Goal: Transaction & Acquisition: Purchase product/service

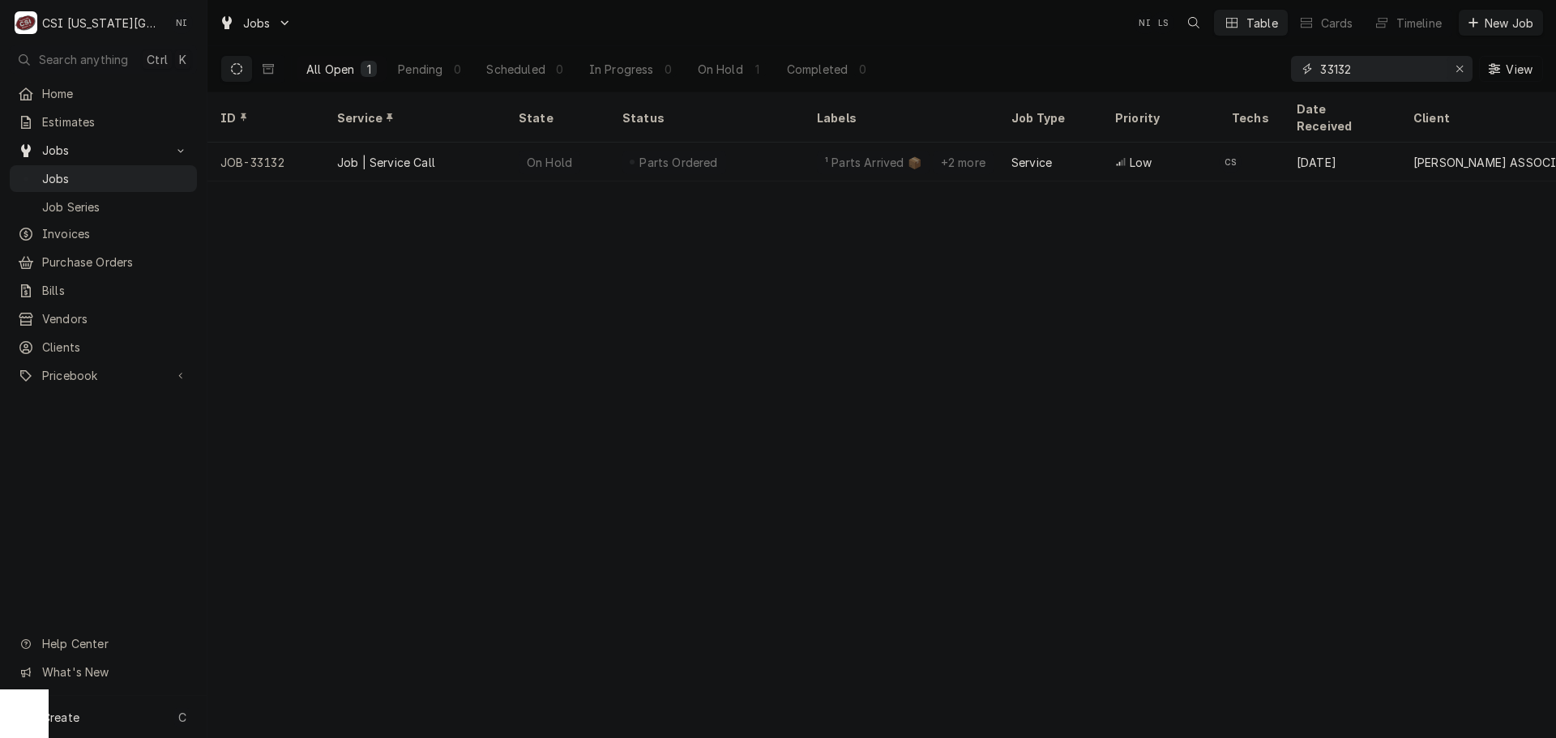
click at [1461, 73] on icon "Erase input" at bounding box center [1459, 68] width 9 height 11
type input "v"
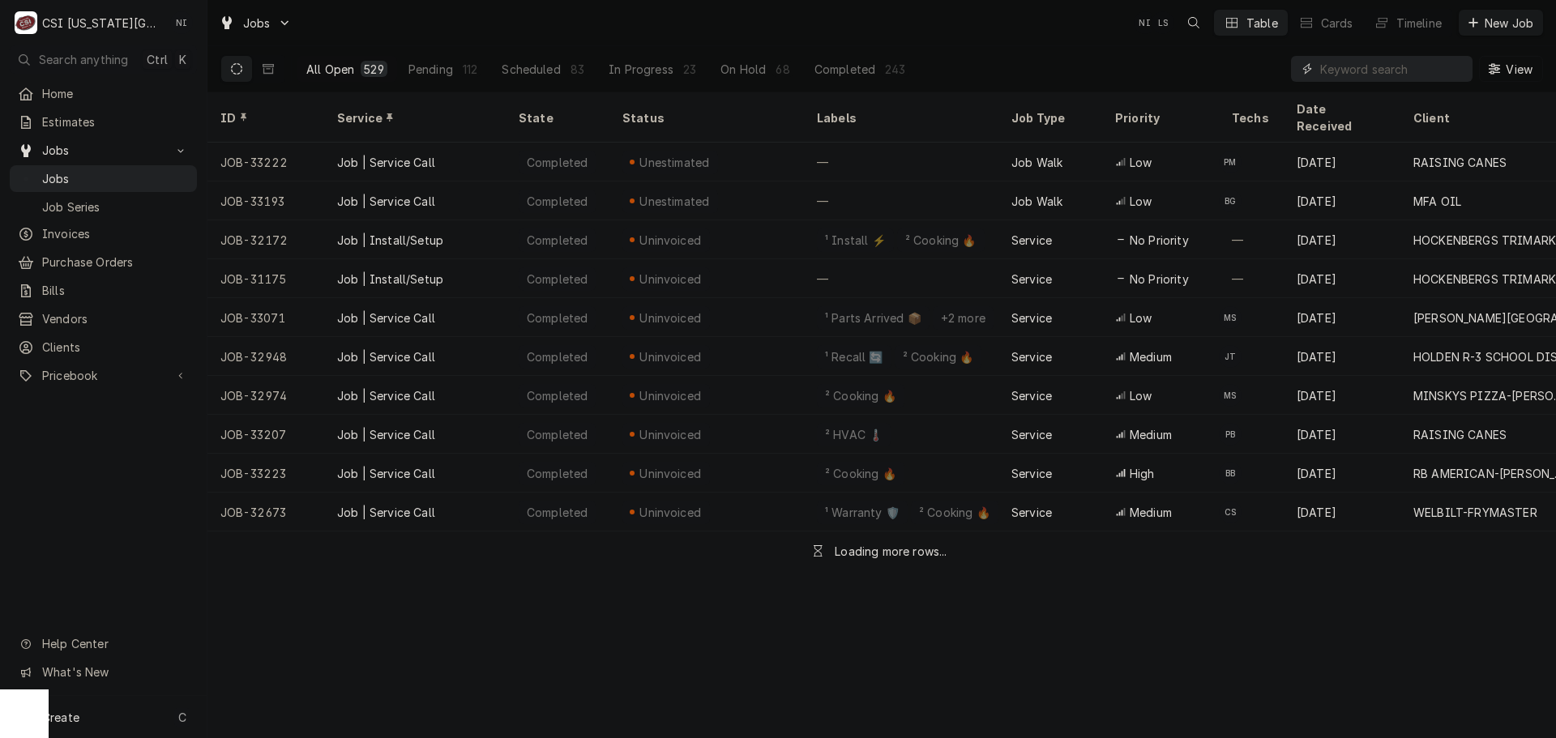
paste input "33021"
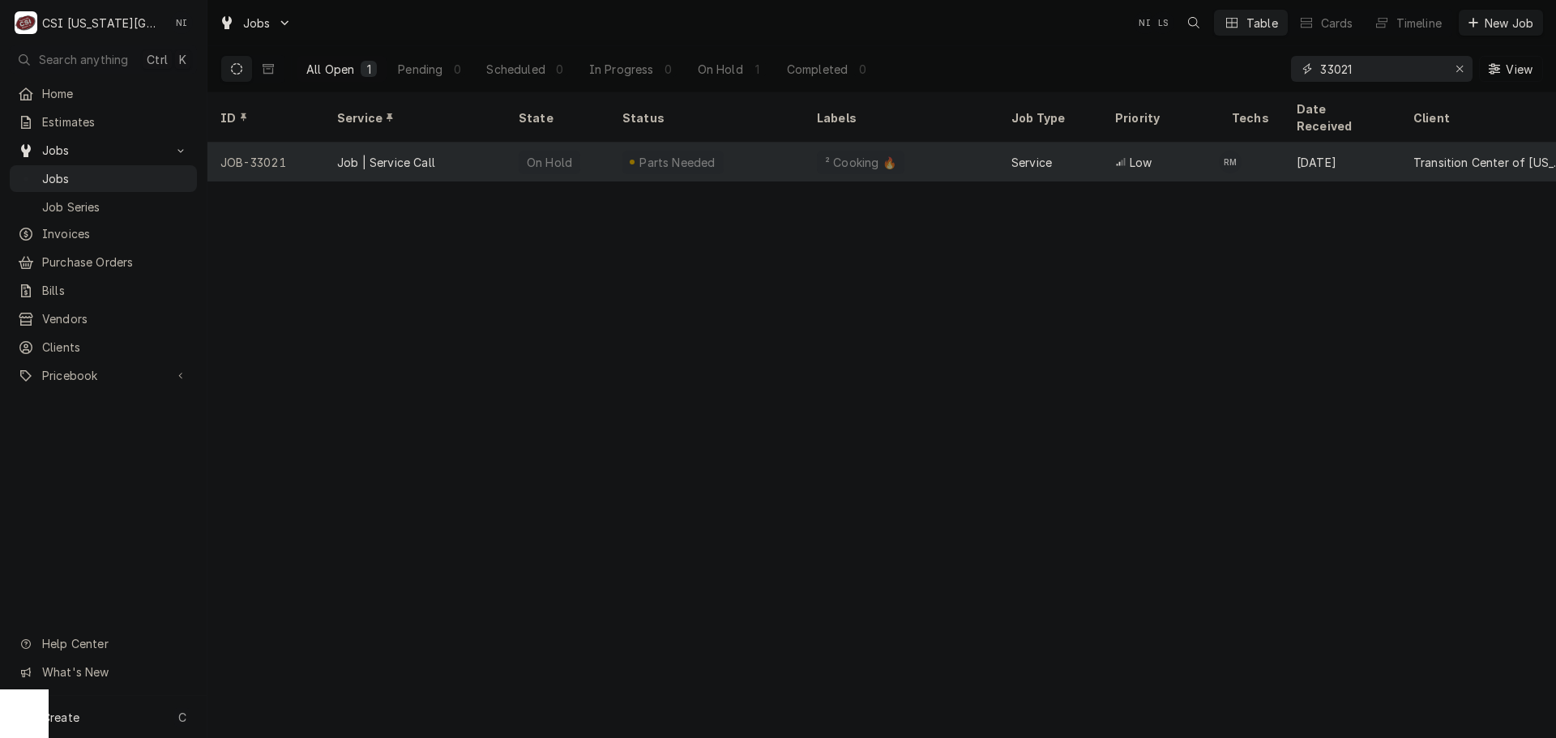
type input "33021"
click at [744, 146] on div "Parts Needed" at bounding box center [706, 162] width 194 height 39
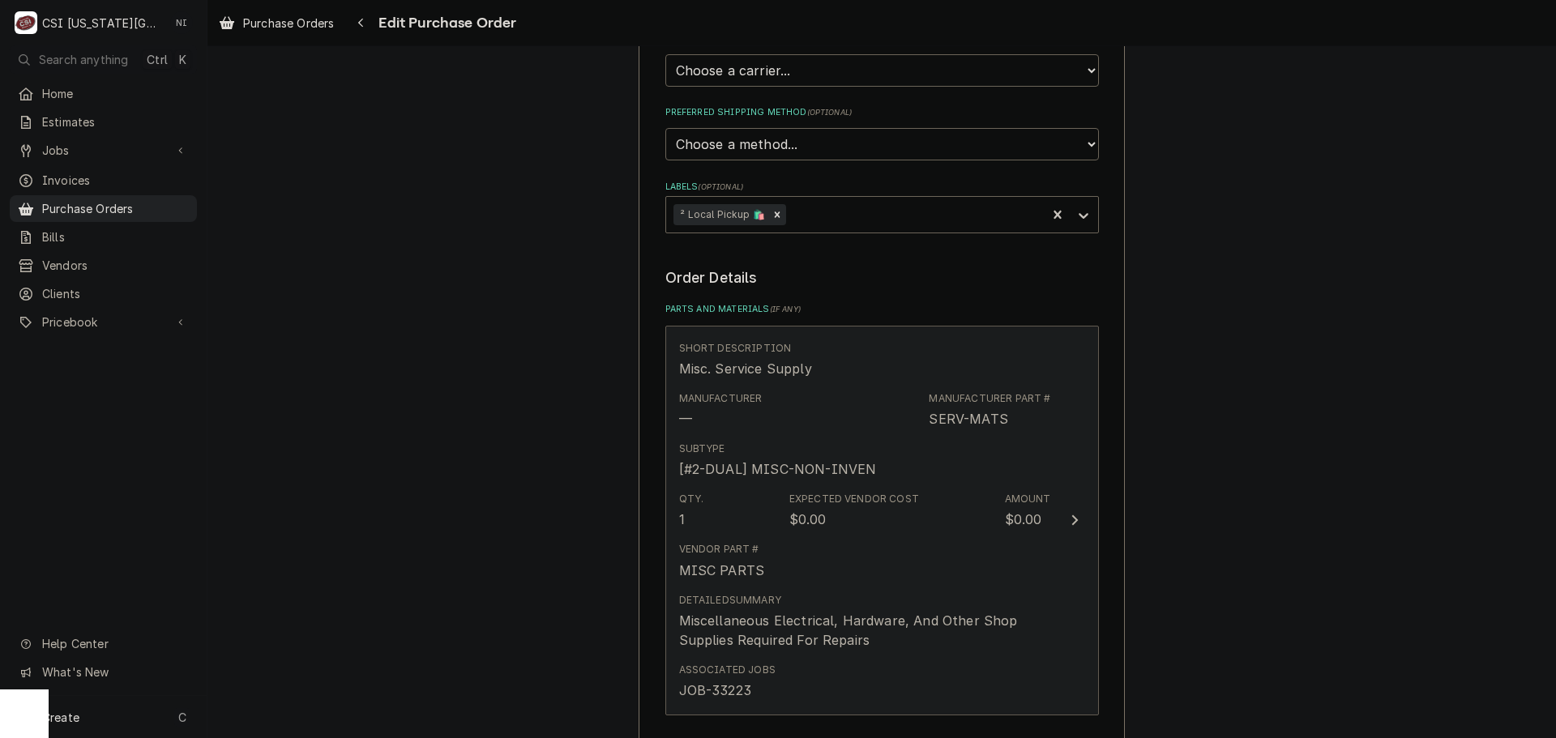
scroll to position [567, 0]
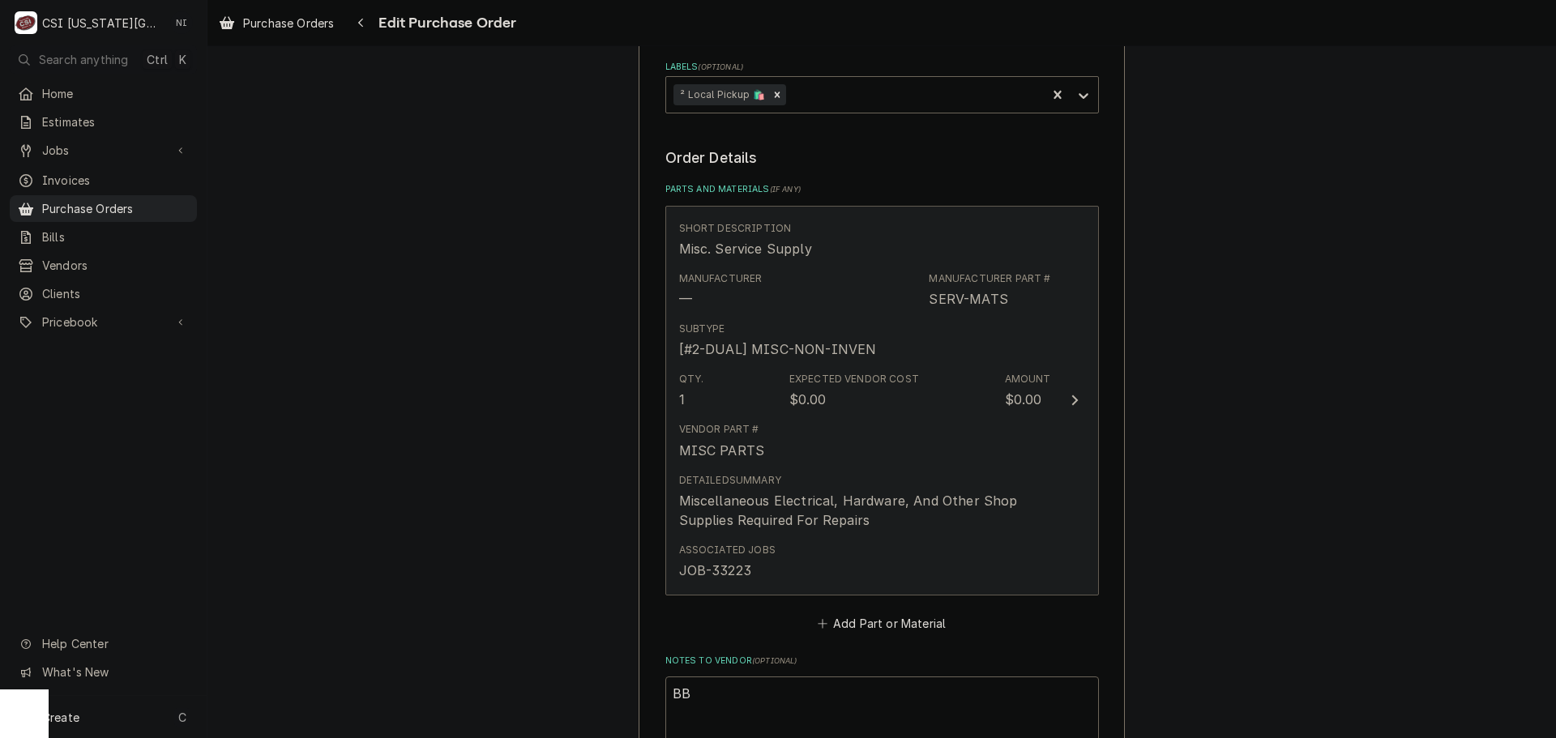
click at [1004, 519] on div "Miscellaneous Electrical, Hardware, And Other Shop Supplies Required For Repairs" at bounding box center [865, 510] width 372 height 39
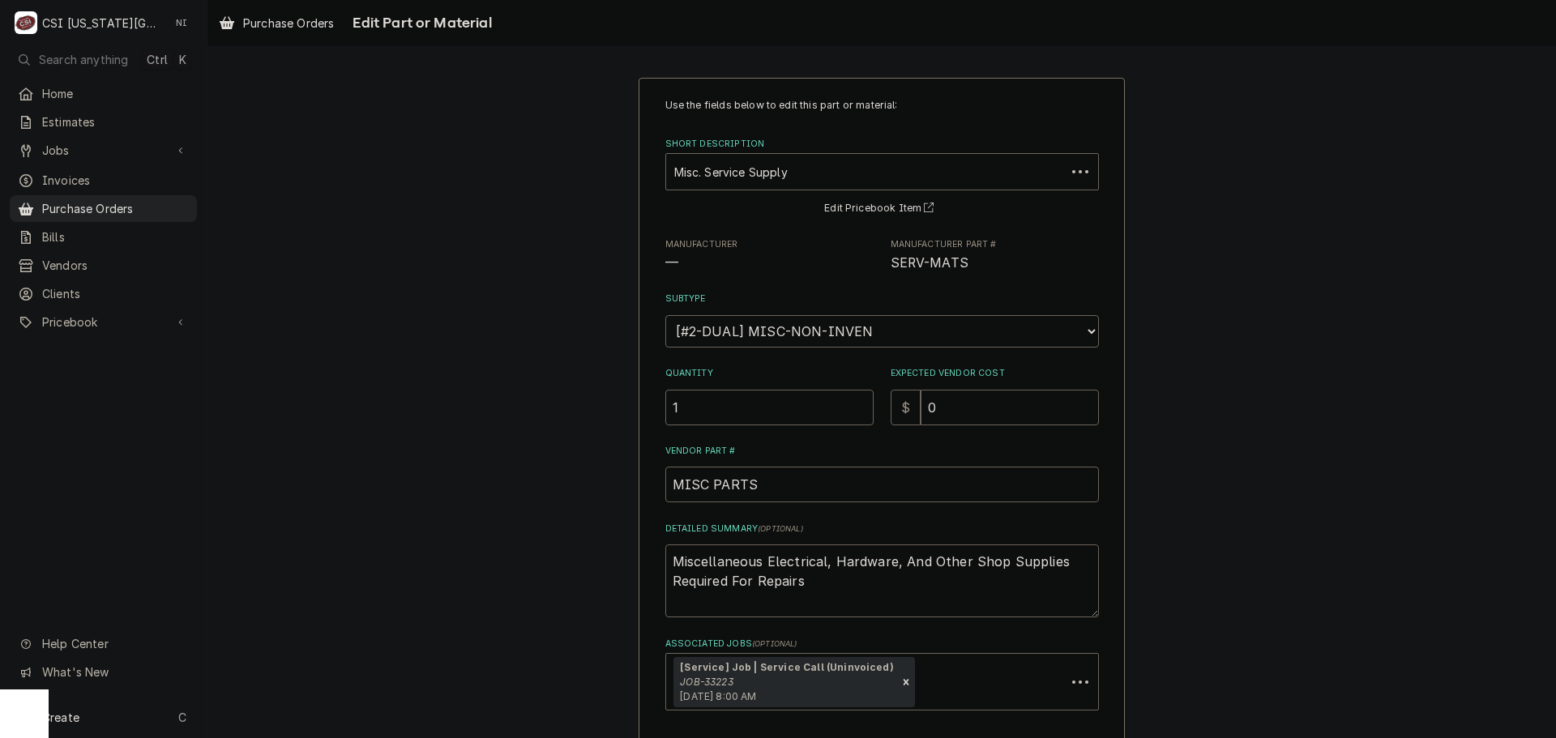
click at [945, 385] on div "Expected Vendor Cost $ 0" at bounding box center [995, 396] width 208 height 58
click at [938, 391] on div "Expected Vendor Cost $ 0" at bounding box center [995, 396] width 208 height 58
drag, startPoint x: 939, startPoint y: 411, endPoint x: 905, endPoint y: 408, distance: 34.1
click at [905, 408] on div "$ 0" at bounding box center [995, 408] width 208 height 36
type textarea "x"
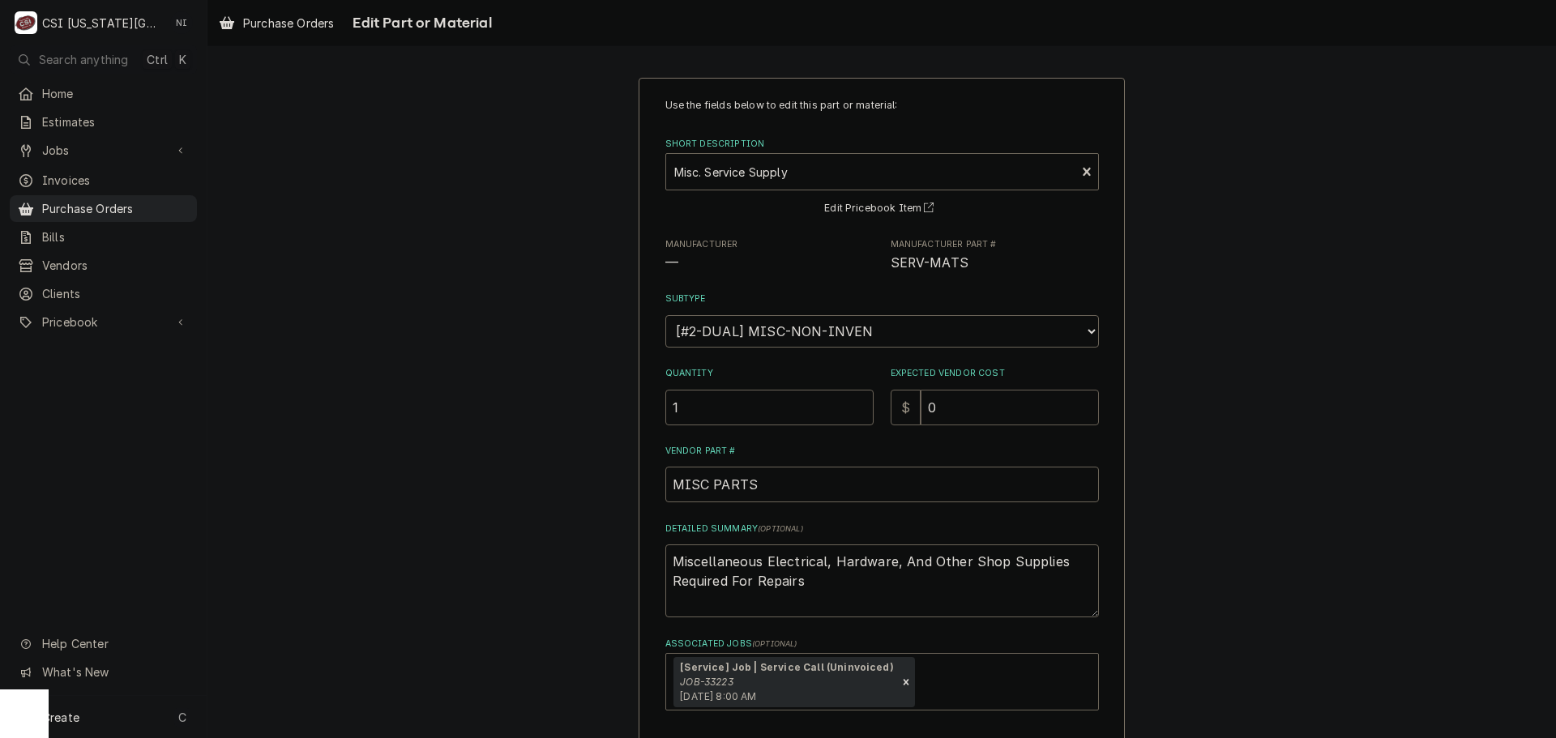
type input "1"
type textarea "x"
type input "12"
type textarea "x"
type input "12.2"
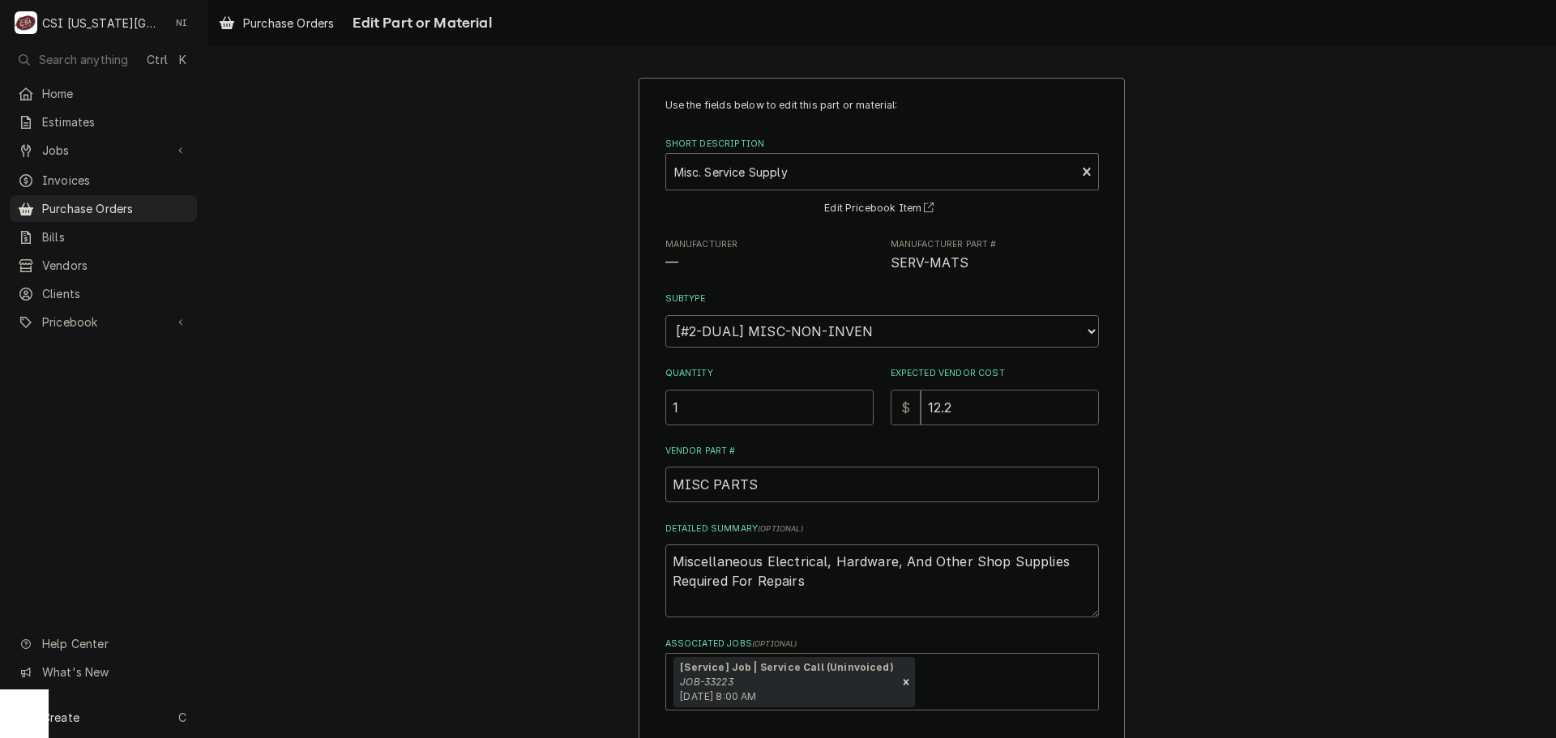
type textarea "x"
type input "12.22"
drag, startPoint x: 714, startPoint y: 566, endPoint x: 665, endPoint y: 547, distance: 52.4
click at [665, 547] on textarea "Miscellaneous Electrical, Hardware, And Other Shop Supplies Required For Repairs" at bounding box center [882, 581] width 434 height 73
drag, startPoint x: 861, startPoint y: 583, endPoint x: 681, endPoint y: 511, distance: 194.3
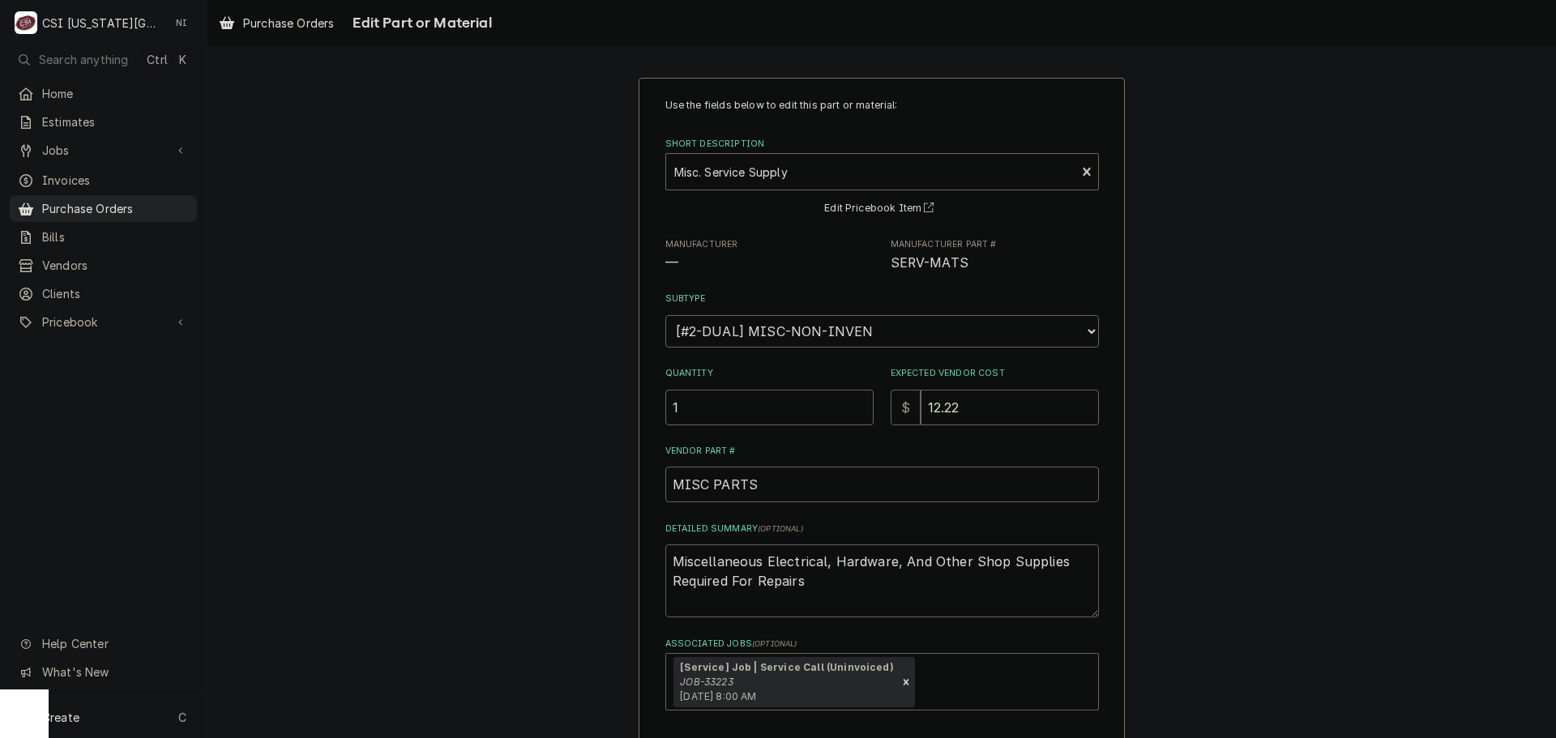
click at [681, 513] on div "Use the fields below to edit this part or material: Short Description Misc. Ser…" at bounding box center [882, 404] width 434 height 613
type textarea "x"
type textarea "Mi"
type textarea "x"
type textarea "M"
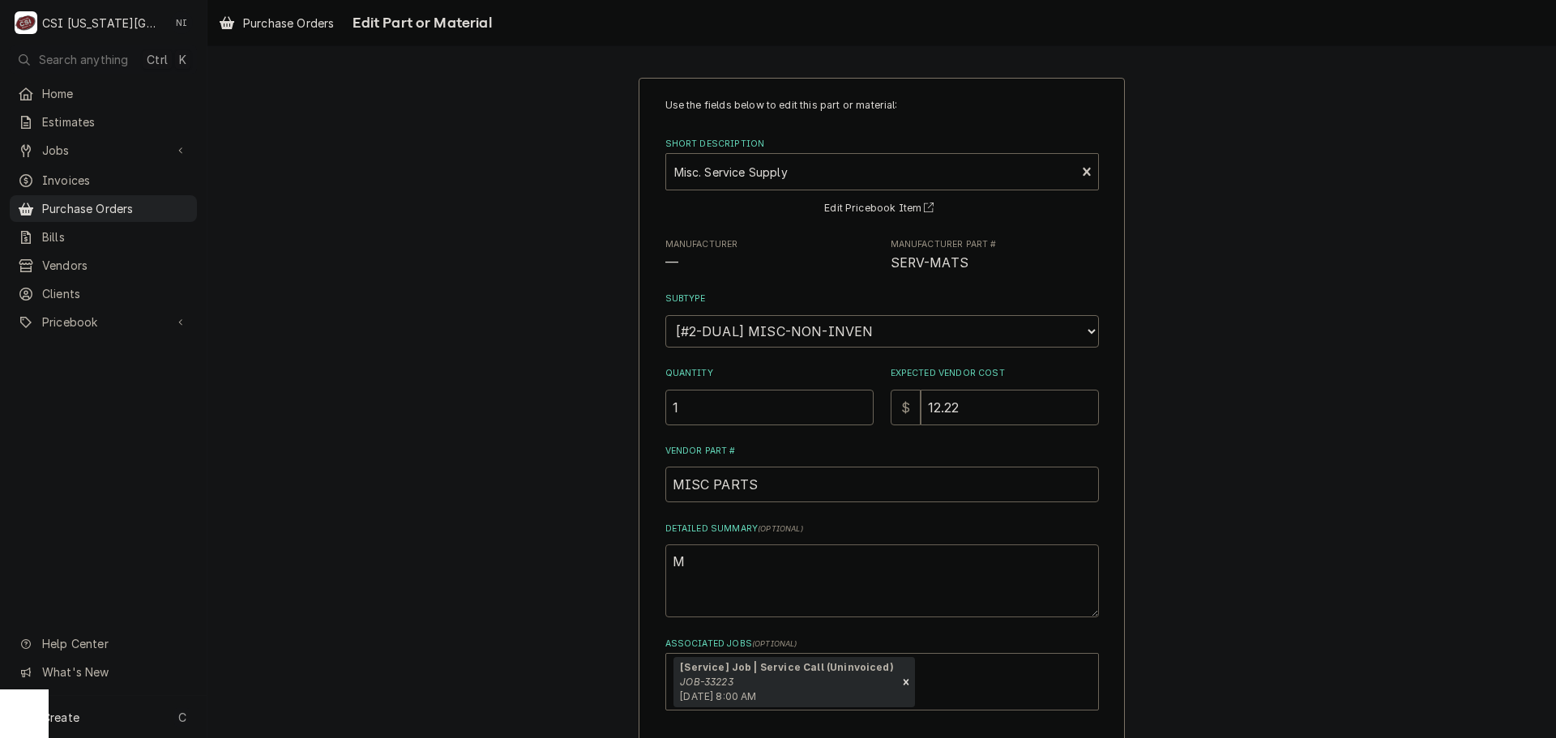
type textarea "x"
type textarea "p"
type textarea "x"
type textarea "pl"
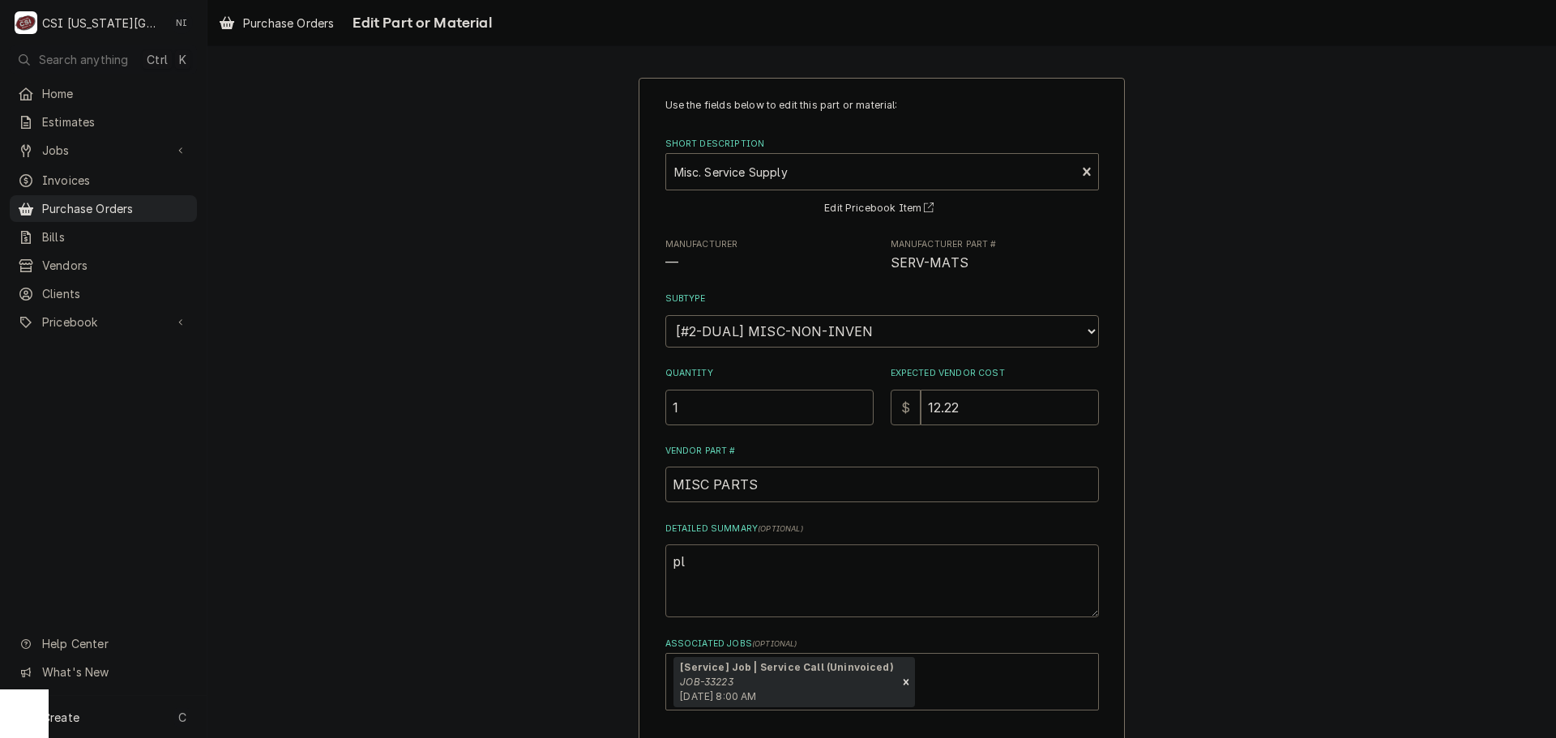
type textarea "x"
type textarea "plu"
type textarea "x"
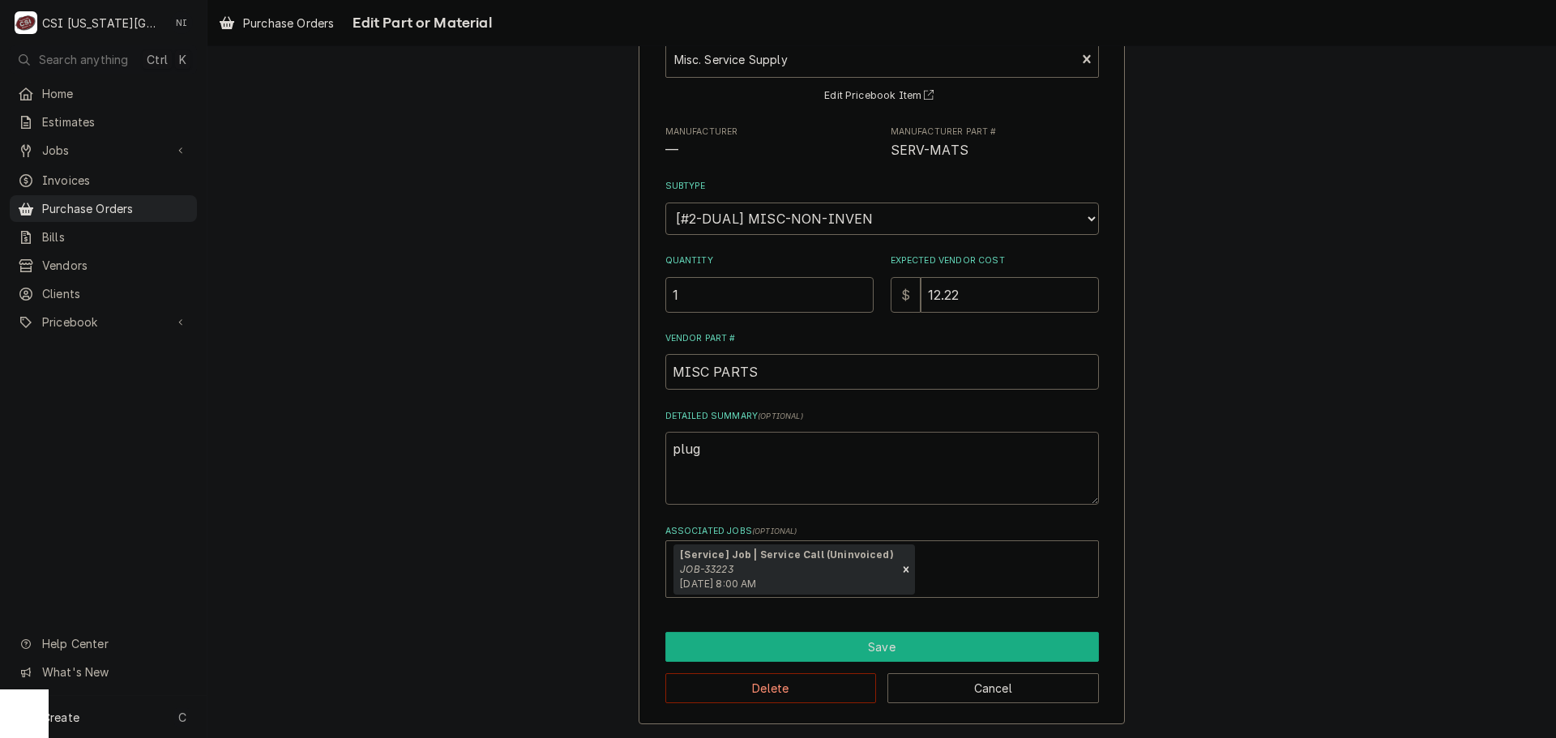
type textarea "plug"
click at [869, 652] on button "Save" at bounding box center [882, 647] width 434 height 30
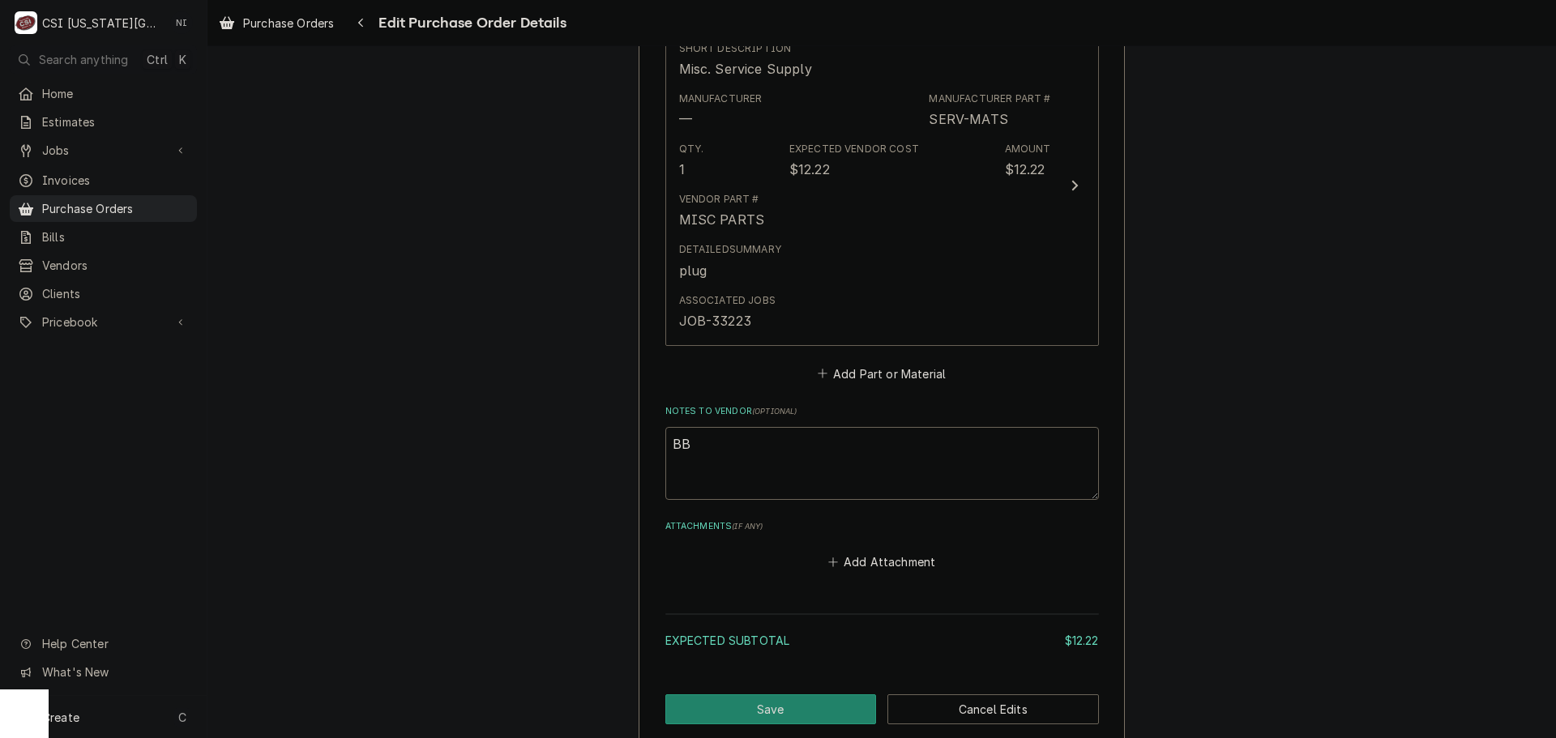
scroll to position [844, 0]
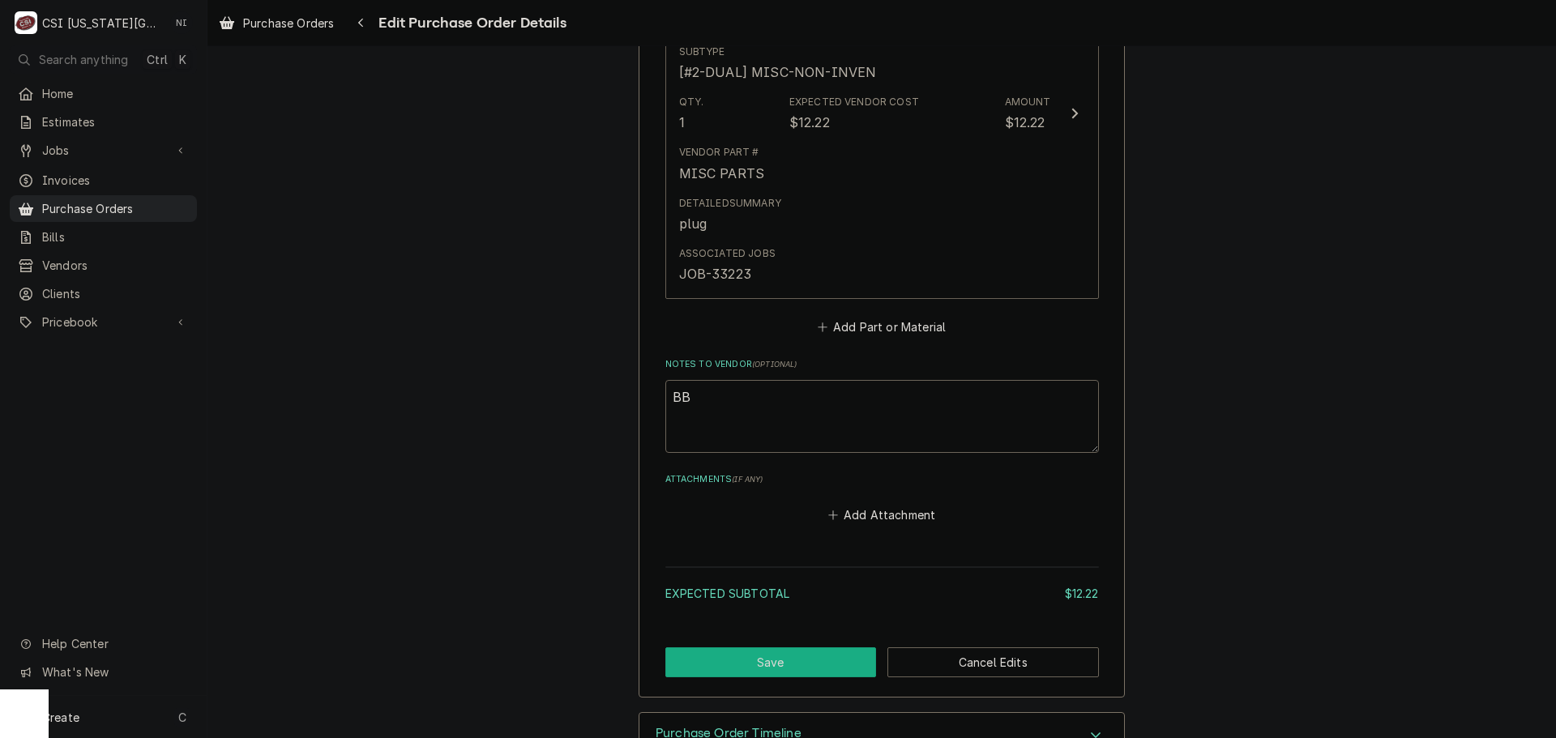
click at [844, 660] on button "Save" at bounding box center [771, 662] width 212 height 30
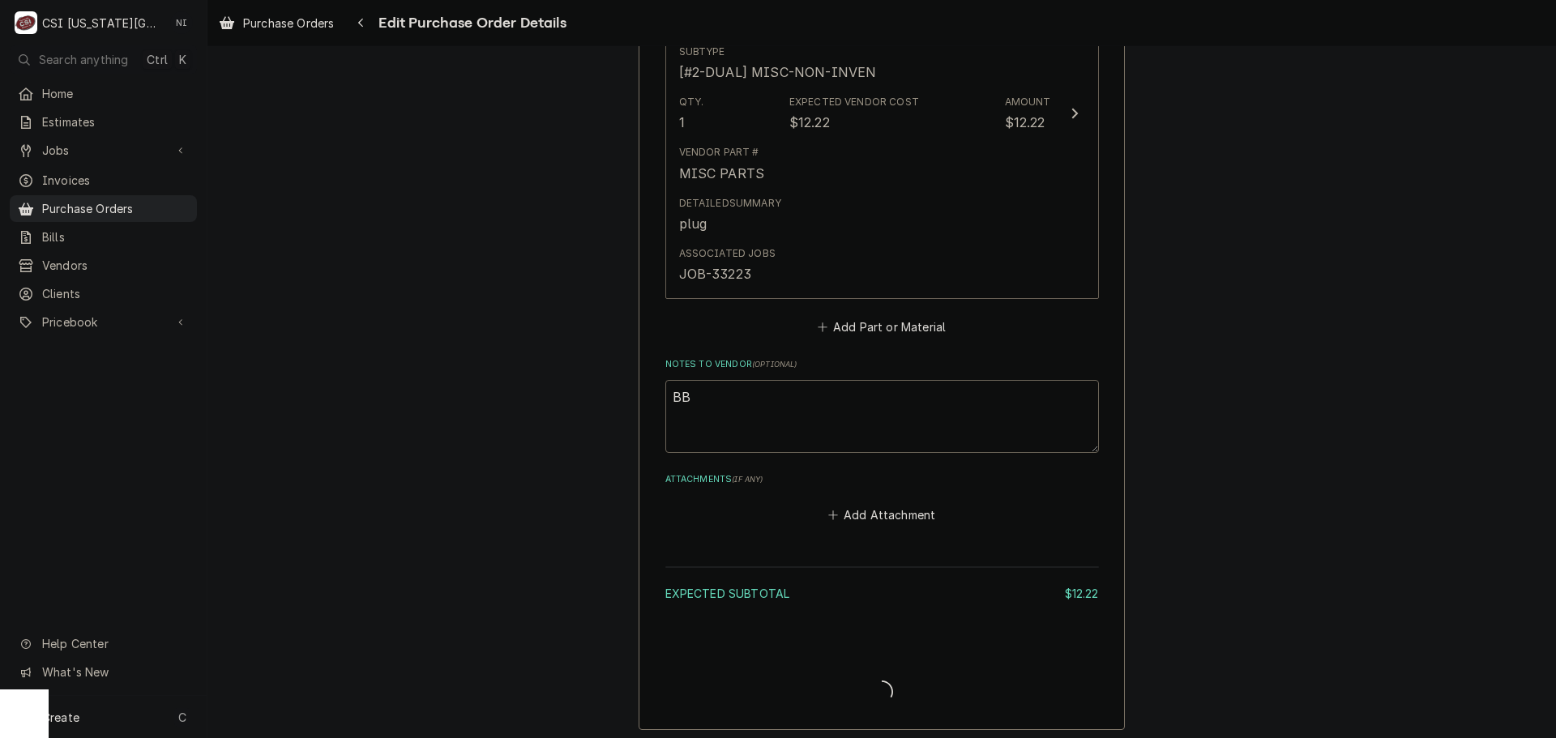
type textarea "x"
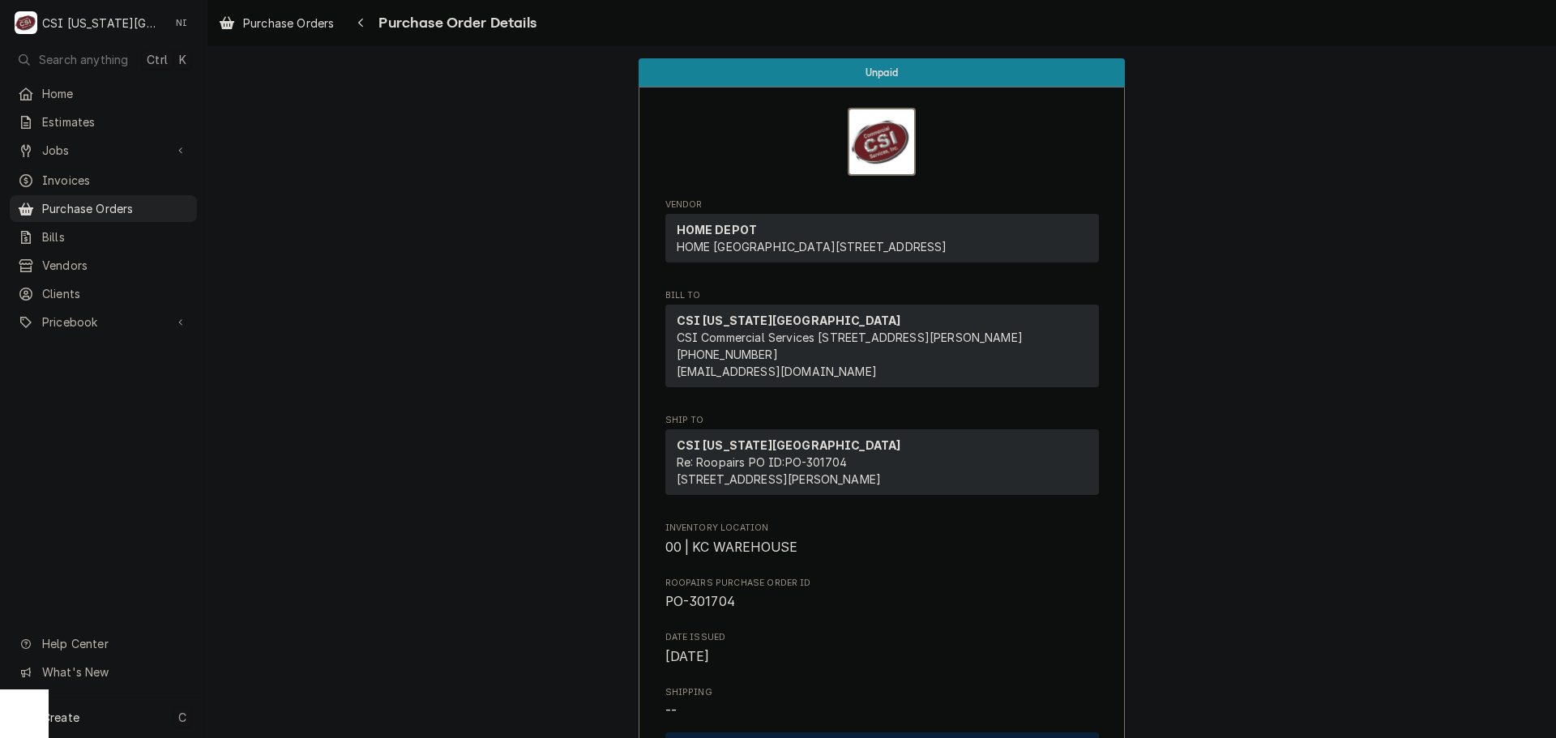
click at [133, 713] on div "Create C" at bounding box center [103, 717] width 207 height 42
click at [329, 605] on div "Purchase Order" at bounding box center [303, 605] width 109 height 17
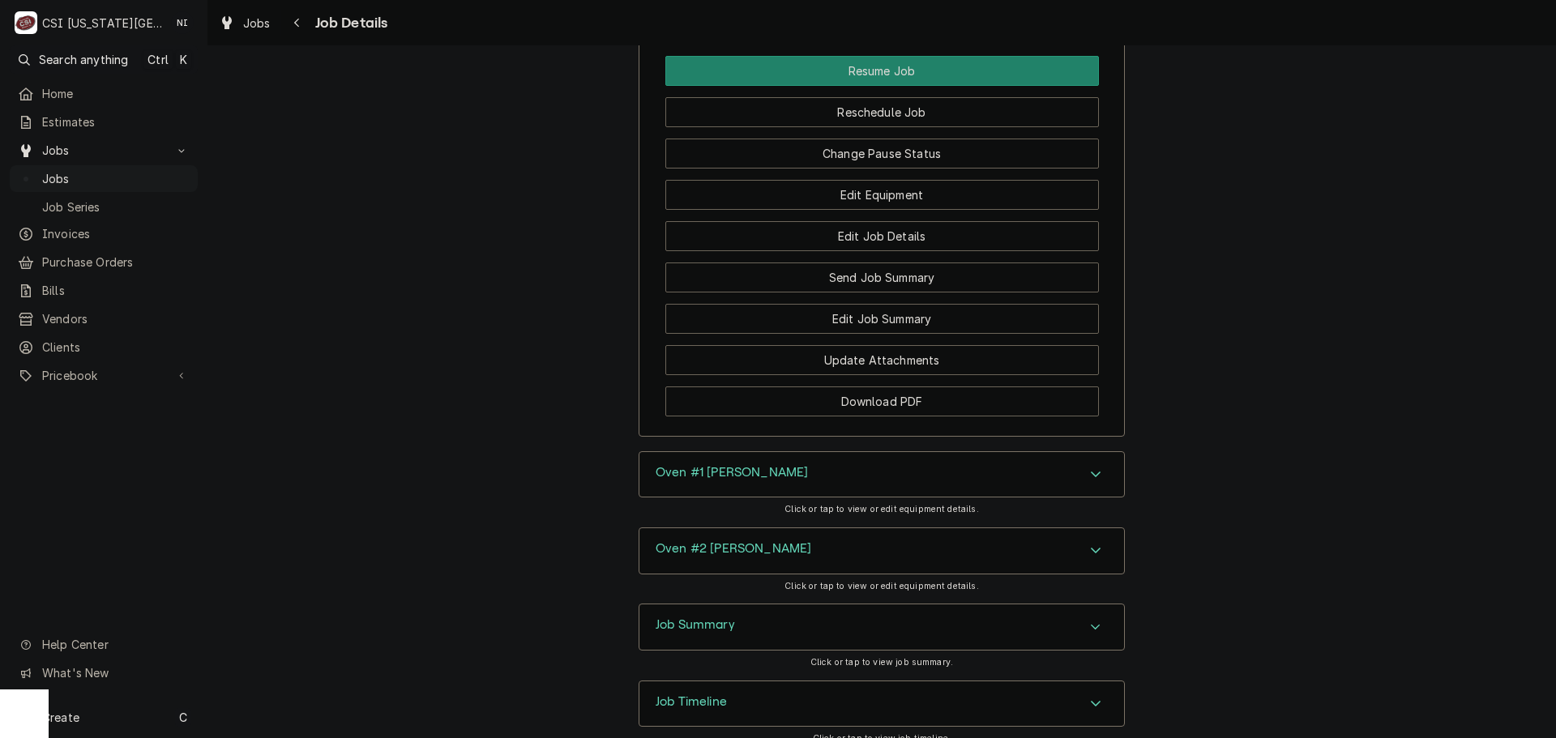
scroll to position [2707, 0]
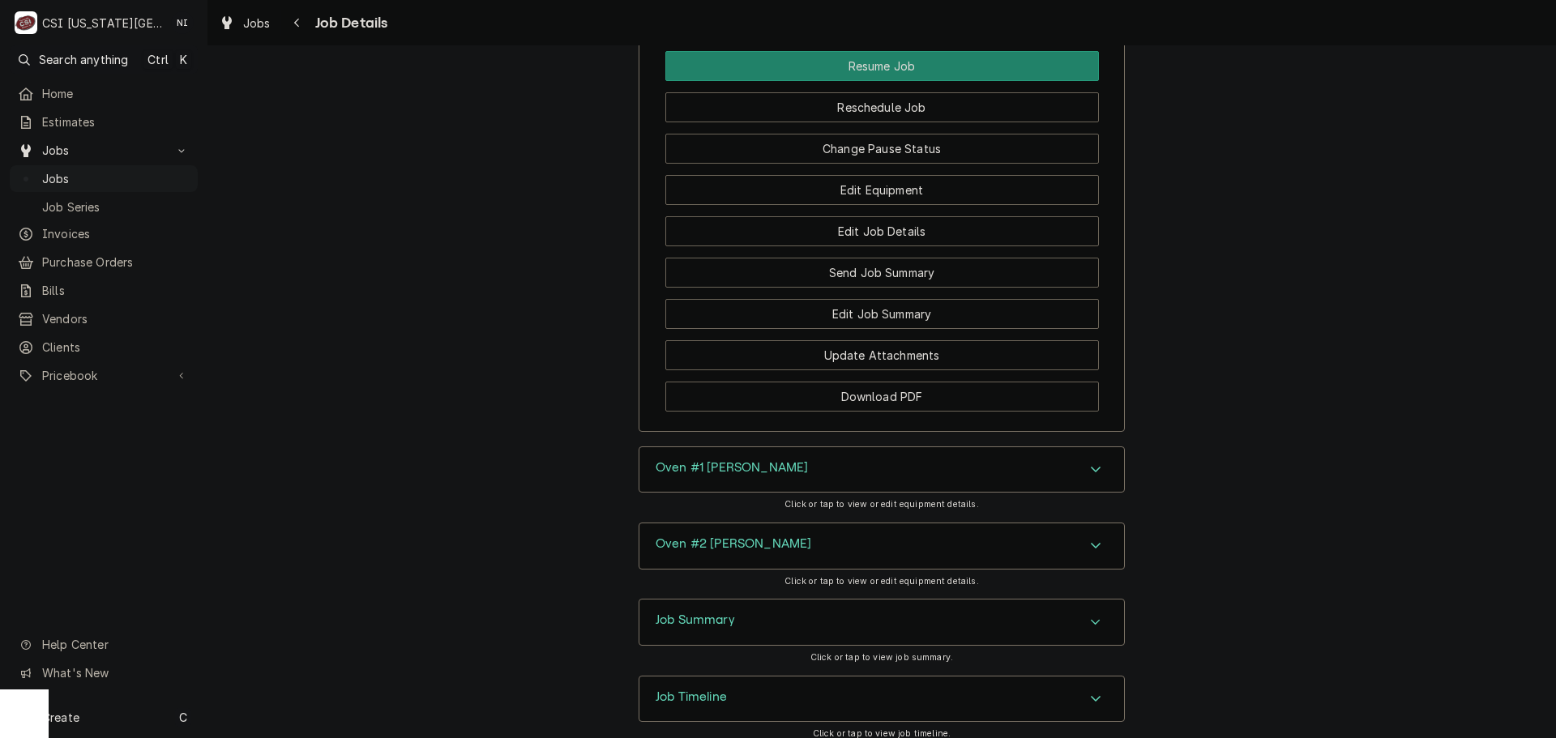
click at [1032, 447] on div "Oven #1 [PERSON_NAME]" at bounding box center [881, 469] width 485 height 45
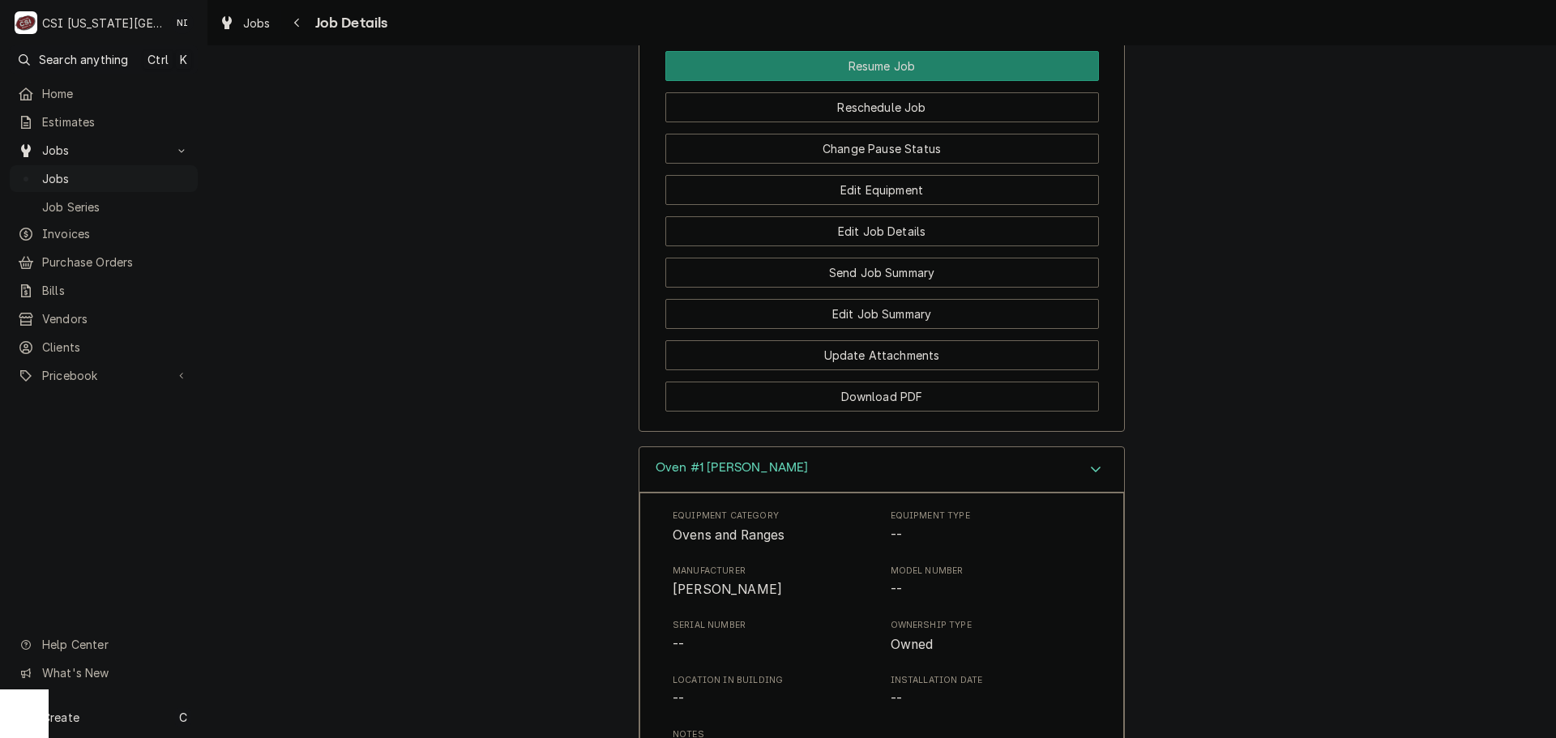
click at [1063, 447] on div "Oven #1 [PERSON_NAME]" at bounding box center [881, 470] width 485 height 46
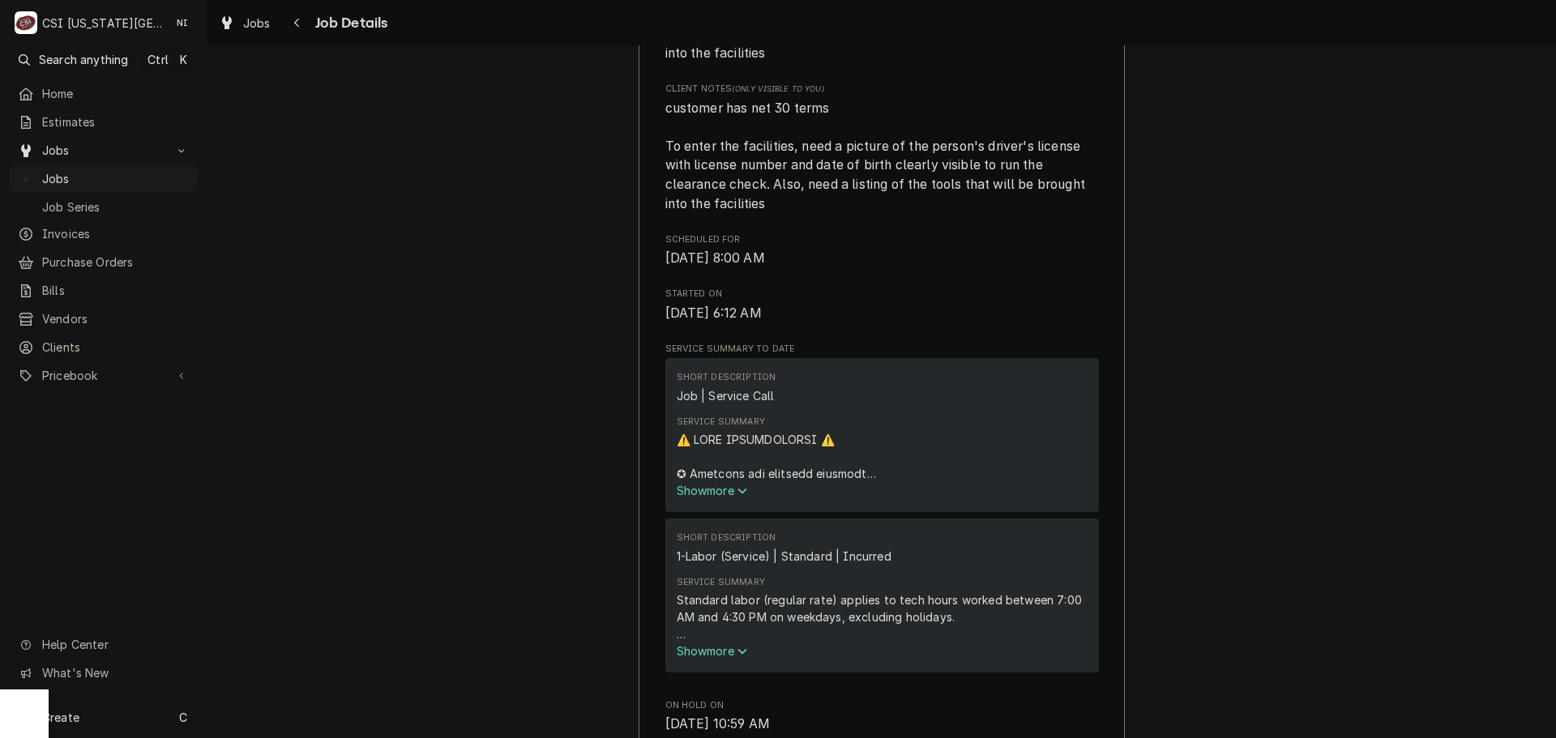
scroll to position [194, 0]
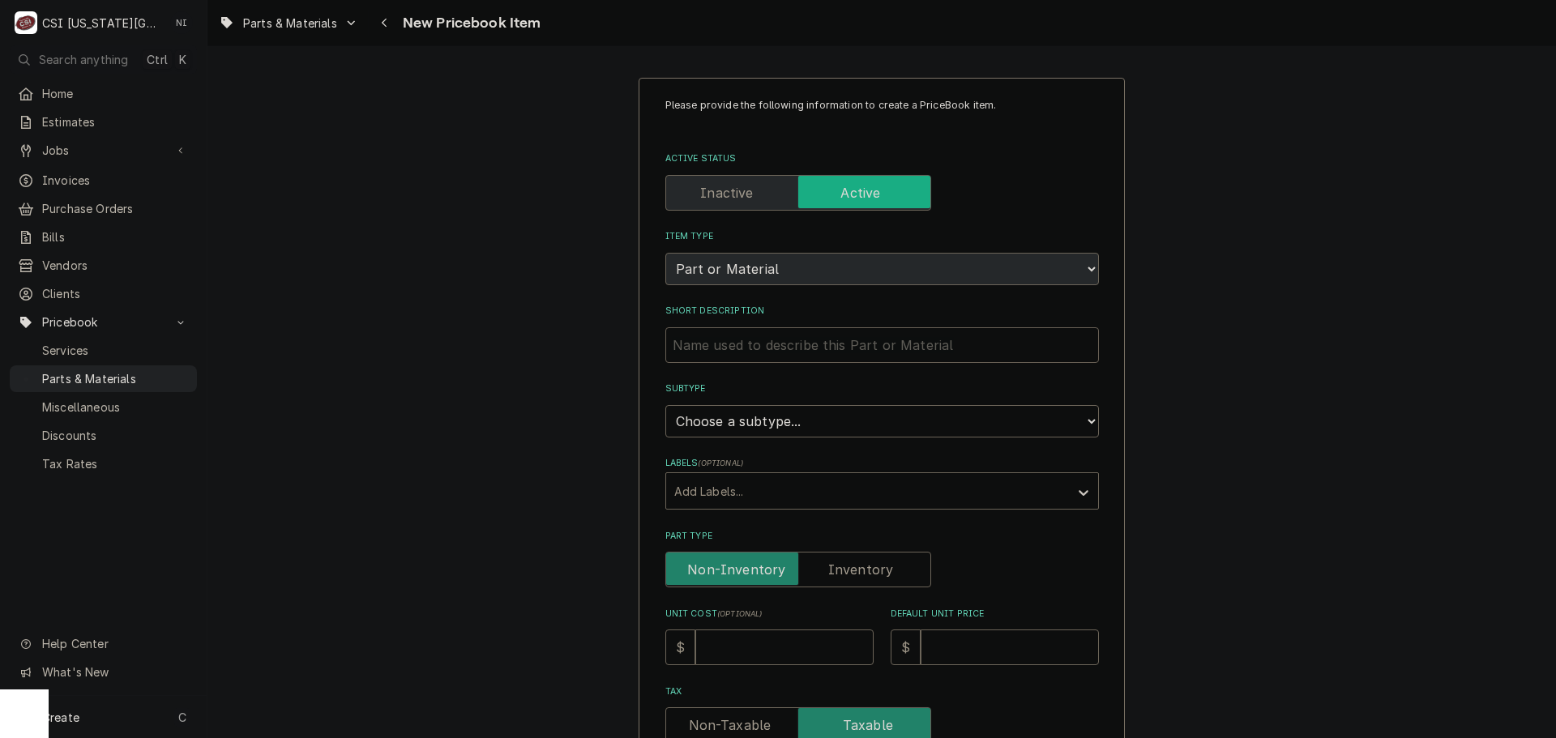
click at [921, 345] on input "Short Description" at bounding box center [882, 345] width 434 height 36
paste input "Hot Surface Ignitor"
type textarea "x"
type input "Hot Surface Ignitor"
type textarea "x"
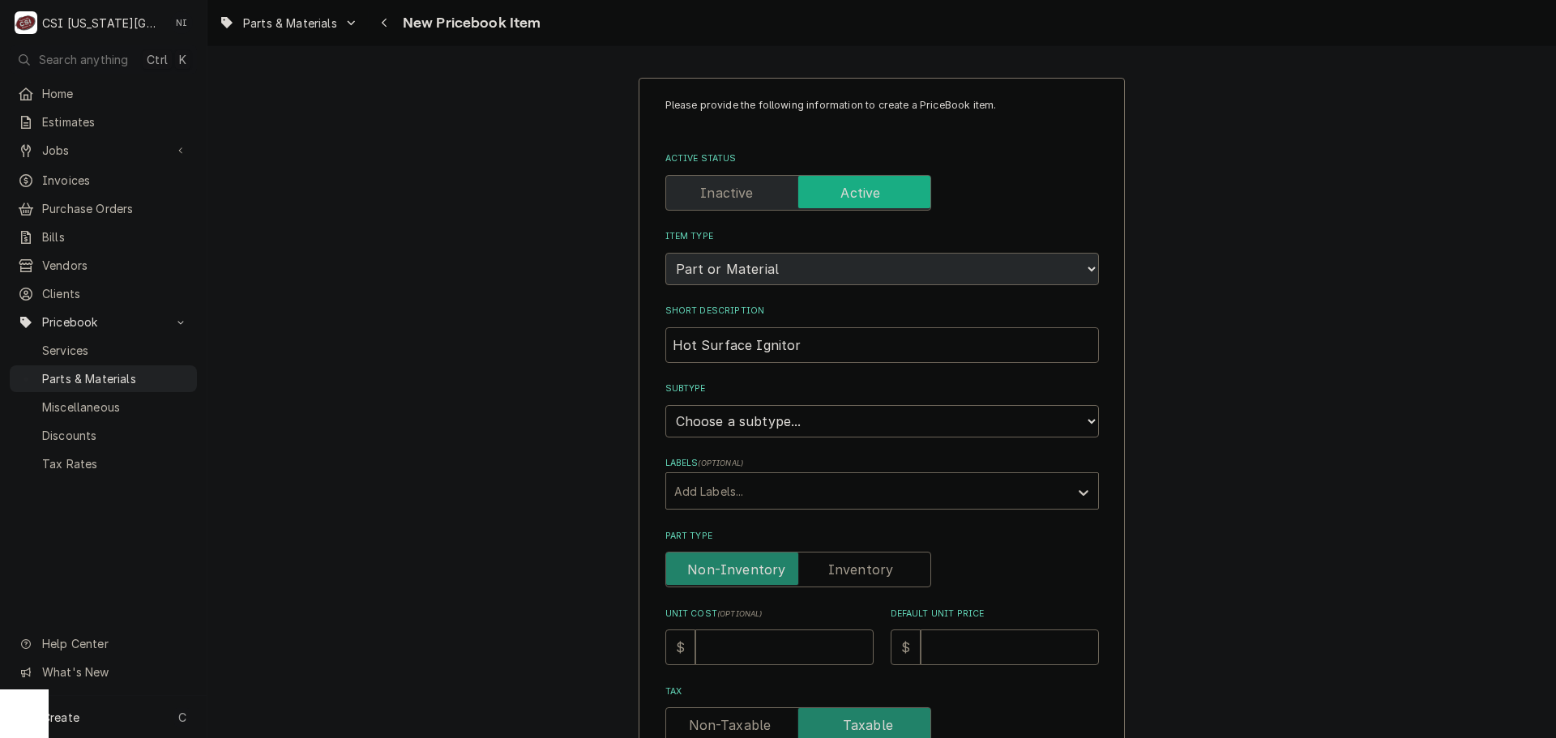
type input "Hot Surface Ignitor,"
type textarea "x"
type input "Hot Surface Ignitor,"
type textarea "x"
type input "Hot Surface Ignitor, b"
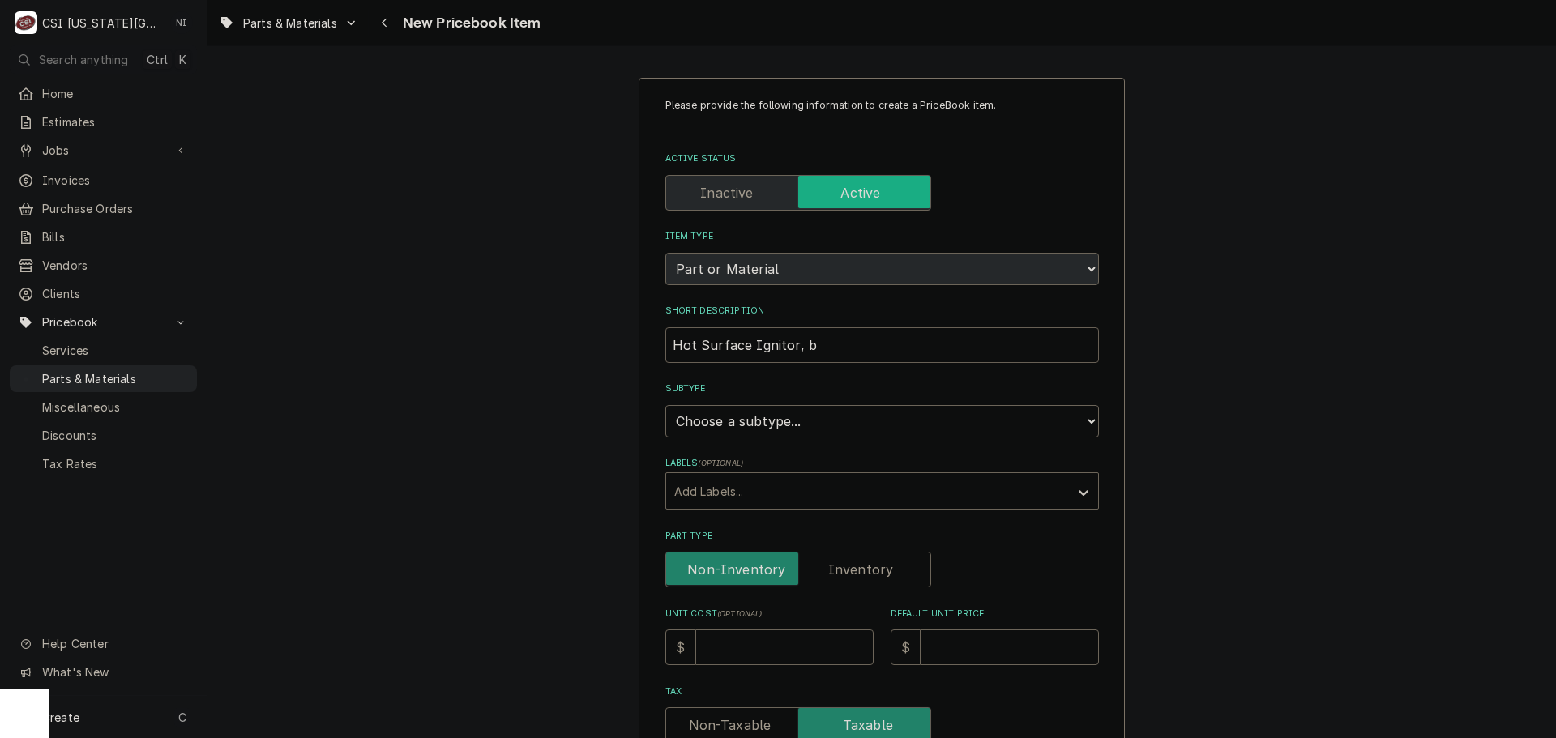
type textarea "x"
type input "Hot Surface Ignitor, ba"
type textarea "x"
type input "Hot Surface Ignitor, bac"
type textarea "x"
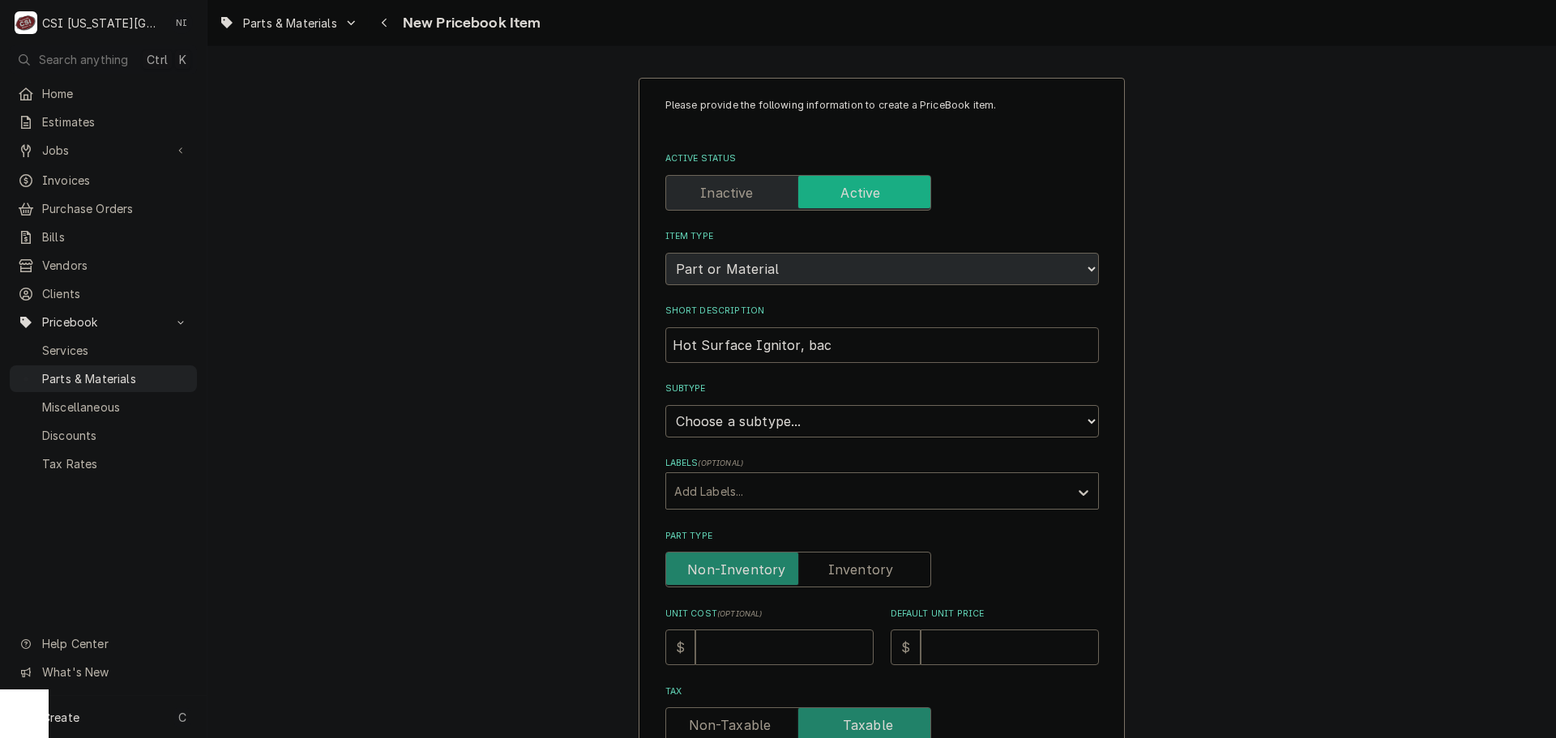
type input "Hot Surface Ignitor, ba"
type textarea "x"
type input "Hot Surface Ignitor, bax"
click at [910, 428] on select "Choose a subtype... [#2-DUAL] AFTERHRS-WH-CHG-2 [#2-DUAL] BEV-EQUIP [#2-DUAL] B…" at bounding box center [882, 421] width 434 height 32
select select "45"
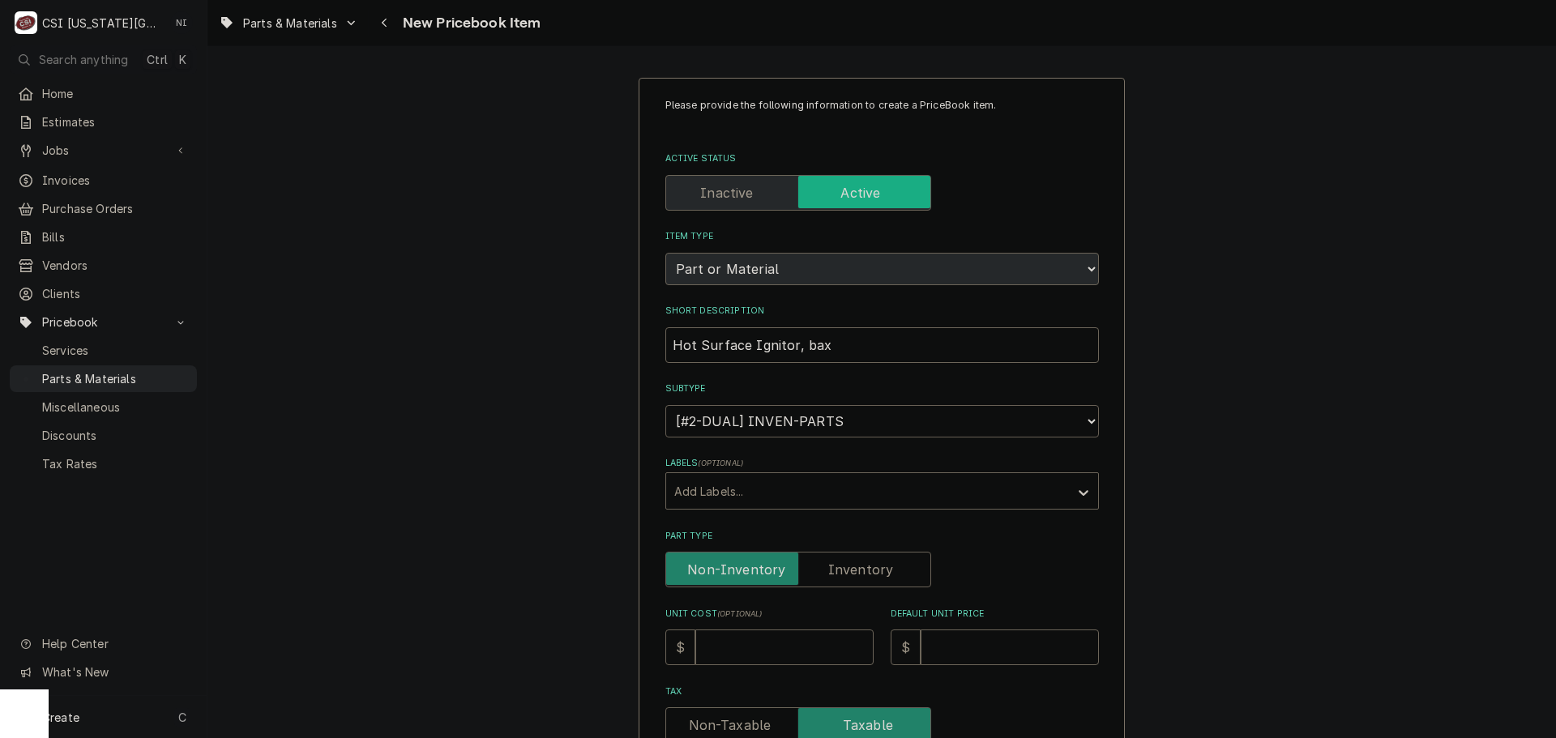
click at [665, 405] on select "Choose a subtype... [#2-DUAL] AFTERHRS-WH-CHG-2 [#2-DUAL] BEV-EQUIP [#2-DUAL] B…" at bounding box center [882, 421] width 434 height 32
type textarea "x"
click at [823, 575] on input "Part Type" at bounding box center [798, 570] width 251 height 36
checkbox input "true"
click at [807, 636] on input "Unit Cost ( optional )" at bounding box center [784, 648] width 178 height 36
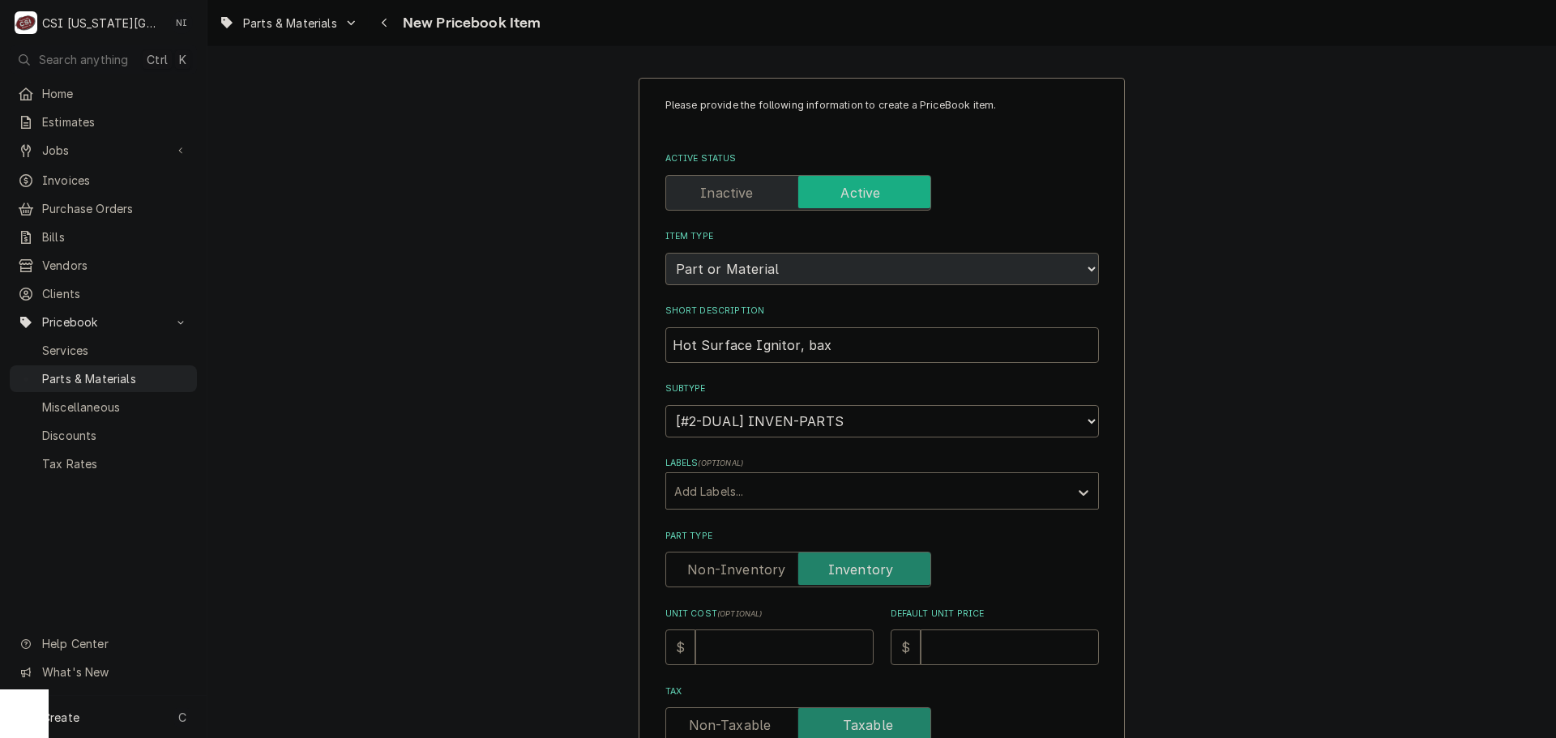
type textarea "x"
type input "1"
type textarea "x"
type input "16"
type textarea "x"
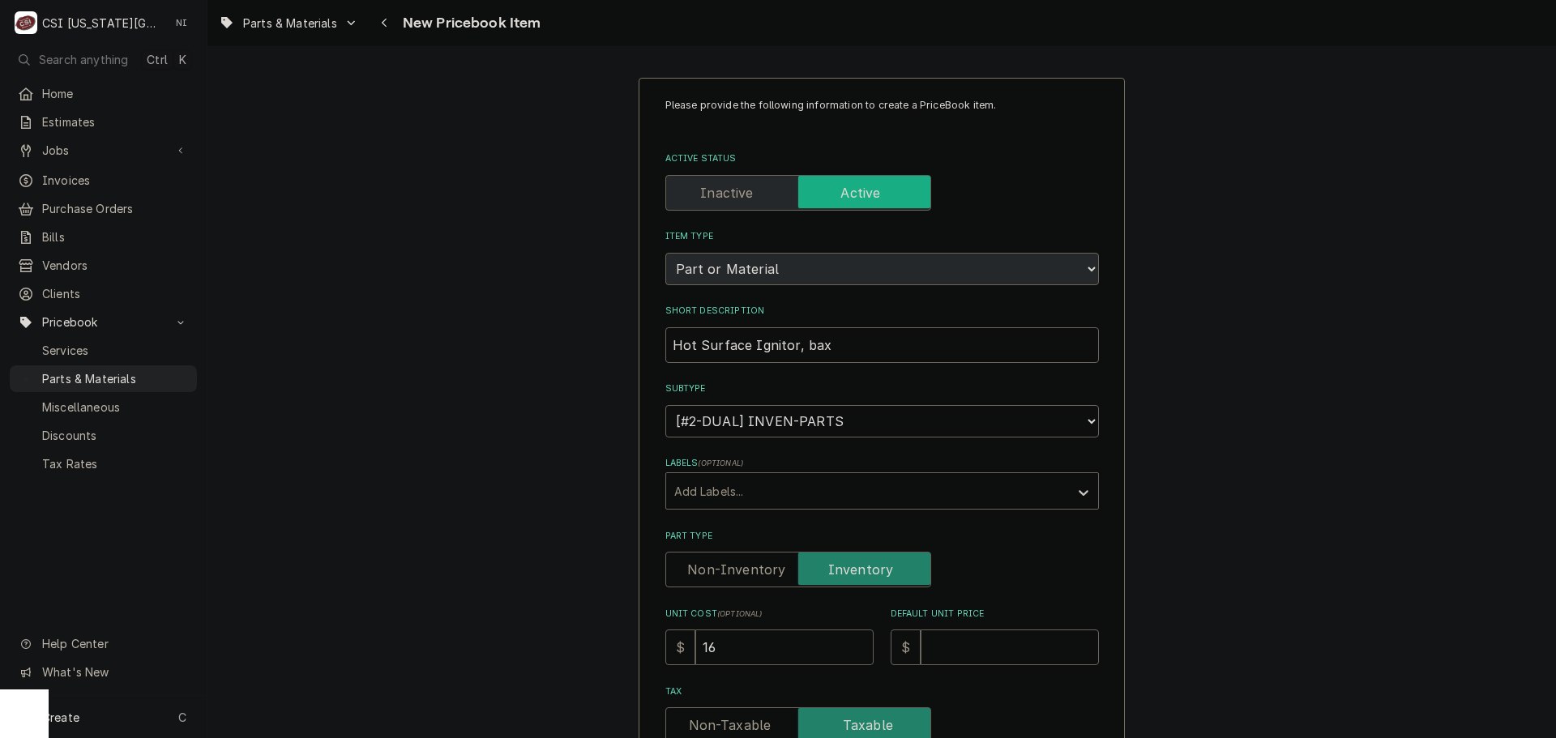
type input "168"
type textarea "x"
type input "168.3"
type textarea "x"
type input "168.35"
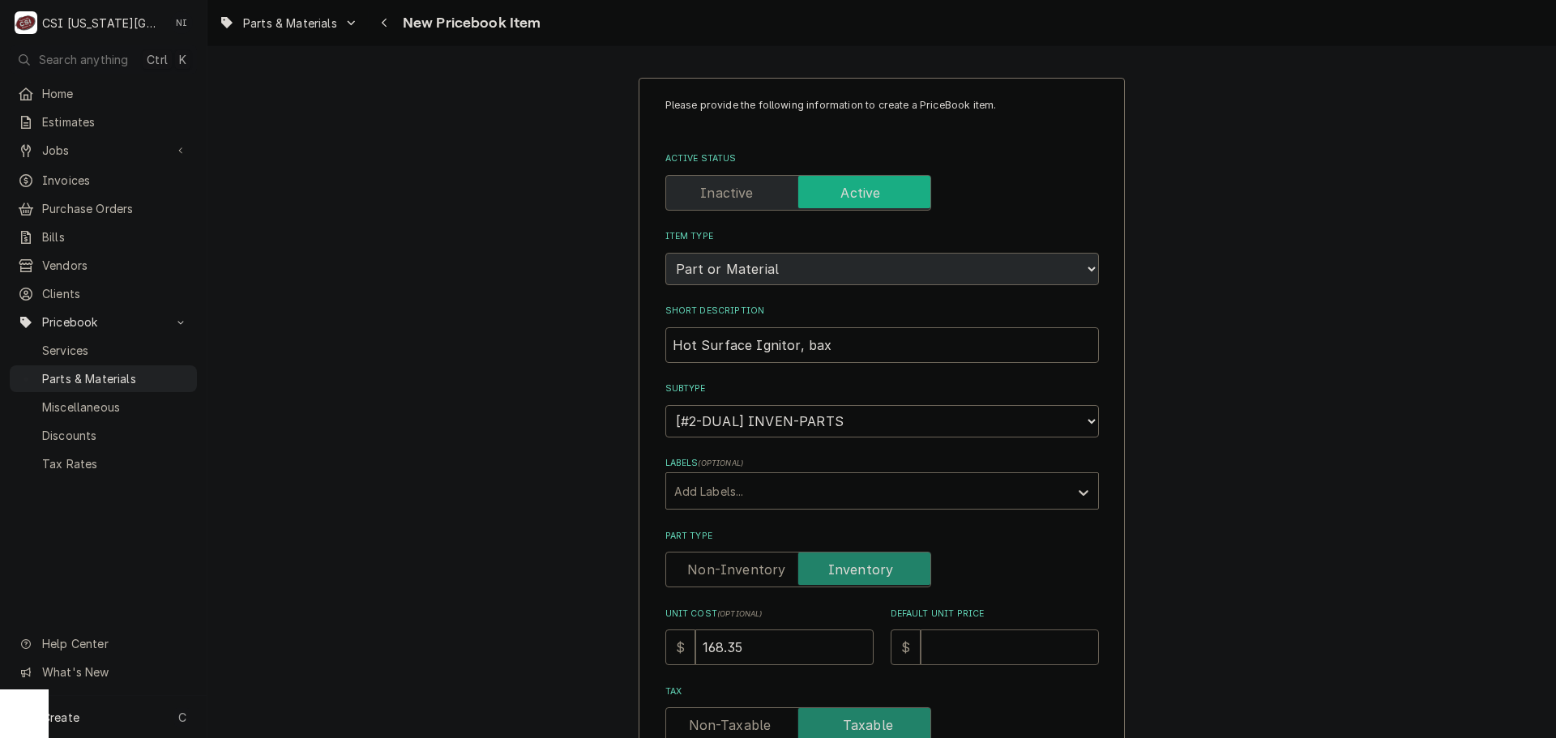
click at [962, 639] on input "Default Unit Price" at bounding box center [1010, 648] width 178 height 36
type textarea "x"
type input "1"
type textarea "x"
type input "17"
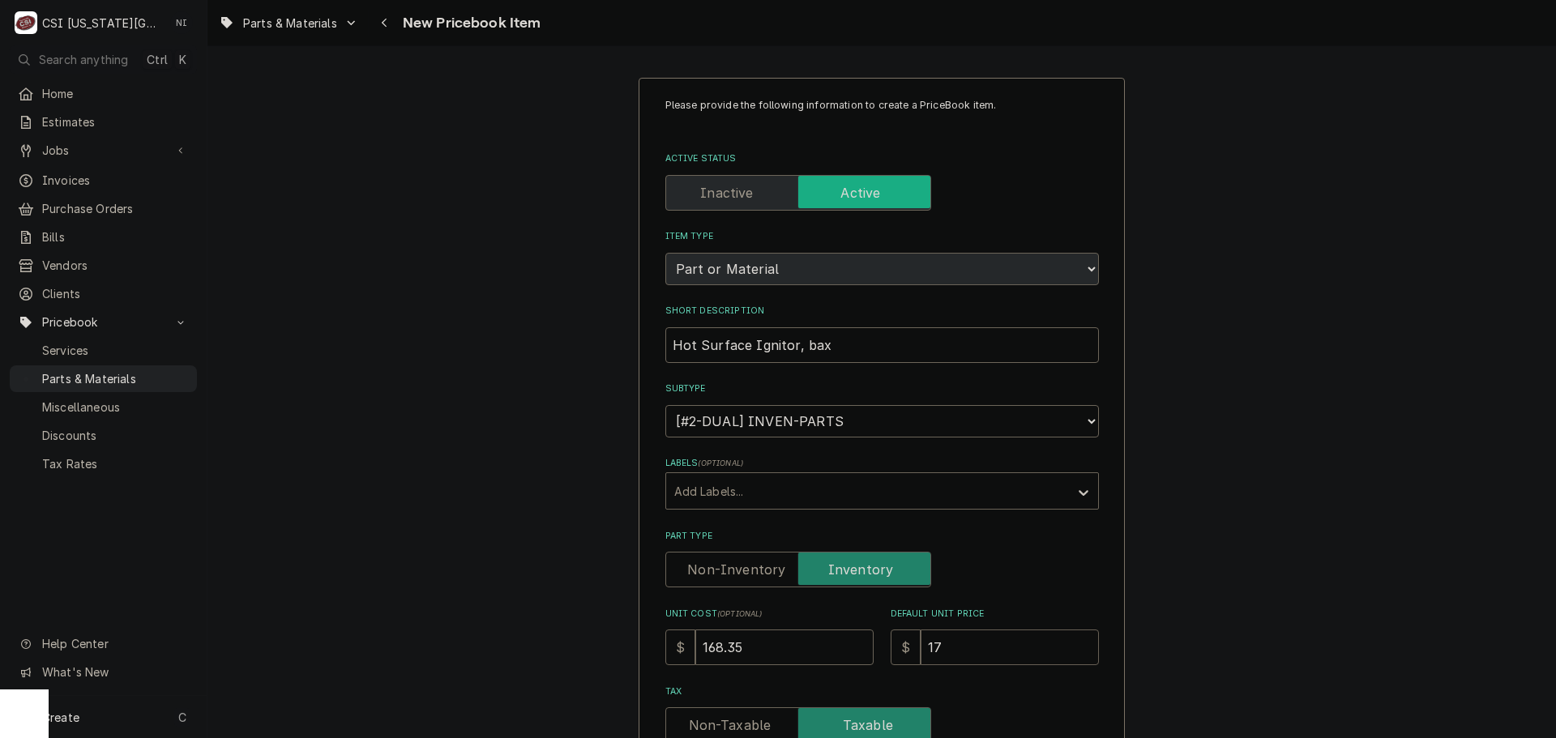
type textarea "x"
type input "173"
type textarea "x"
type input "173.5"
type textarea "x"
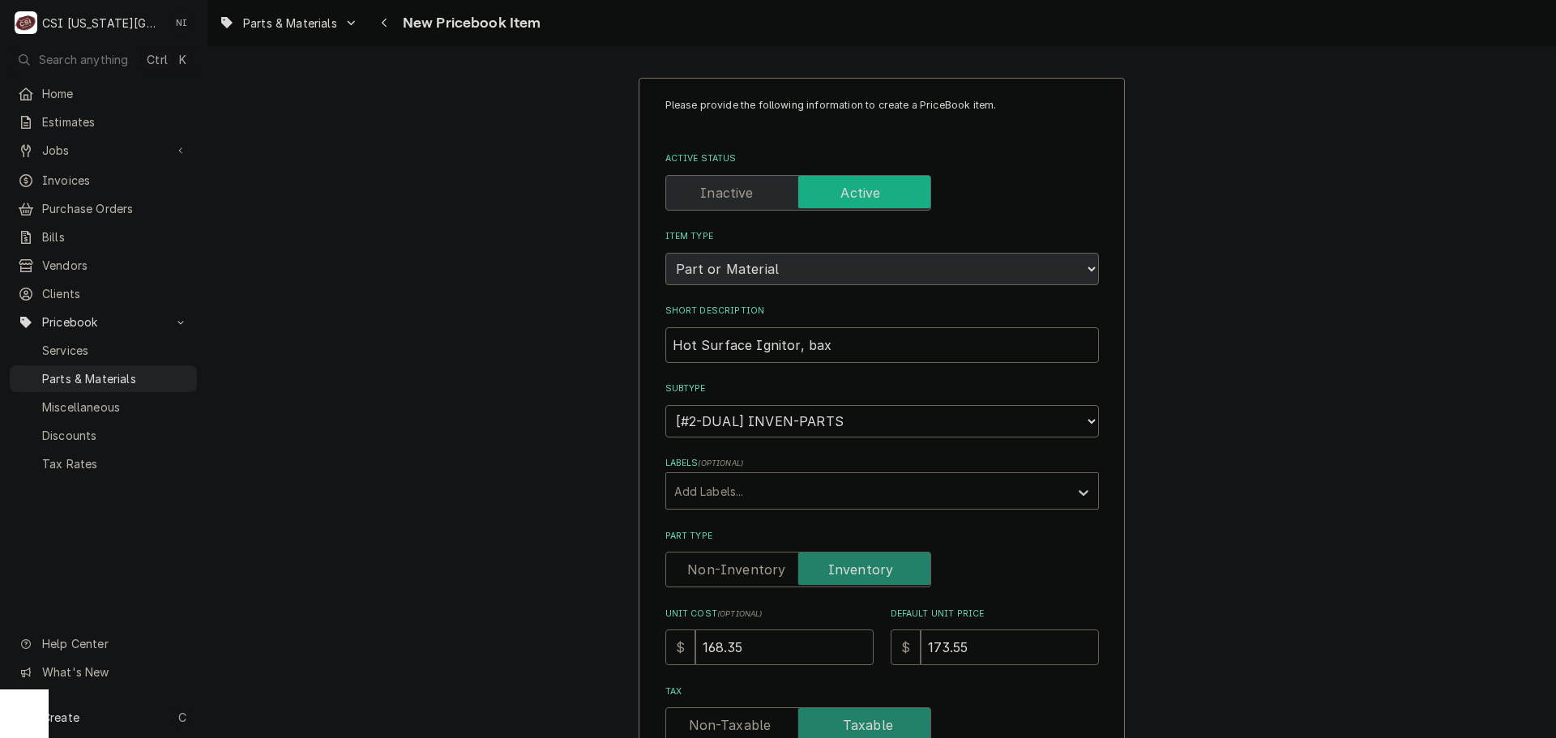
type input "173.55"
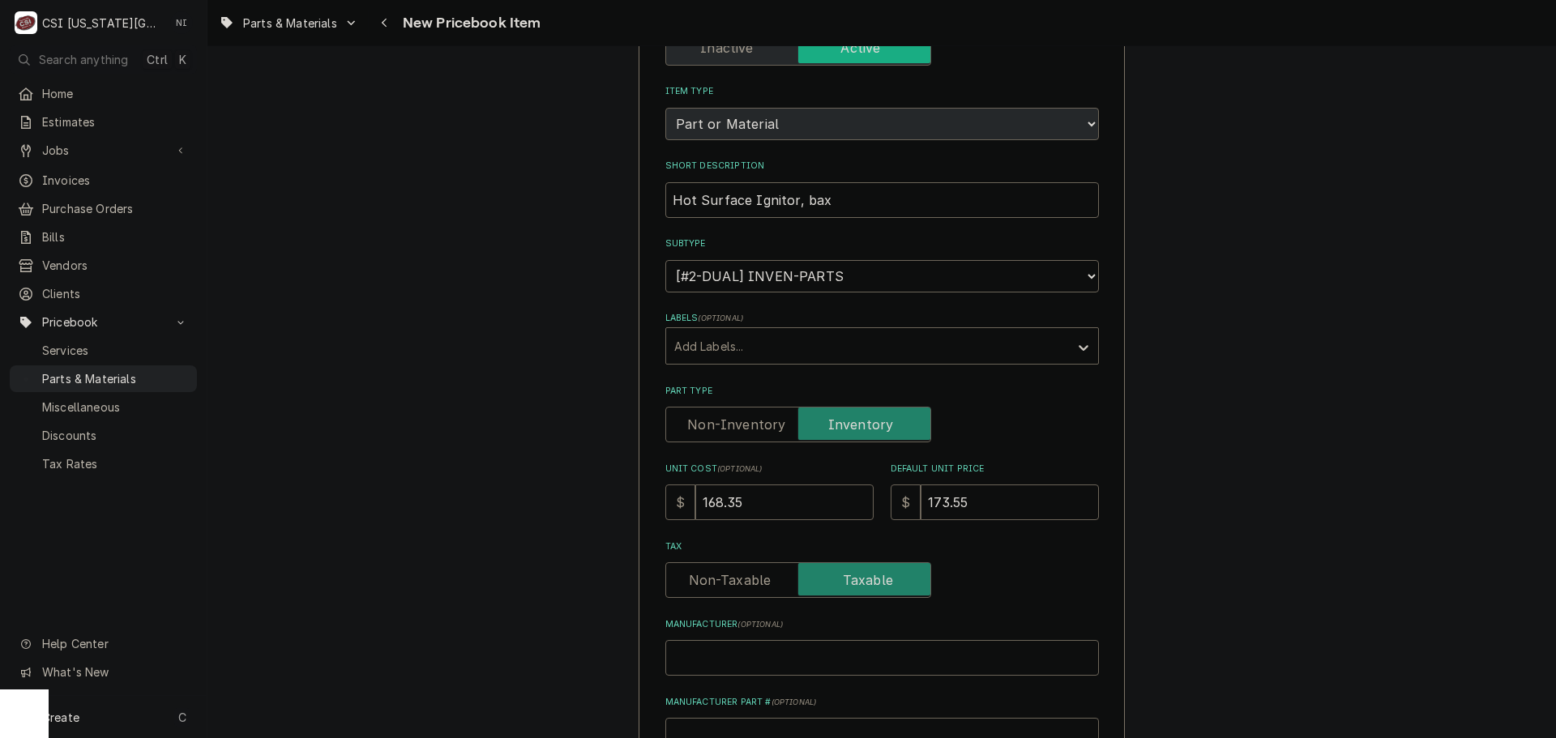
scroll to position [405, 0]
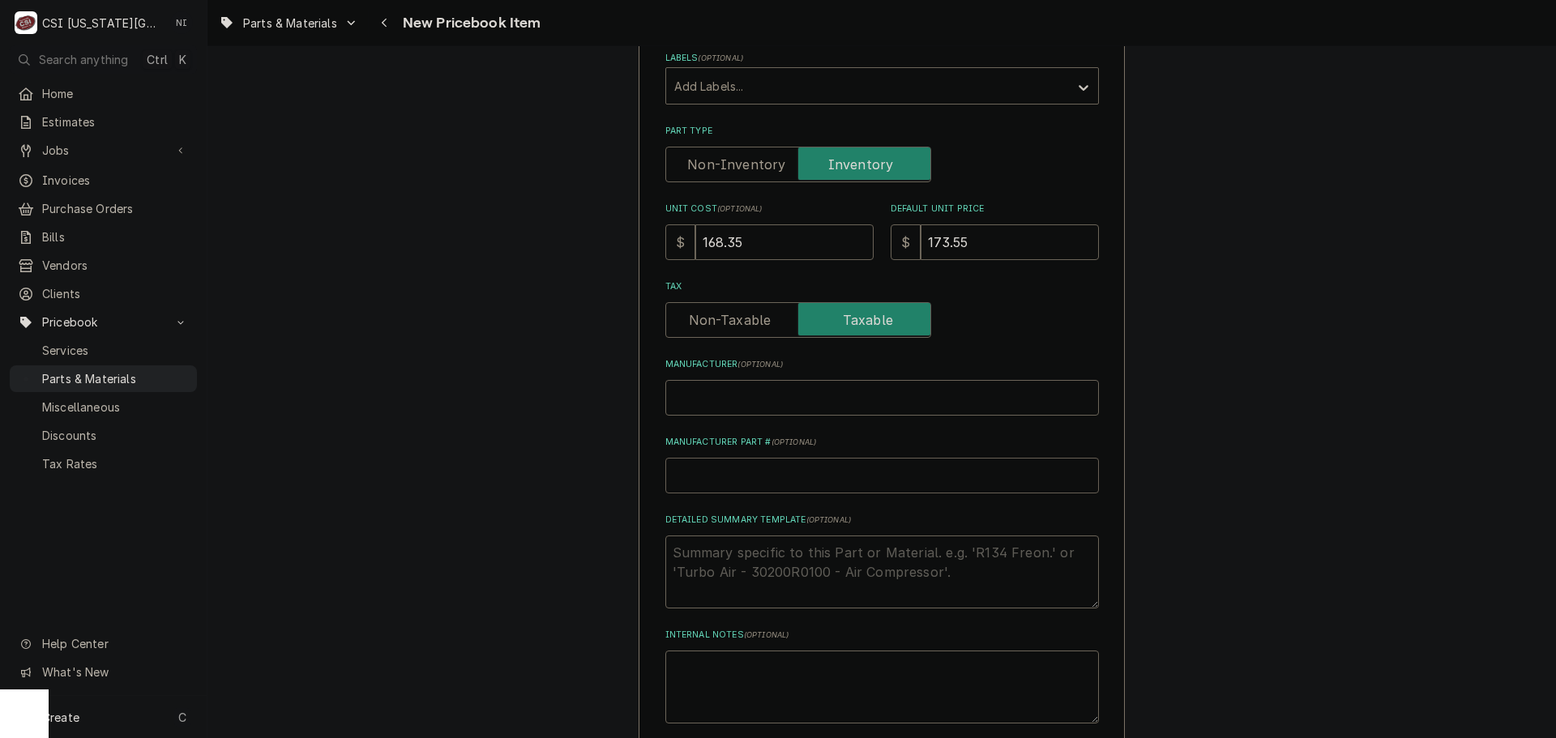
click at [735, 481] on input "Manufacturer Part # ( optional )" at bounding box center [882, 476] width 434 height 36
type textarea "x"
type input "B"
type textarea "x"
type input "BA"
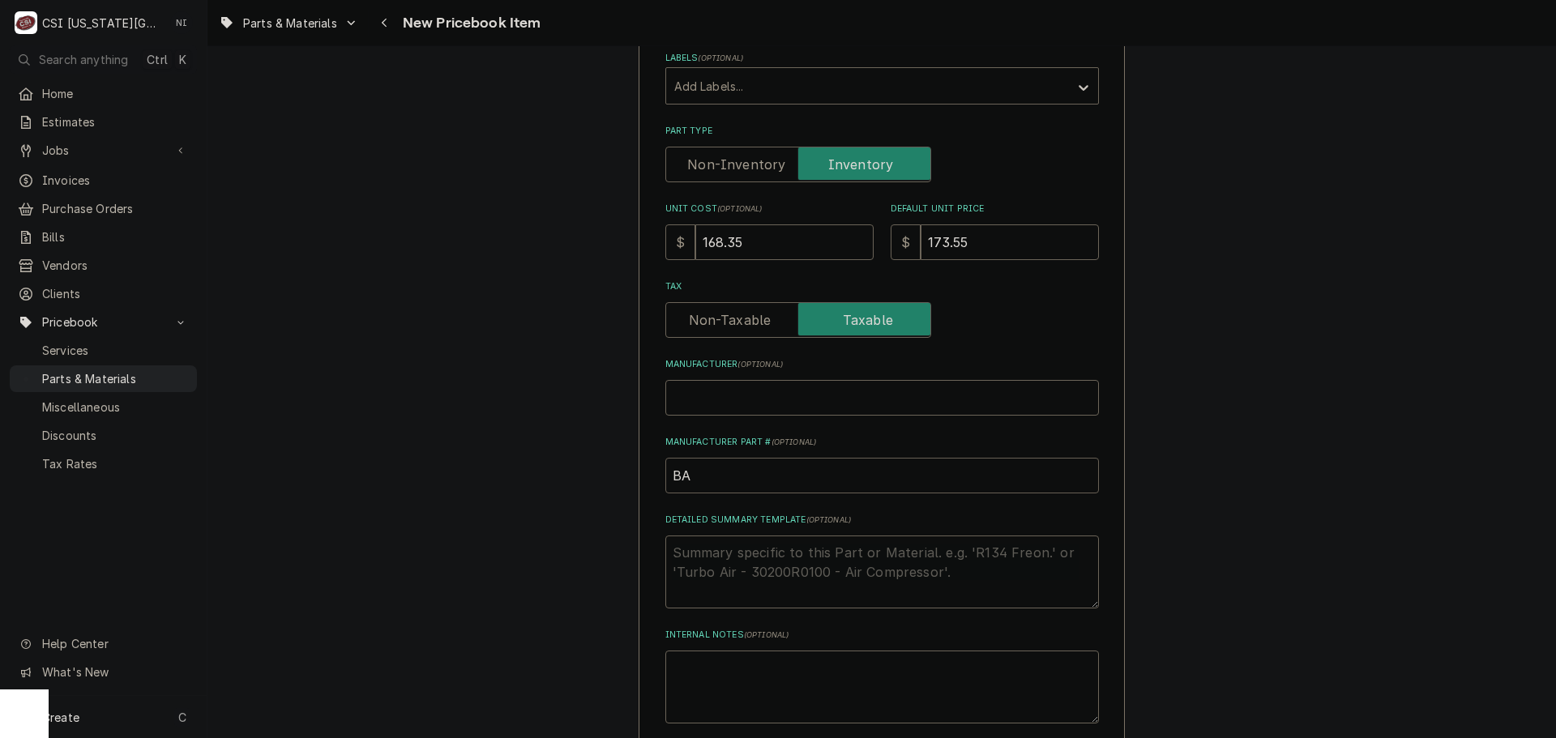
type textarea "x"
type input "BAC"
type textarea "x"
type input "BA"
type textarea "x"
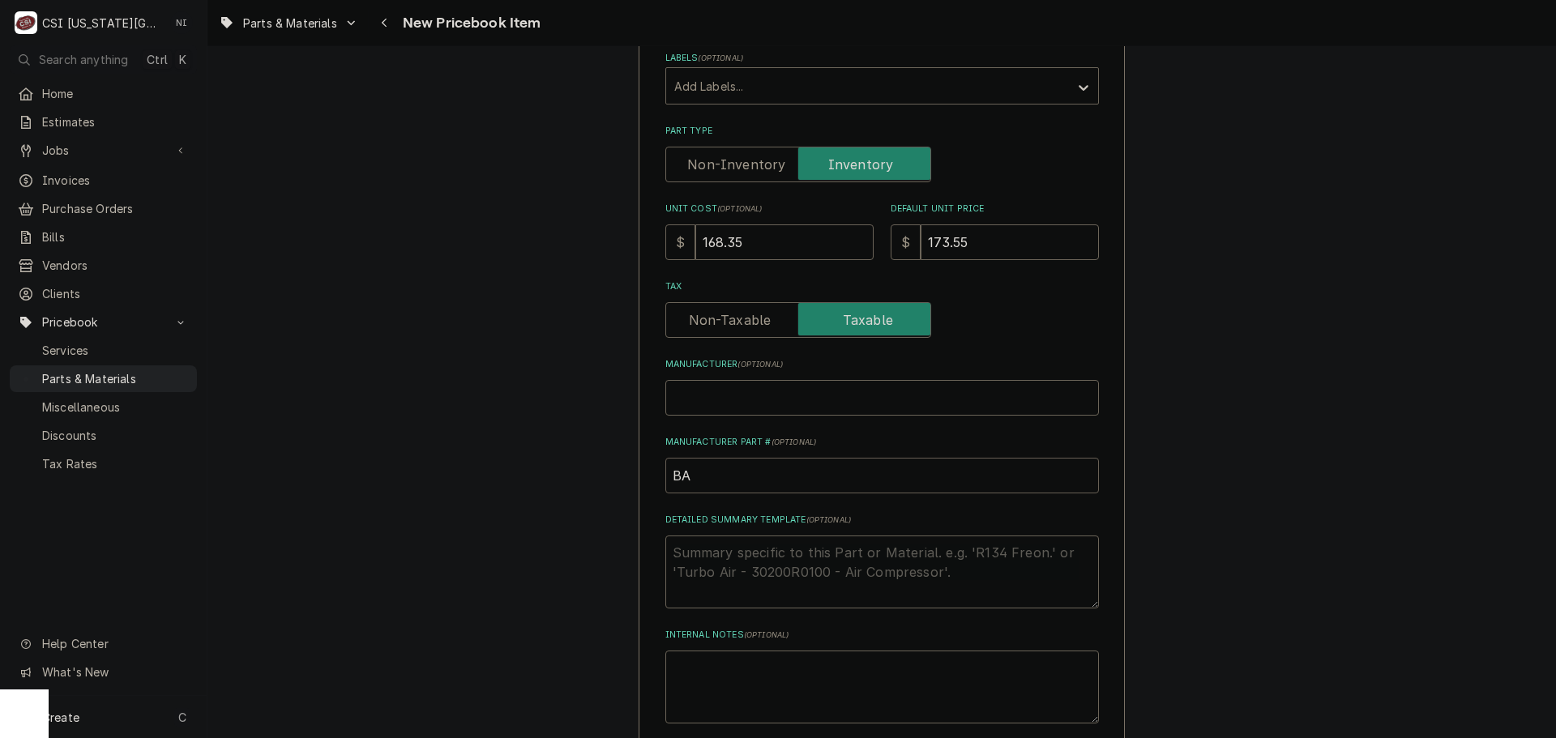
type input "BAX"
type textarea "x"
type input "BAX-"
click at [732, 479] on input "BAX-" at bounding box center [882, 476] width 434 height 36
paste input "01-1000V9-00149"
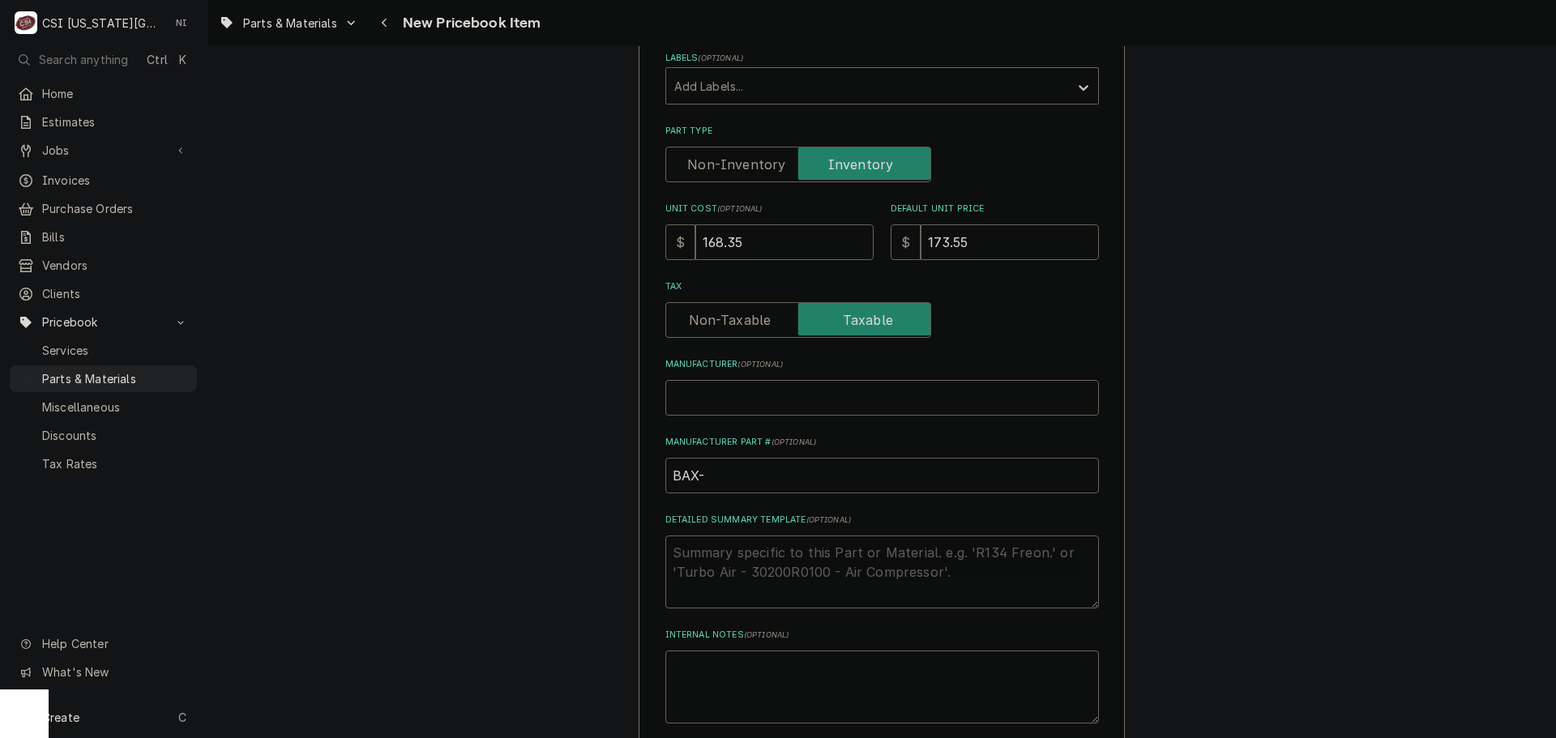
type textarea "x"
type input "BAX- 01-1000V9-00149"
click at [711, 472] on input "BAX- 01-1000V9-00149" at bounding box center [882, 476] width 434 height 36
type textarea "x"
drag, startPoint x: 824, startPoint y: 477, endPoint x: 626, endPoint y: 485, distance: 198.7
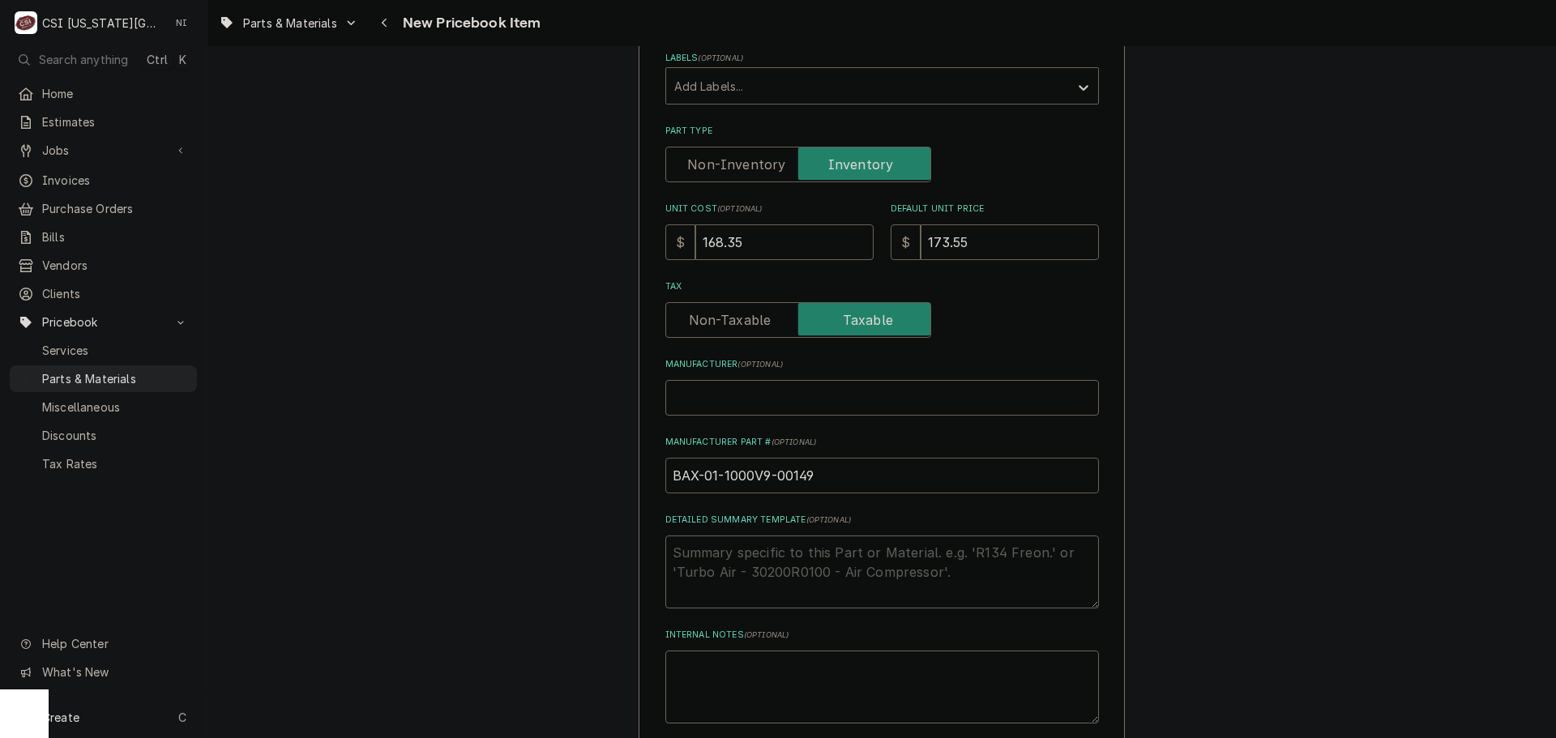
type input "BAX-01-1000V9-00149"
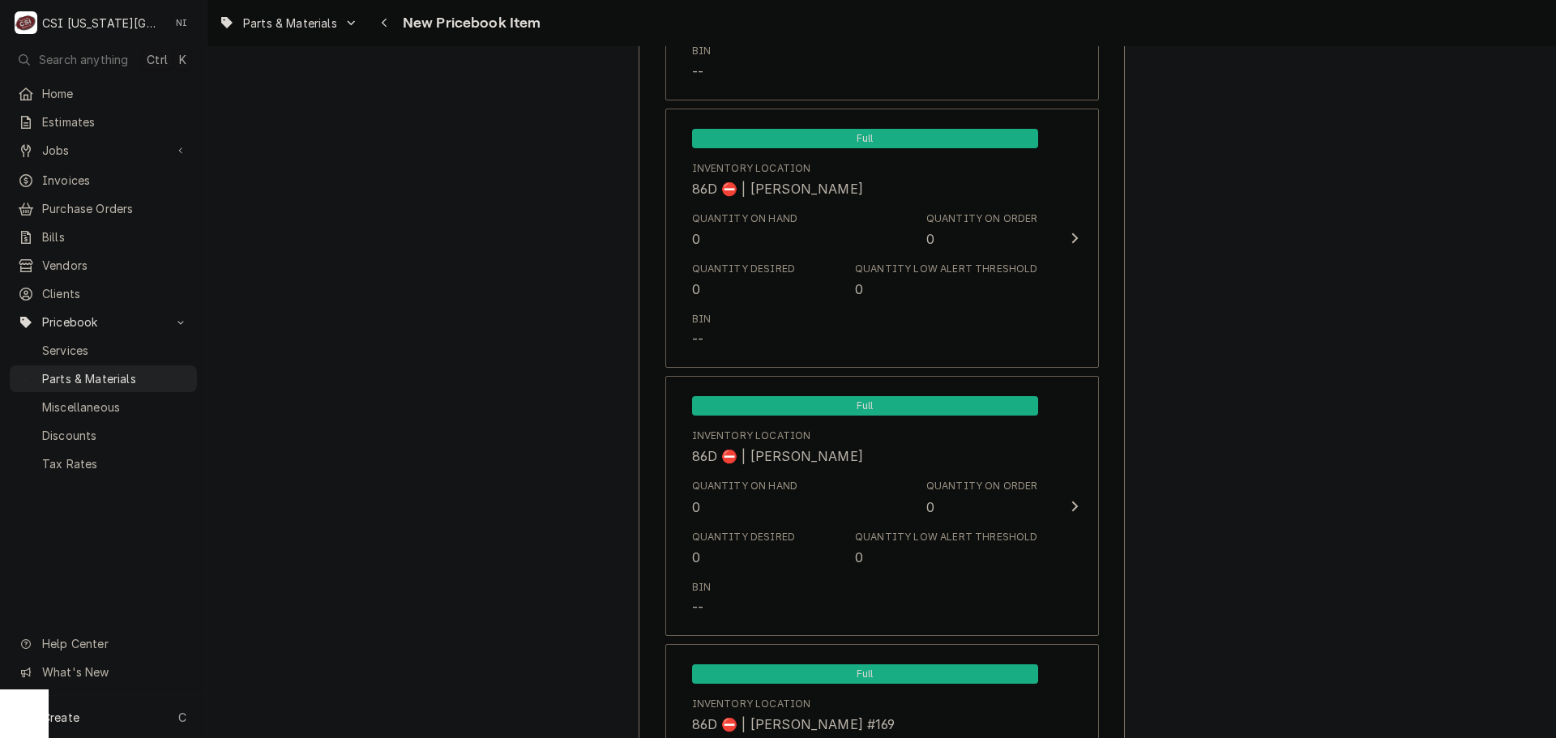
scroll to position [15347, 0]
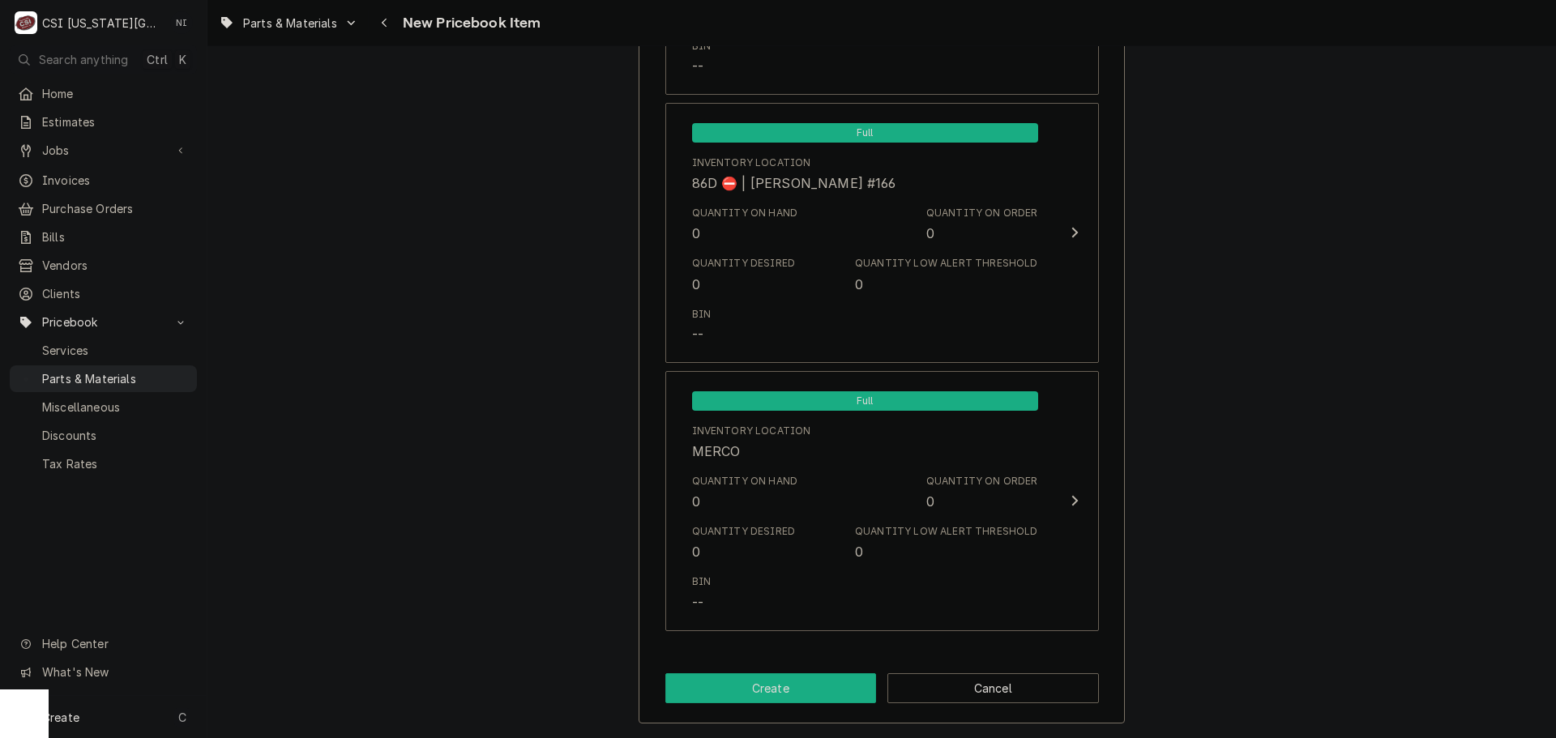
click at [737, 692] on button "Create" at bounding box center [771, 688] width 212 height 30
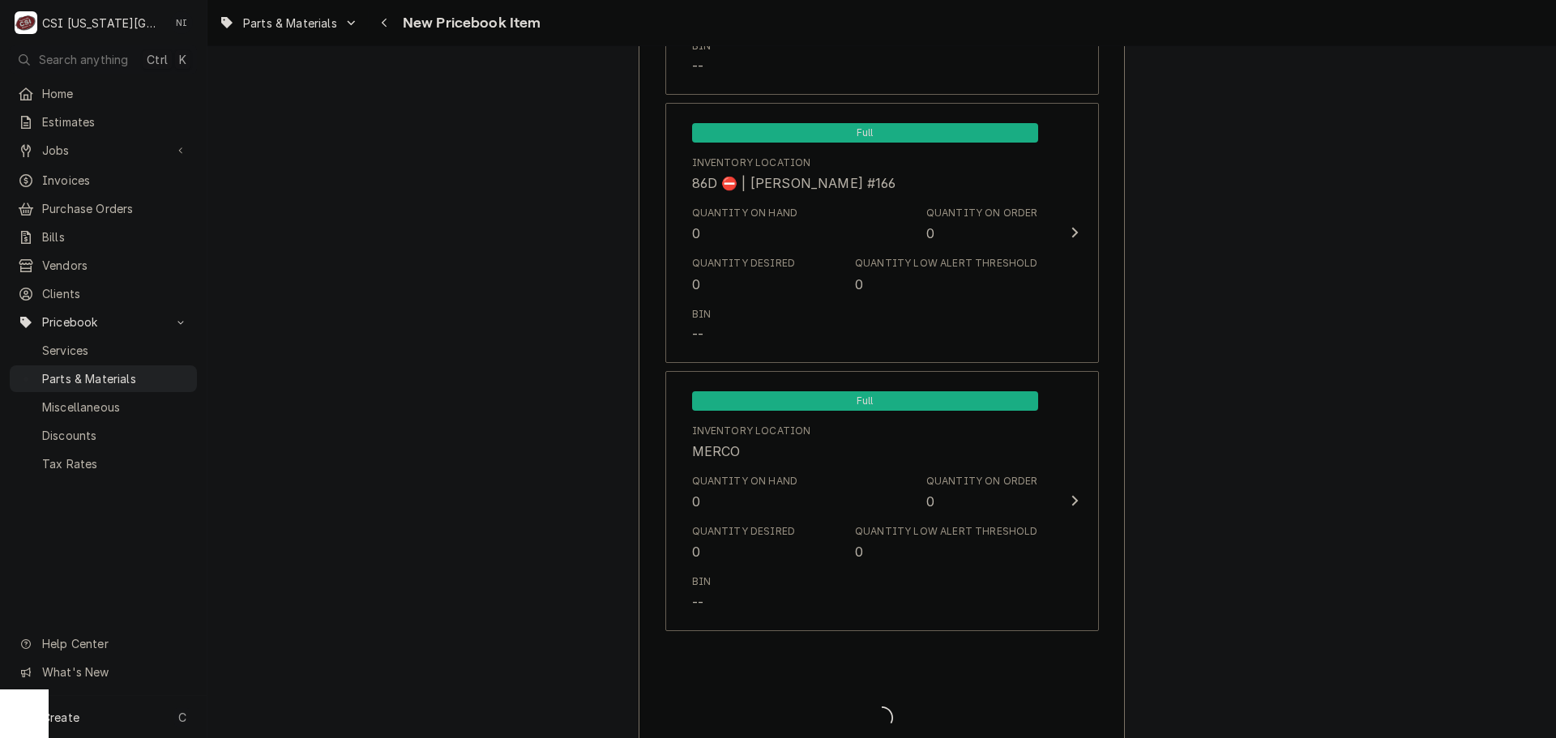
type textarea "x"
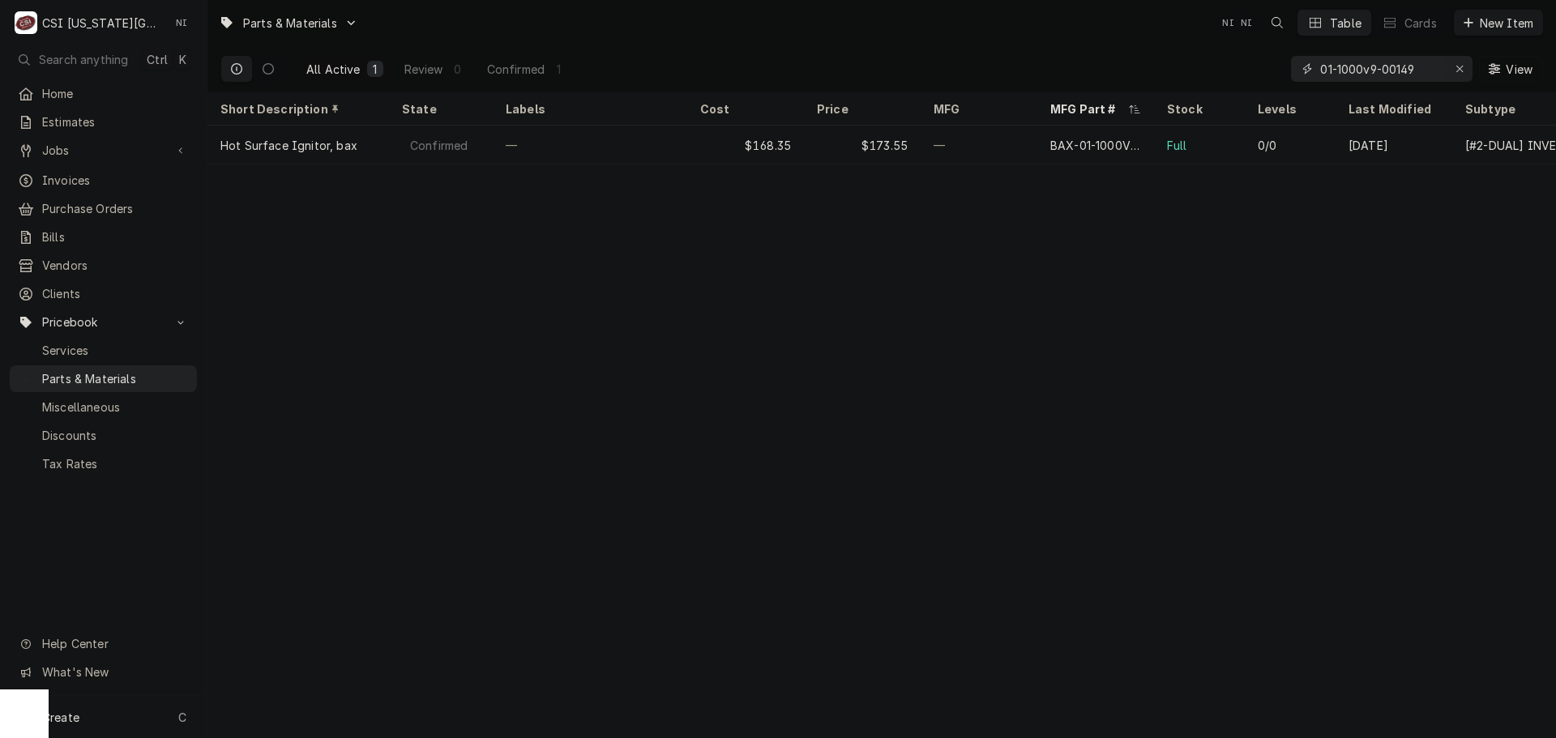
click at [1456, 66] on icon "Erase input" at bounding box center [1459, 68] width 9 height 11
click at [1410, 70] on input "Dynamic Content Wrapper" at bounding box center [1396, 69] width 152 height 26
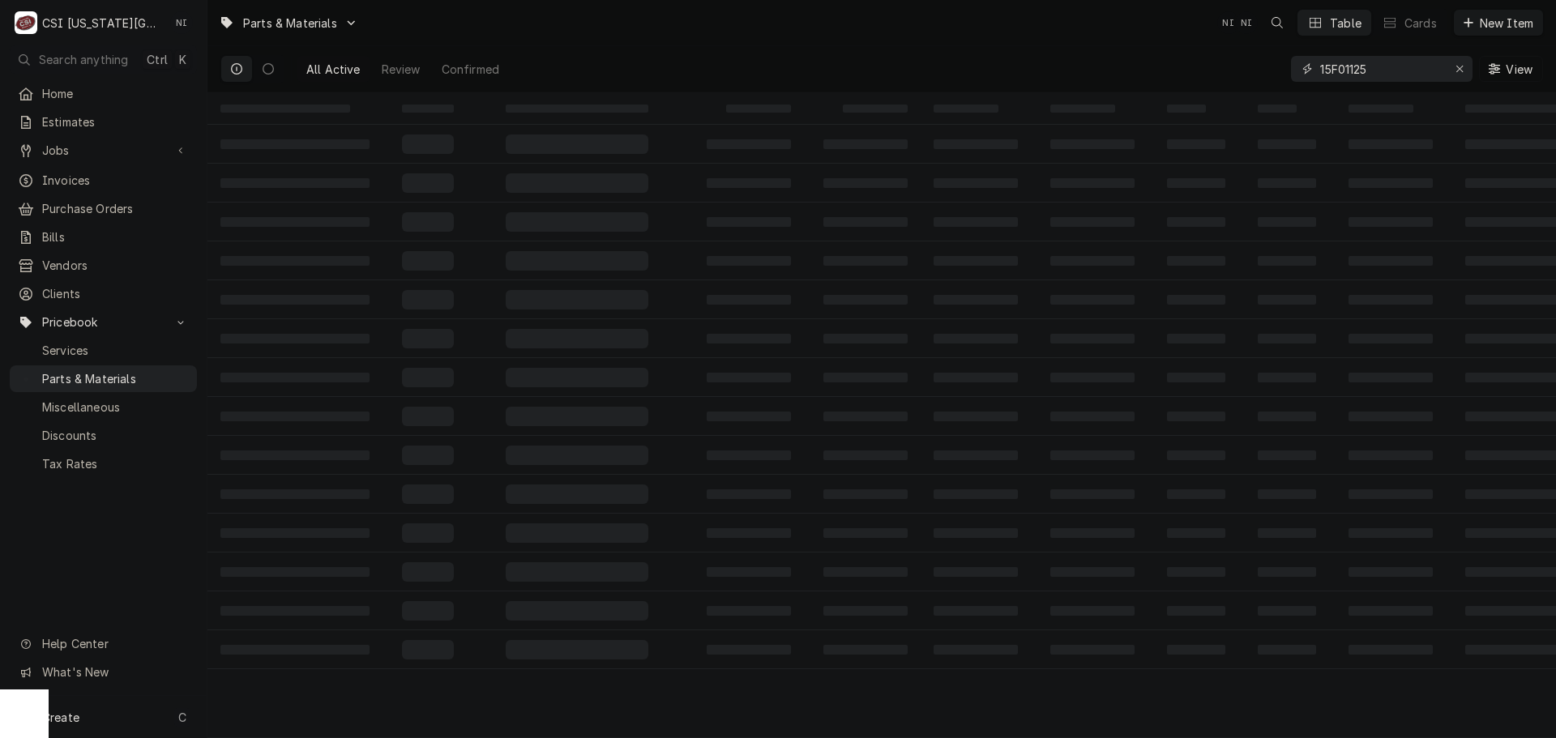
drag, startPoint x: 1407, startPoint y: 72, endPoint x: 1236, endPoint y: 71, distance: 171.0
click at [1236, 71] on div "All Active Review Confirmed 15F01125 View" at bounding box center [881, 68] width 1323 height 45
type input "15F01125"
click at [142, 717] on div "Create C" at bounding box center [103, 717] width 207 height 42
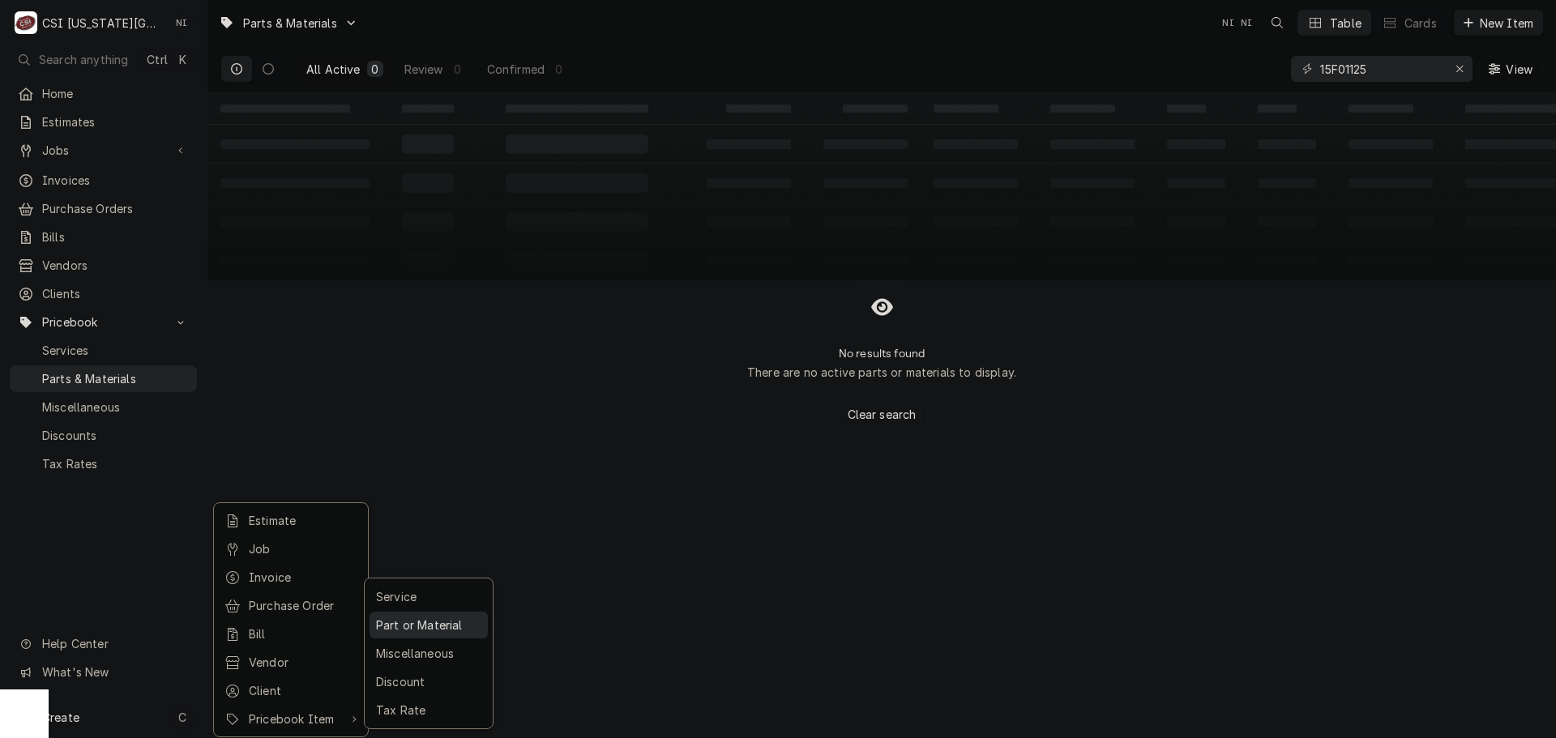
click at [430, 618] on div "Part or Material" at bounding box center [429, 625] width 112 height 20
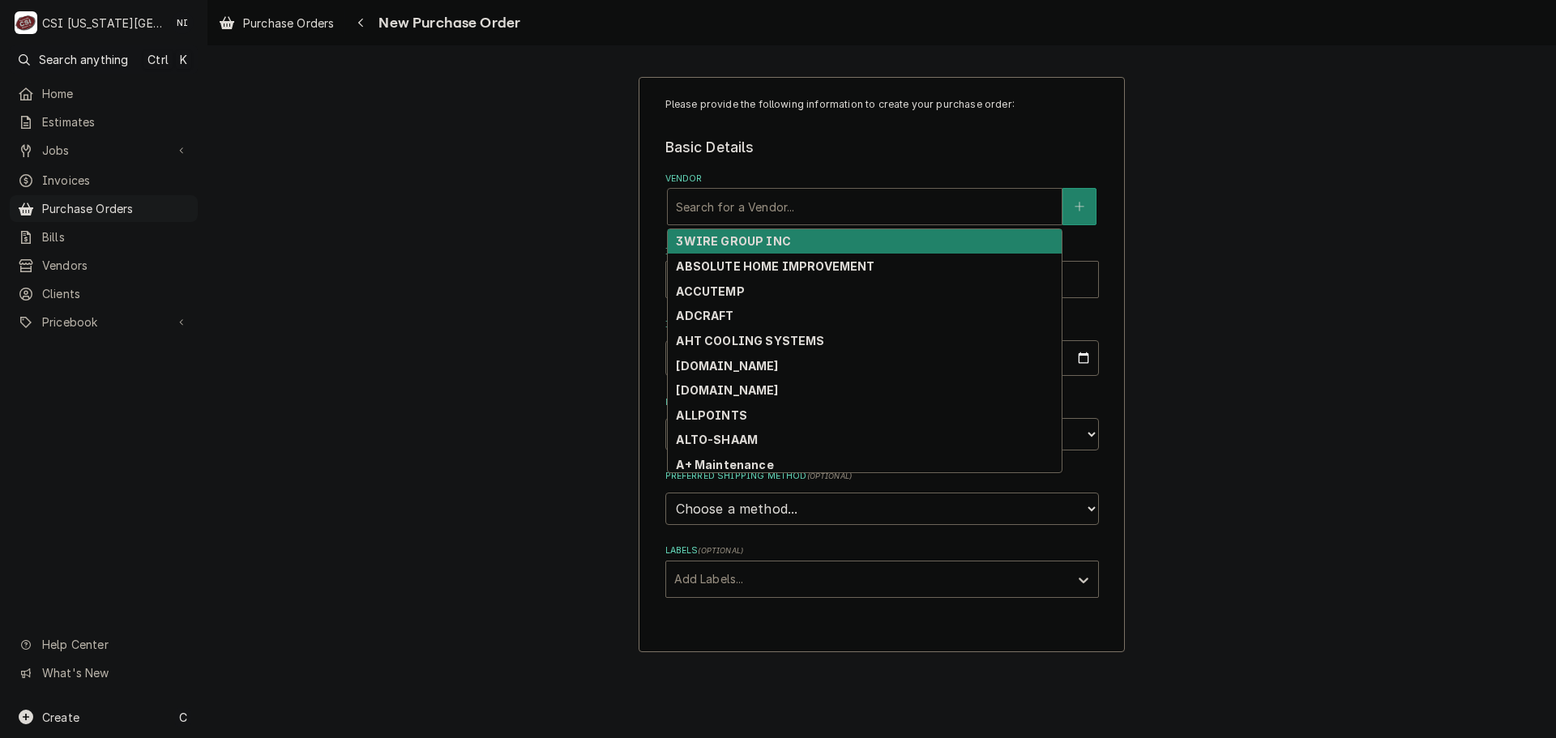
click at [783, 205] on div "Vendor" at bounding box center [865, 206] width 378 height 29
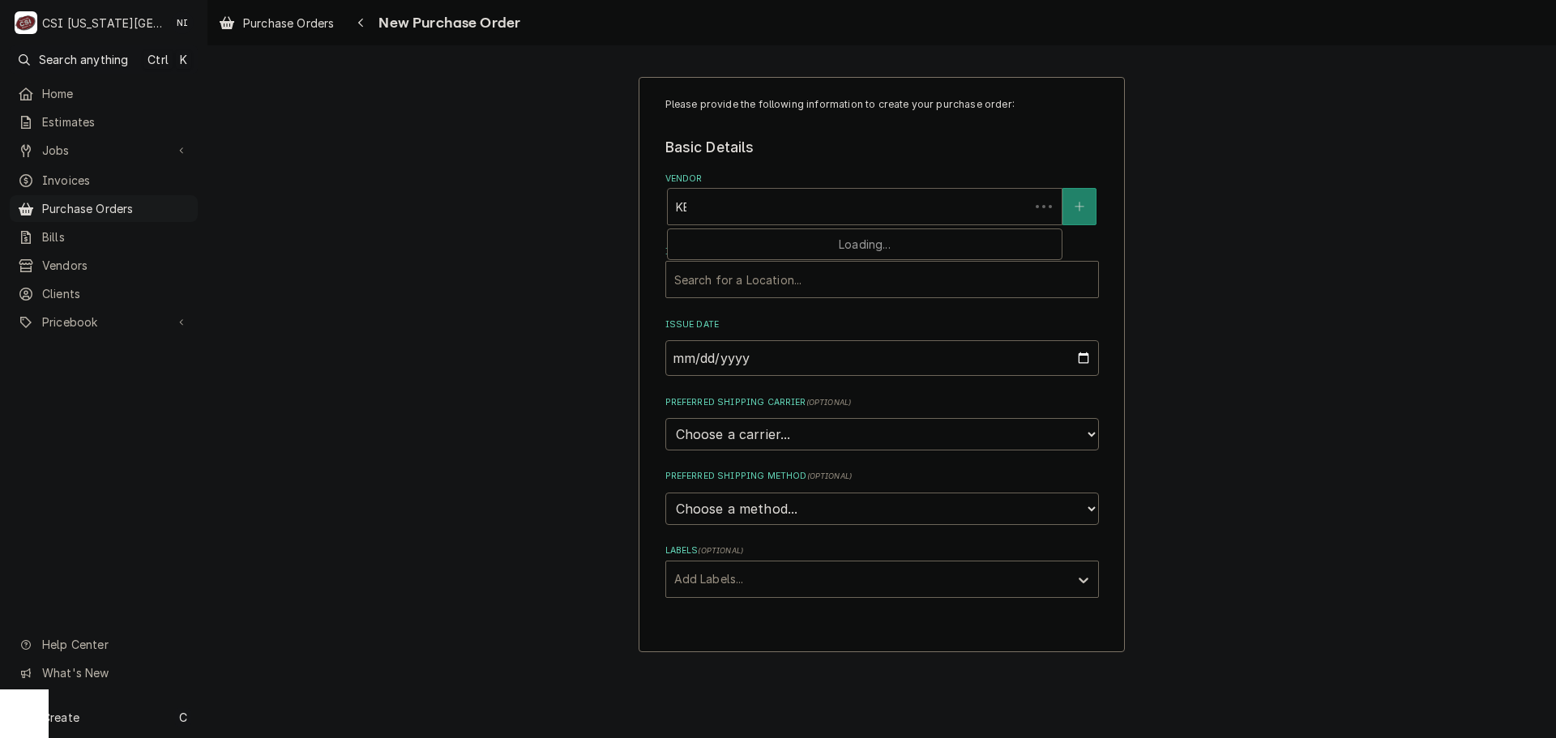
type input "KEY"
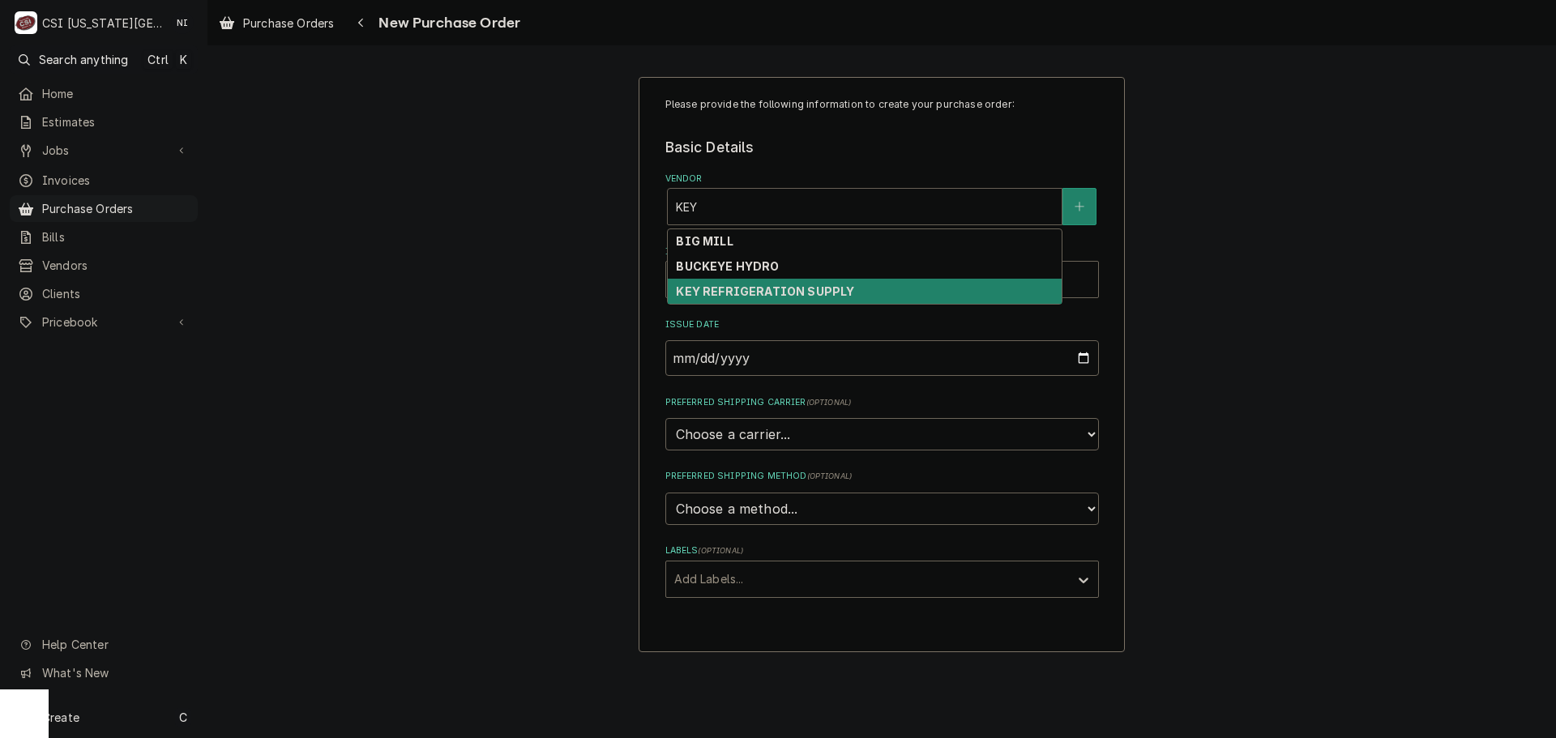
click at [767, 286] on strong "KEY REFRIGERATION SUPPLY" at bounding box center [765, 291] width 178 height 14
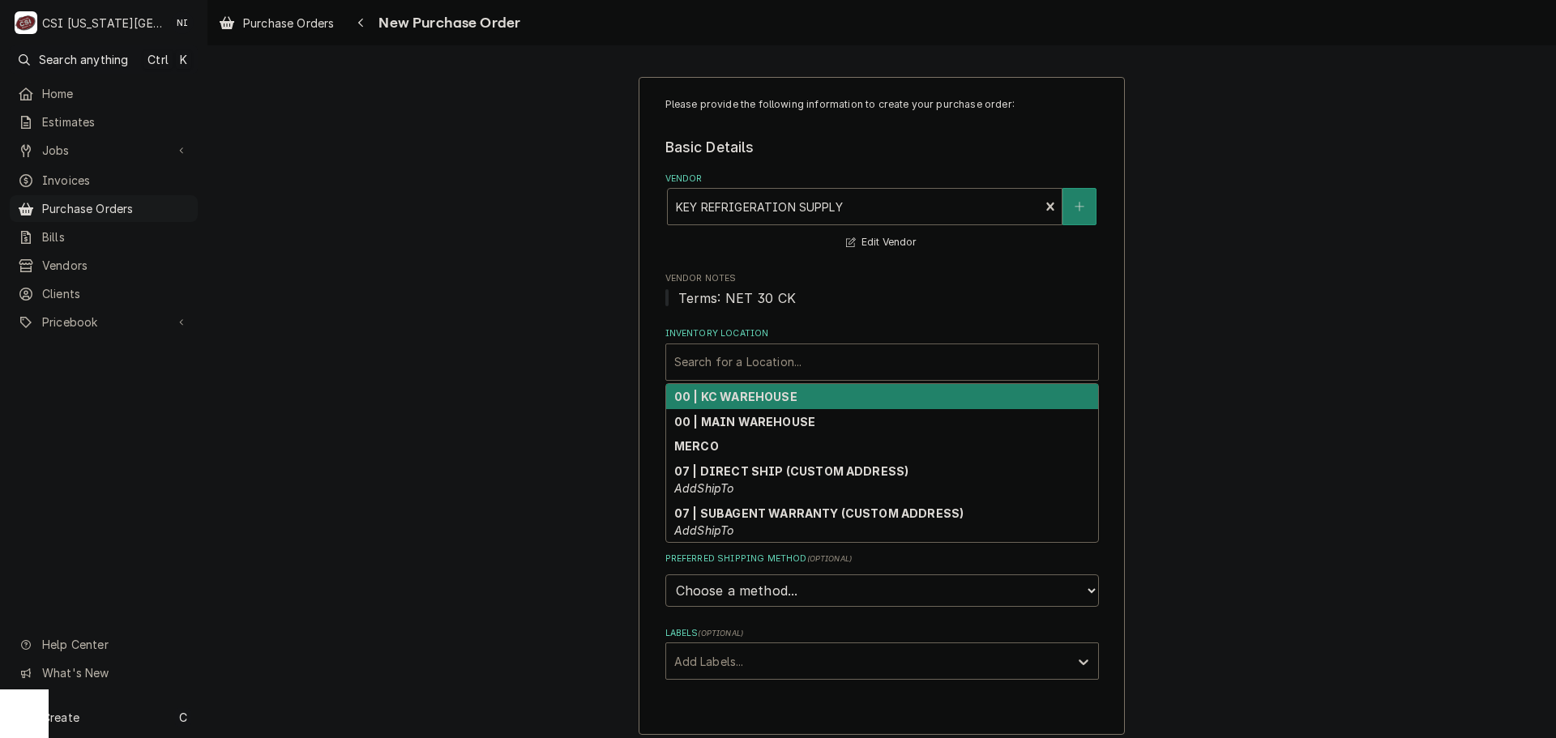
click at [816, 369] on div "Inventory Location" at bounding box center [882, 362] width 416 height 29
click at [773, 404] on strong "00 | KC WAREHOUSE" at bounding box center [735, 397] width 123 height 14
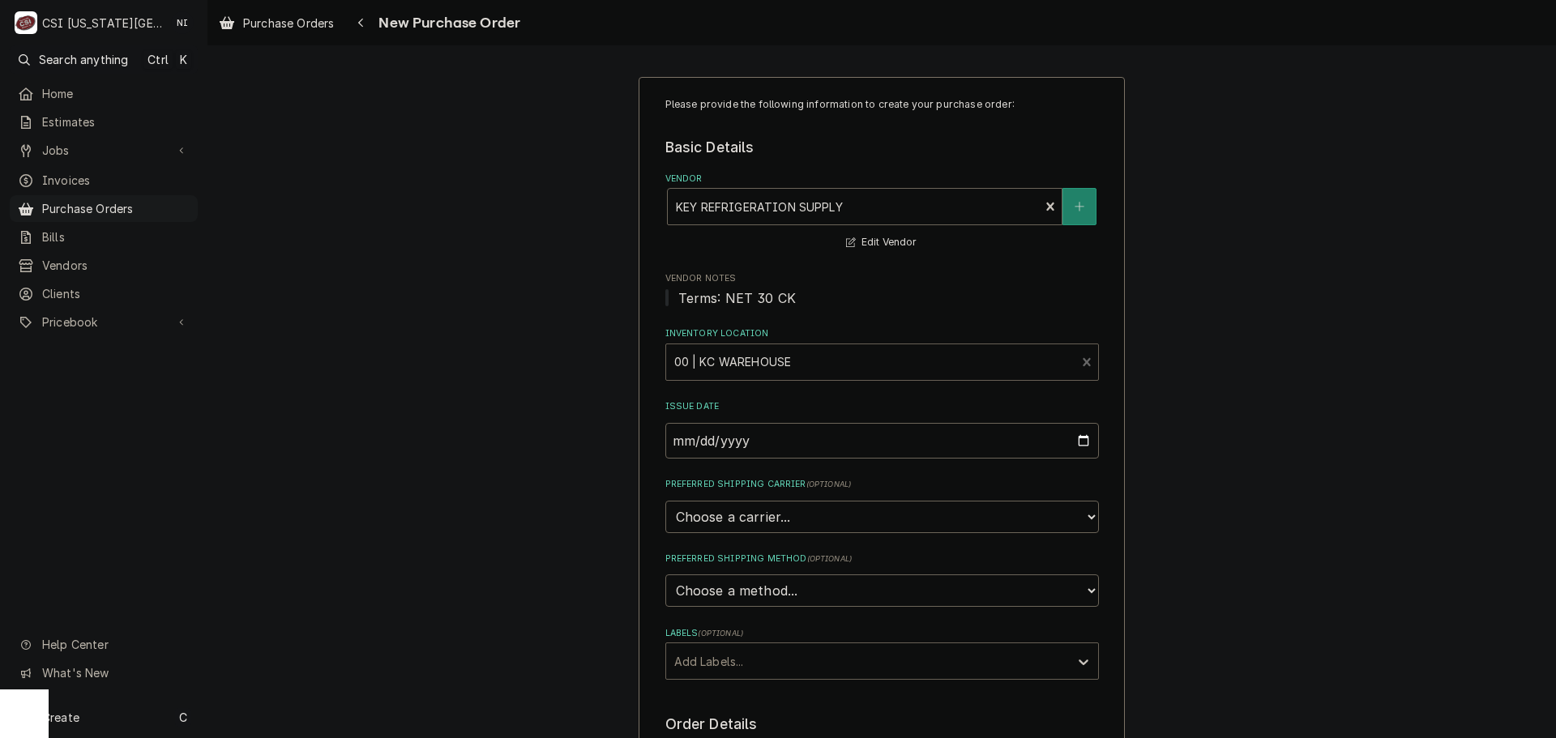
click at [771, 658] on div "Labels" at bounding box center [867, 661] width 387 height 29
click at [748, 720] on div "² Local Pickup 🛍️" at bounding box center [882, 721] width 432 height 25
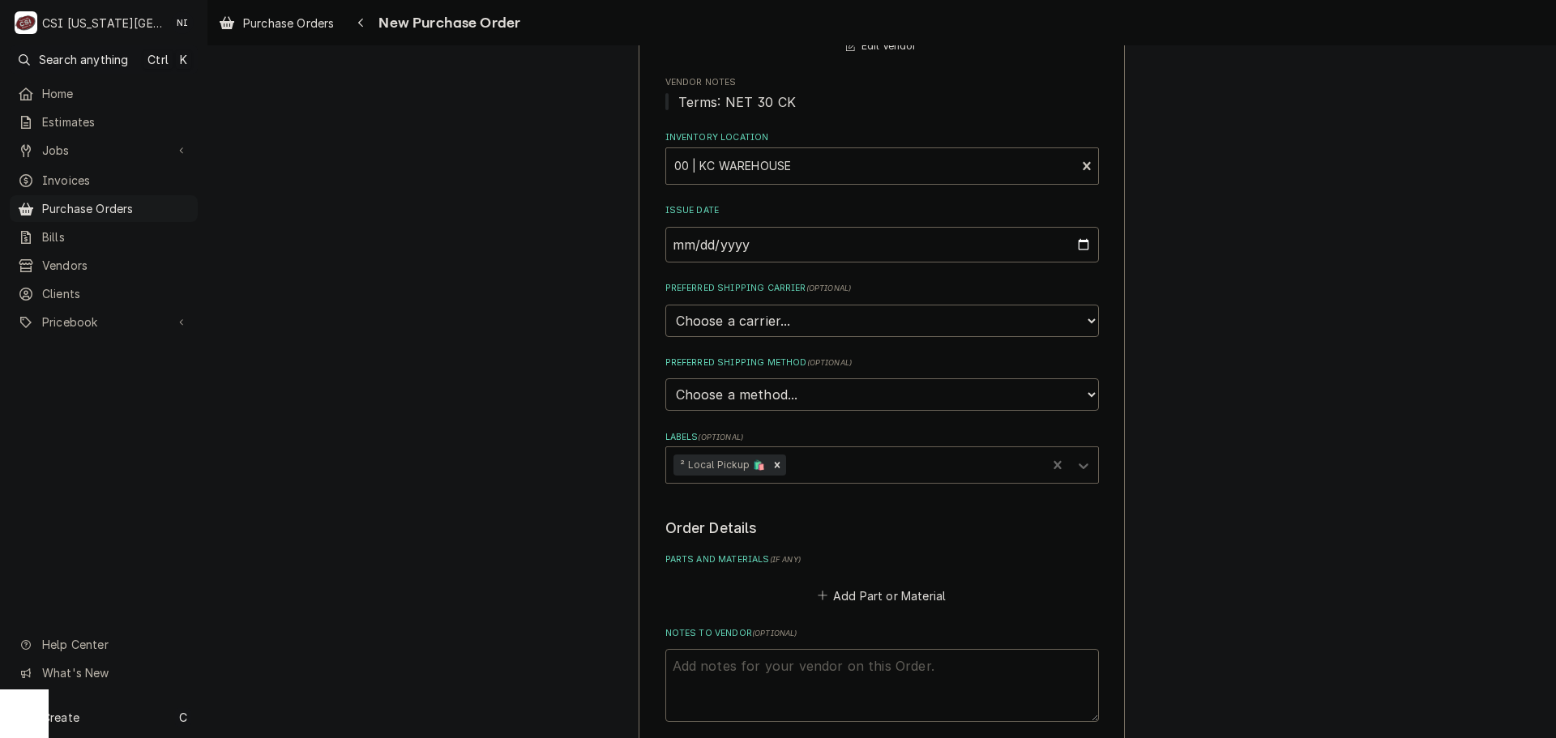
scroll to position [405, 0]
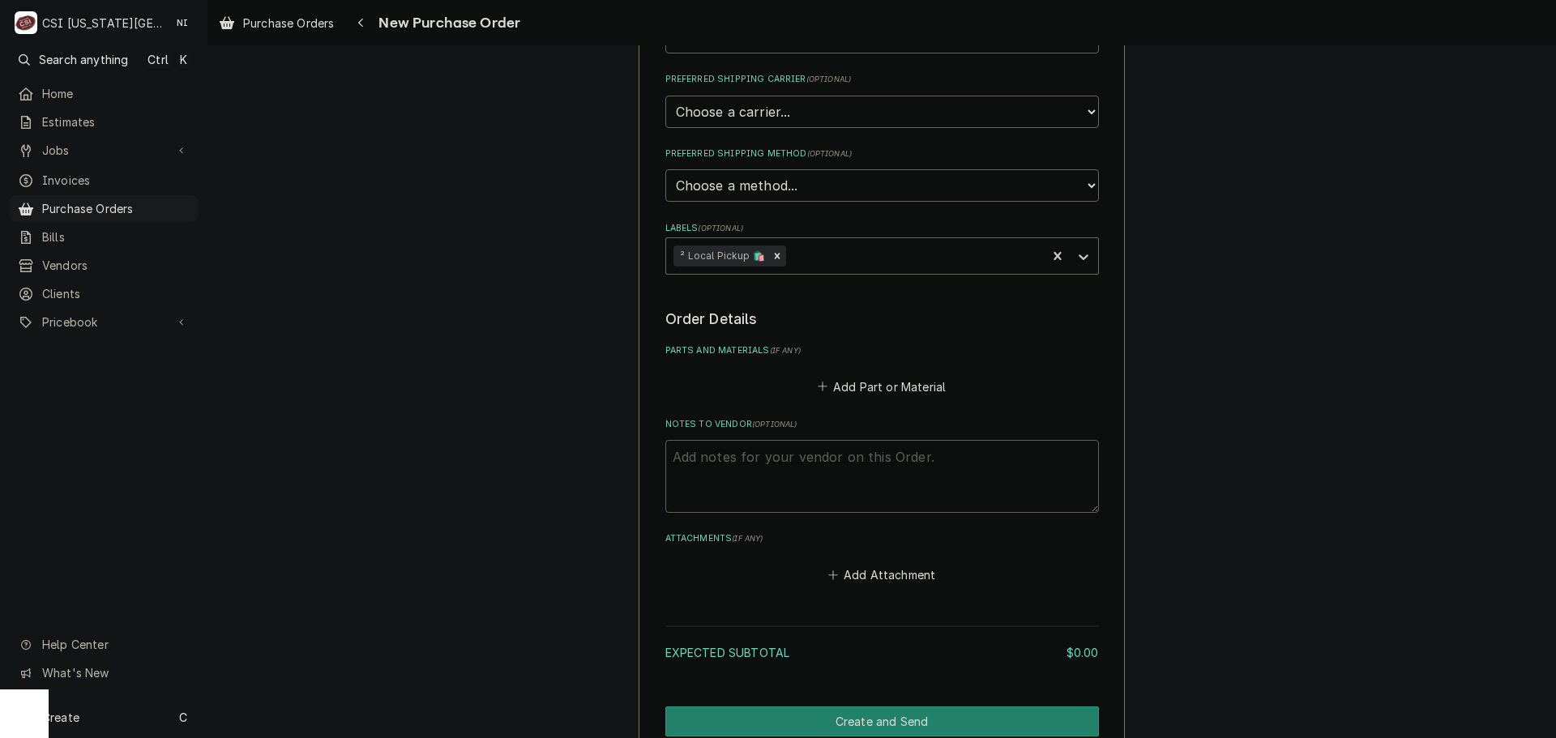
click at [770, 464] on textarea "Notes to Vendor ( optional )" at bounding box center [882, 476] width 434 height 73
type textarea "x"
type textarea "P"
type textarea "x"
type textarea "PR"
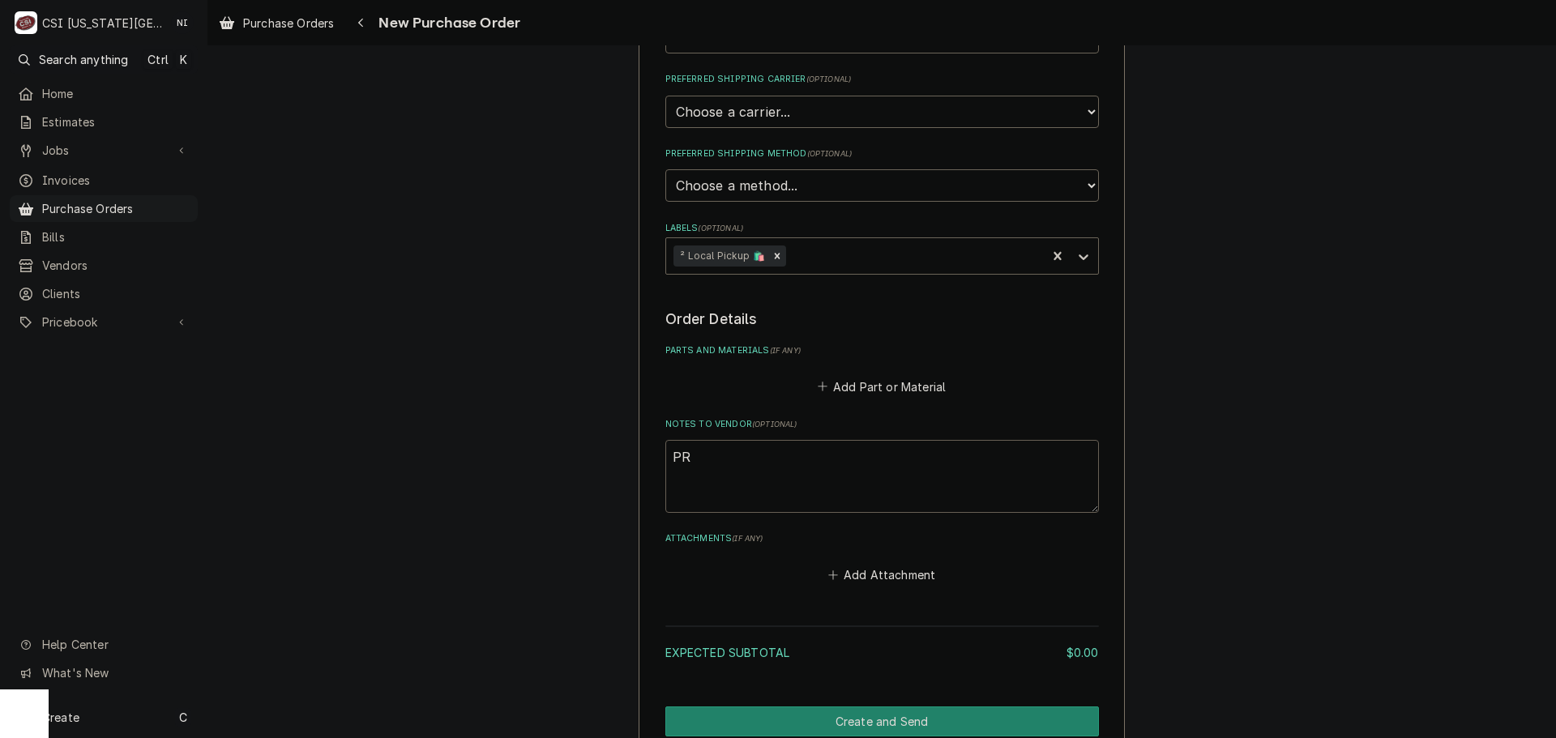
type textarea "x"
type textarea "PRE"
type textarea "x"
type textarea "PRES"
type textarea "x"
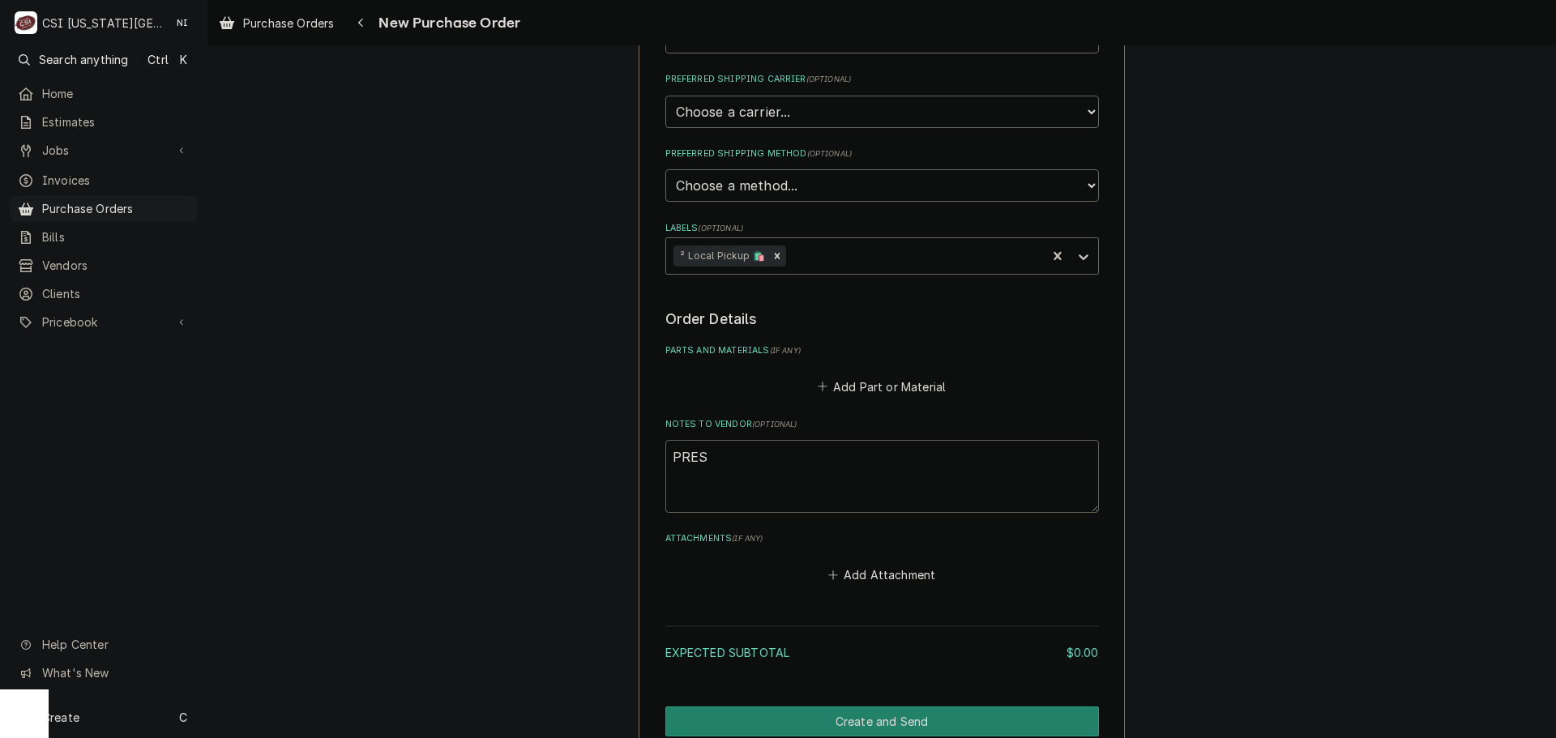
type textarea "PREST"
type textarea "x"
type textarea "PRESTO"
type textarea "x"
type textarea "PRESTON"
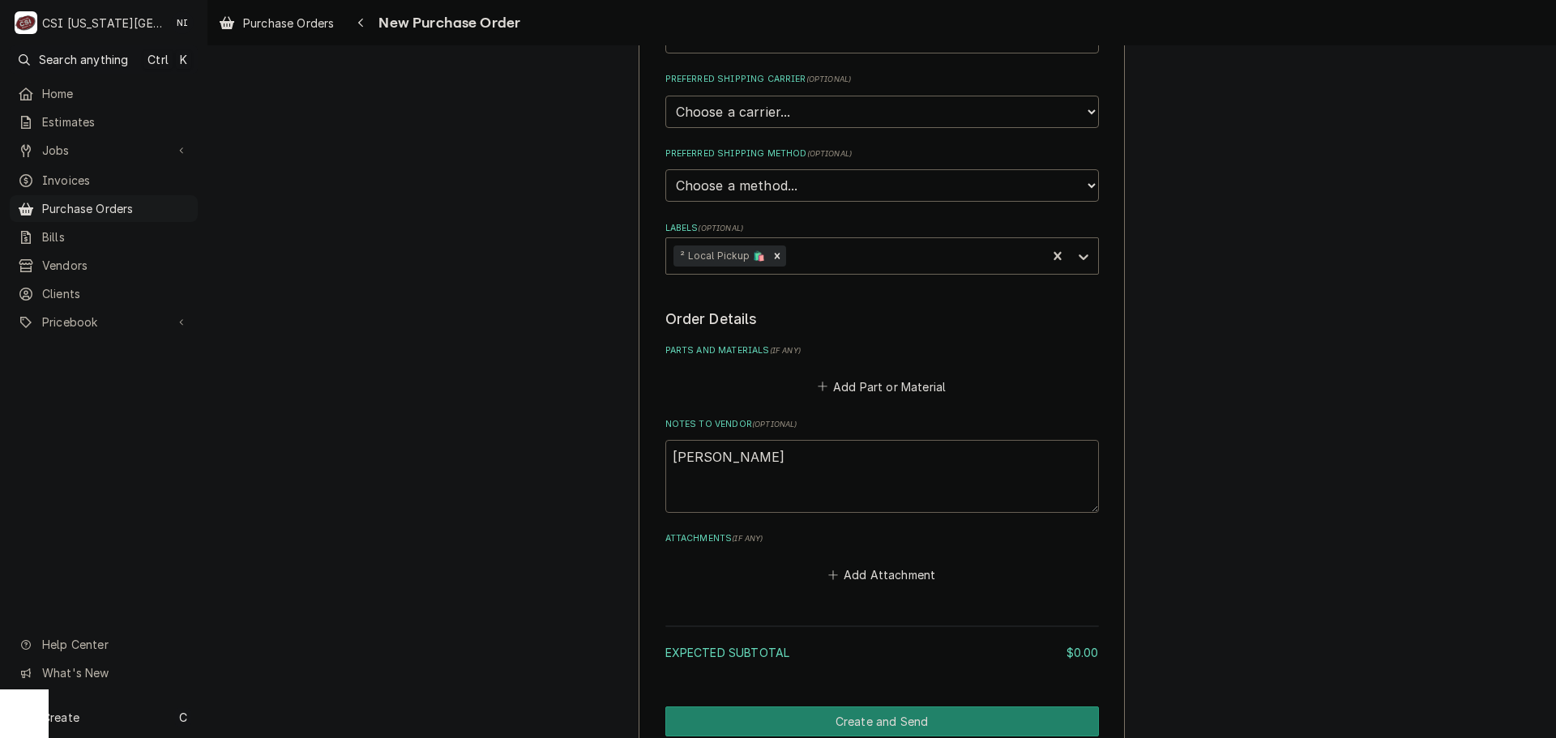
type textarea "x"
type textarea "PRESTON"
type textarea "x"
type textarea "PRESTON T"
type textarea "x"
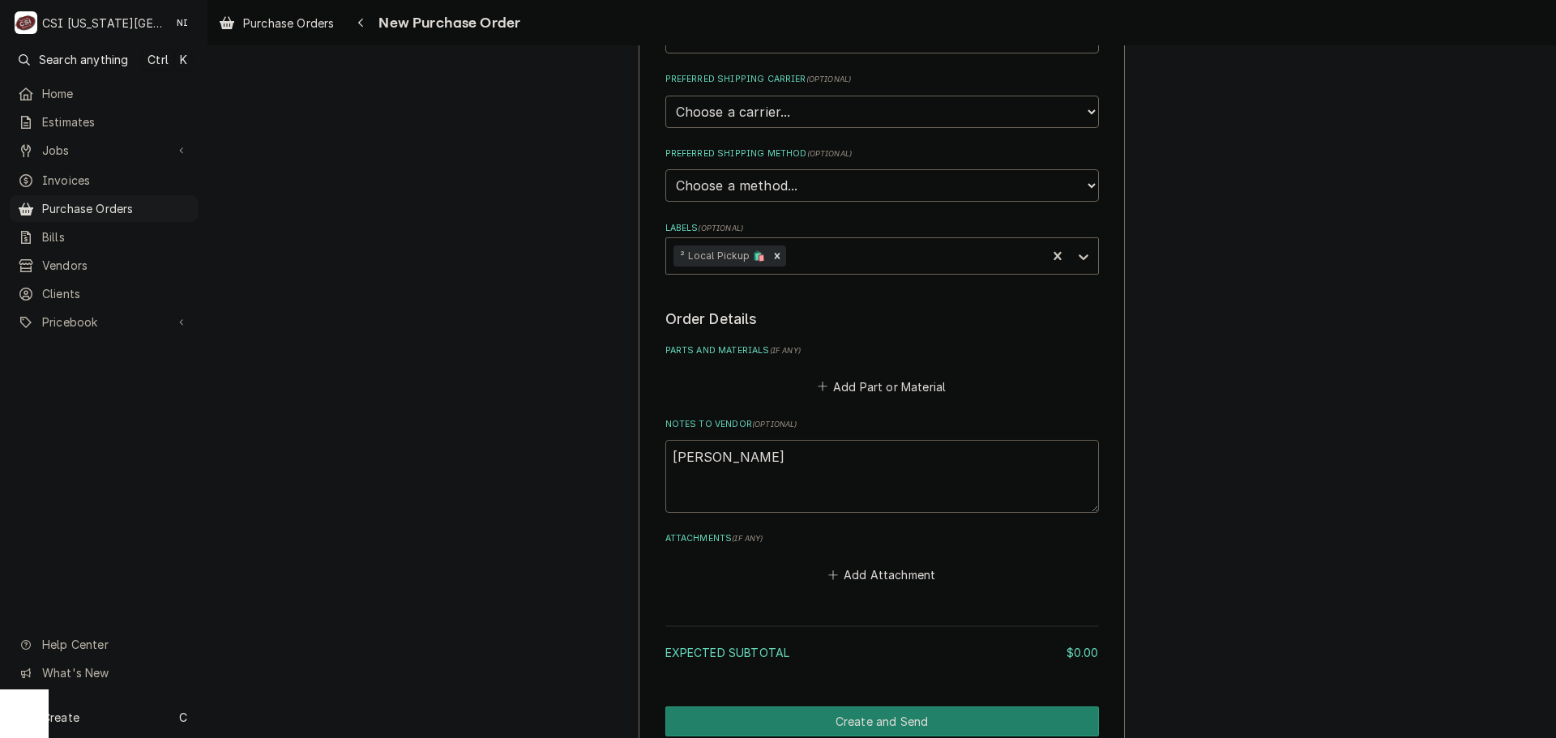
type textarea "PRESTON TR"
type textarea "x"
type textarea "PRESTON TRU"
type textarea "x"
type textarea "PRESTON TRUC"
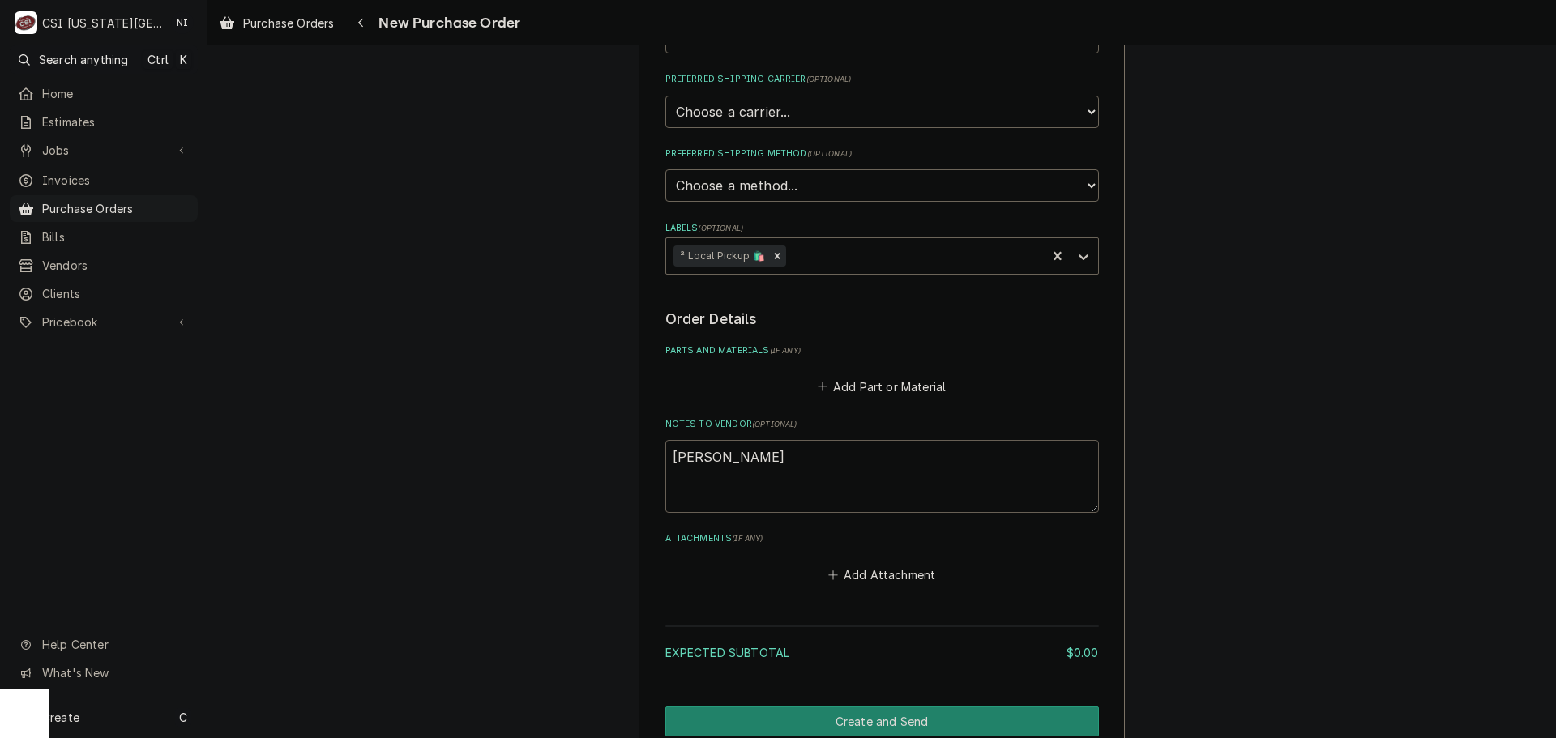
type textarea "x"
type textarea "PRESTON TRUCKS"
type textarea "x"
type textarea "PRESTON TRUCKS"
type textarea "x"
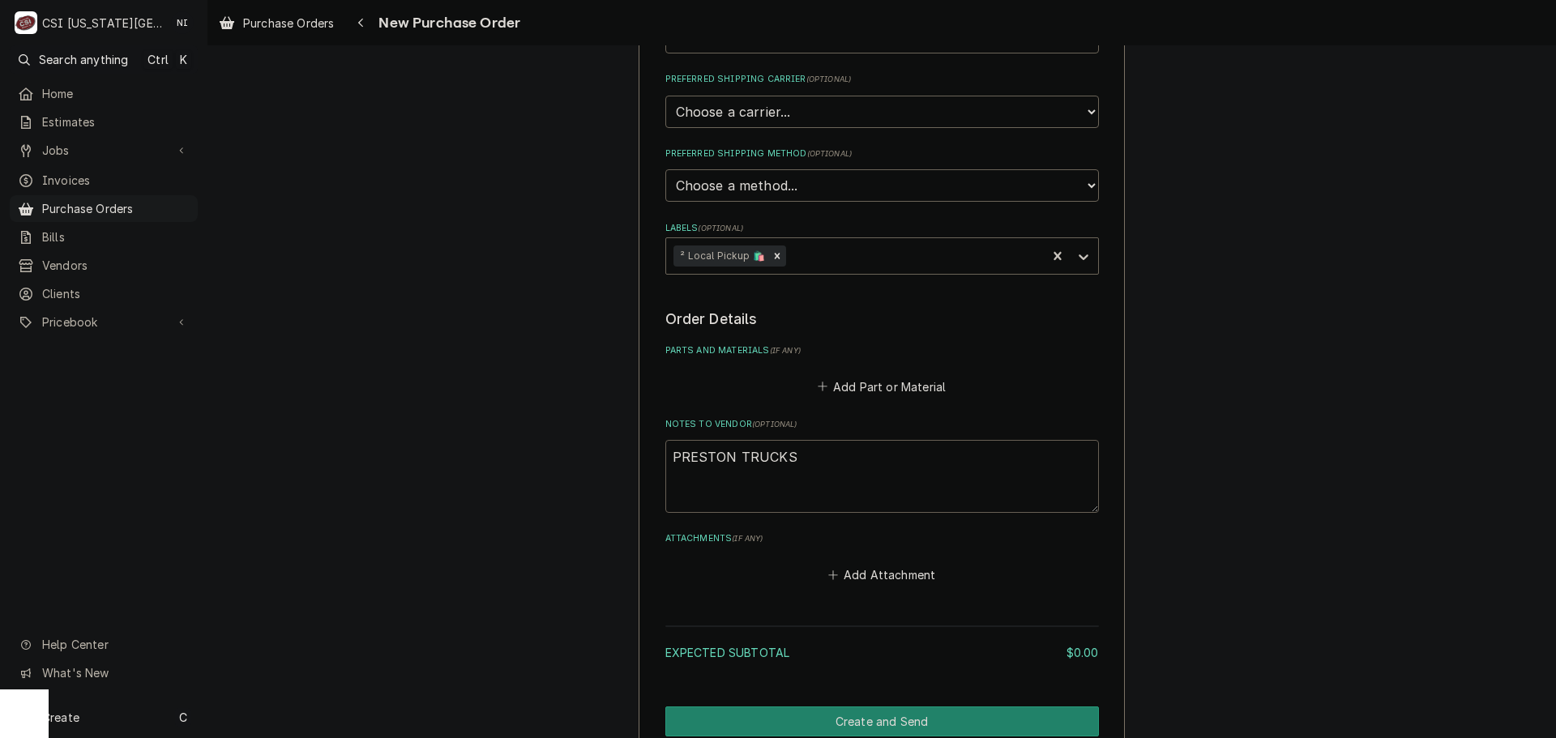
type textarea "PRESTON TRUCKS T"
type textarea "x"
type textarea "PRESTON TRUCKS TO"
type textarea "x"
type textarea "PRESTON TRUCKS TOC"
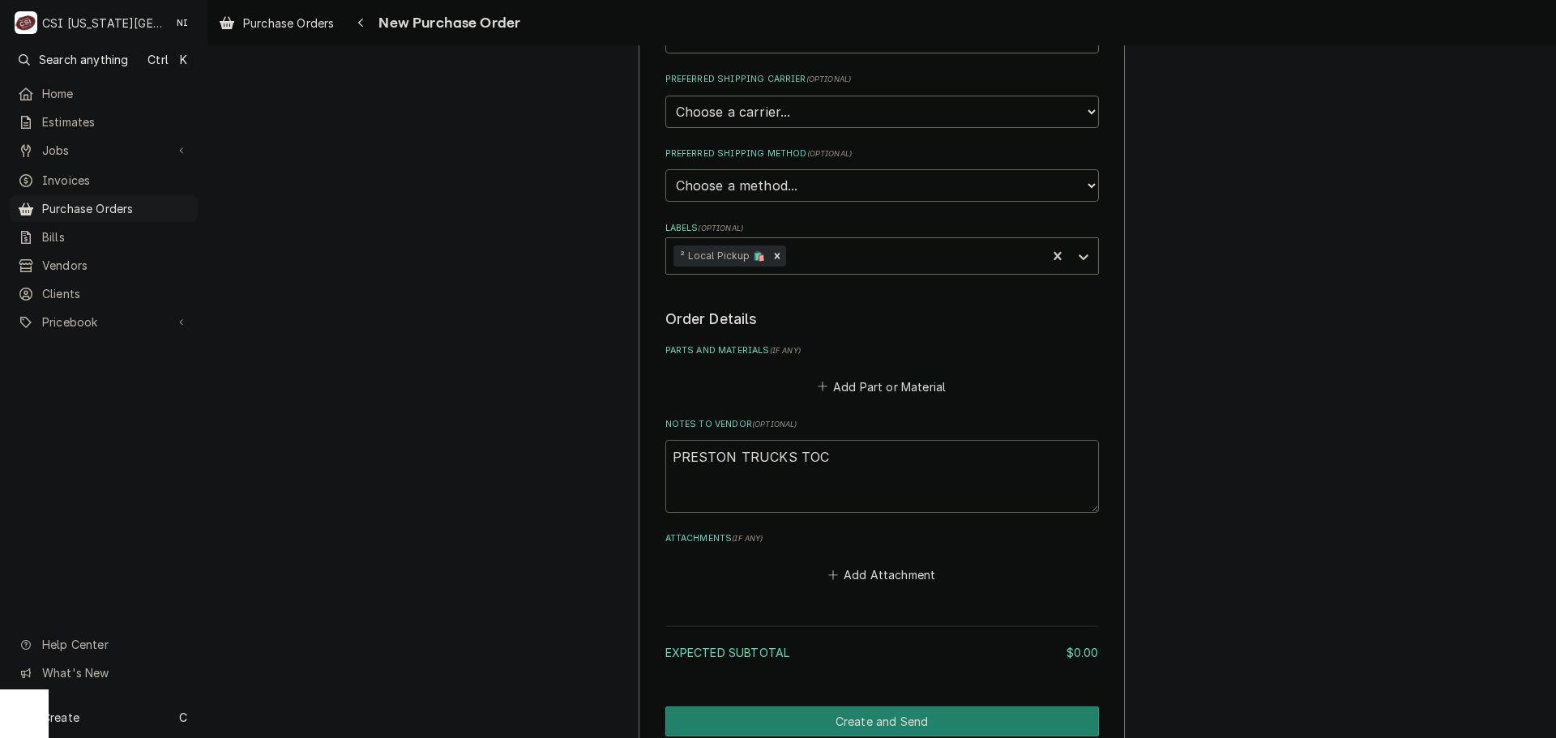
type textarea "x"
type textarea "PRESTON TRUCKS TOCK"
type textarea "x"
type textarea "PRESTON TRUCKS TOC"
type textarea "x"
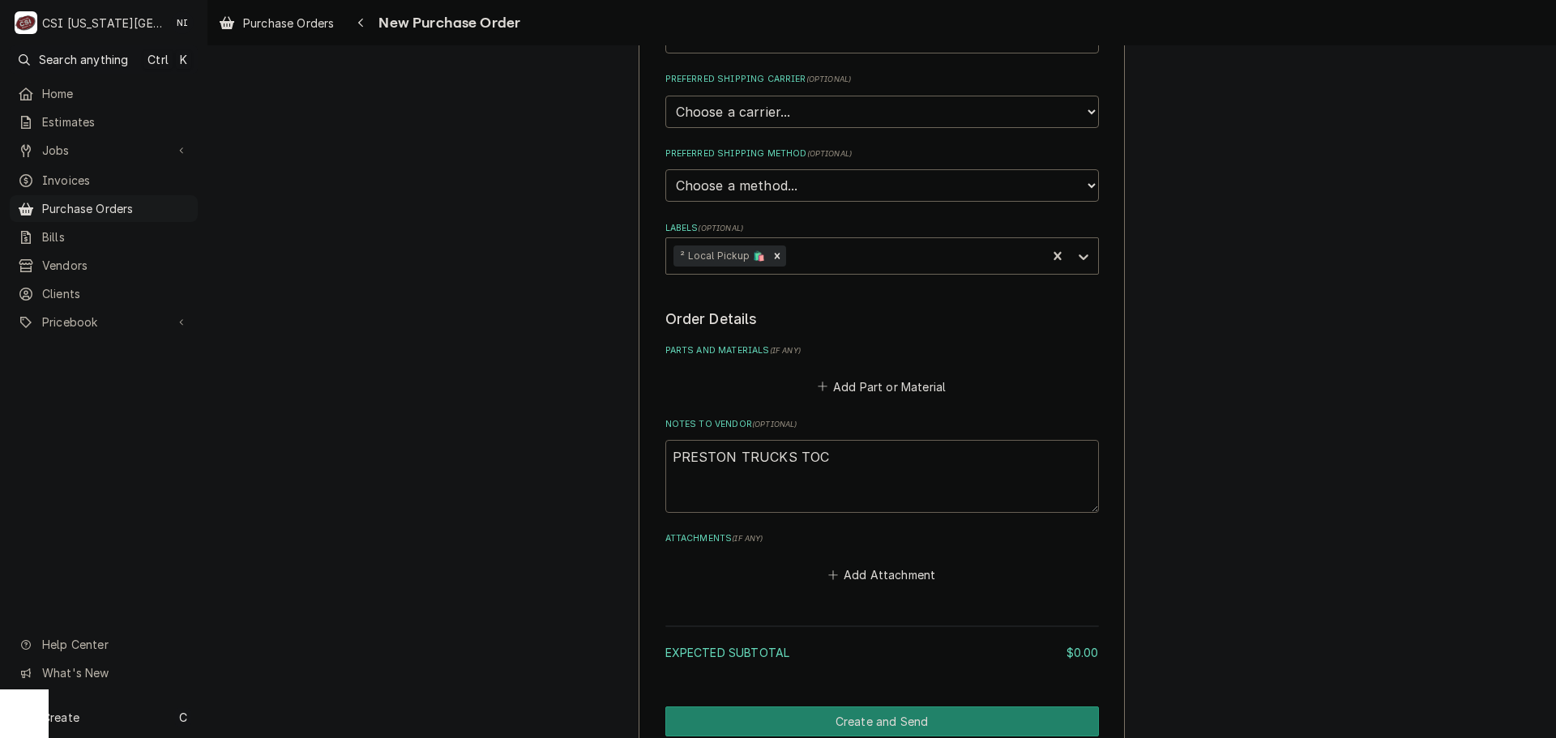
type textarea "PRESTON TRUCKS TO"
type textarea "x"
type textarea "PRESTON TRUCKS T"
type textarea "x"
type textarea "PRESTON TRUCKS"
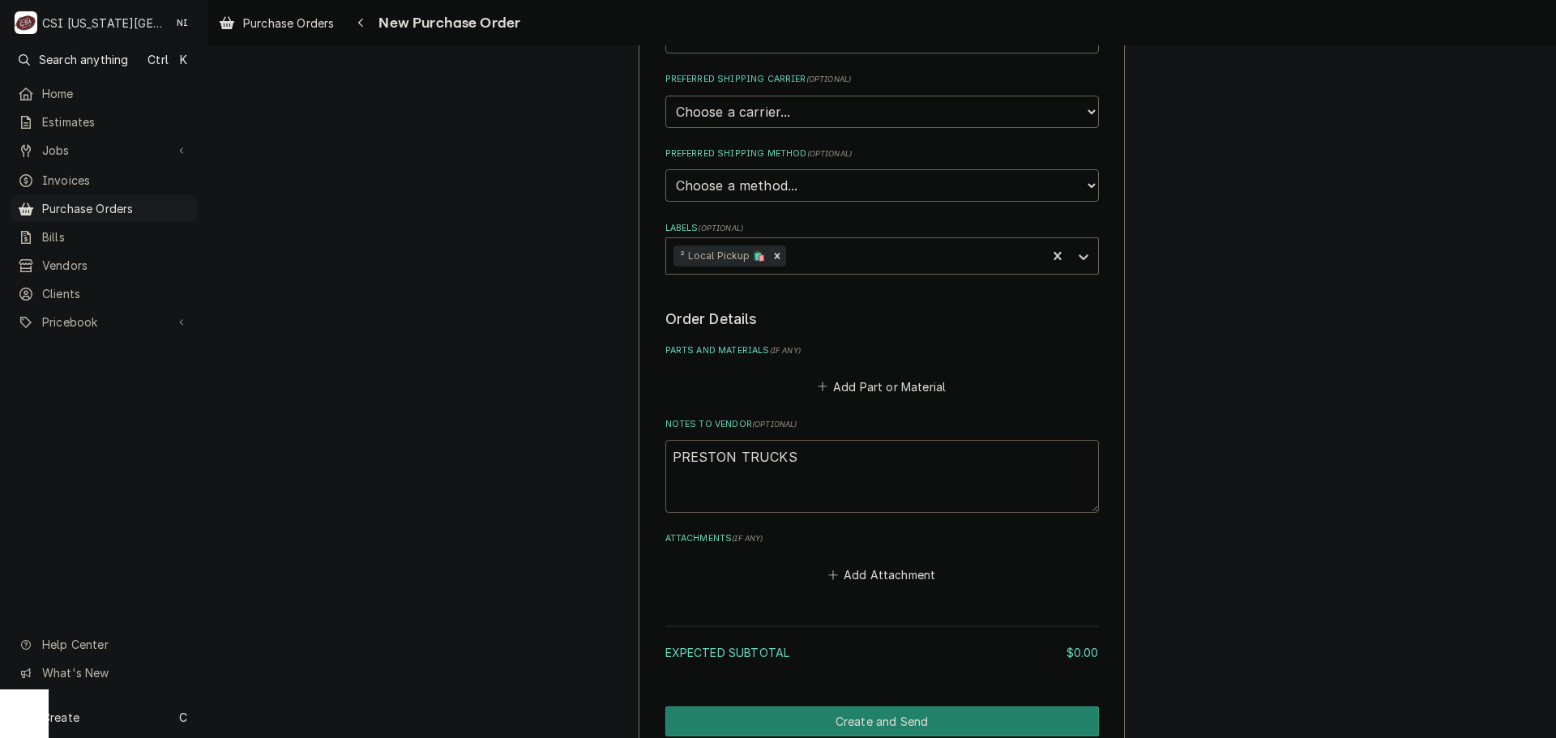
type textarea "x"
type textarea "PRESTON TRUCKS"
type textarea "x"
type textarea "PRESTON TRUCK"
type textarea "x"
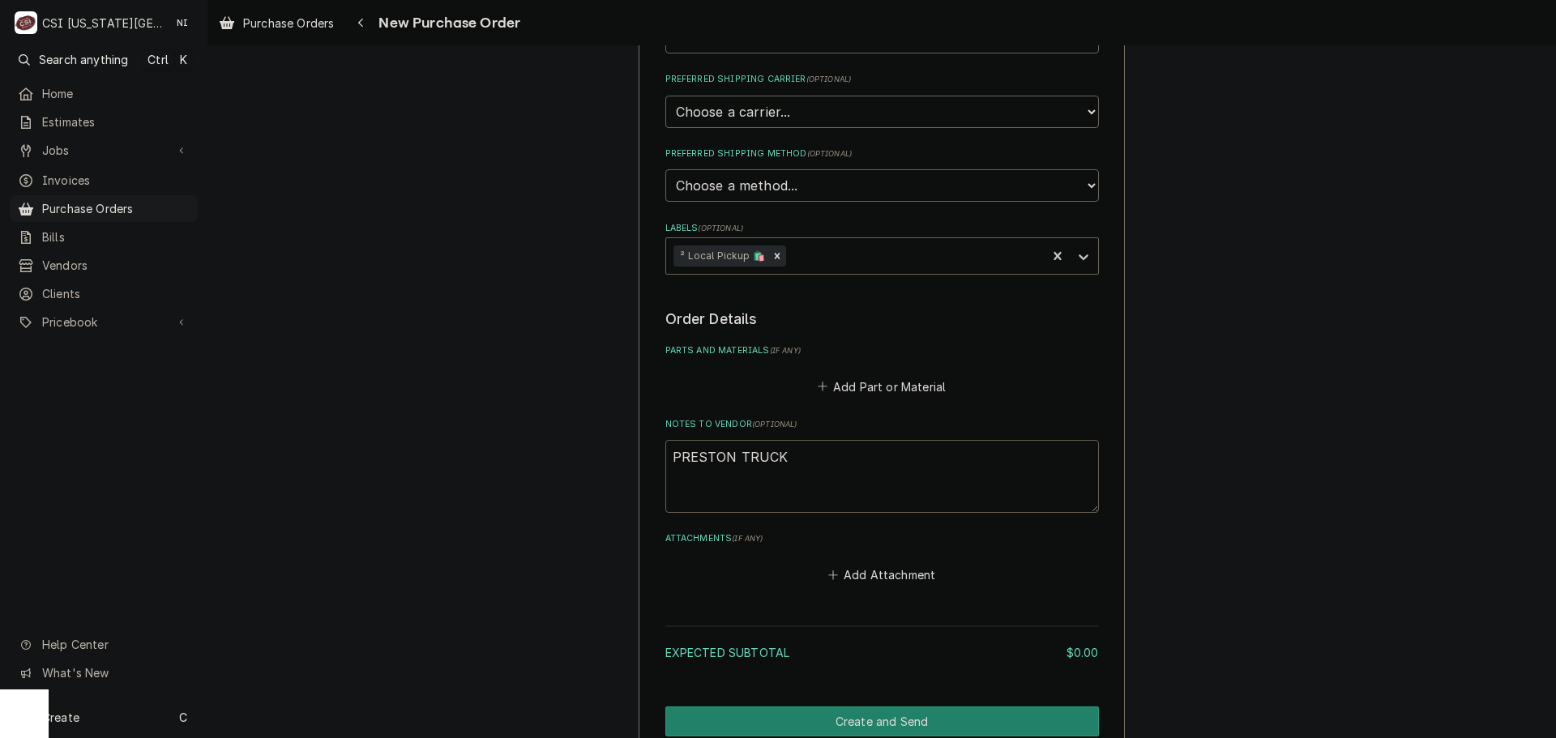
type textarea "PRESTON TRUCK"
type textarea "x"
type textarea "PRESTON TRUCK S"
type textarea "x"
type textarea "PRESTON TRUCK ST"
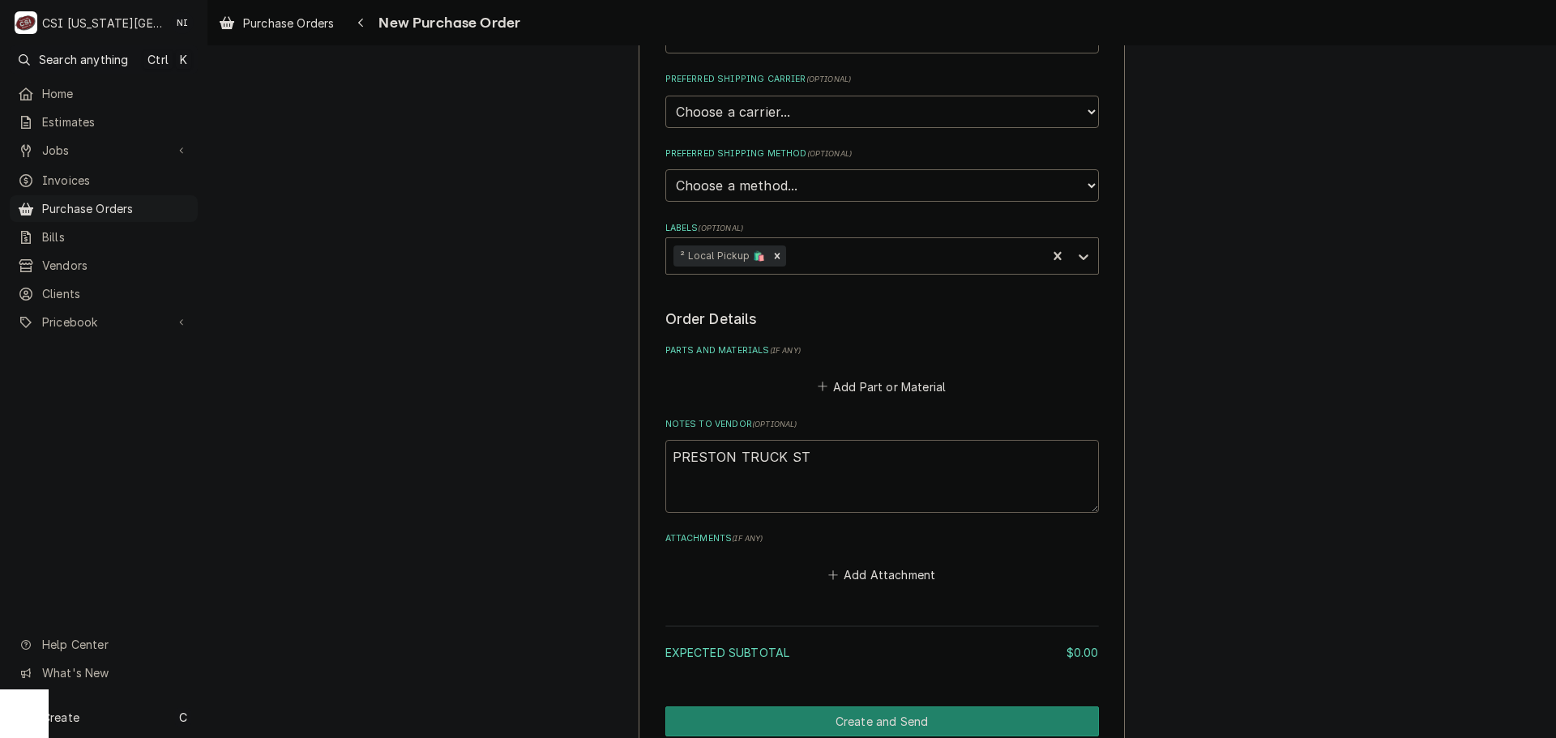
type textarea "x"
type textarea "PRESTON TRUCK STO"
type textarea "x"
type textarea "PRESTON TRUCK STOC"
type textarea "x"
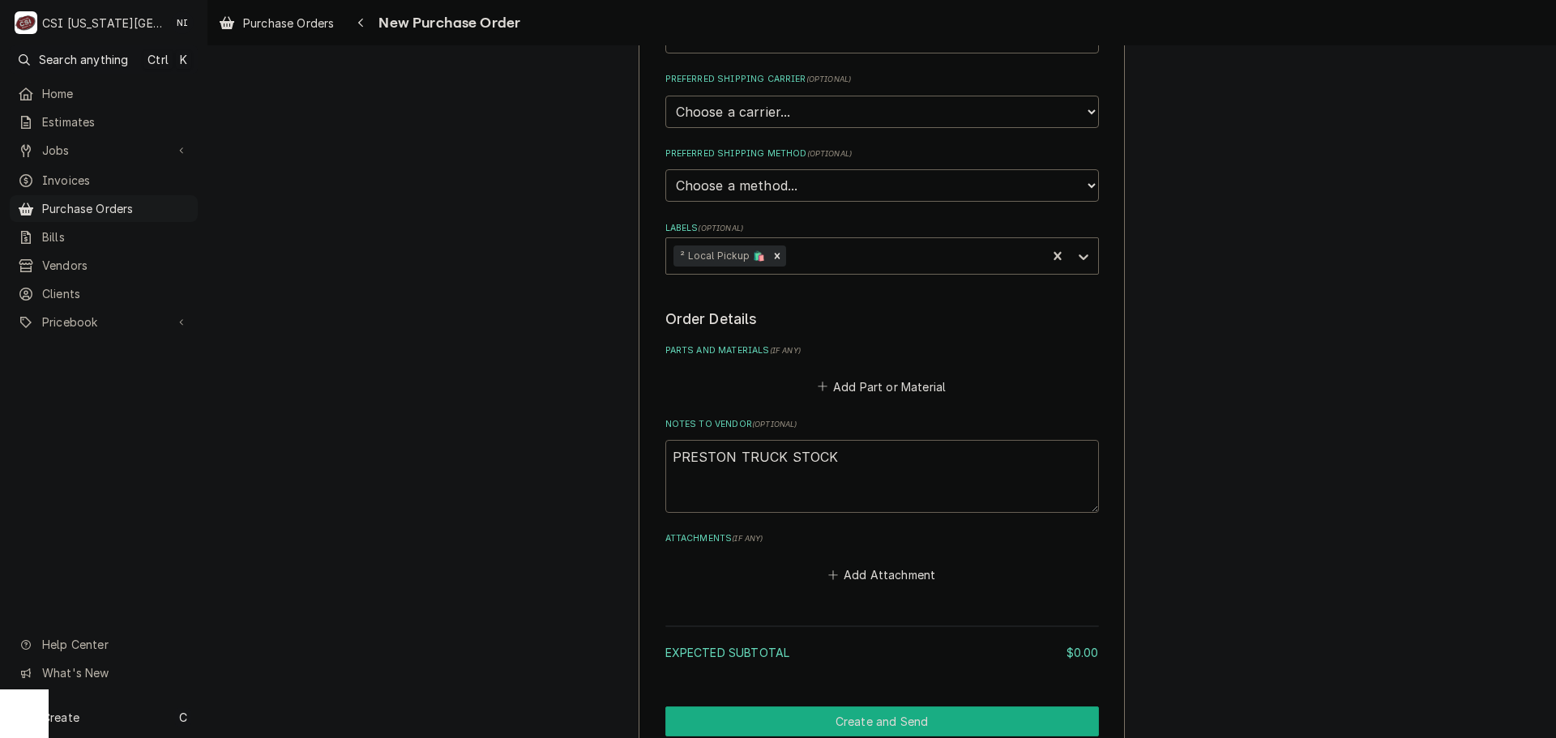
type textarea "PRESTON TRUCK STOCK"
drag, startPoint x: 917, startPoint y: 727, endPoint x: 980, endPoint y: 703, distance: 67.4
click at [918, 726] on button "Create and Send" at bounding box center [882, 722] width 434 height 30
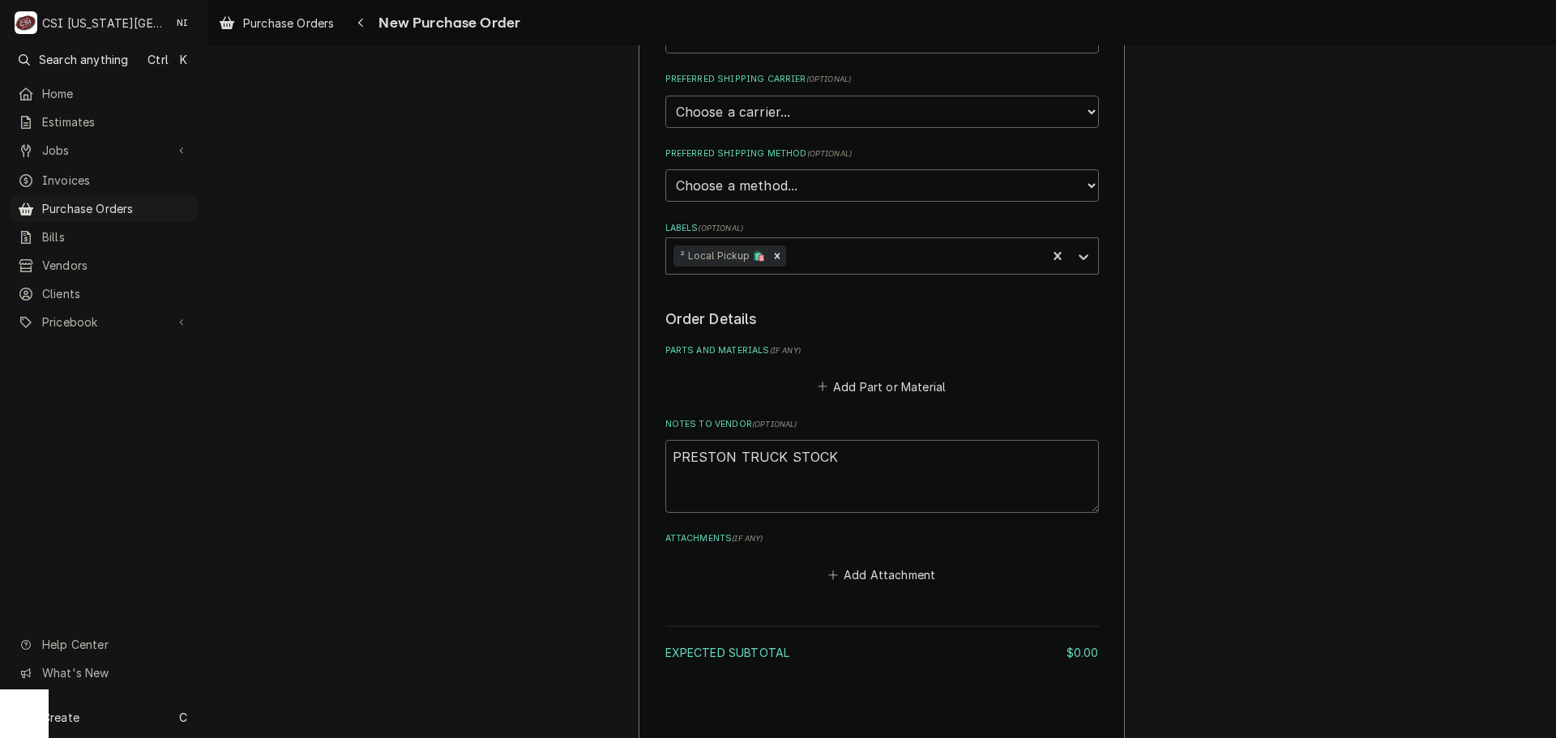
type textarea "x"
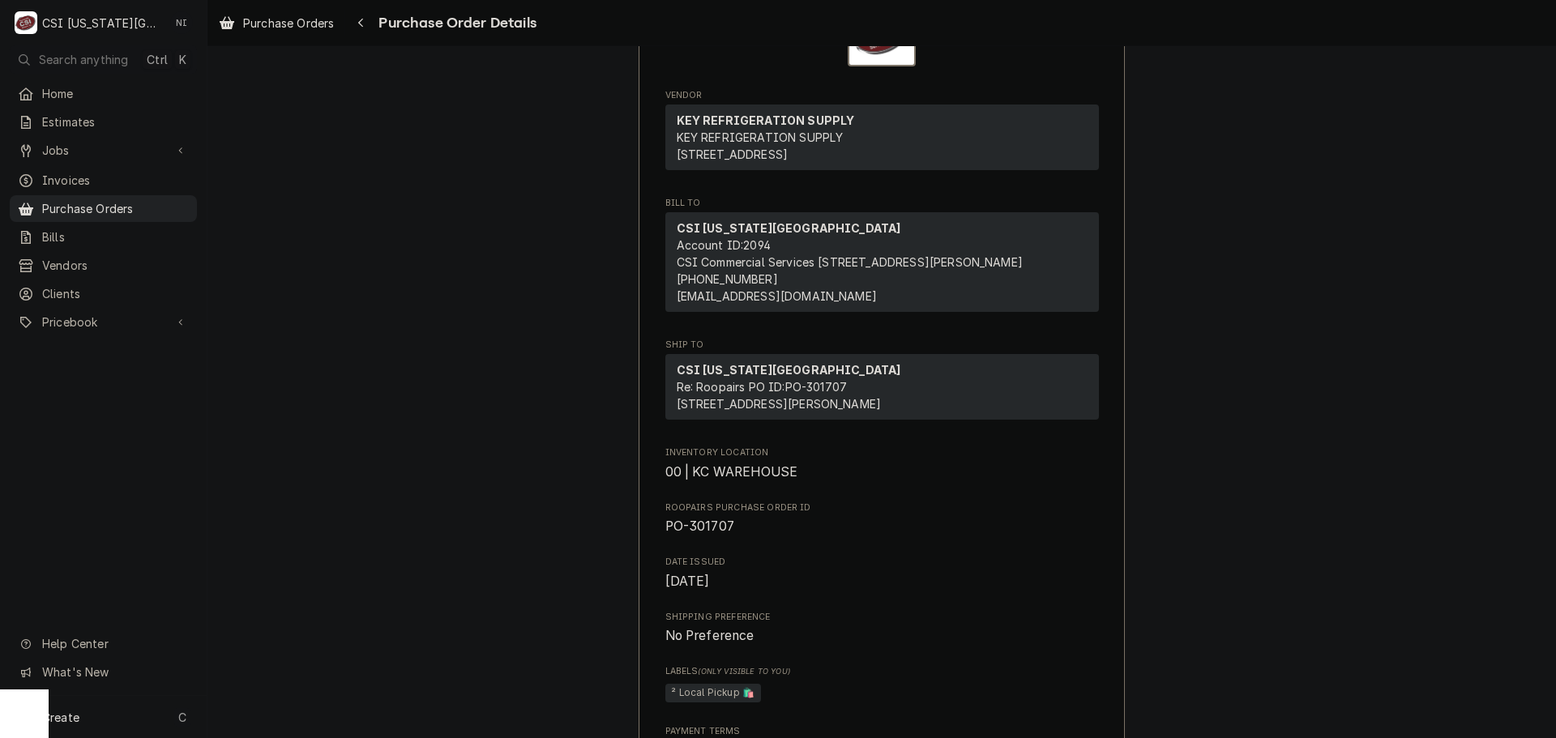
scroll to position [486, 0]
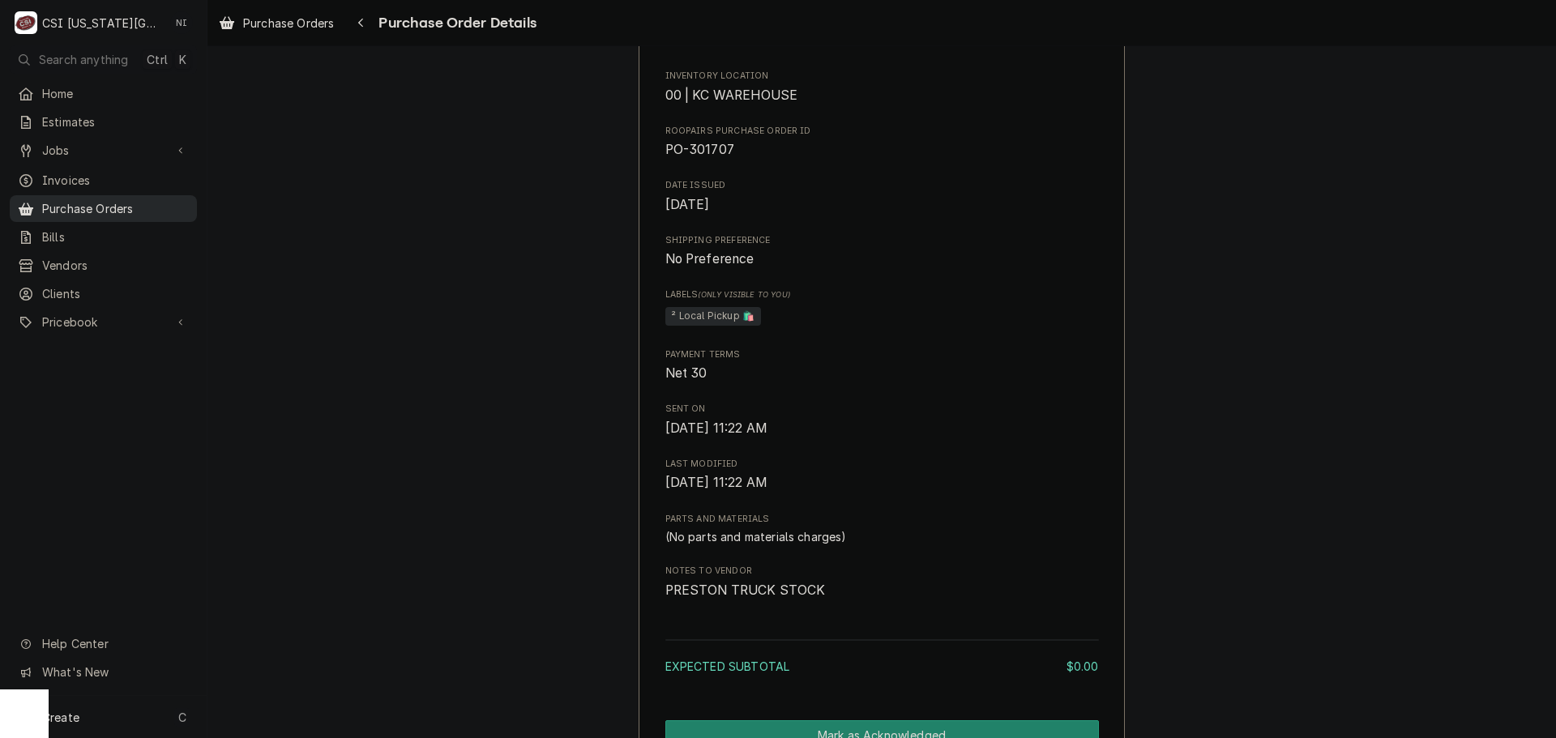
click at [122, 203] on span "Purchase Orders" at bounding box center [115, 208] width 147 height 17
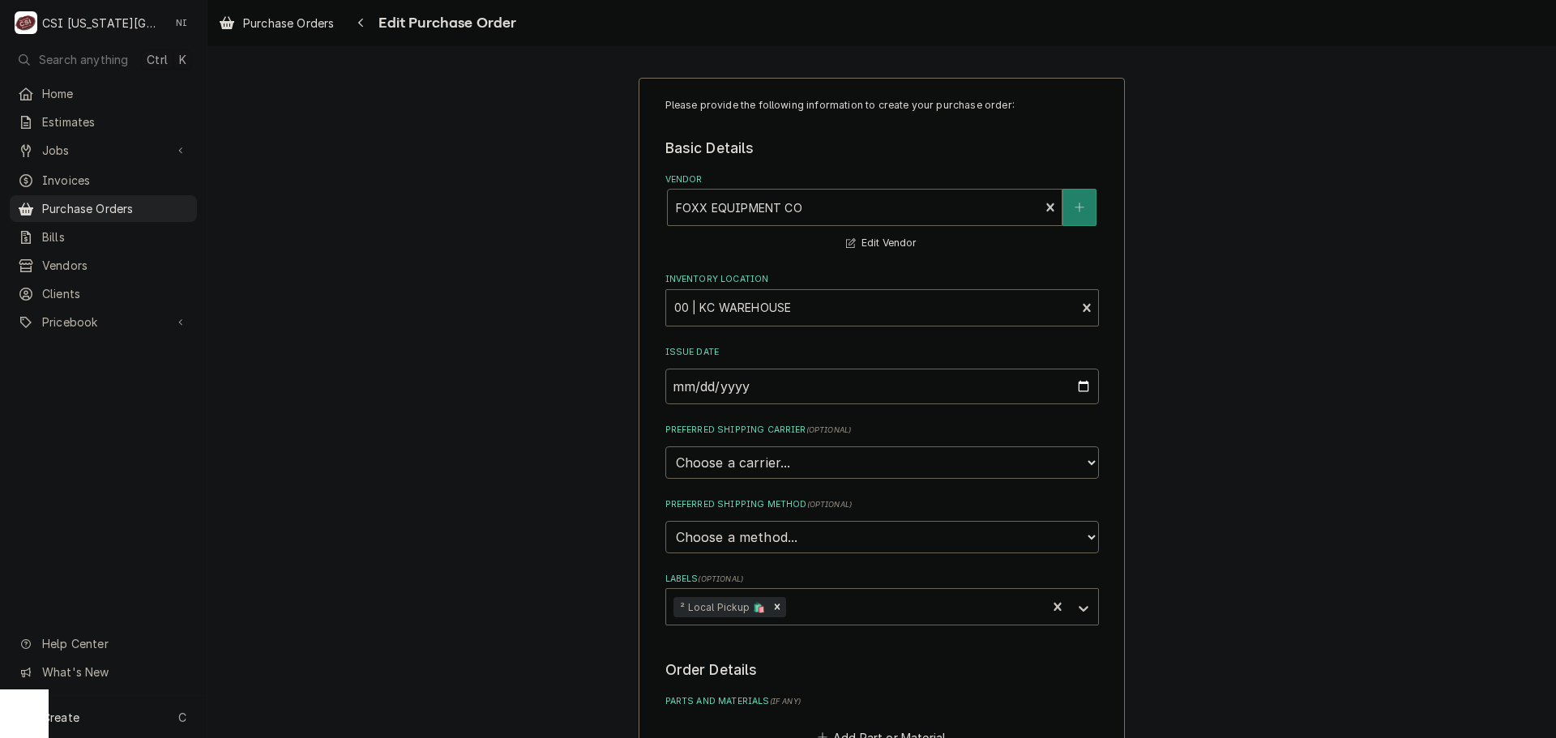
scroll to position [405, 0]
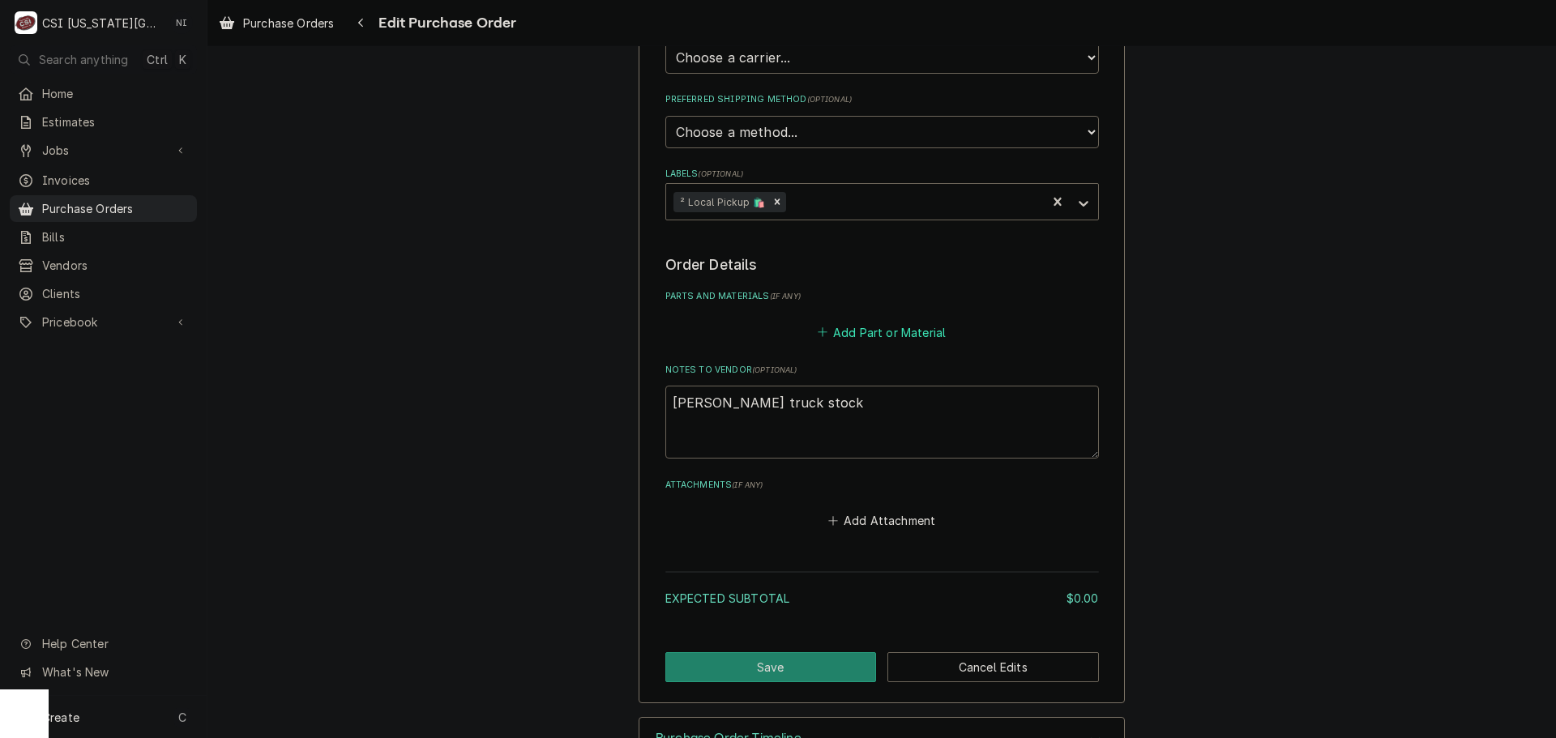
click at [872, 337] on button "Add Part or Material" at bounding box center [881, 332] width 134 height 23
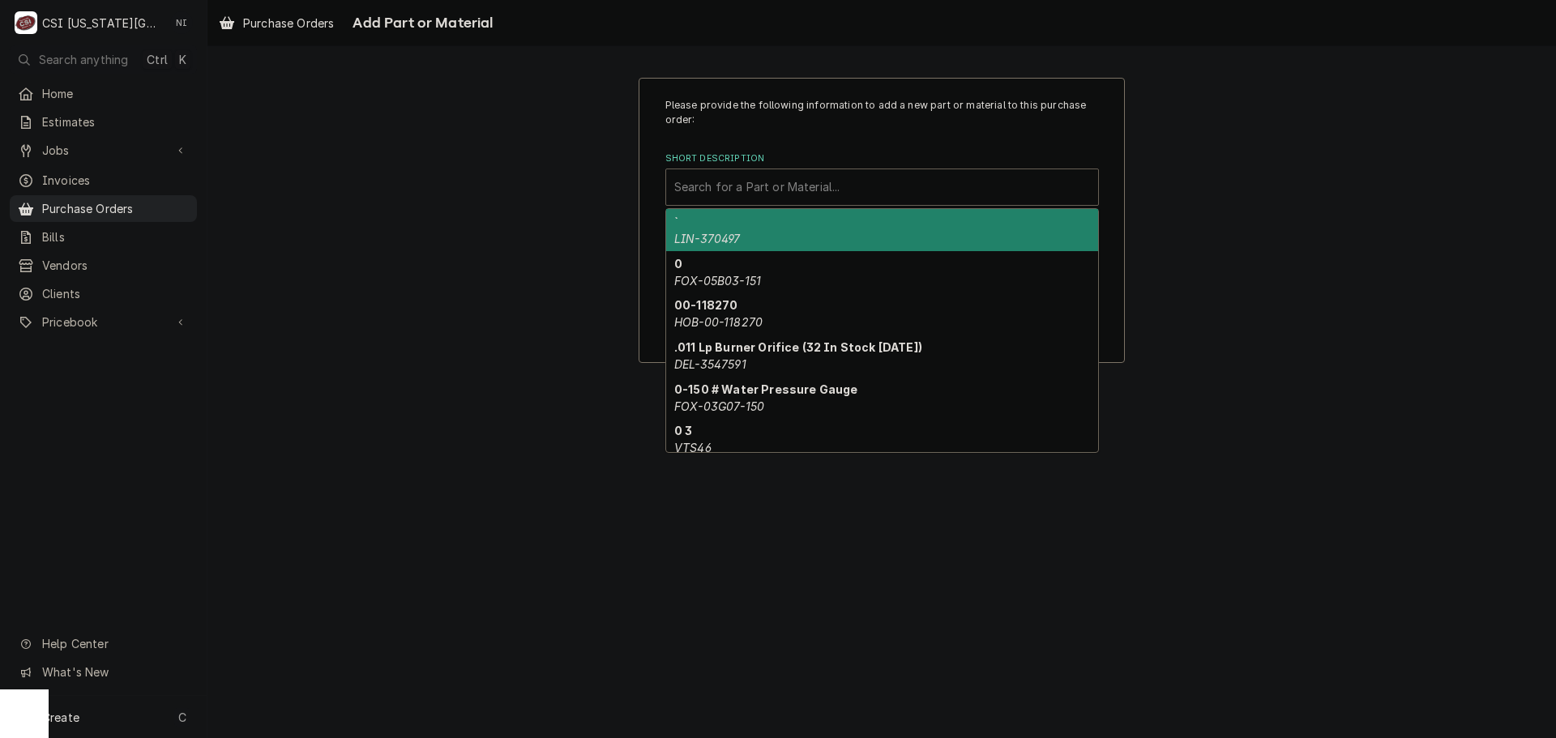
click at [753, 174] on div "Short Description" at bounding box center [882, 187] width 416 height 29
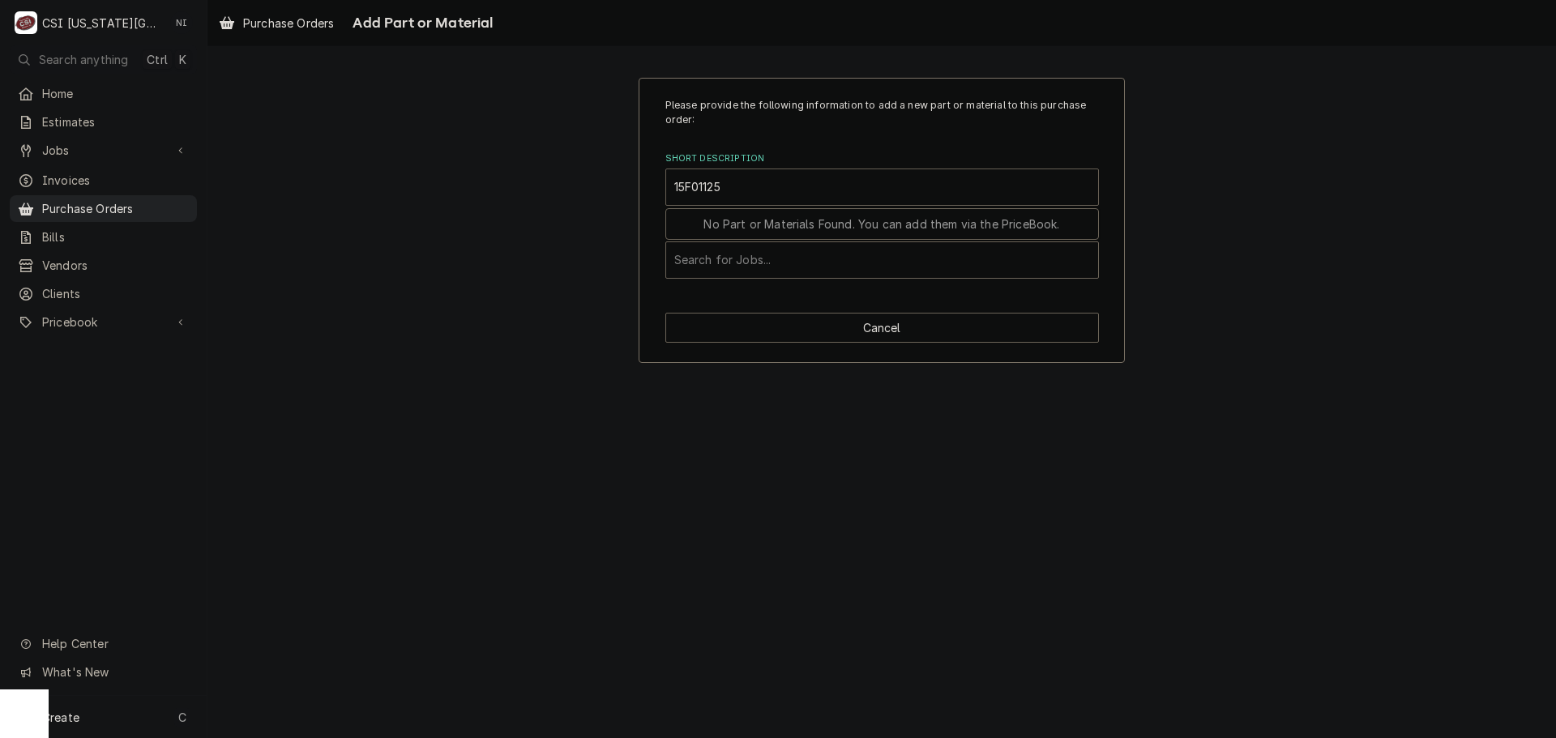
type input "15F01125"
click at [784, 199] on div "Short Description" at bounding box center [882, 187] width 416 height 29
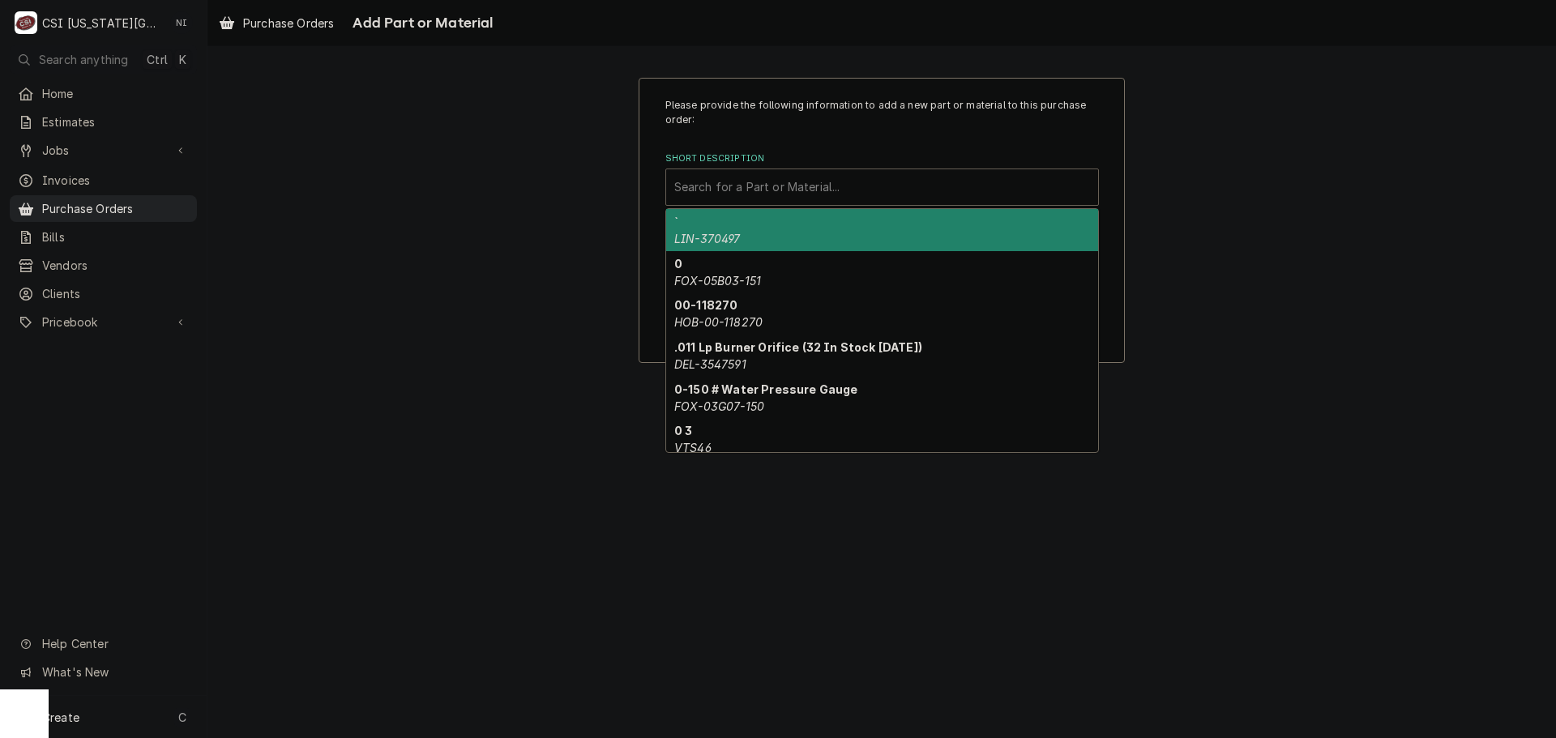
paste input "15F01125"
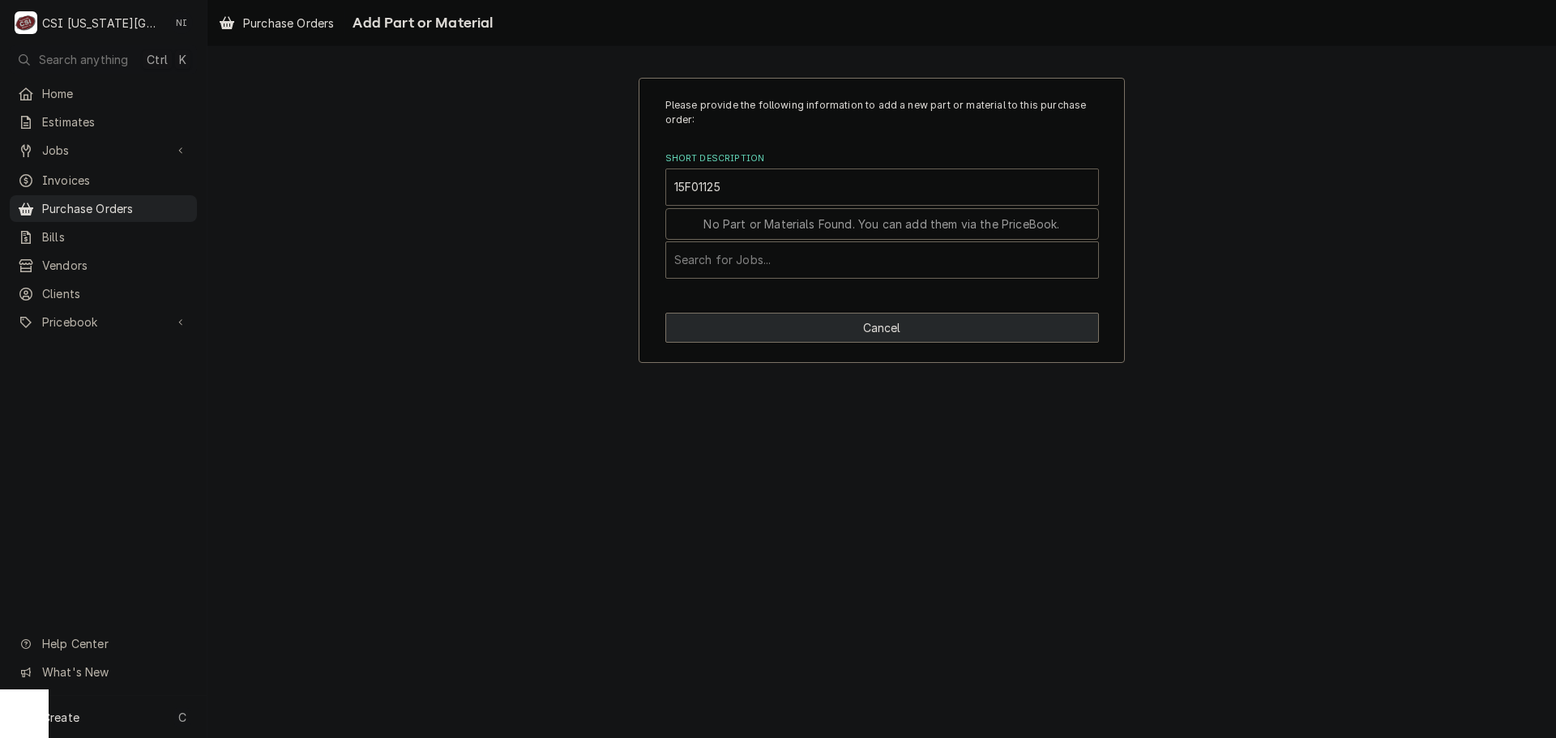
type input "15F01125"
click at [810, 323] on button "Cancel" at bounding box center [882, 328] width 434 height 30
type textarea "x"
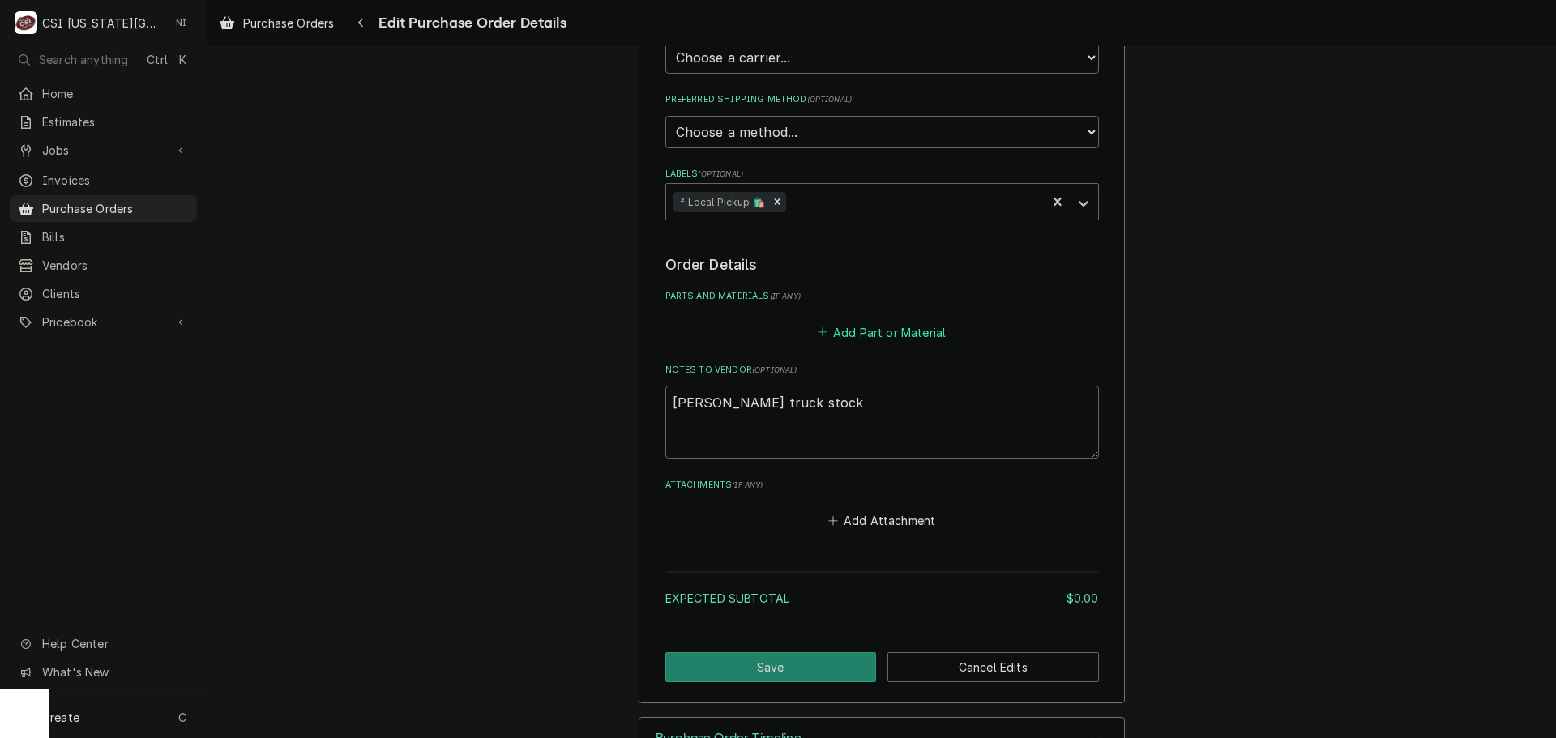
click at [854, 331] on button "Add Part or Material" at bounding box center [881, 332] width 134 height 23
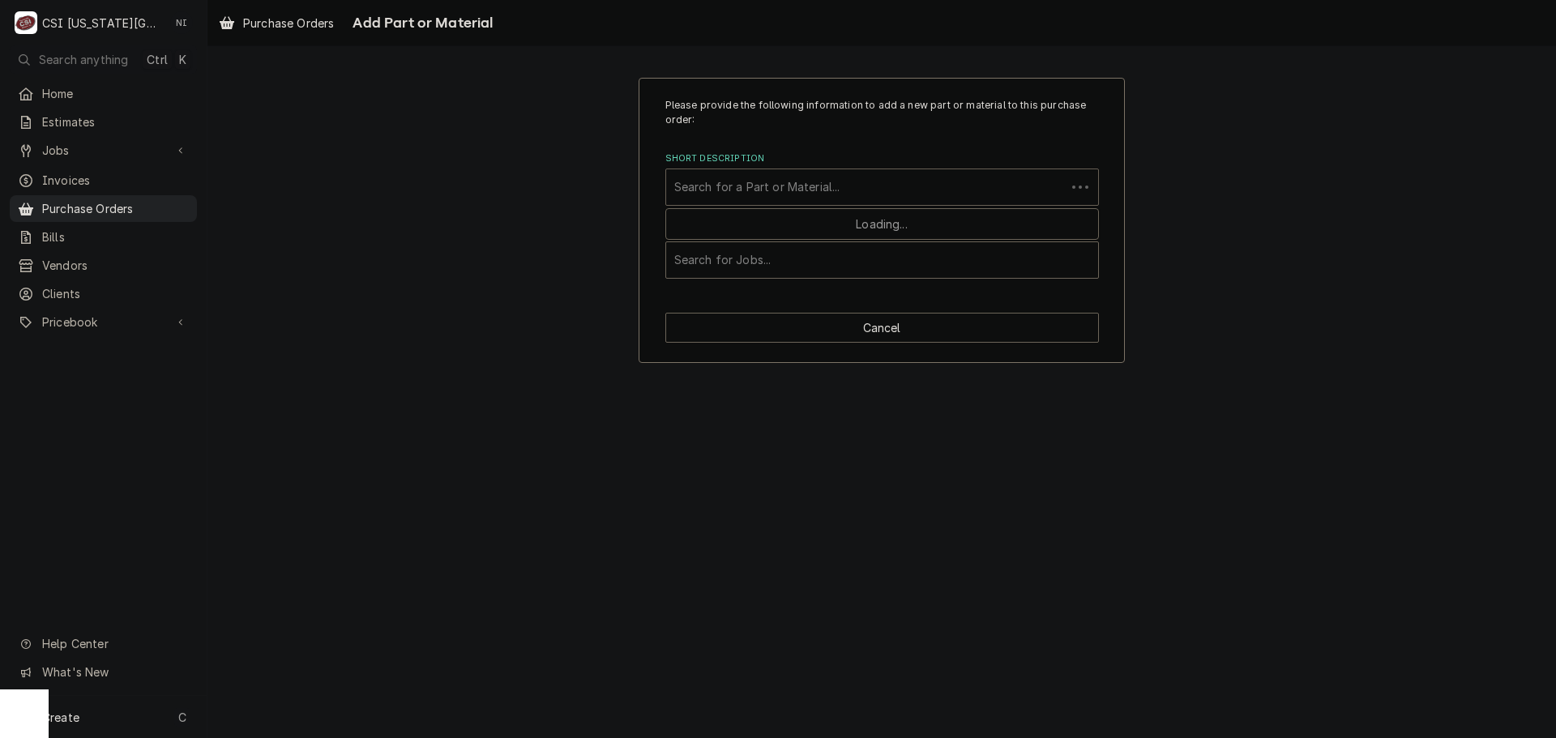
click at [762, 182] on div "Short Description" at bounding box center [865, 187] width 383 height 29
paste input "15F01125"
type input "15F01125"
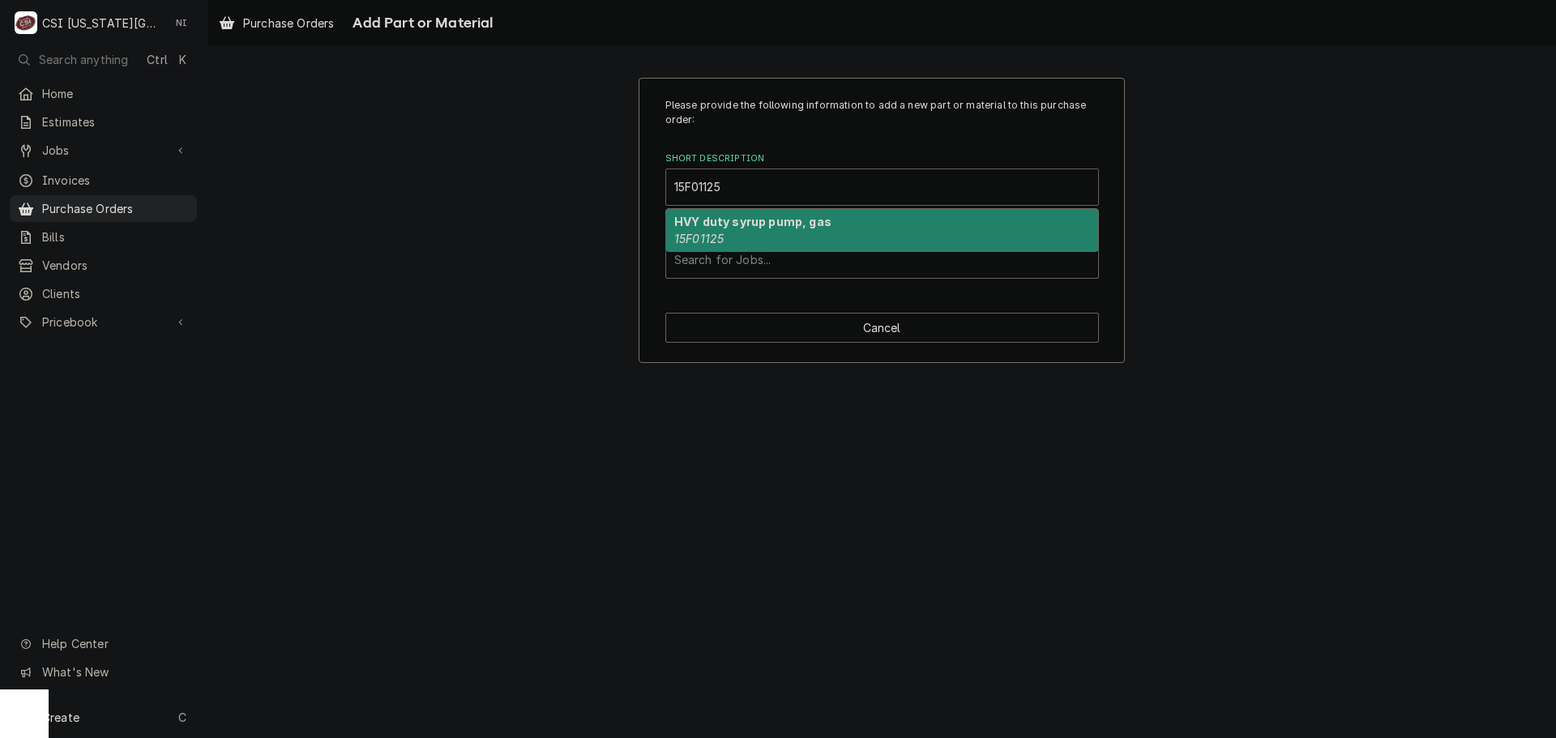
click at [751, 224] on strong "HVY duty syrup pump, gas" at bounding box center [752, 222] width 157 height 14
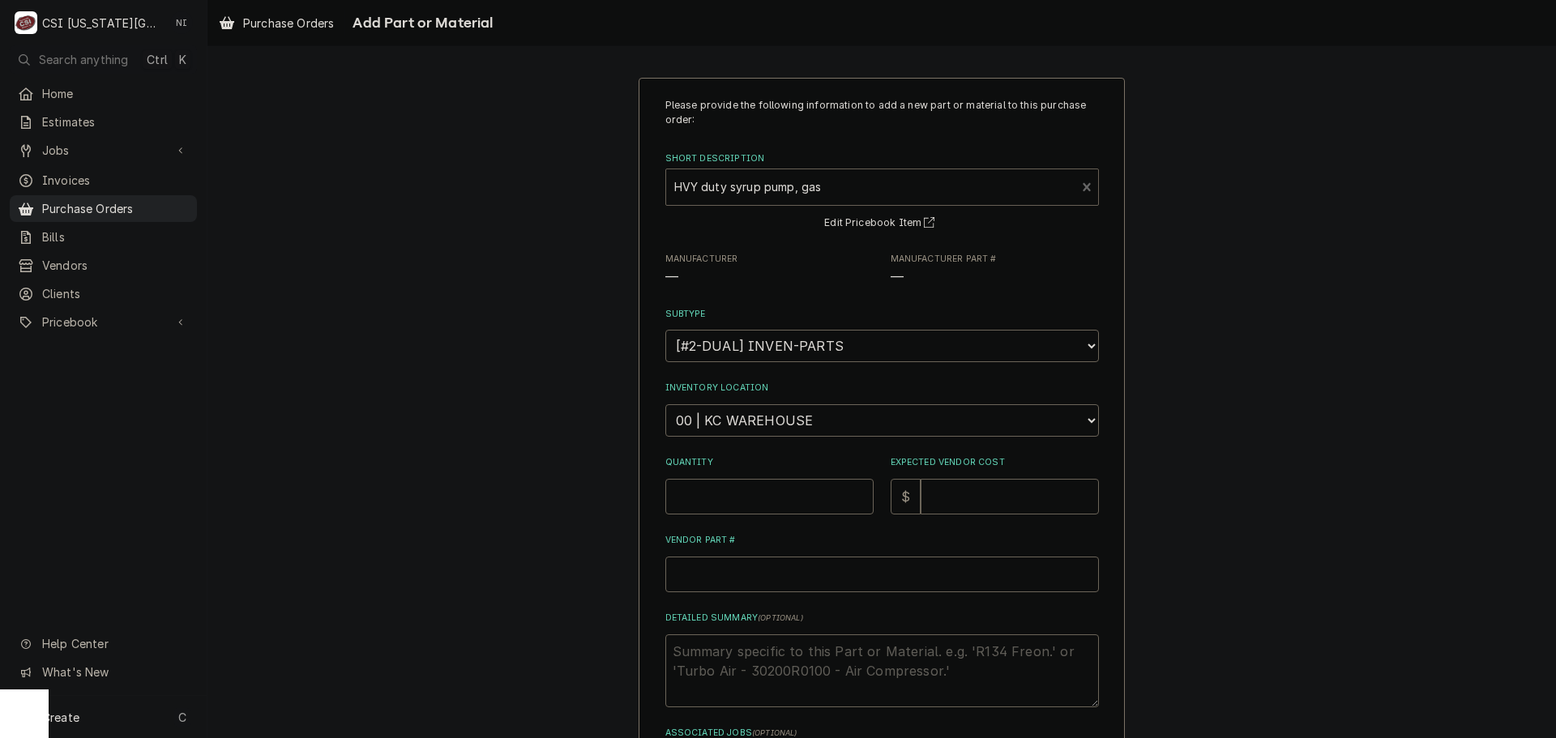
type textarea "x"
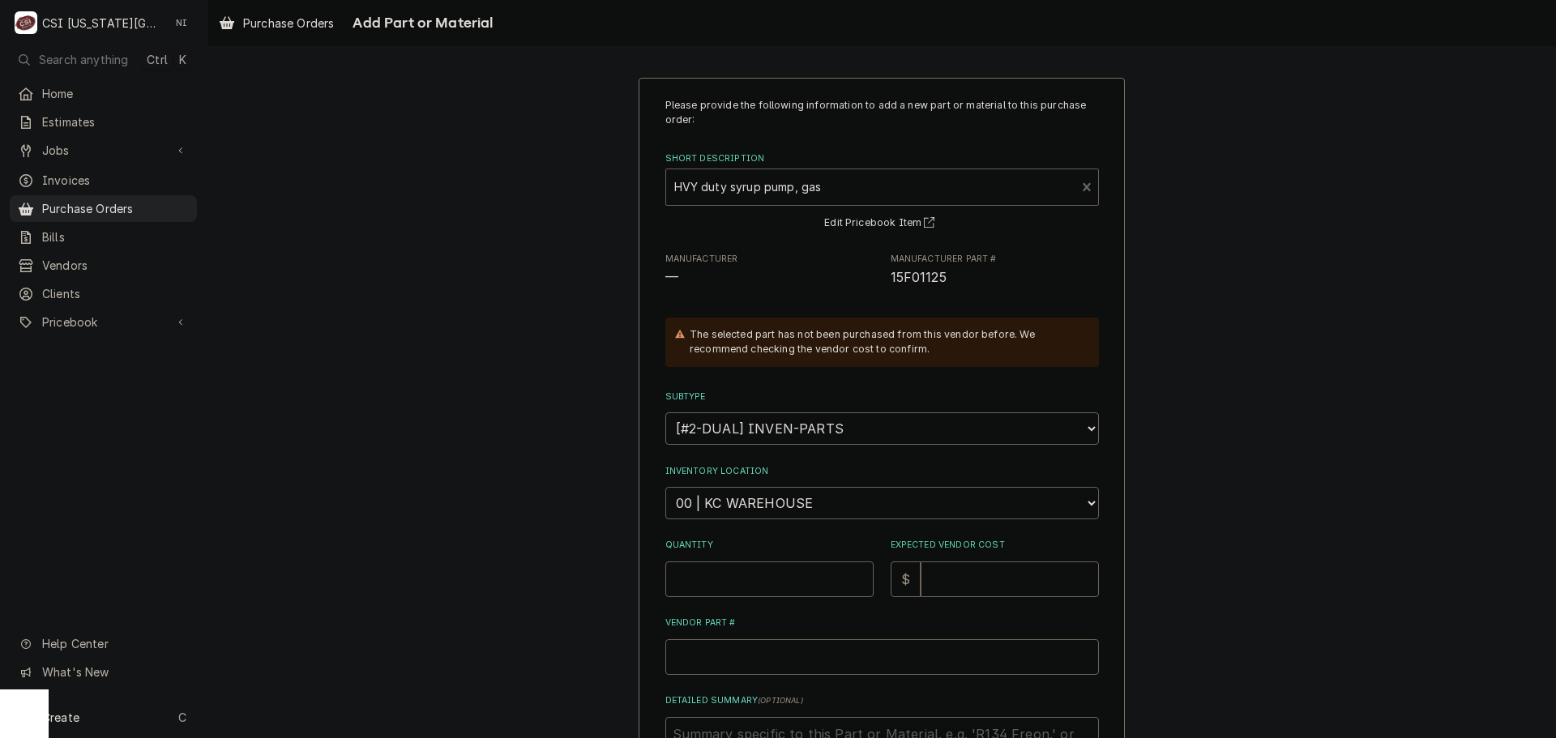
click at [774, 505] on select "Choose a location... 00 | KC WAREHOUSE 00 | MAIN WAREHOUSE 01 | BRIAN BREAZIER …" at bounding box center [882, 503] width 434 height 32
select select "2798"
click at [665, 487] on select "Choose a location... 00 | KC WAREHOUSE 00 | MAIN WAREHOUSE 01 | BRIAN BREAZIER …" at bounding box center [882, 503] width 434 height 32
click at [746, 571] on input "Quantity" at bounding box center [769, 580] width 208 height 36
type textarea "x"
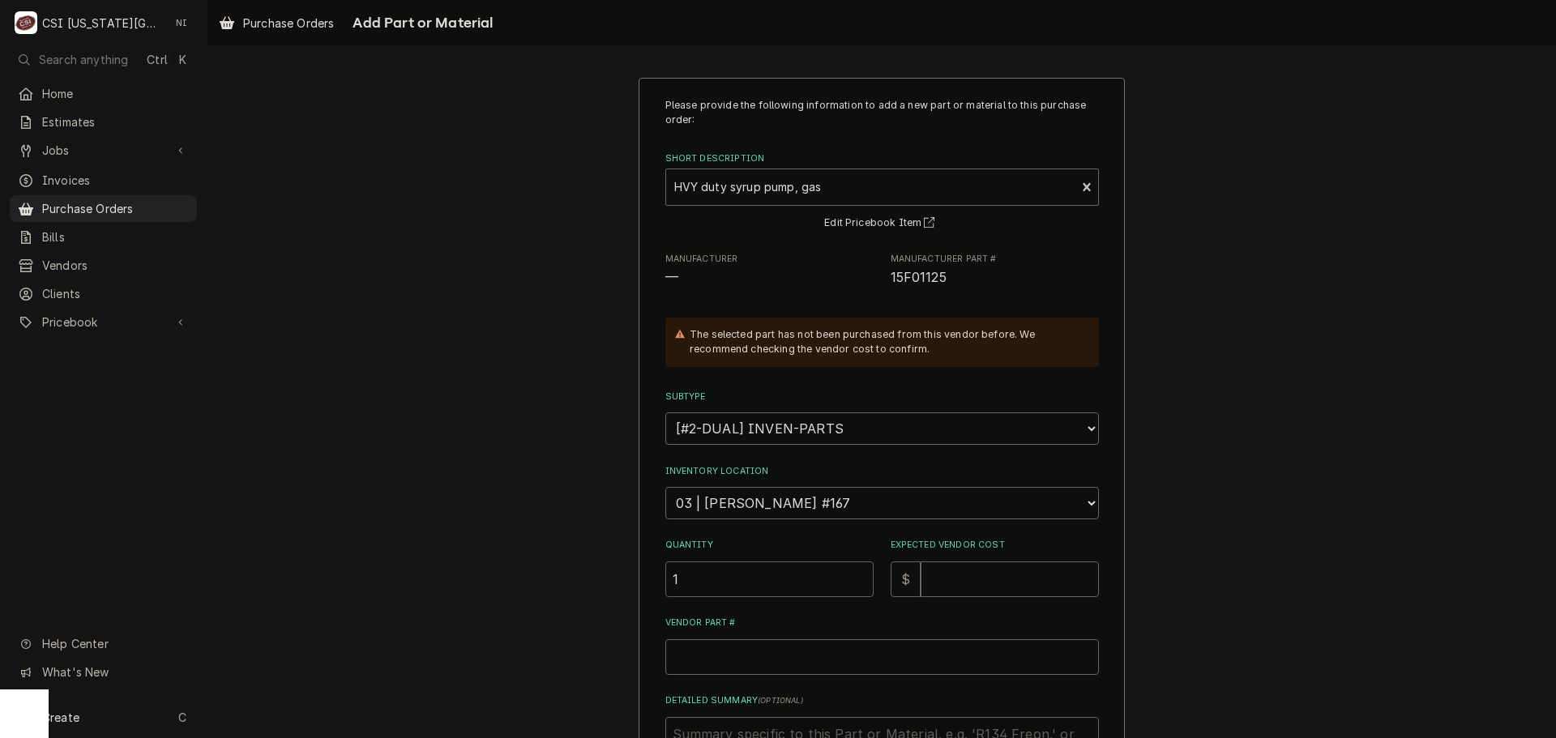
type input "1"
type textarea "x"
type input "9"
type textarea "x"
type input "91"
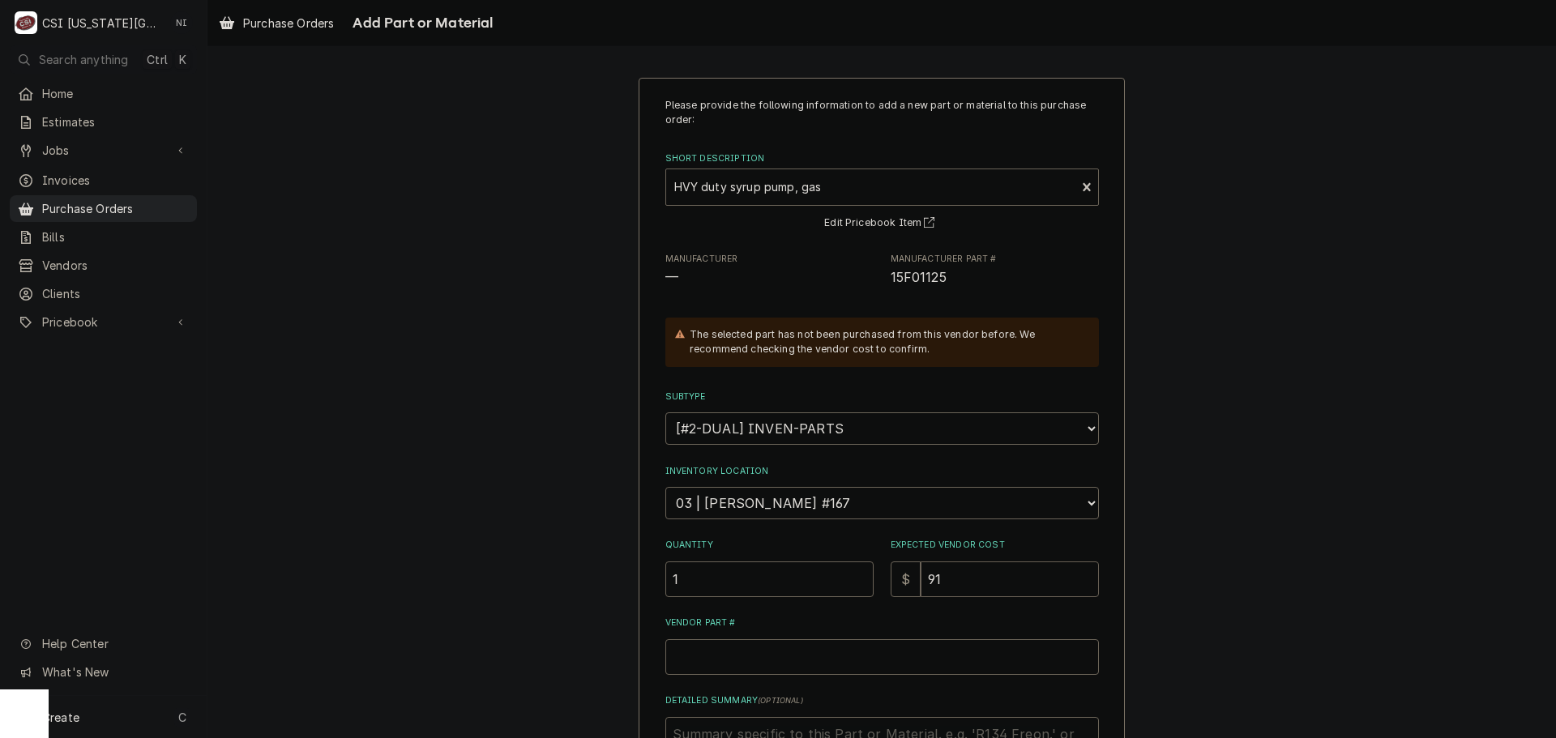
type textarea "x"
type input "91.7"
type textarea "x"
type input "91.72"
click at [756, 668] on input "Vendor Part #" at bounding box center [882, 657] width 434 height 36
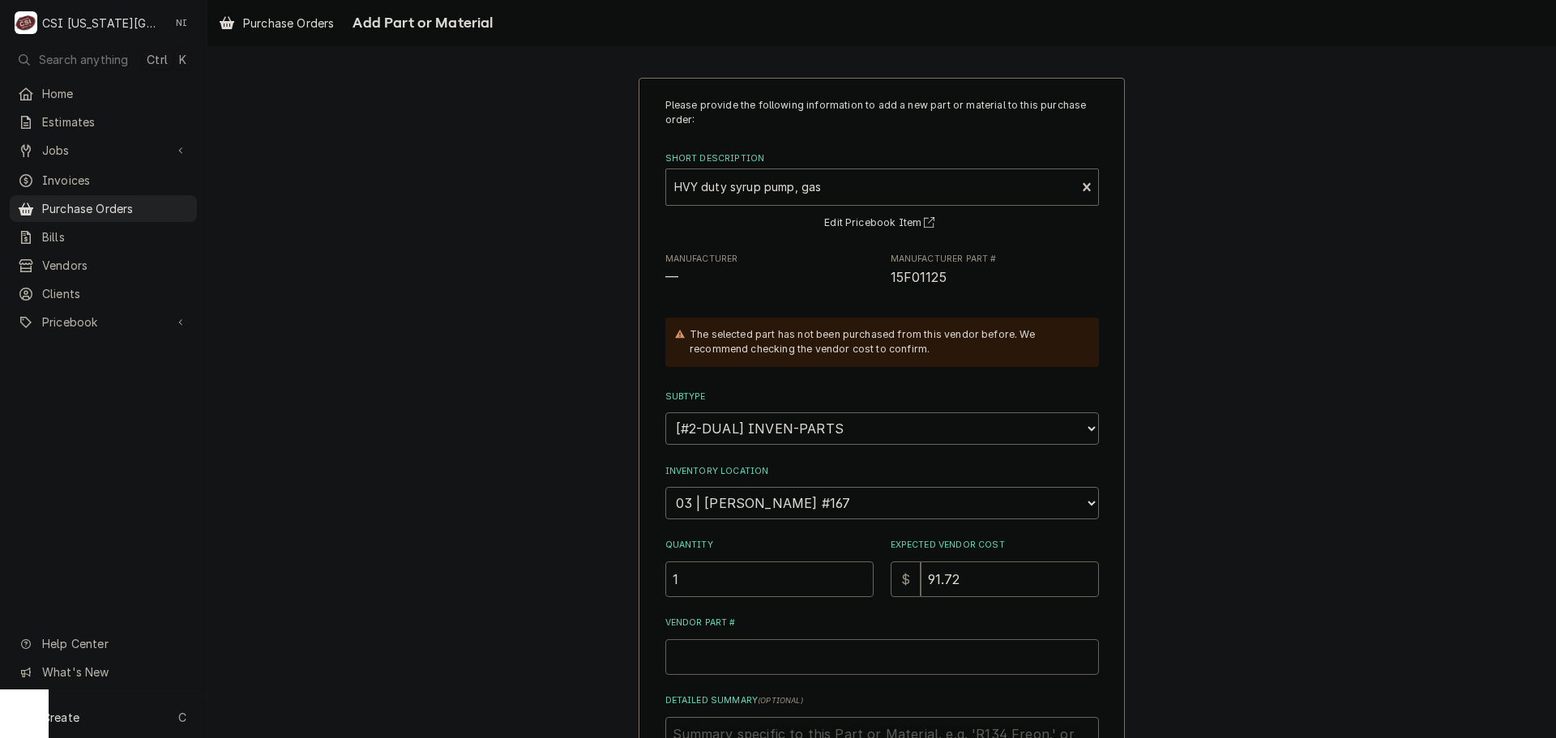
paste input "15F01125"
type textarea "x"
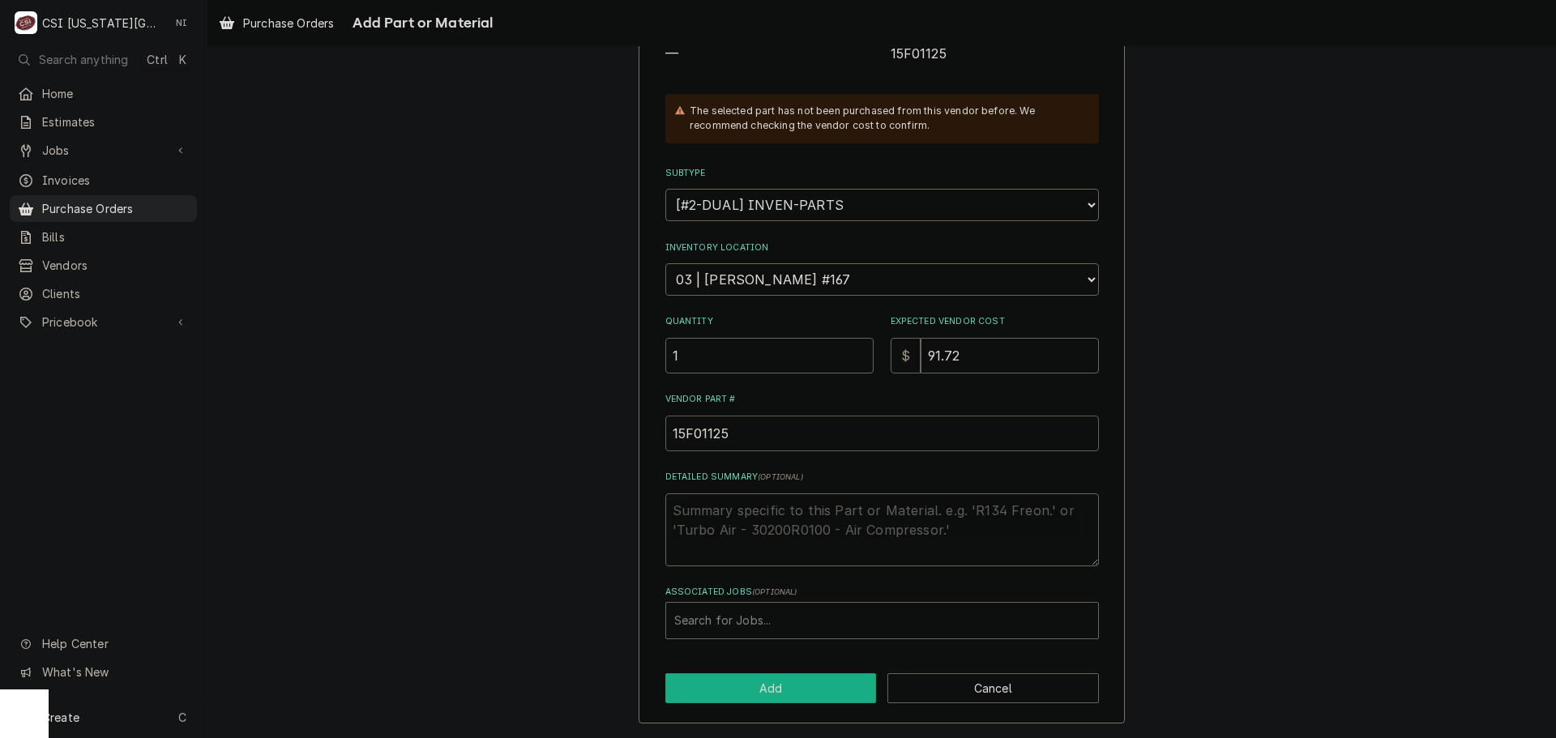
type input "15F01125"
click at [786, 679] on button "Add" at bounding box center [771, 688] width 212 height 30
type textarea "x"
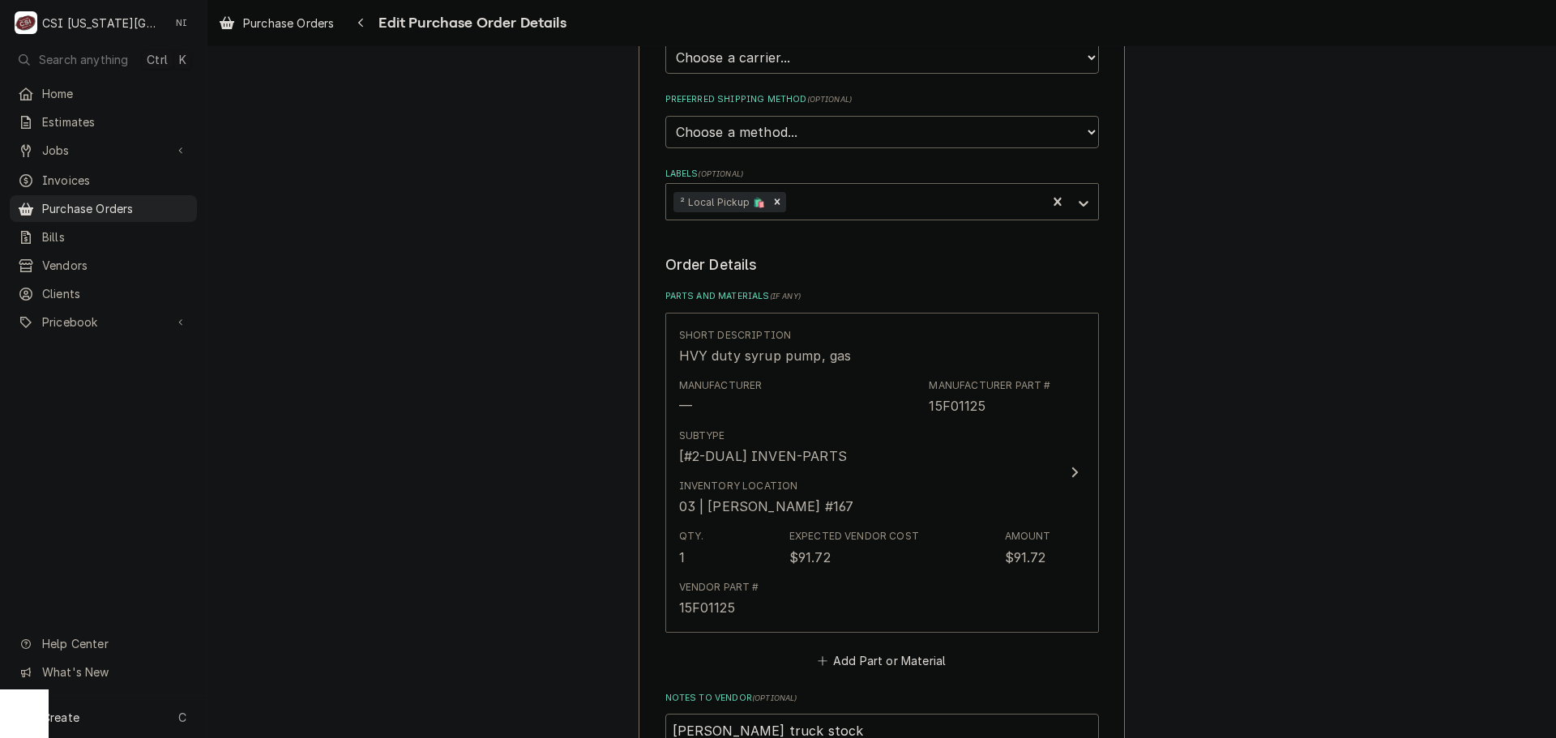
scroll to position [486, 0]
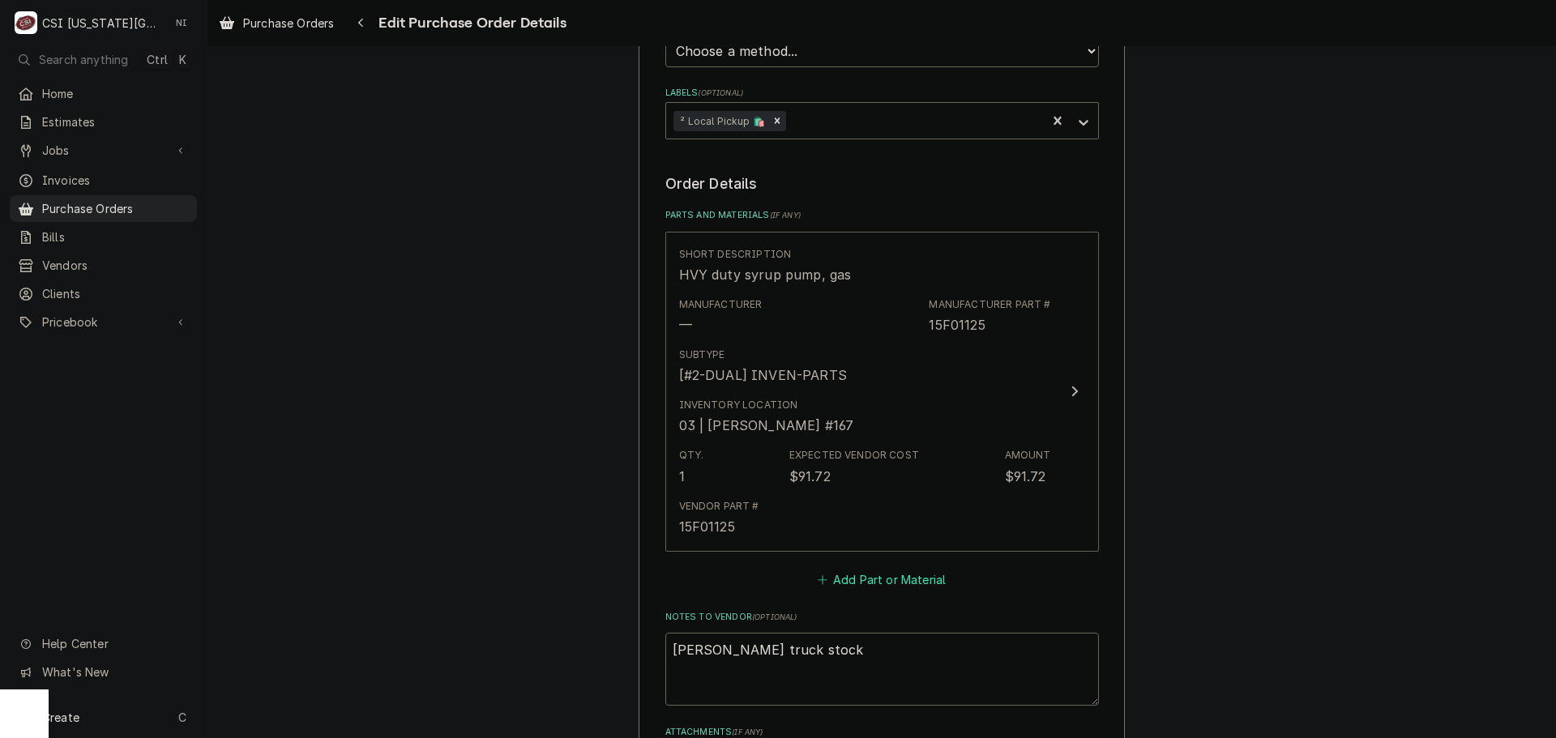
click at [862, 582] on button "Add Part or Material" at bounding box center [881, 579] width 134 height 23
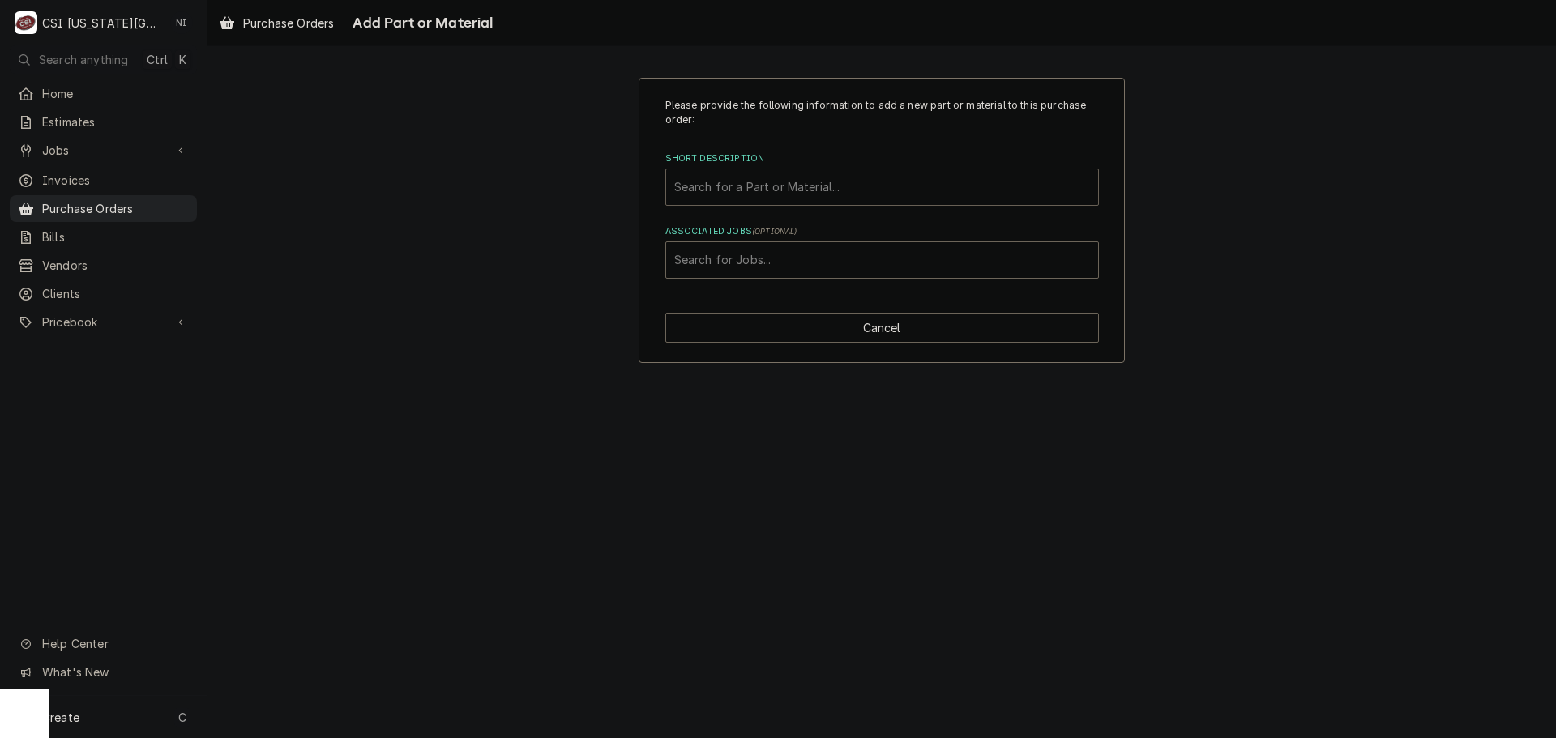
click at [786, 197] on div "Short Description" at bounding box center [882, 187] width 416 height 29
type input "misc bev"
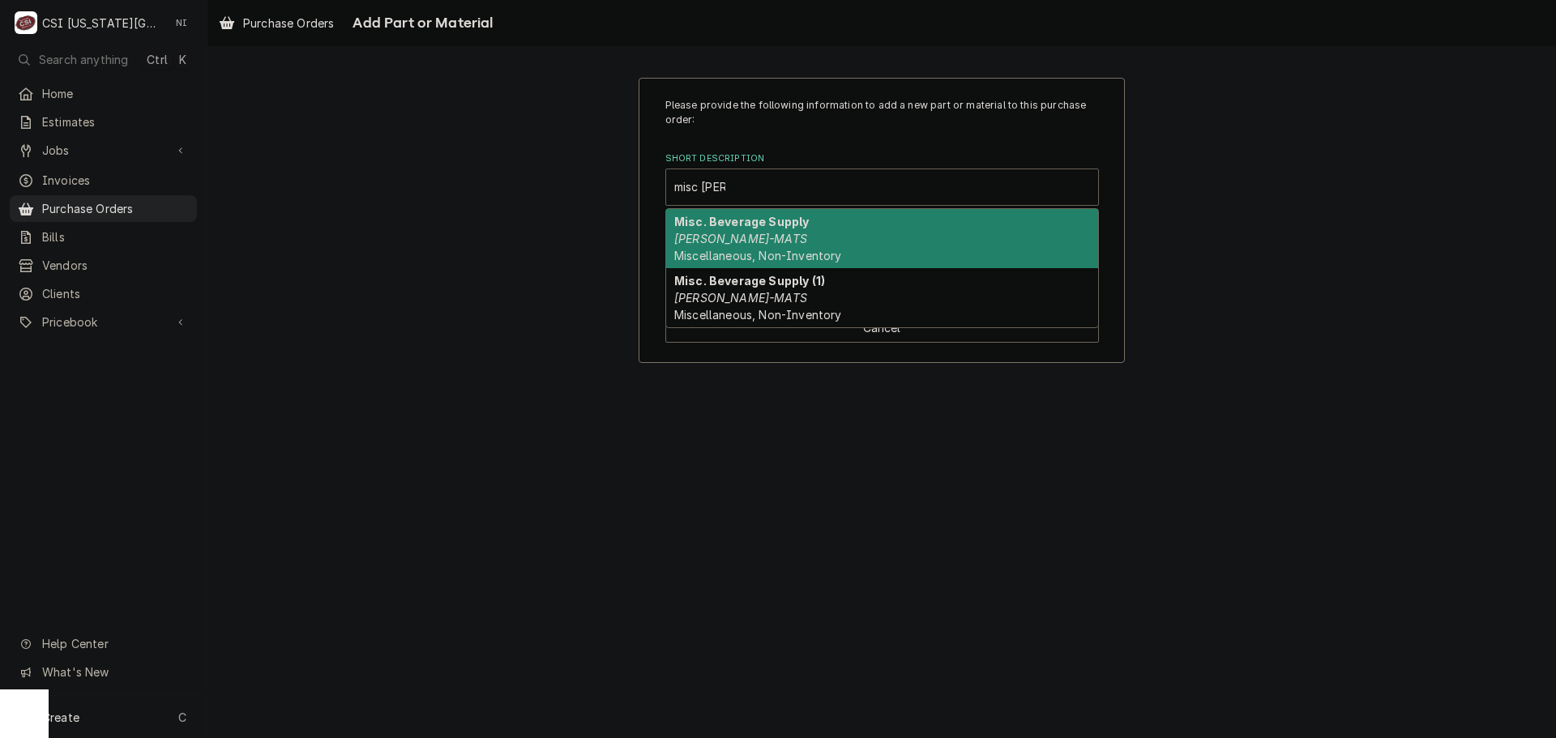
click at [750, 244] on div "Misc. Beverage Supply BEV-MATS Miscellaneous, Non-Inventory" at bounding box center [882, 238] width 432 height 59
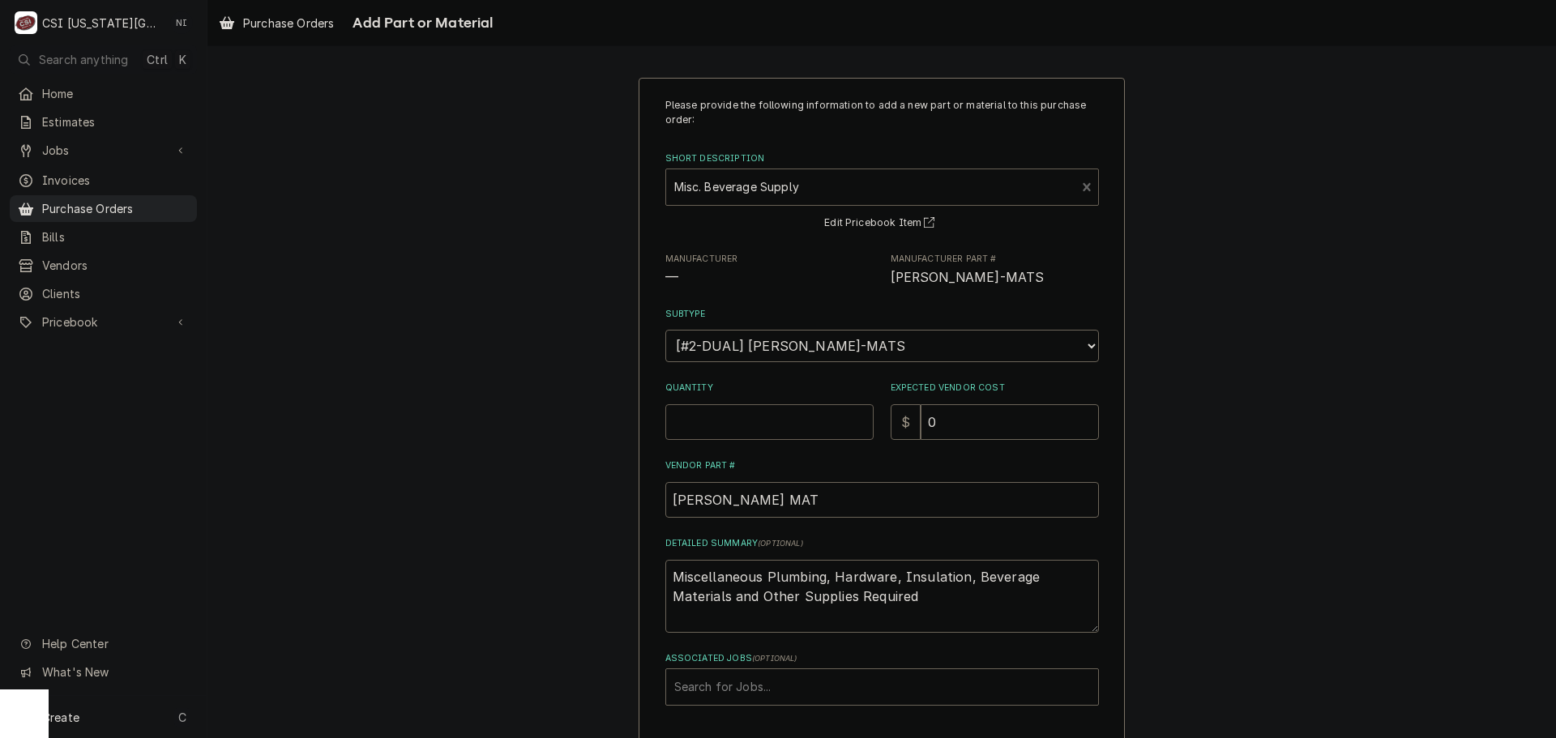
click at [741, 422] on input "Quantity" at bounding box center [769, 422] width 208 height 36
type textarea "x"
type input "1"
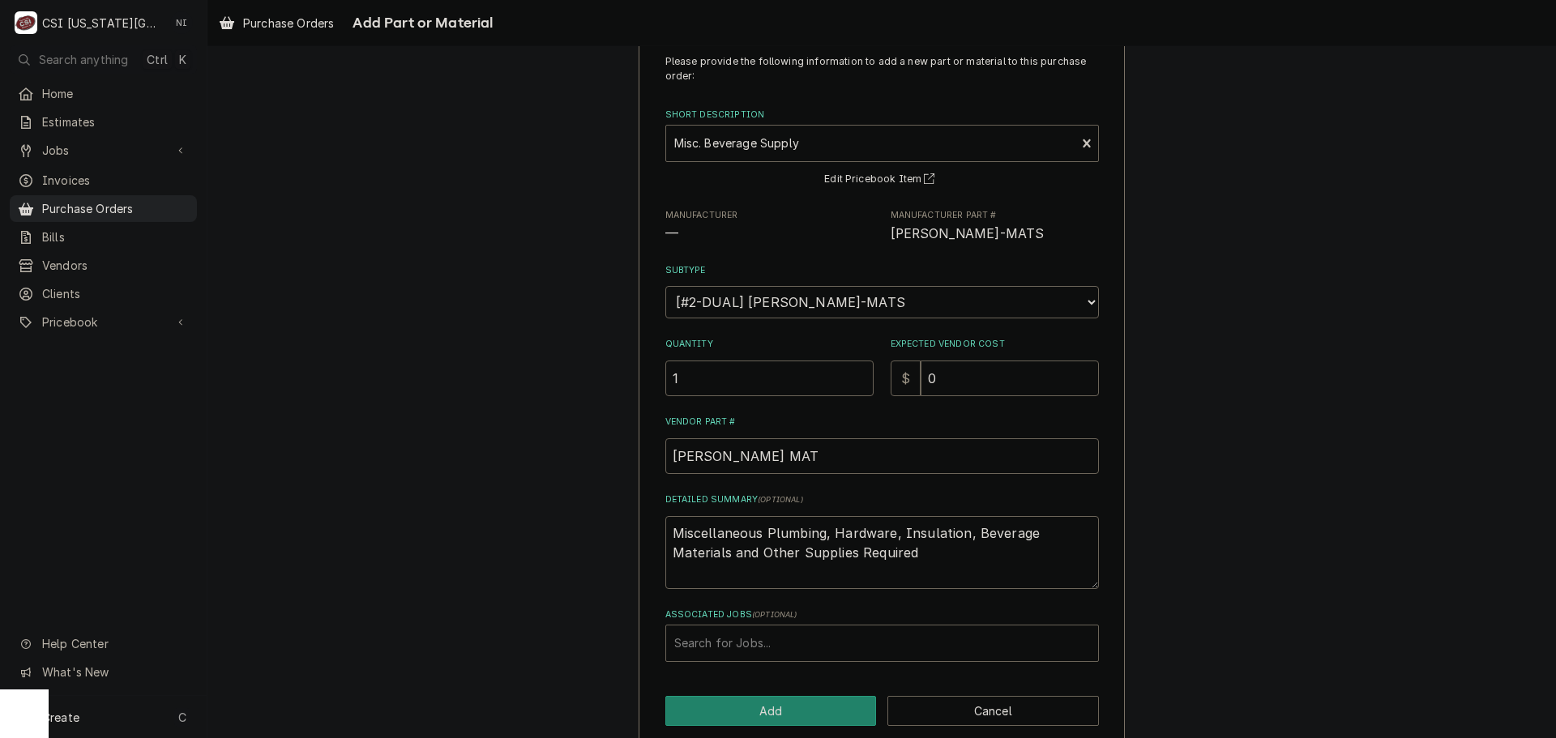
scroll to position [66, 0]
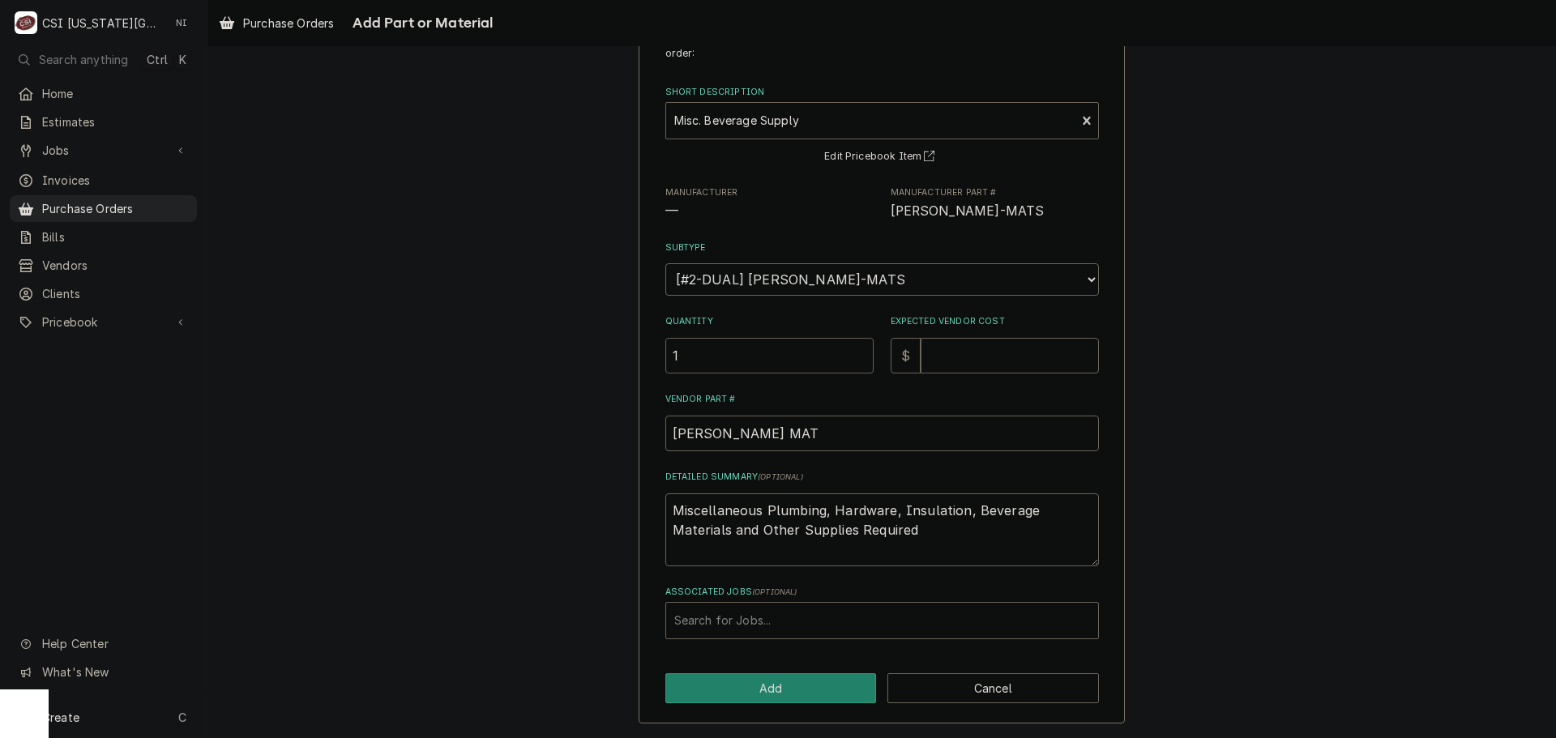
type textarea "x"
type input "10"
type textarea "x"
type input "18"
type textarea "x"
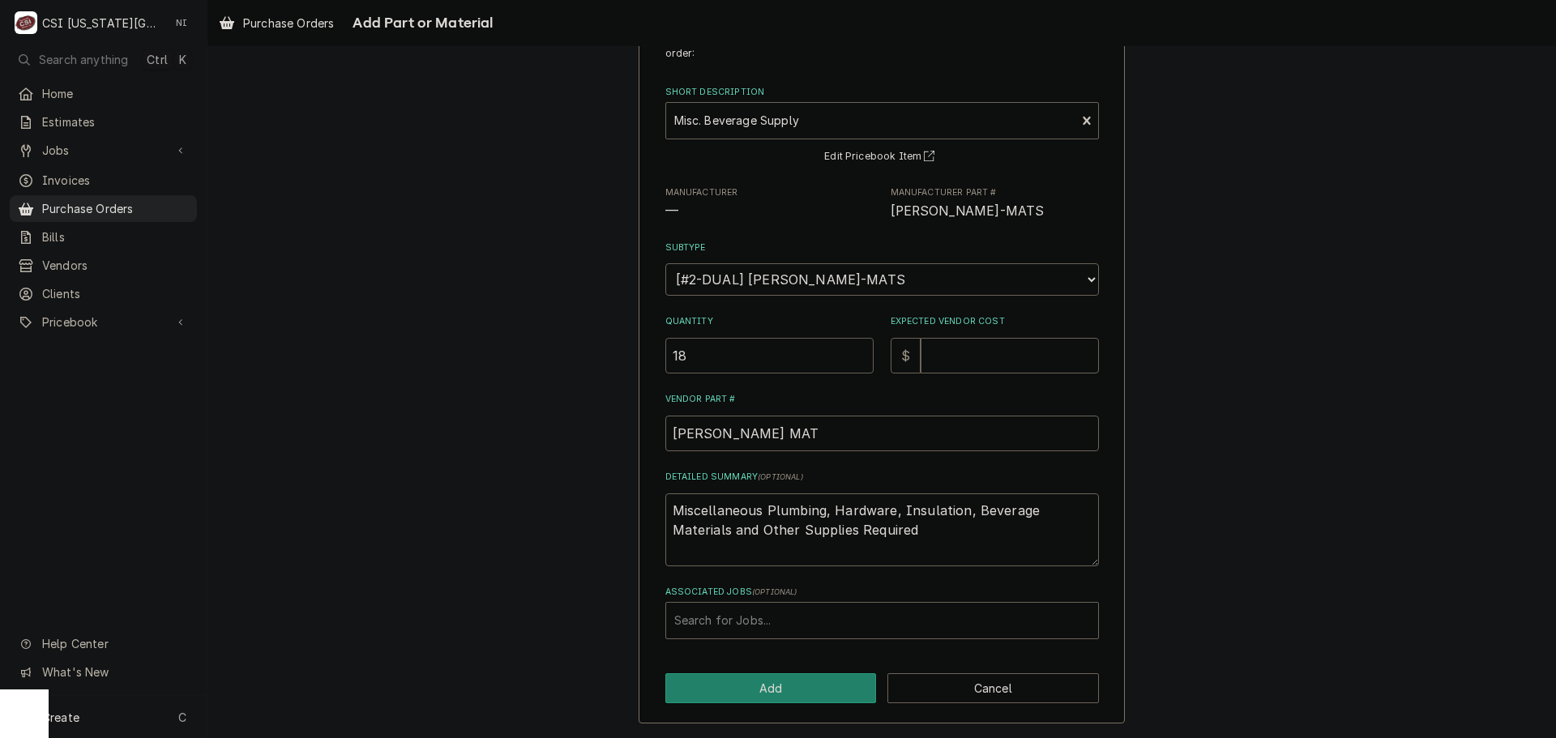
type input "188"
type textarea "x"
type input "18"
type textarea "x"
type input "1"
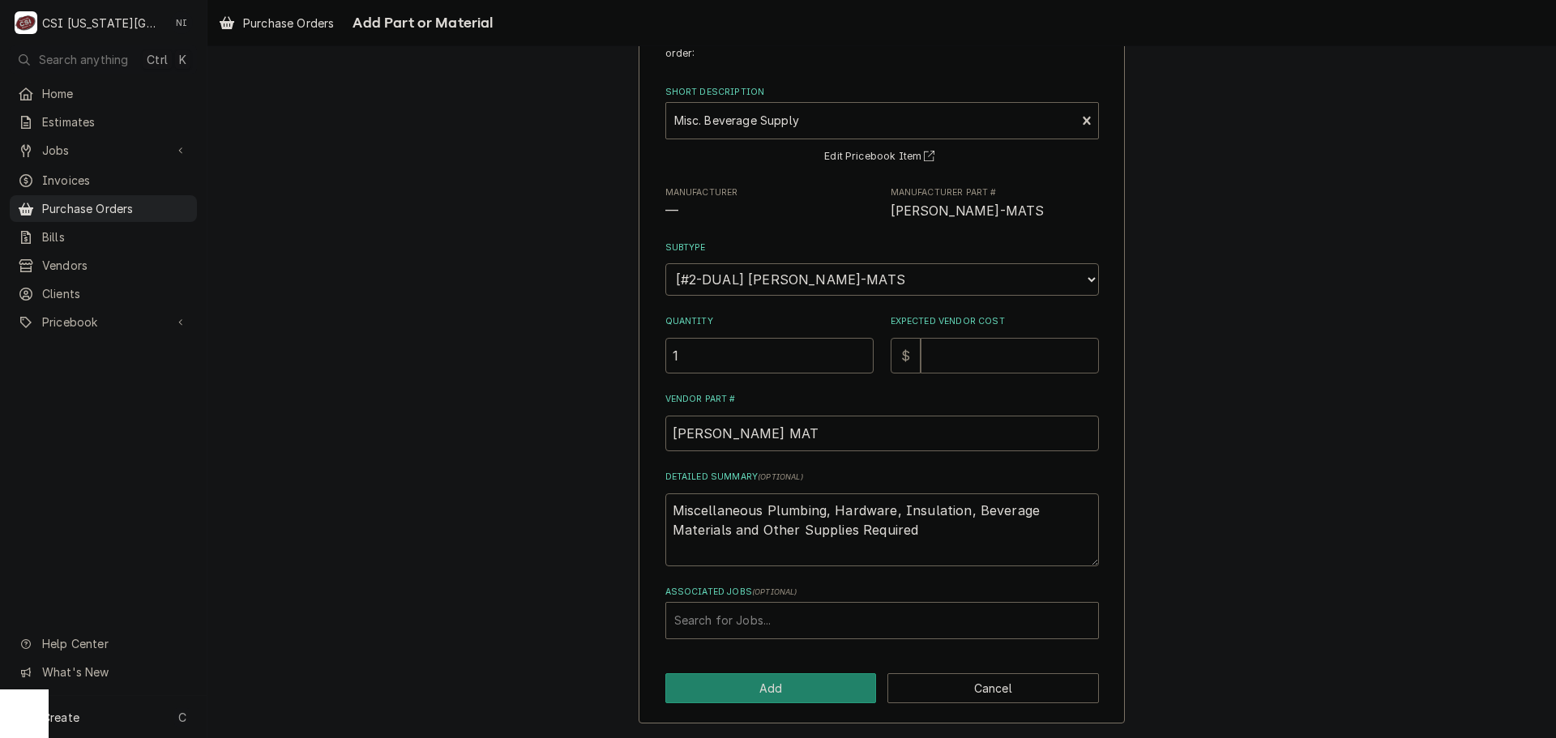
click at [972, 357] on input "Expected Vendor Cost" at bounding box center [1010, 356] width 178 height 36
type textarea "x"
type input "8"
type textarea "x"
type input "88"
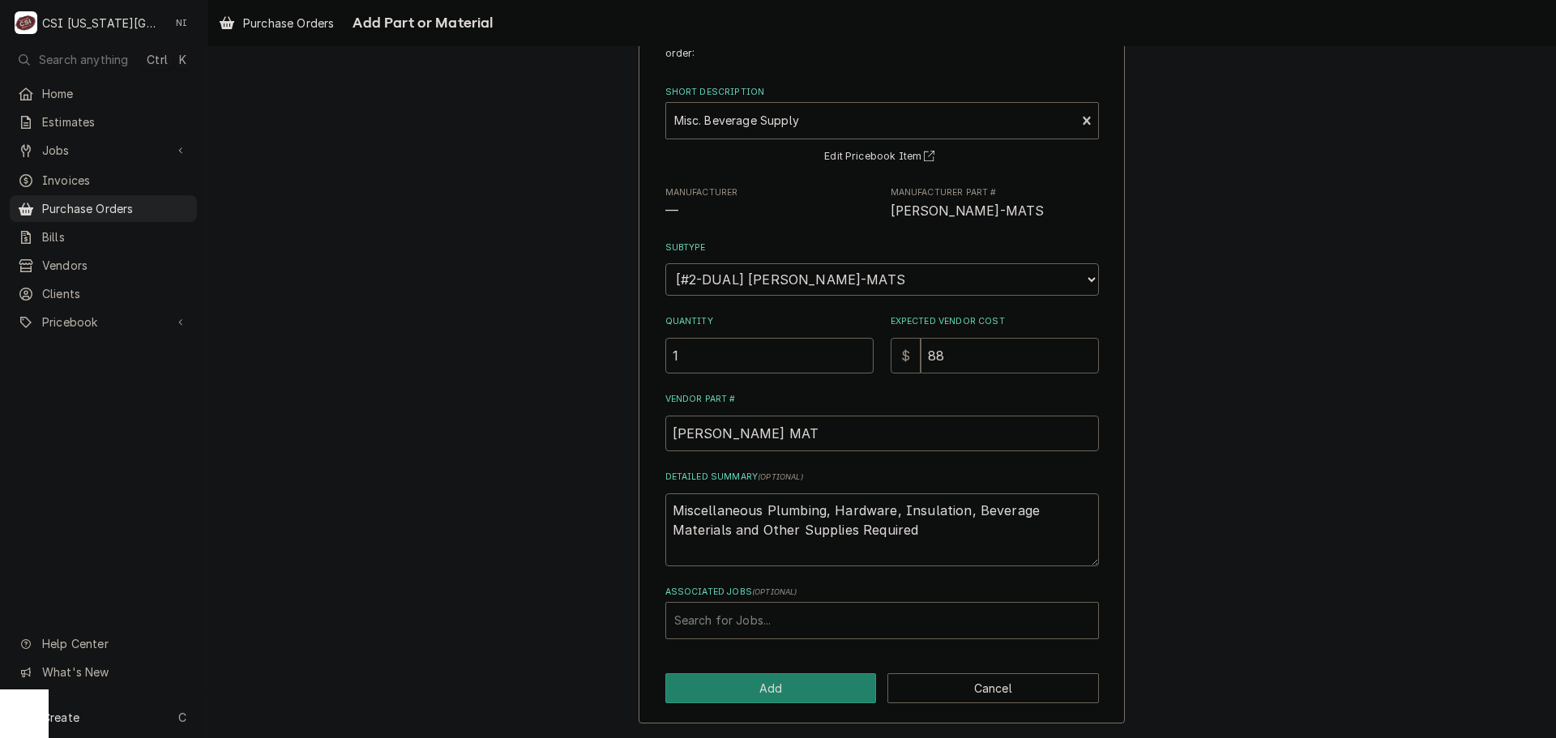
type textarea "x"
type input "889"
type textarea "x"
type input "889.4"
type textarea "x"
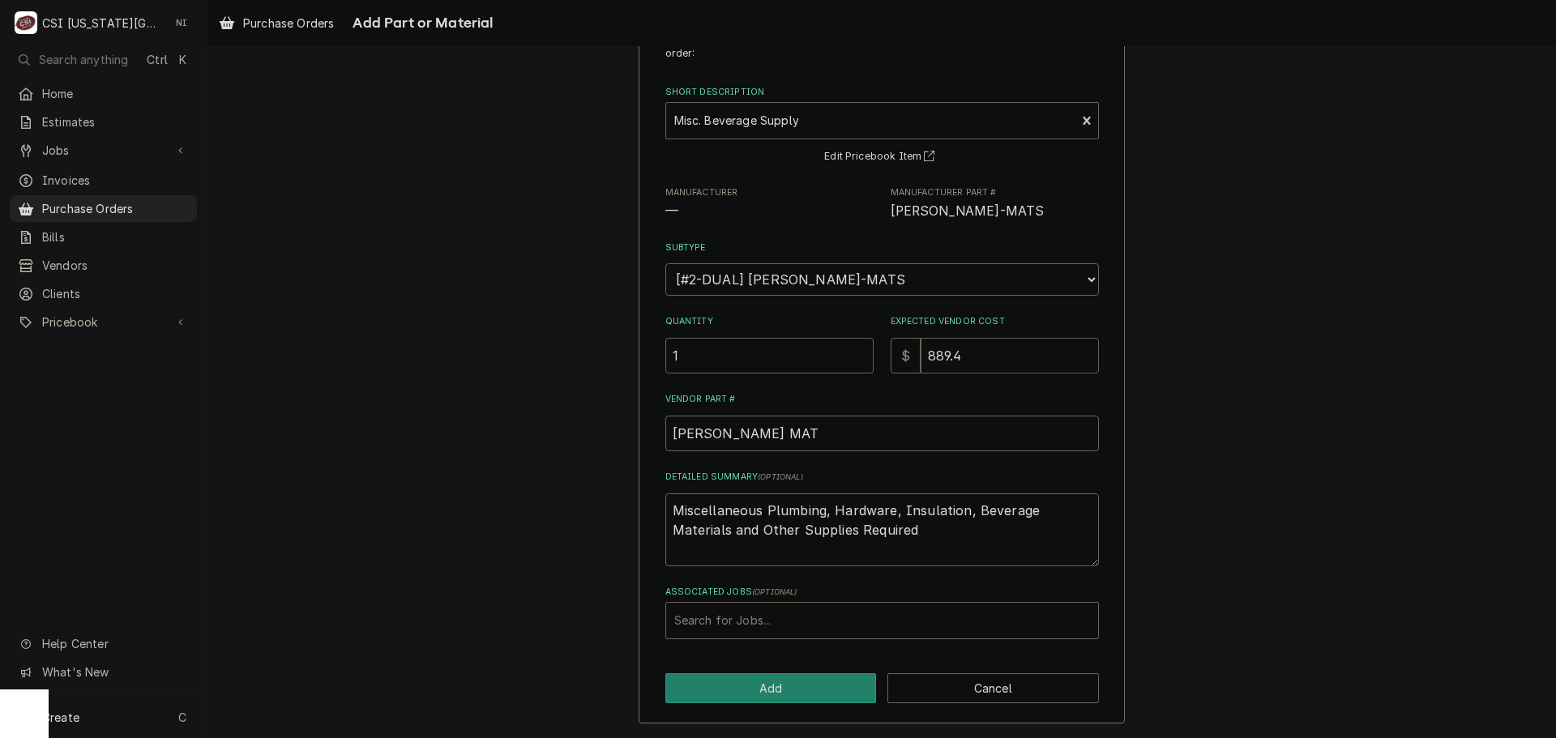
type input "889.43"
type textarea "x"
type input "889.4"
type textarea "x"
type input "889"
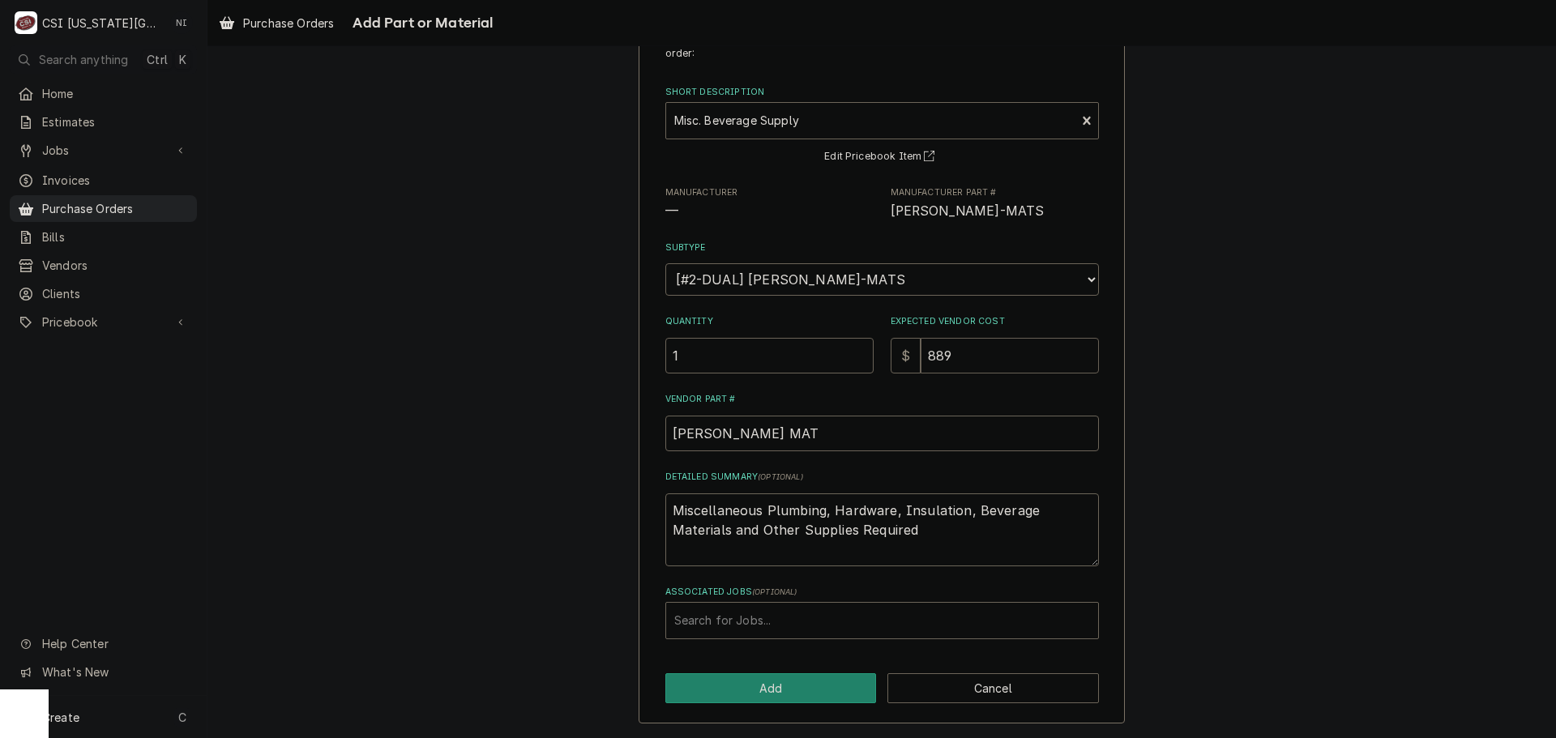
type textarea "x"
type input "88"
type textarea "x"
type input "88.4"
type textarea "x"
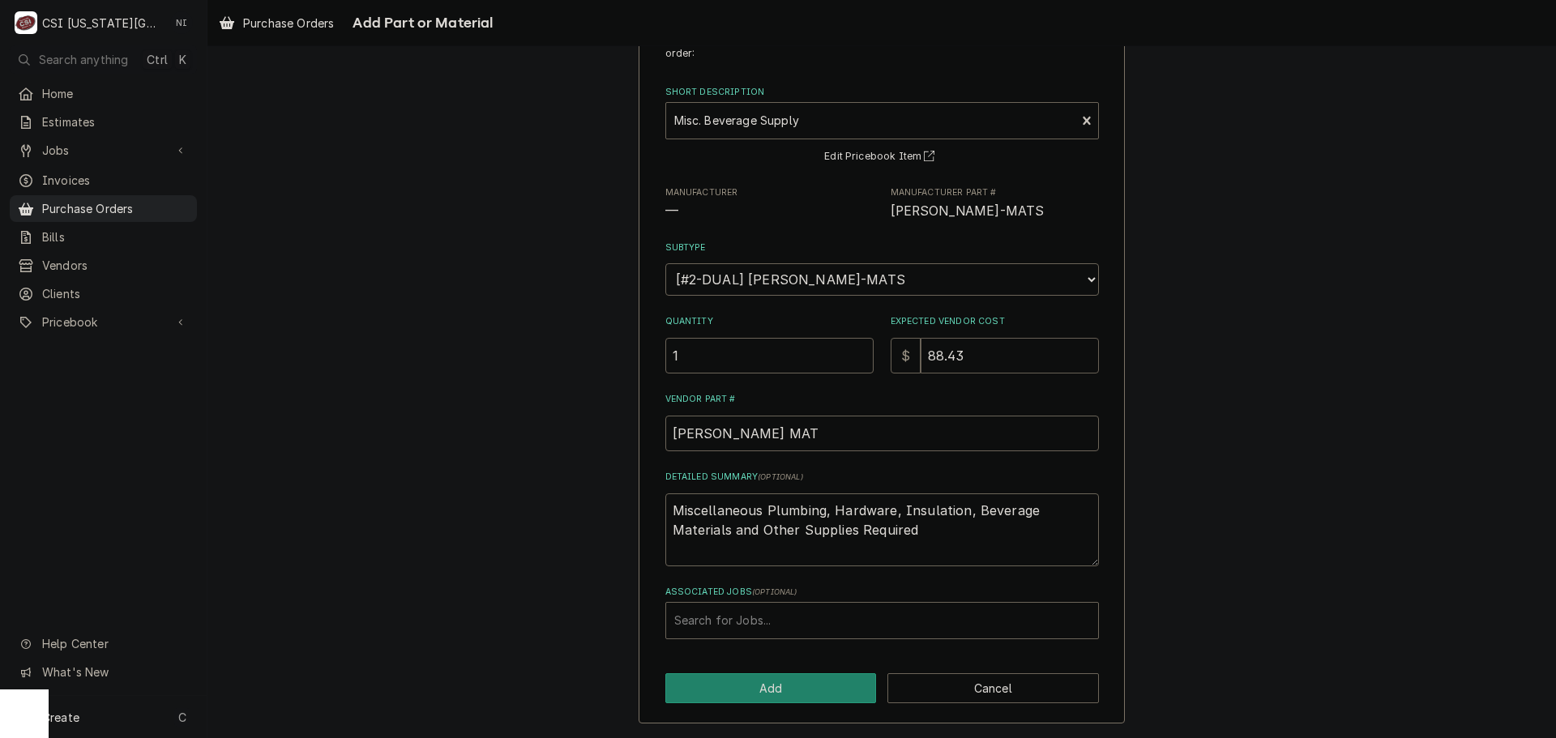
type input "88.43"
drag, startPoint x: 912, startPoint y: 540, endPoint x: 565, endPoint y: 389, distance: 378.9
click at [565, 389] on div "Please provide the following information to add a new part or material to this …" at bounding box center [881, 367] width 1348 height 741
type textarea "x"
type textarea "n"
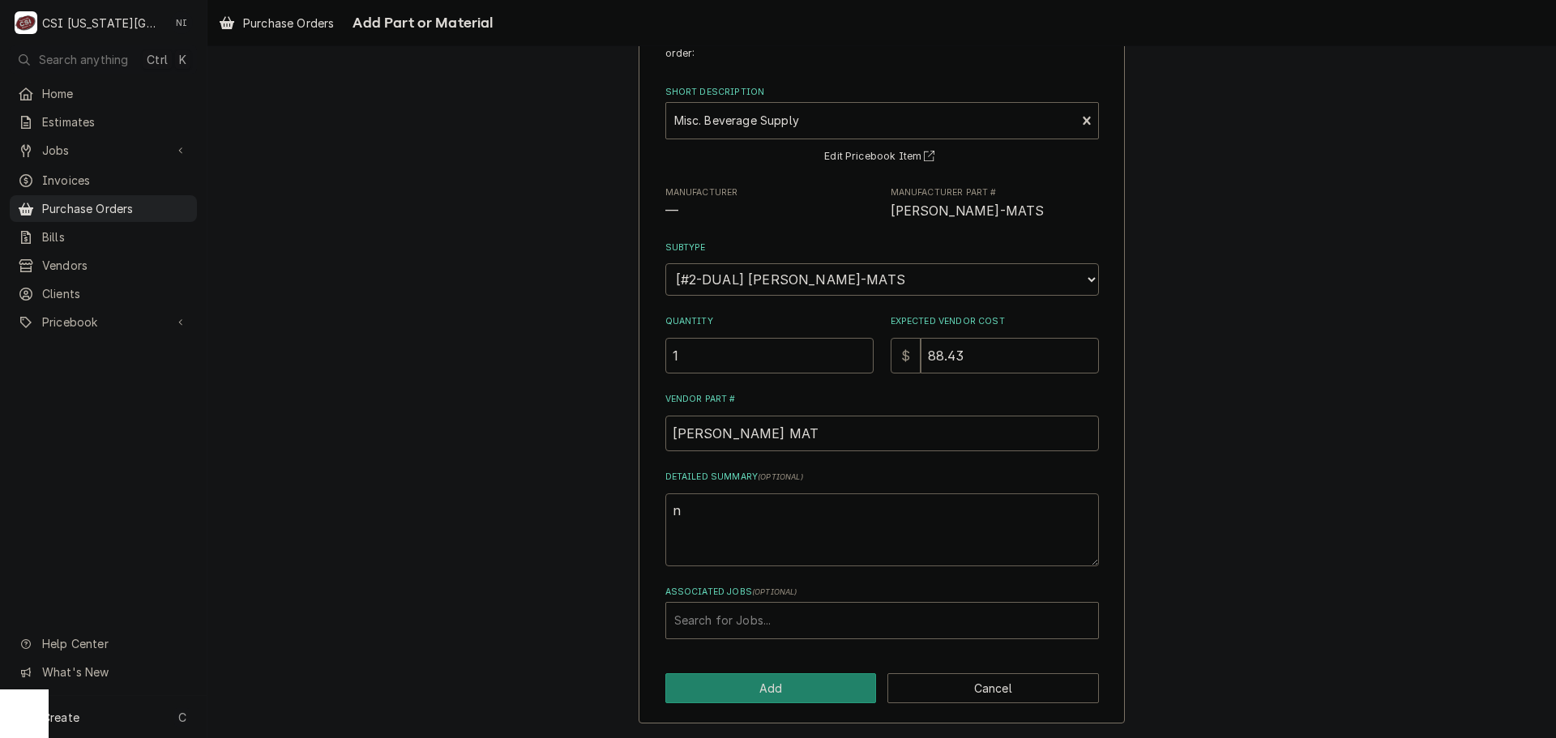
type textarea "x"
type textarea "nu"
type textarea "x"
type textarea "nut"
type textarea "x"
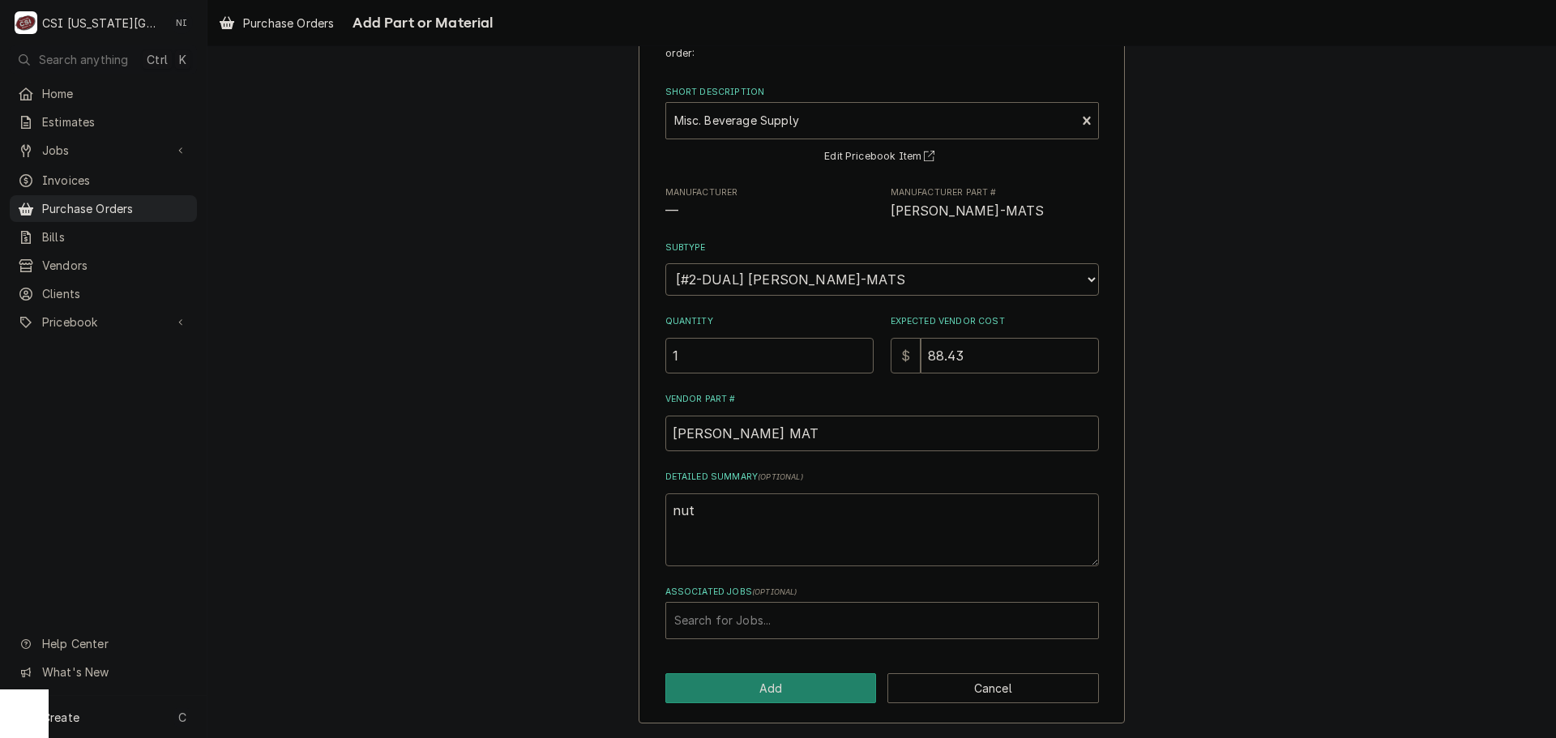
type textarea "nuts"
type textarea "x"
type textarea "nuts,"
type textarea "x"
type textarea "nuts,"
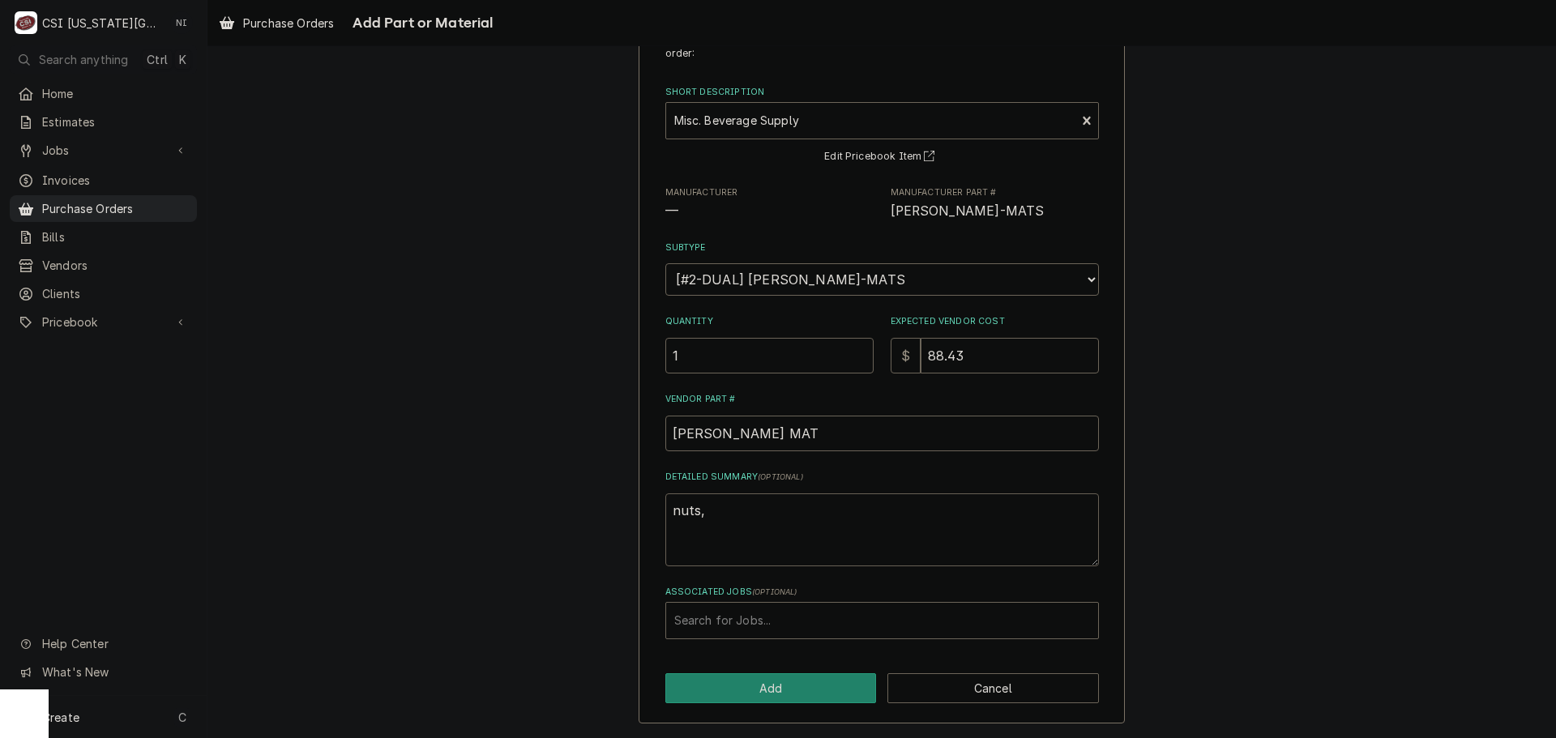
type textarea "x"
type textarea "nuts, c"
type textarea "x"
type textarea "nuts, cl"
type textarea "x"
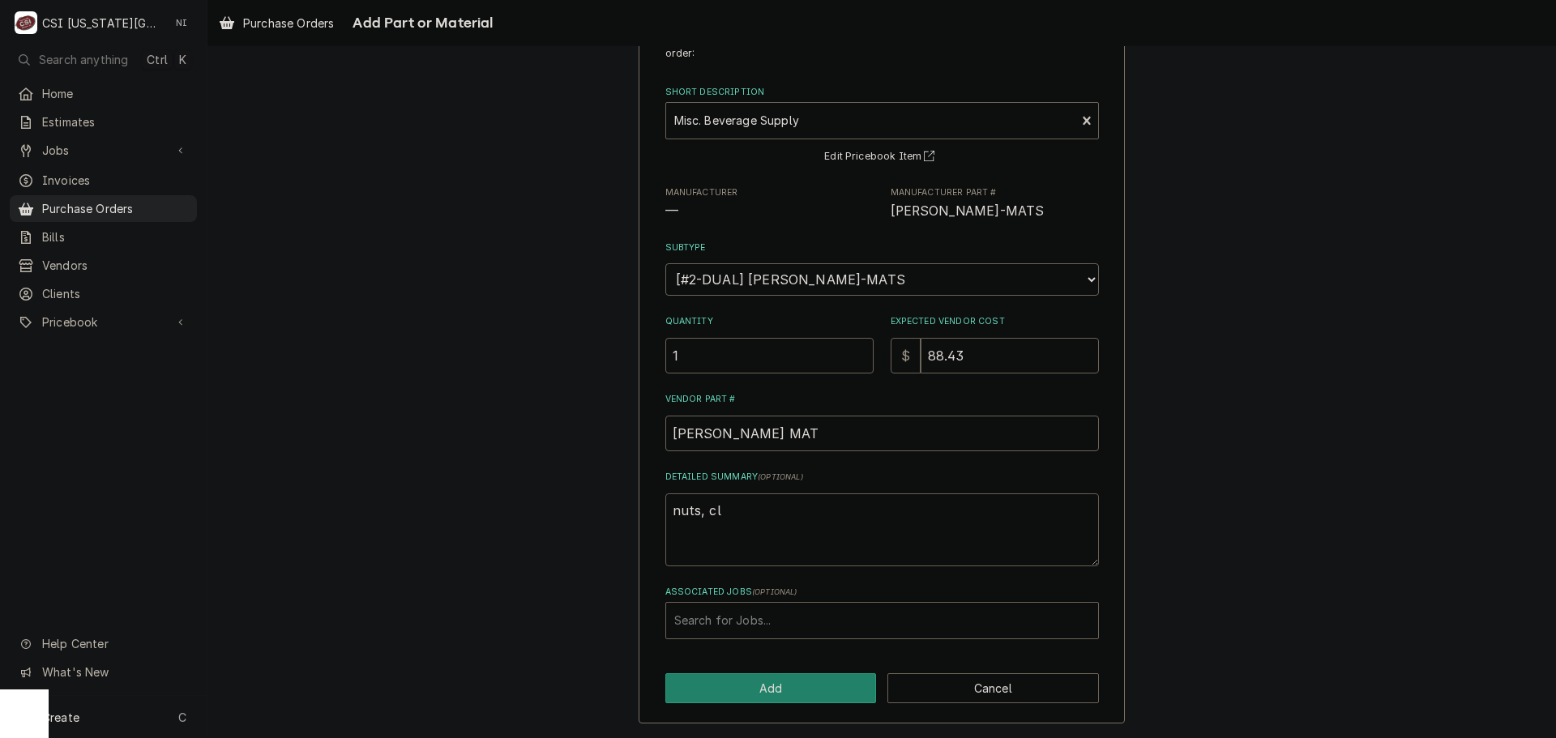
type textarea "nuts, clm"
type textarea "x"
type textarea "nuts, clma"
type textarea "x"
type textarea "nuts, clm"
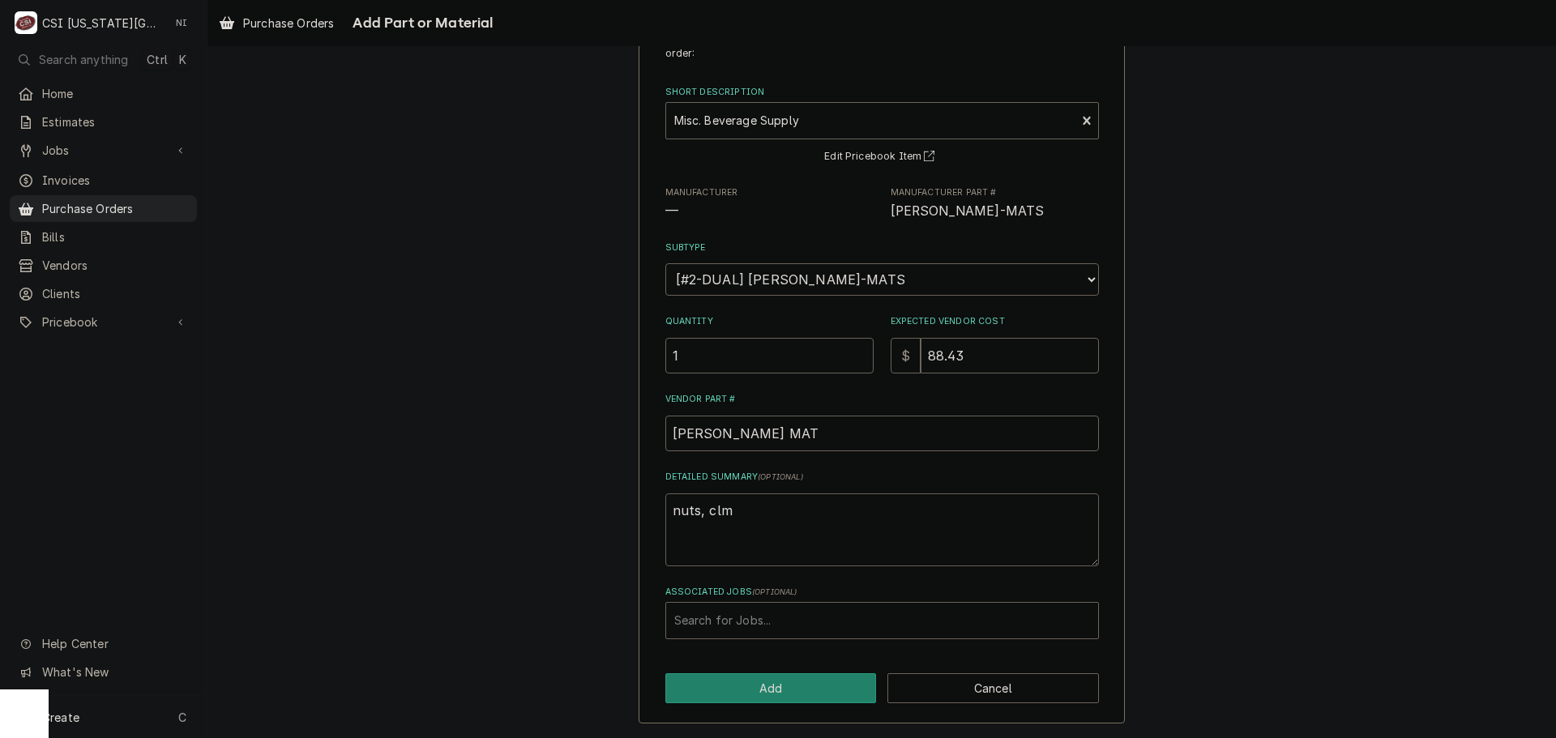
type textarea "x"
type textarea "nuts, cl"
type textarea "x"
type textarea "nuts, cla"
type textarea "x"
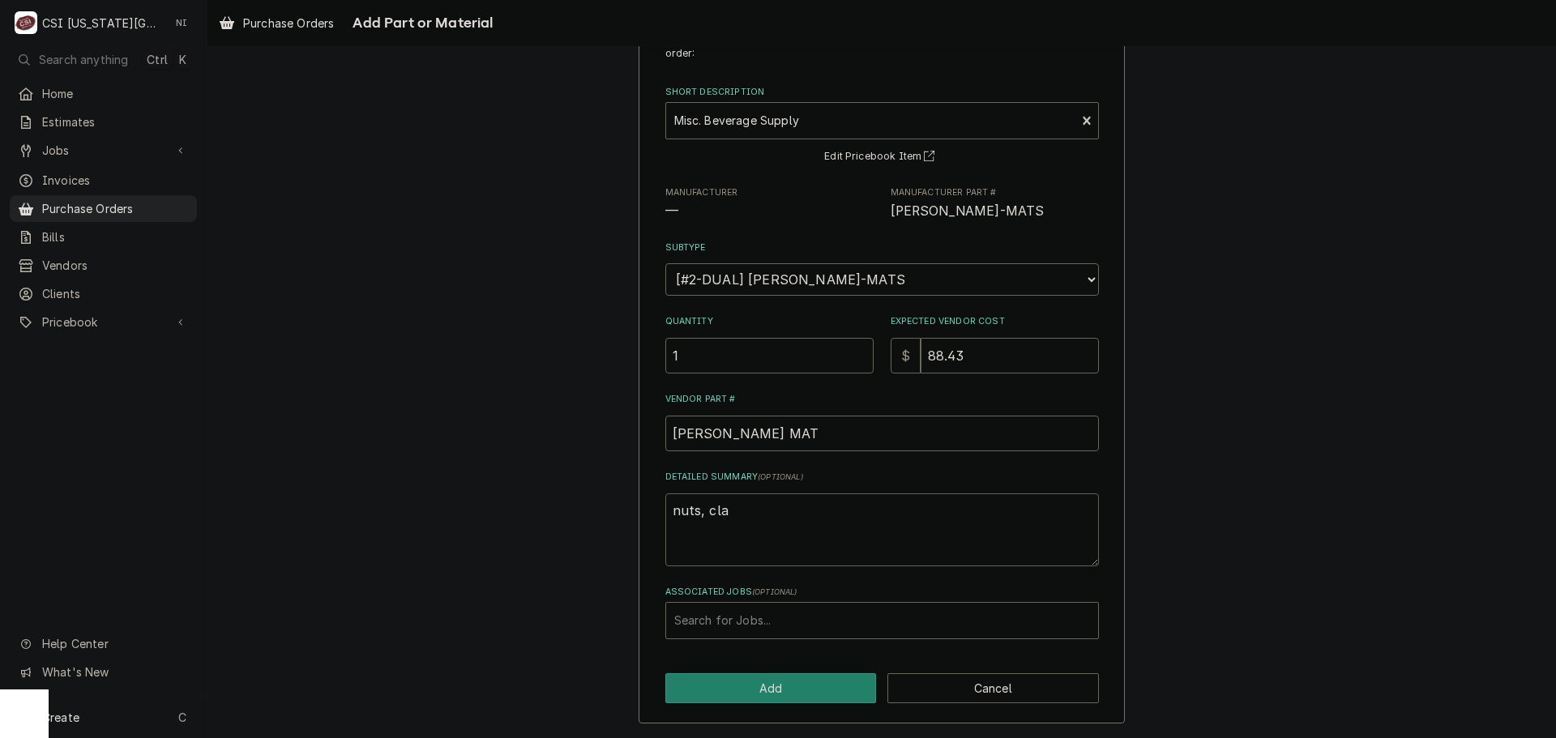
type textarea "nuts, clam"
type textarea "x"
type textarea "nuts, clamp"
type textarea "x"
type textarea "nuts, clamps"
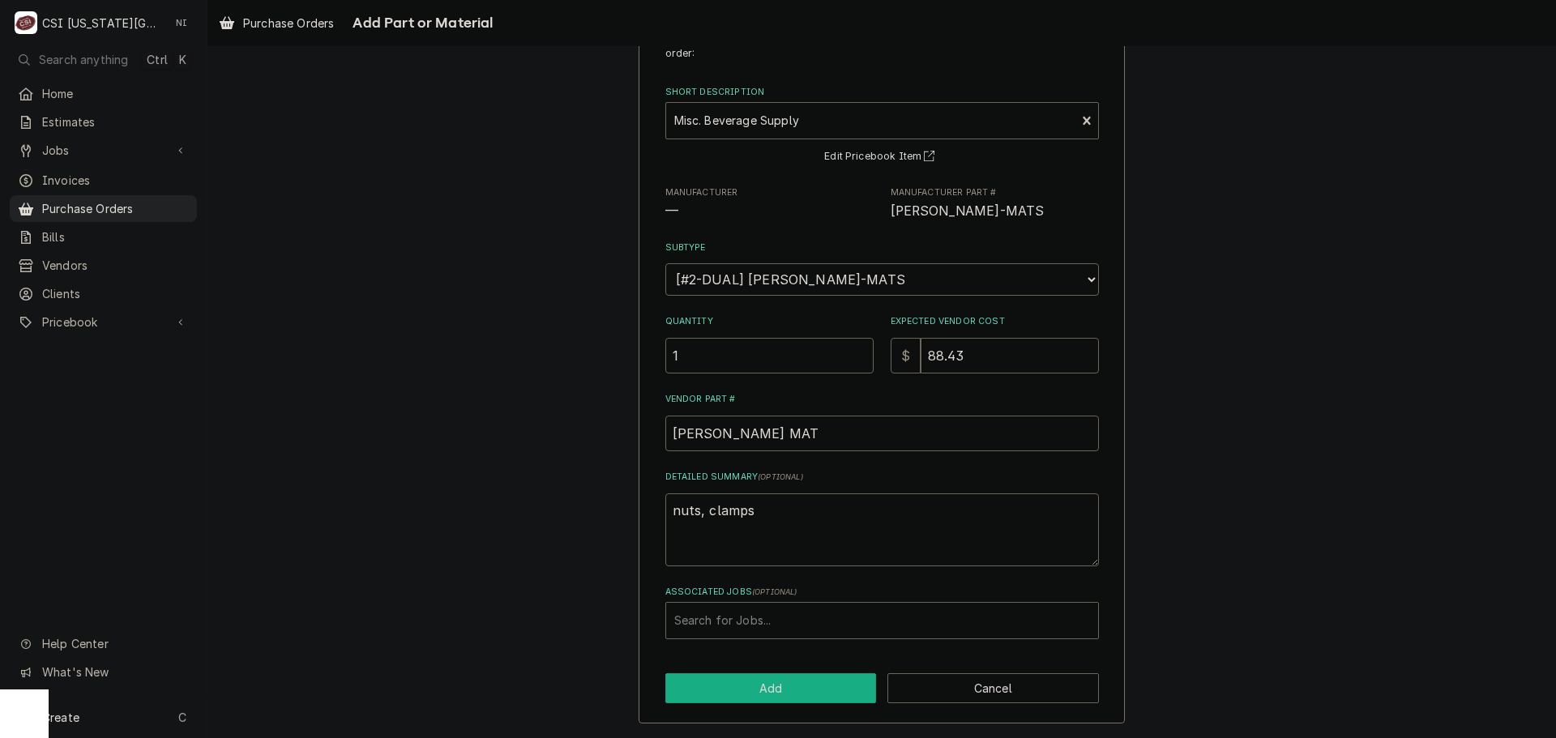
click at [745, 690] on button "Add" at bounding box center [771, 688] width 212 height 30
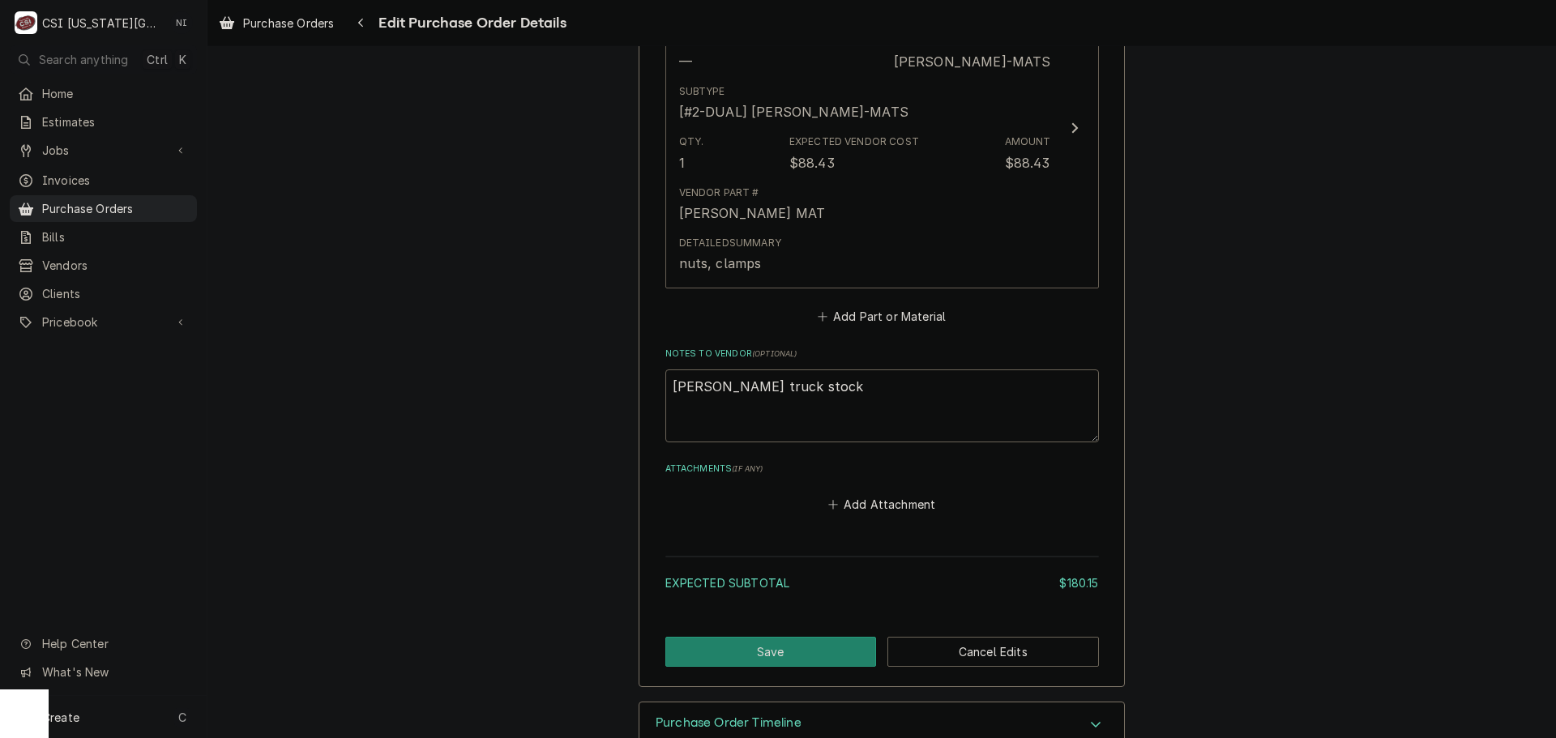
scroll to position [1118, 0]
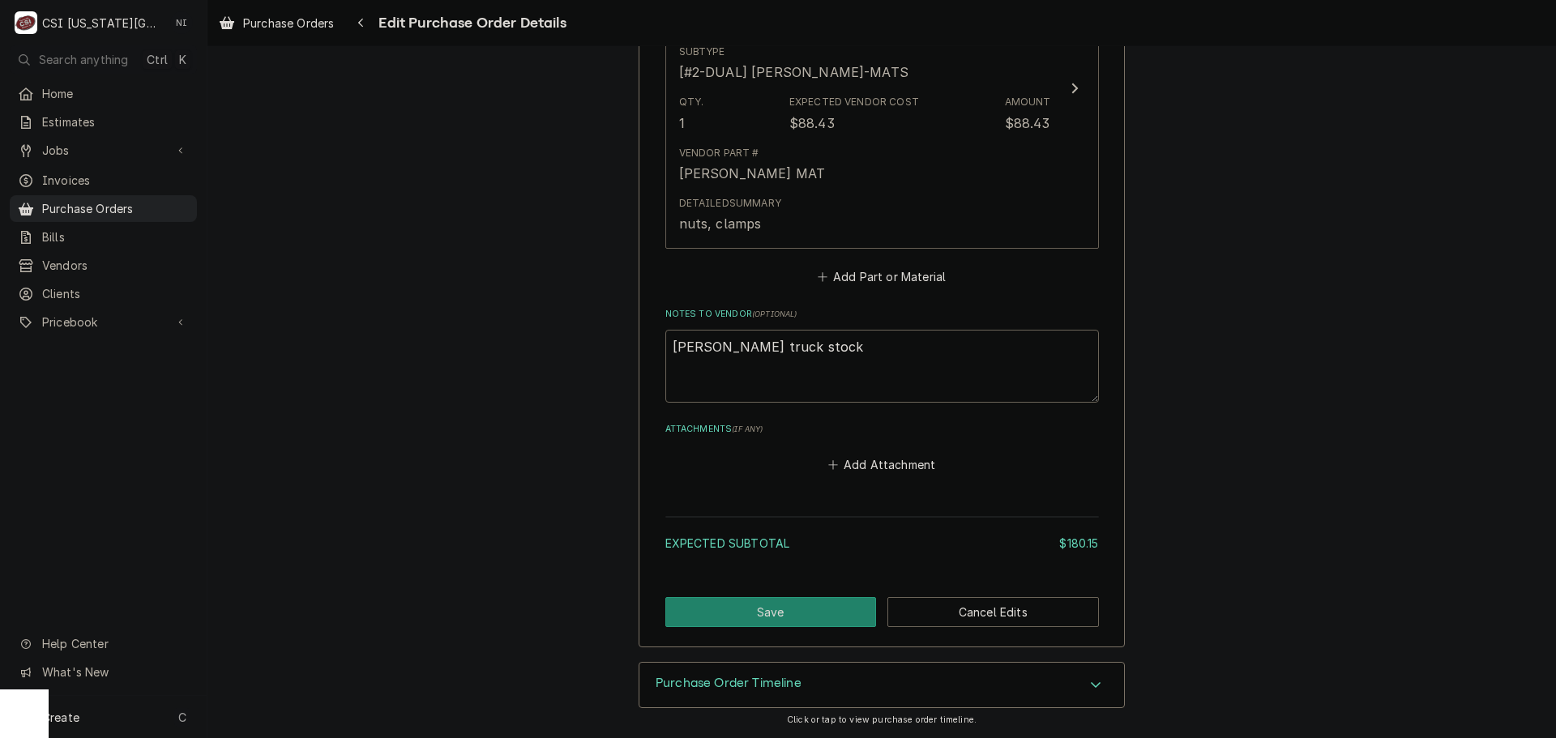
drag, startPoint x: 831, startPoint y: 605, endPoint x: 1171, endPoint y: 388, distance: 403.7
click at [831, 606] on button "Save" at bounding box center [771, 612] width 212 height 30
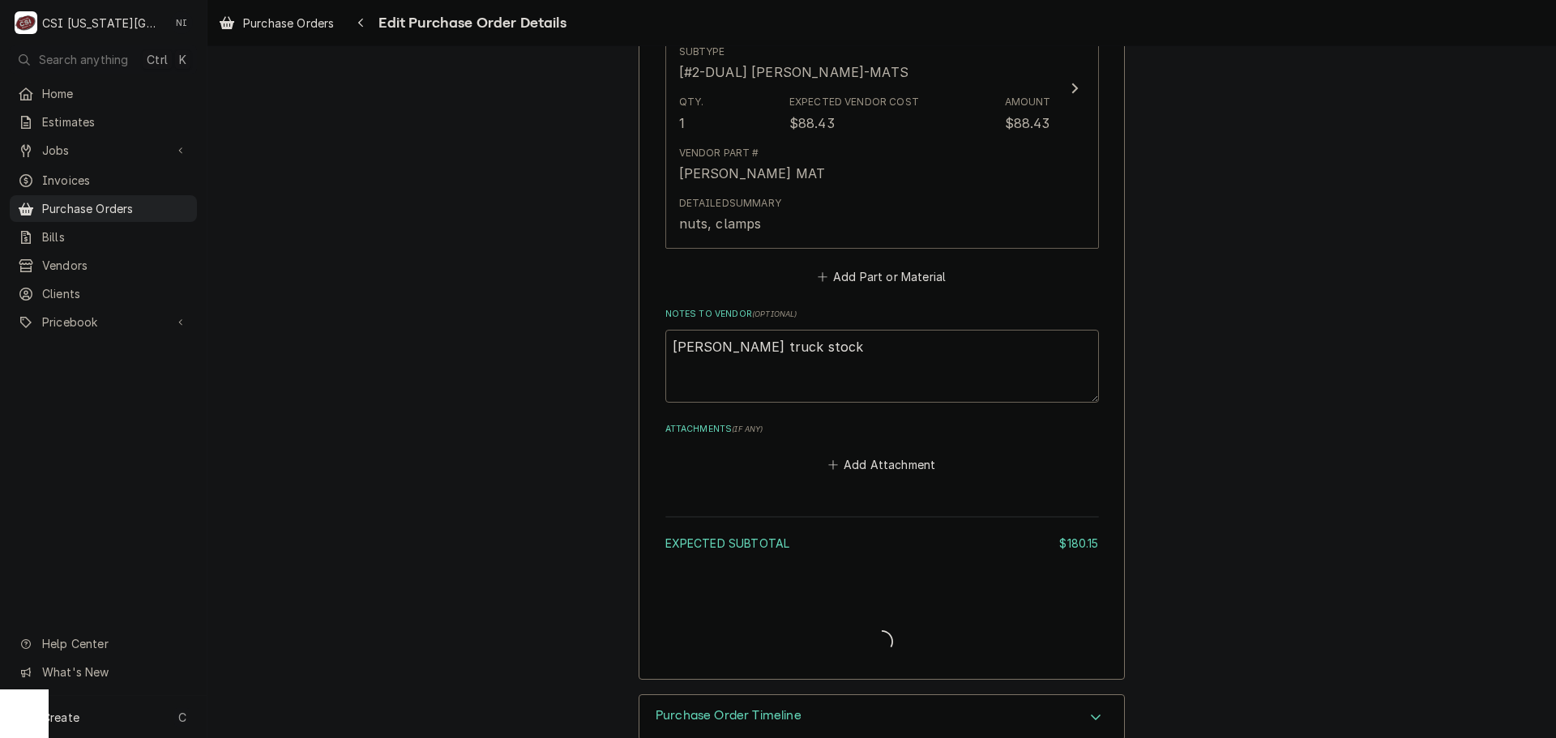
type textarea "x"
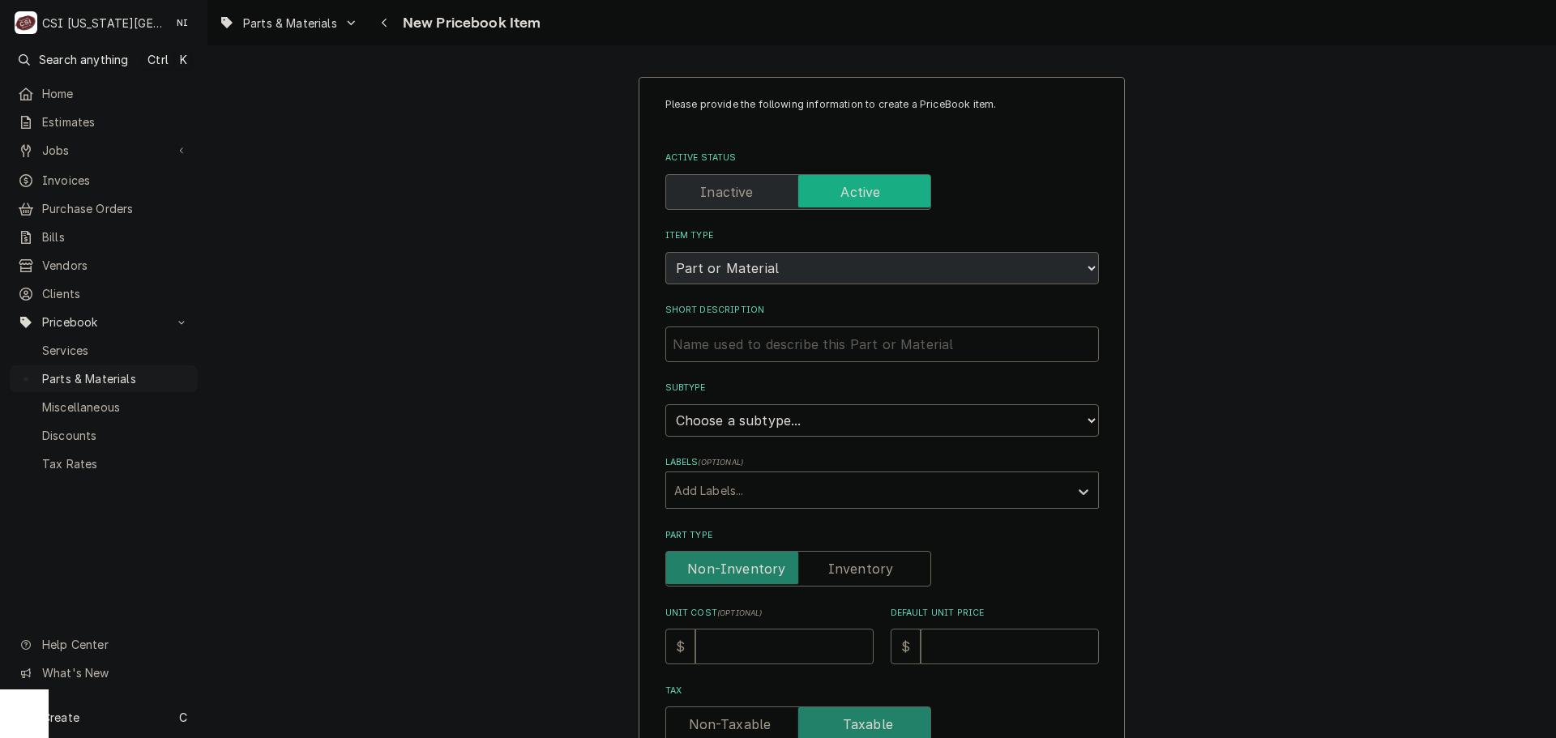
scroll to position [405, 0]
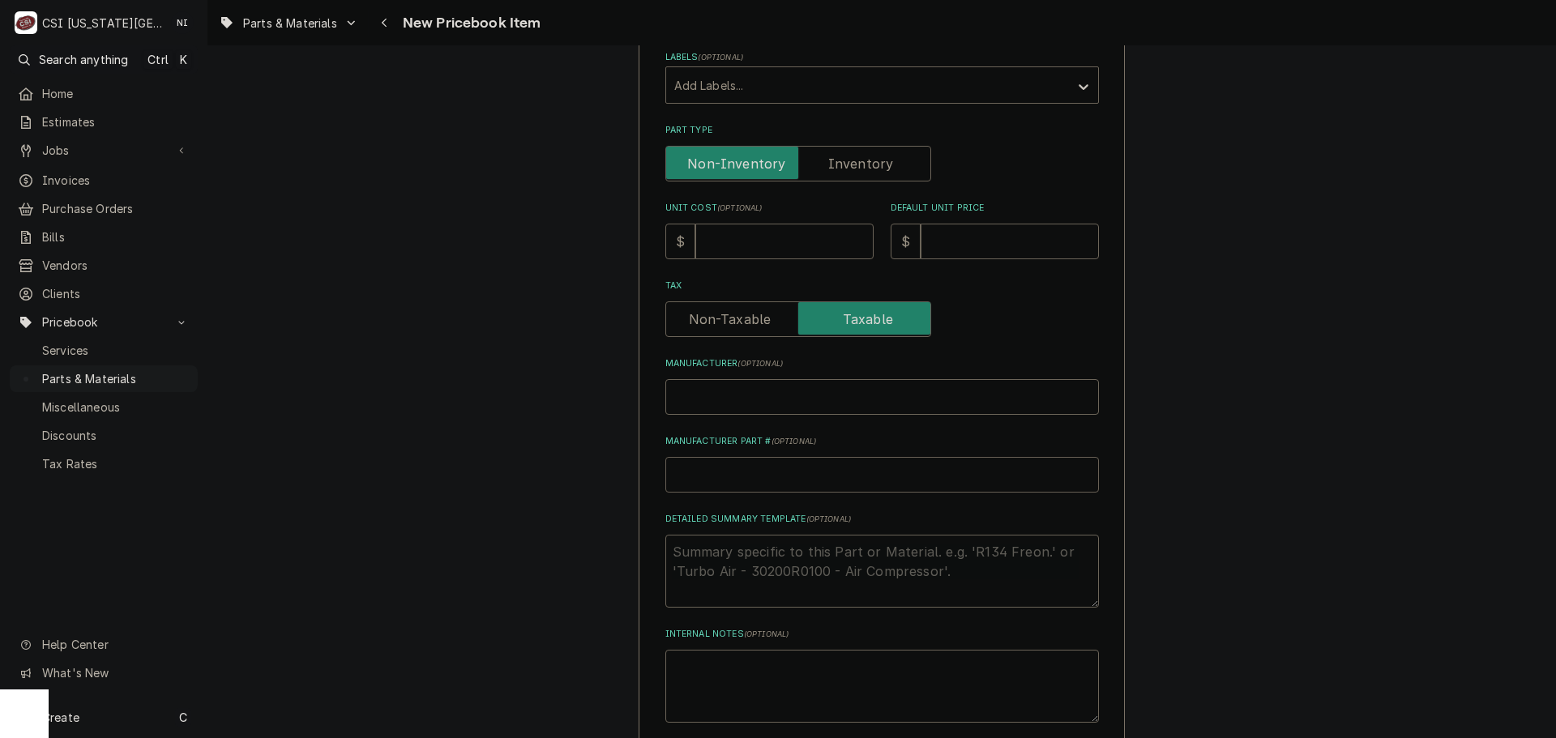
click at [732, 479] on input "Manufacturer Part # ( optional )" at bounding box center [882, 475] width 434 height 36
paste input "15F01125"
type textarea "x"
type input "15F01125"
click at [742, 237] on input "Unit Cost ( optional )" at bounding box center [784, 242] width 178 height 36
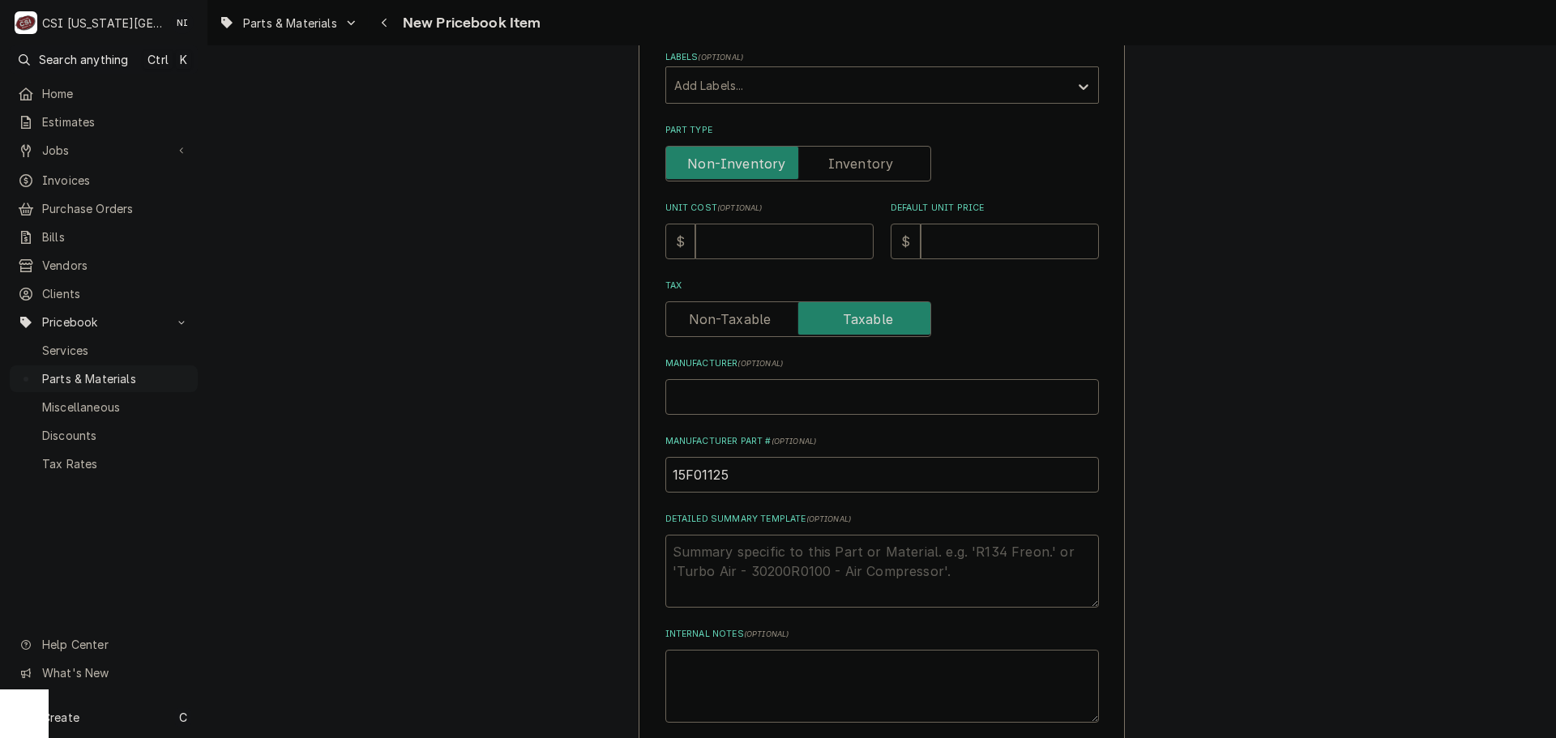
type textarea "x"
type input "9"
type textarea "x"
type input "91"
type textarea "x"
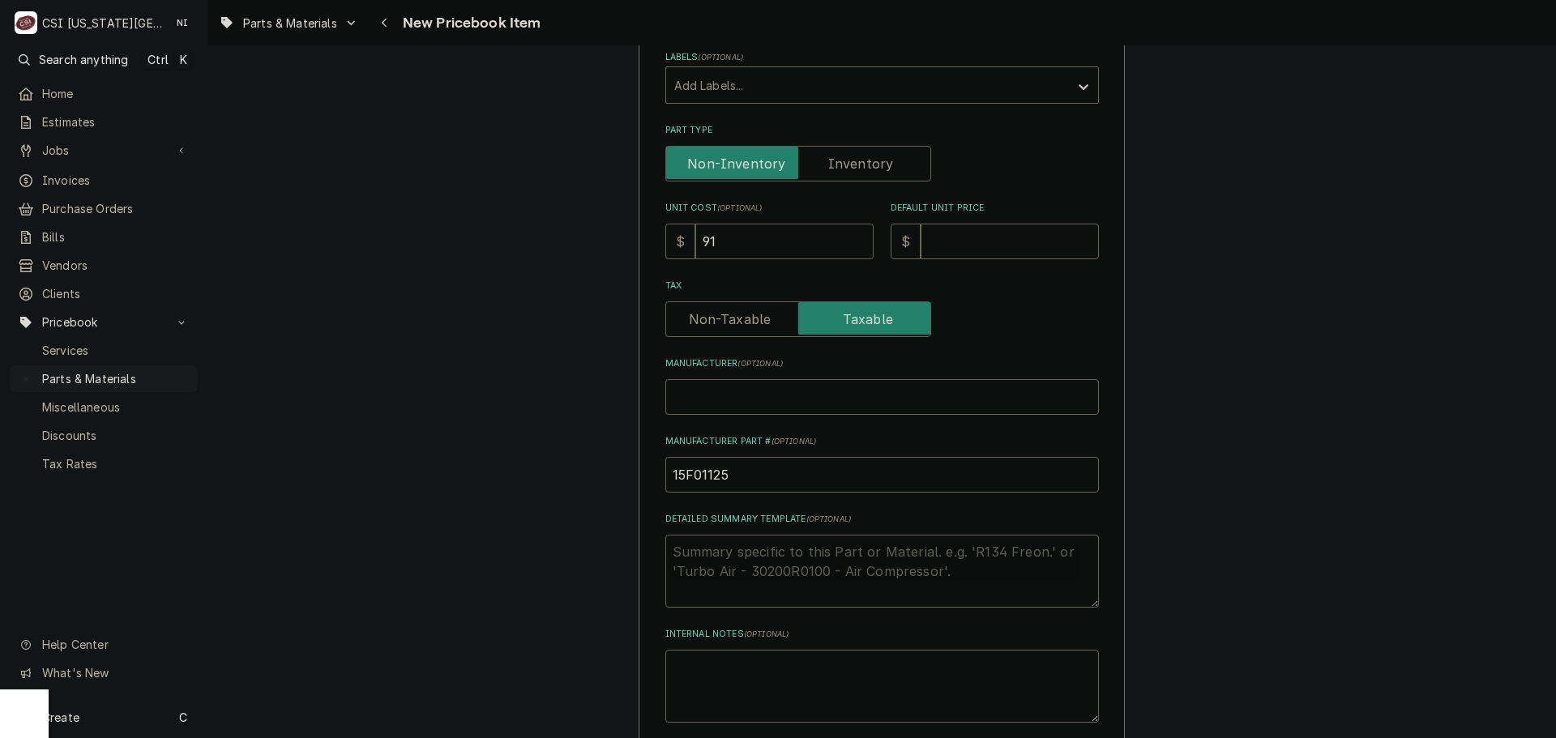
type input "91.7"
type textarea "x"
type input "91.72"
click at [947, 245] on input "Default Unit Price" at bounding box center [1010, 242] width 178 height 36
type textarea "x"
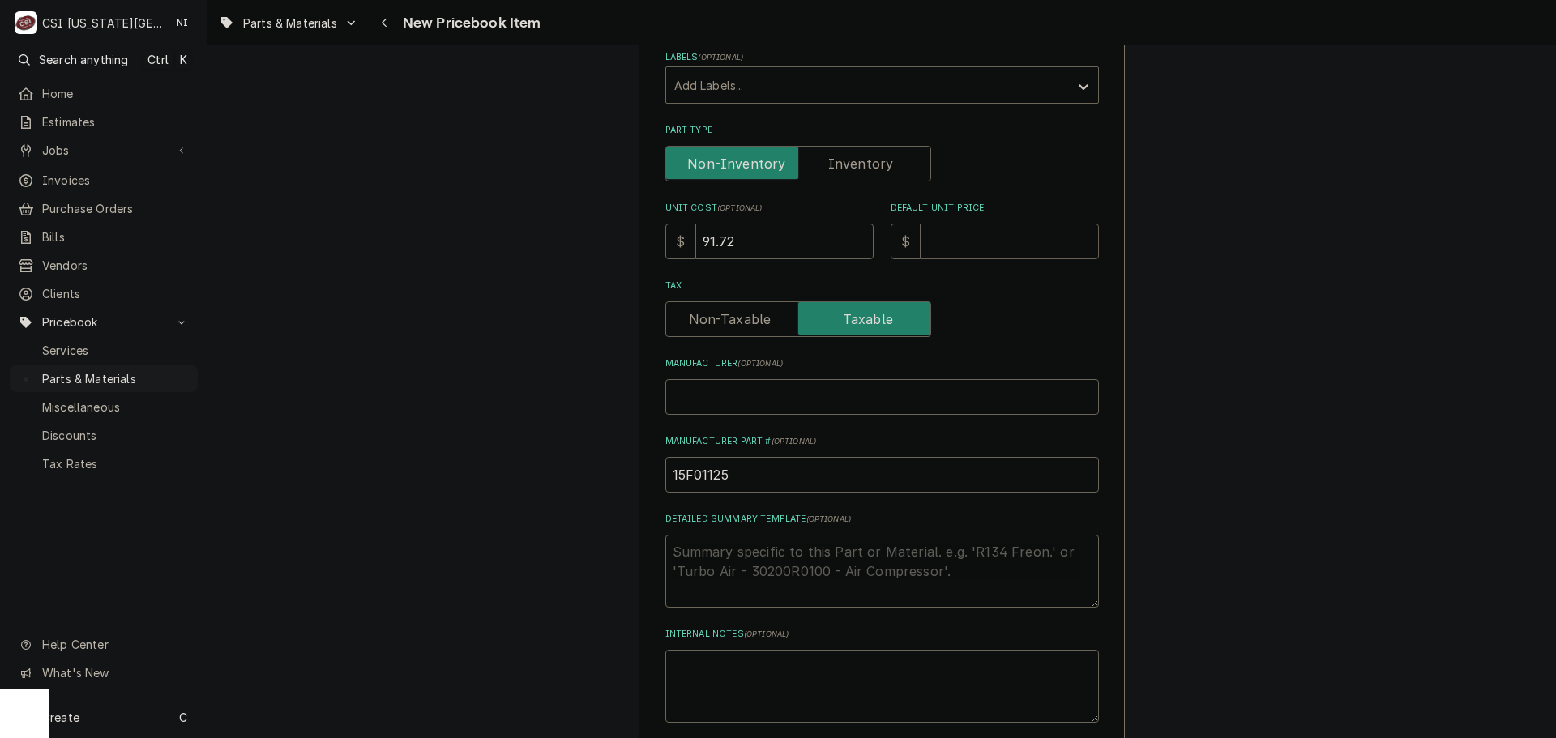
type input "1"
type textarea "x"
type input "18"
type textarea "x"
type input "183"
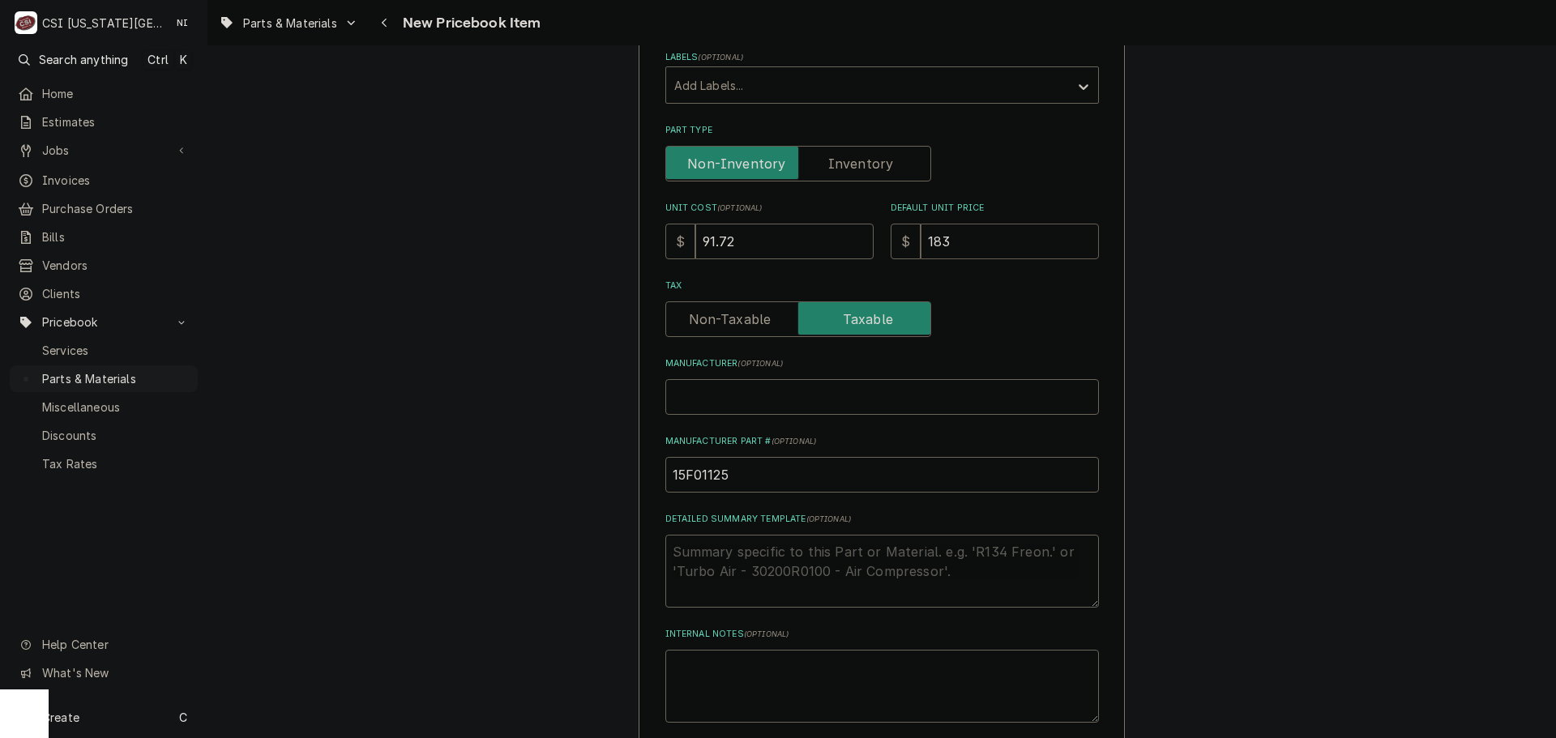
type textarea "x"
type input "183.4"
type textarea "x"
type input "183.44"
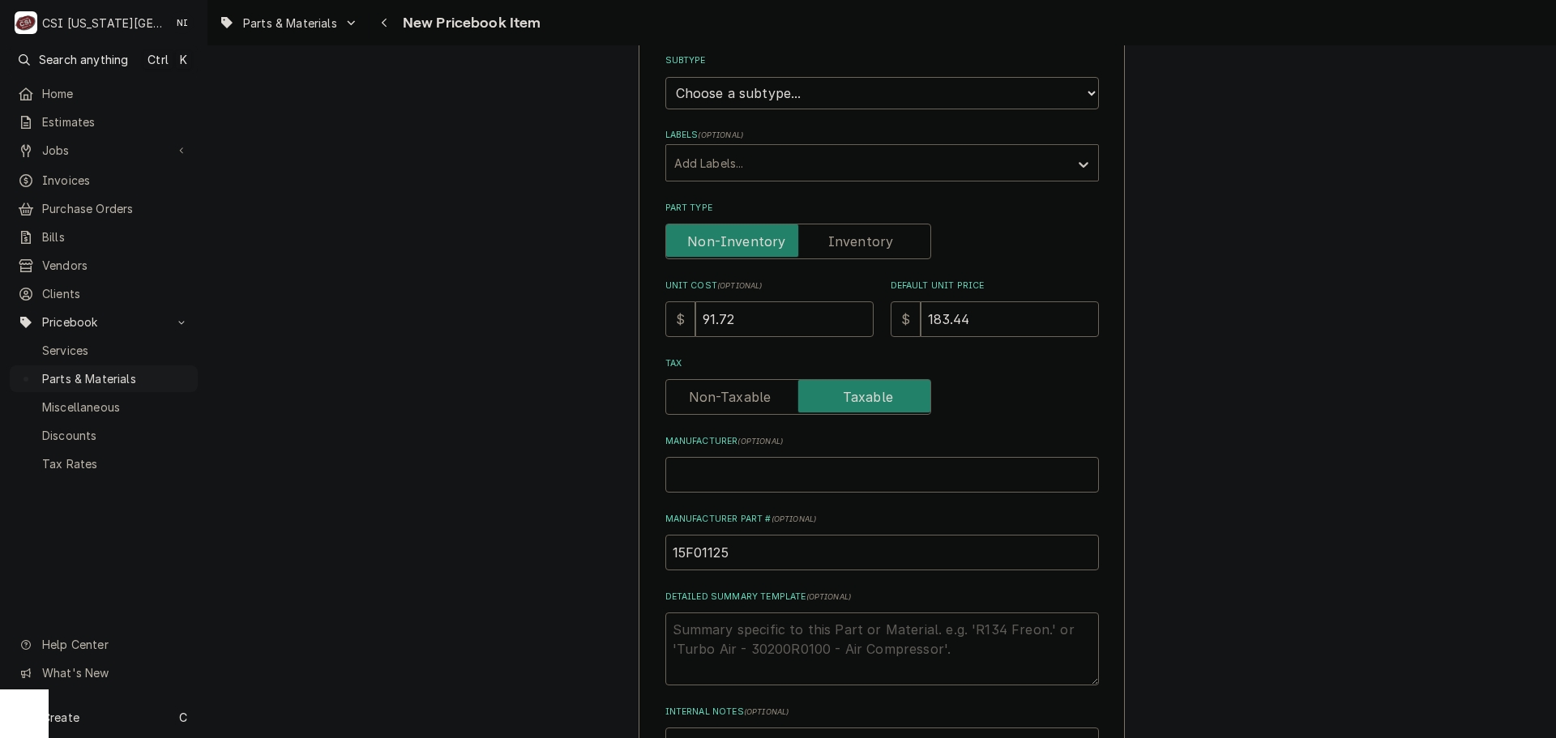
scroll to position [243, 0]
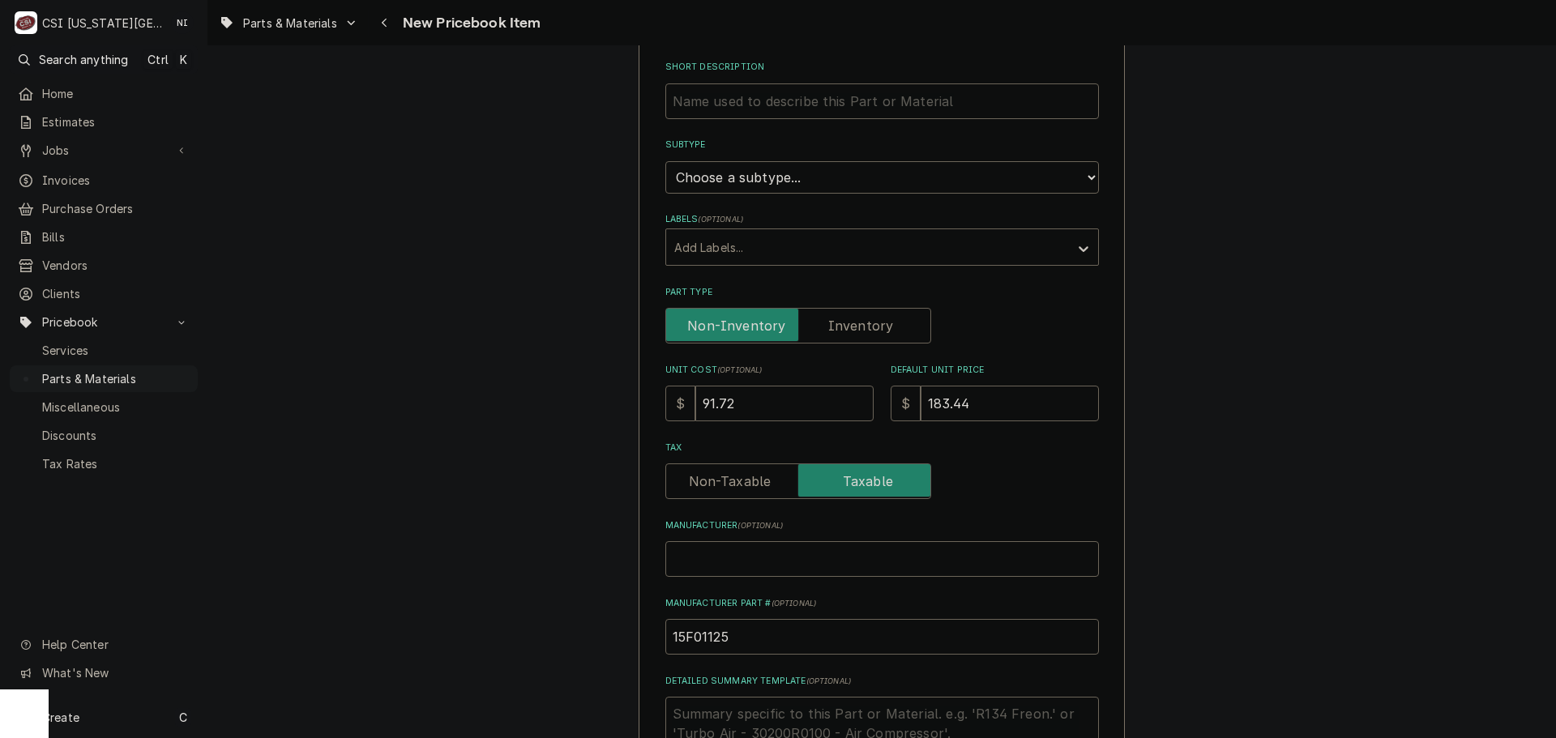
click at [863, 321] on label "Part Type" at bounding box center [798, 326] width 266 height 36
click at [863, 321] on input "Part Type" at bounding box center [798, 326] width 251 height 36
checkbox input "true"
type textarea "x"
click at [824, 182] on select "Choose a subtype... [#2-DUAL] AFTERHRS-WH-CHG-2 [#2-DUAL] [PERSON_NAME]-EQUIP […" at bounding box center [882, 177] width 434 height 32
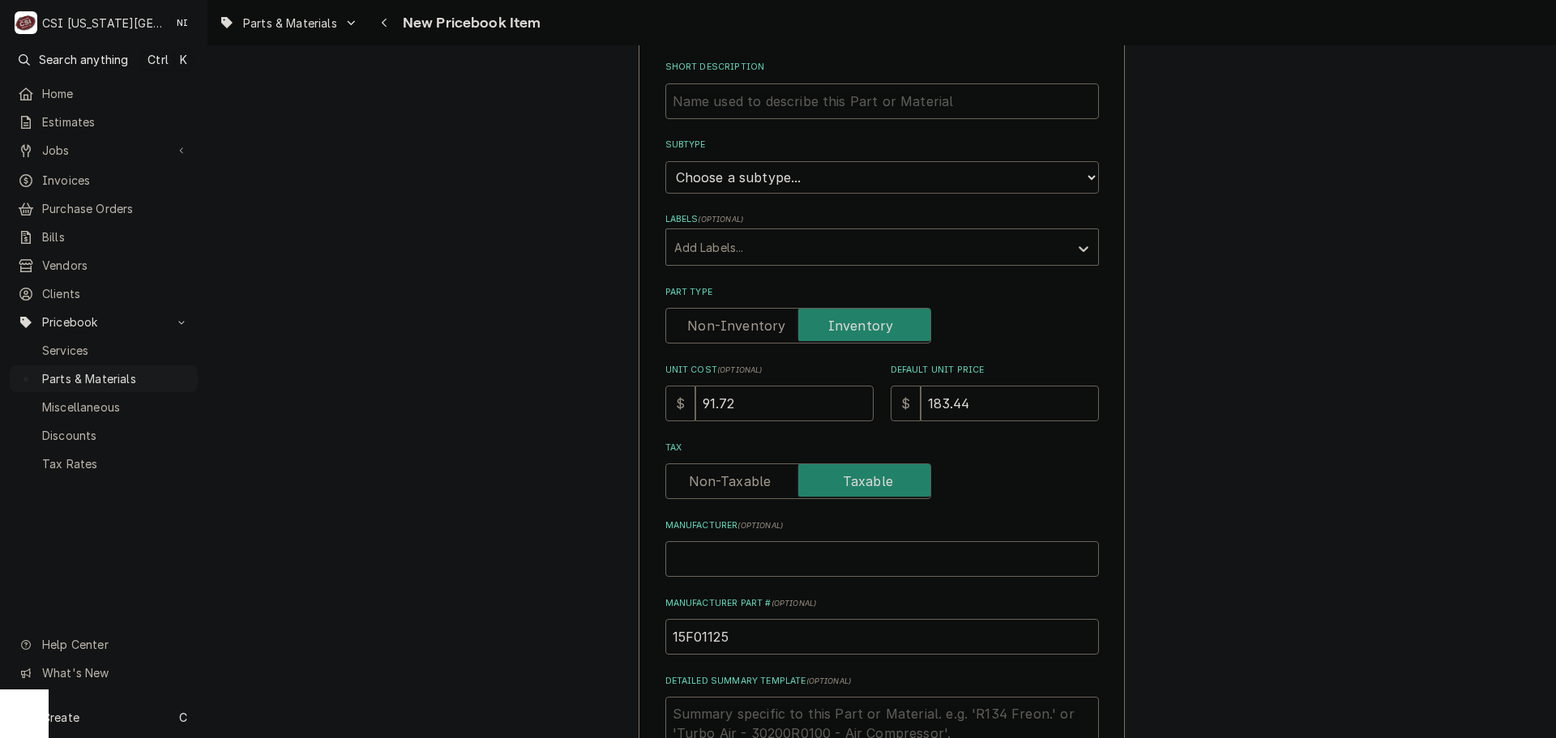
select select "45"
click at [665, 161] on select "Choose a subtype... [#2-DUAL] AFTERHRS-WH-CHG-2 [#2-DUAL] [PERSON_NAME]-EQUIP […" at bounding box center [882, 177] width 434 height 32
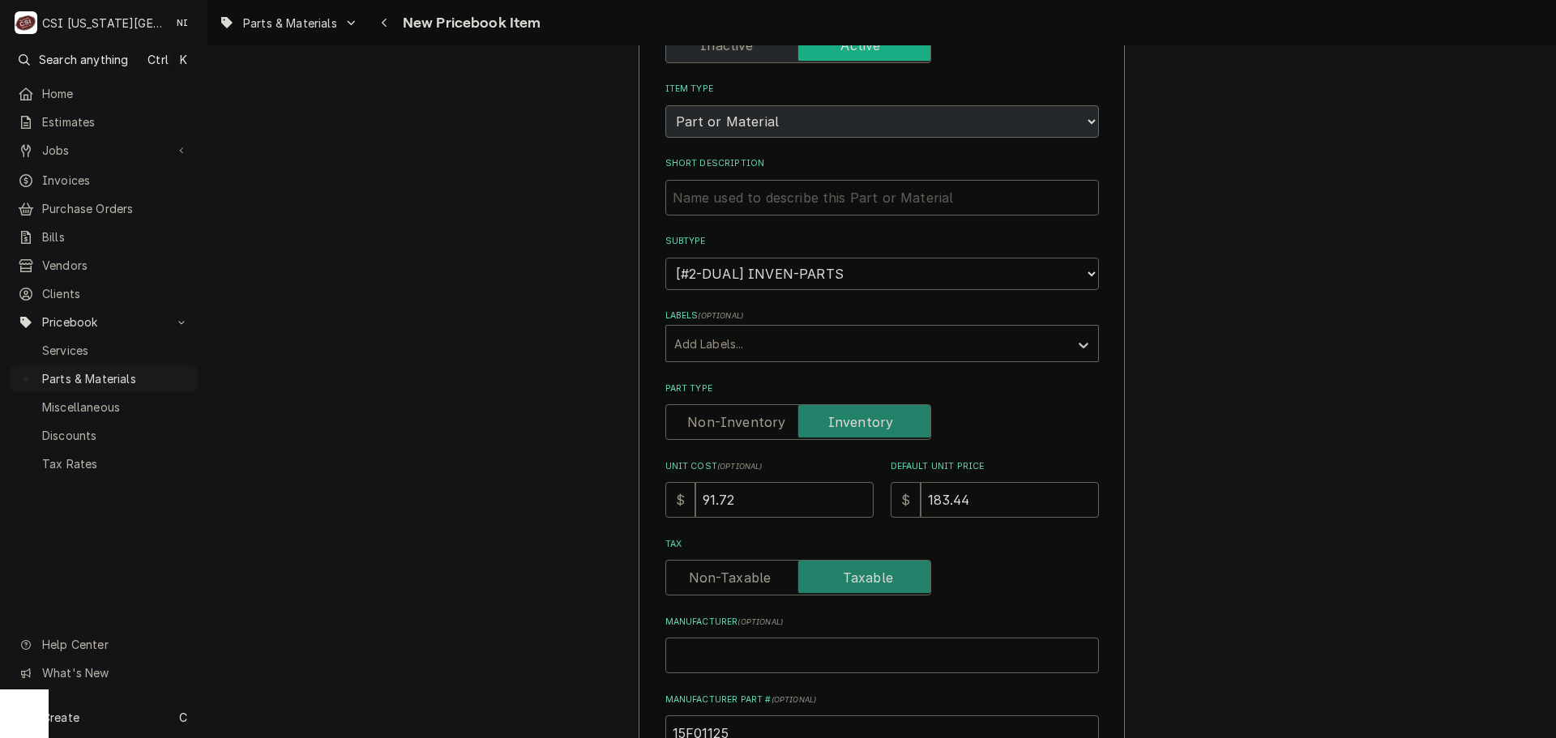
scroll to position [0, 0]
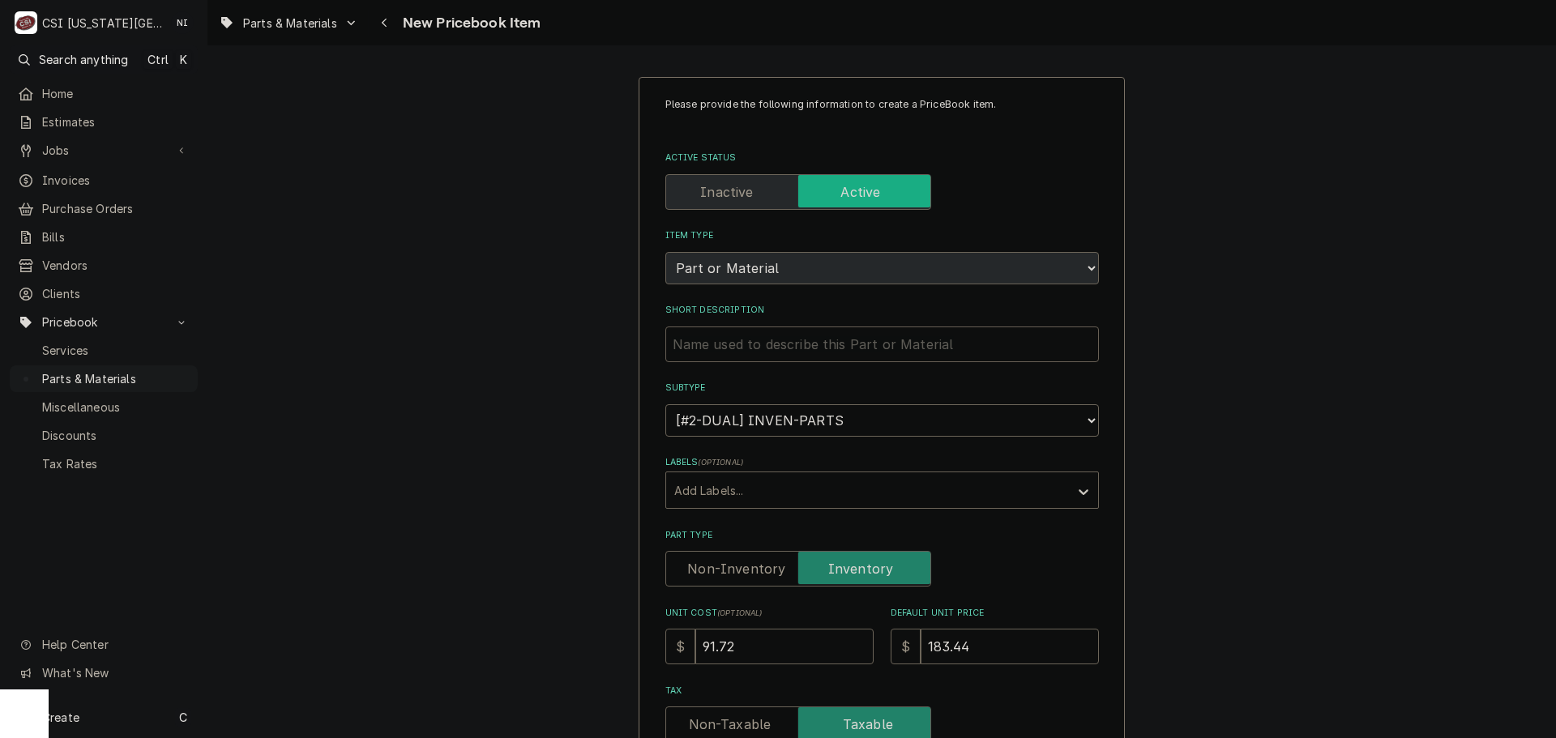
click at [744, 348] on input "Short Description" at bounding box center [882, 345] width 434 height 36
type textarea "x"
type input "h"
type textarea "x"
type input "hv"
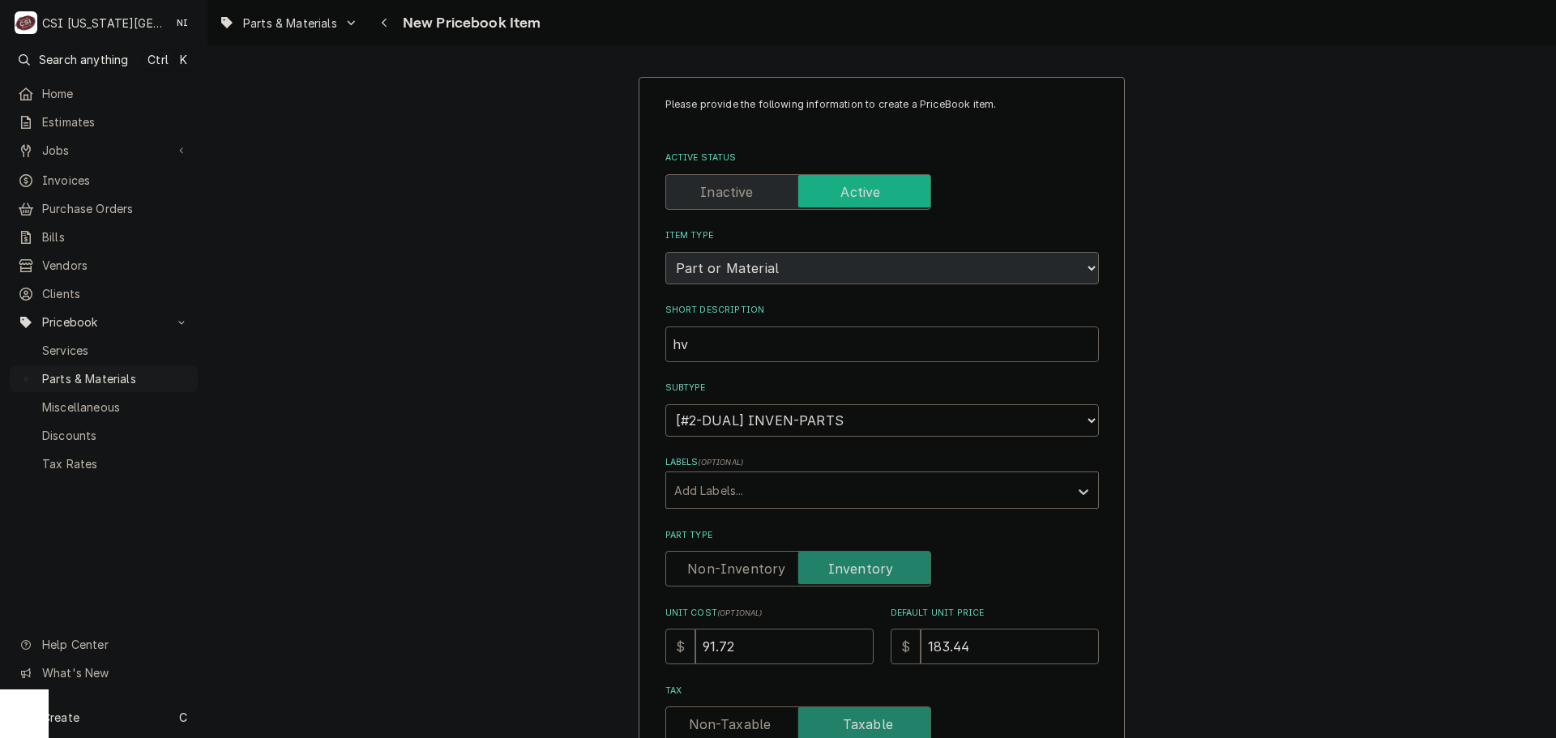
type textarea "x"
type input "hvy"
type textarea "x"
type input "hv"
type textarea "x"
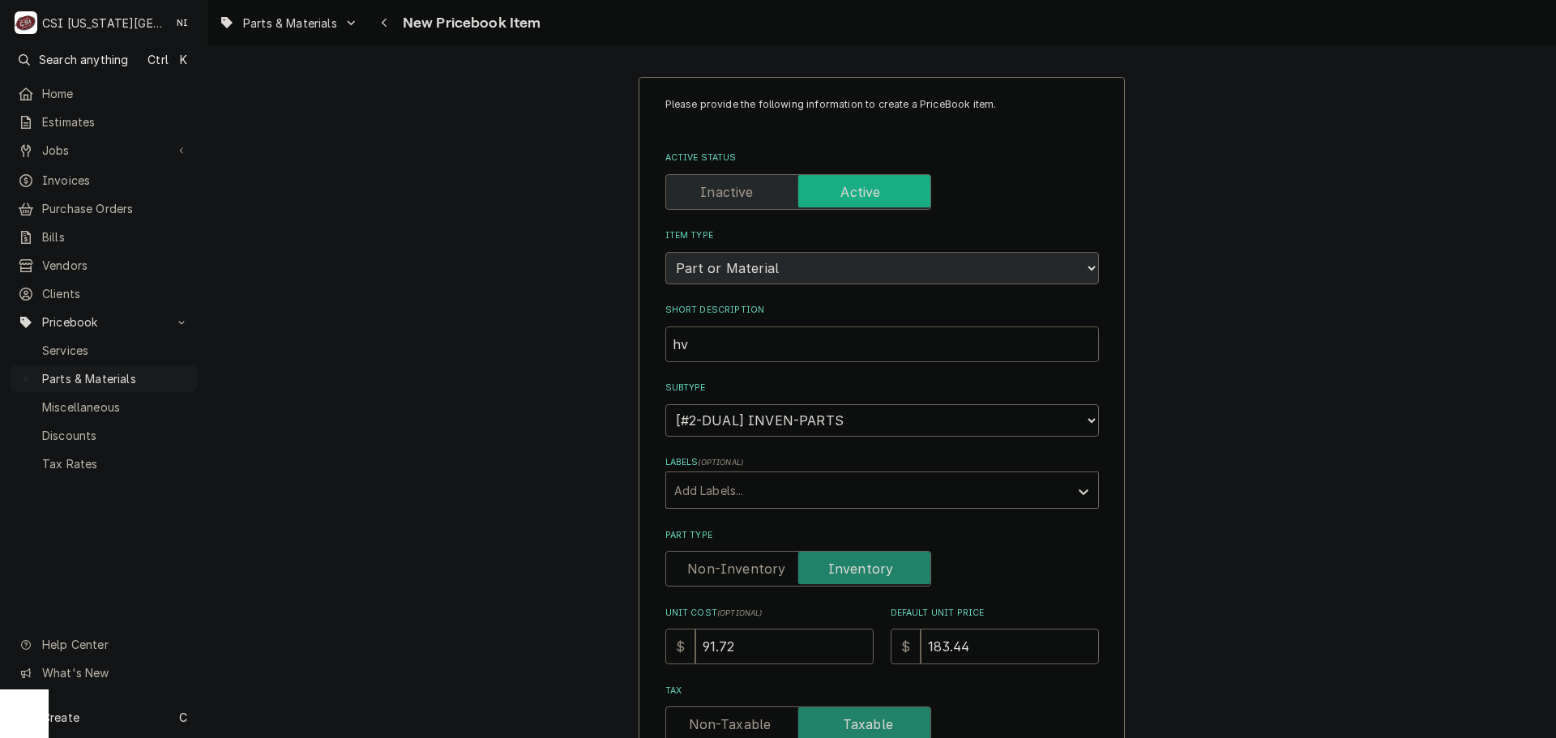
type input "h"
type textarea "x"
type input "H"
type textarea "x"
type input "HV"
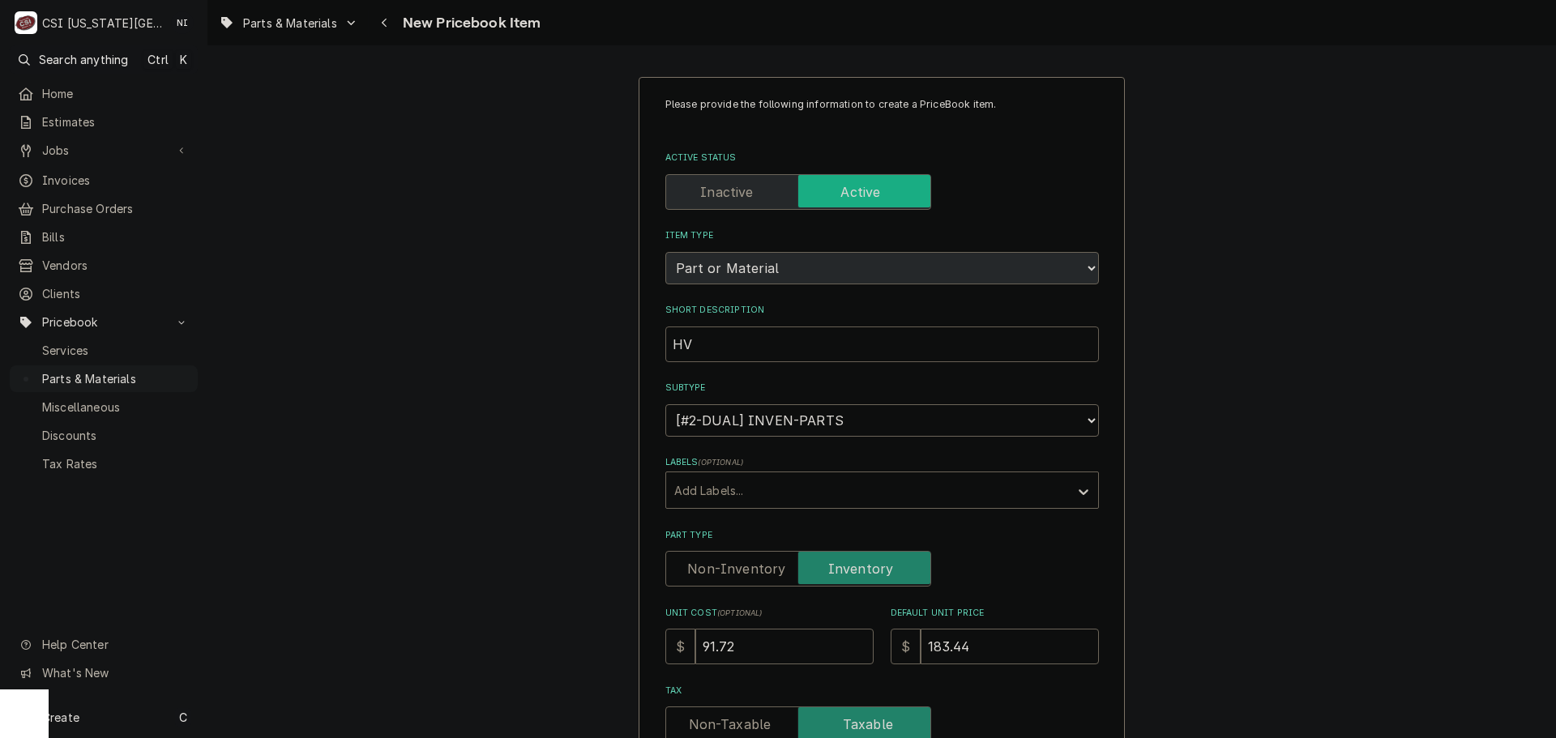
type textarea "x"
type input "HVY"
type textarea "x"
type input "HVY"
type textarea "x"
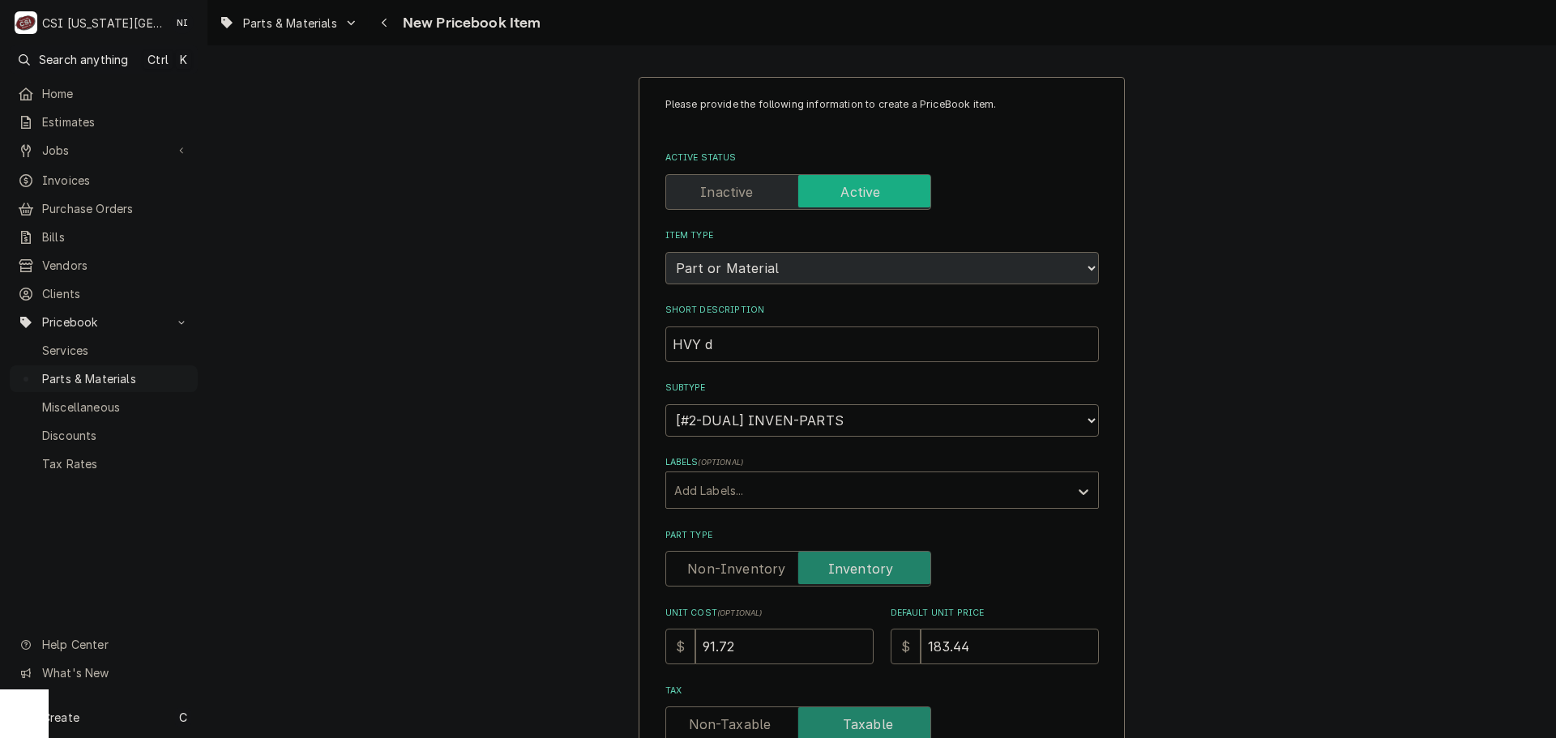
type input "HVY dt"
type textarea "x"
type input "HVY dtu"
type textarea "x"
type input "HVY dtuy"
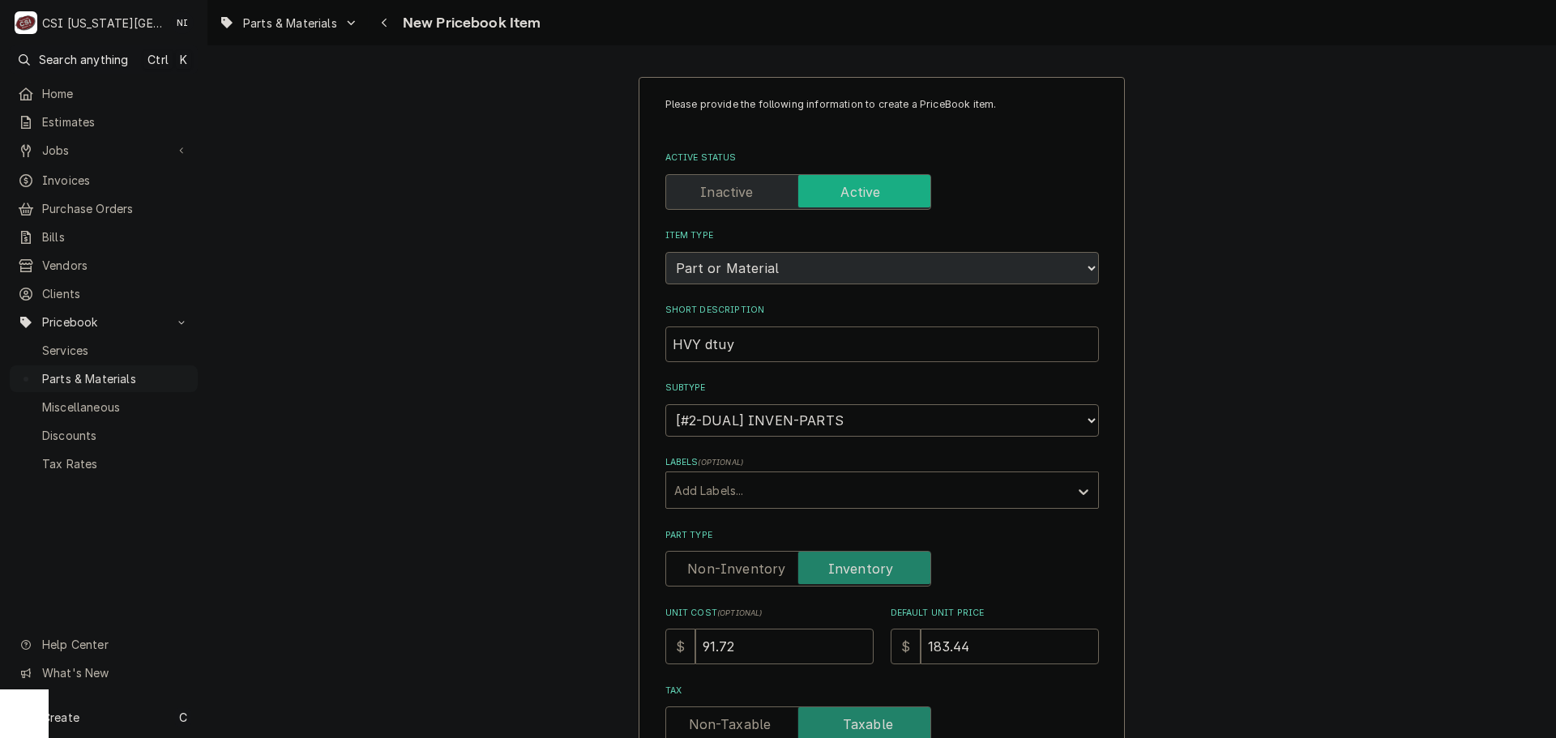
type textarea "x"
type input "HVY dtuy"
type textarea "x"
type input "HVY dtuy s"
type textarea "x"
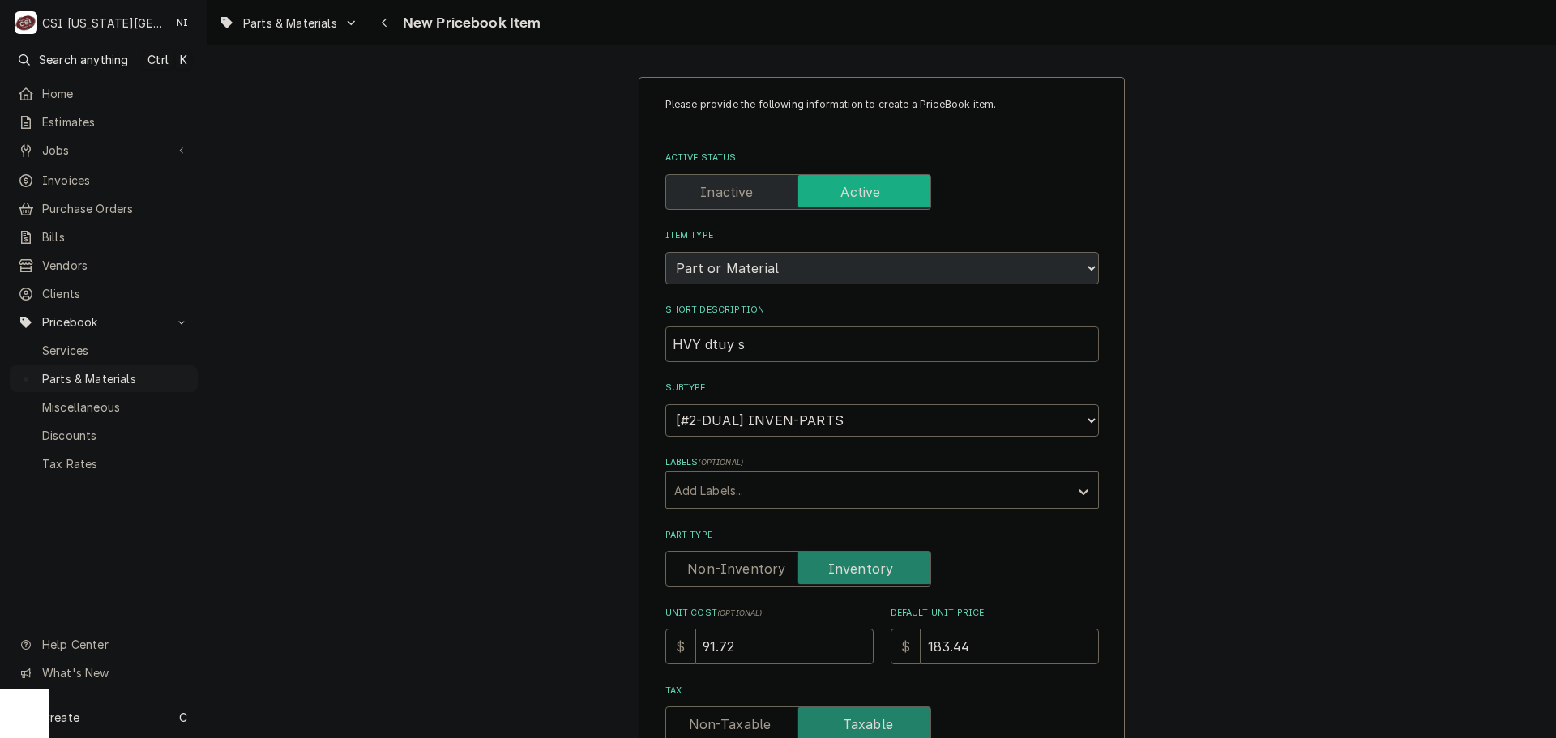
type input "HVY dtuy sy"
type textarea "x"
type input "HVY dtuy syp"
type textarea "x"
type input "HVY dtuy sy"
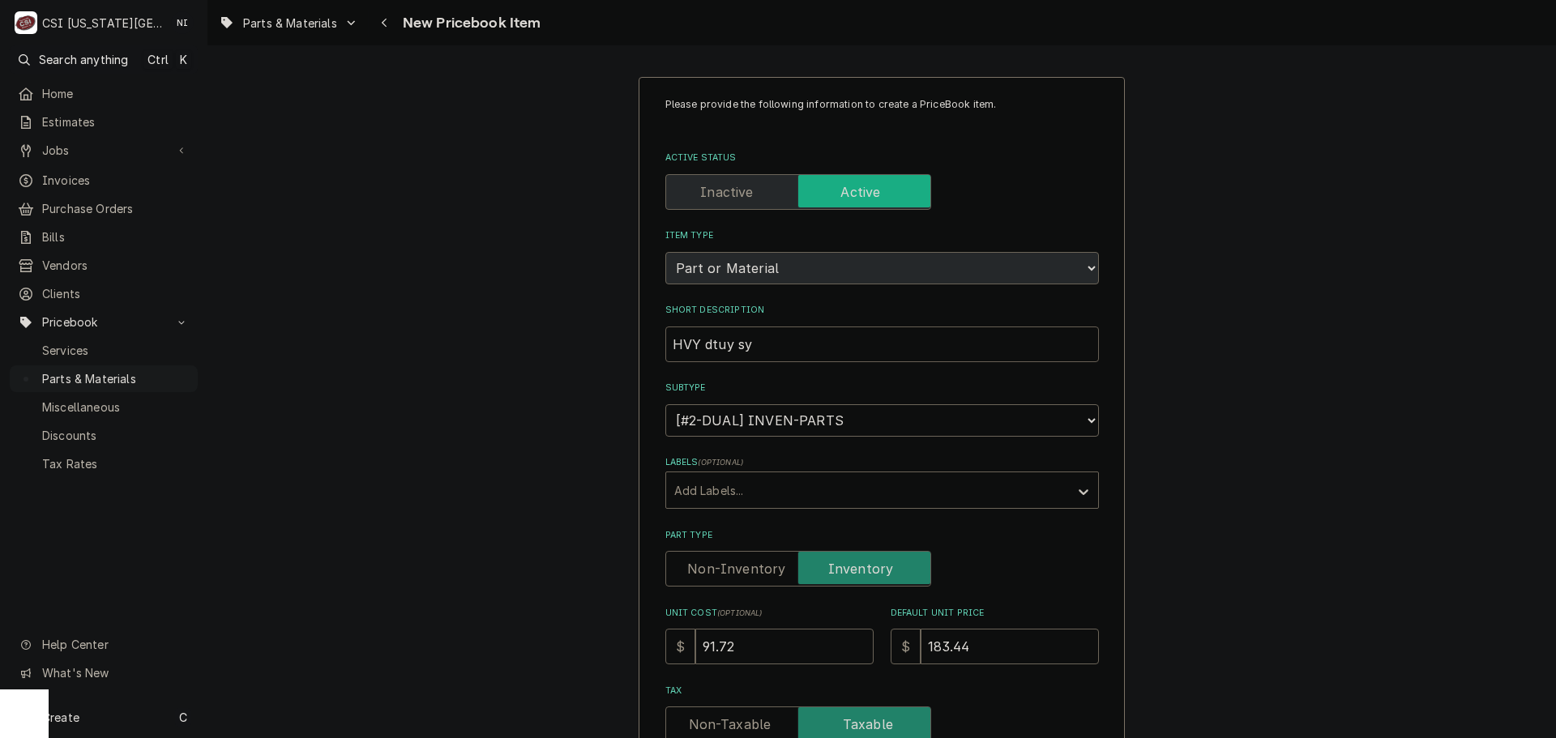
type textarea "x"
type input "HVY dtuy s"
type textarea "x"
type input "HVY dtuy"
type textarea "x"
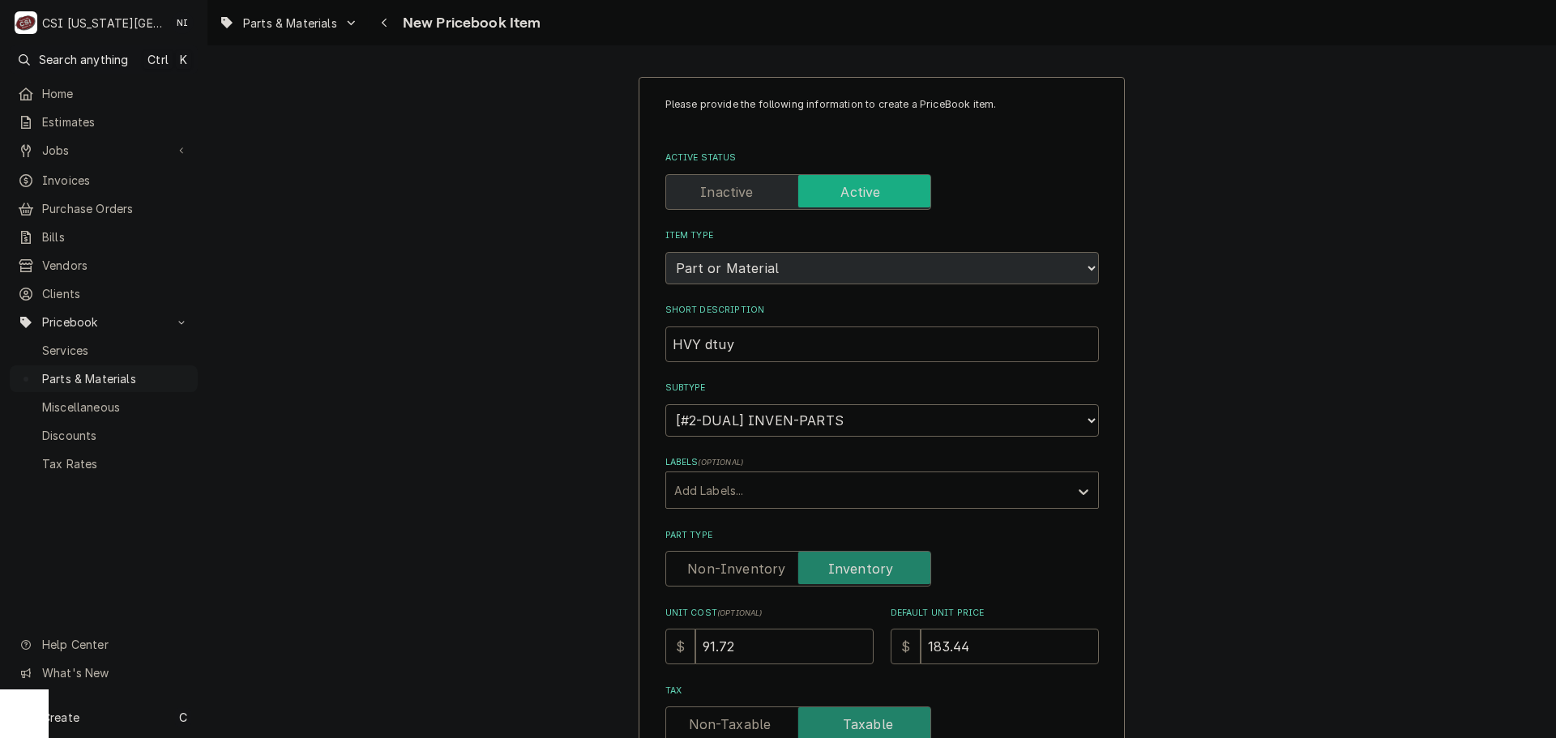
type input "HVY dtuy"
type textarea "x"
type input "HVY dtu"
type textarea "x"
type input "HVY dt"
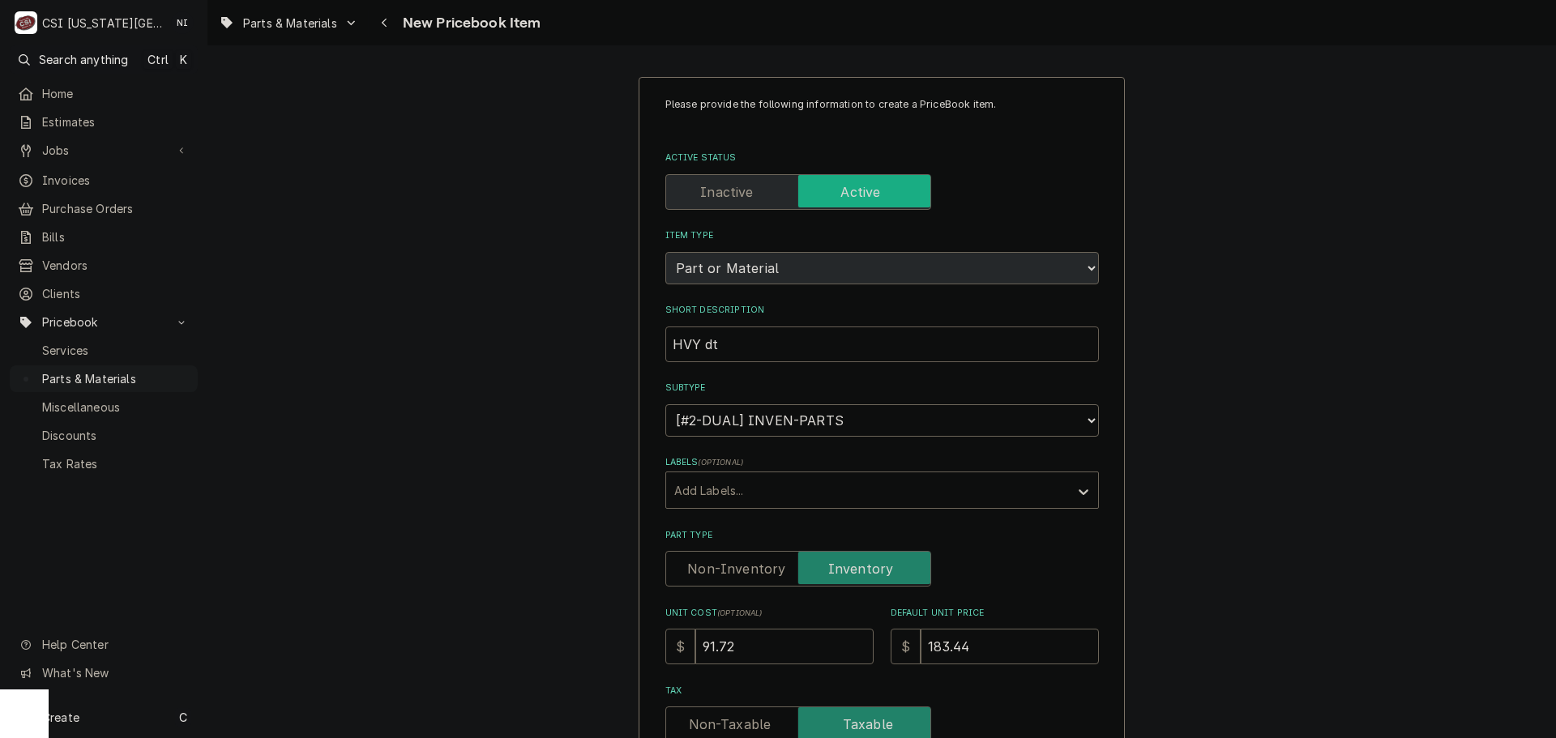
type textarea "x"
type input "HVY d"
type textarea "x"
type input "HVY du"
type textarea "x"
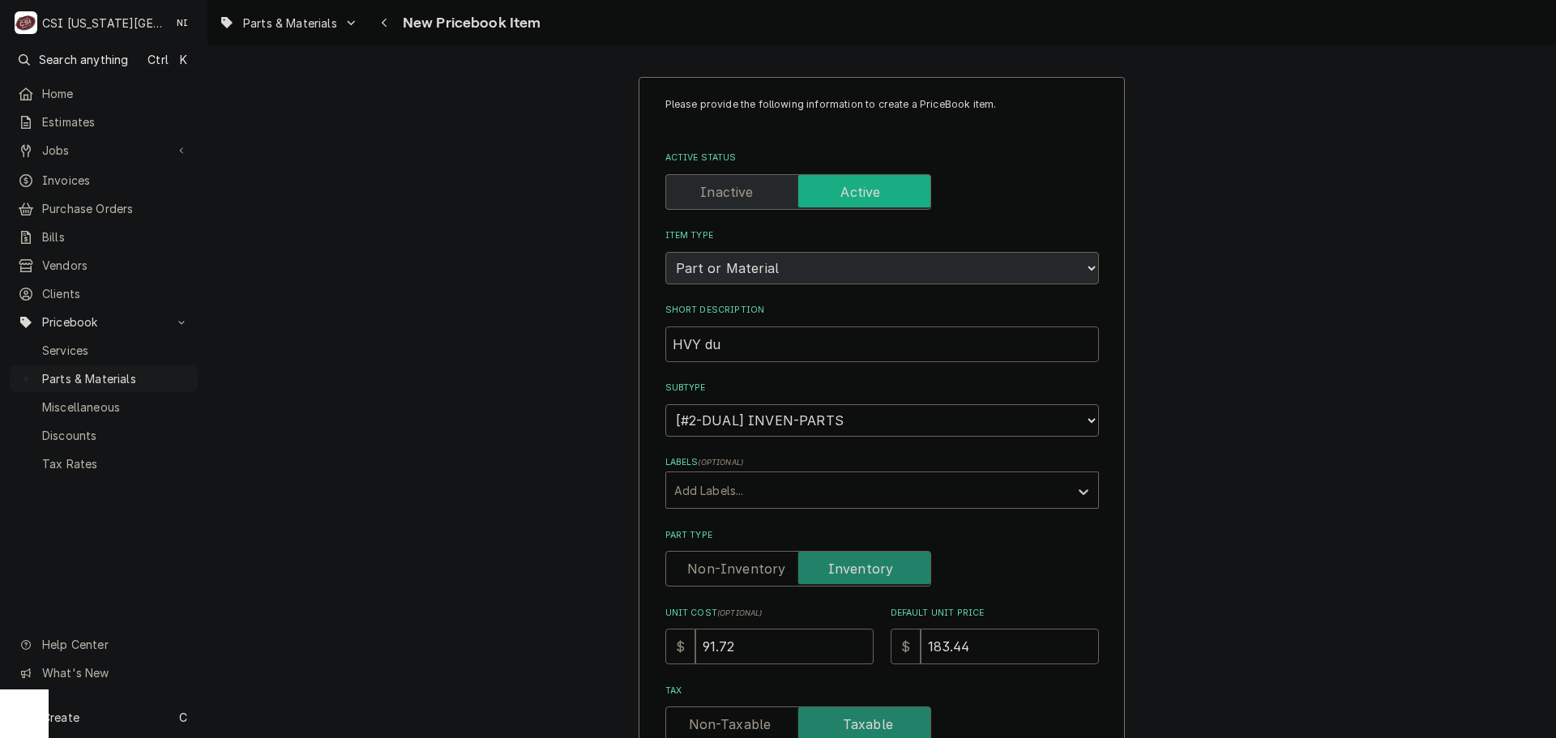
type input "HVY dut"
type textarea "x"
type input "HVY duty"
type textarea "x"
type input "HVY duty"
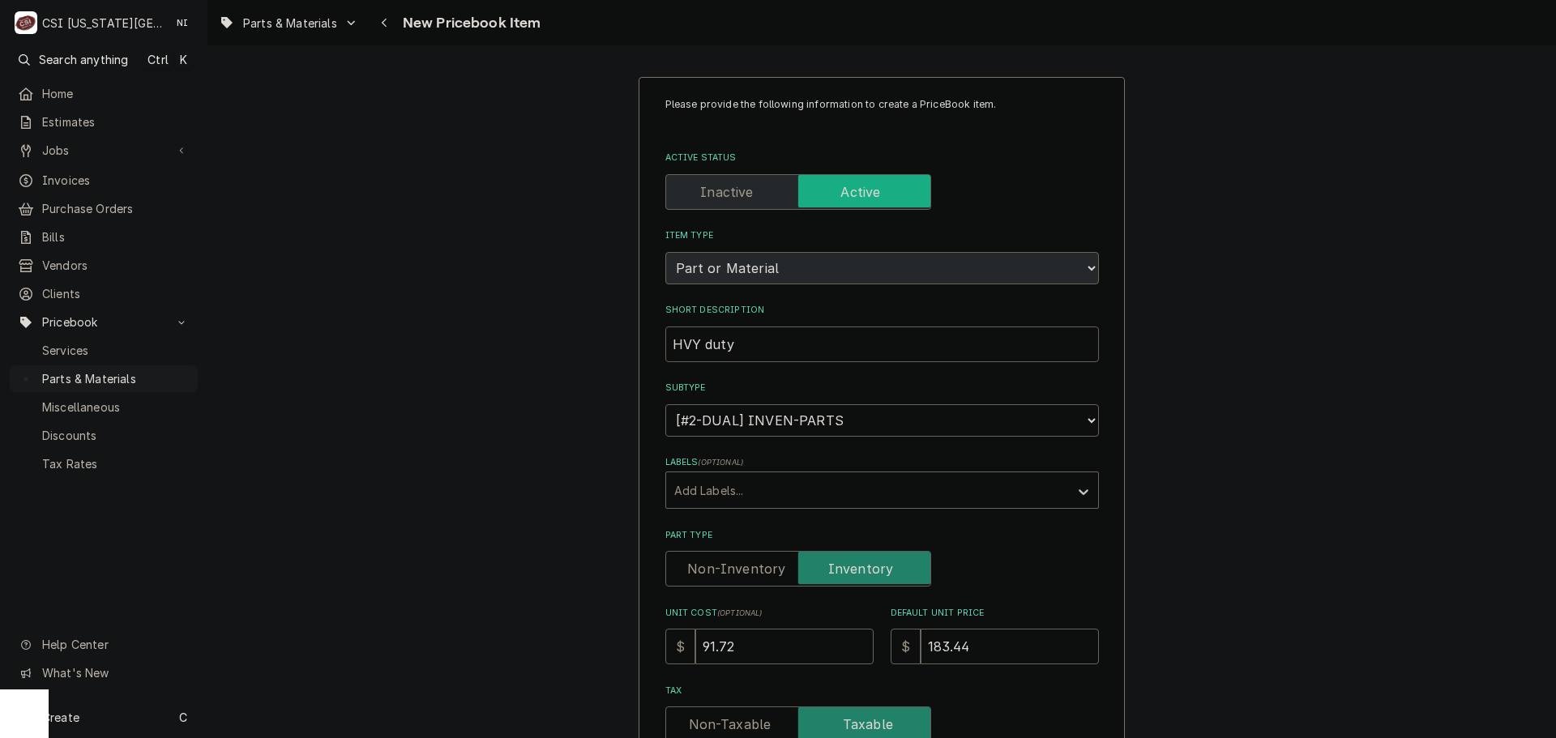
type textarea "x"
type input "HVY duty s"
type textarea "x"
type input "HVY duty sy"
type textarea "x"
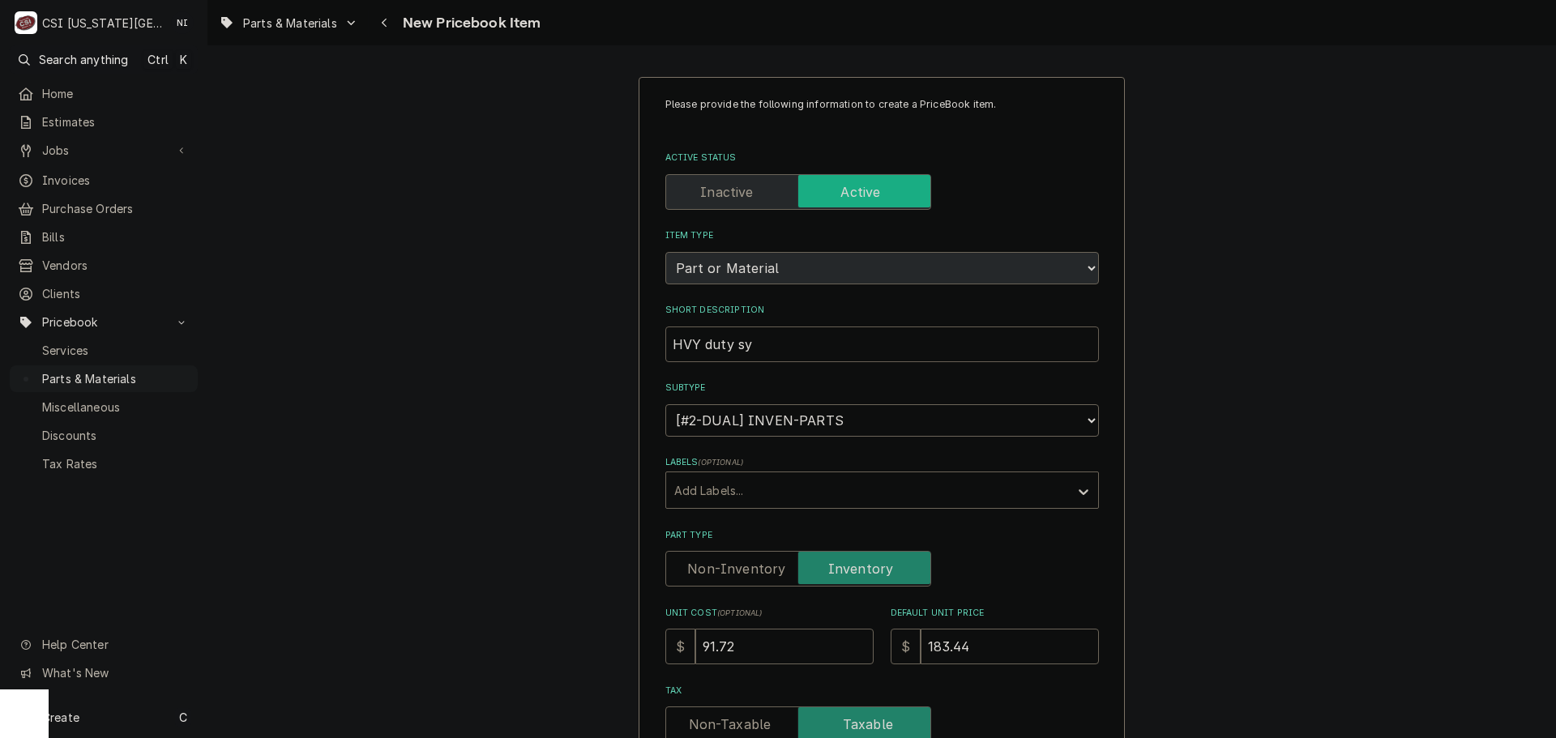
type input "HVY duty syr"
type textarea "x"
type input "HVY duty syru"
type textarea "x"
type input "HVY duty syrup"
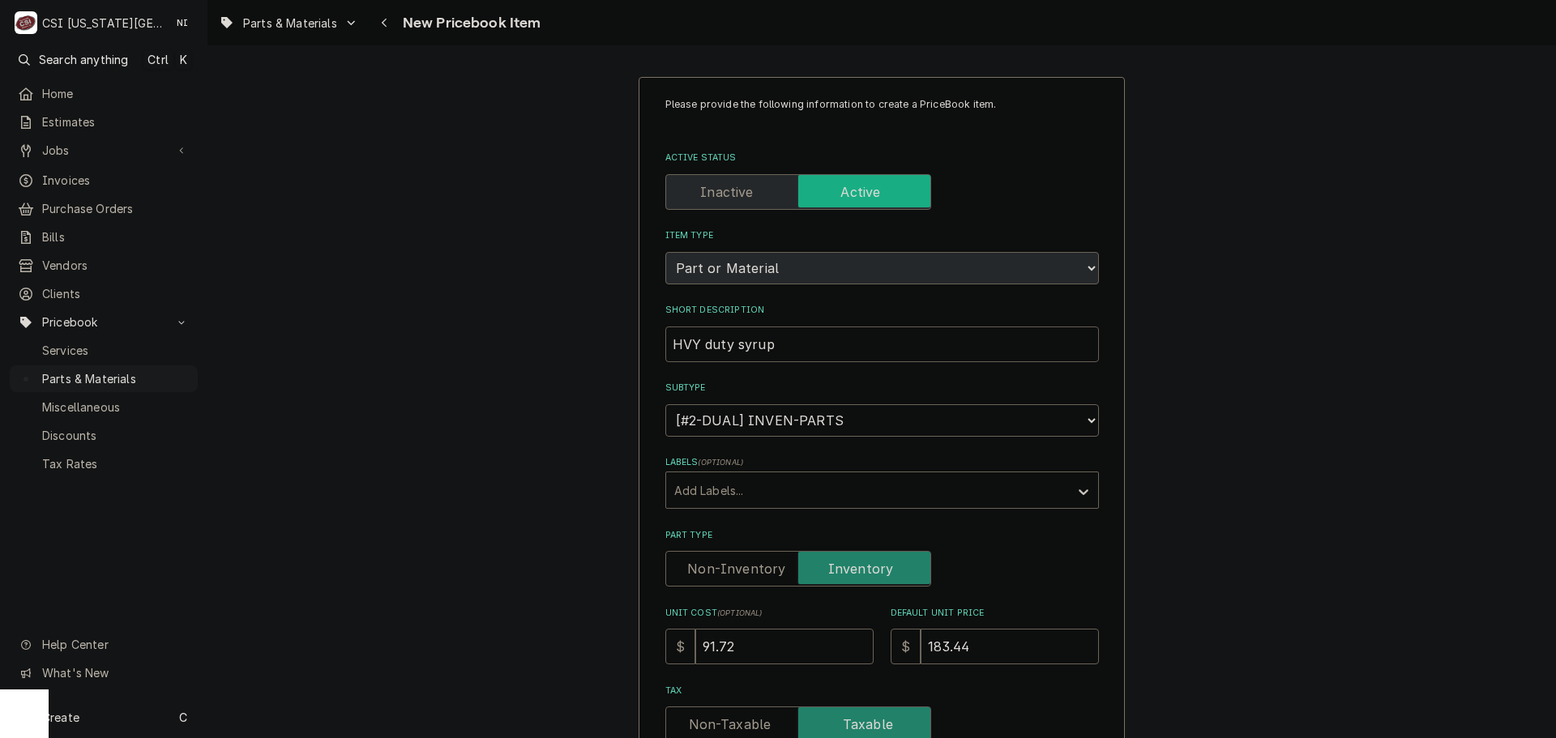
type textarea "x"
type input "HVY duty syrup"
type textarea "x"
type input "HVY duty syrup p"
type textarea "x"
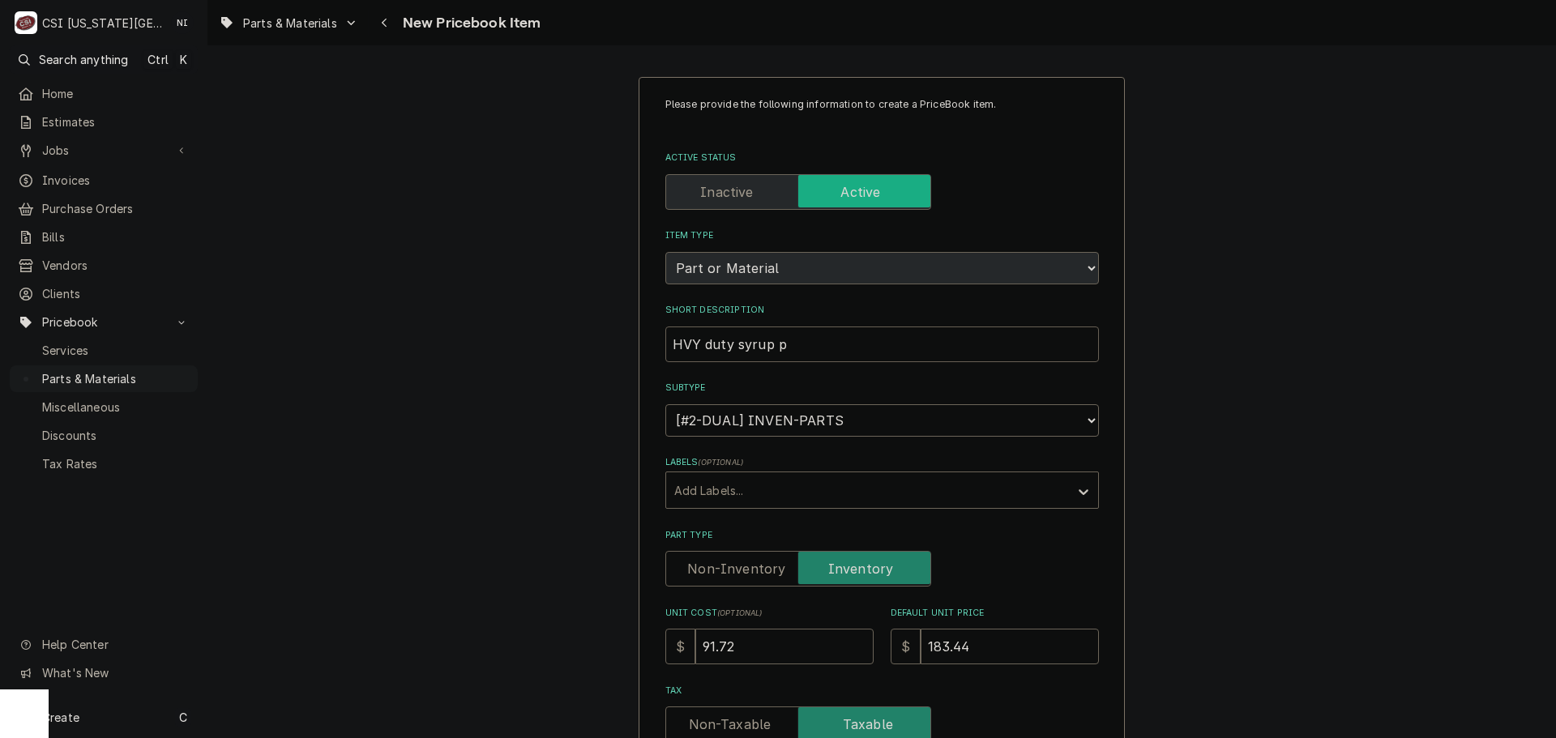
type input "HVY duty syrup po"
type textarea "x"
type input "HVY duty syrup p"
type textarea "x"
type input "HVY duty syrup pu"
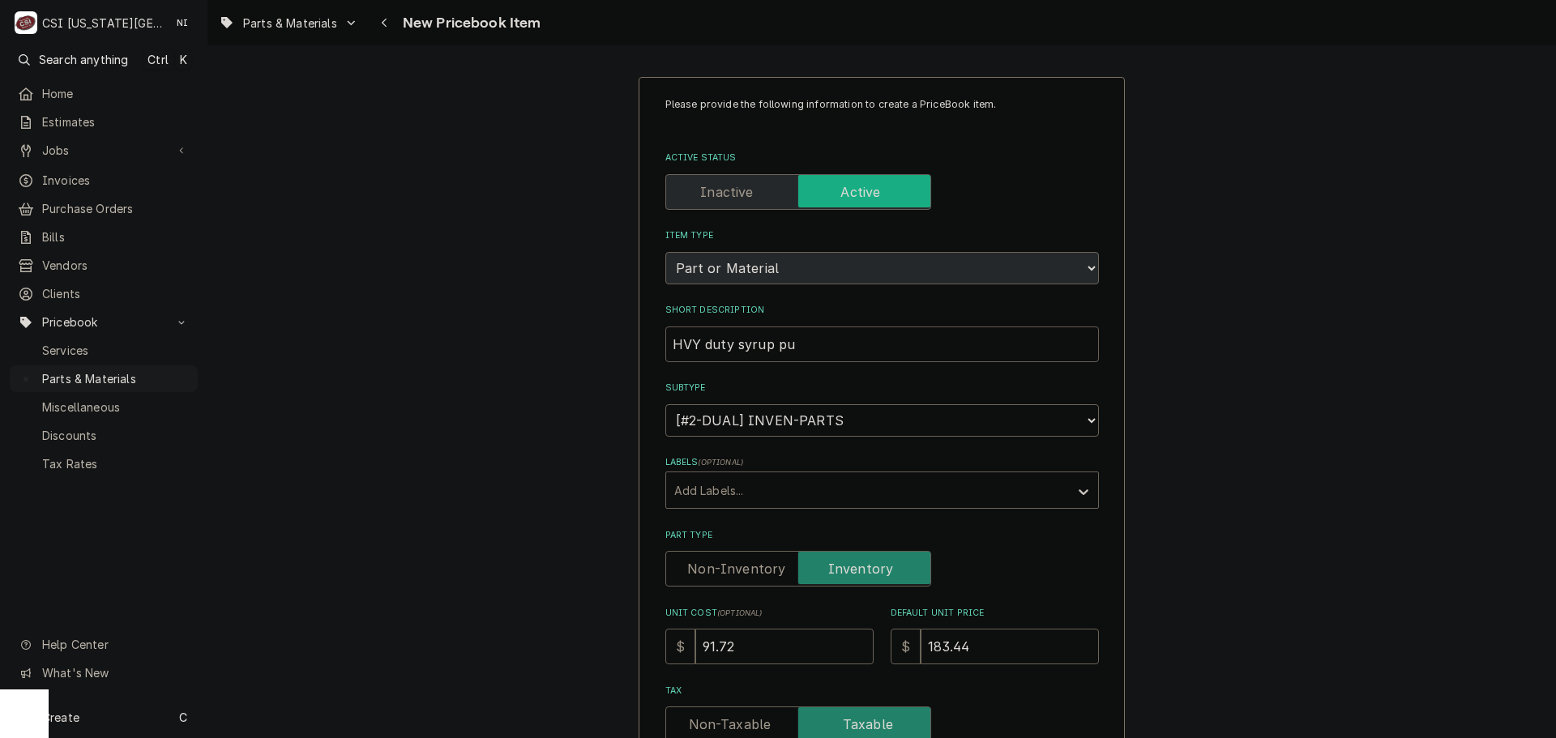
type textarea "x"
type input "HVY duty syrup pum"
type textarea "x"
type input "HVY duty syrup pump"
type textarea "x"
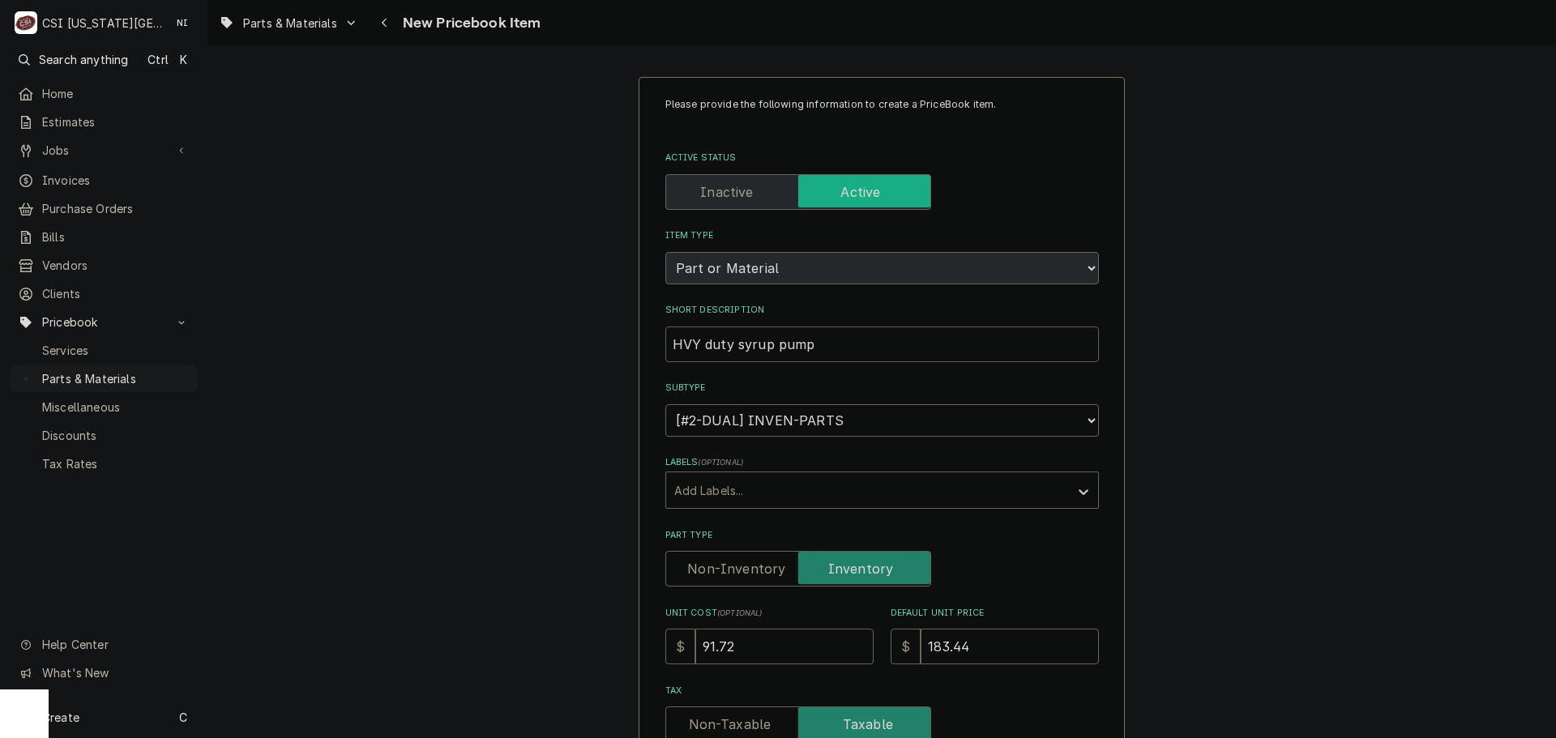
type input "HVY duty syrup pump,"
type textarea "x"
type input "HVY duty syrup pump,"
type textarea "x"
type input "HVY duty syrup pump, g"
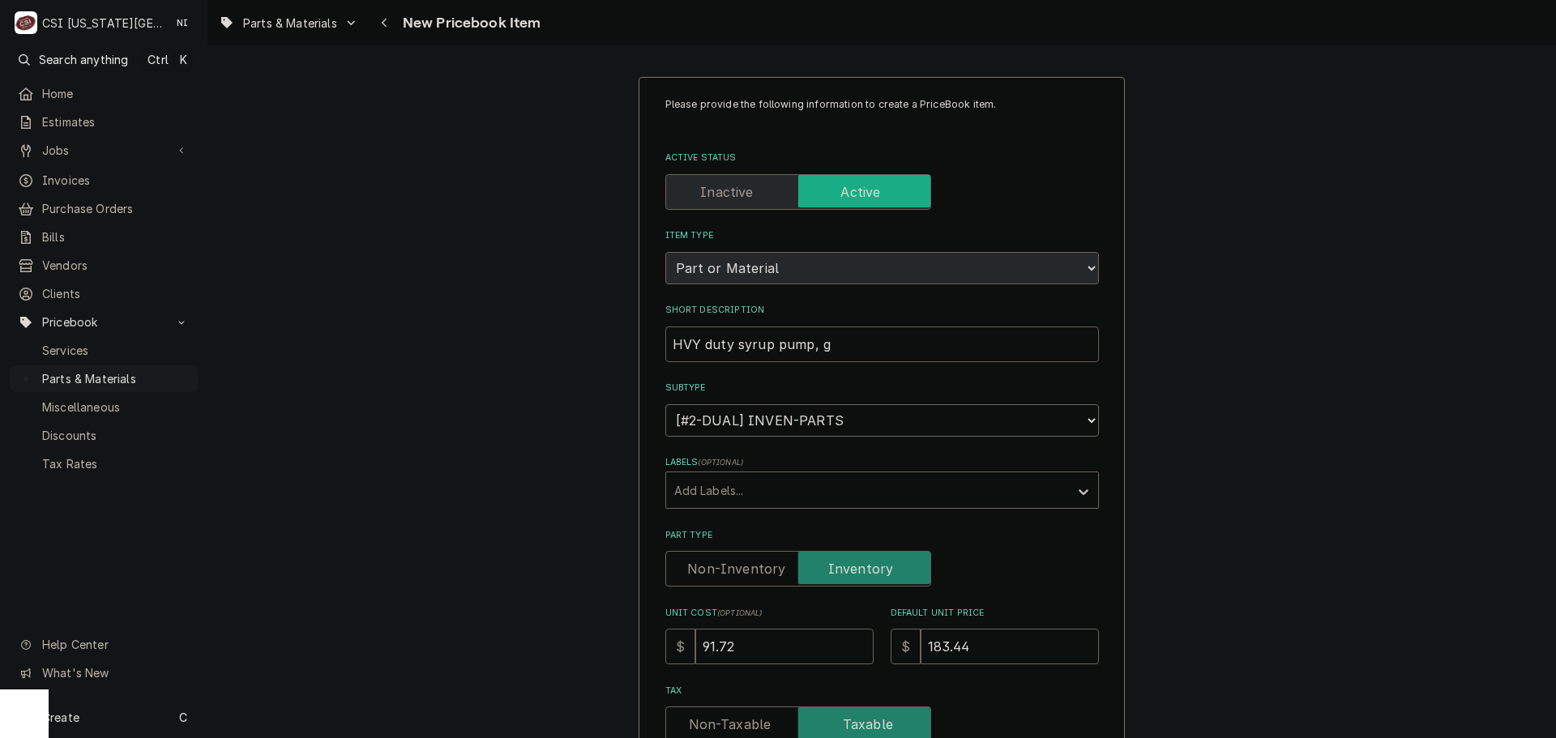
type textarea "x"
type input "HVY duty syrup pump, ga"
type textarea "x"
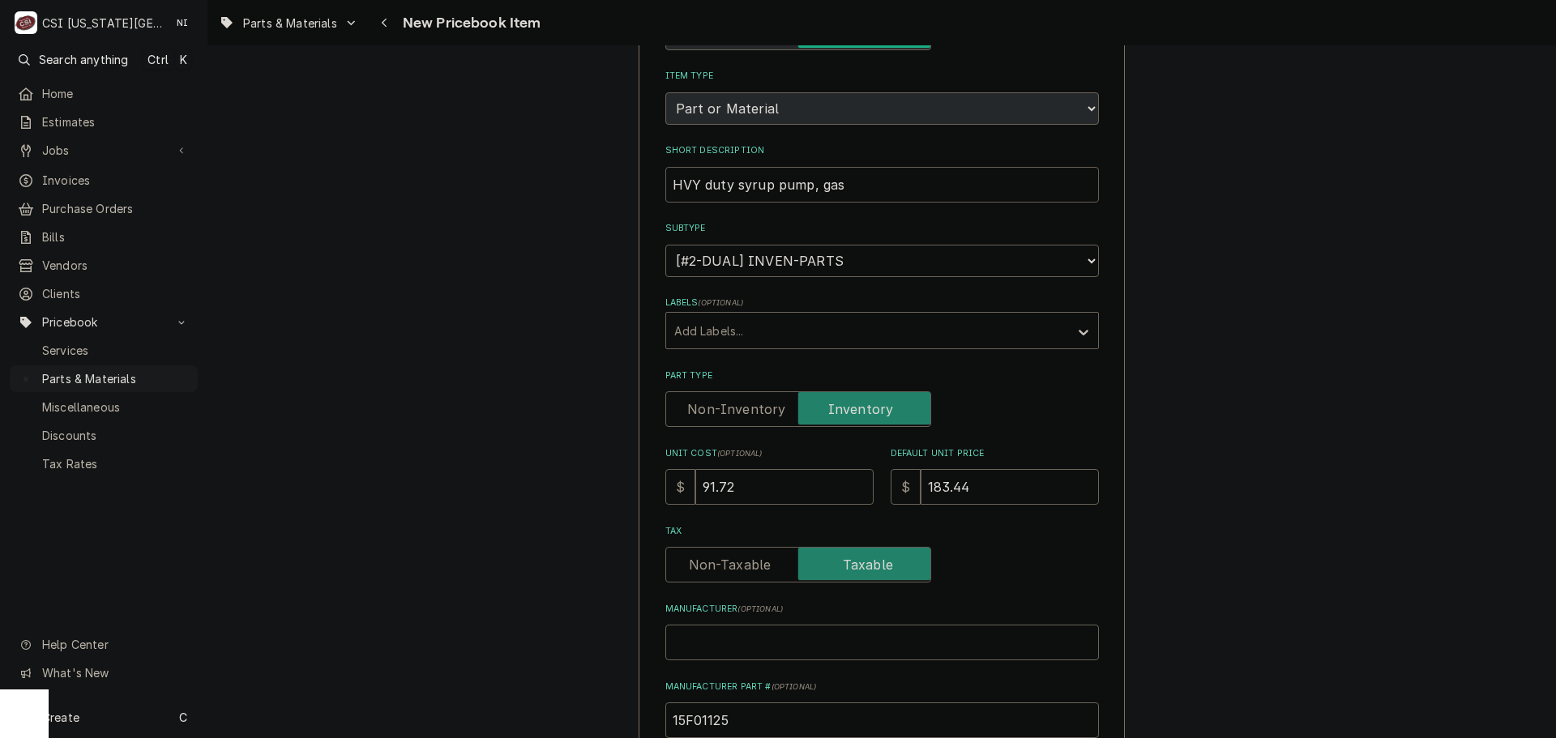
scroll to position [243, 0]
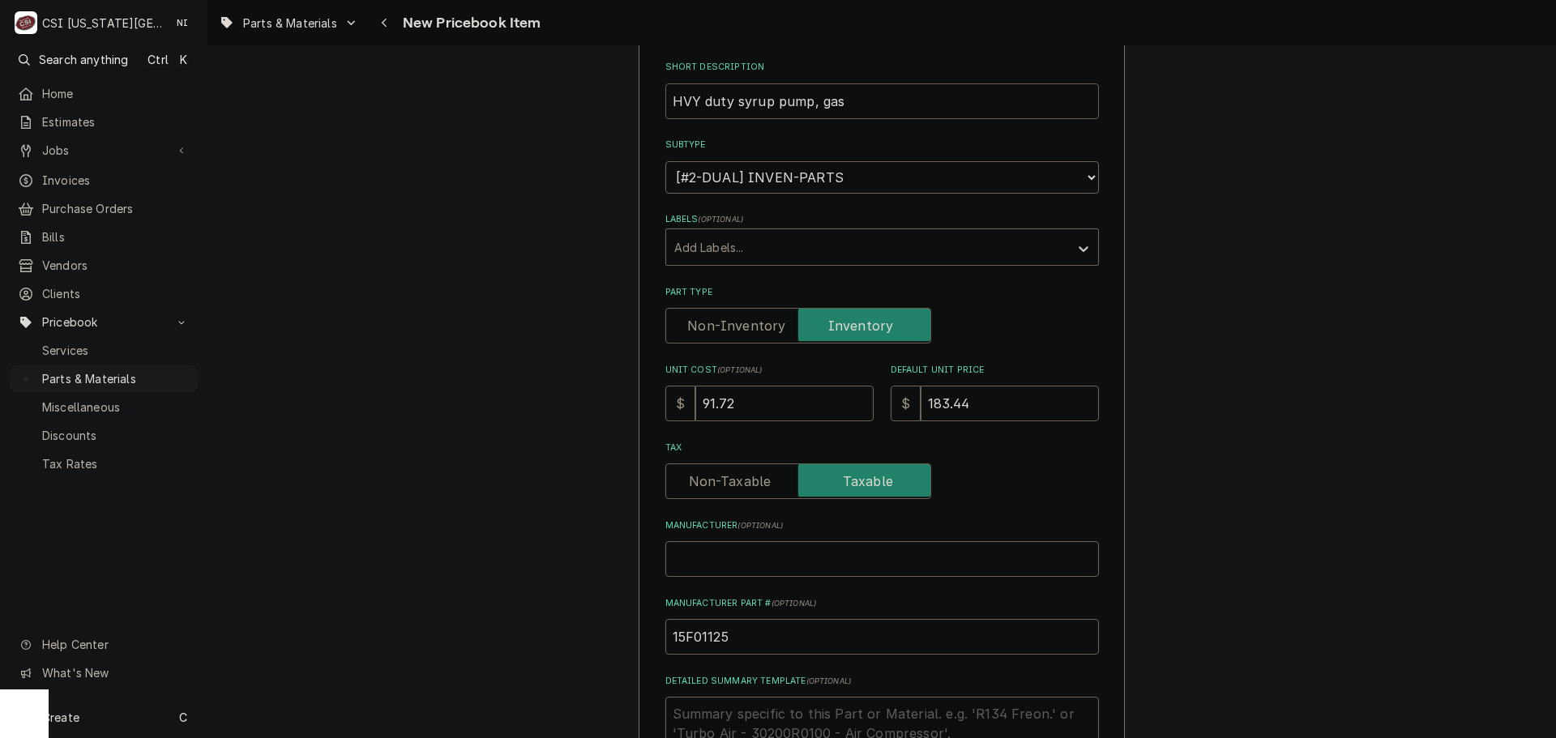
type input "HVY duty syrup pump, gas"
drag, startPoint x: 739, startPoint y: 644, endPoint x: 540, endPoint y: 644, distance: 199.4
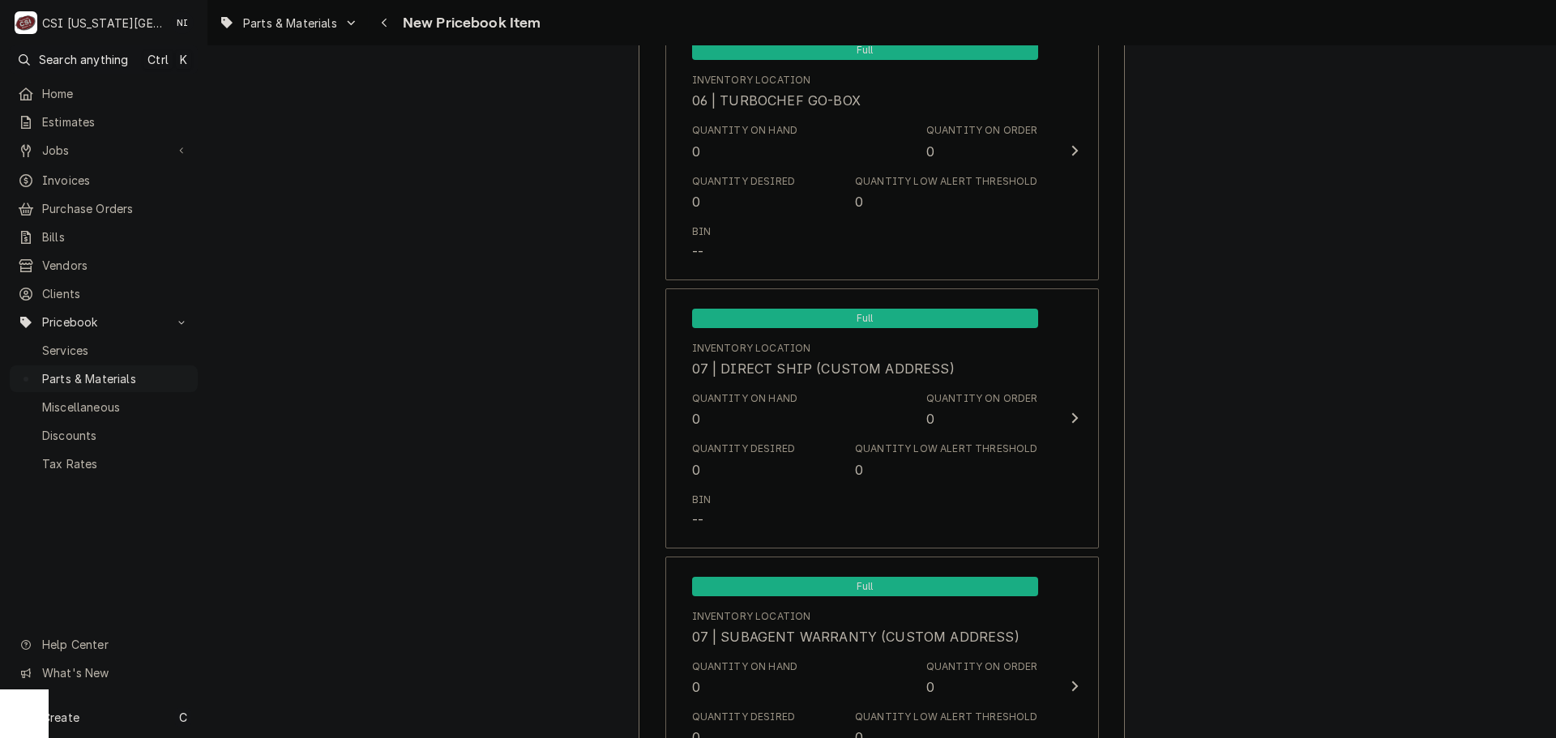
scroll to position [15347, 0]
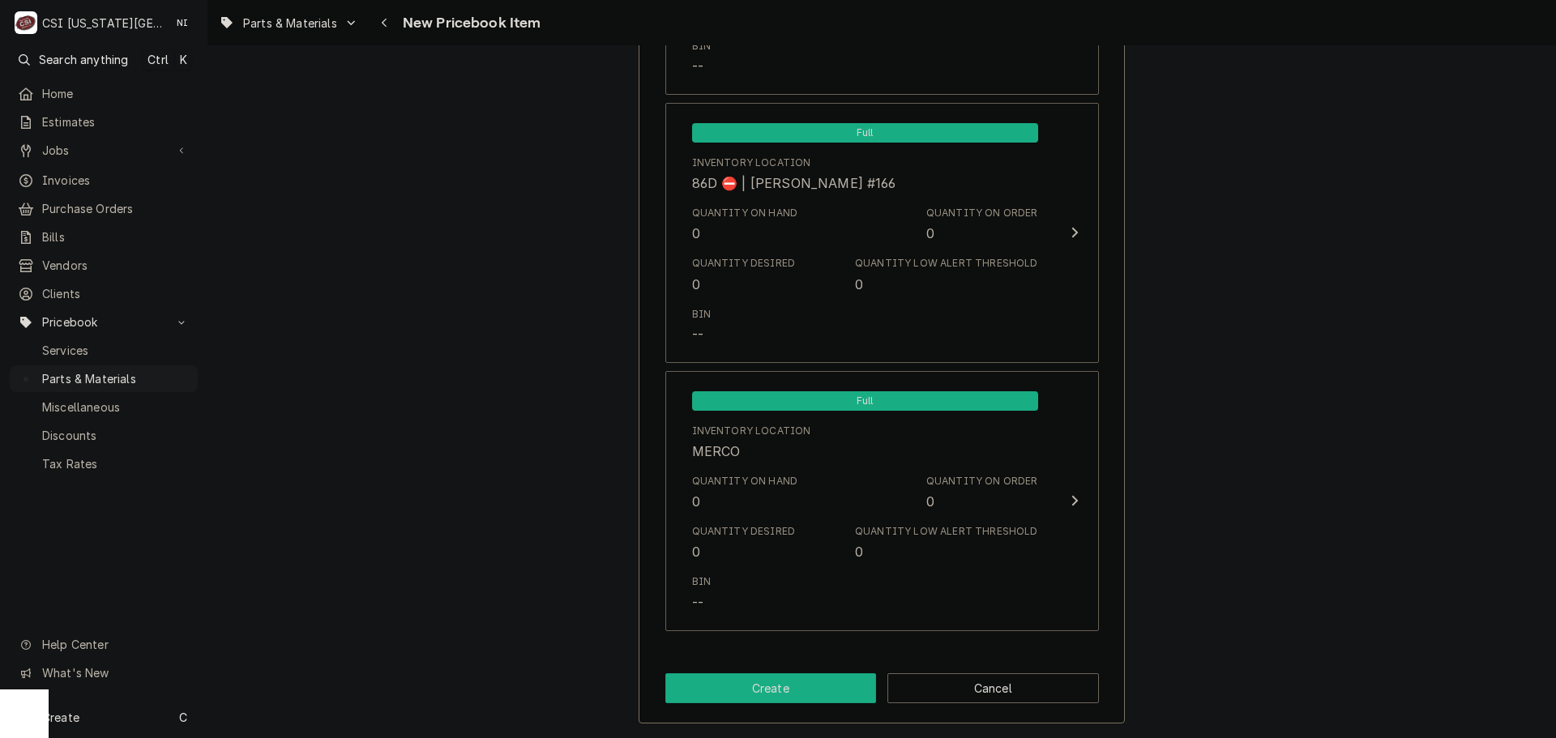
drag, startPoint x: 779, startPoint y: 688, endPoint x: 632, endPoint y: 58, distance: 646.5
click at [778, 687] on button "Create" at bounding box center [771, 688] width 212 height 30
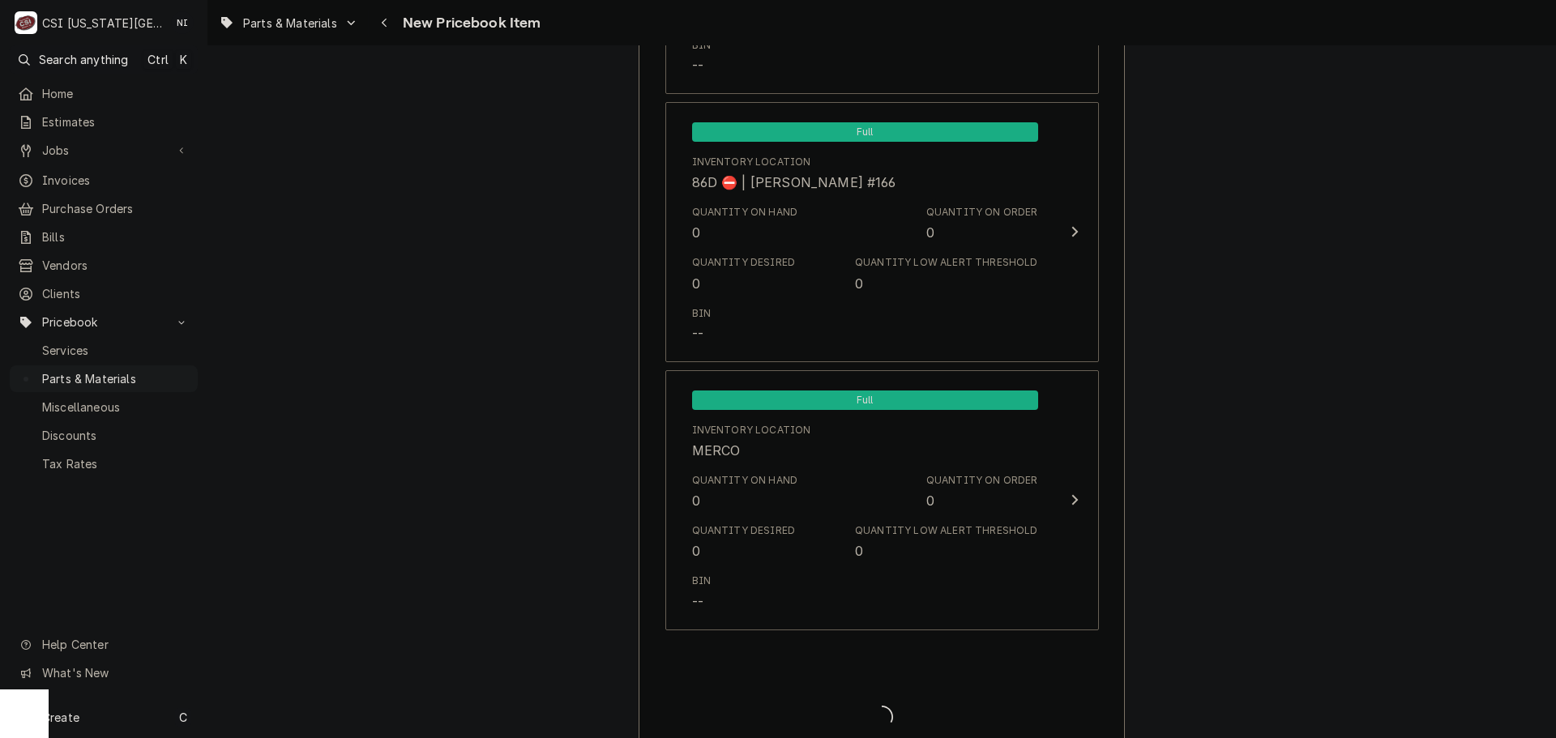
type textarea "x"
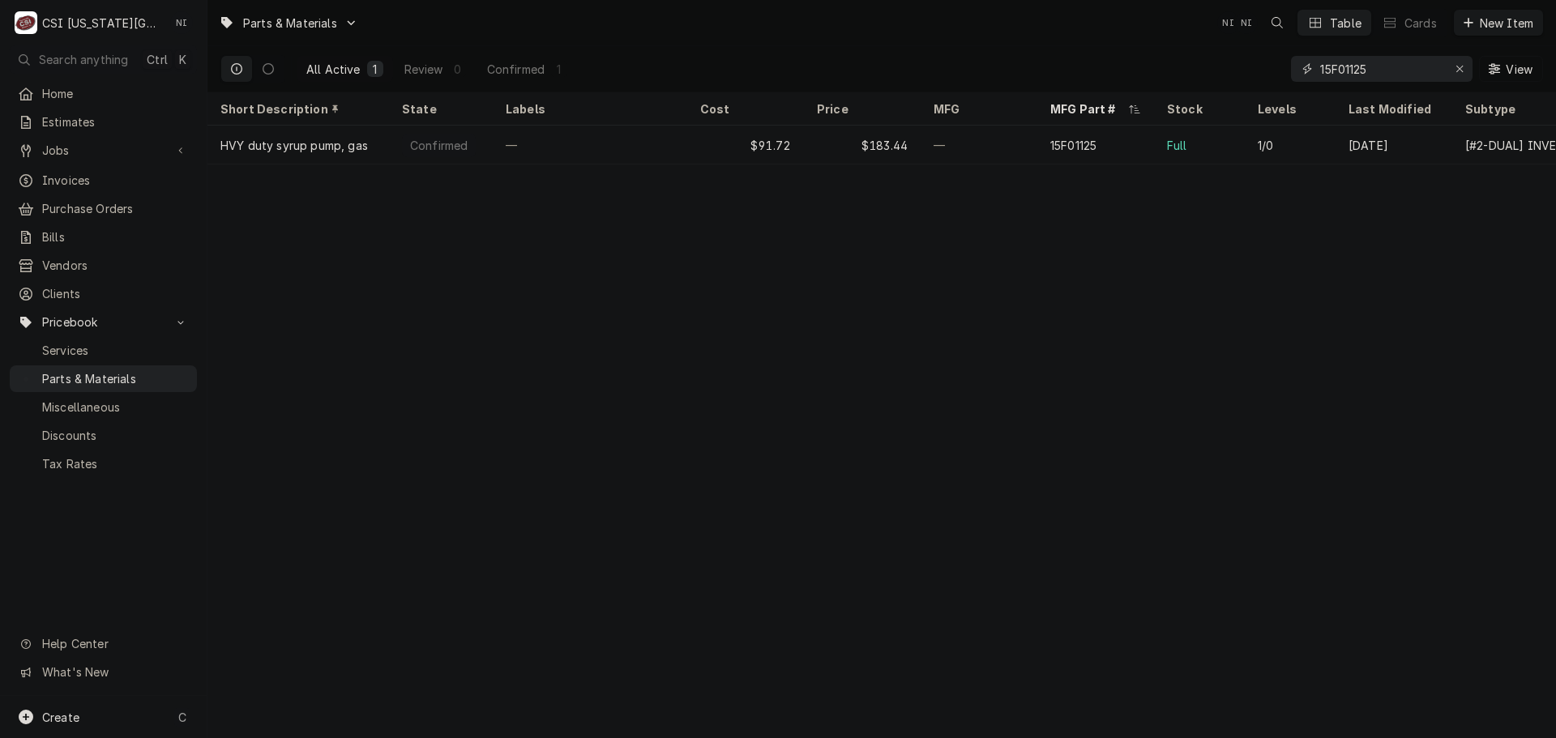
click at [1454, 66] on div "Erase input" at bounding box center [1459, 69] width 16 height 16
paste input "RPC13-370"
type input "RPC13-370"
click at [1453, 65] on div "Erase input" at bounding box center [1459, 69] width 16 height 16
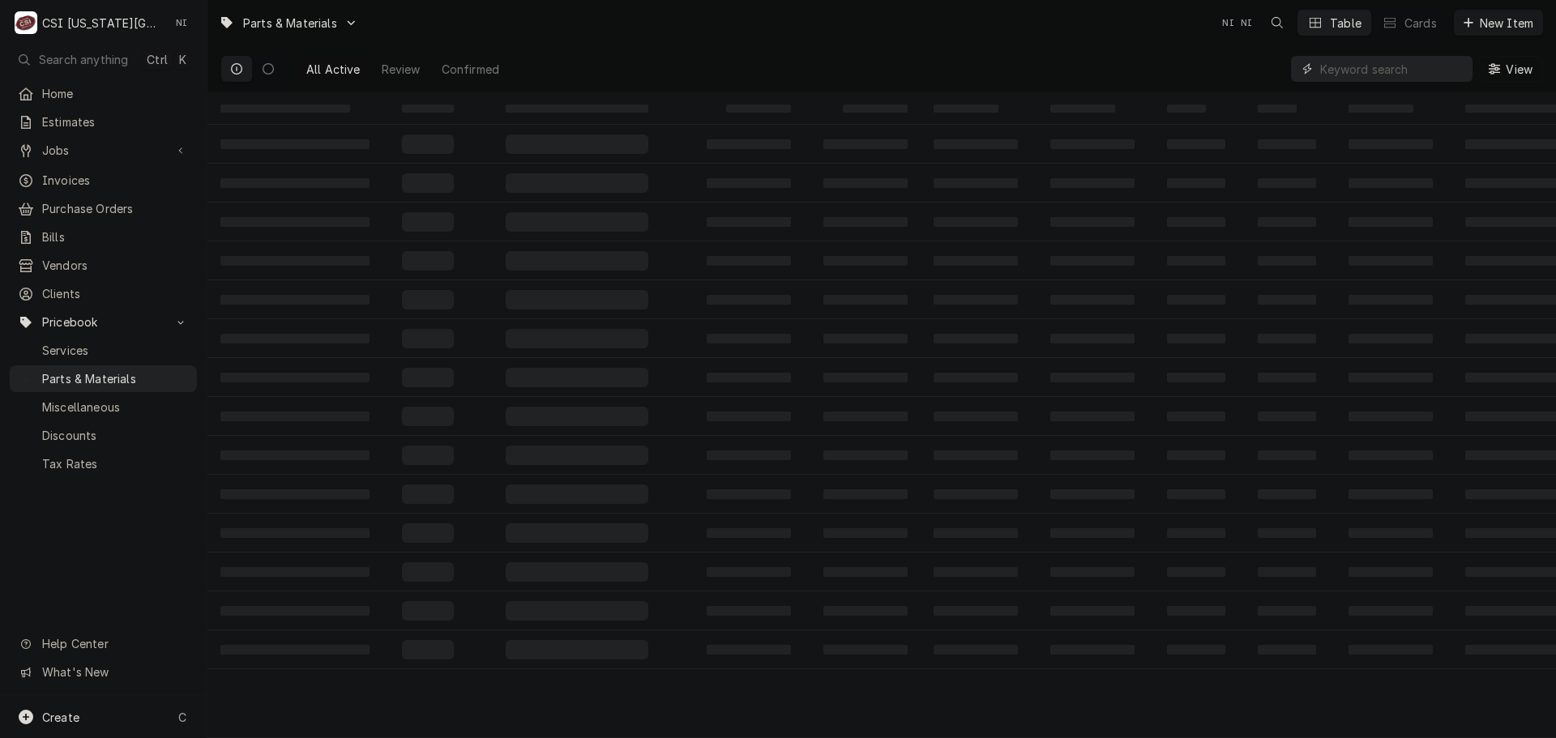
click at [1419, 75] on input "Dynamic Content Wrapper" at bounding box center [1392, 69] width 144 height 26
paste input "RPC13-370"
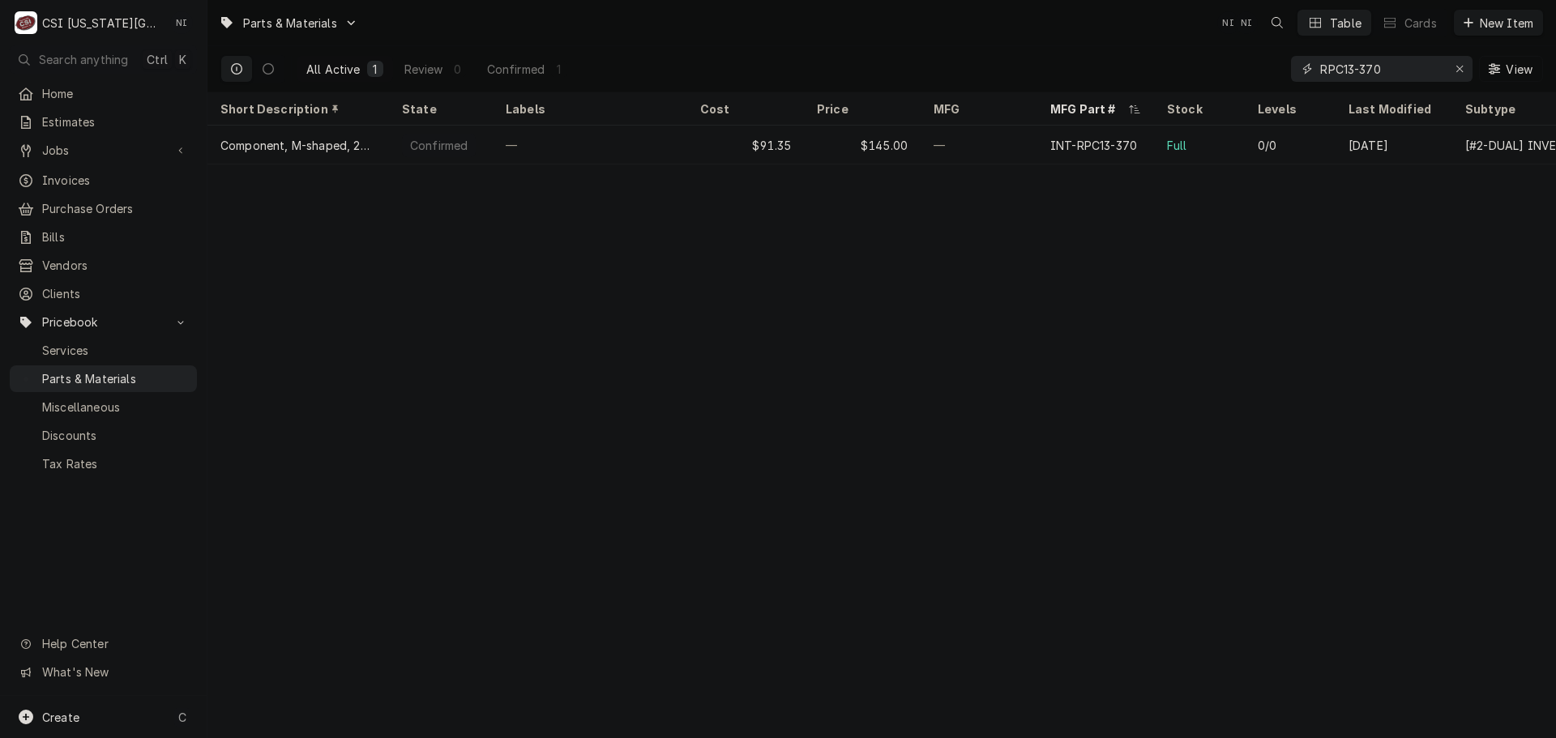
type input "RPC13-370"
click at [1452, 66] on div "Erase input" at bounding box center [1459, 69] width 16 height 16
paste input "01-1000v9-00169"
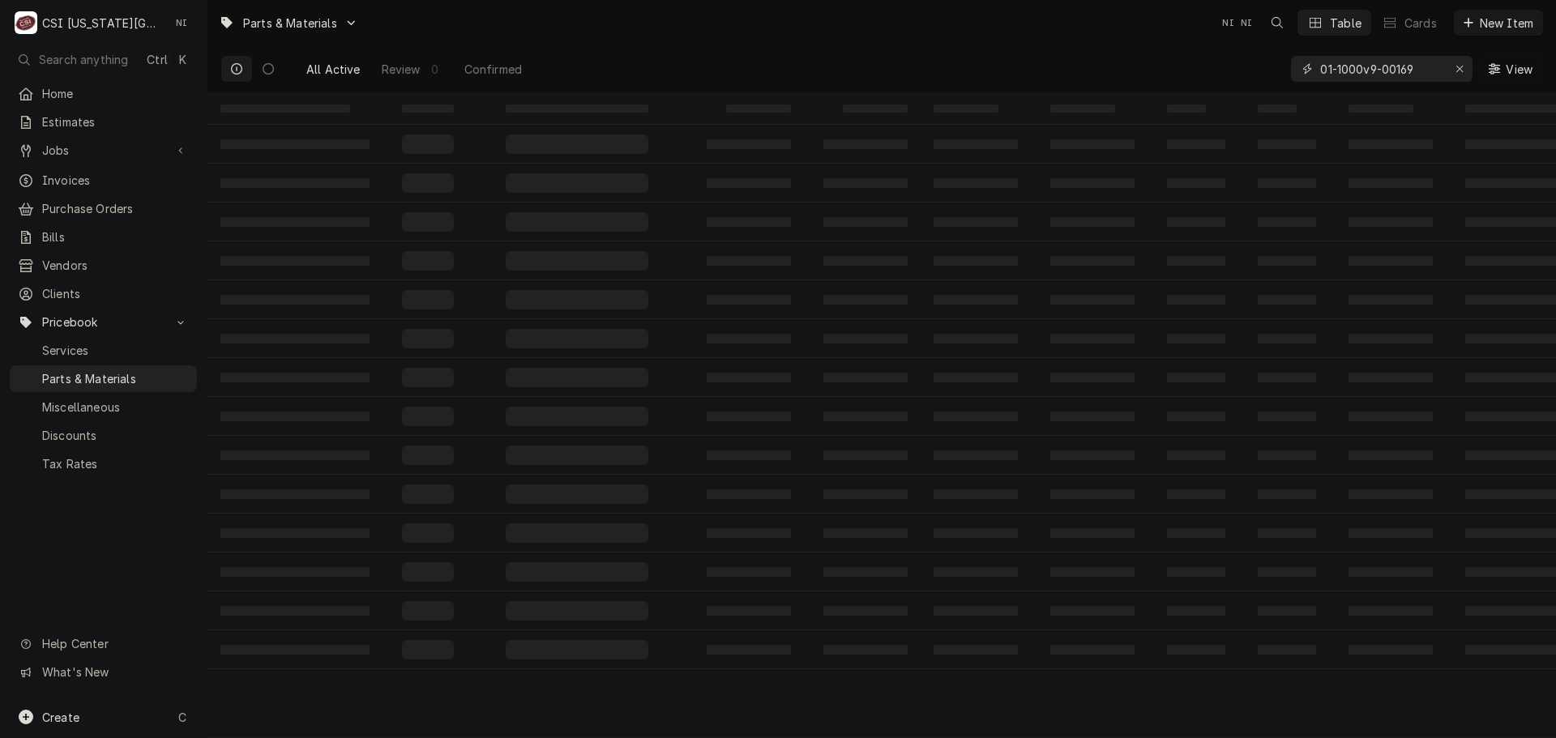
type input "01-1000v9-00169"
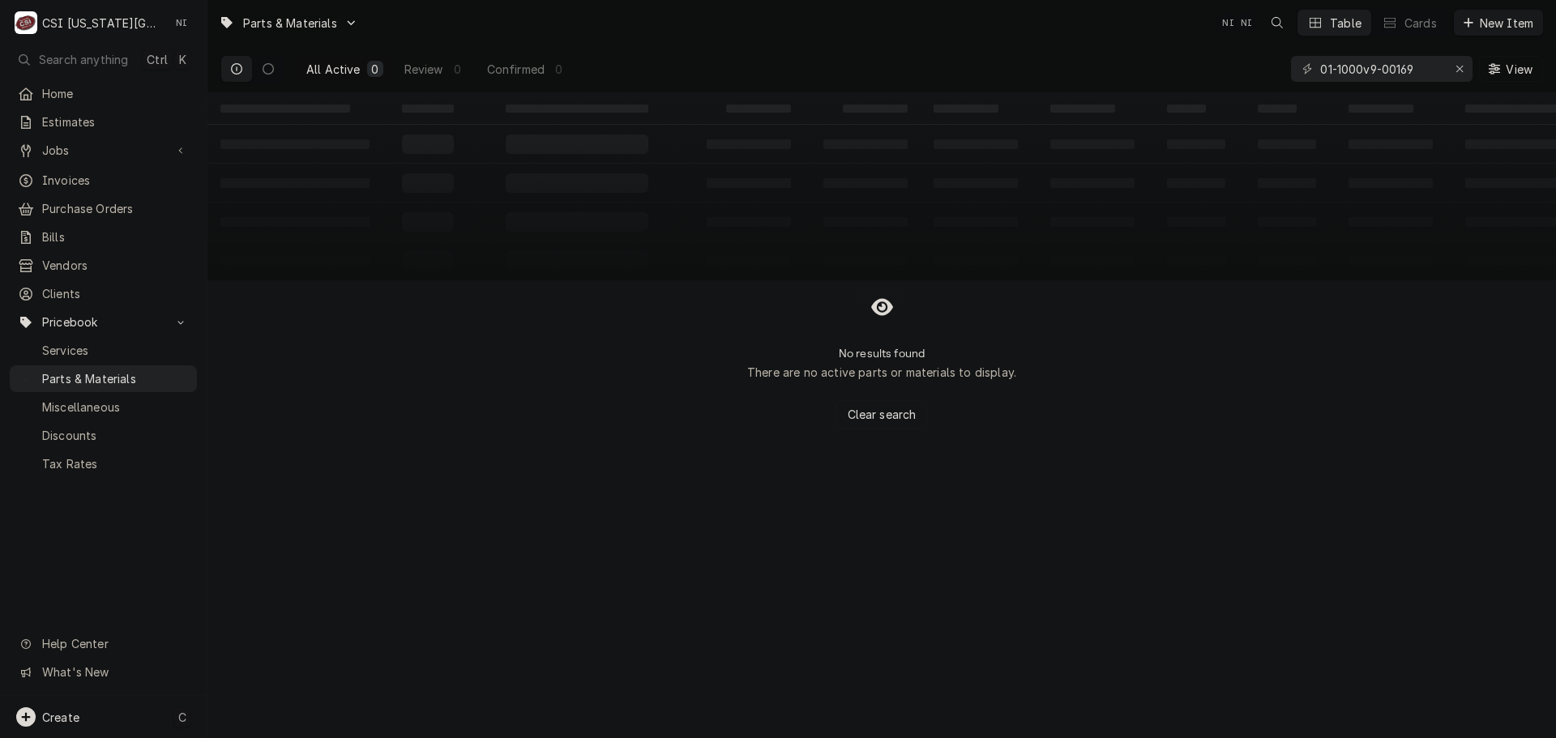
click at [150, 730] on div "Create C" at bounding box center [103, 717] width 207 height 42
drag, startPoint x: 408, startPoint y: 627, endPoint x: 511, endPoint y: 613, distance: 103.9
click at [408, 627] on div "Part or Material" at bounding box center [429, 625] width 112 height 20
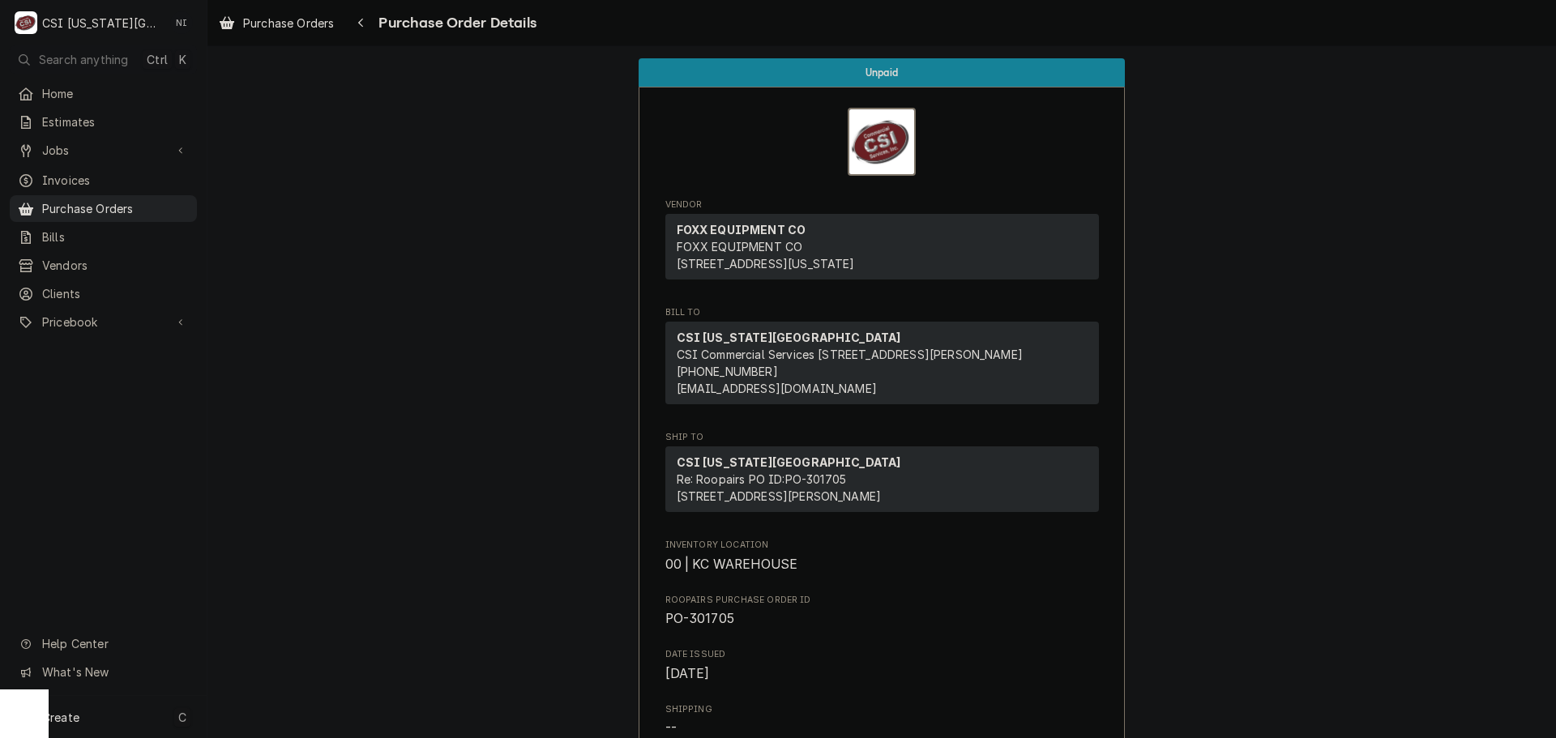
click at [155, 708] on div "Create C" at bounding box center [103, 717] width 207 height 42
click at [316, 600] on div "Purchase Order" at bounding box center [303, 605] width 109 height 17
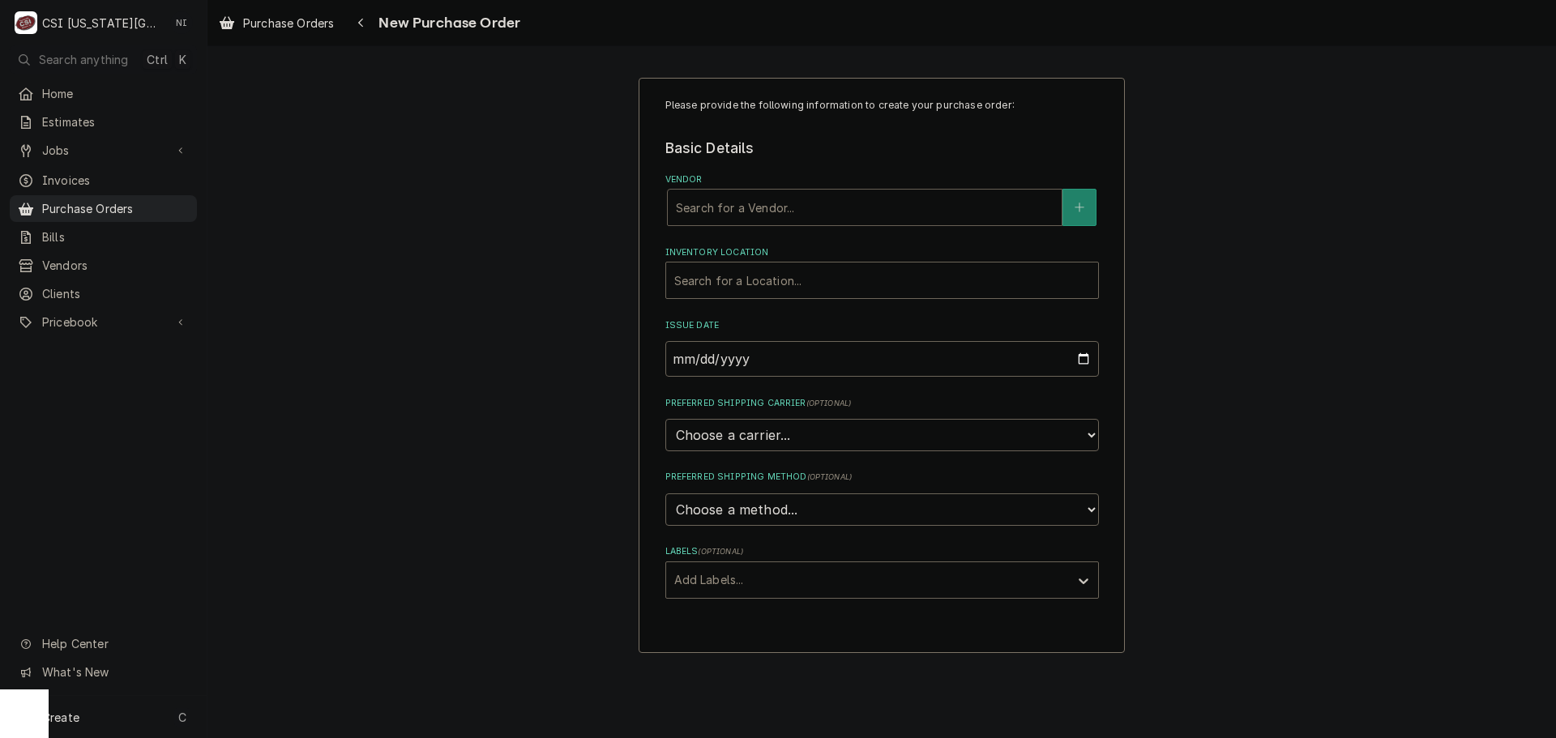
click at [789, 201] on div "Vendor" at bounding box center [865, 207] width 378 height 29
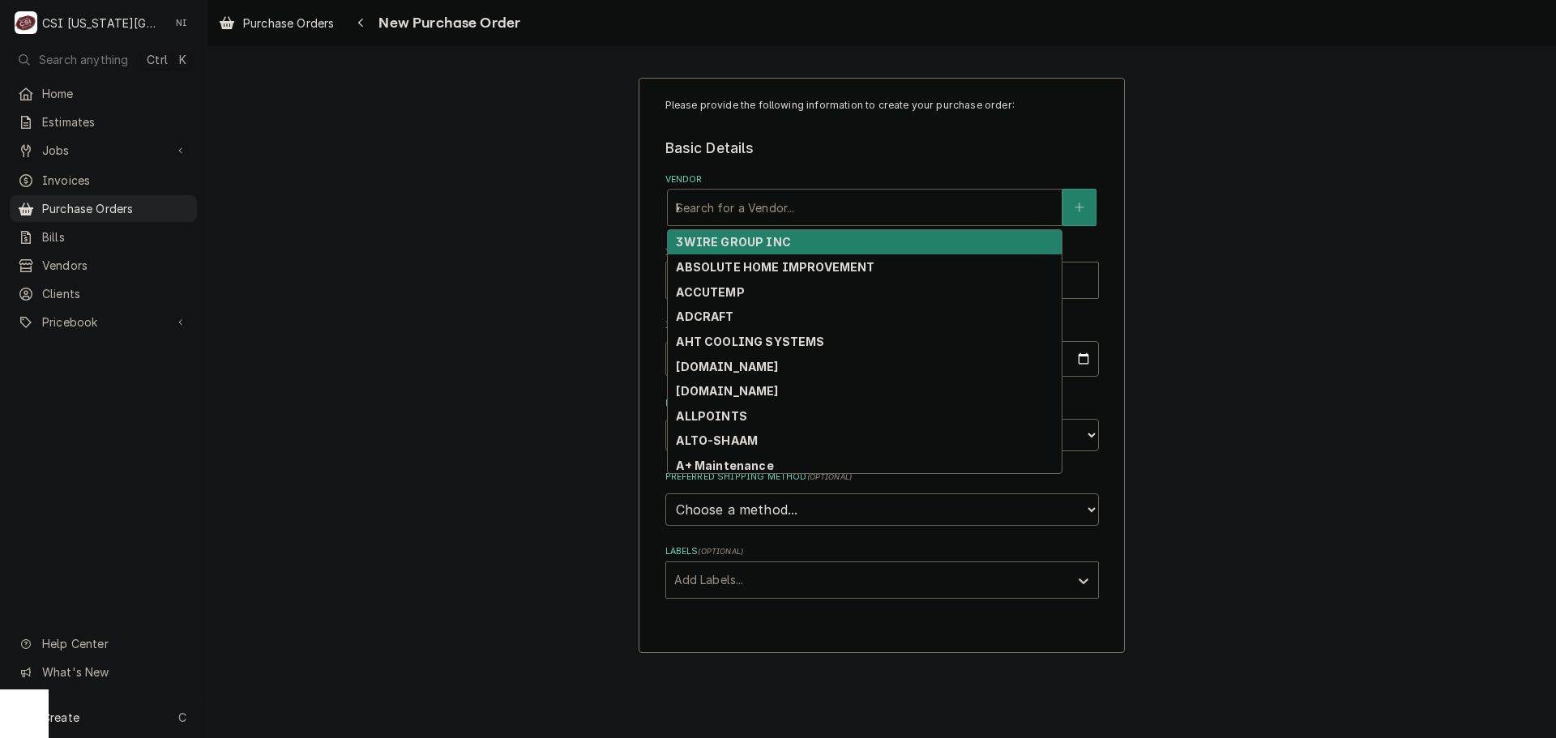
type input "key"
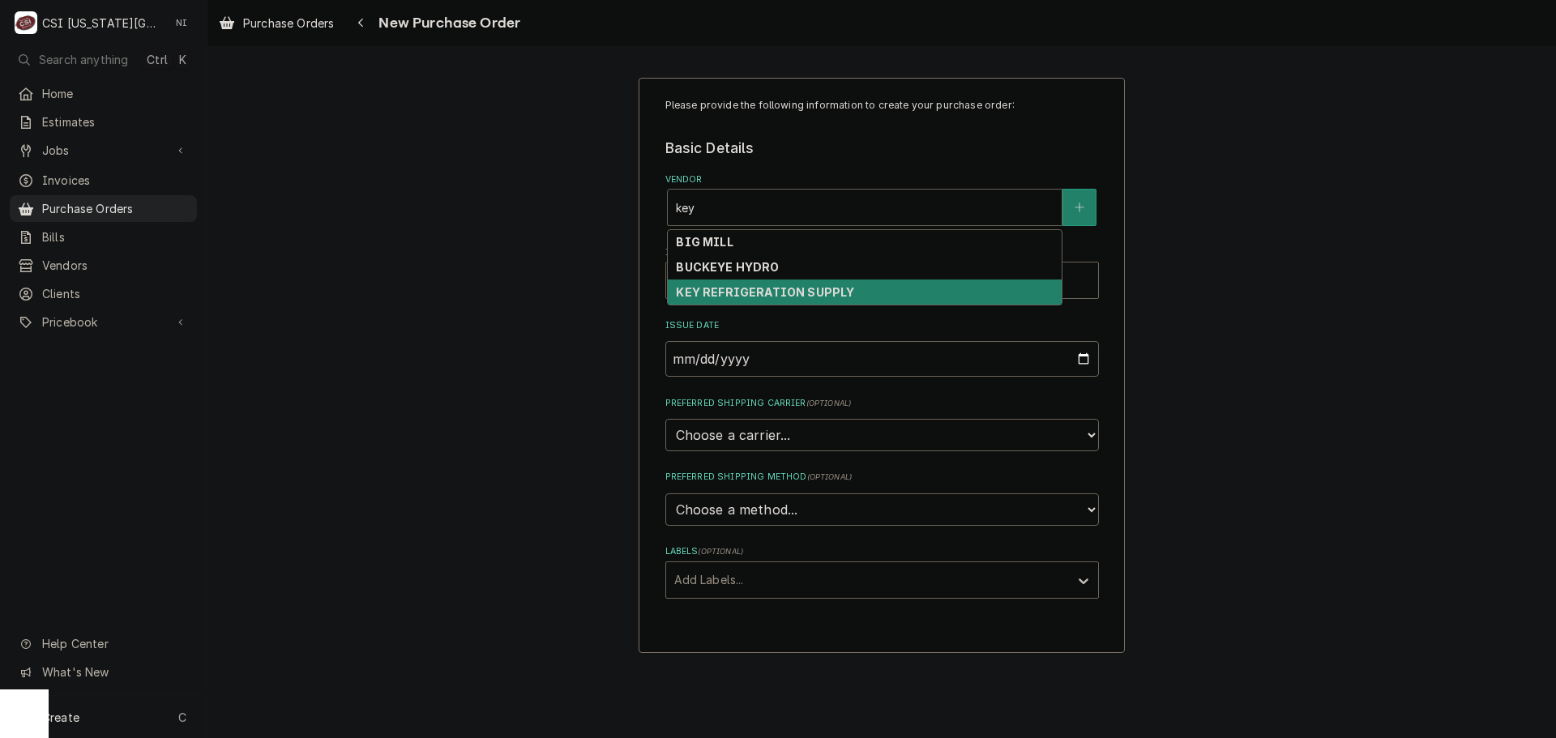
click at [833, 292] on strong "KEY REFRIGERATION SUPPLY" at bounding box center [765, 292] width 178 height 14
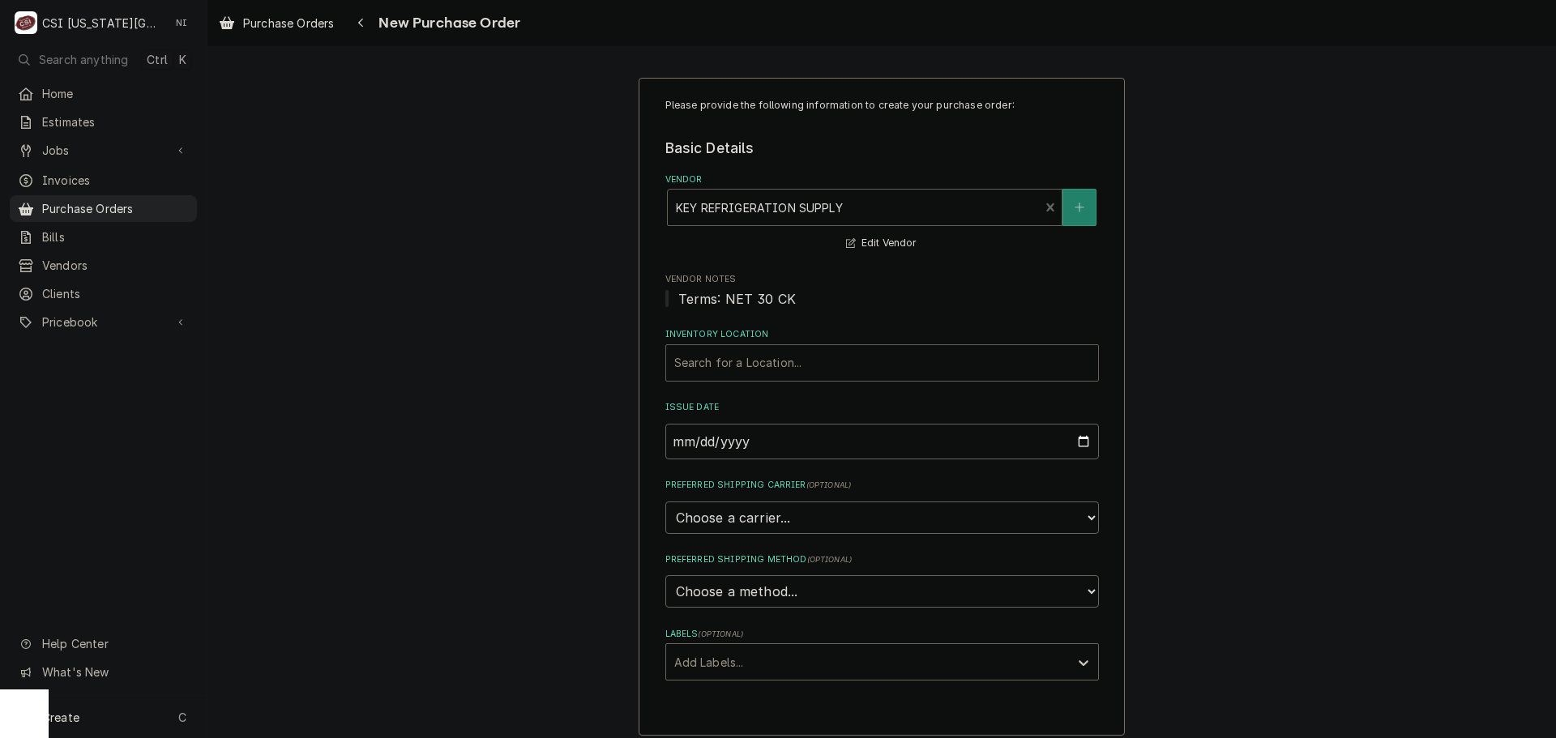
click at [773, 357] on div "Inventory Location" at bounding box center [882, 362] width 416 height 29
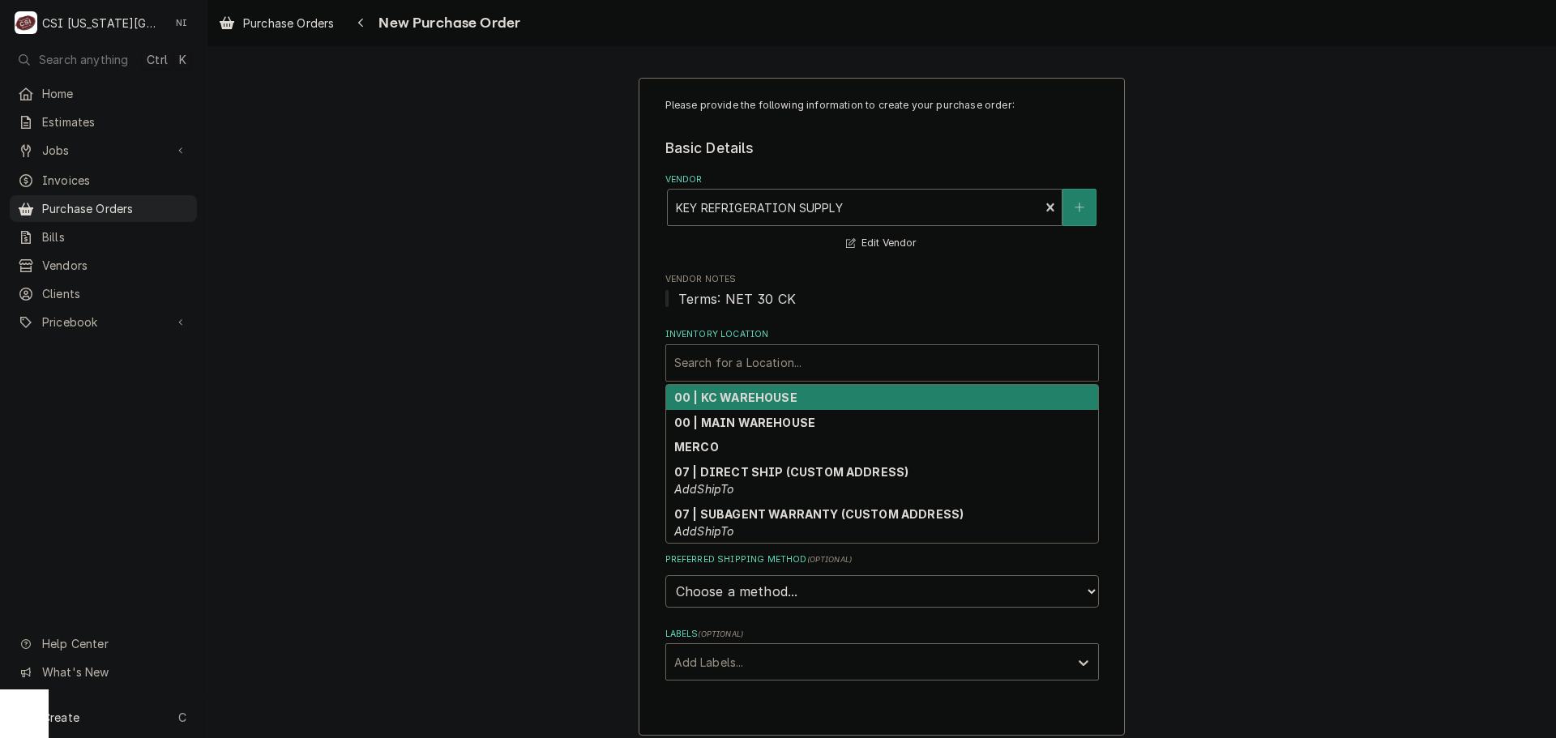
click at [771, 399] on strong "00 | KC WAREHOUSE" at bounding box center [735, 398] width 123 height 14
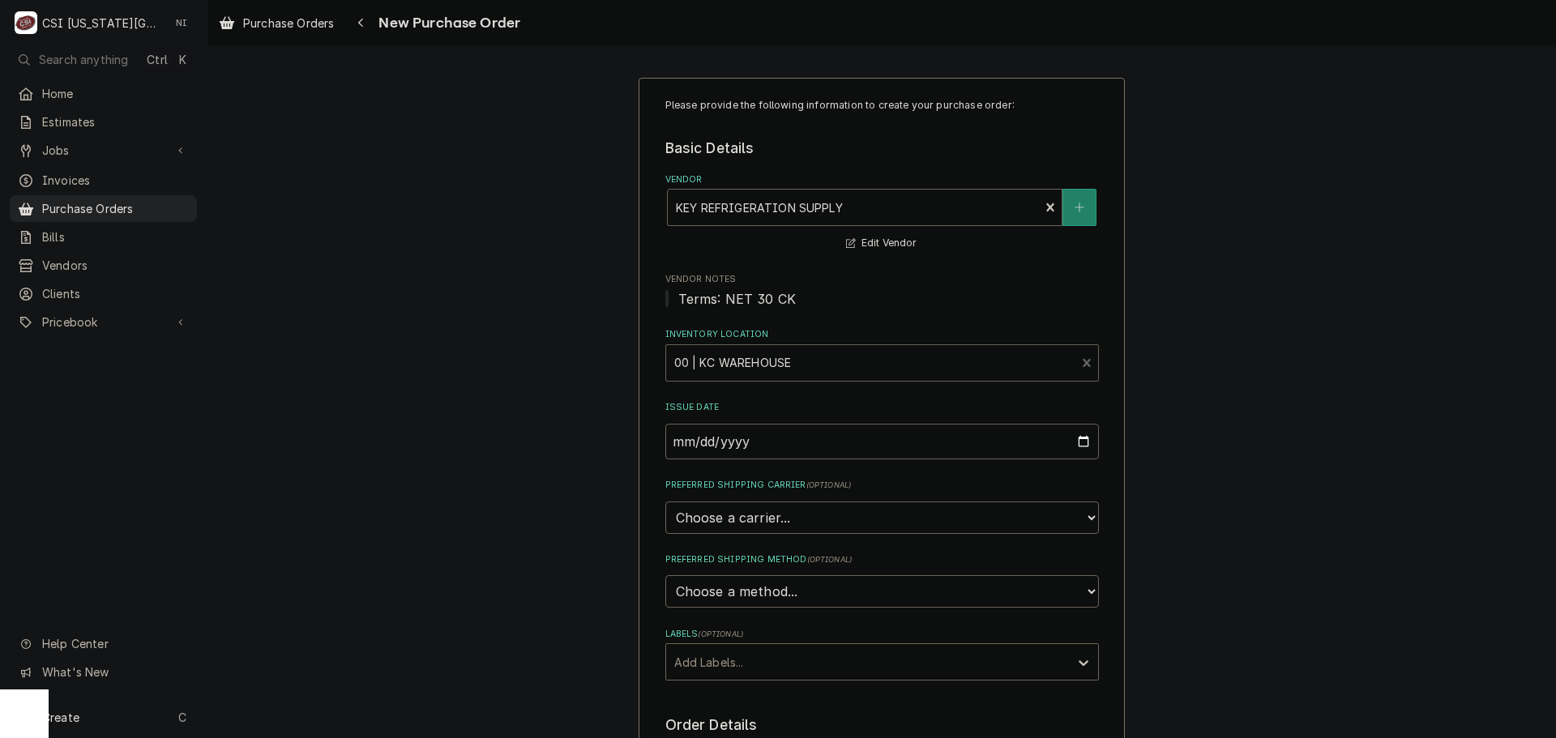
scroll to position [243, 0]
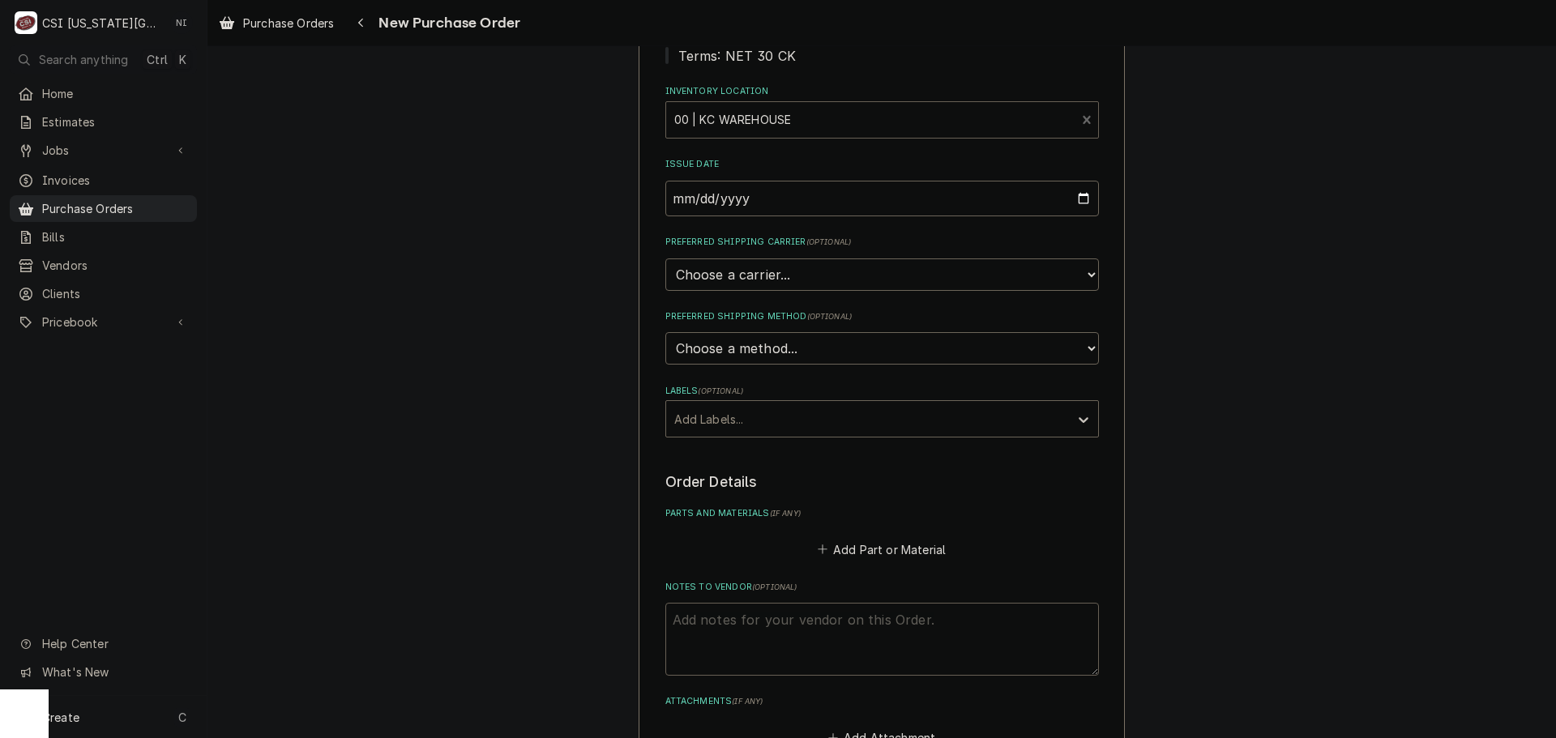
click at [761, 619] on textarea "Notes to Vendor ( optional )" at bounding box center [882, 639] width 434 height 73
type textarea "x"
type textarea "m"
type textarea "x"
type textarea "ma"
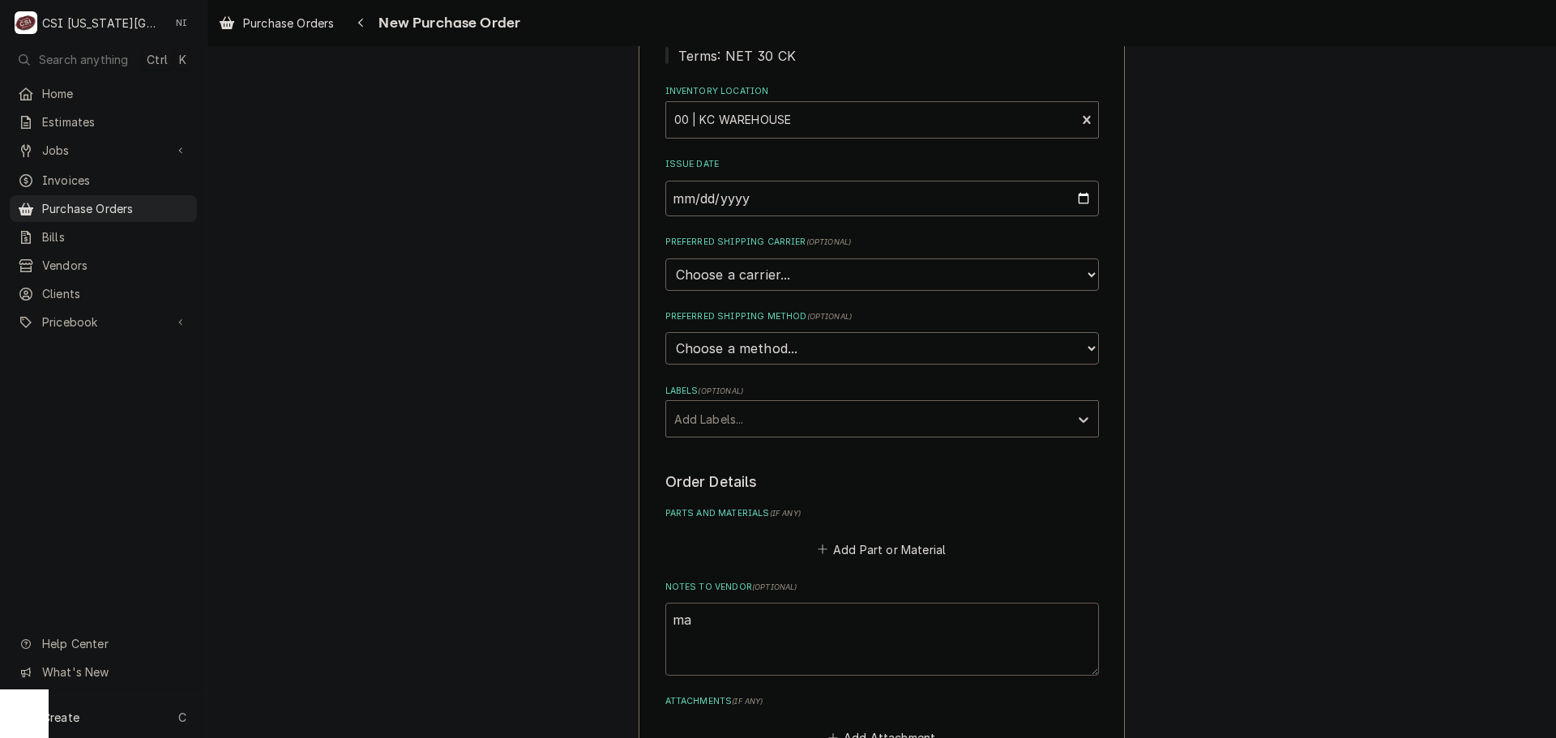
type textarea "x"
type textarea "mas"
type textarea "x"
type textarea "mast"
type textarea "x"
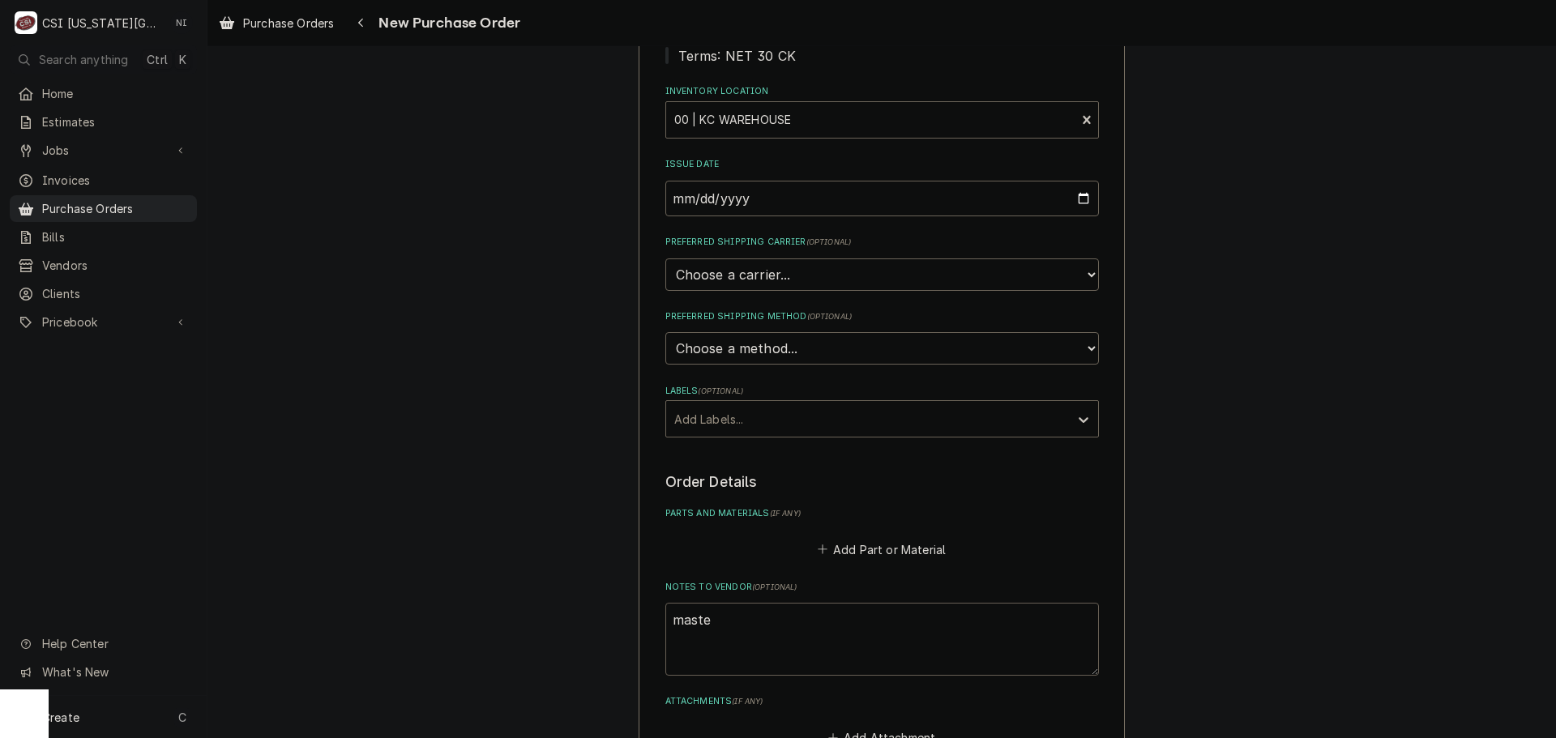
type textarea "master"
type textarea "x"
type textarea "masters"
click at [830, 546] on button "Add Part or Material" at bounding box center [881, 549] width 134 height 23
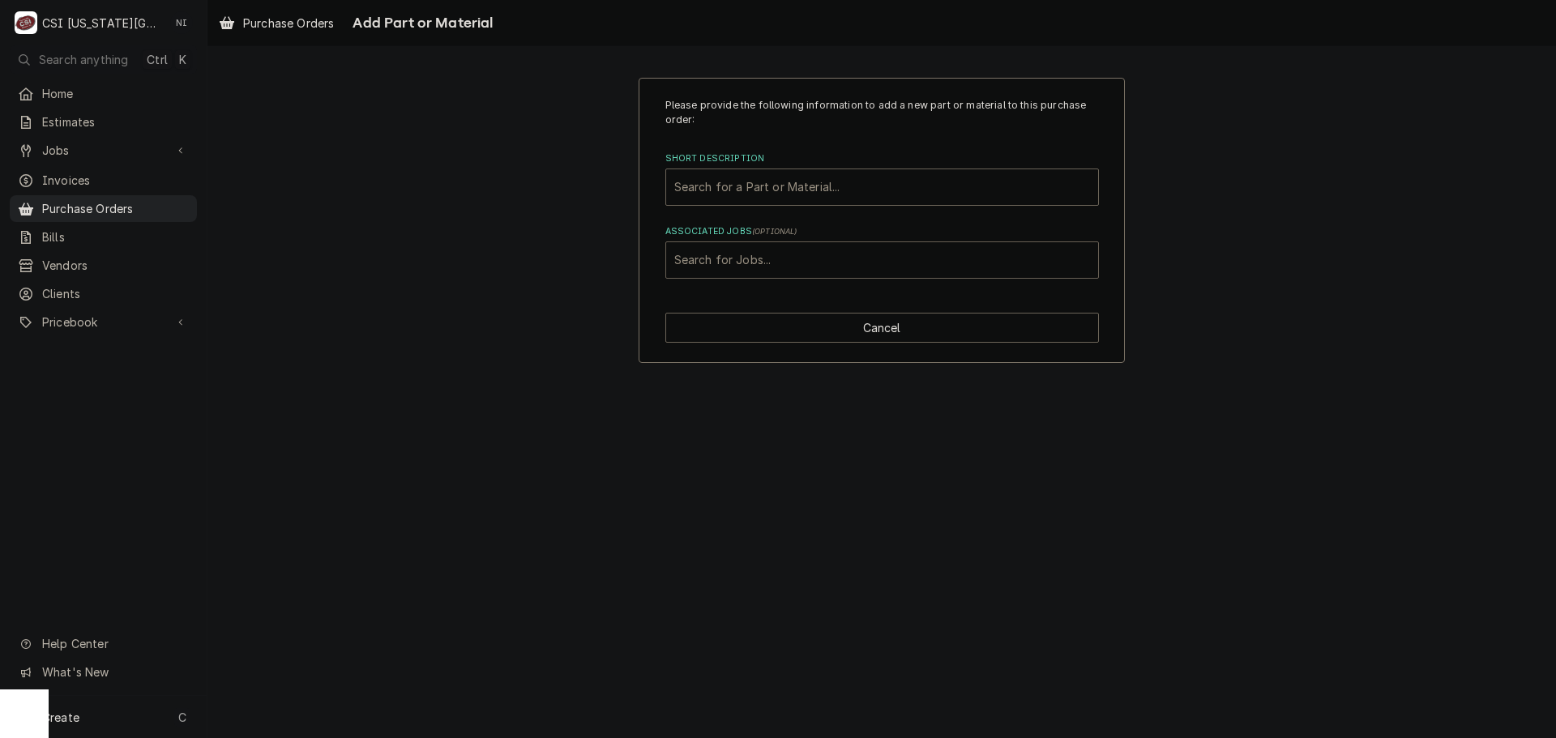
click at [769, 265] on div "Associated Jobs" at bounding box center [882, 260] width 416 height 29
paste input "45811"
type input "45811"
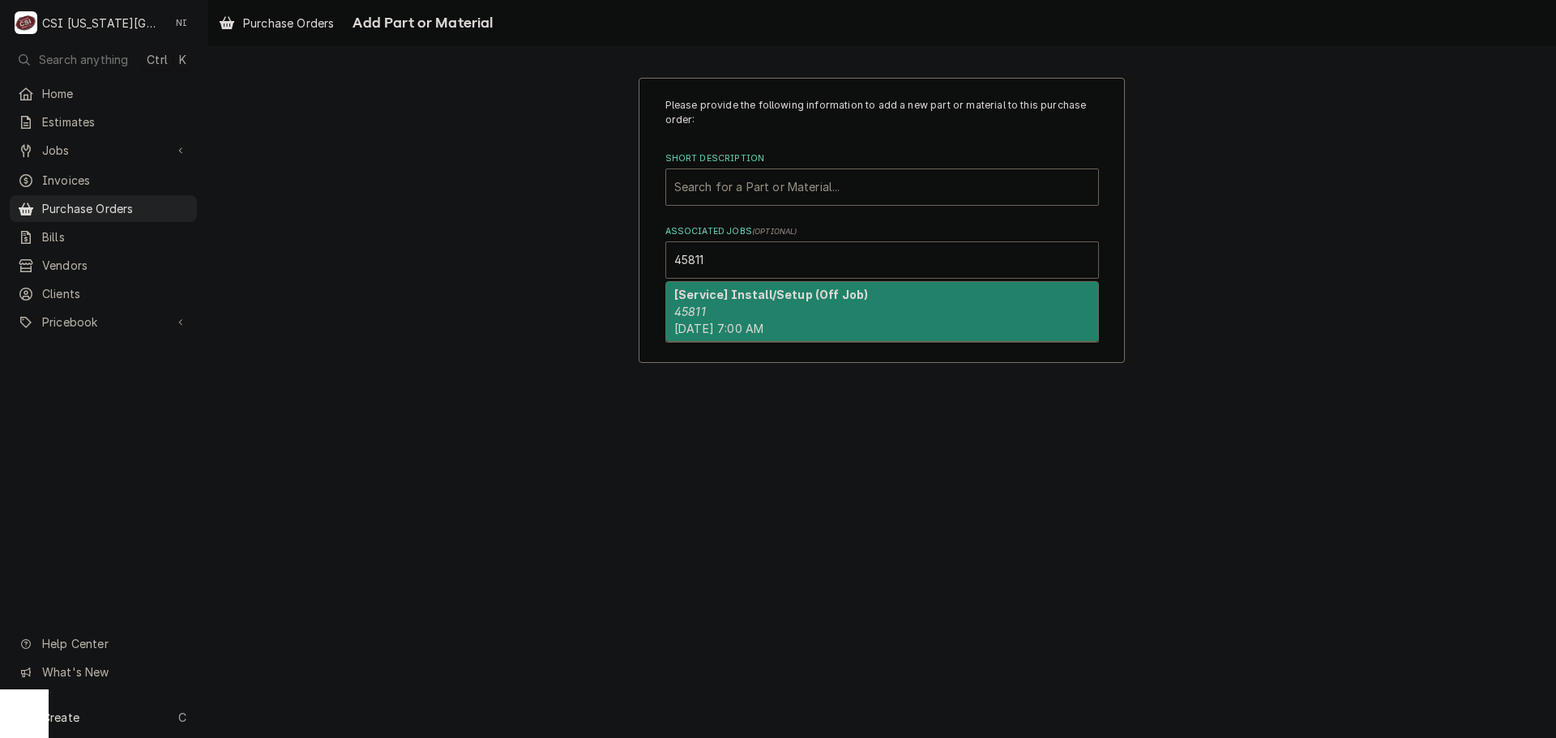
click at [716, 299] on strong "[Service] Install/Setup (Off Job)" at bounding box center [771, 295] width 194 height 14
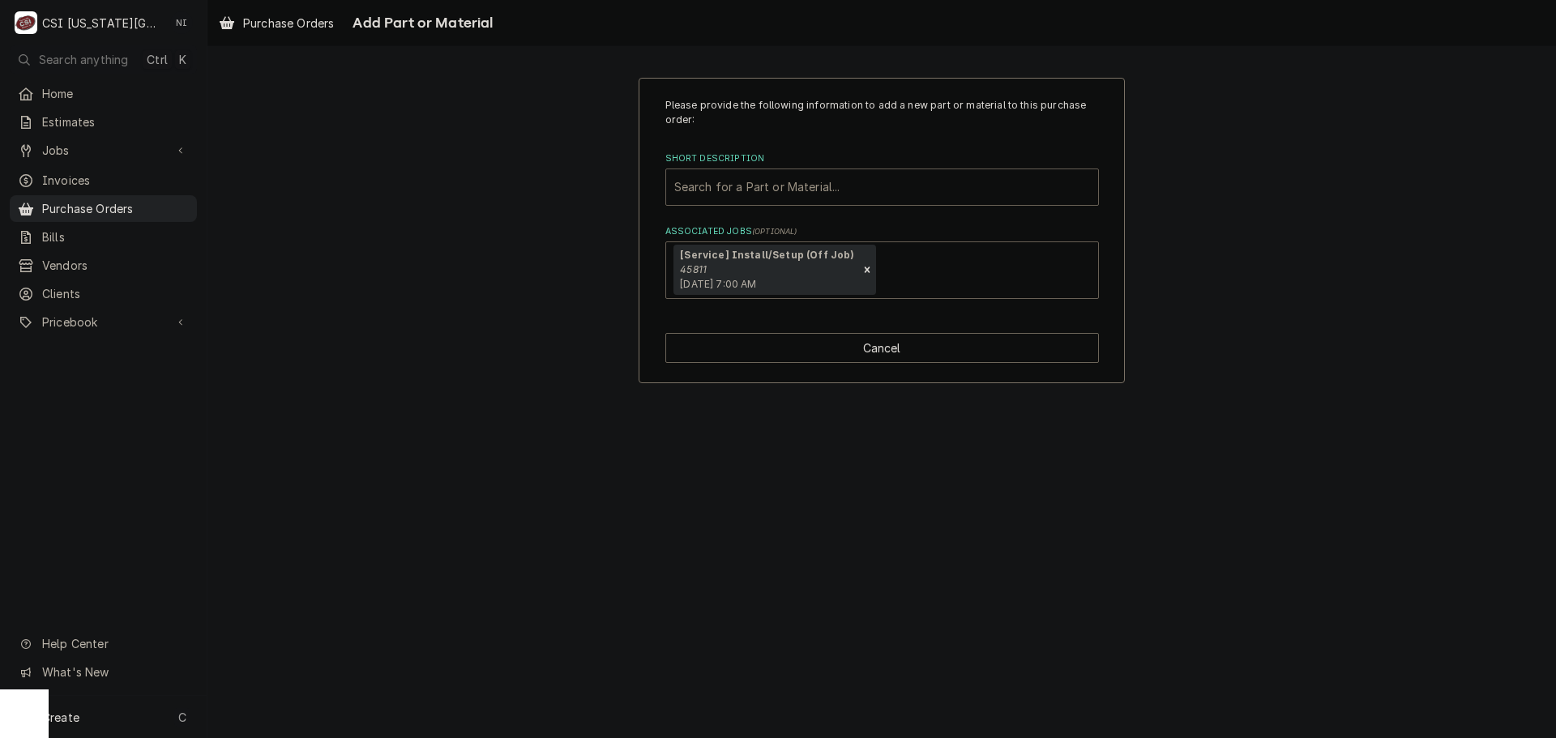
click at [714, 196] on div "Short Description" at bounding box center [882, 187] width 416 height 29
type input "misc pro"
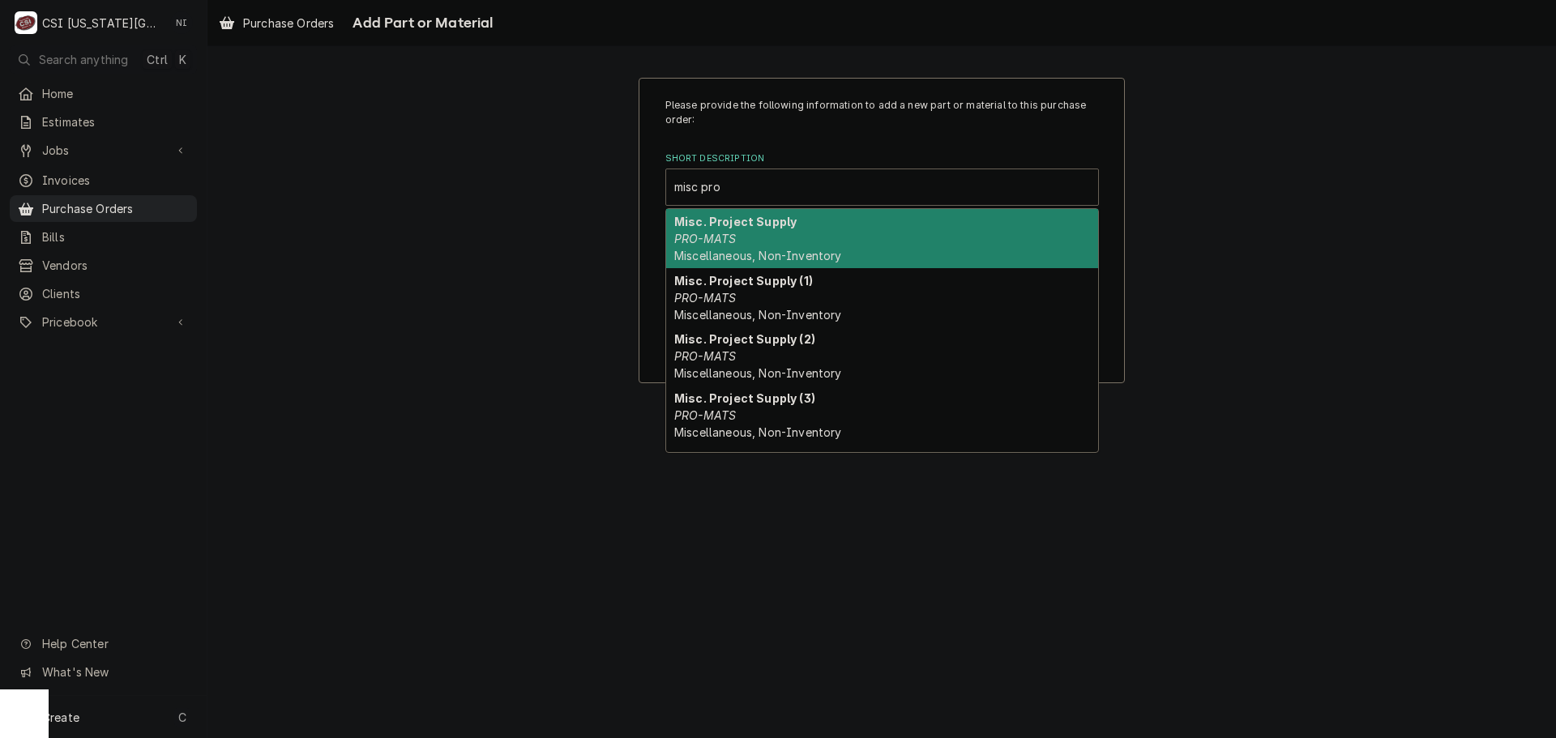
click at [727, 237] on em "PRO-MATS" at bounding box center [705, 239] width 62 height 14
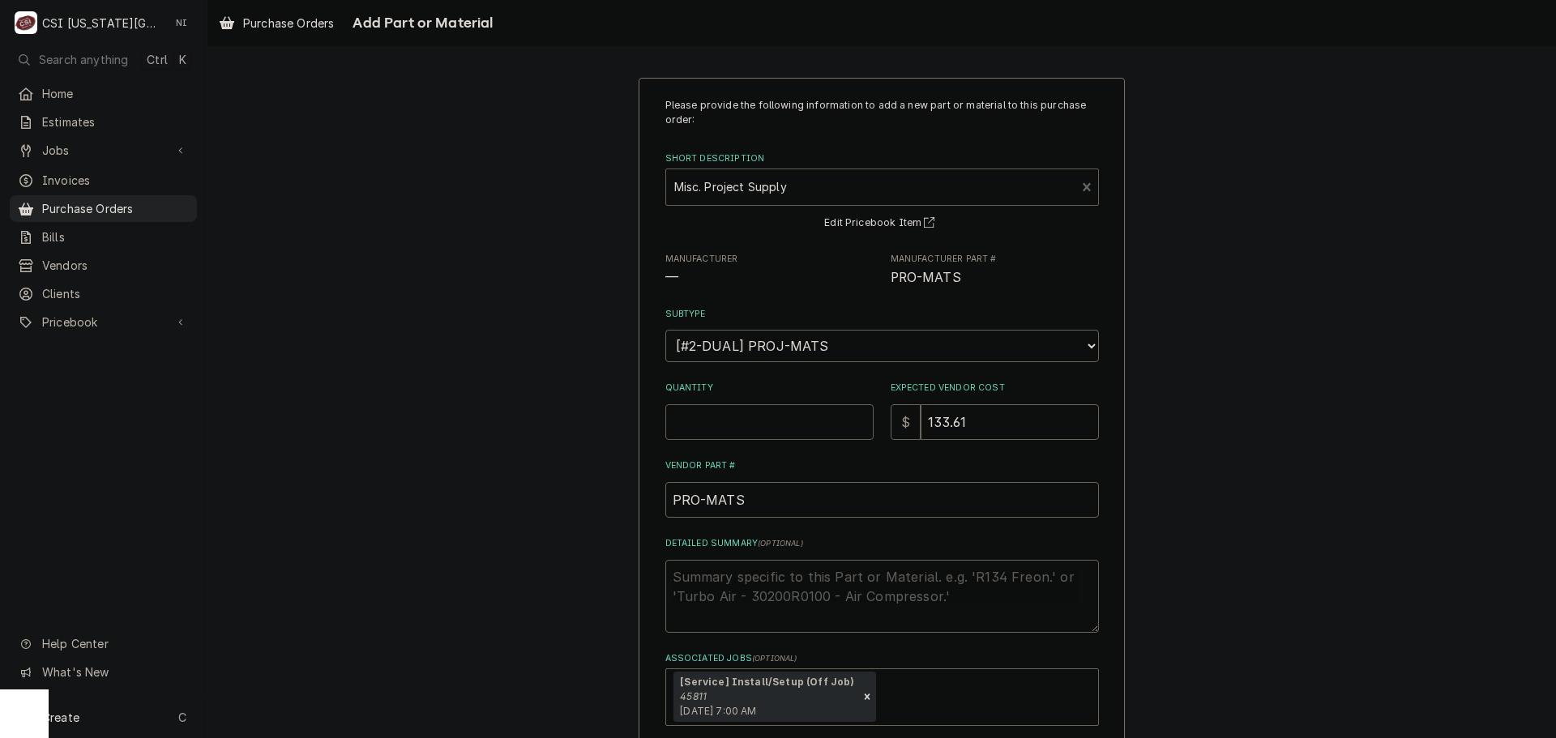
click at [755, 435] on input "Quantity" at bounding box center [769, 422] width 208 height 36
type textarea "x"
type input "1"
type input "0"
type textarea "x"
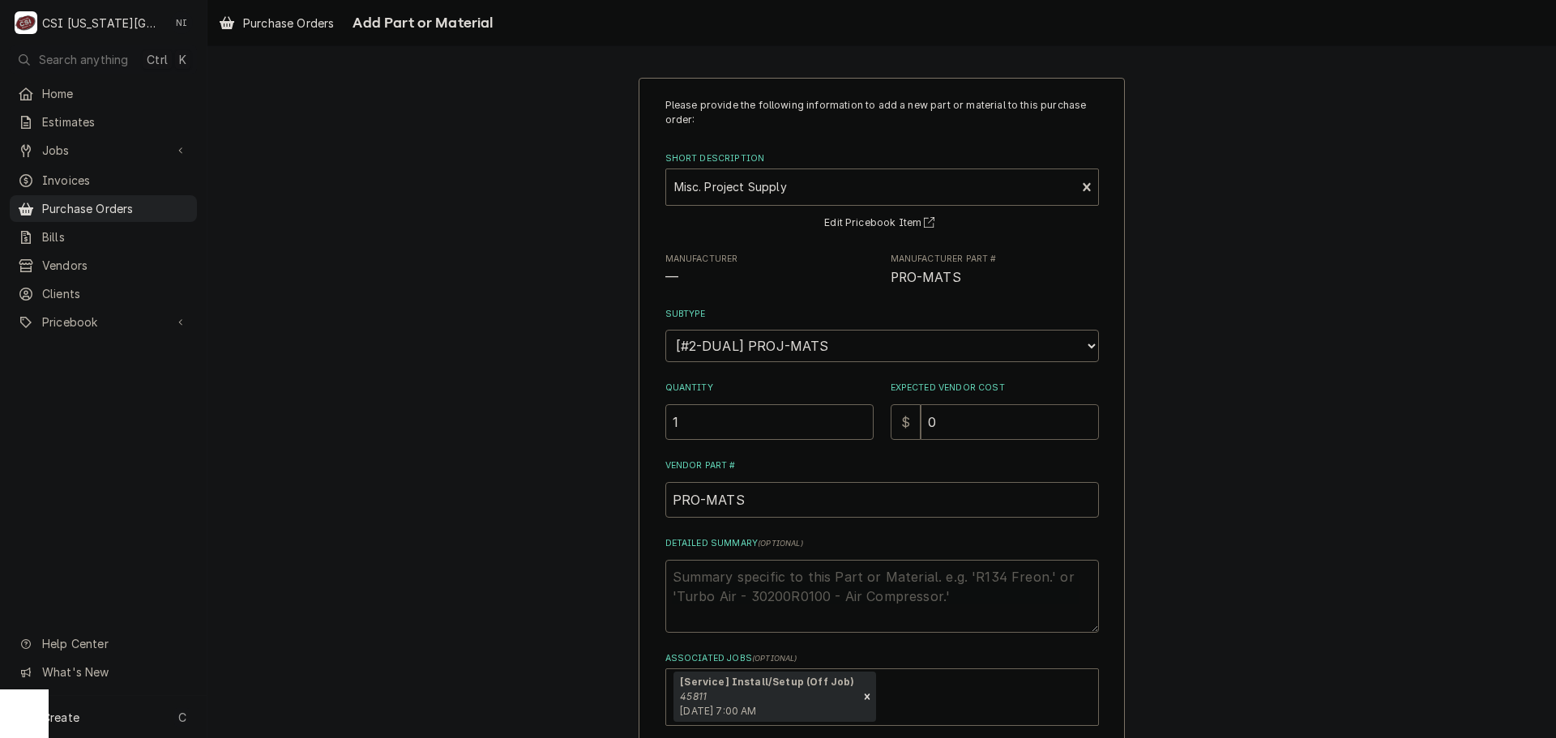
type input "0"
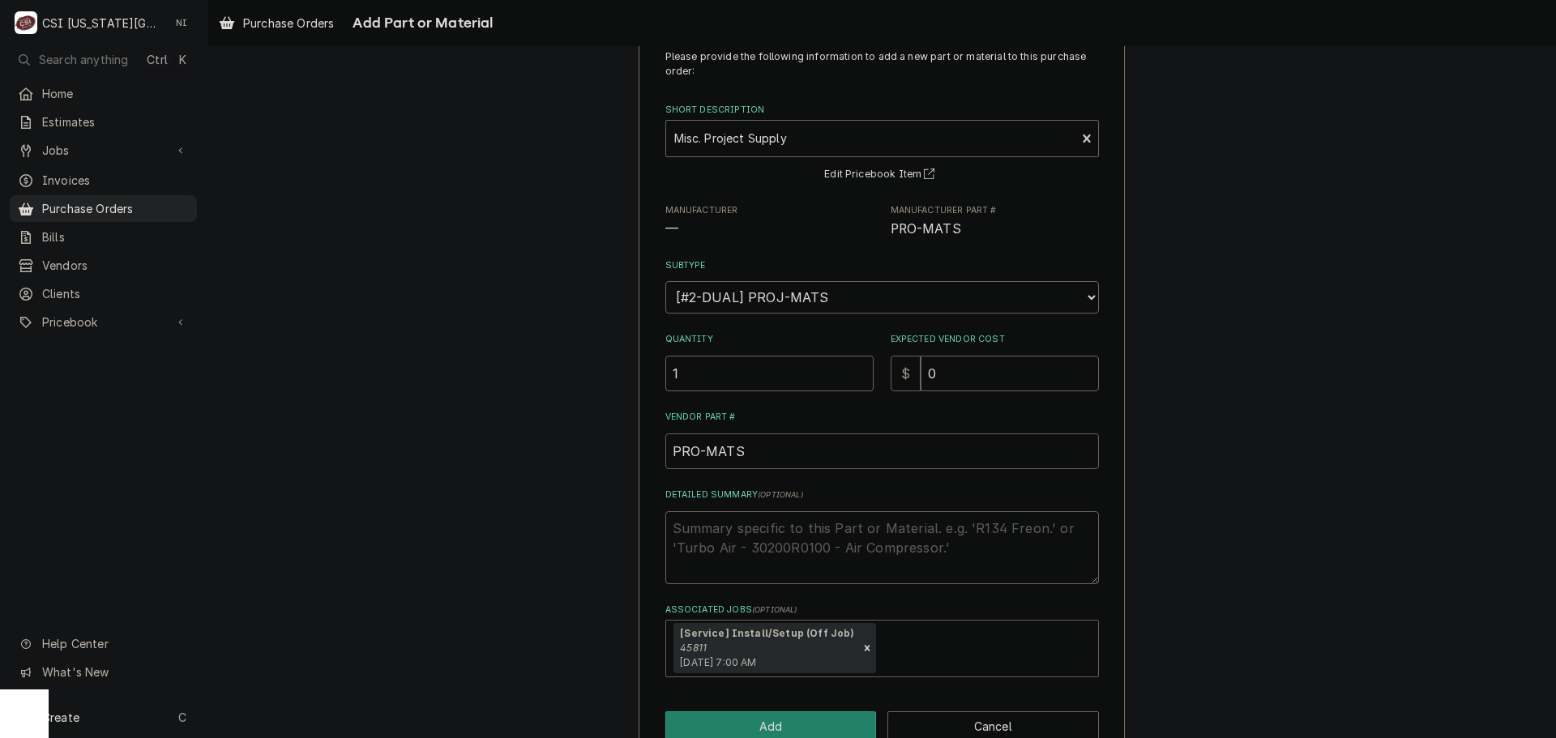
scroll to position [87, 0]
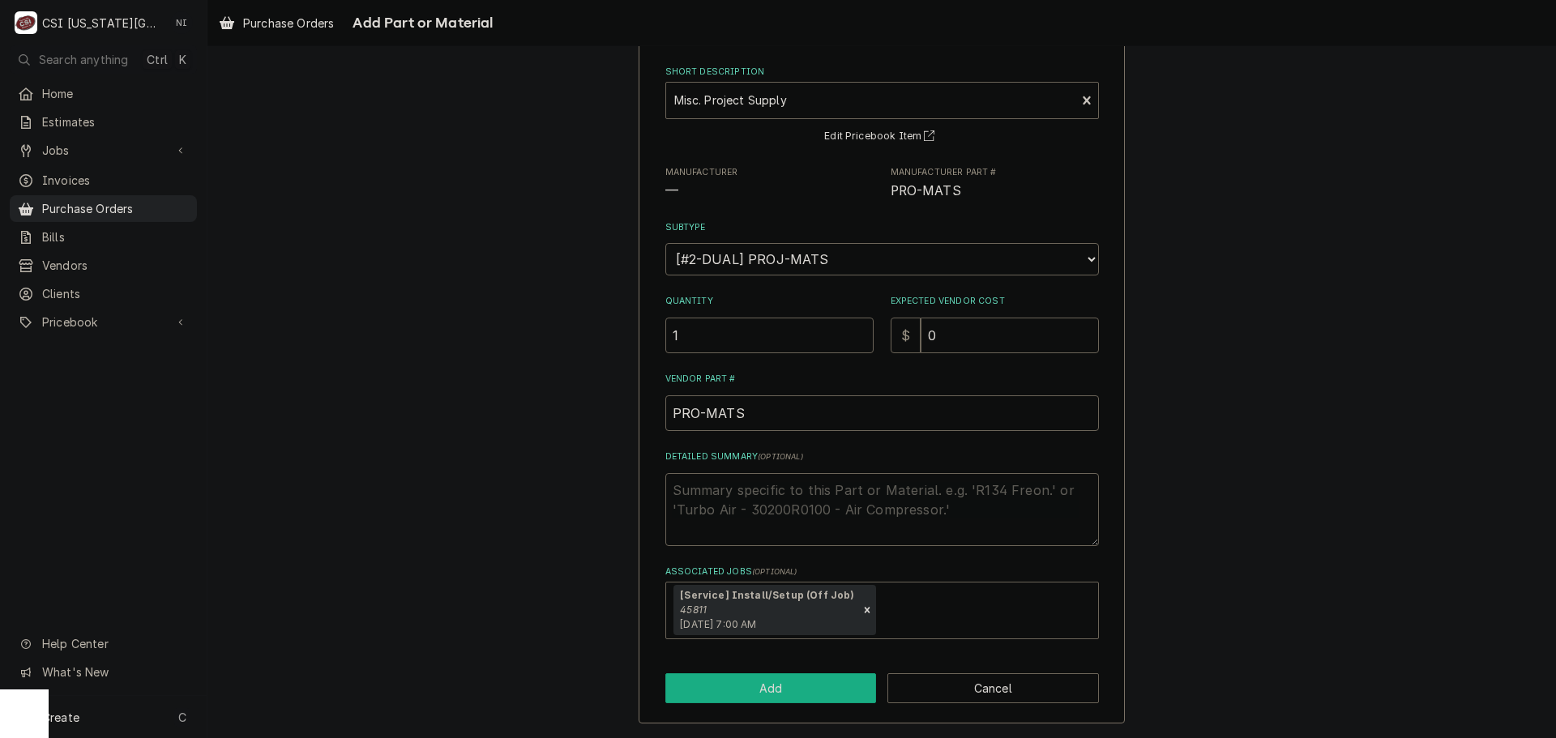
click at [750, 689] on button "Add" at bounding box center [771, 688] width 212 height 30
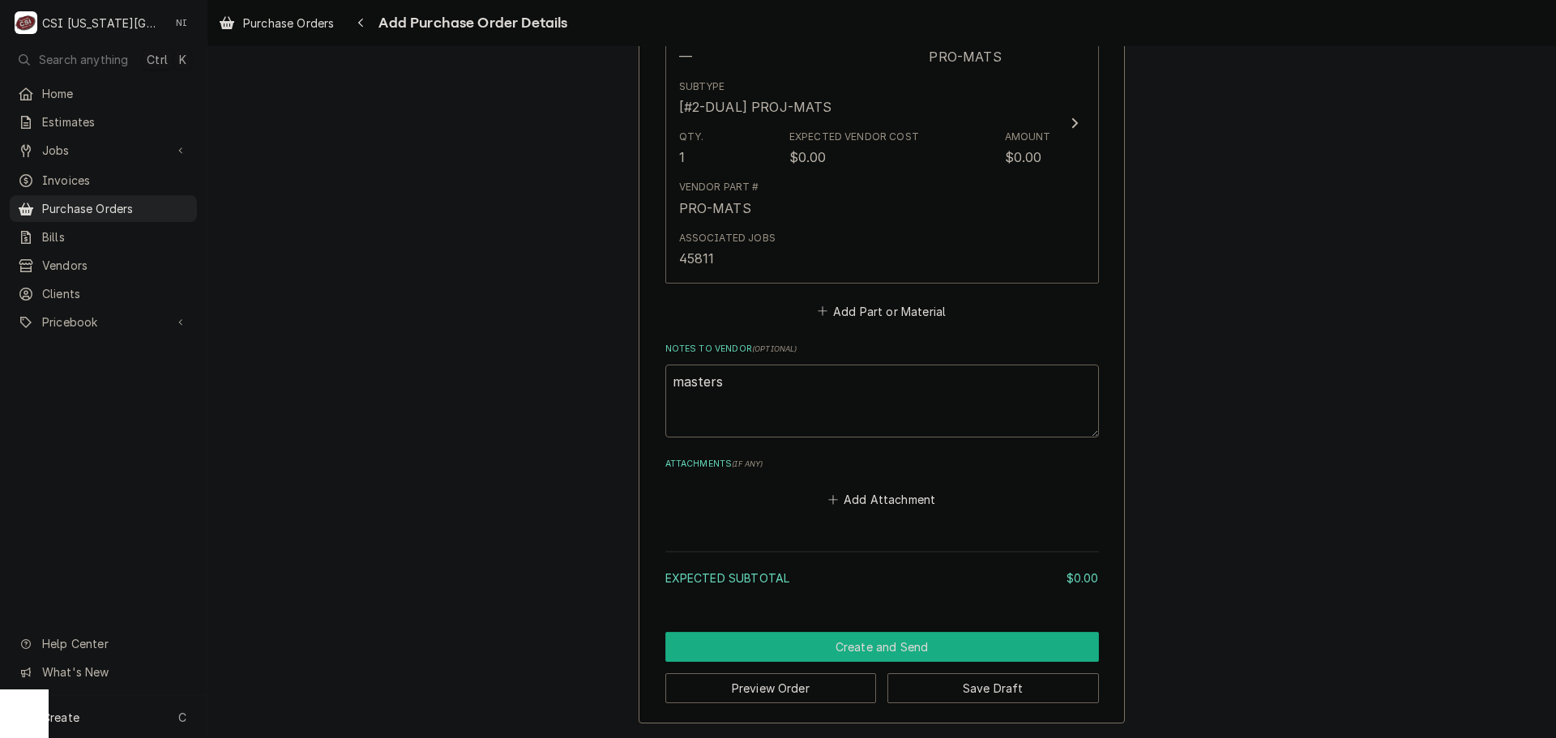
click at [908, 644] on button "Create and Send" at bounding box center [882, 647] width 434 height 30
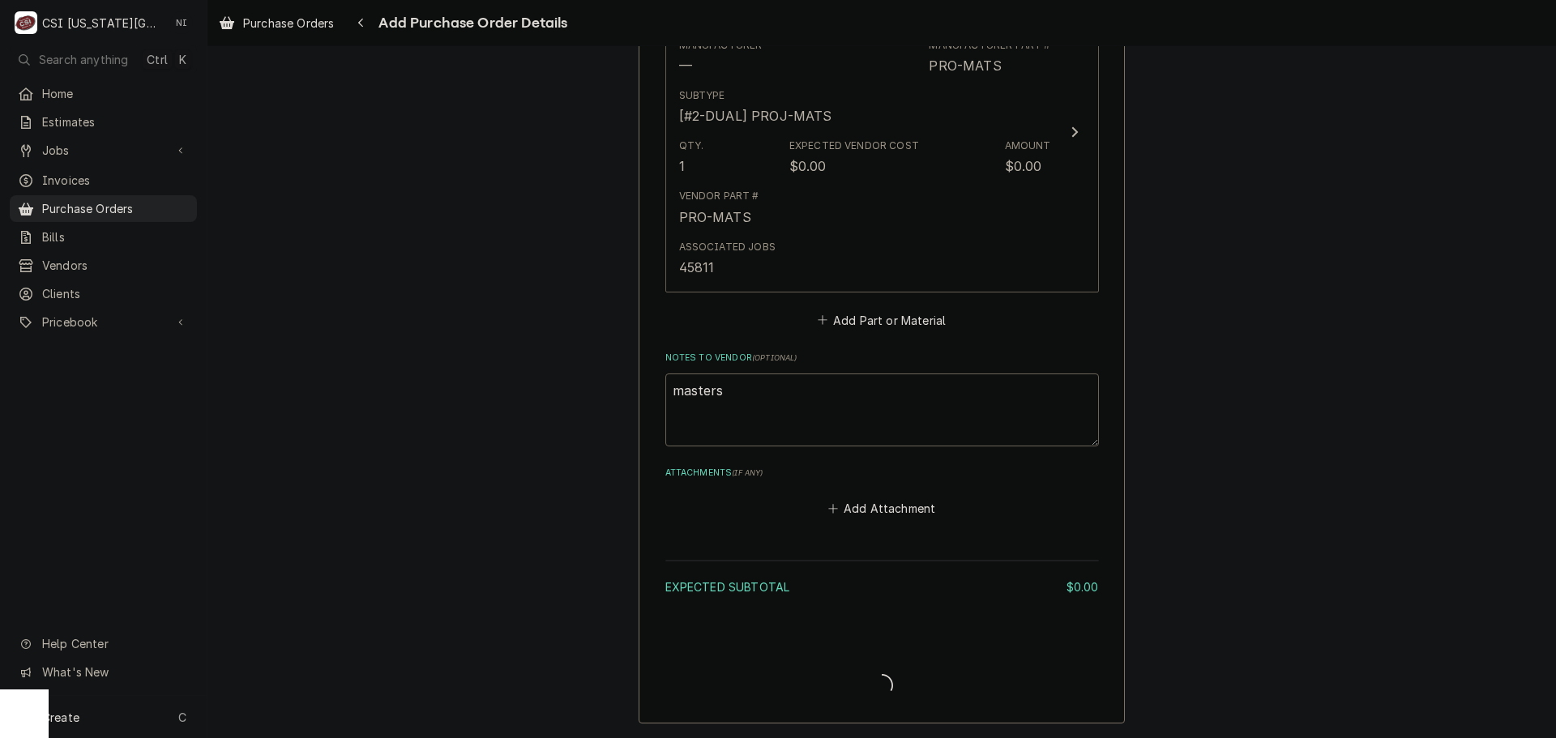
type textarea "x"
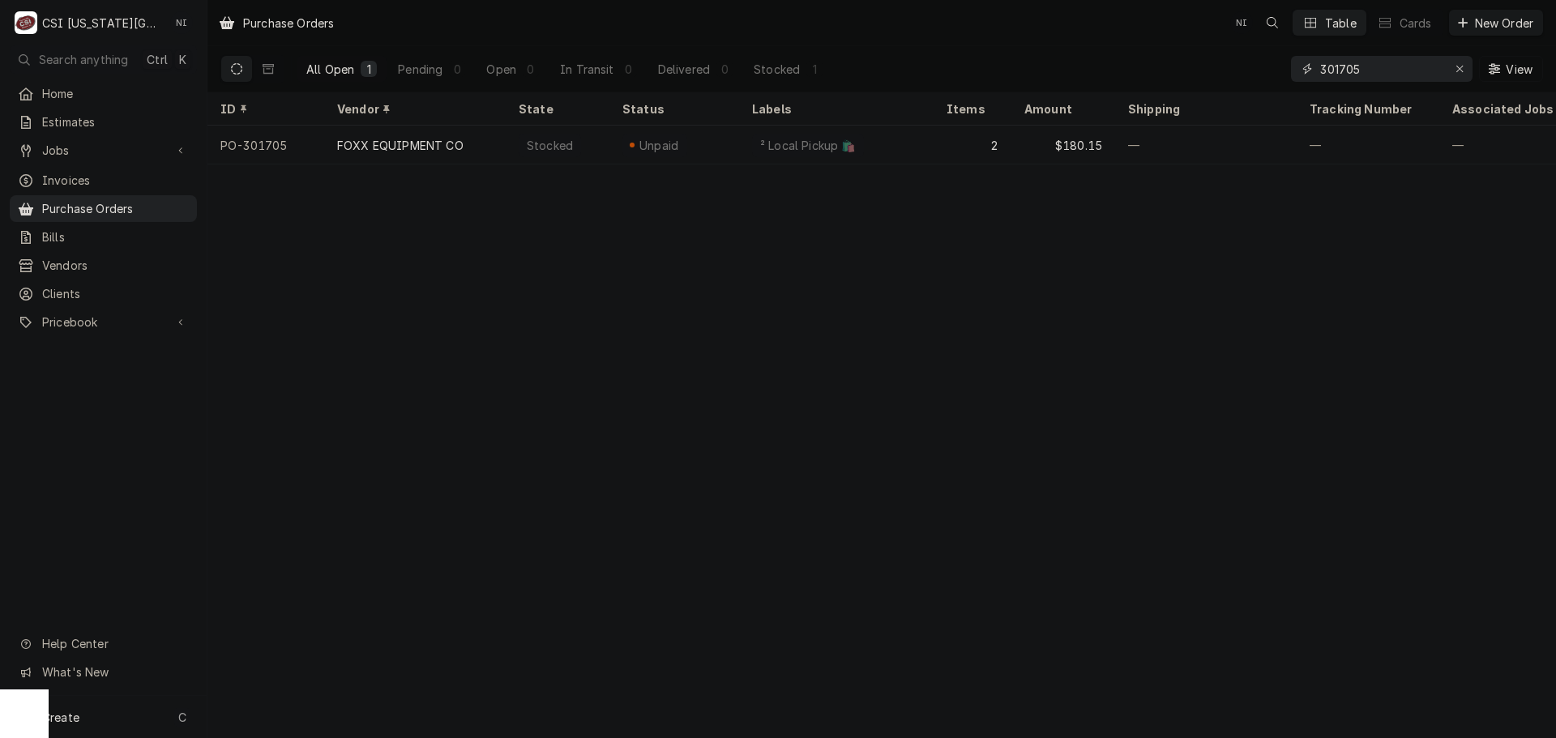
drag, startPoint x: 1334, startPoint y: 70, endPoint x: 1239, endPoint y: 70, distance: 94.8
click at [1239, 70] on div "All Open 1 Pending 0 Open 0 In Transit 0 Delivered 0 Stocked 1 301705 View" at bounding box center [881, 68] width 1323 height 45
type input "301698"
click at [805, 138] on div "—" at bounding box center [836, 145] width 194 height 39
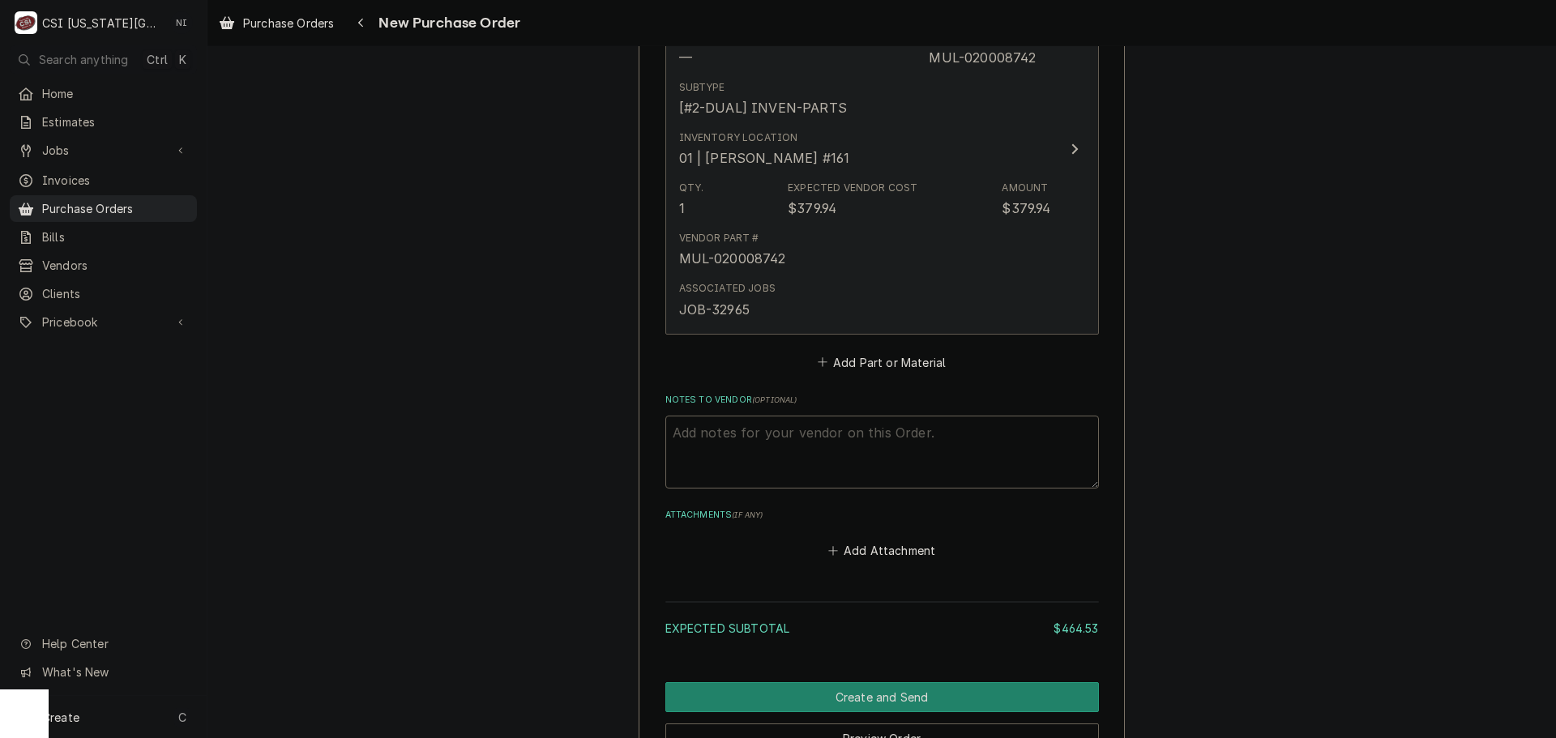
scroll to position [1621, 0]
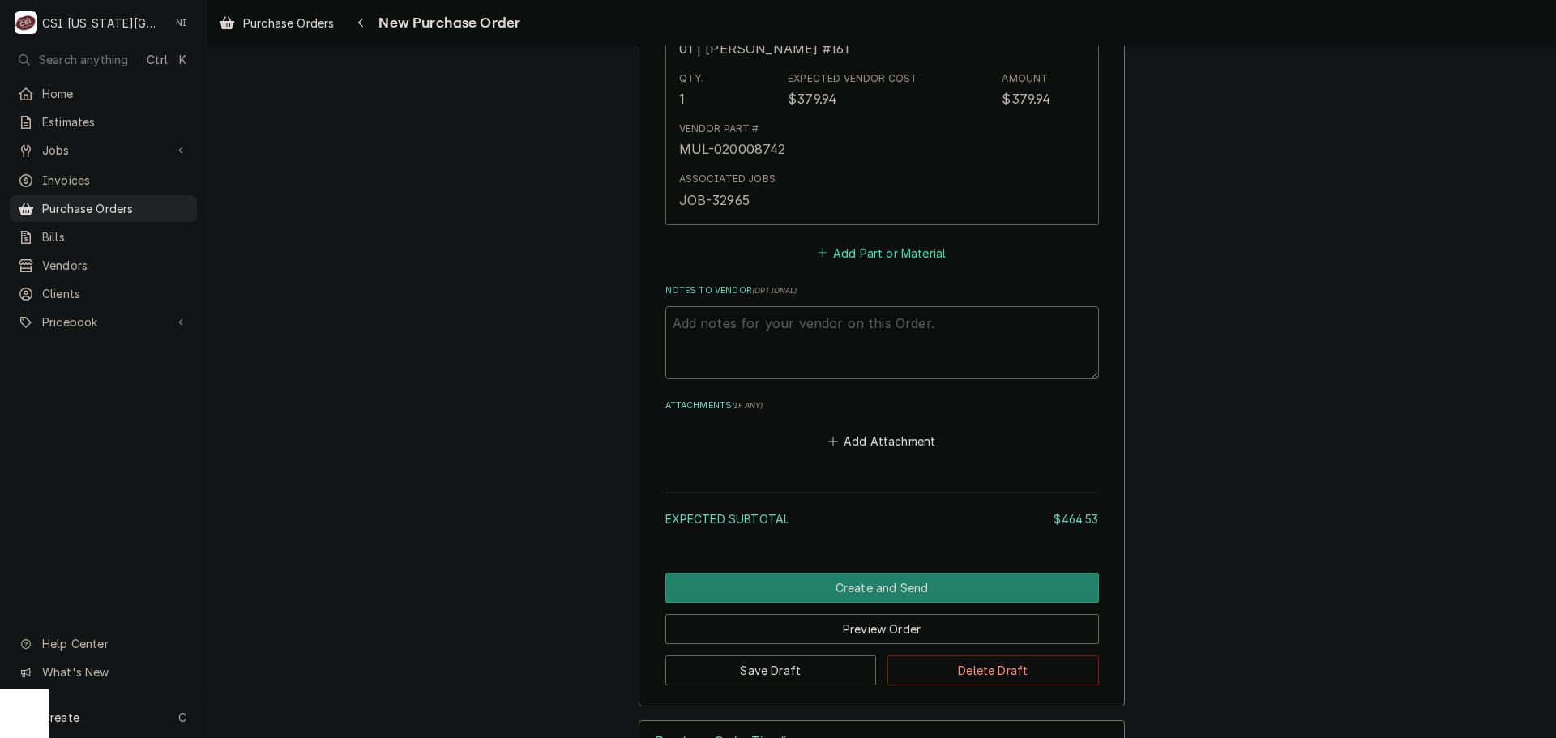
click at [853, 253] on button "Add Part or Material" at bounding box center [881, 252] width 134 height 23
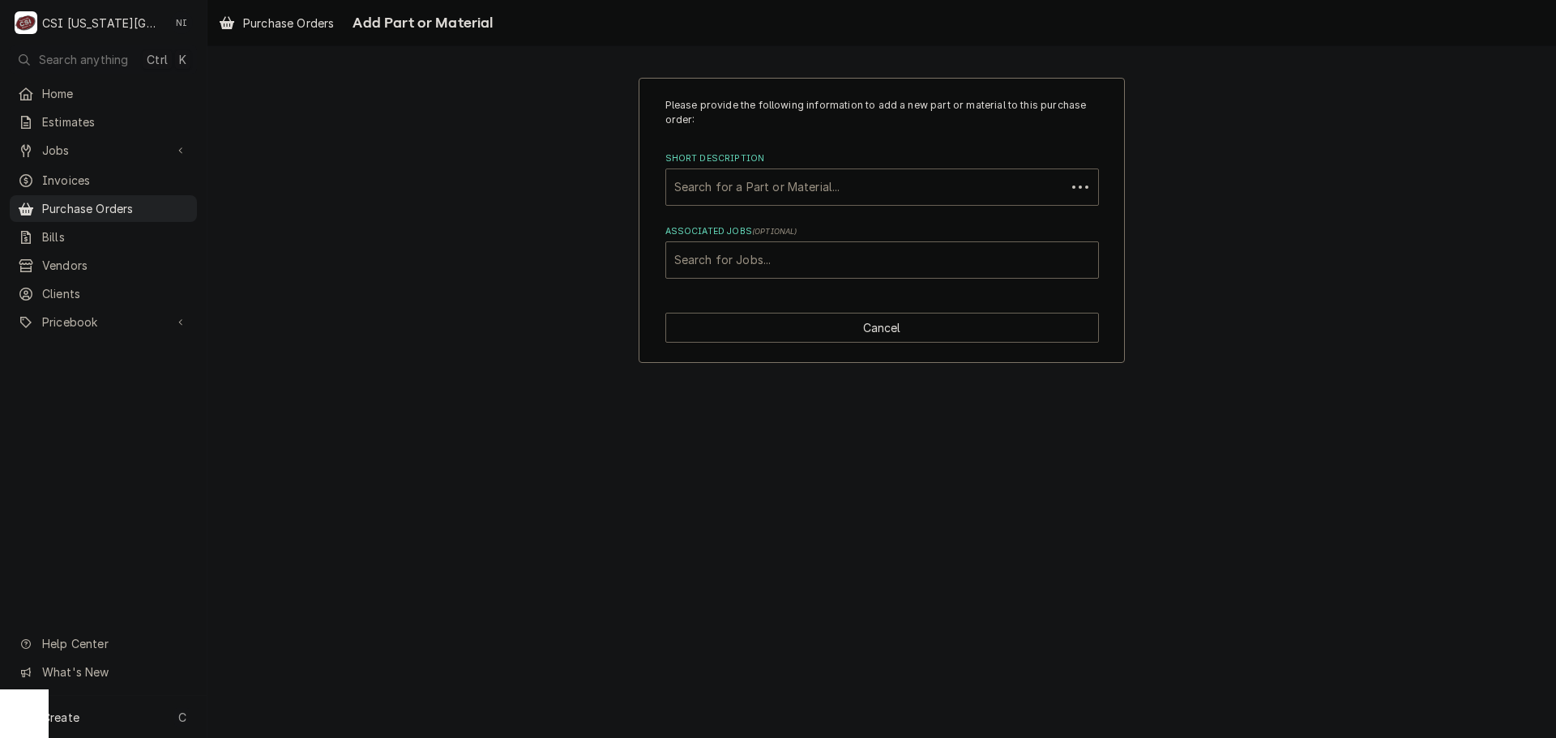
click at [834, 181] on div "Short Description" at bounding box center [865, 187] width 383 height 29
paste input "RPC13-370"
type input "RPC13-370"
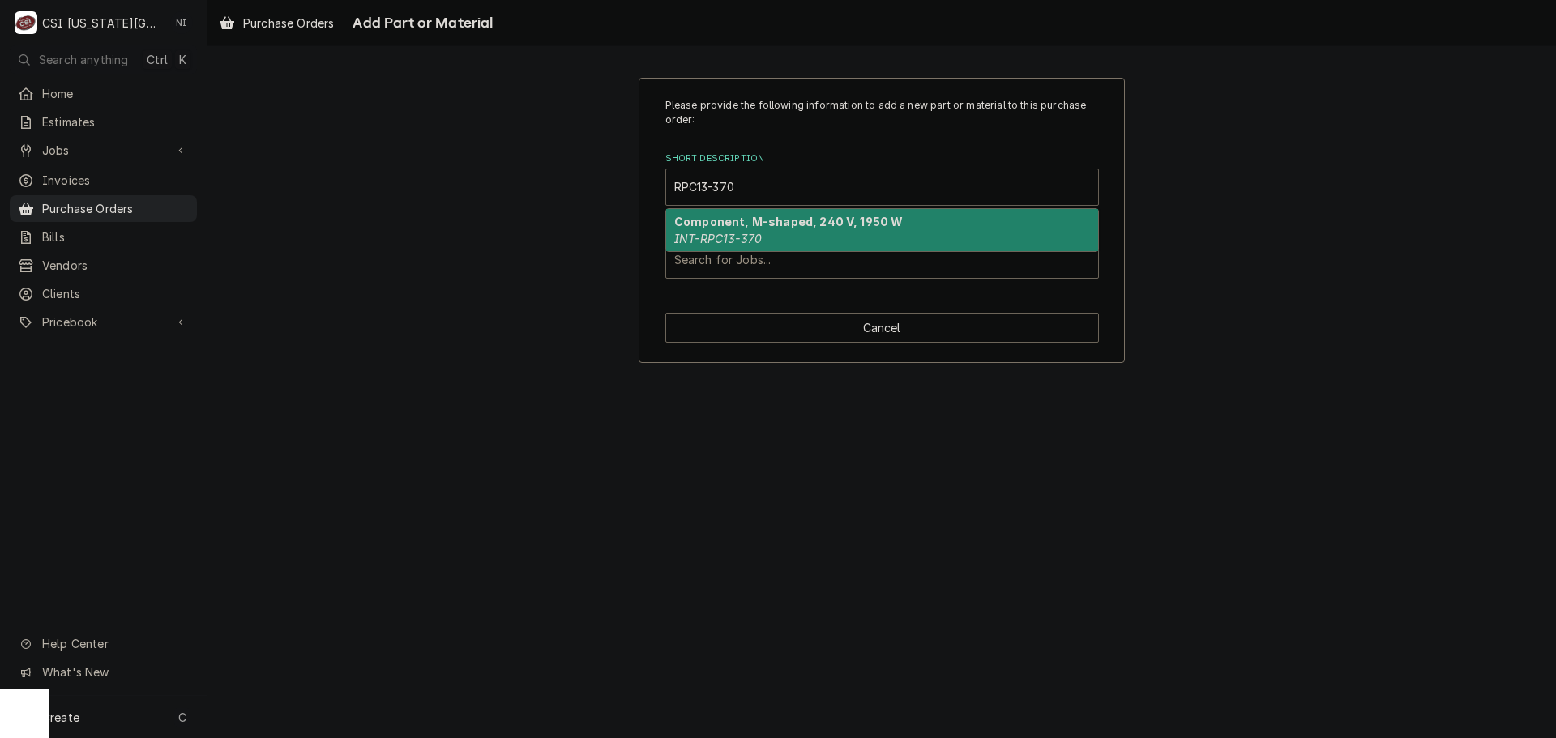
click at [720, 229] on div "Component, M-shaped, 240 V, 1950 W INT-RPC13-370" at bounding box center [882, 230] width 432 height 42
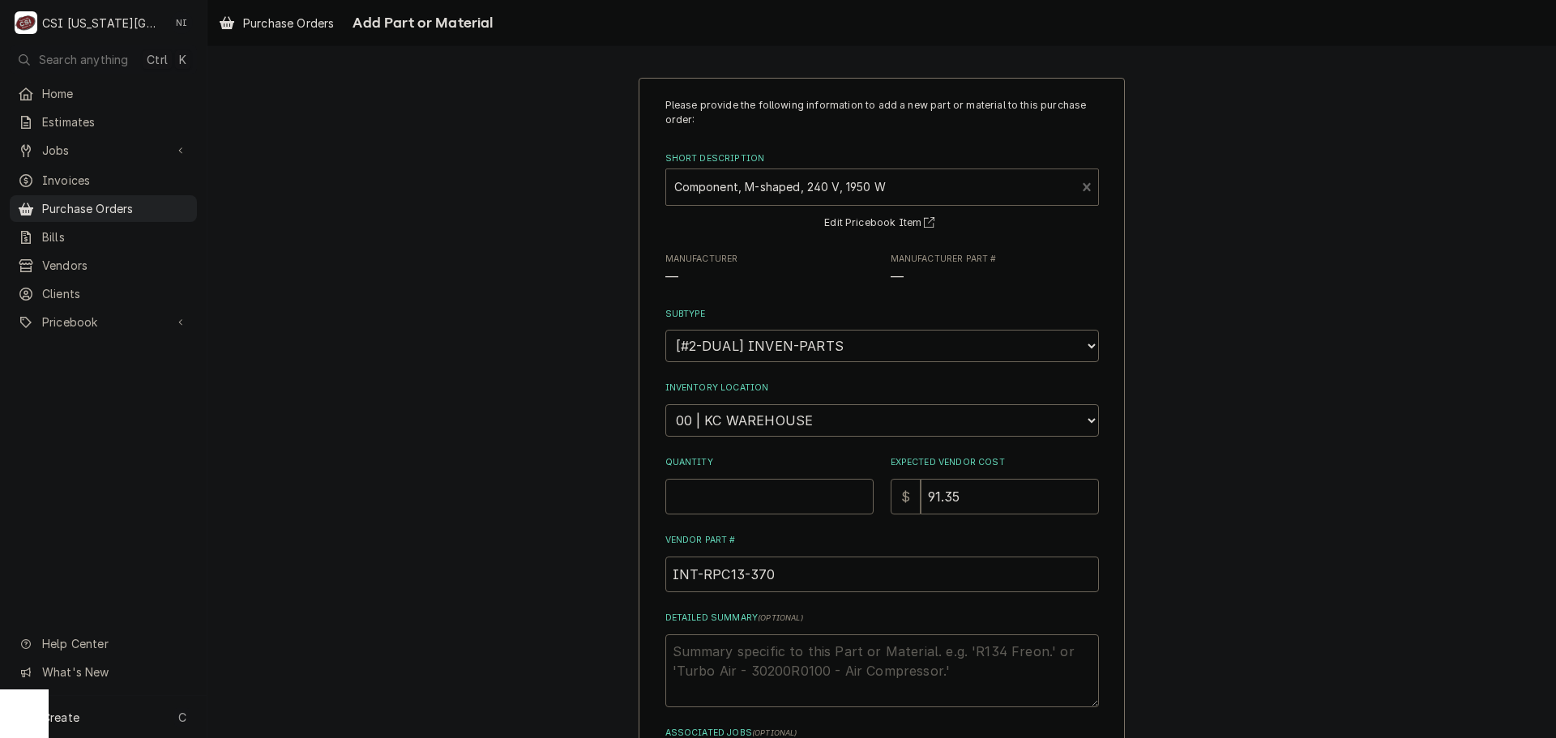
type textarea "x"
click at [764, 362] on select "Choose a subtype... [#2-DUAL] AFTERHRS-WH-CHG-2 [#2-DUAL] BEV-EQUIP [#2-DUAL] B…" at bounding box center [882, 346] width 434 height 32
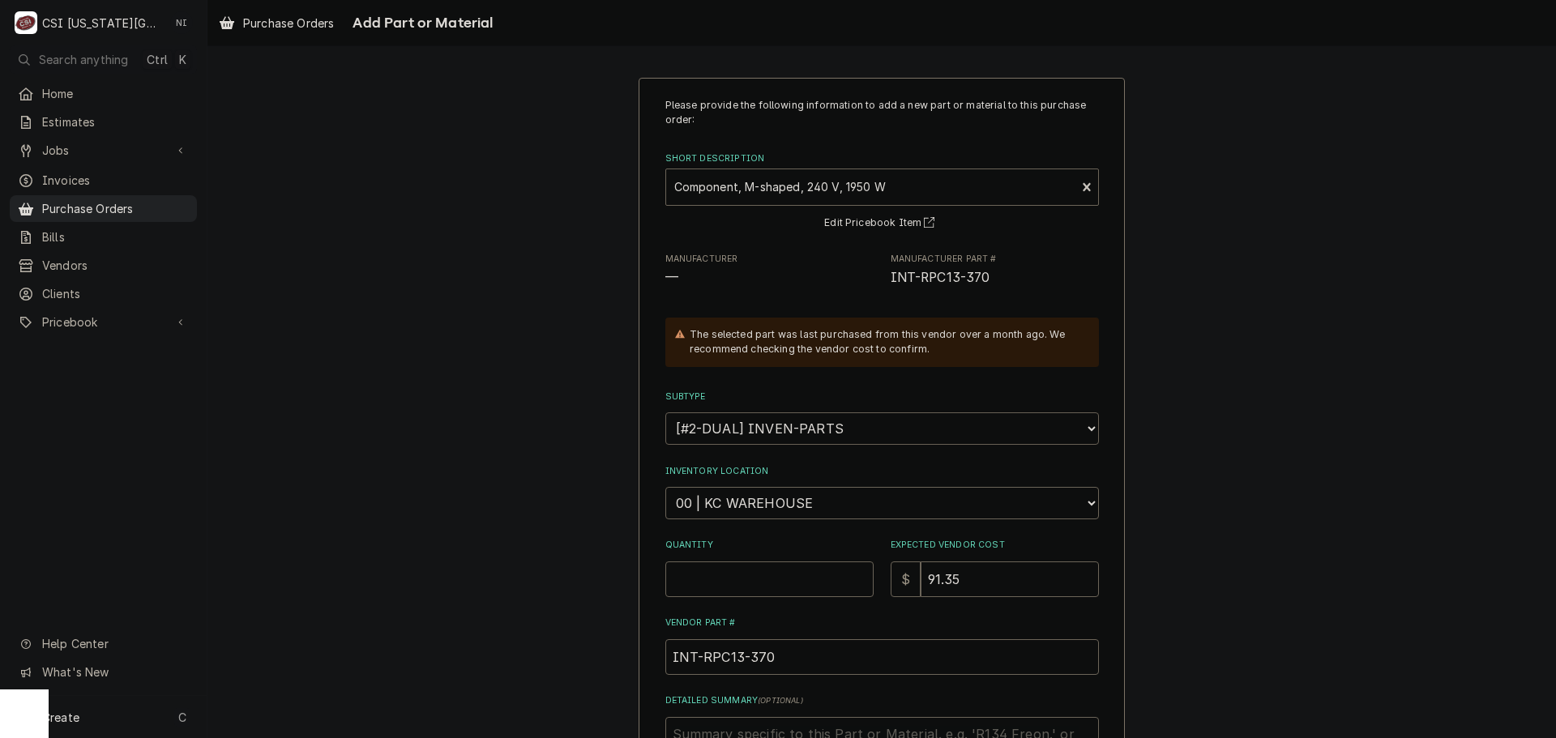
click at [665, 412] on select "Choose a subtype... [#2-DUAL] AFTERHRS-WH-CHG-2 [#2-DUAL] BEV-EQUIP [#2-DUAL] B…" at bounding box center [882, 428] width 434 height 32
click at [763, 575] on input "Quantity" at bounding box center [769, 580] width 208 height 36
drag, startPoint x: 767, startPoint y: 502, endPoint x: 769, endPoint y: 492, distance: 10.7
click at [767, 502] on select "Choose a location... 00 | KC WAREHOUSE 00 | MAIN WAREHOUSE 01 | BRIAN BREAZIER …" at bounding box center [882, 503] width 434 height 32
select select "2781"
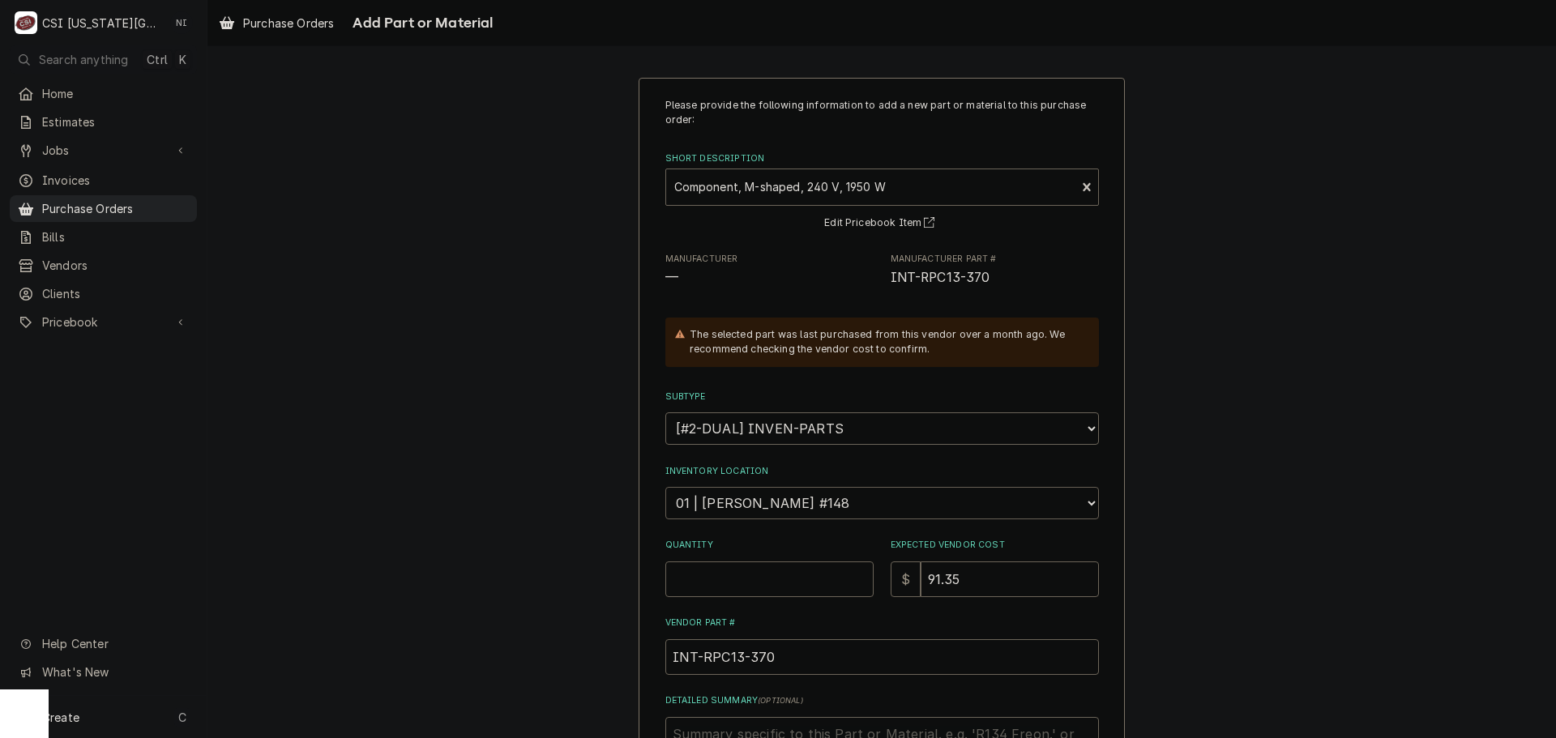
click at [665, 487] on select "Choose a location... 00 | KC WAREHOUSE 00 | MAIN WAREHOUSE 01 | BRIAN BREAZIER …" at bounding box center [882, 503] width 434 height 32
click at [740, 575] on input "Quantity" at bounding box center [769, 580] width 208 height 36
type textarea "x"
type input "1"
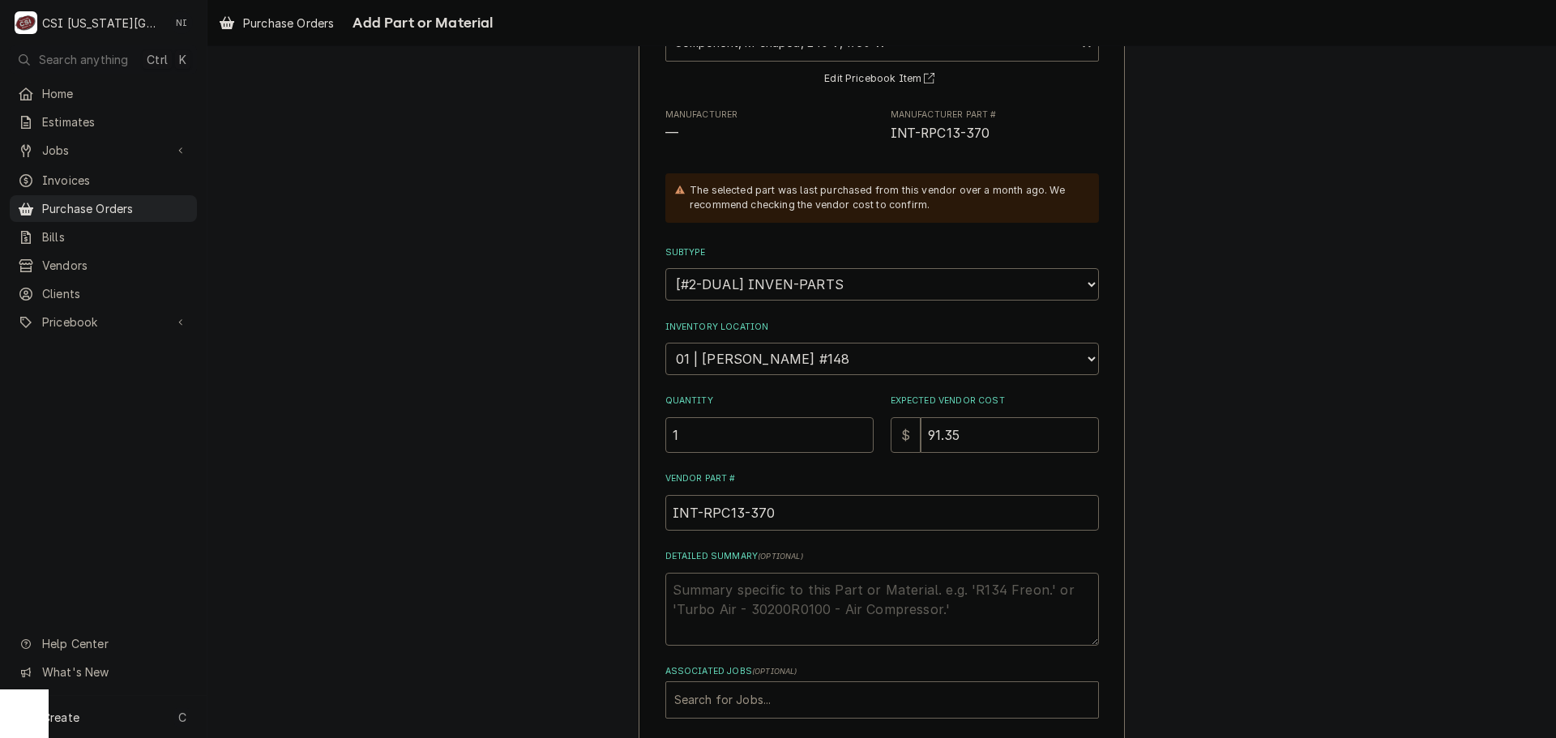
scroll to position [224, 0]
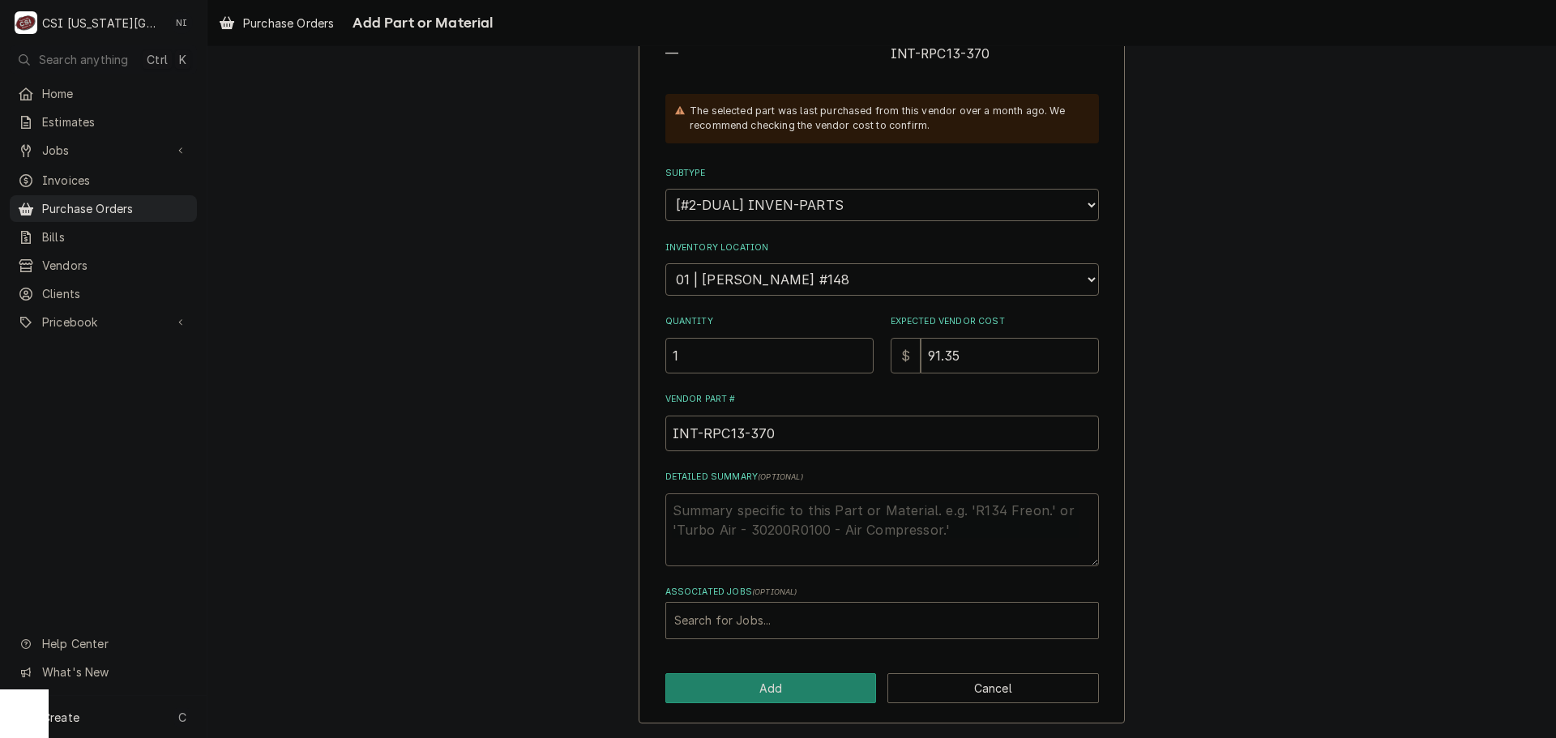
click at [743, 503] on textarea "Detailed Summary ( optional )" at bounding box center [882, 530] width 434 height 73
type textarea "x"
type textarea "b"
type textarea "x"
type textarea "bo"
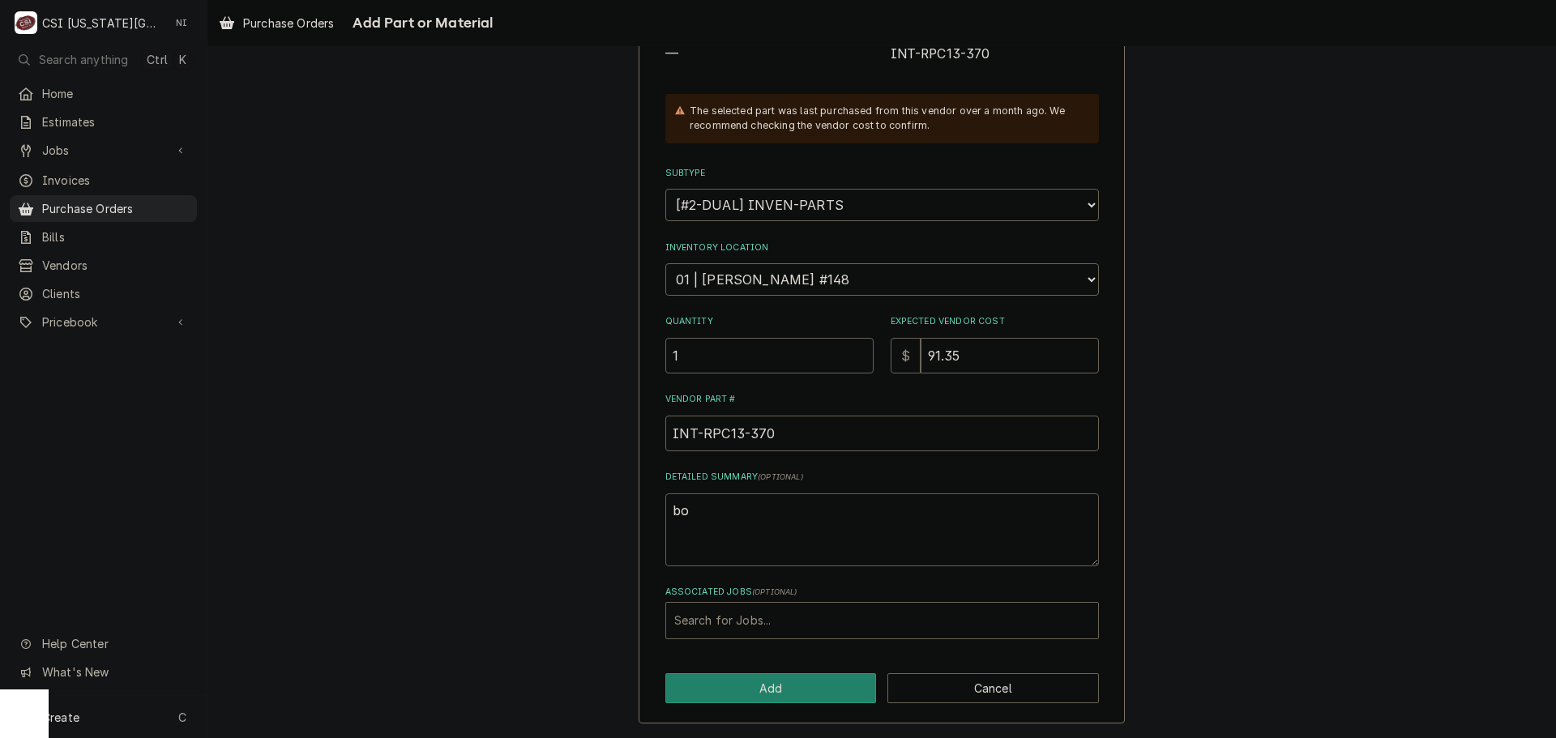
type textarea "x"
type textarea "b"
type textarea "x"
type textarea "BO"
type textarea "x"
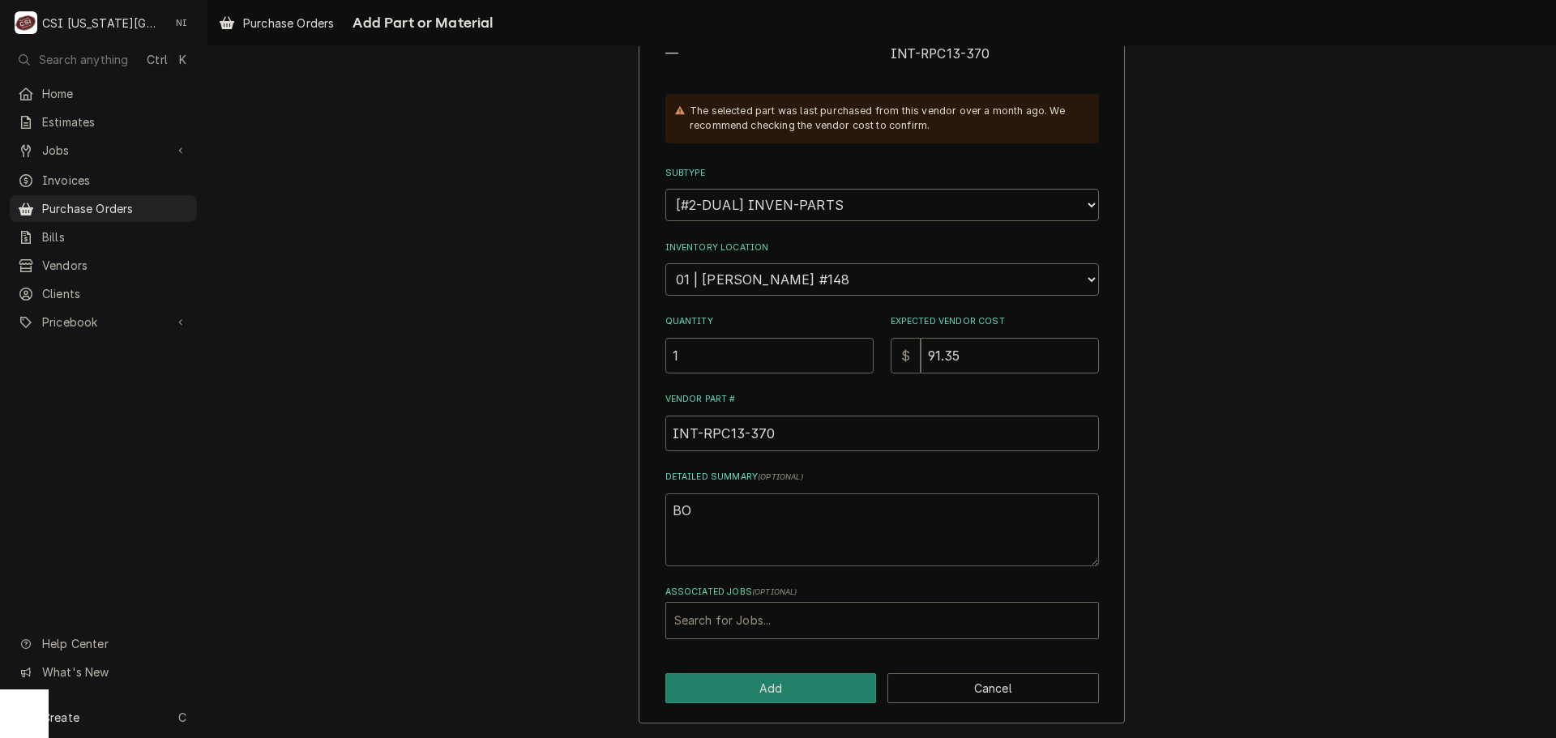
type textarea "BOP"
type textarea "x"
type textarea "BO"
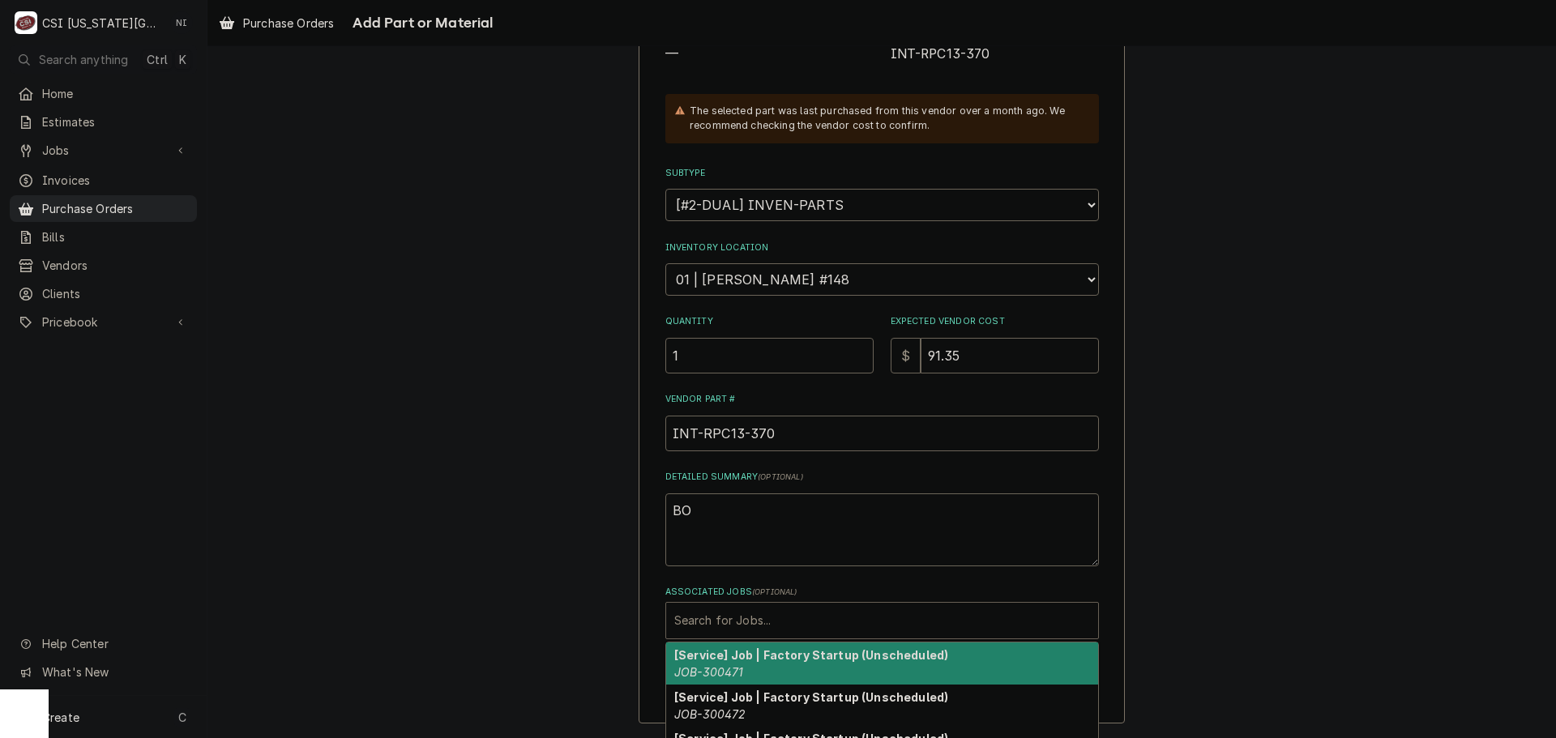
click at [727, 616] on div "Associated Jobs" at bounding box center [882, 620] width 416 height 29
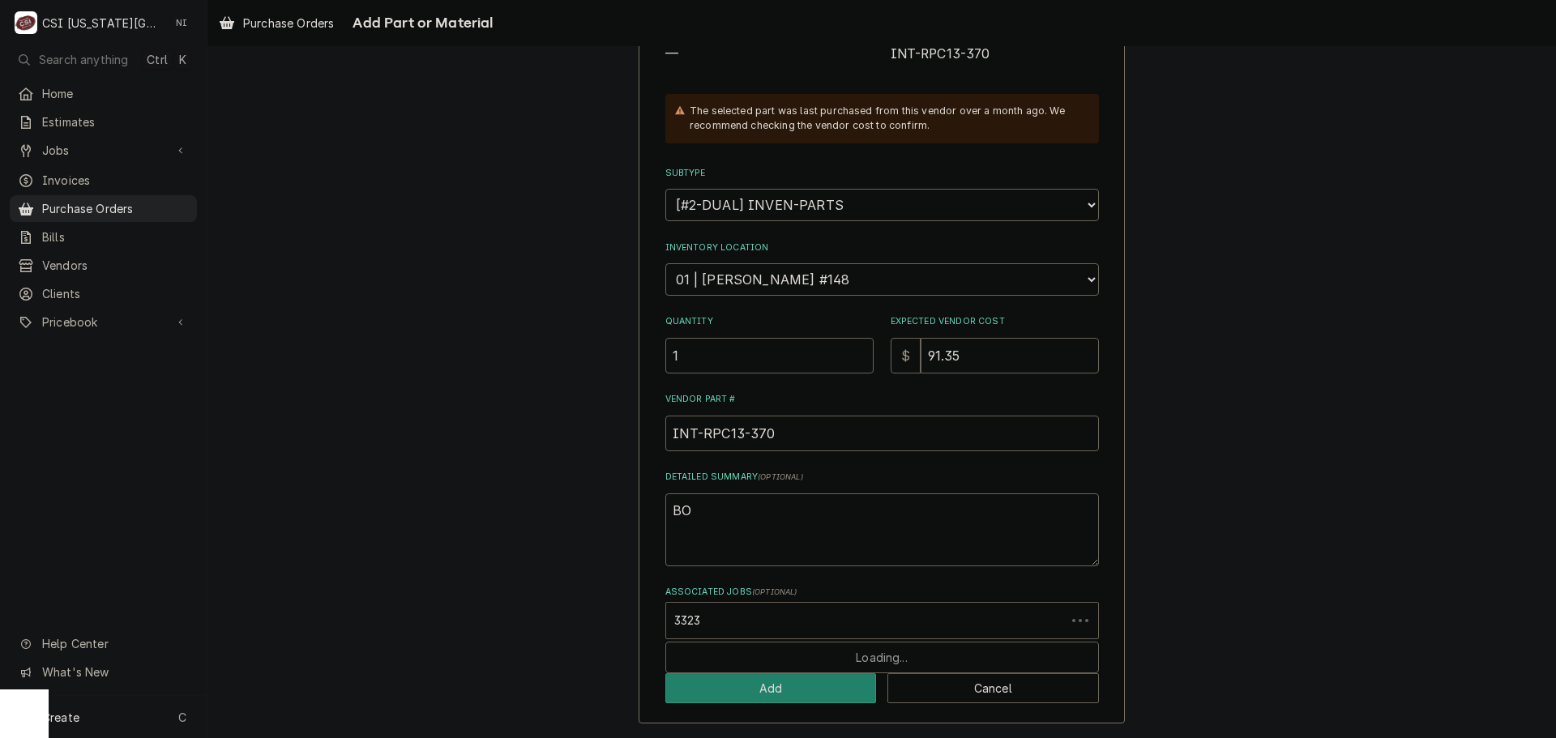
type input "33230"
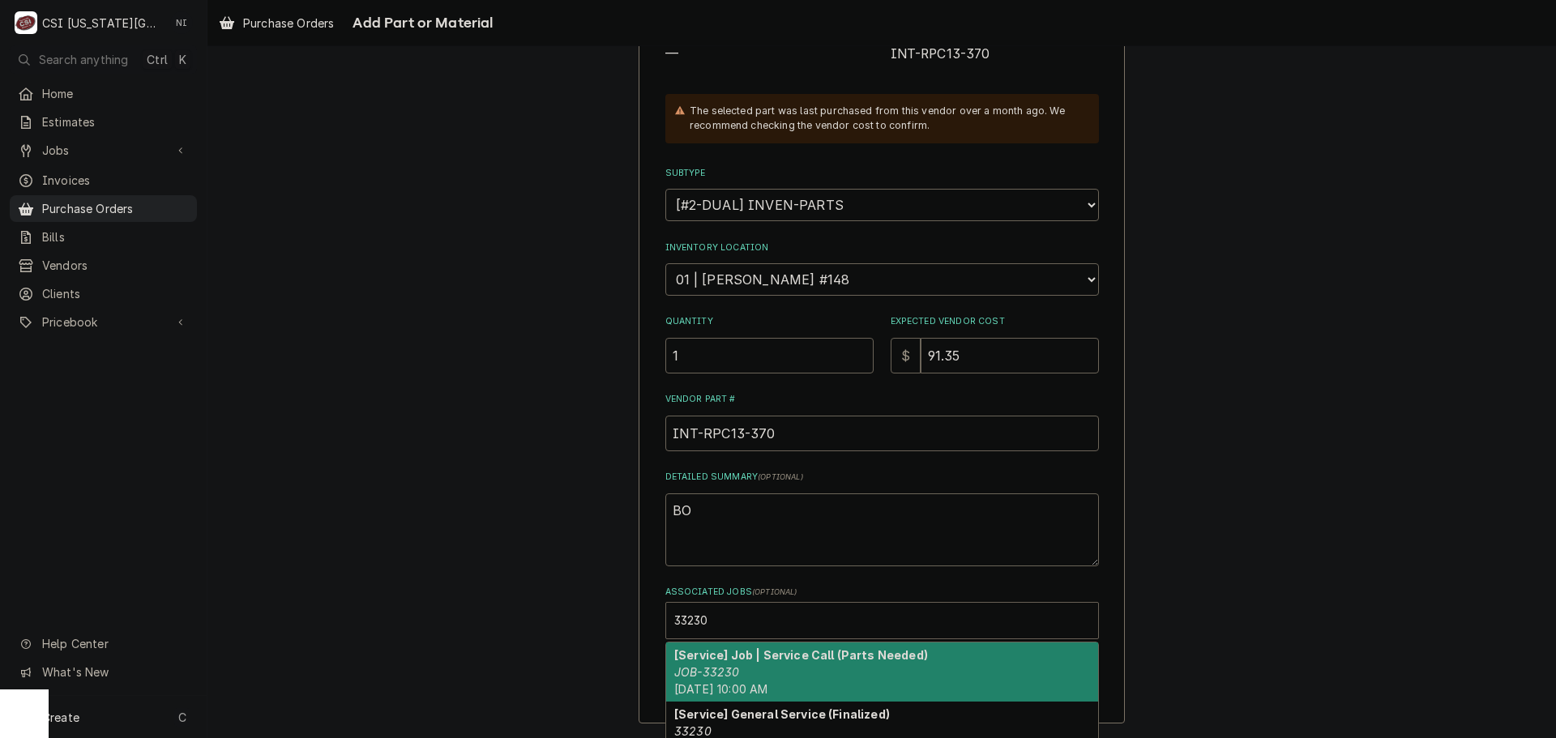
click at [716, 673] on em "JOB-33230" at bounding box center [706, 672] width 65 height 14
type textarea "x"
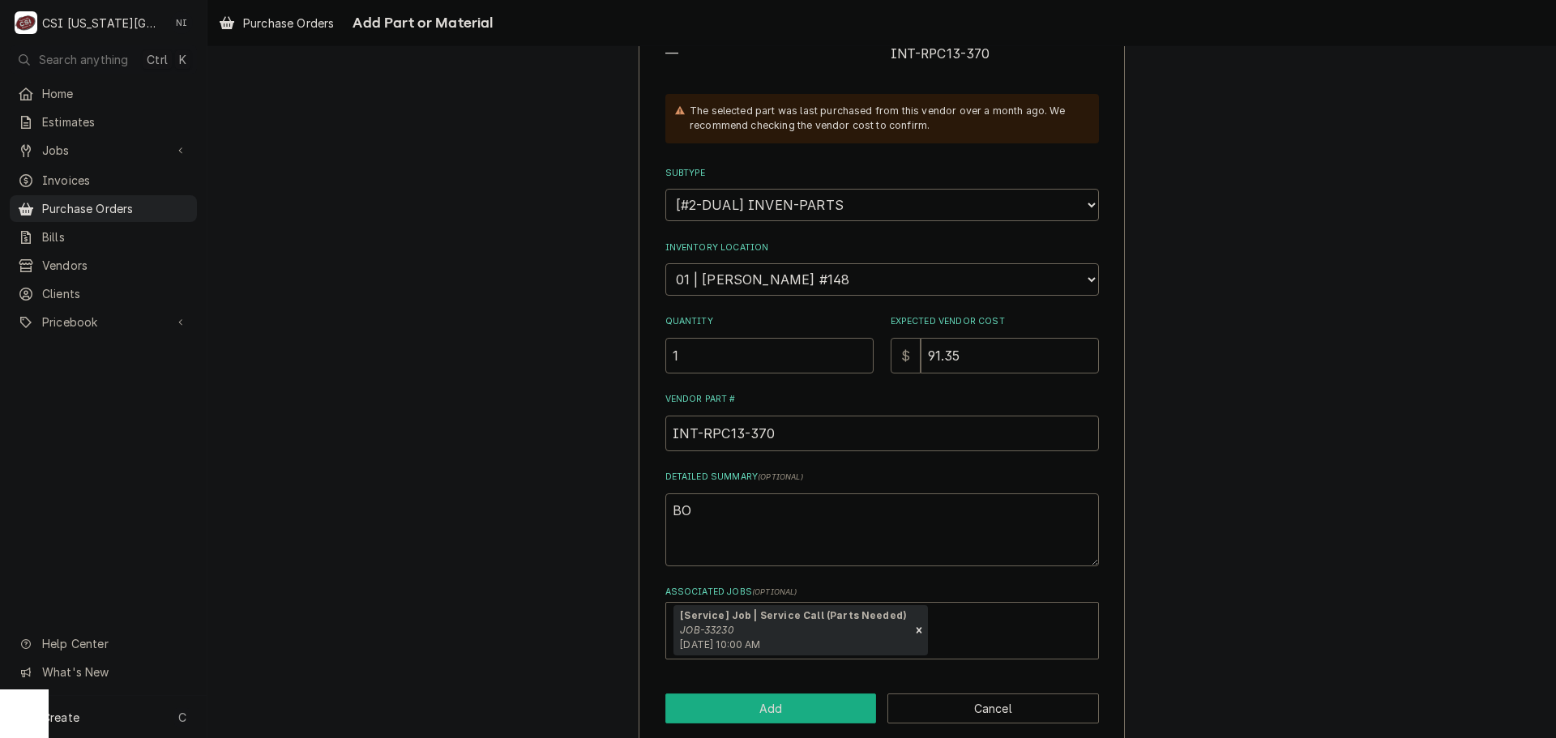
click at [727, 699] on button "Add" at bounding box center [771, 709] width 212 height 30
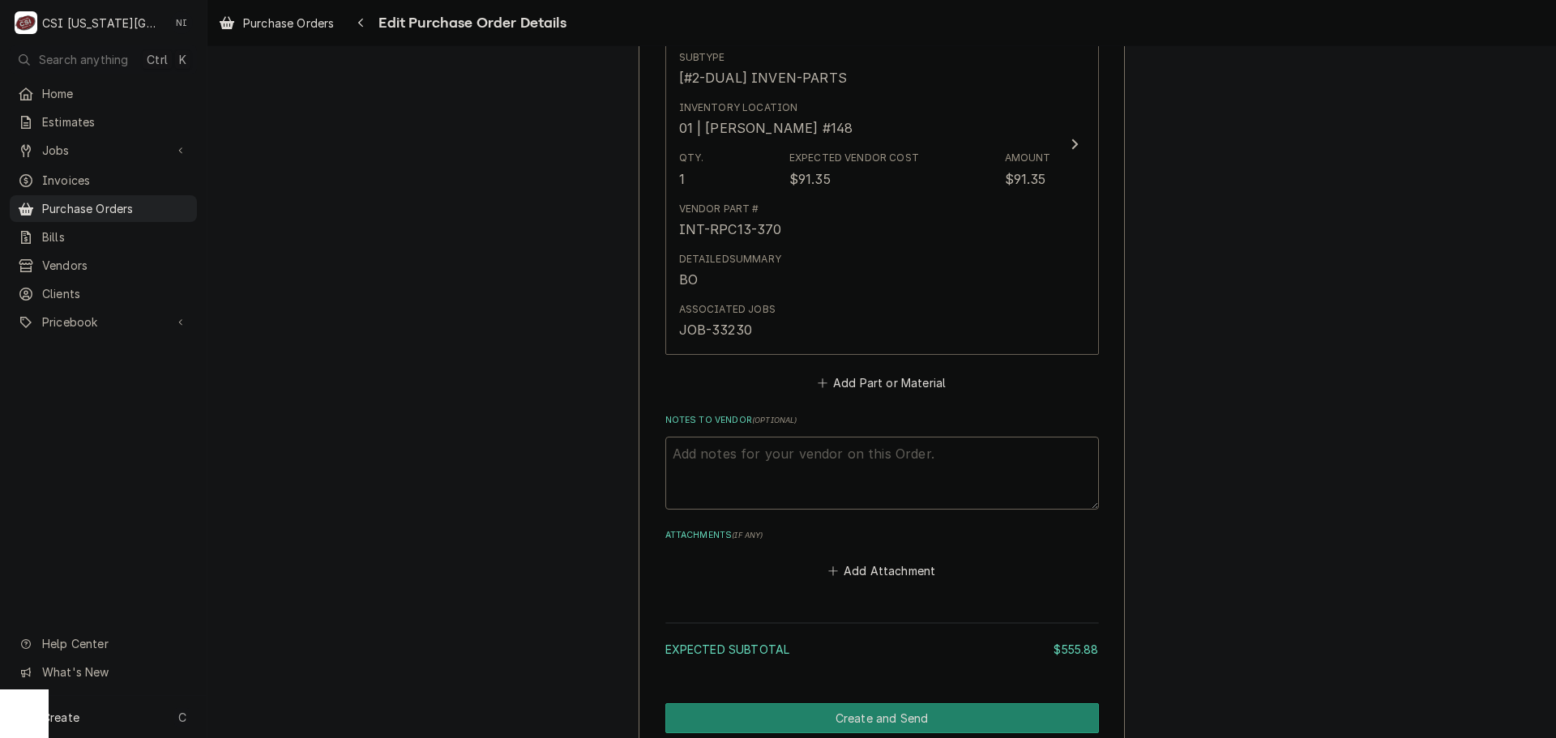
scroll to position [2076, 0]
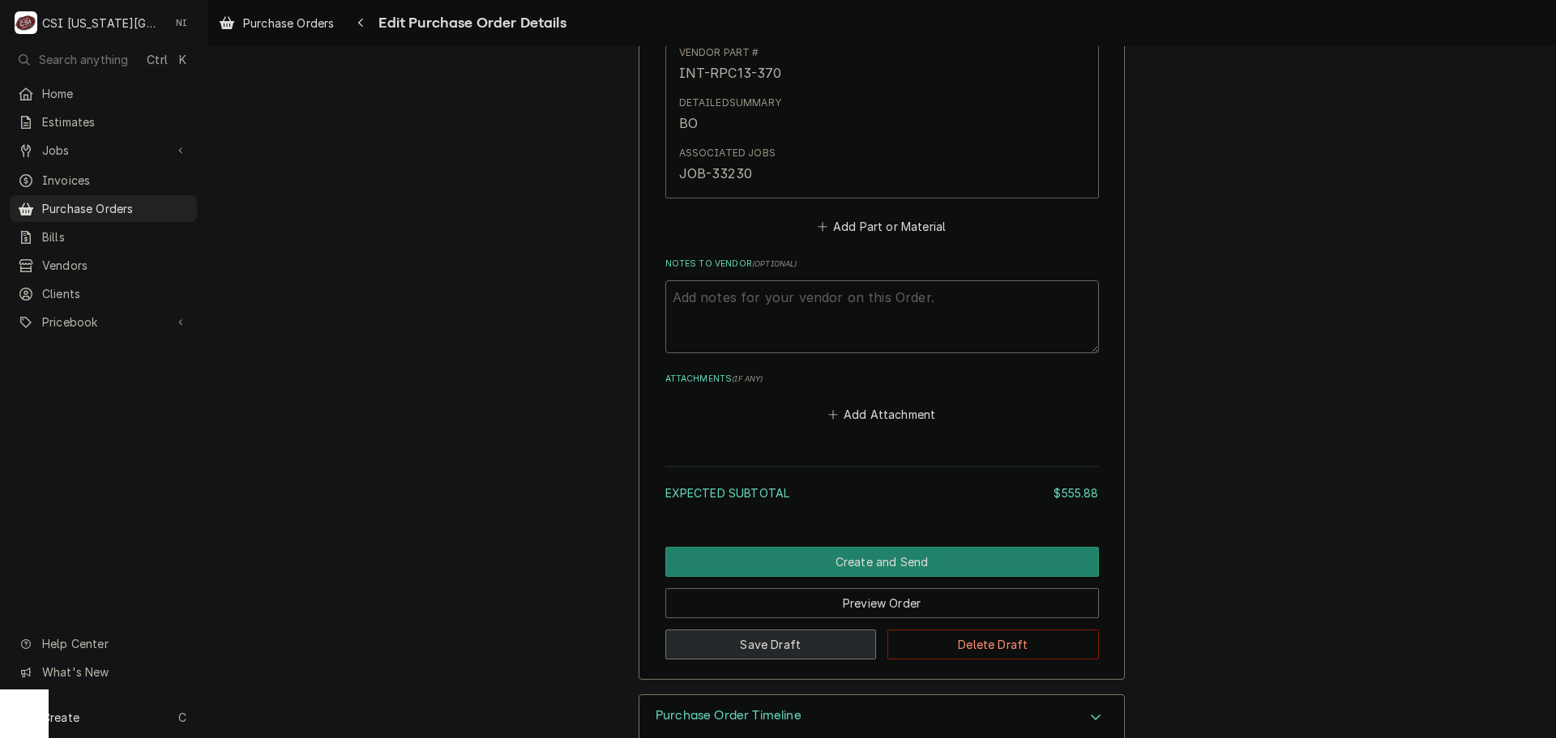
click at [746, 609] on div "Create and Send Preview Order Save Draft Delete Draft" at bounding box center [882, 603] width 434 height 113
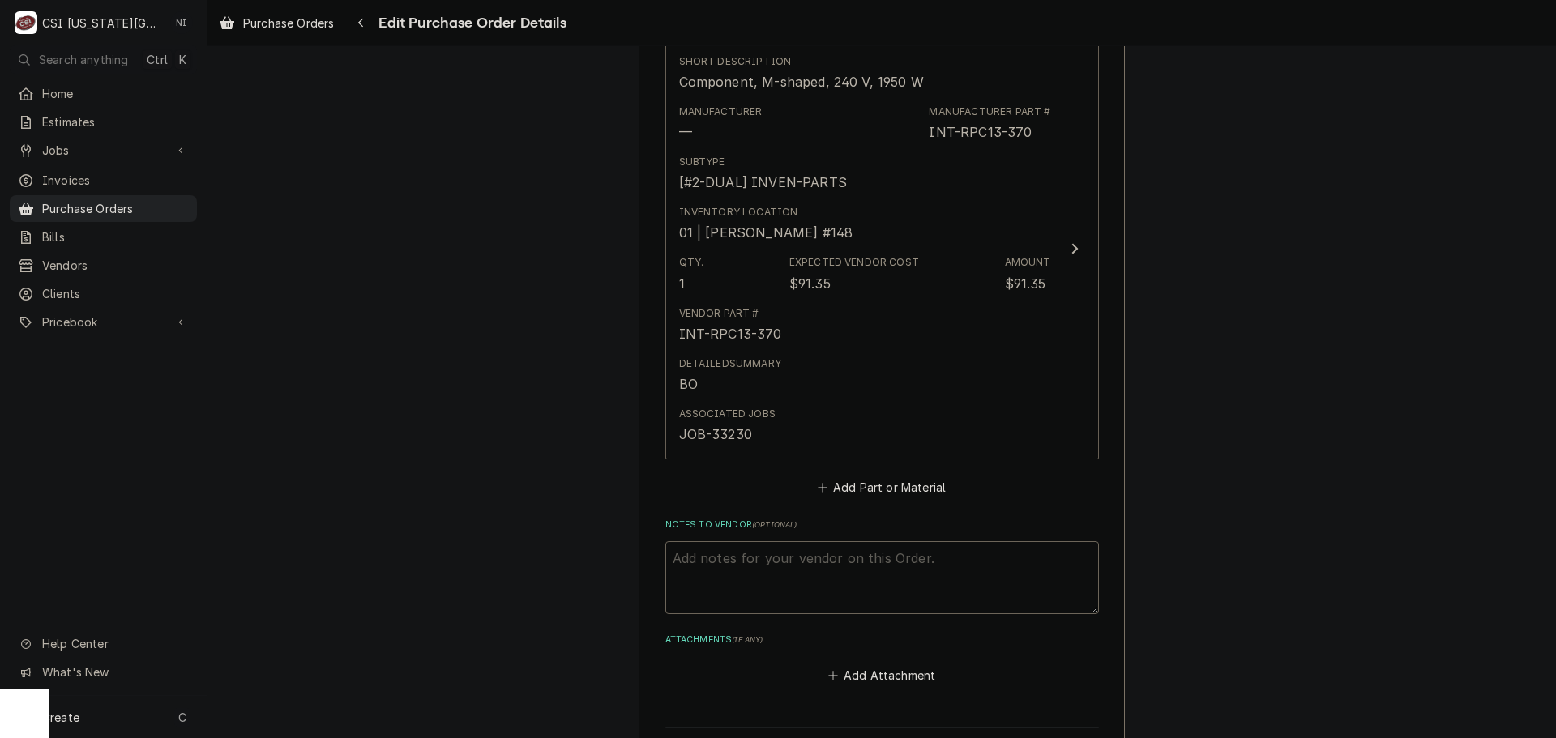
scroll to position [1833, 0]
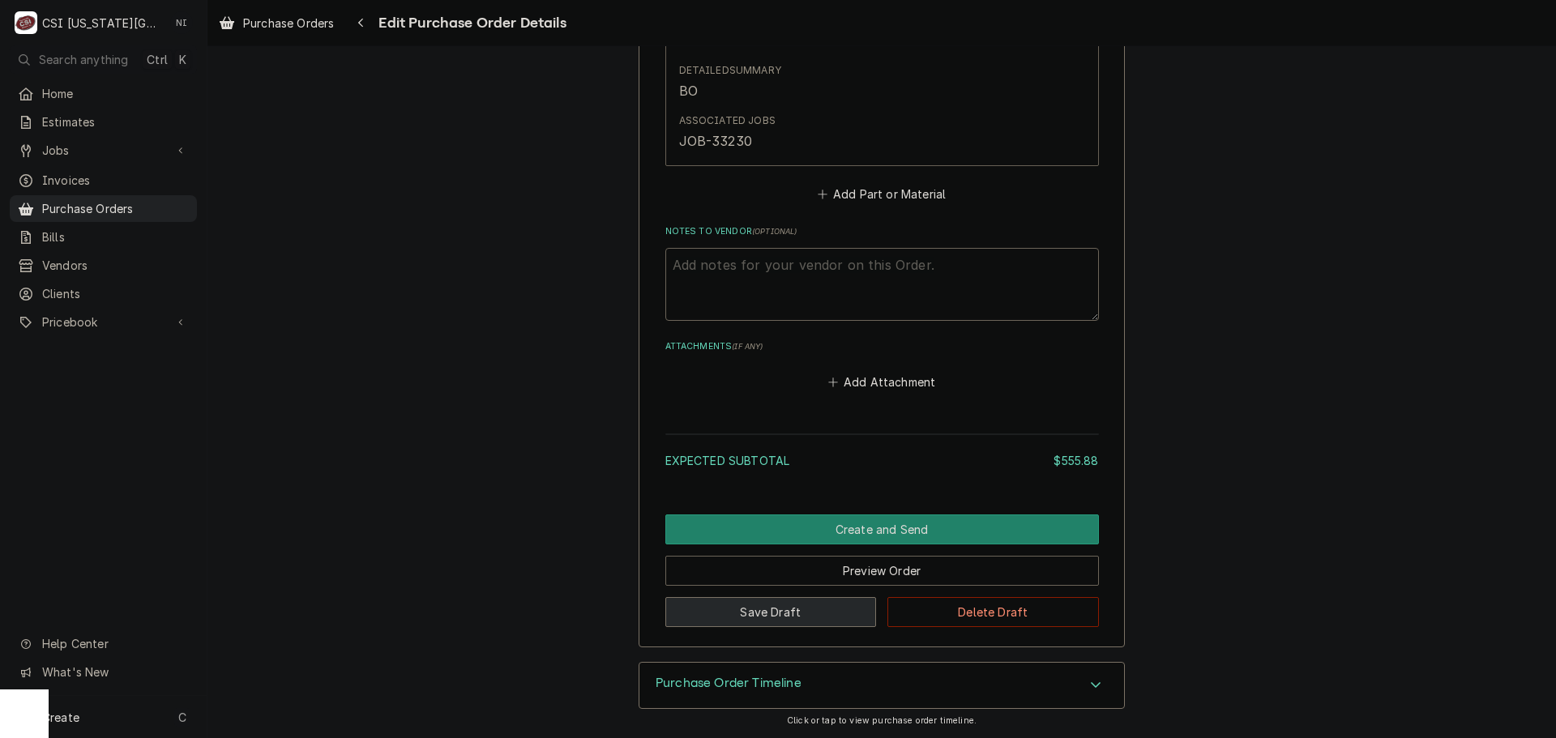
click at [797, 618] on button "Save Draft" at bounding box center [771, 612] width 212 height 30
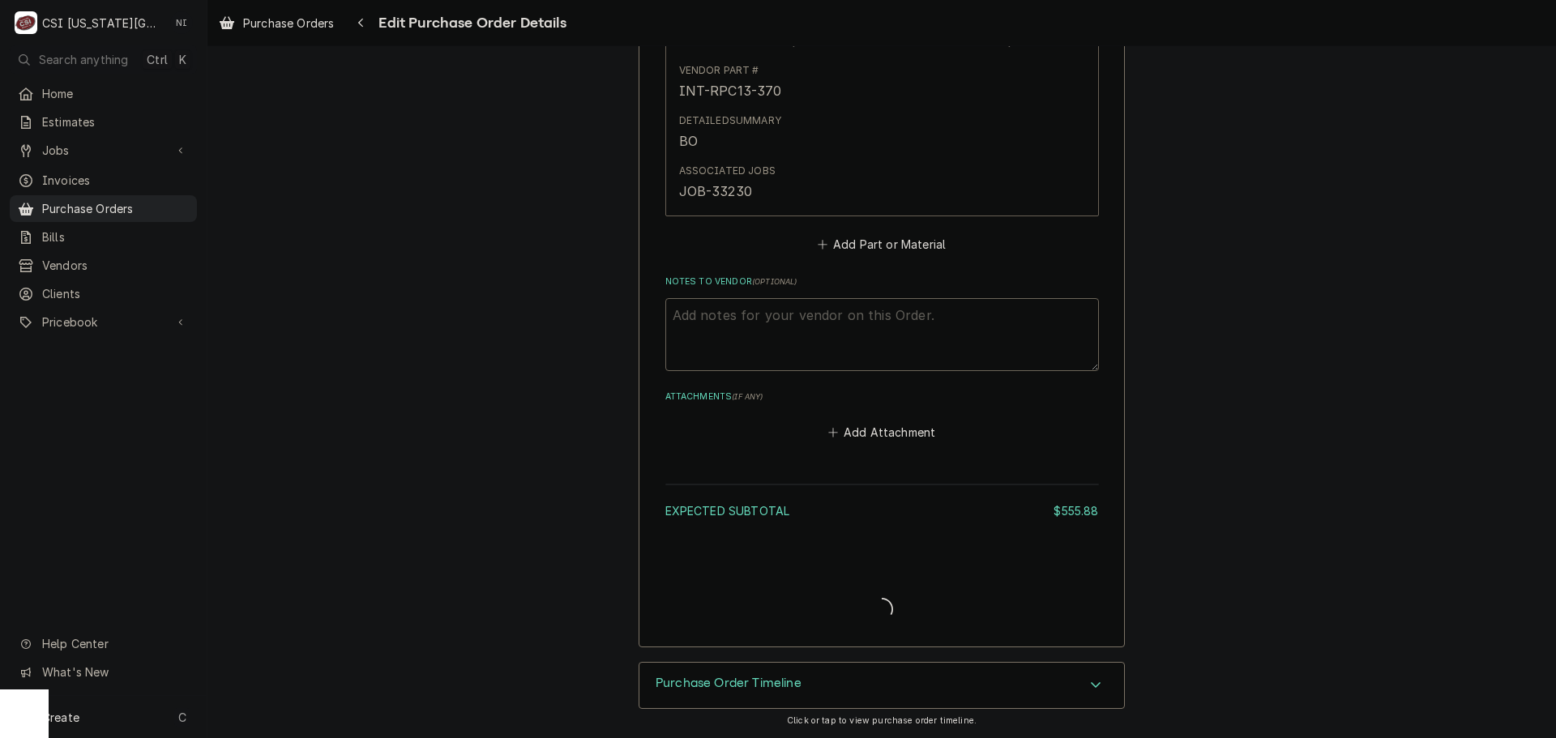
scroll to position [2058, 0]
type textarea "x"
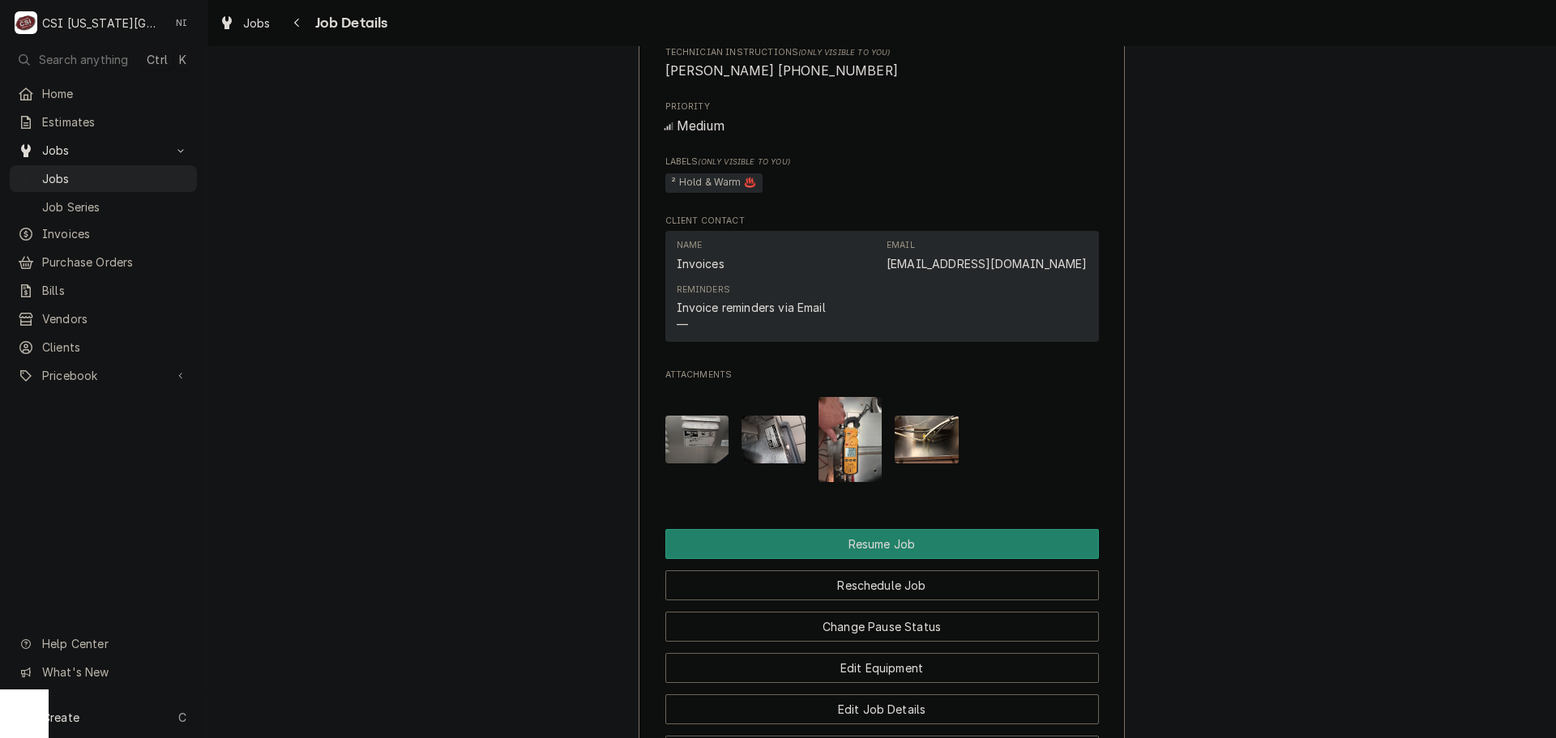
scroll to position [1900, 0]
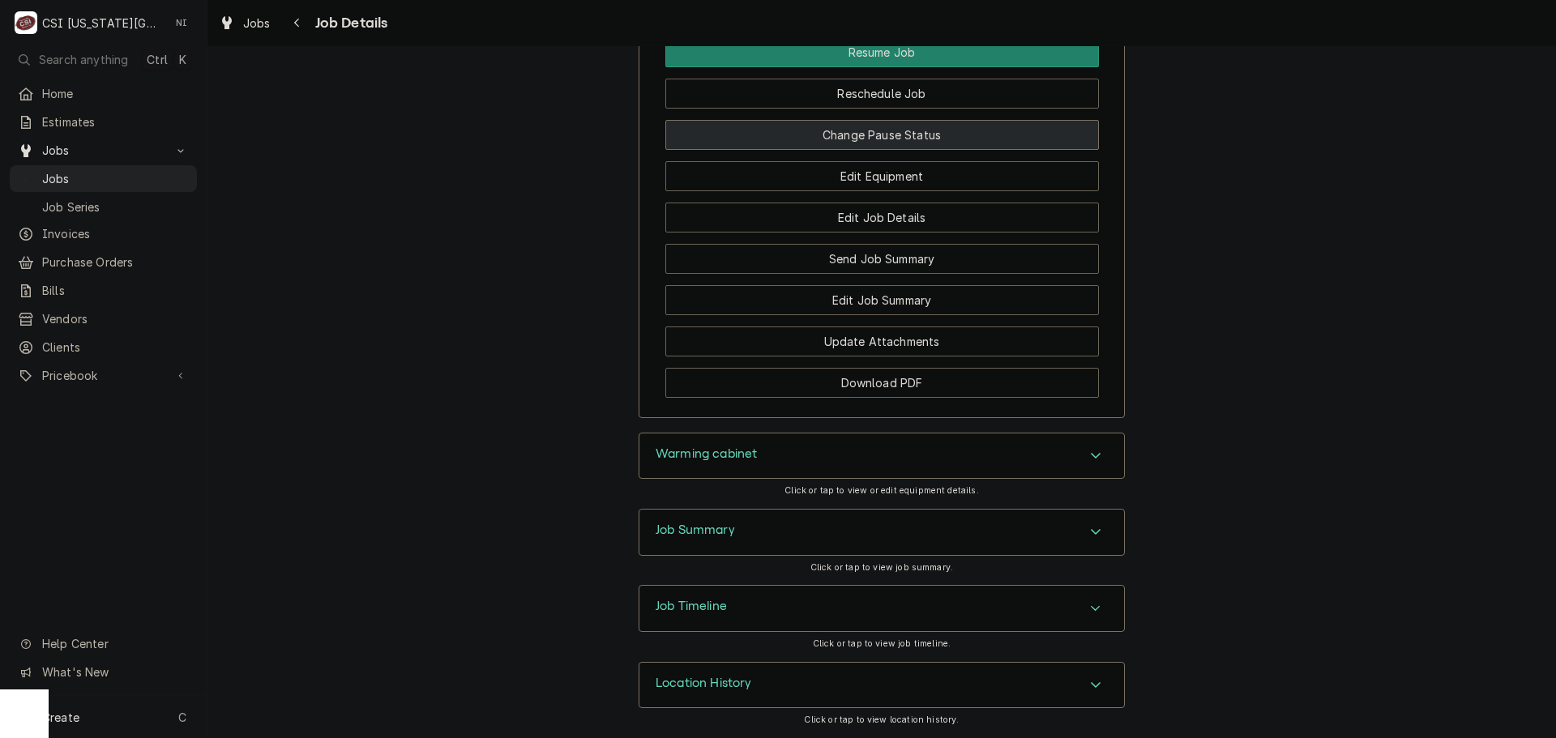
click at [836, 128] on button "Change Pause Status" at bounding box center [882, 135] width 434 height 30
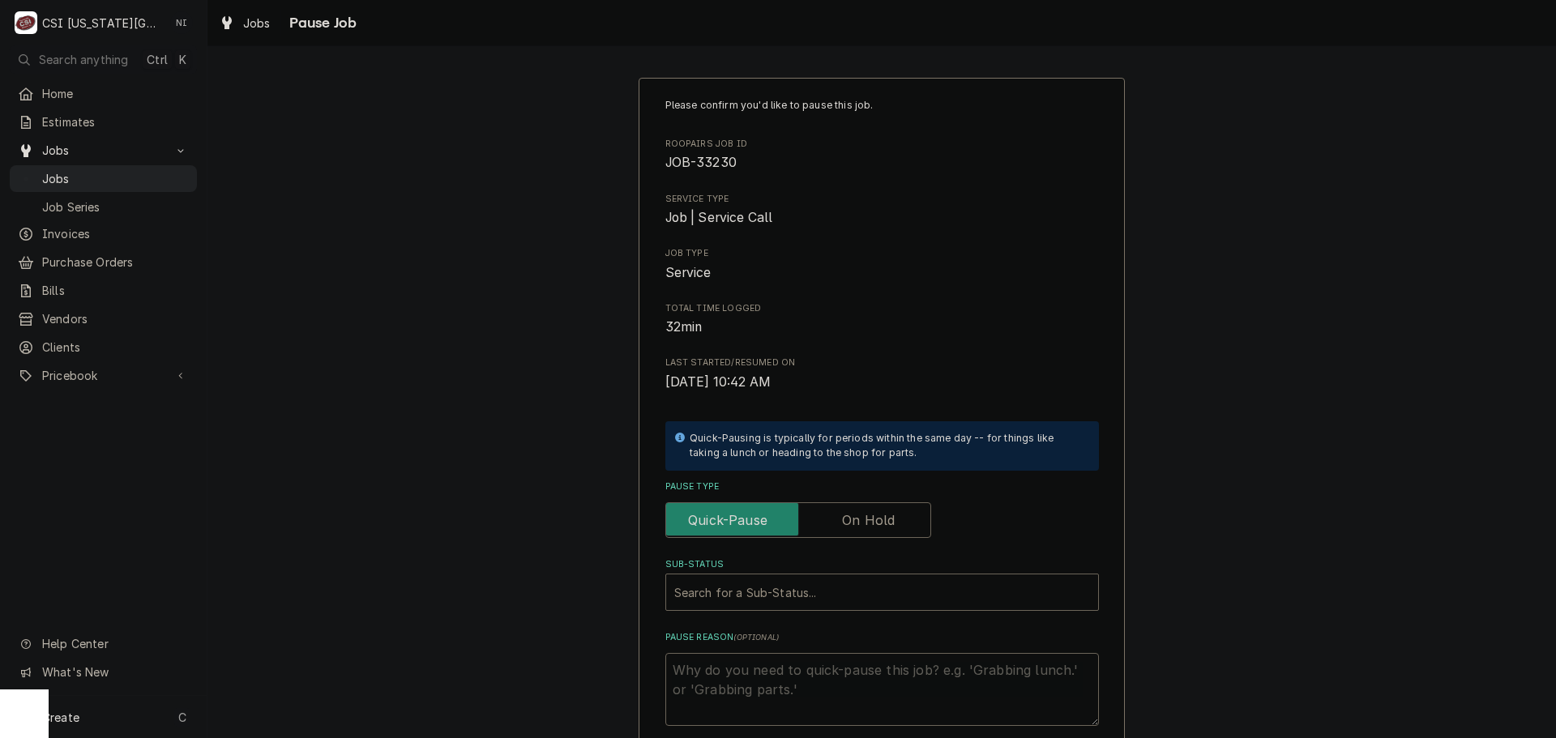
click at [851, 521] on label "Pause Type" at bounding box center [798, 520] width 266 height 36
click at [851, 521] on input "Pause Type" at bounding box center [798, 520] width 251 height 36
checkbox input "true"
click at [845, 575] on div "Search for a Sub-Status..." at bounding box center [866, 593] width 400 height 36
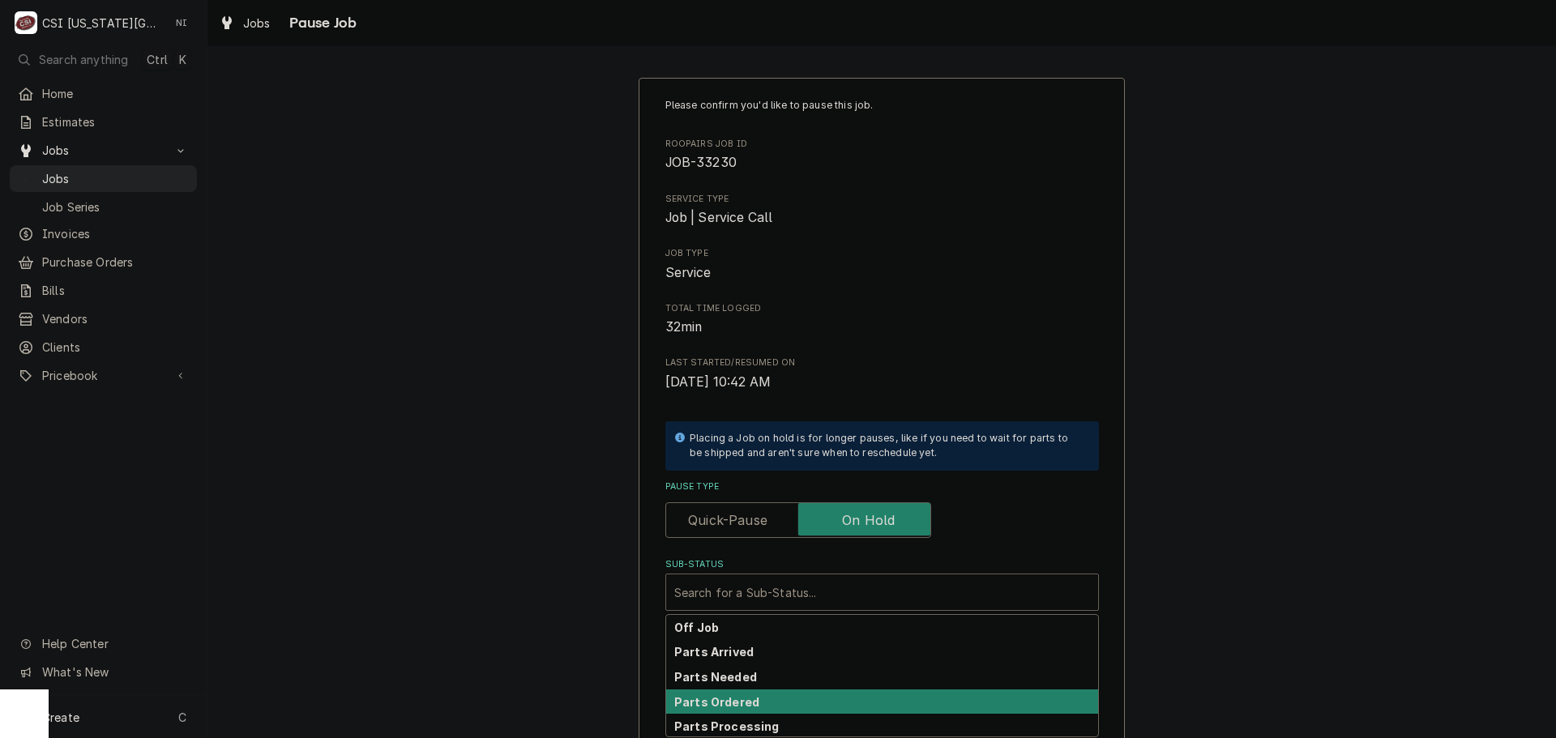
click at [767, 695] on div "Parts Ordered" at bounding box center [882, 702] width 432 height 25
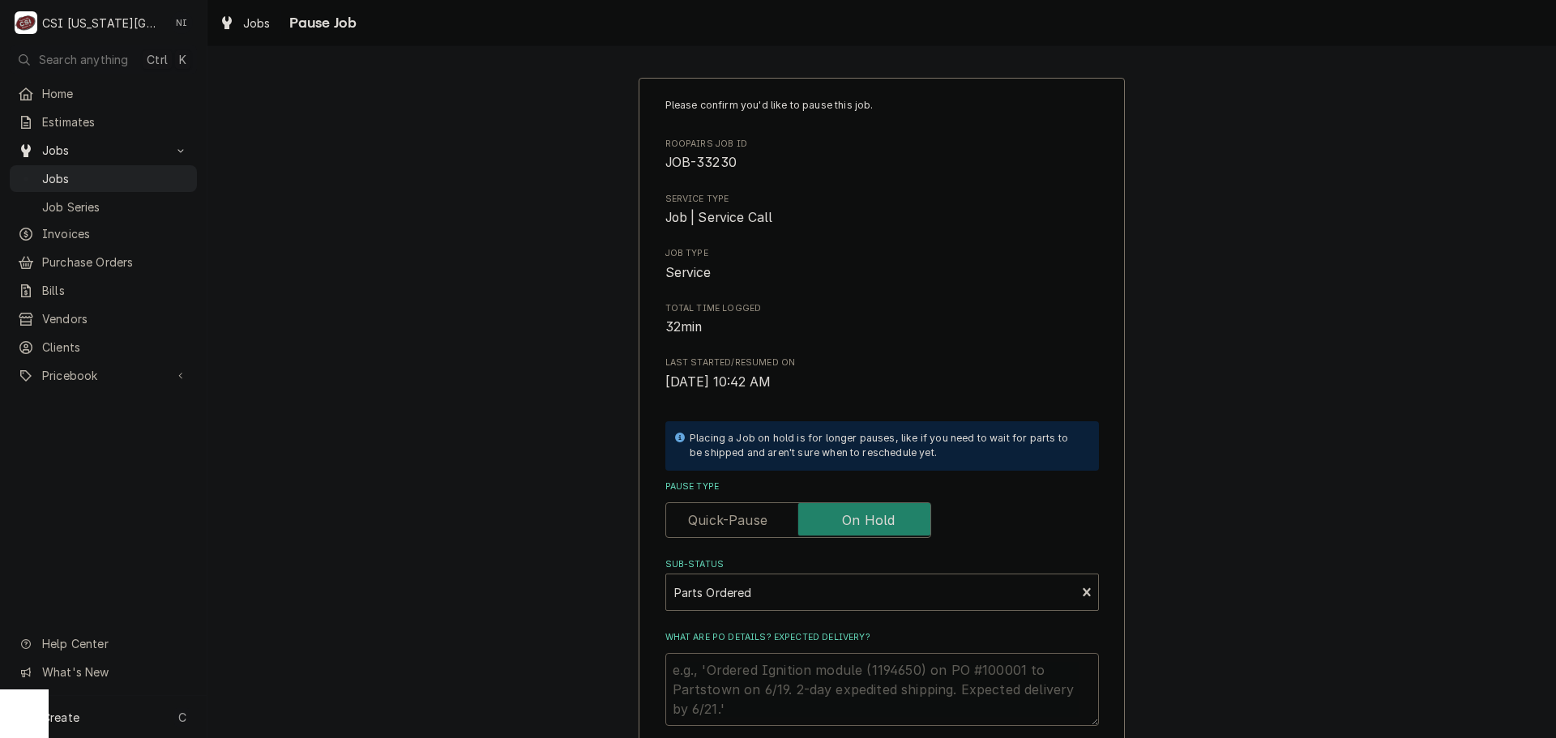
click at [763, 667] on textarea "What are PO details? Expected delivery?" at bounding box center [882, 689] width 434 height 73
type textarea "x"
type textarea "p"
type textarea "x"
type textarea "pa"
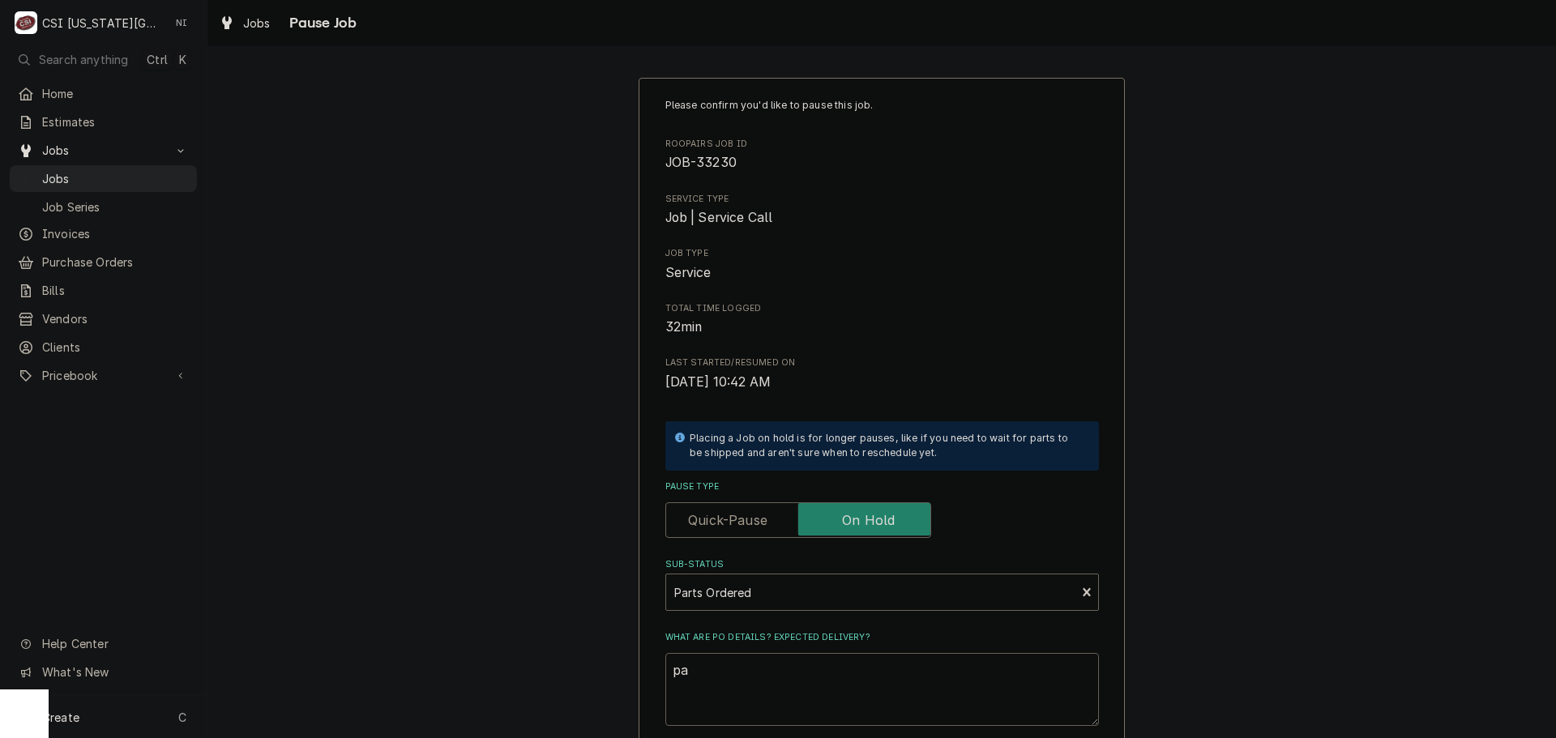
type textarea "x"
type textarea "pars"
type textarea "x"
type textarea "parst"
type textarea "x"
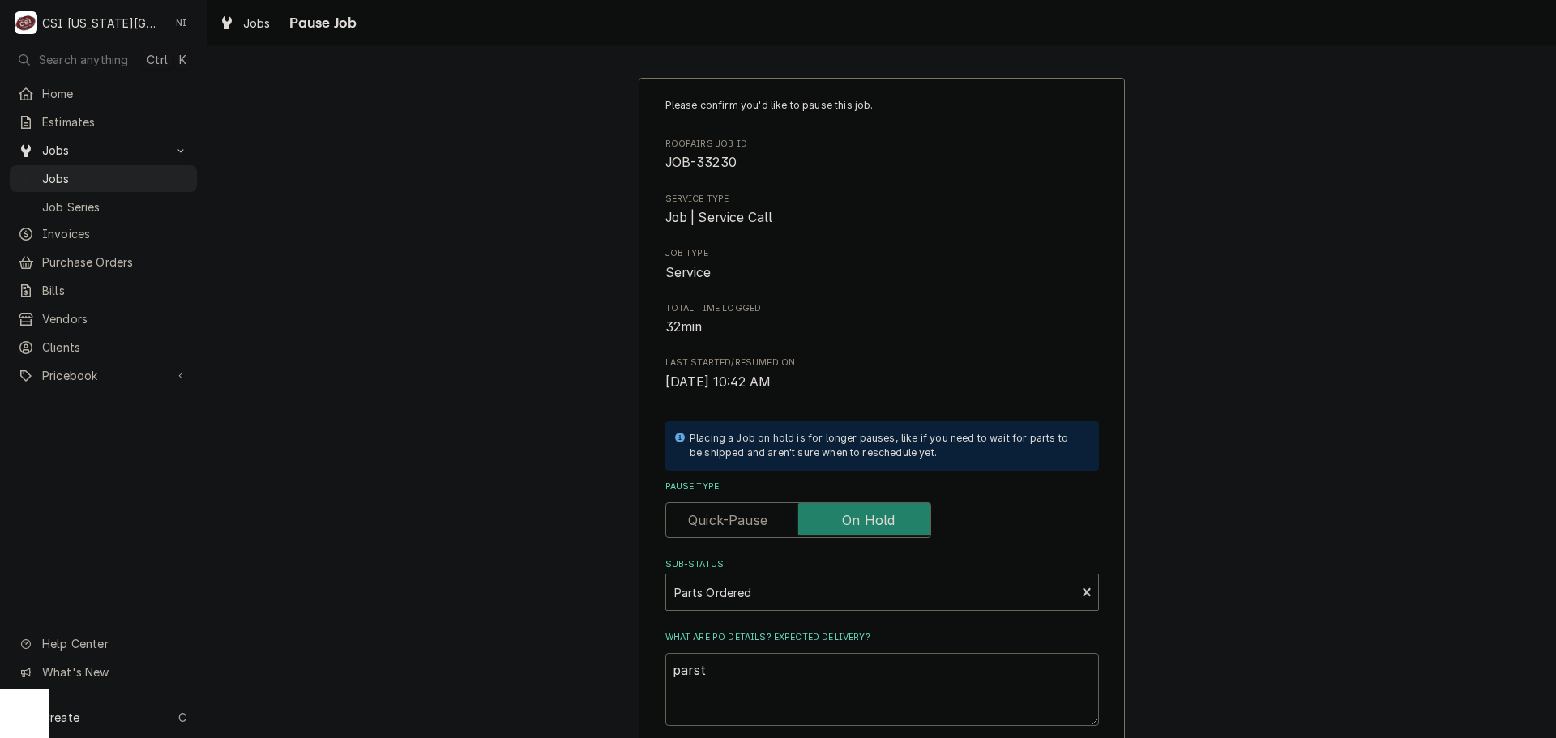
type textarea "parst"
type textarea "x"
type textarea "parst"
type textarea "x"
type textarea "pars"
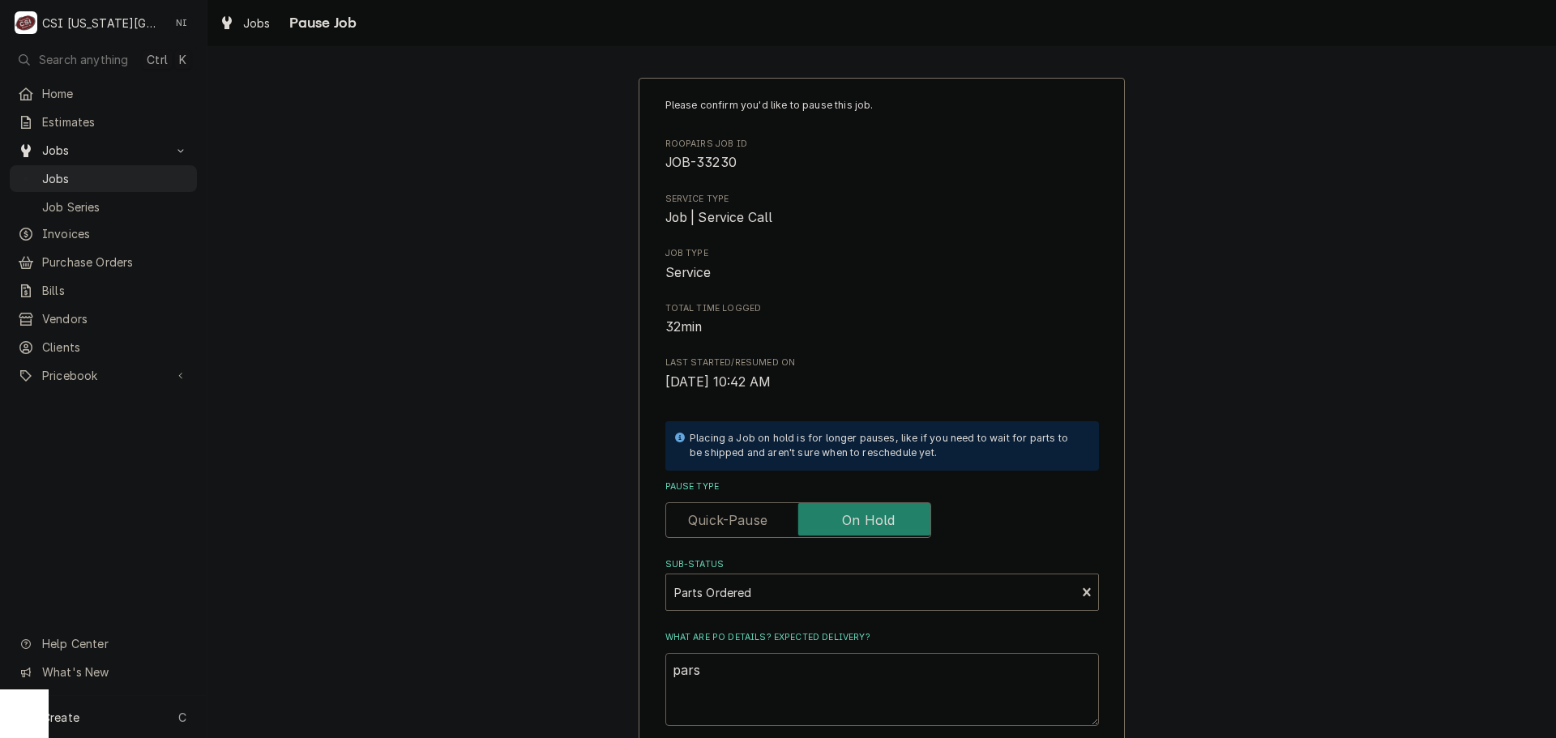
type textarea "x"
type textarea "par"
type textarea "x"
type textarea "pa"
type textarea "x"
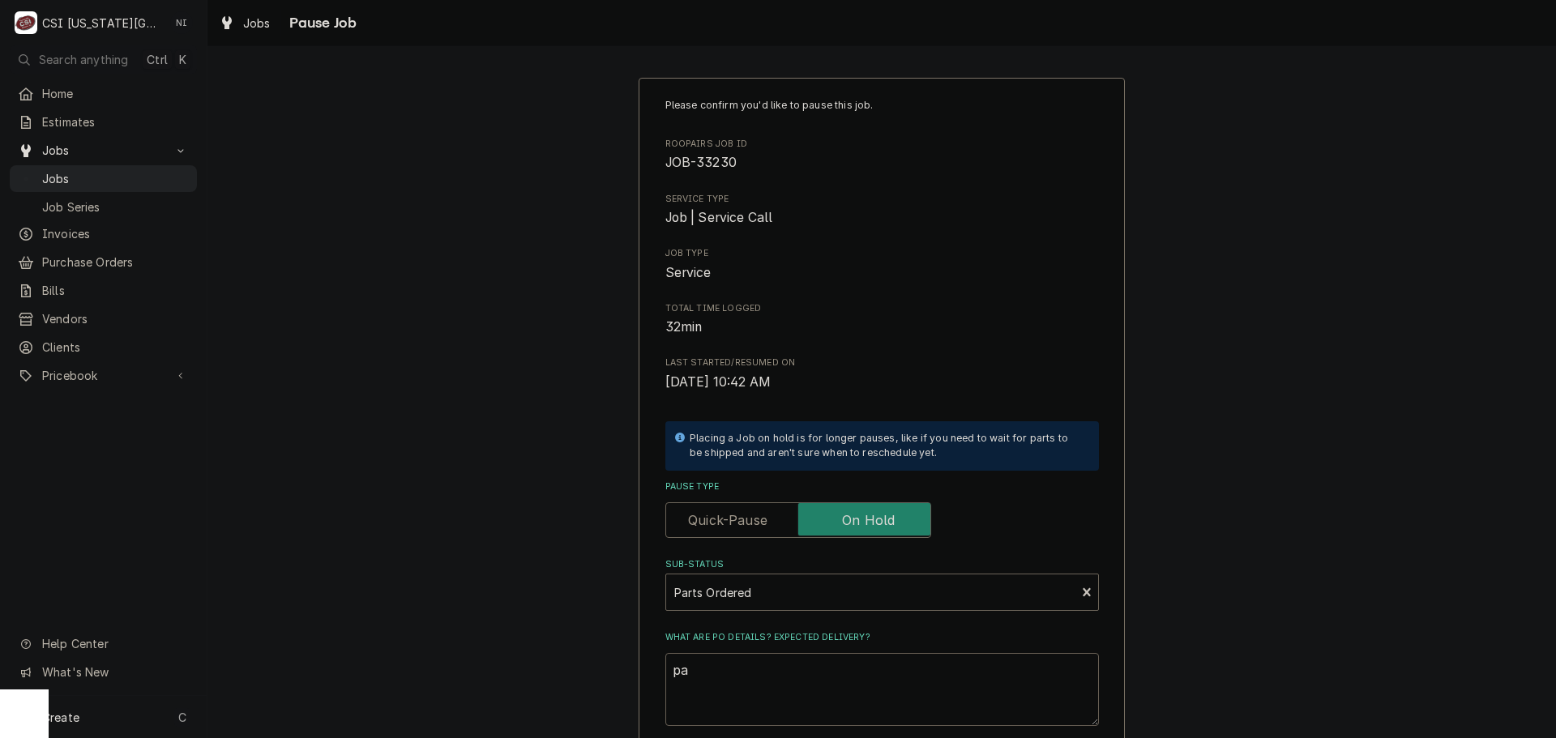
type textarea "p"
type textarea "x"
type textarea "P"
type textarea "x"
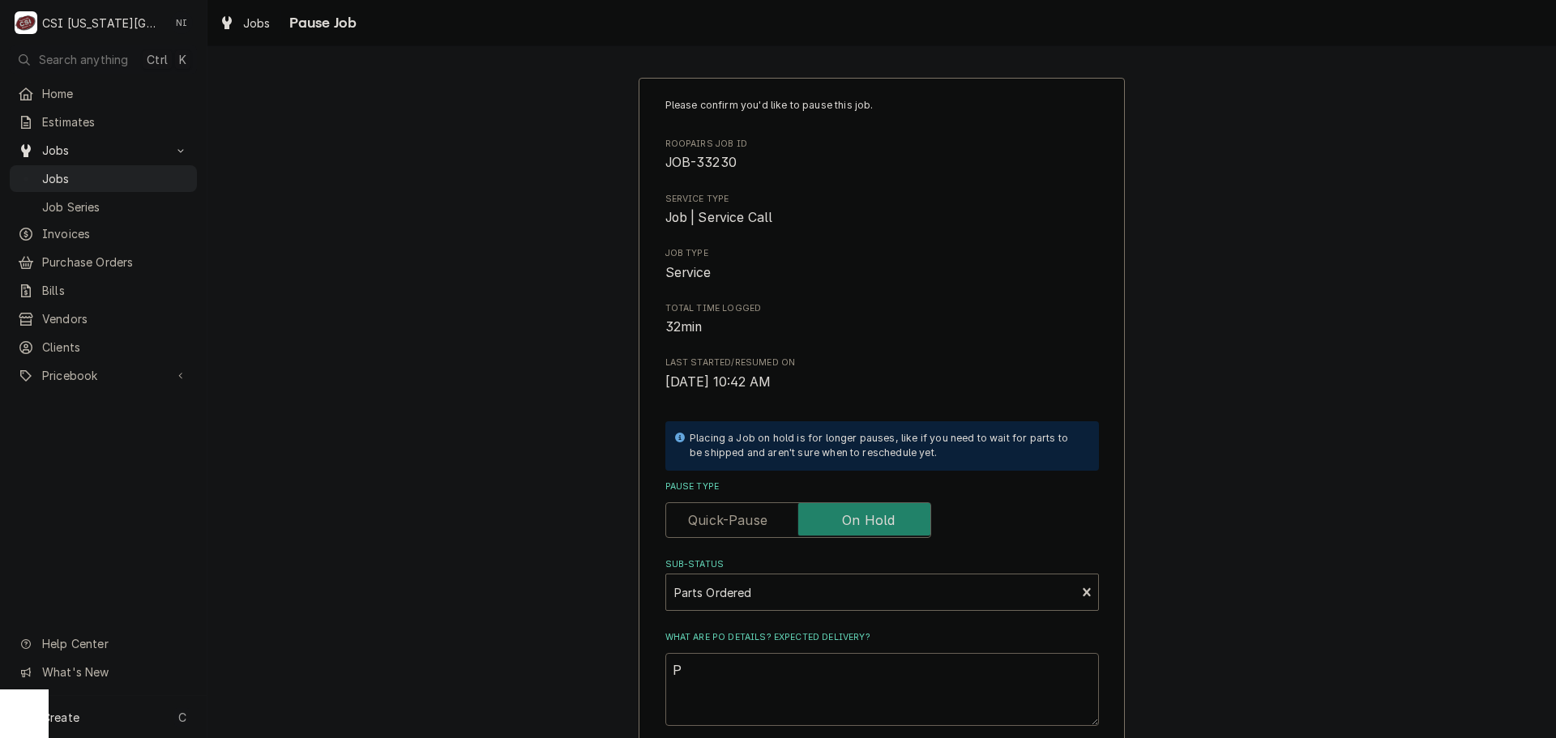
type textarea "Pa"
type textarea "x"
type textarea "Par"
type textarea "x"
type textarea "Part"
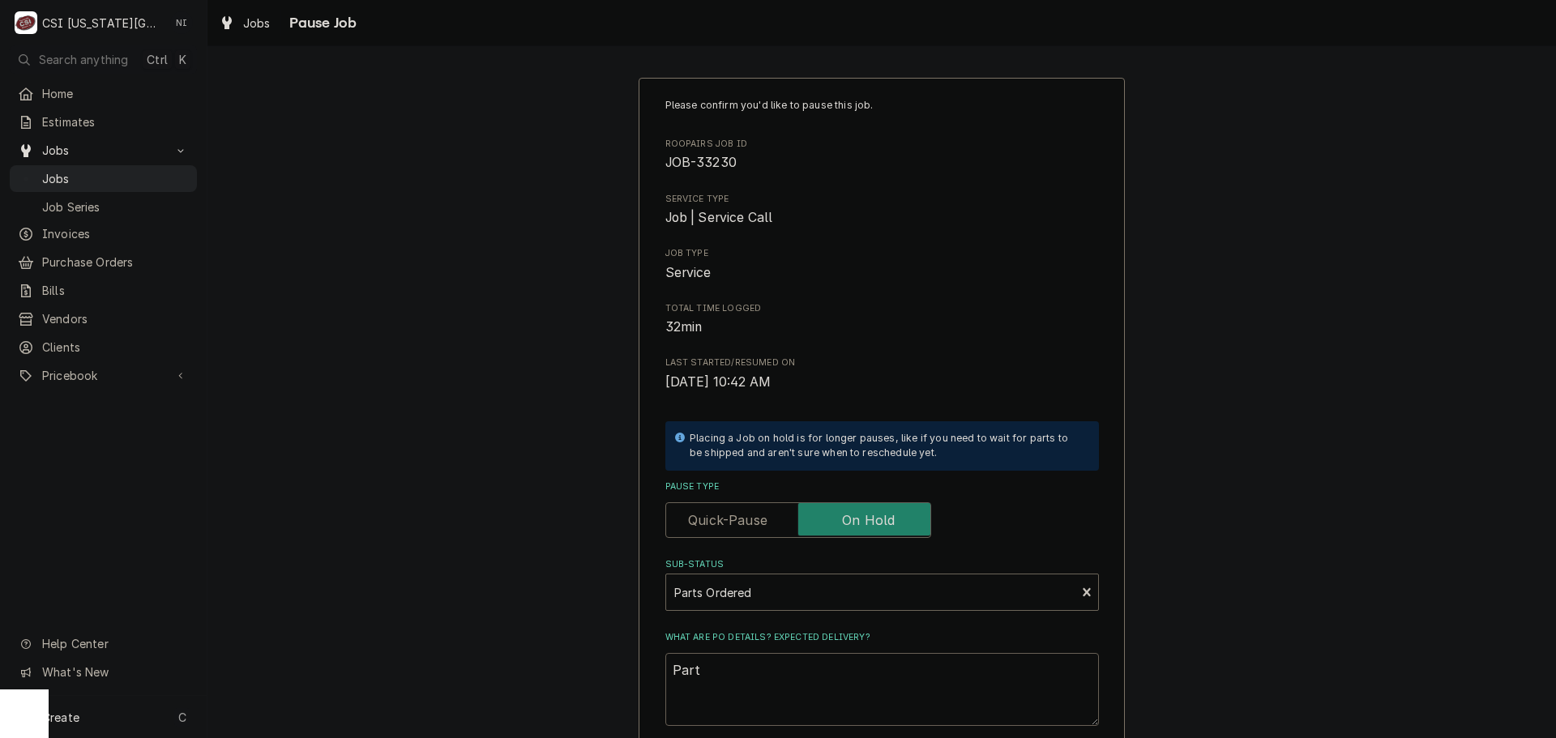
type textarea "x"
type textarea "Parts"
type textarea "x"
type textarea "Parts"
type textarea "x"
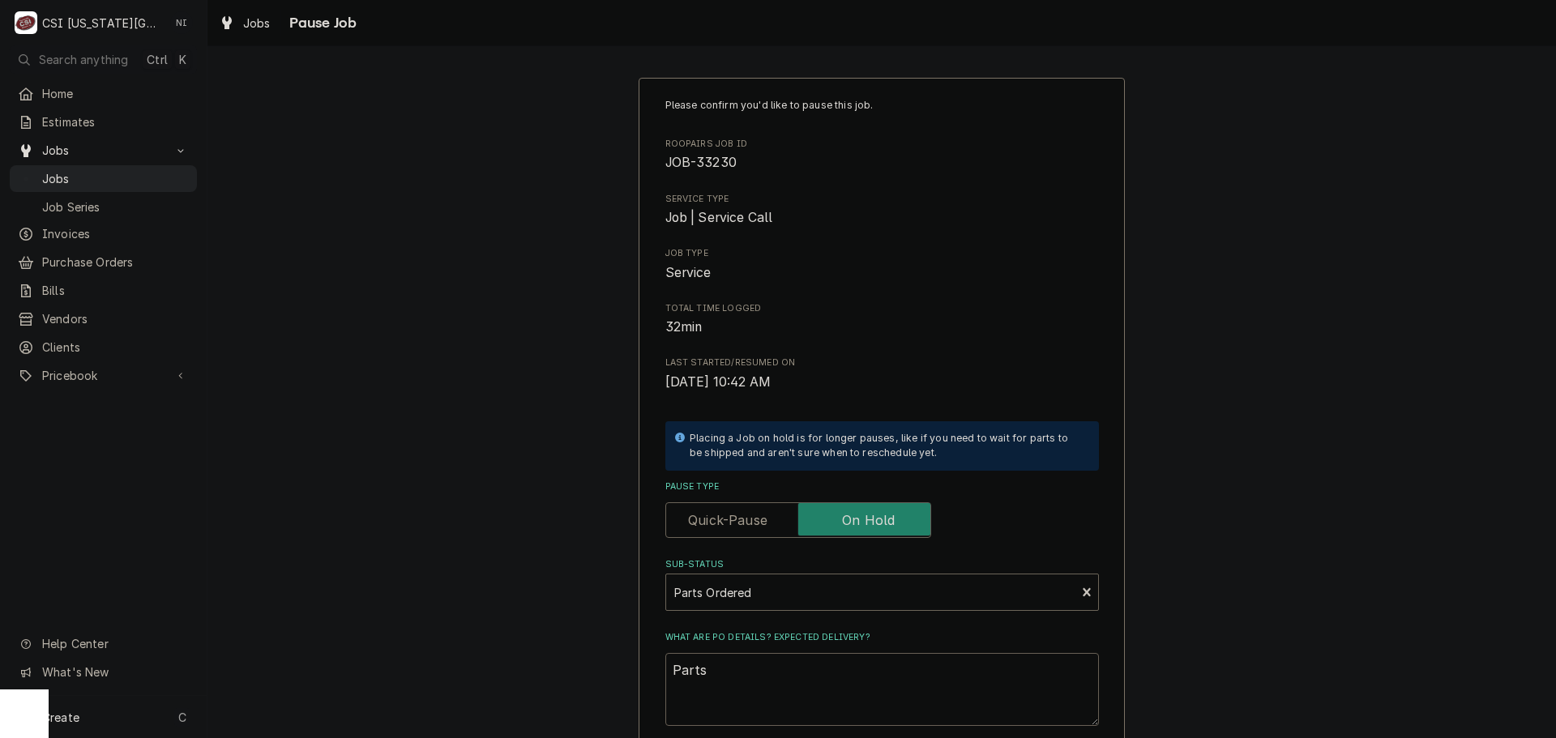
type textarea "Parts o"
type textarea "x"
type textarea "Parts or"
type textarea "x"
type textarea "Parts ord"
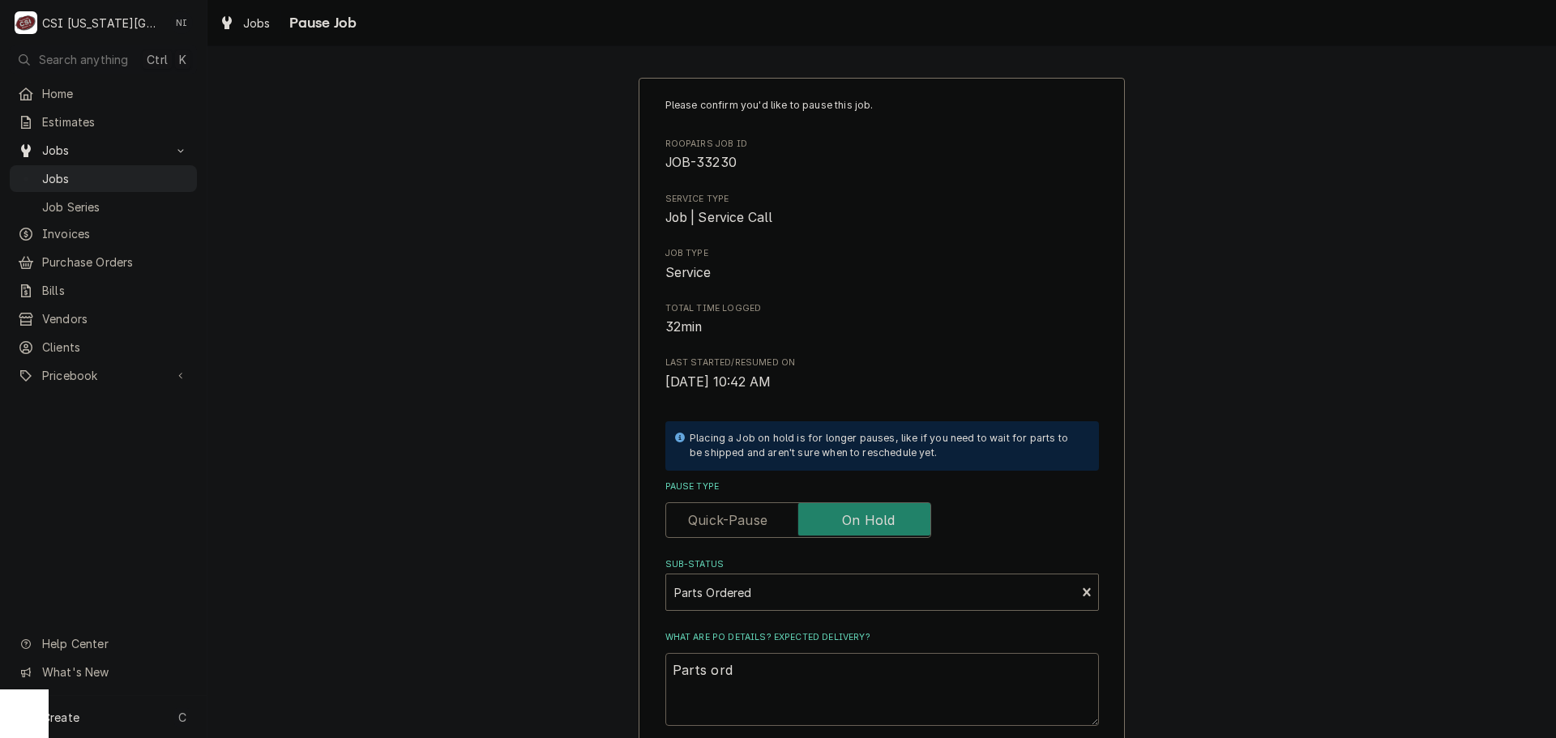
type textarea "x"
type textarea "Parts orde"
type textarea "x"
type textarea "Parts order"
type textarea "x"
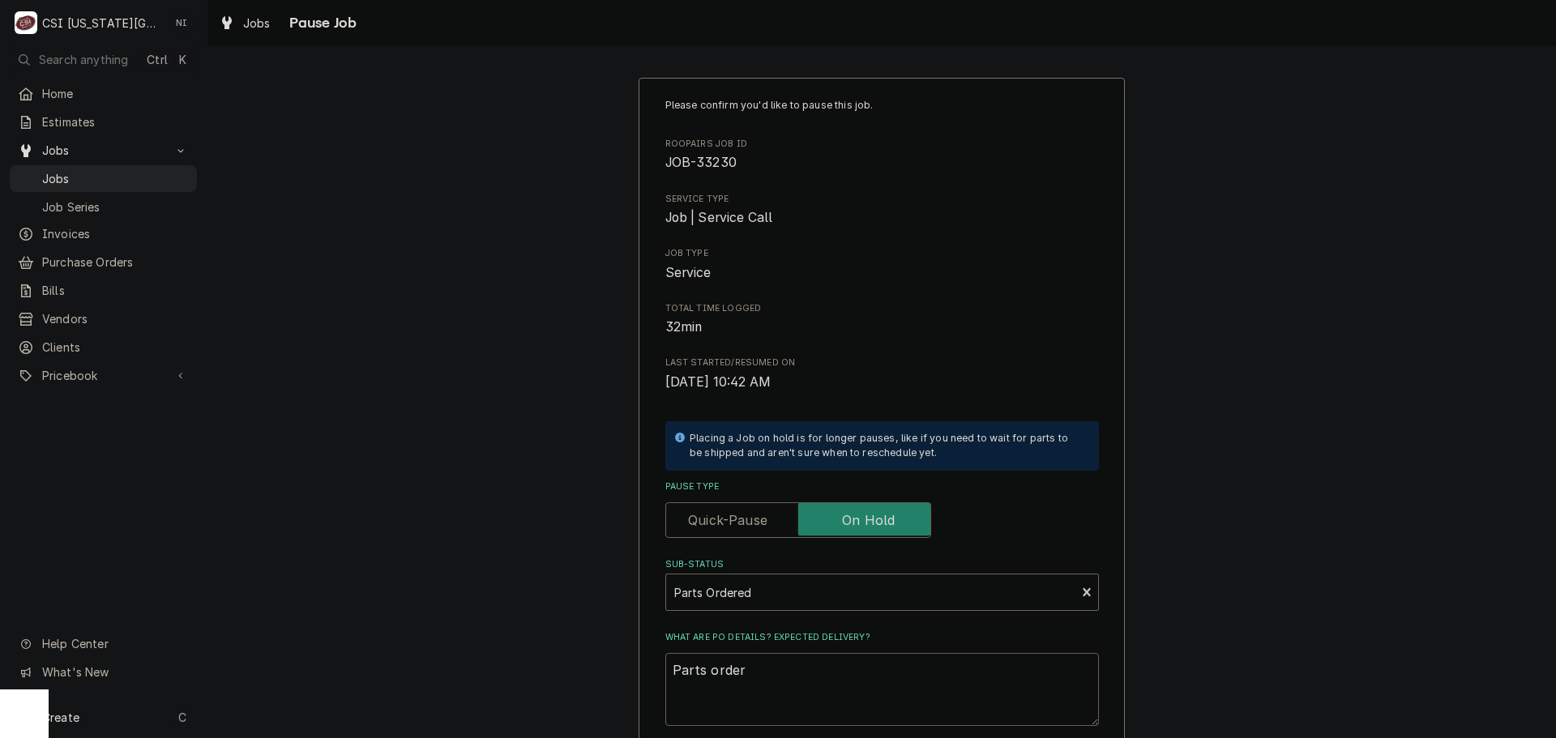
type textarea "Parts ordere"
type textarea "x"
type textarea "Parts ordered"
type textarea "x"
type textarea "Parts ordered"
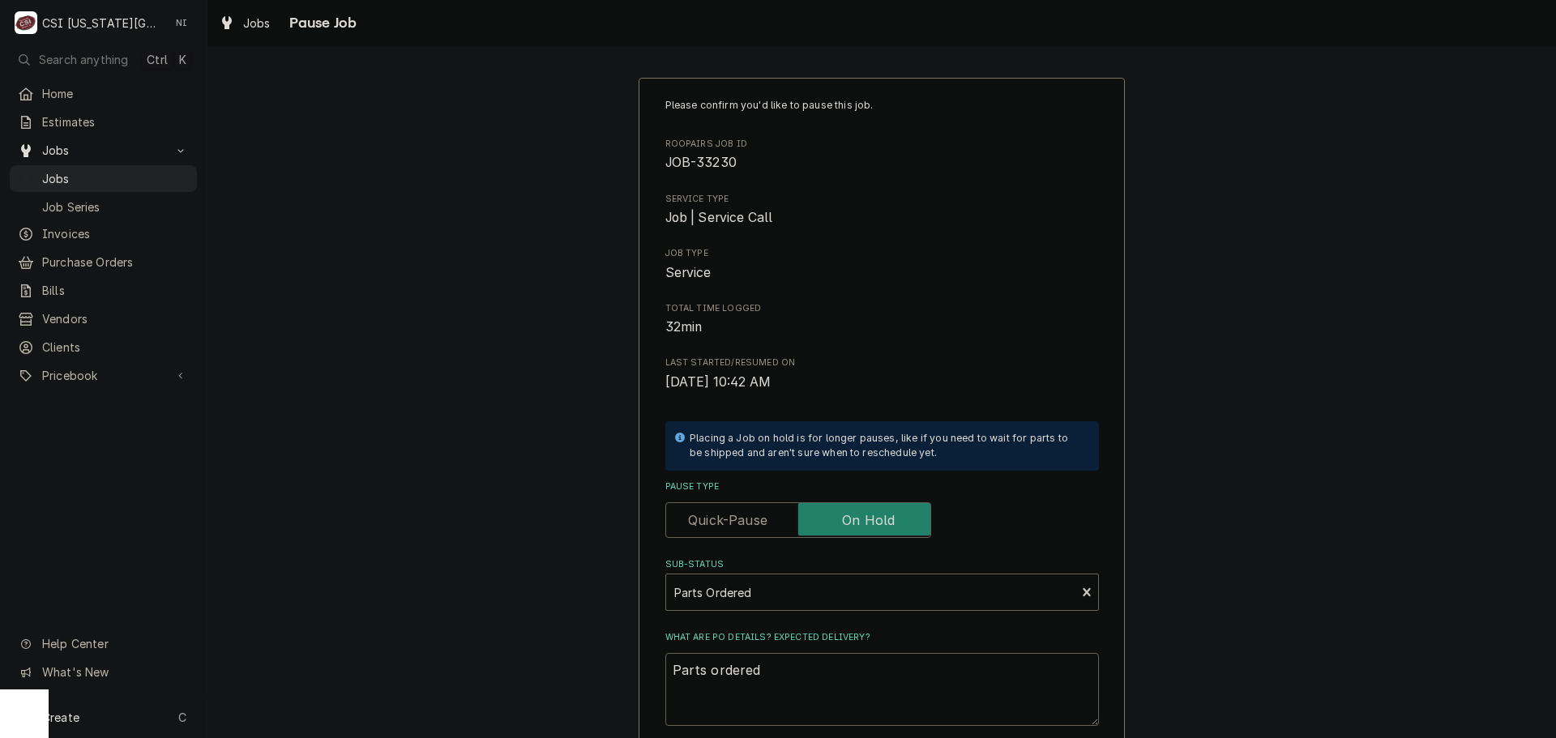
type textarea "x"
type textarea "Parts ordered O"
type textarea "x"
type textarea "Parts ordered ON"
type textarea "x"
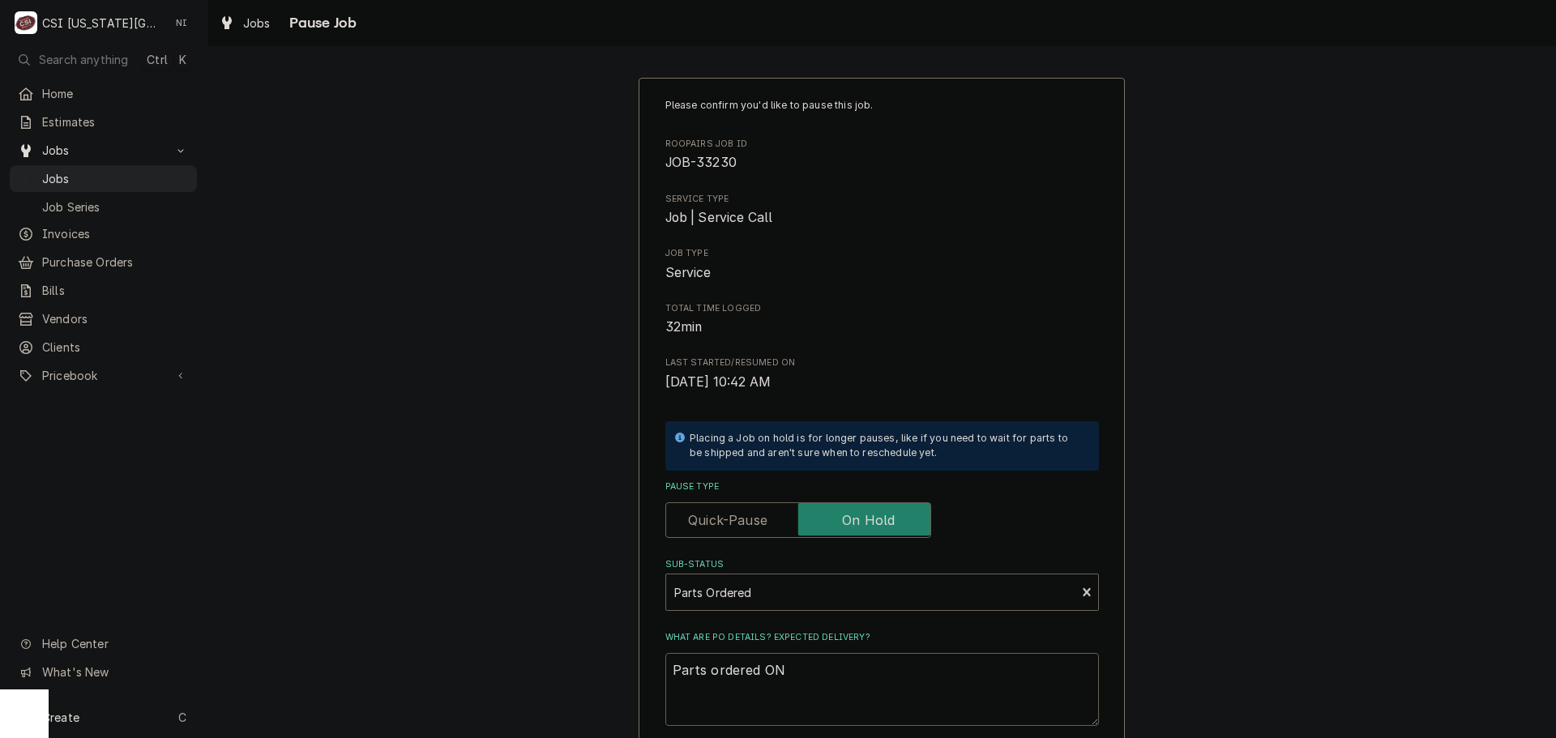
type textarea "Parts ordered ON"
type textarea "x"
type textarea "Parts ordered ON"
type textarea "x"
type textarea "Parts ordered O"
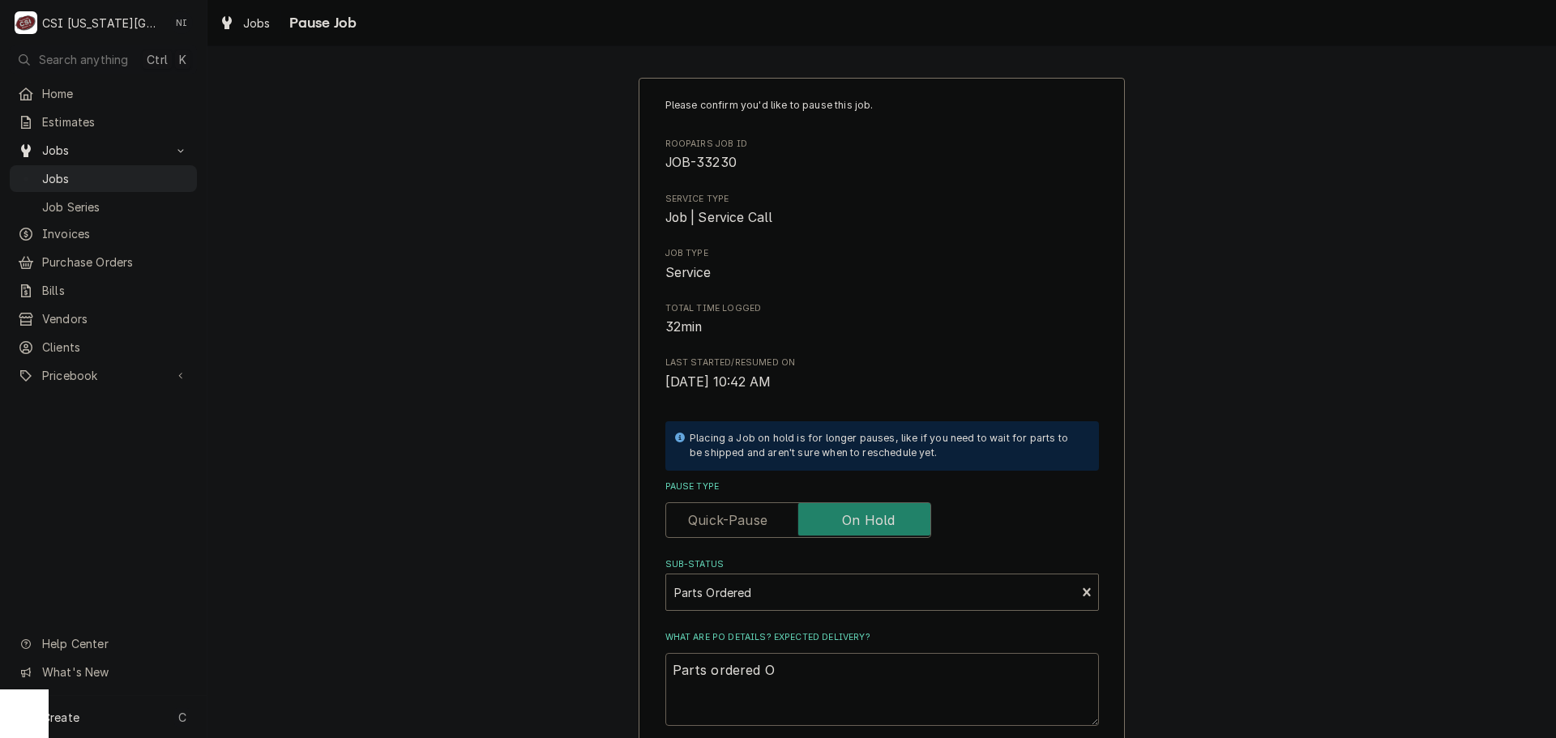
type textarea "x"
type textarea "Parts ordered"
type textarea "x"
type textarea "Parts ordered O"
type textarea "x"
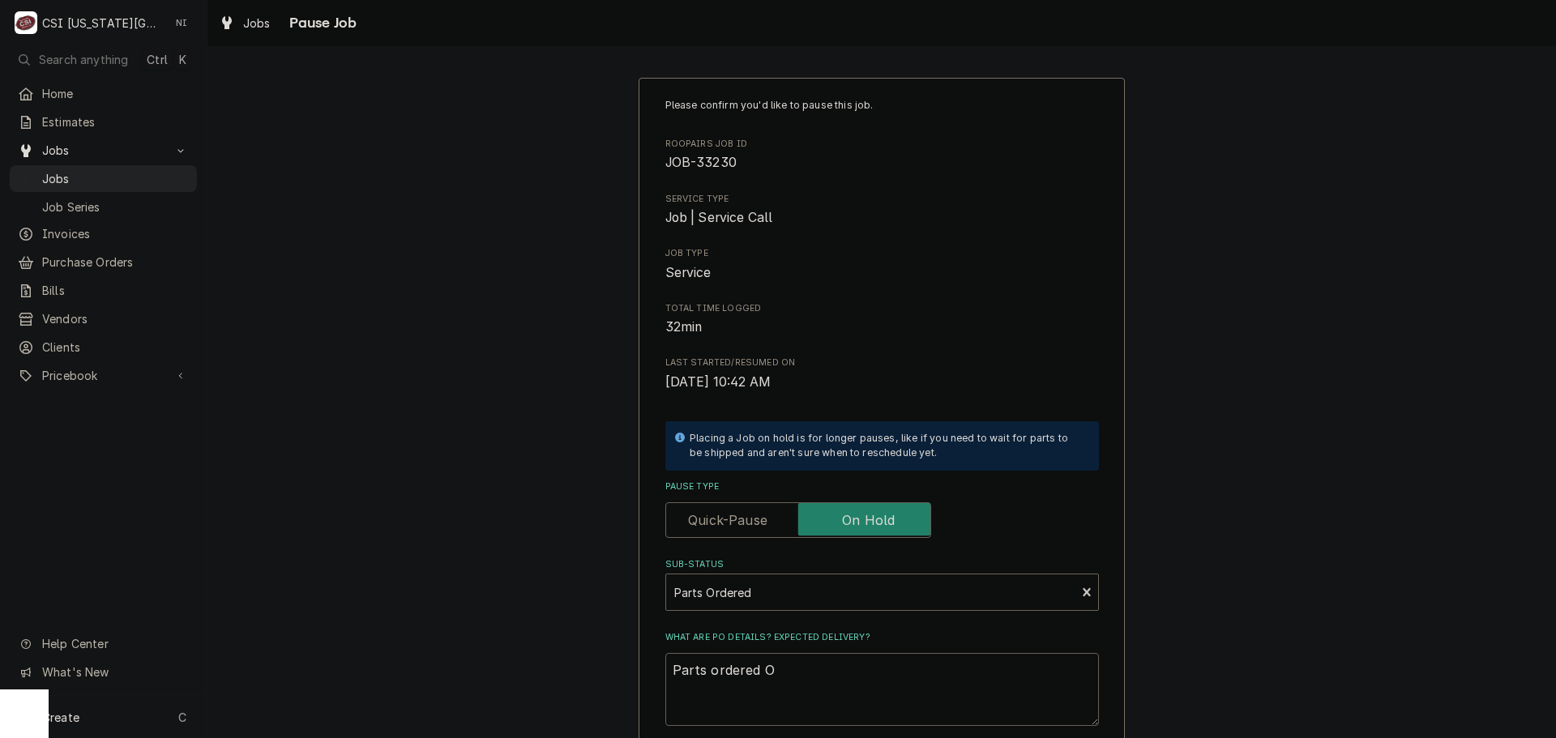
type textarea "Parts ordered ON"
type textarea "x"
type textarea "Parts ordered ON"
type textarea "x"
type textarea "Parts ordered ON"
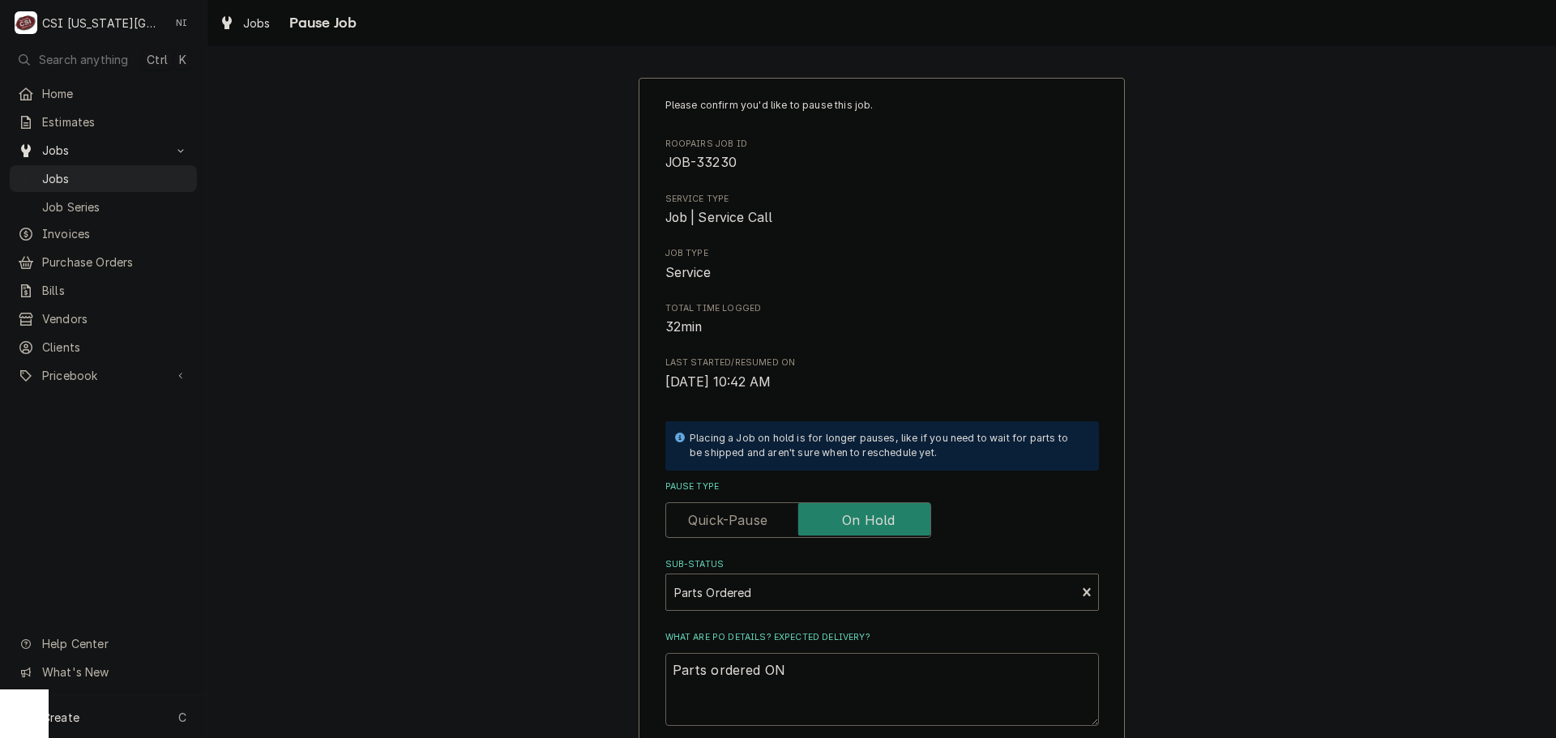
type textarea "x"
type textarea "Parts ordered O"
type textarea "x"
type textarea "Parts ordered"
type textarea "x"
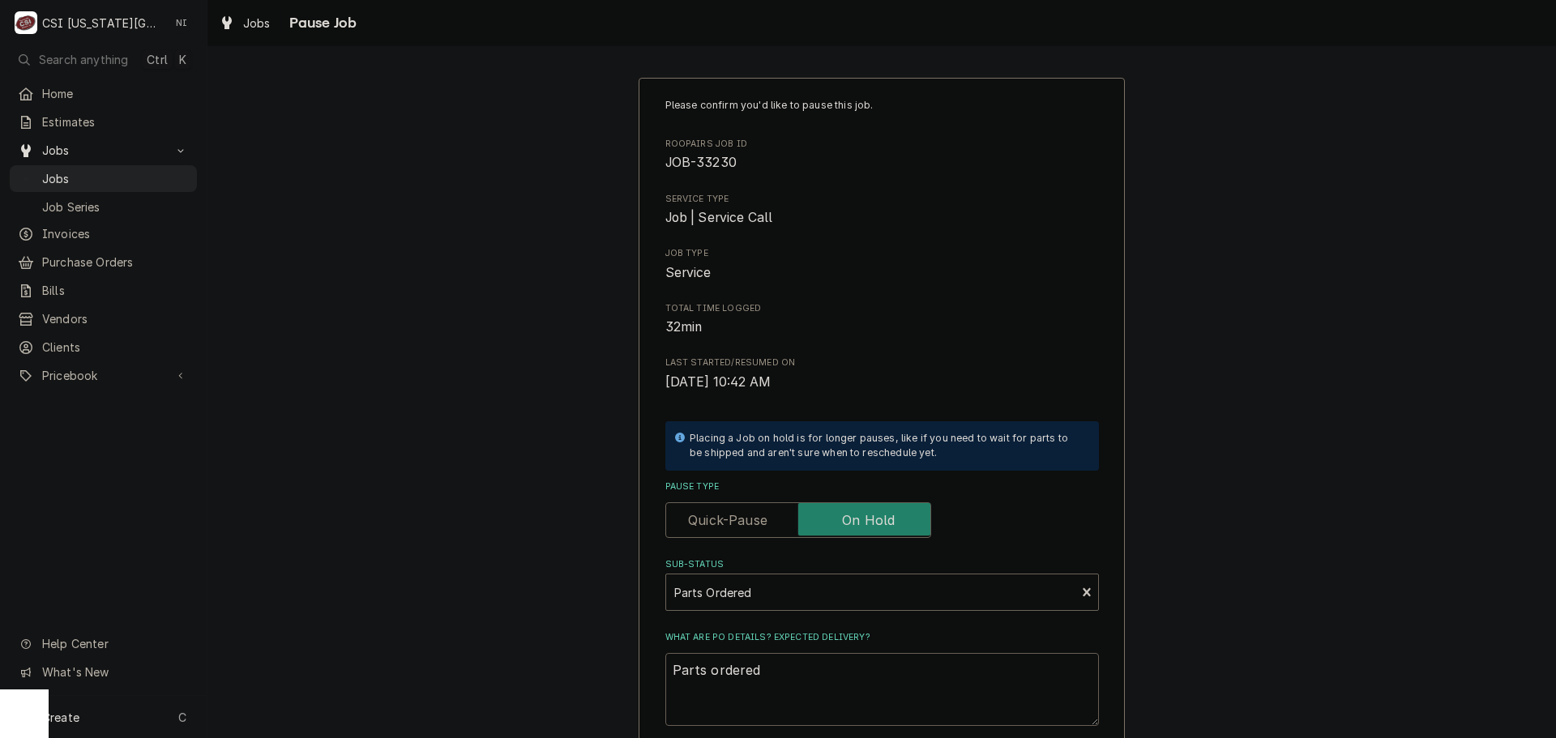
type textarea "Parts ordered o"
type textarea "x"
type textarea "Parts ordered on"
type textarea "x"
type textarea "Parts ordered on"
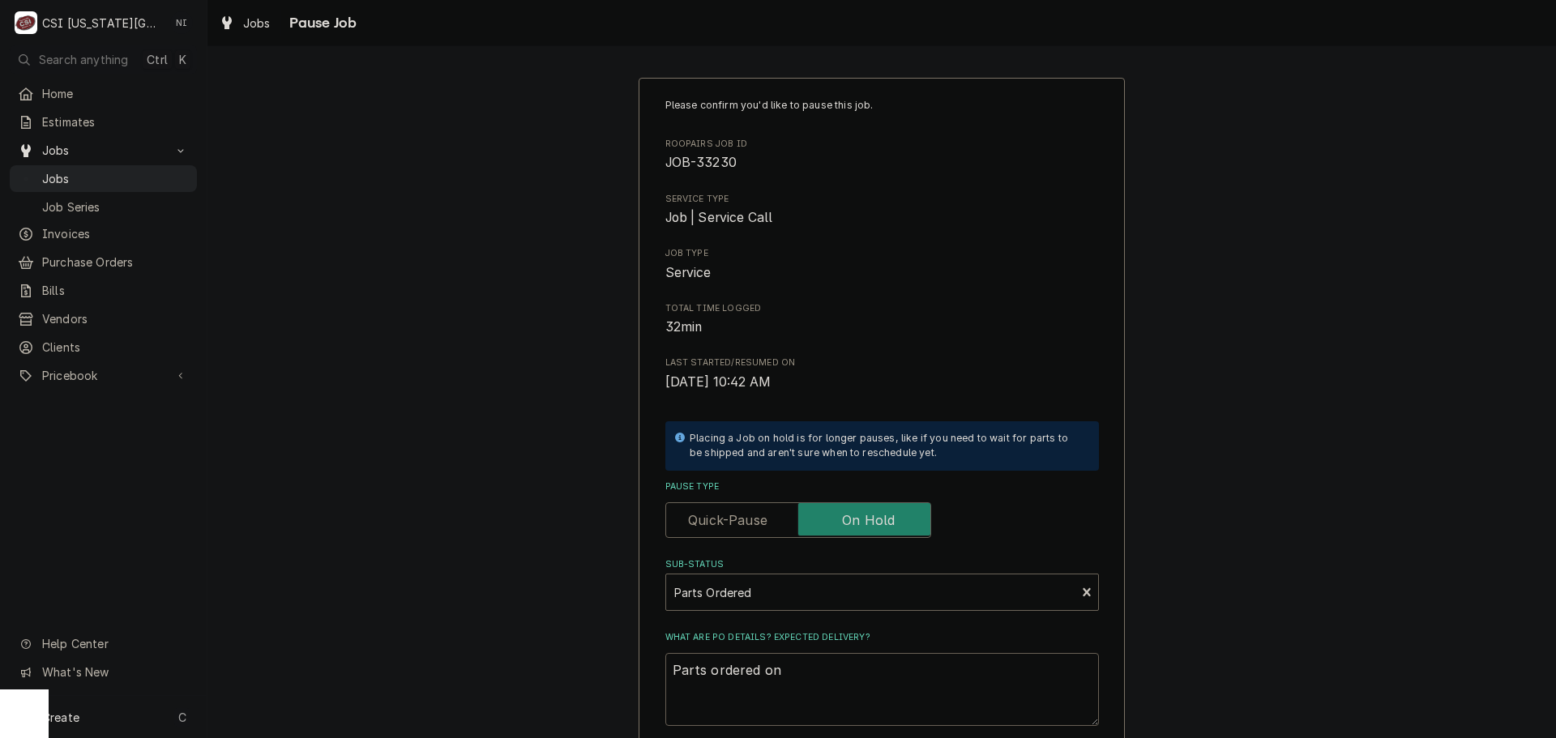
type textarea "x"
type textarea "Parts ordered on P"
type textarea "x"
type textarea "Parts ordered on PO"
type textarea "x"
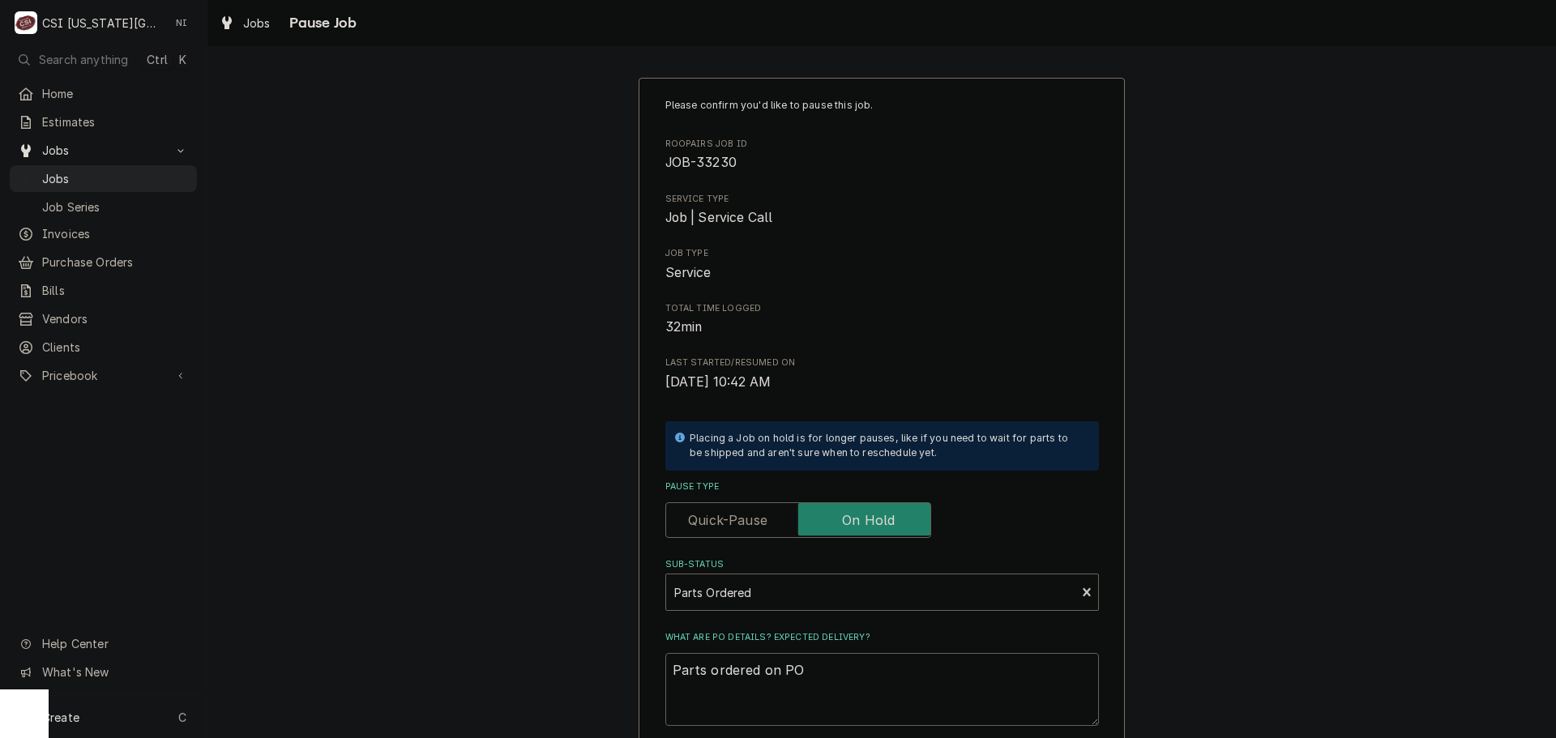
type textarea "Parts ordered on PO"
type textarea "x"
type textarea "Parts ordered on PO 3"
type textarea "x"
type textarea "Parts ordered on PO 30"
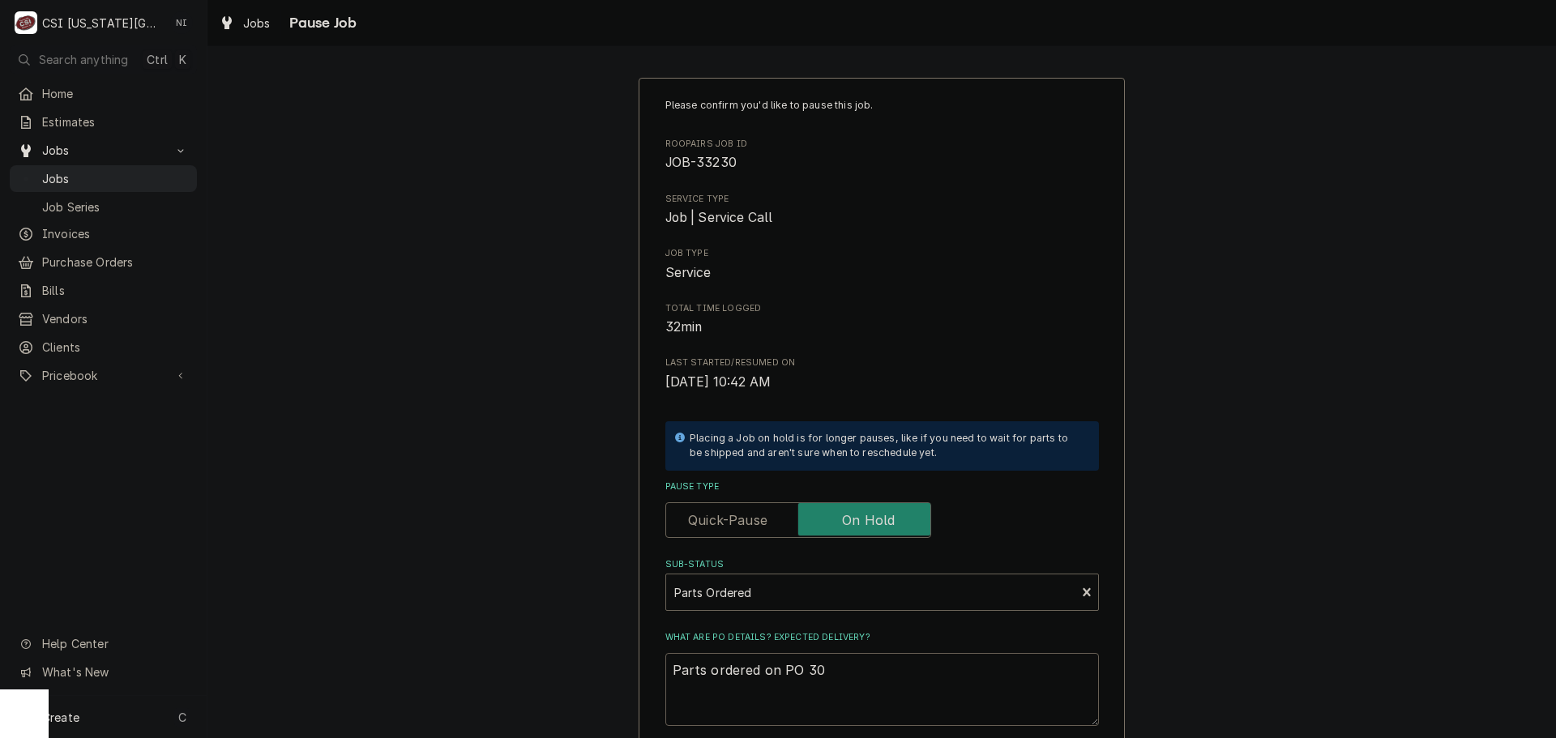
type textarea "x"
type textarea "Parts ordered on PO 301"
type textarea "x"
type textarea "Parts ordered on PO 3016"
type textarea "x"
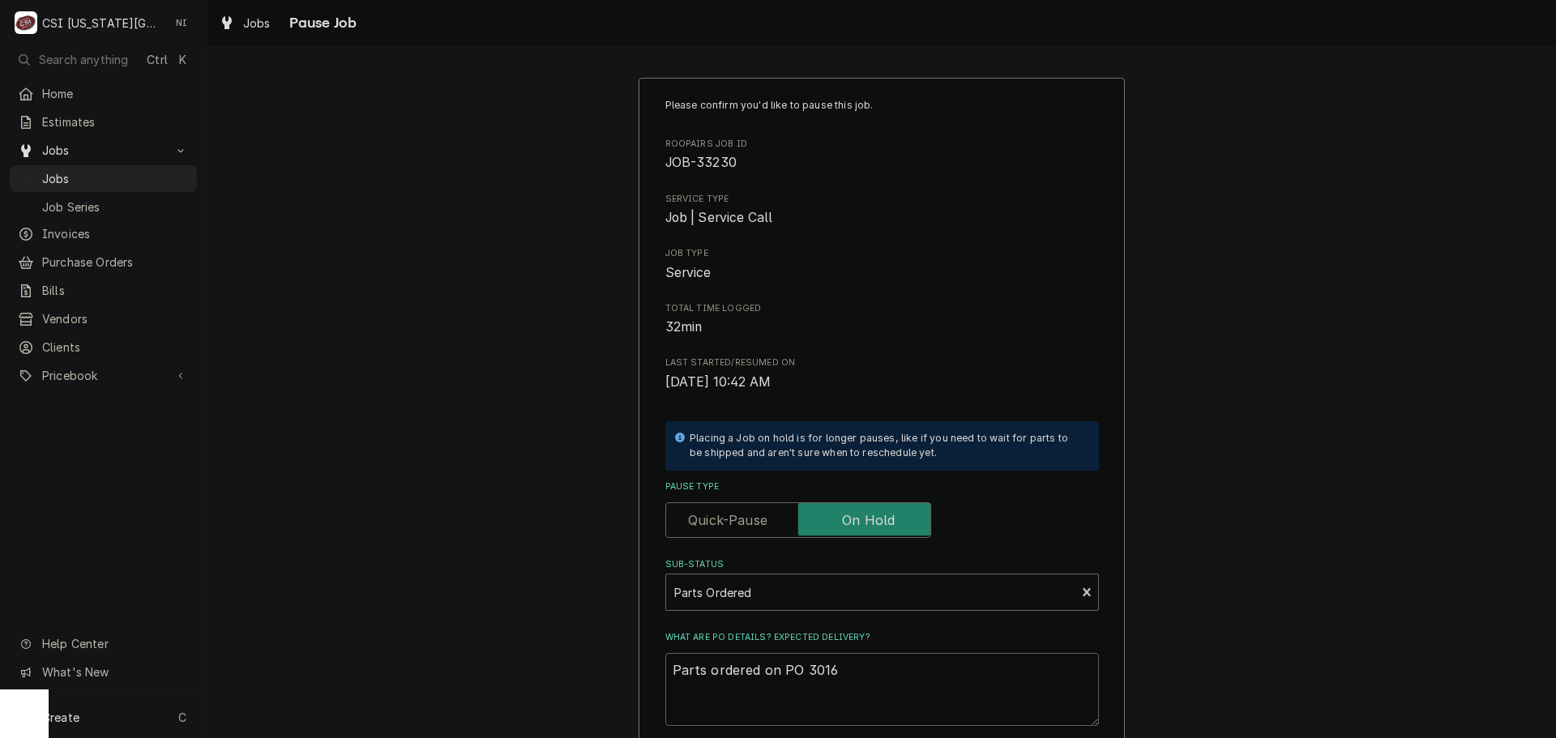
type textarea "Parts ordered on PO 30169"
type textarea "x"
type textarea "Parts ordered on PO 301698"
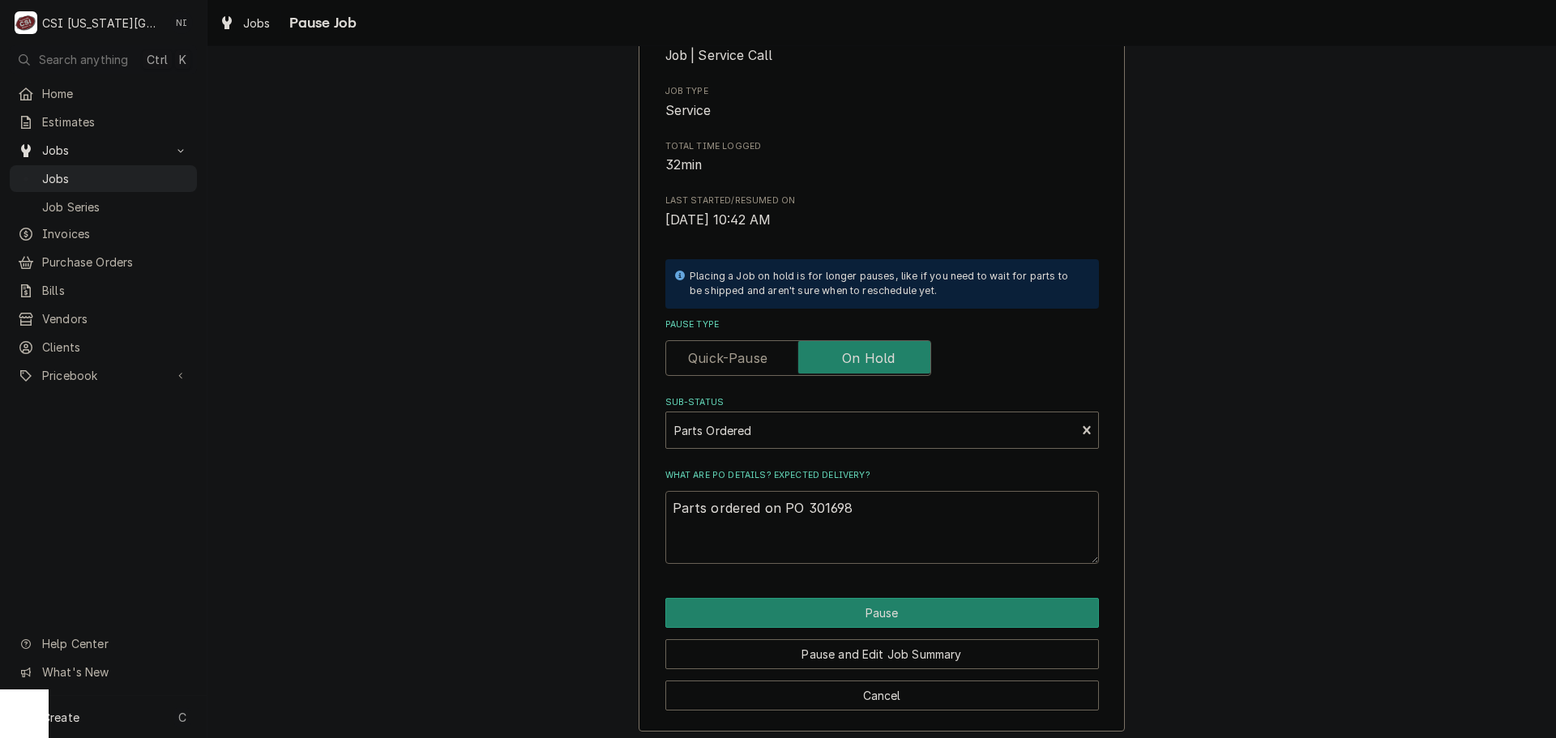
type textarea "x"
type textarea "Parts ordered on PO 301698,"
type textarea "x"
type textarea "Parts ordered on PO 301698, B"
type textarea "x"
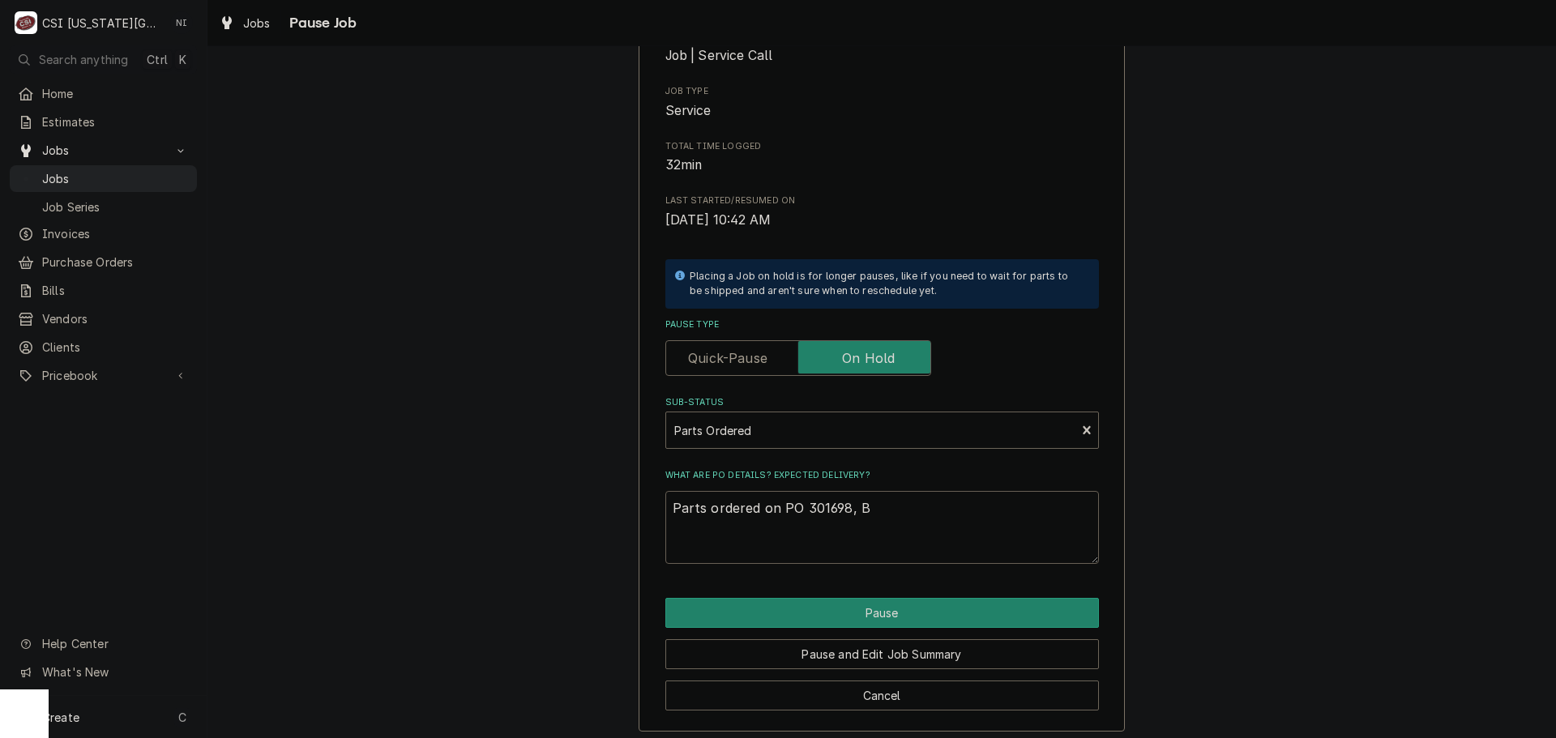
type textarea "Parts ordered on PO 301698, Bo"
type textarea "x"
type textarea "Parts ordered on PO 301698, Bo"
type textarea "x"
type textarea "Parts ordered on PO 301698, Bo"
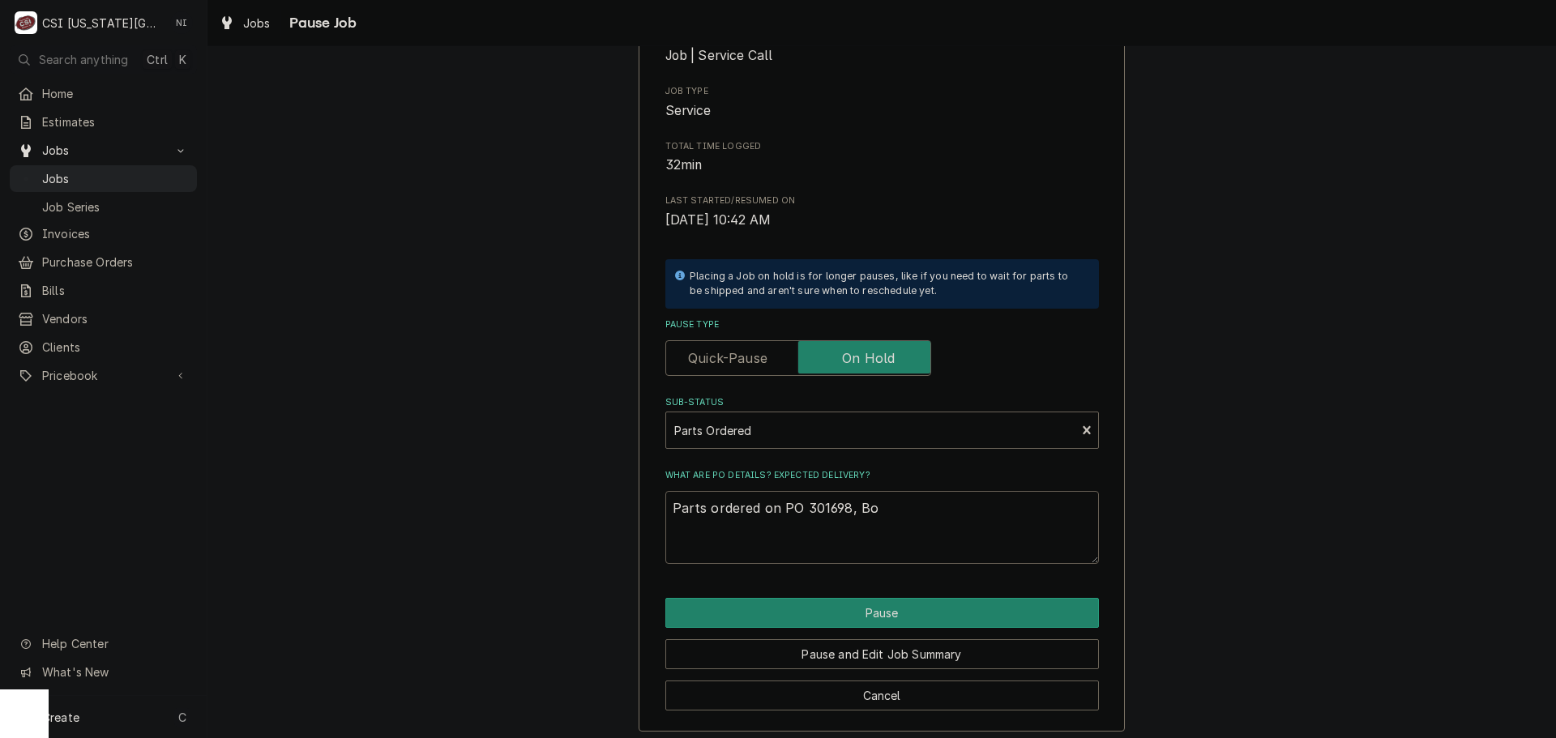
type textarea "x"
type textarea "Parts ordered on PO 301698, B"
type textarea "x"
type textarea "Parts ordered on PO 301698, Bo"
type textarea "x"
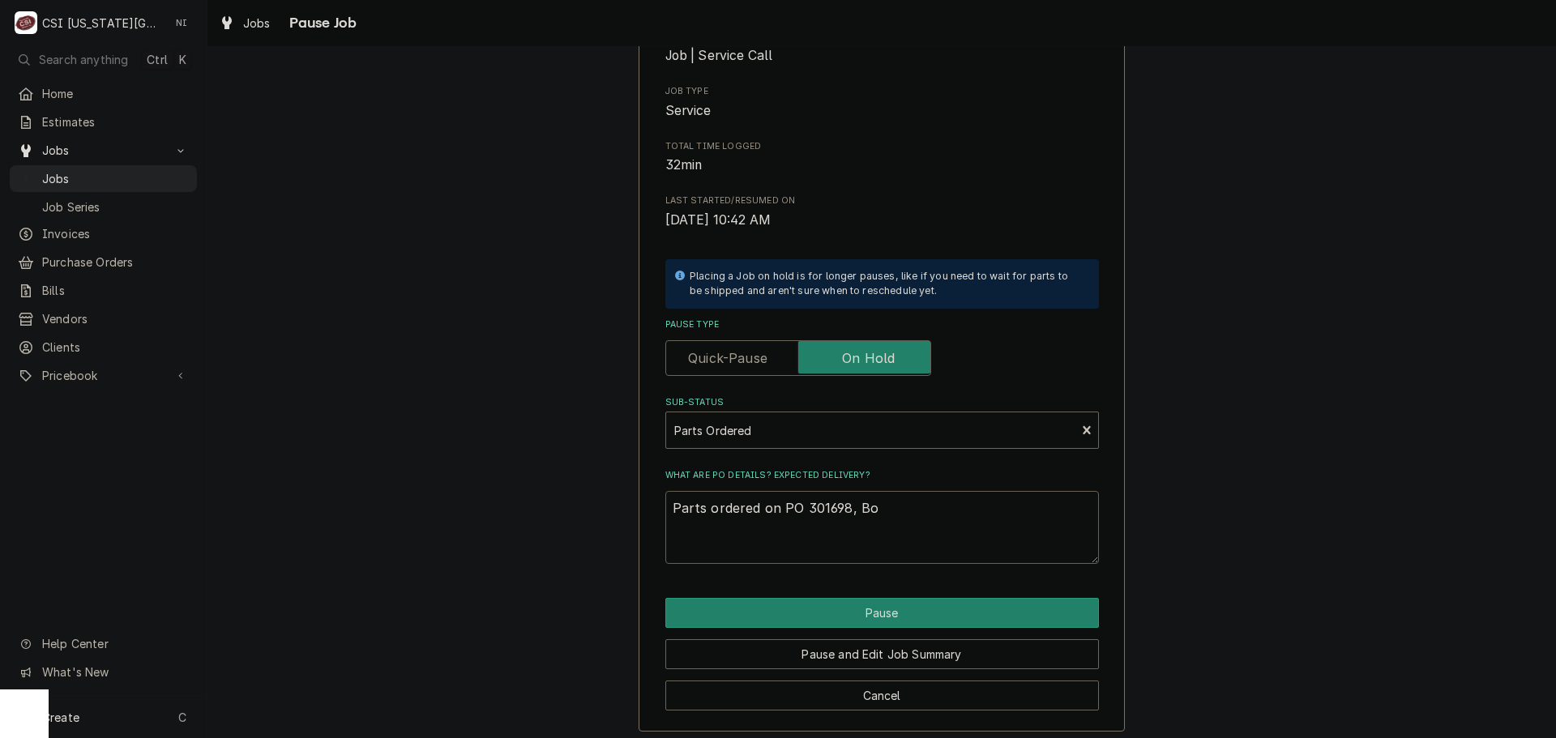
type textarea "Parts ordered on PO 301698, Bo"
type textarea "x"
type textarea "Parts ordered on PO 301698, Bo p"
type textarea "x"
type textarea "Parts ordered on PO 301698, Bo pe"
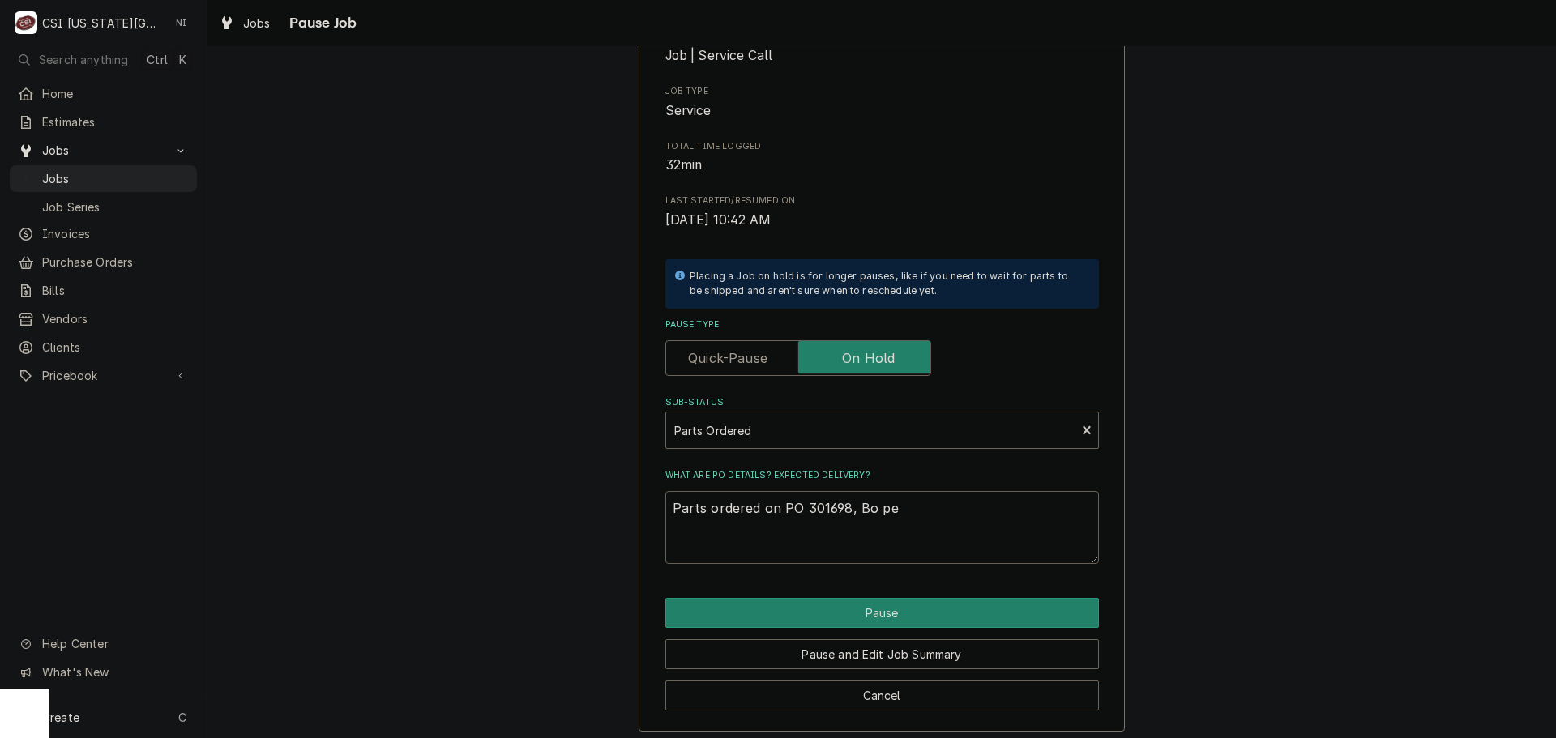
type textarea "x"
type textarea "Parts ordered on PO 301698, Bo per"
type textarea "x"
type textarea "Parts ordered on PO 301698, Bo per"
type textarea "x"
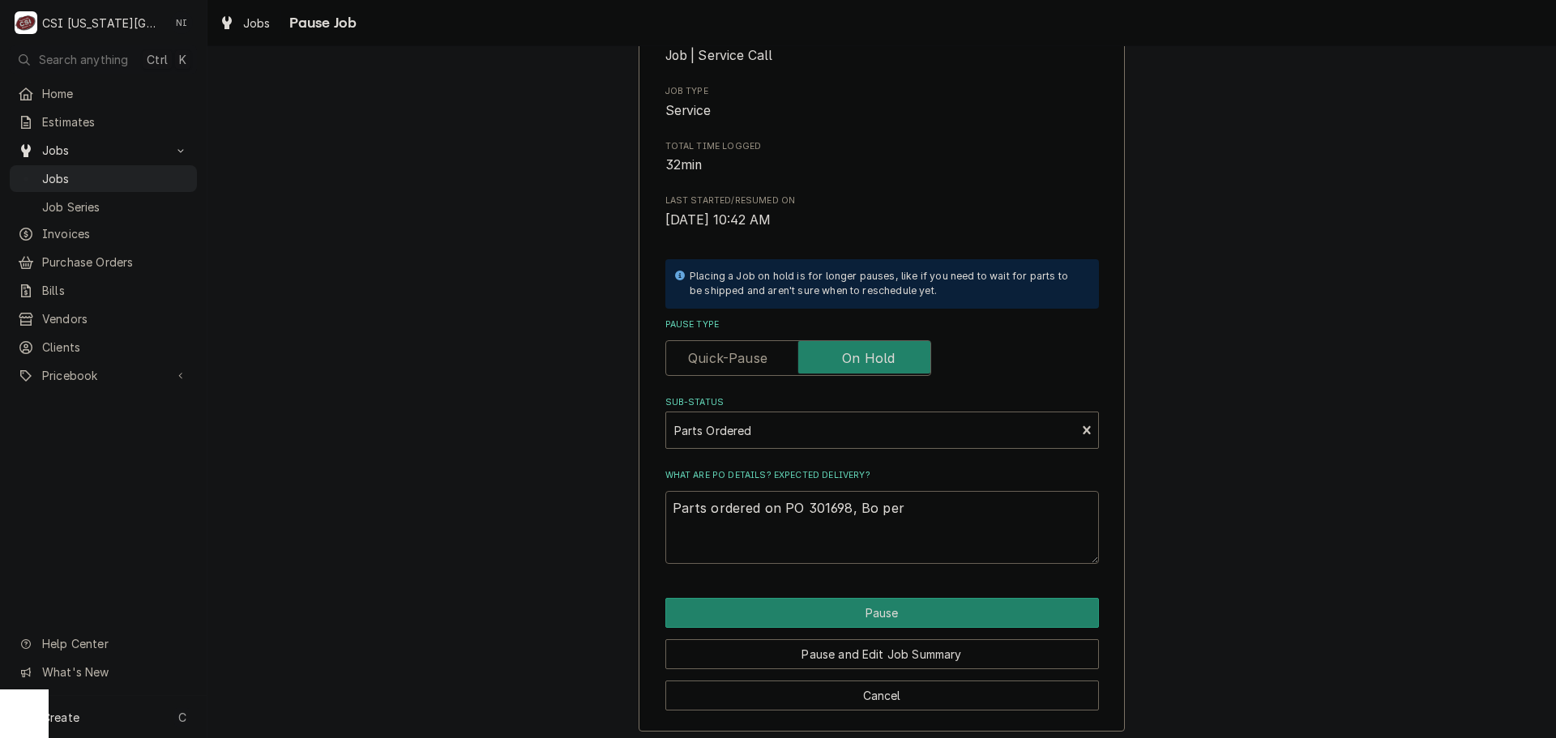
type textarea "Parts ordered on PO 301698, Bo per p"
type textarea "x"
type textarea "Parts ordered on PO 301698, Bo per pa"
type textarea "x"
type textarea "Parts ordered on PO 301698, Bo per par"
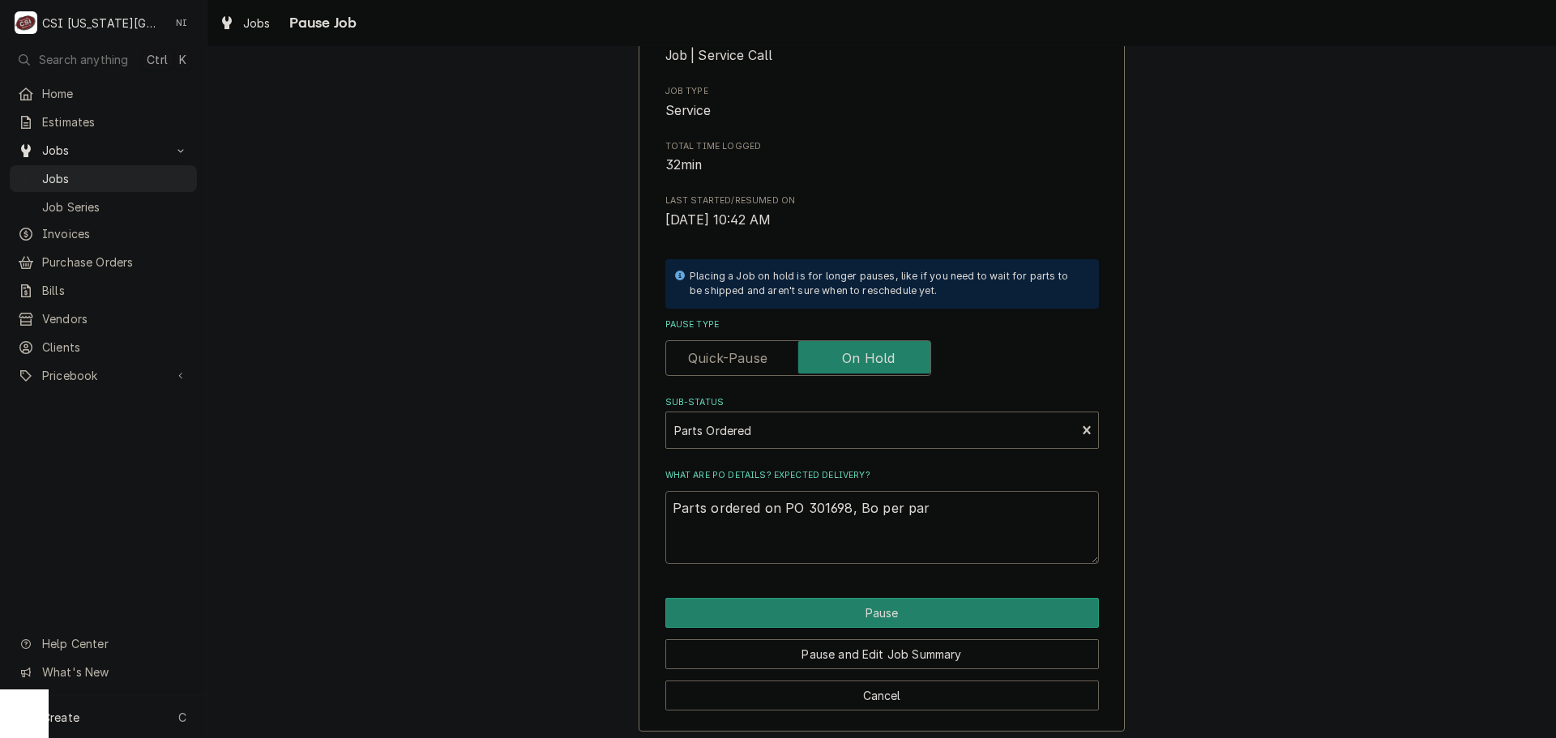
type textarea "x"
type textarea "Parts ordered on PO 301698, Bo per part"
type textarea "x"
type textarea "Parts ordered on PO 301698, Bo per parts"
type textarea "x"
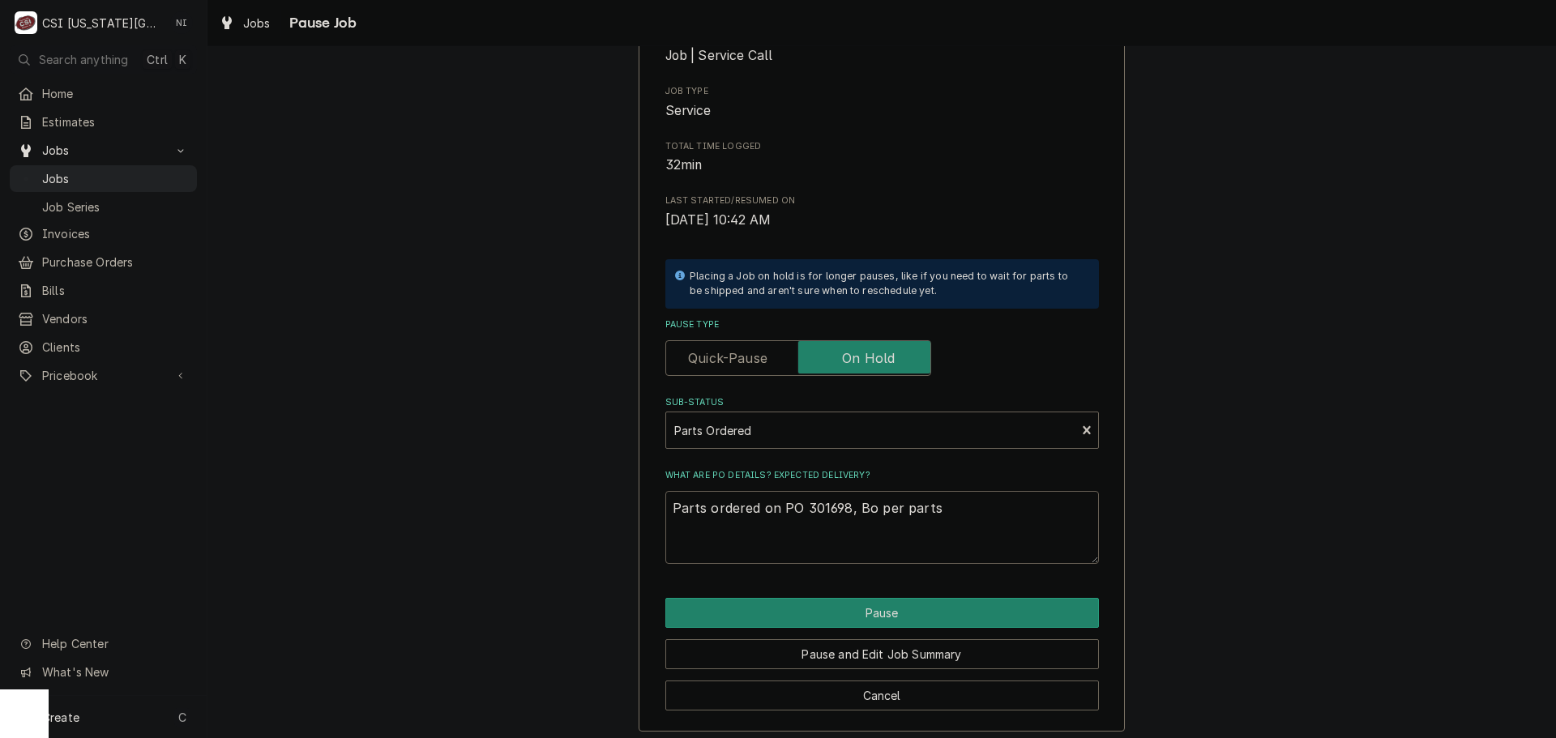
type textarea "Parts ordered on PO 301698, Bo per partst"
type textarea "x"
type textarea "Parts ordered on PO 301698, Bo per partsto"
type textarea "x"
type textarea "Parts ordered on PO 301698, Bo per partstow"
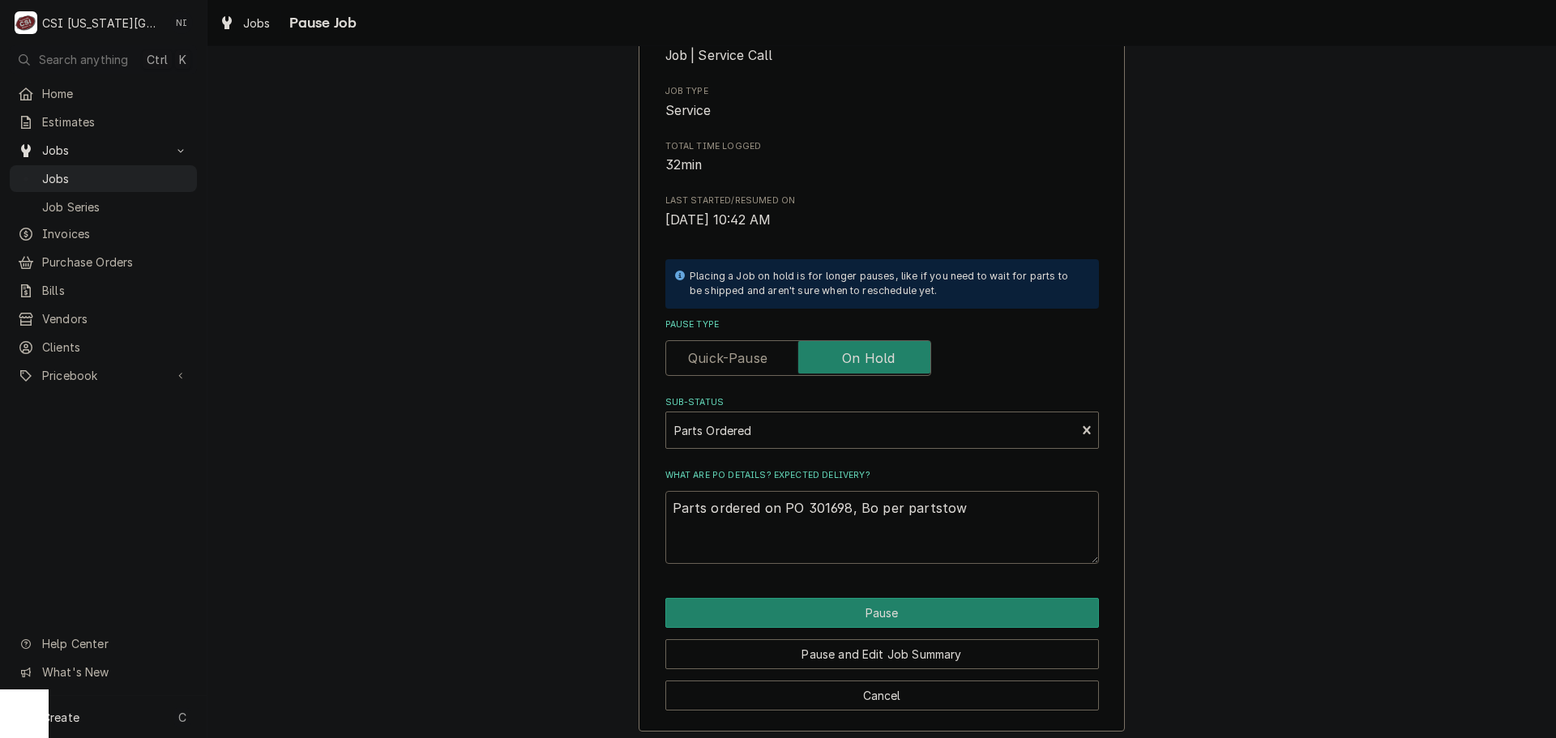
type textarea "x"
type textarea "Parts ordered on PO 301698, Bo per partstown"
click at [953, 589] on div "Please confirm you'd like to pause this job. Roopairs Job ID JOB-33230 Service …" at bounding box center [882, 324] width 486 height 816
click at [951, 601] on button "Pause" at bounding box center [882, 613] width 434 height 30
type textarea "x"
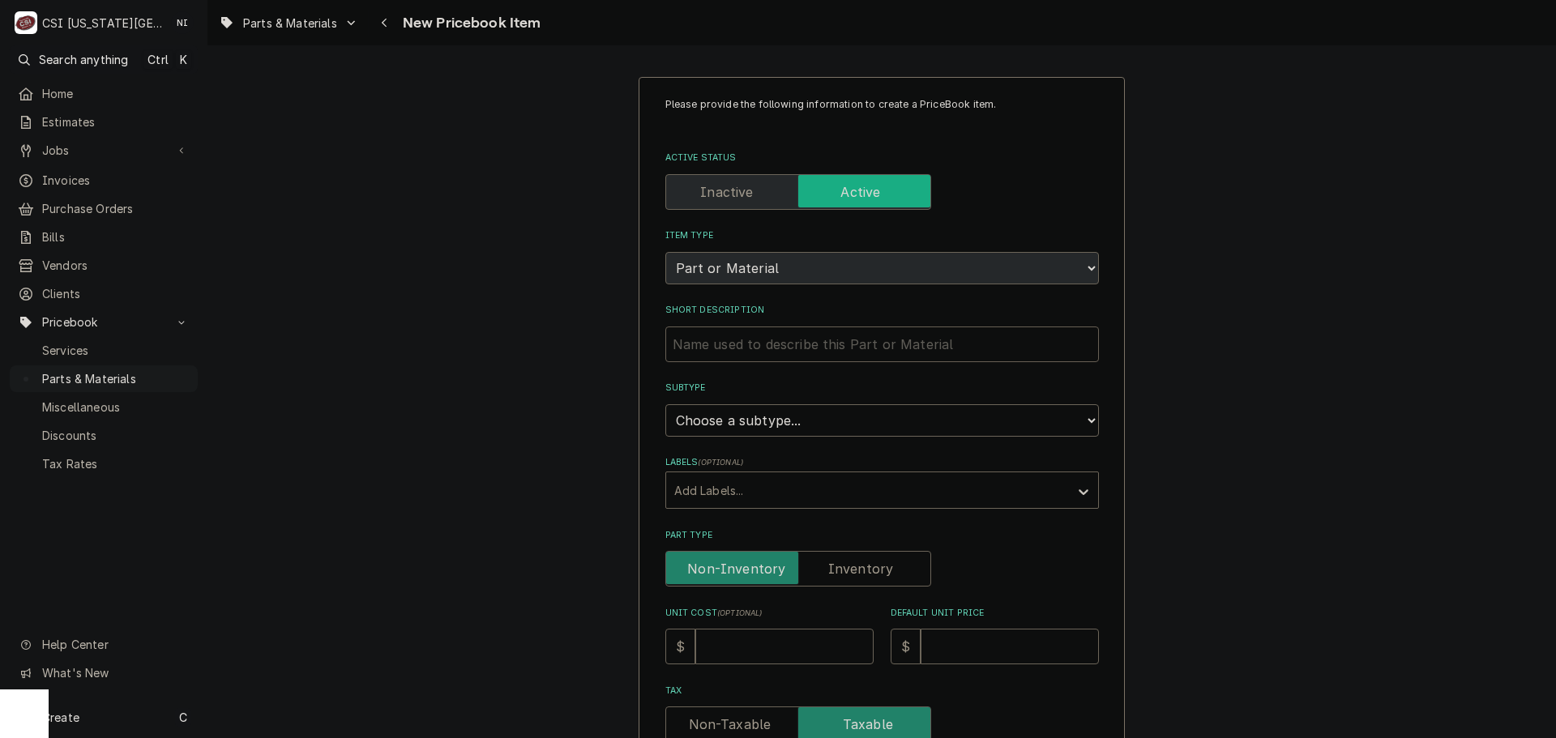
click at [878, 348] on input "Short Description" at bounding box center [882, 345] width 434 height 36
paste input "Rod, Flame Semsor, 1.75""
type input "Rod, Flame Semsor, 1.75""
type textarea "x"
type input "Rod, Flame Semsor, 1.75""
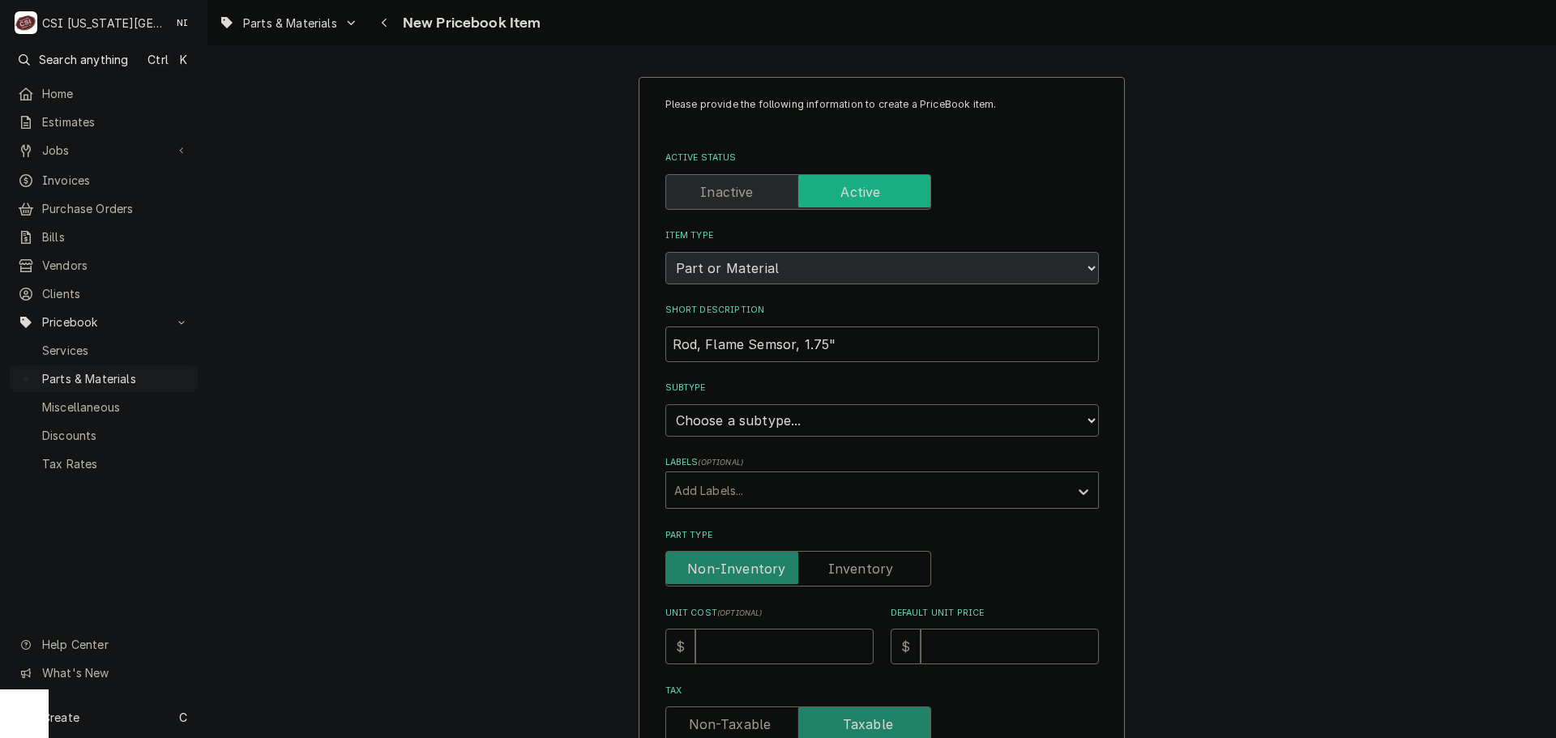
click at [771, 425] on select "Choose a subtype... [#2-DUAL] AFTERHRS-WH-CHG-2 [#2-DUAL] BEV-EQUIP [#2-DUAL] B…" at bounding box center [882, 420] width 434 height 32
select select "45"
click at [665, 404] on select "Choose a subtype... [#2-DUAL] AFTERHRS-WH-CHG-2 [#2-DUAL] BEV-EQUIP [#2-DUAL] B…" at bounding box center [882, 420] width 434 height 32
type textarea "x"
click at [844, 565] on label "Part Type" at bounding box center [798, 569] width 266 height 36
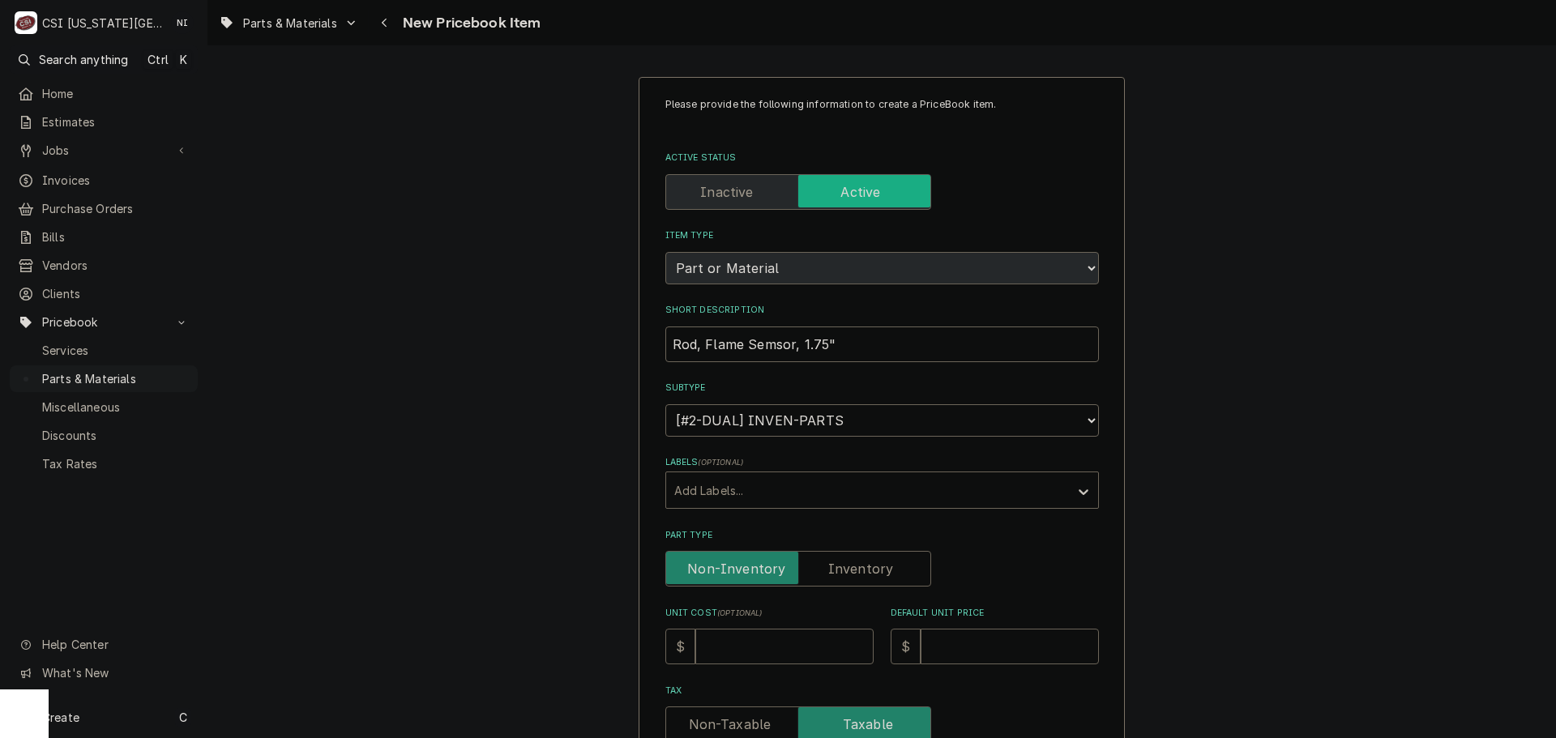
click at [844, 565] on input "Part Type" at bounding box center [798, 569] width 251 height 36
checkbox input "true"
click at [788, 659] on input "Unit Cost ( optional )" at bounding box center [784, 647] width 178 height 36
type textarea "x"
type input "3"
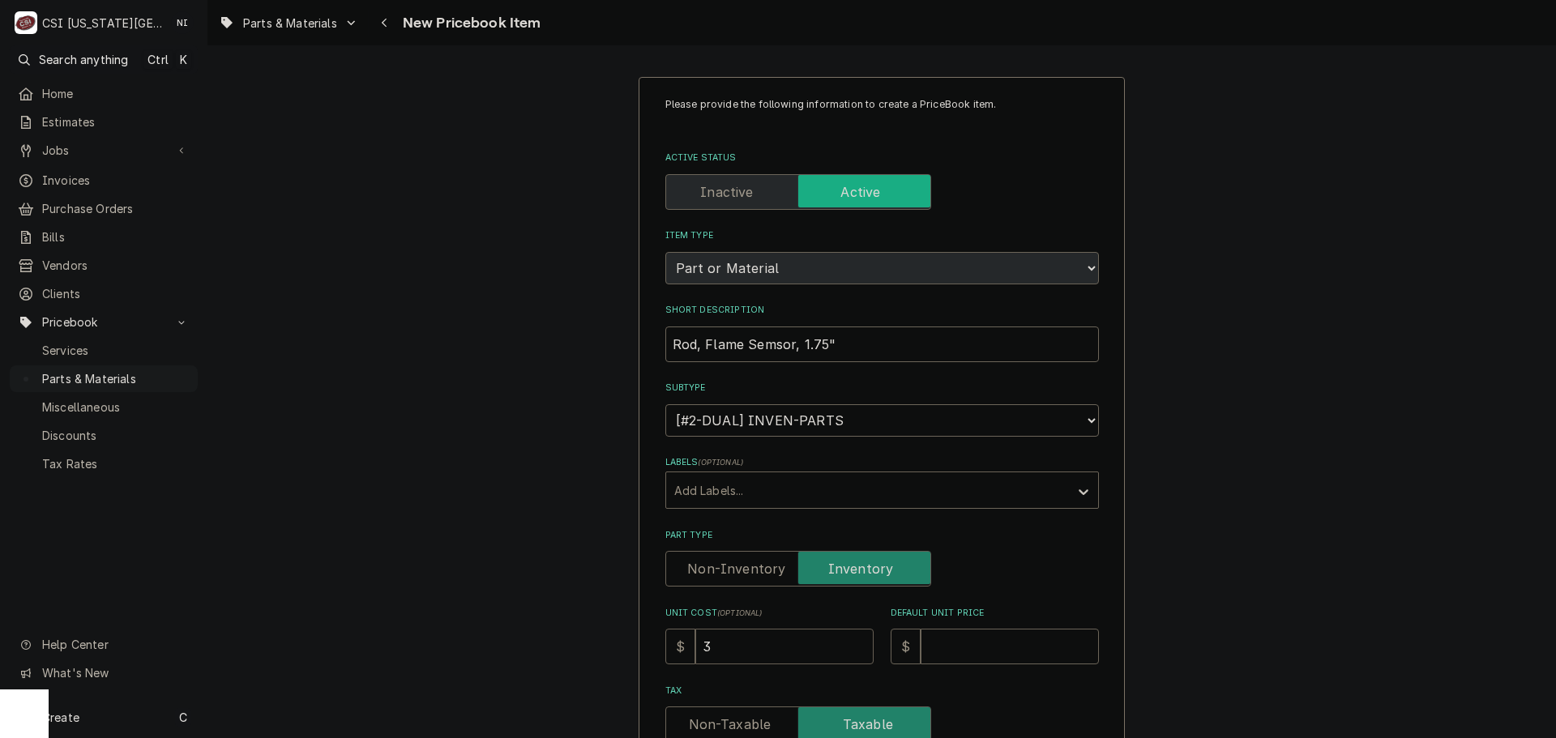
type textarea "x"
type input "36"
type textarea "x"
type input "36.8"
type textarea "x"
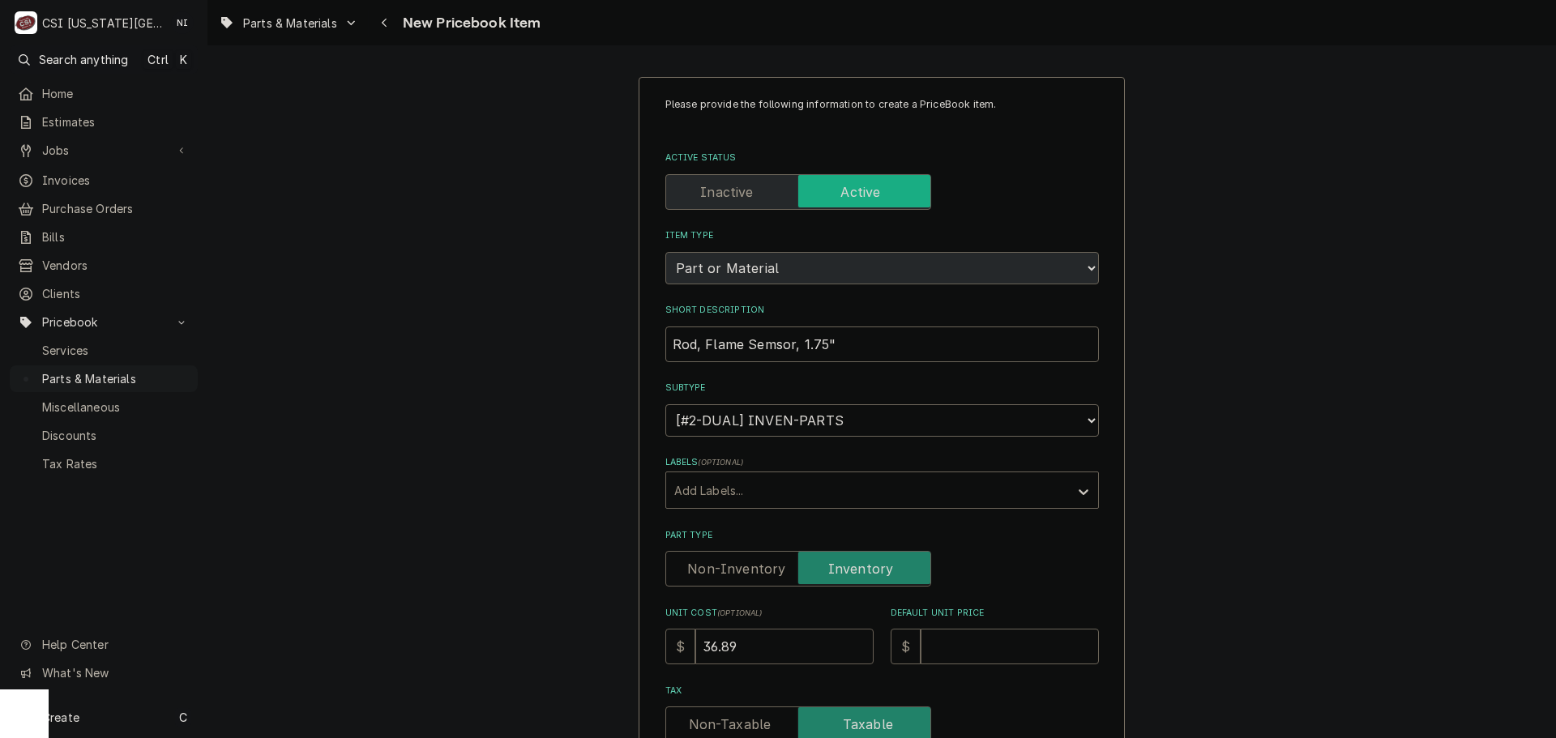
type input "36.89"
click at [1006, 640] on input "Default Unit Price" at bounding box center [1010, 647] width 178 height 36
type textarea "x"
type input "3"
type textarea "x"
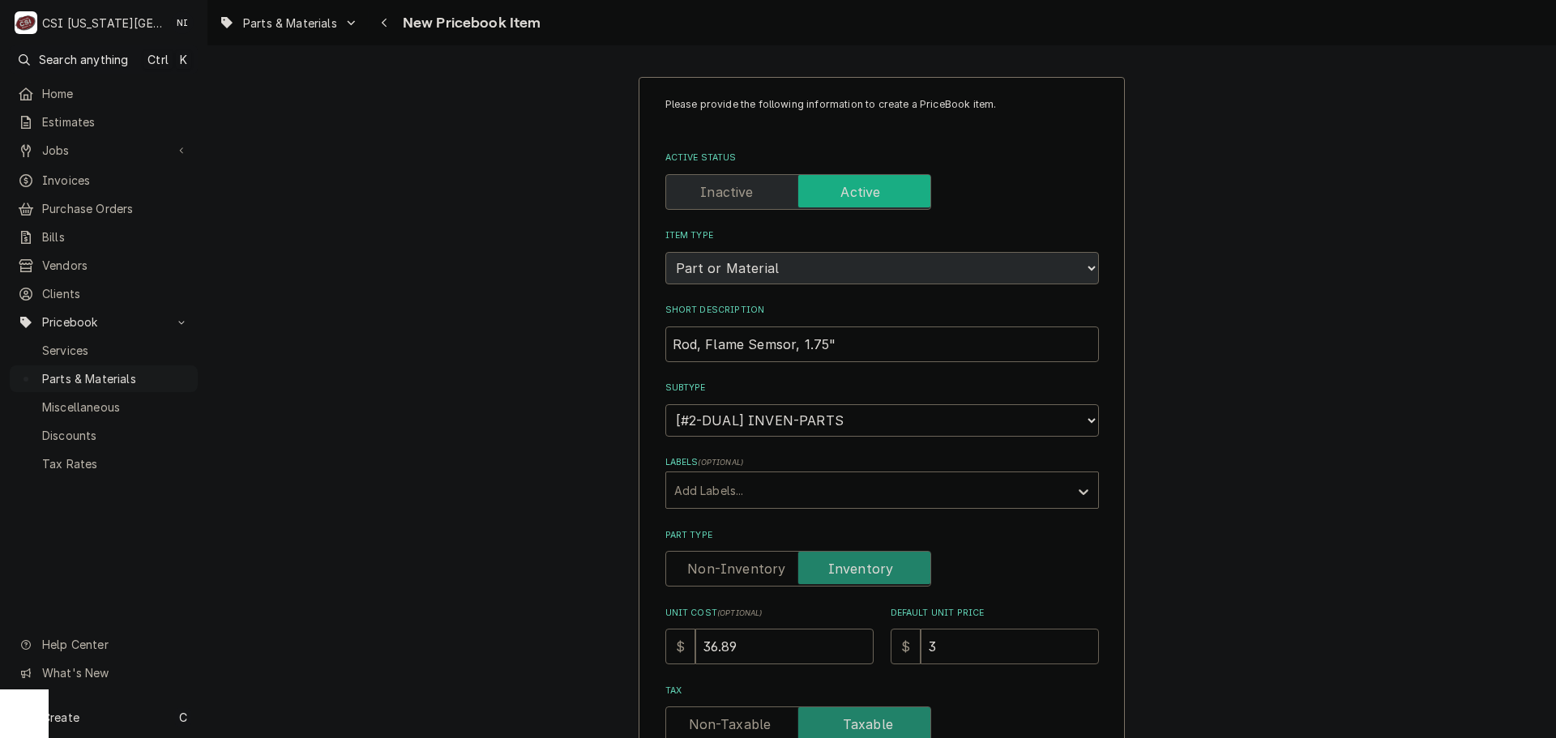
type input "38"
type textarea "x"
type input "38.0"
type textarea "x"
type input "38.03"
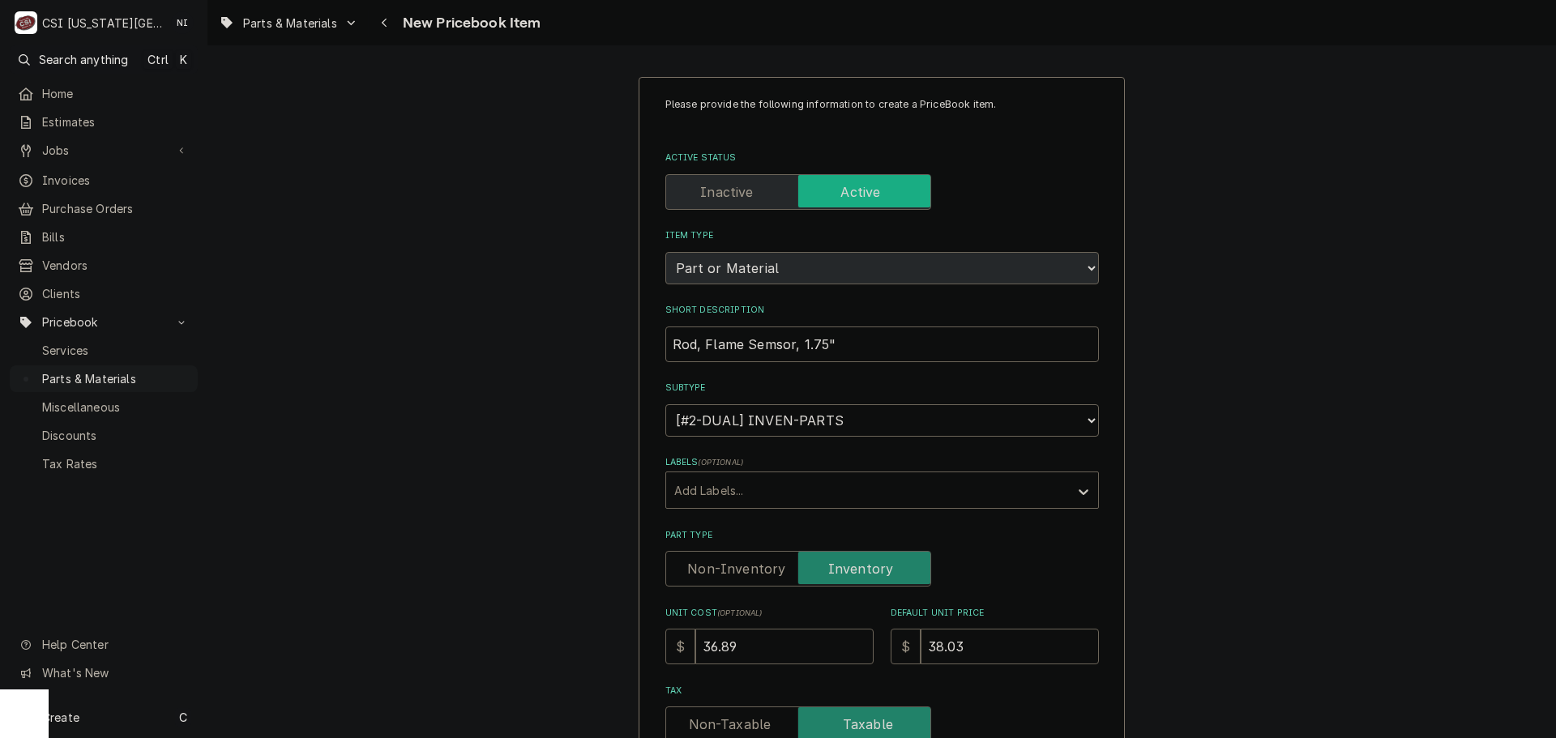
scroll to position [486, 0]
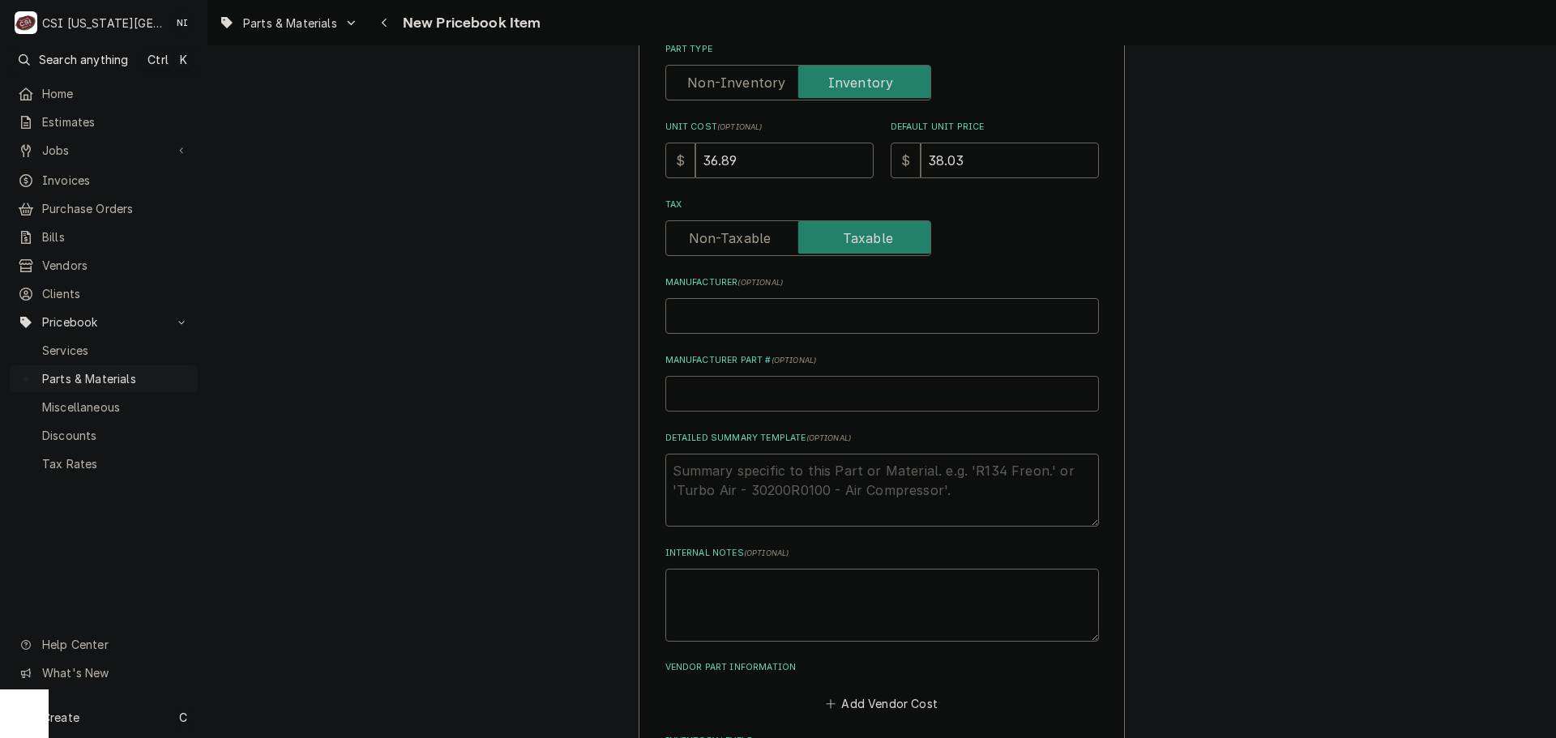
click at [818, 395] on input "Manufacturer Part # ( optional )" at bounding box center [882, 394] width 434 height 36
type textarea "x"
type input "b"
type textarea "x"
type input "ba"
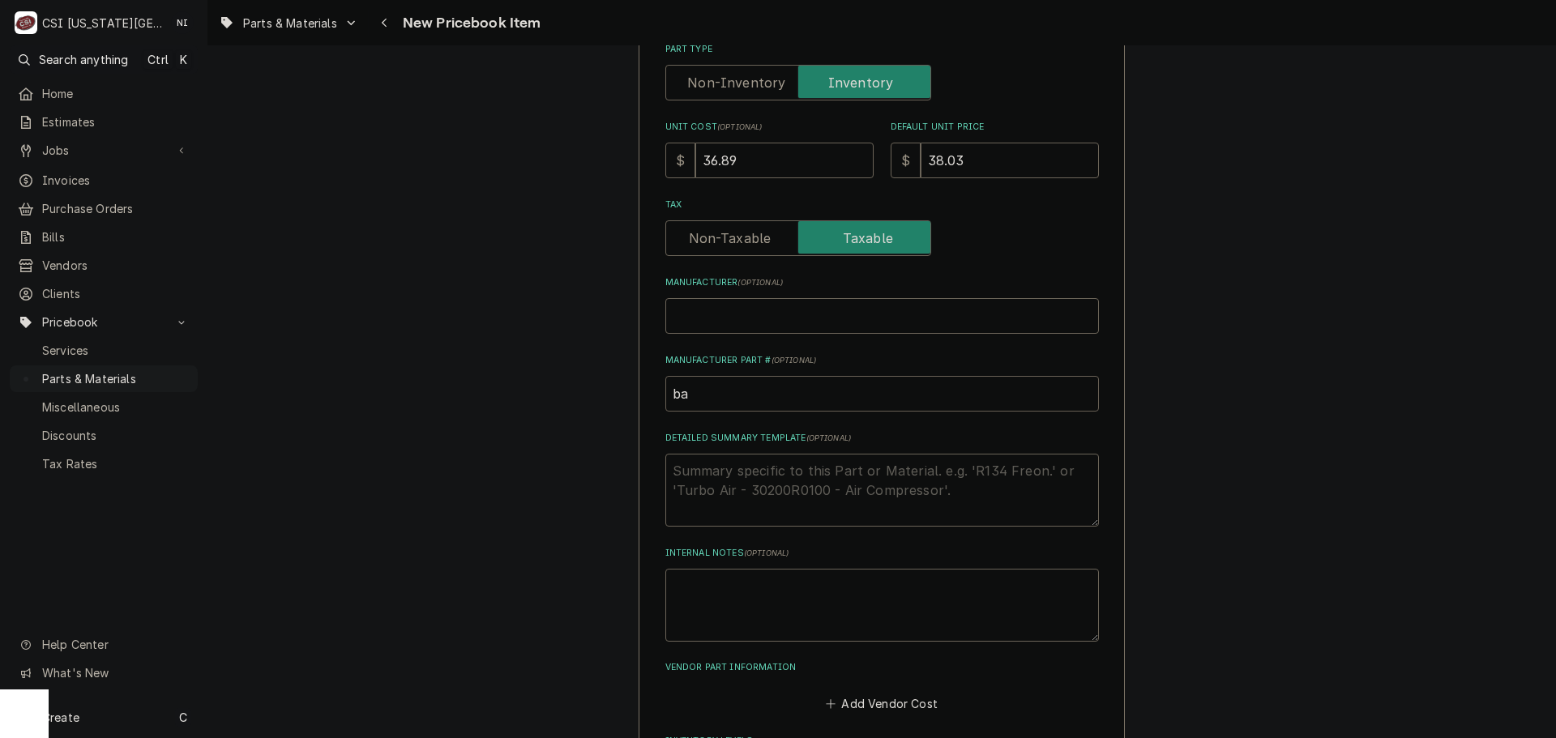
type textarea "x"
type input "bac"
type textarea "x"
type input "ba"
type textarea "x"
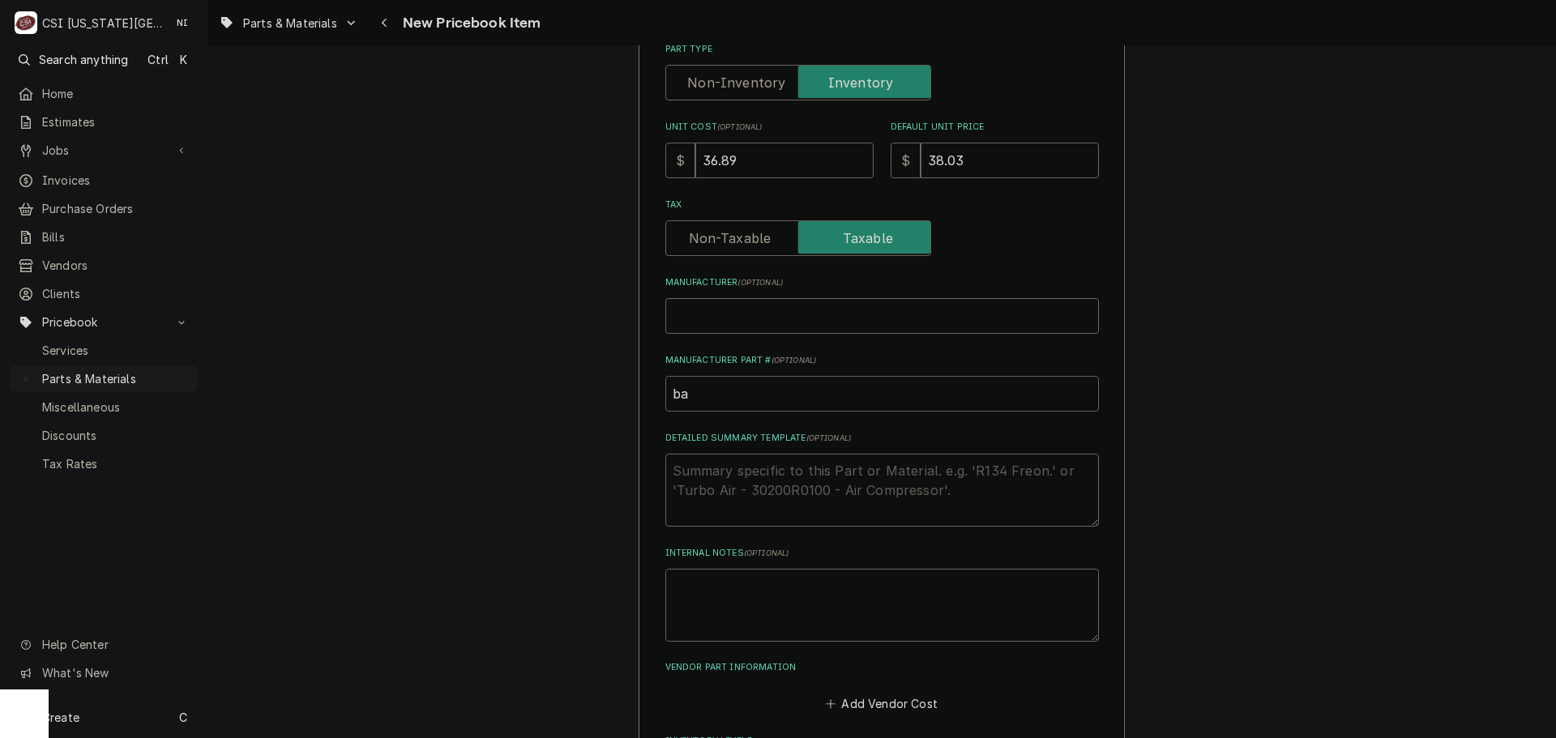
type input "b"
type textarea "x"
type input "B"
type textarea "x"
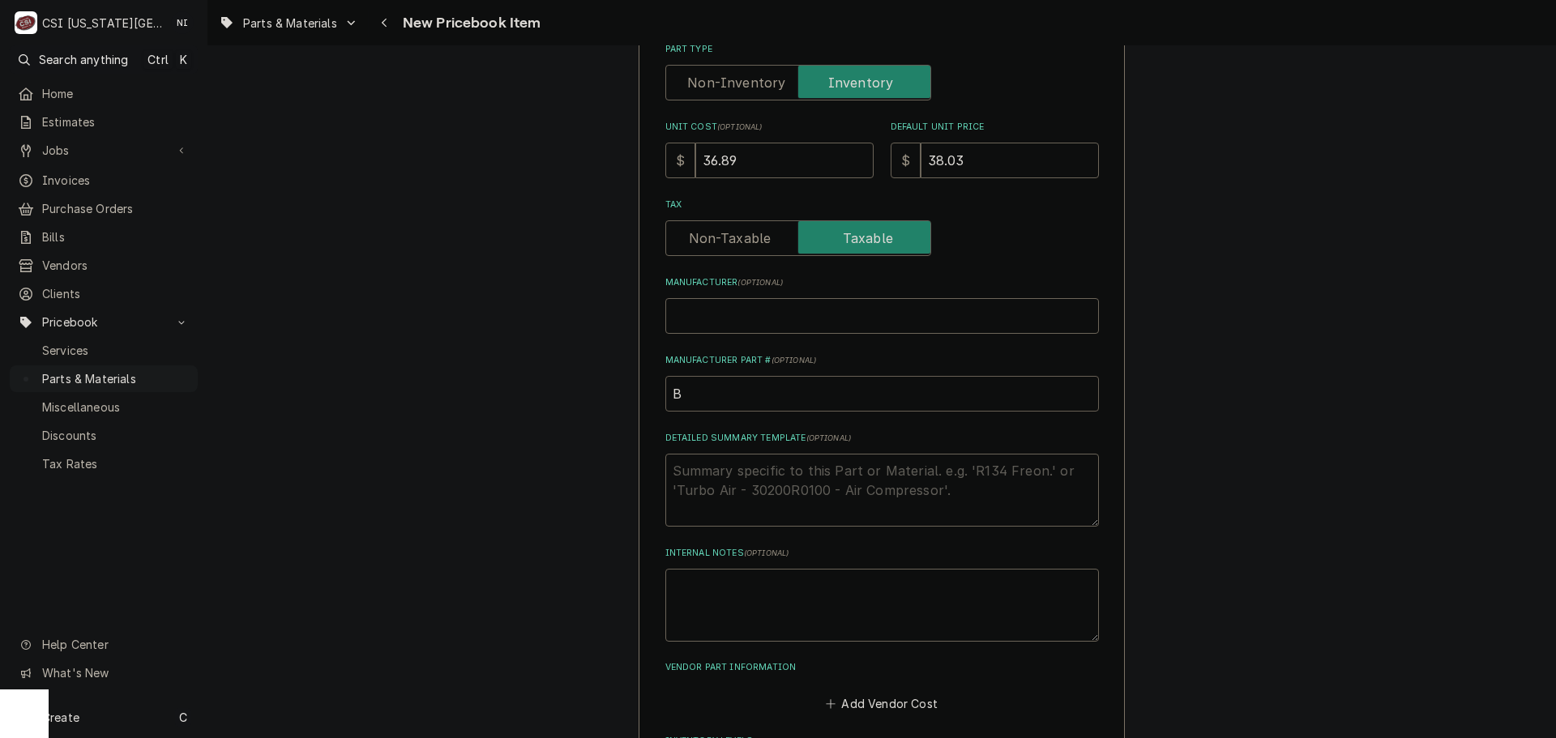
type input "BX"
type textarea "x"
type input "BA"
type textarea "x"
type input "BAX"
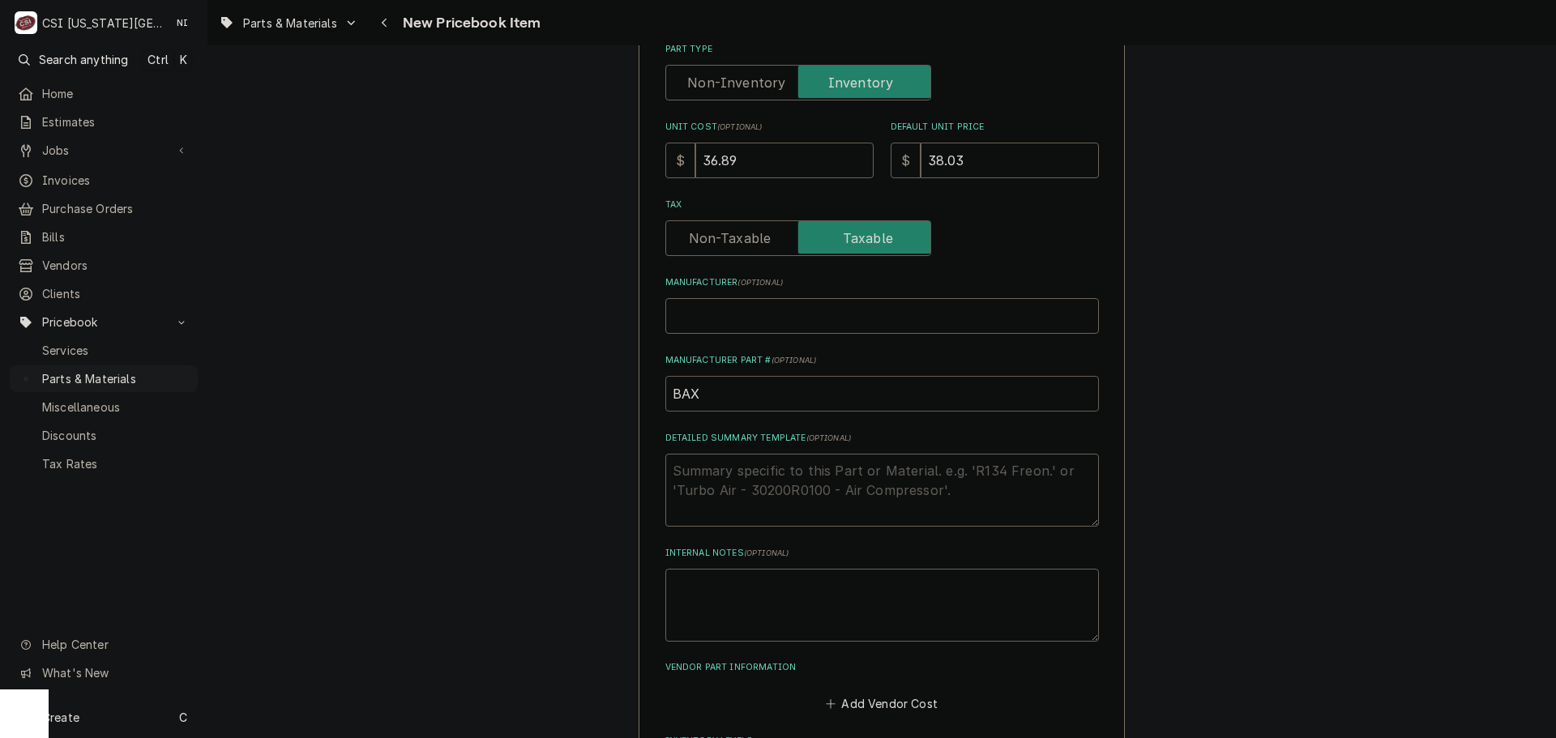
type textarea "x"
type input "BAX-"
click at [710, 394] on input "BAX-" at bounding box center [882, 394] width 434 height 36
paste input "01-1000v9-00169"
type textarea "x"
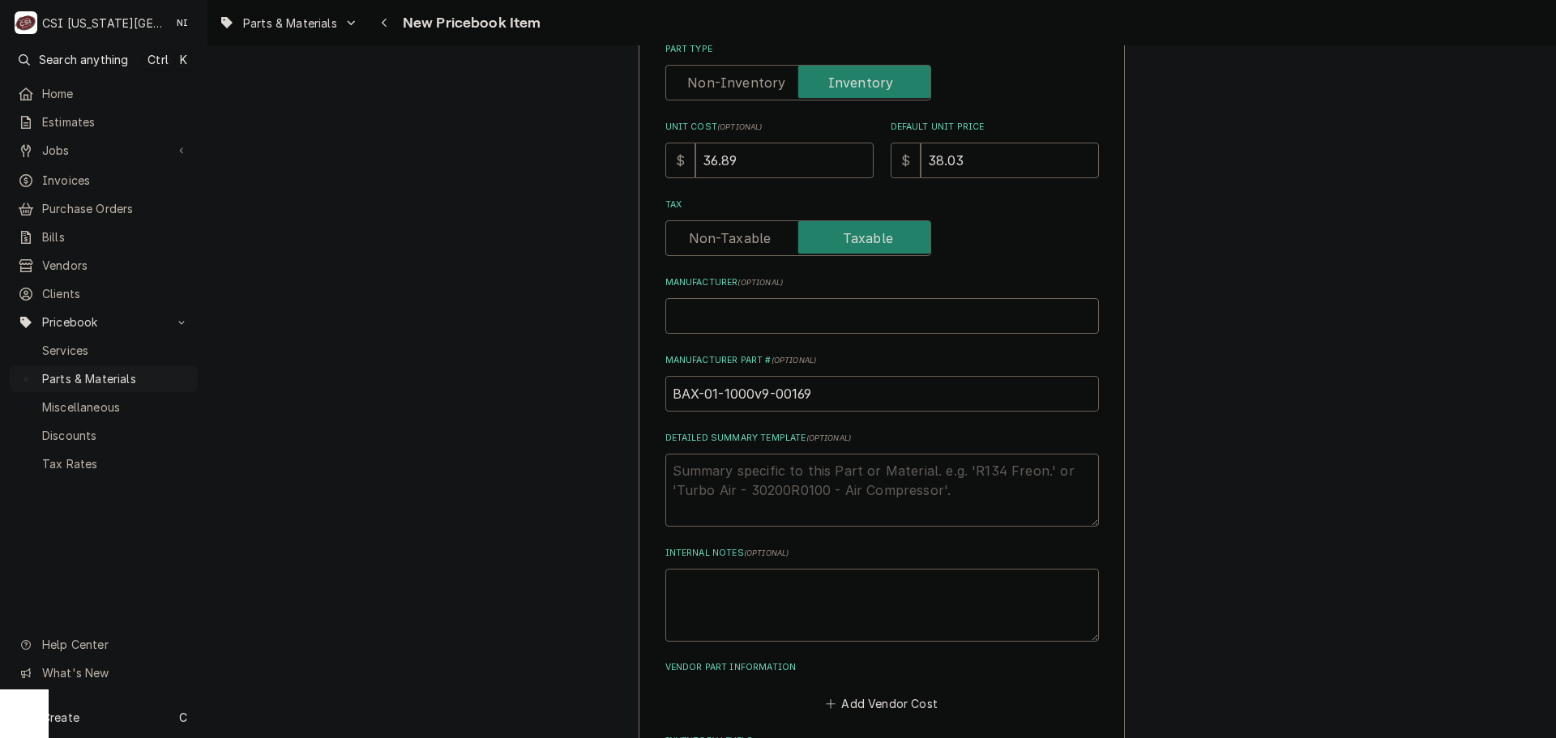
drag, startPoint x: 716, startPoint y: 401, endPoint x: 623, endPoint y: 401, distance: 92.4
type input "BAX-01-1000v9-00169"
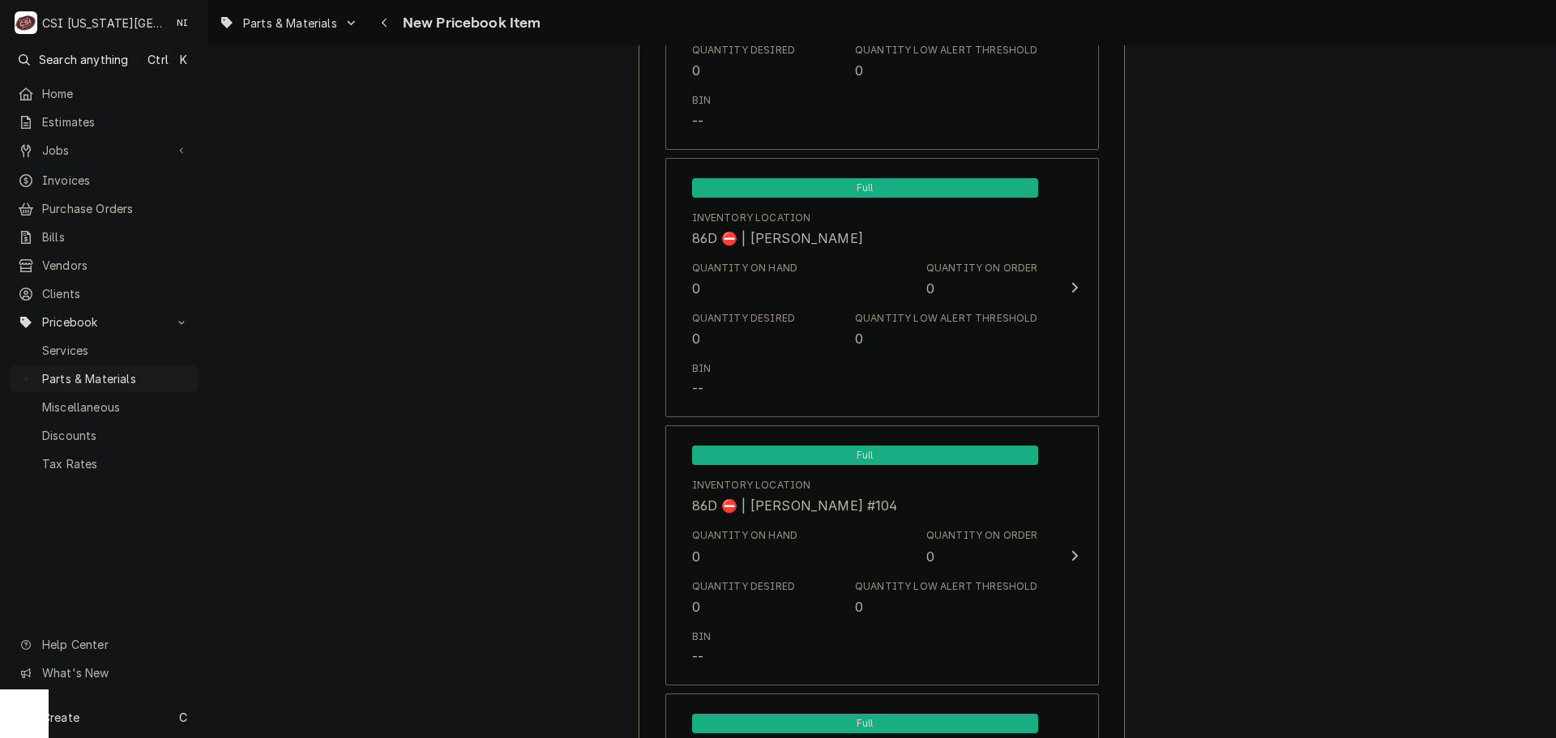
scroll to position [15347, 0]
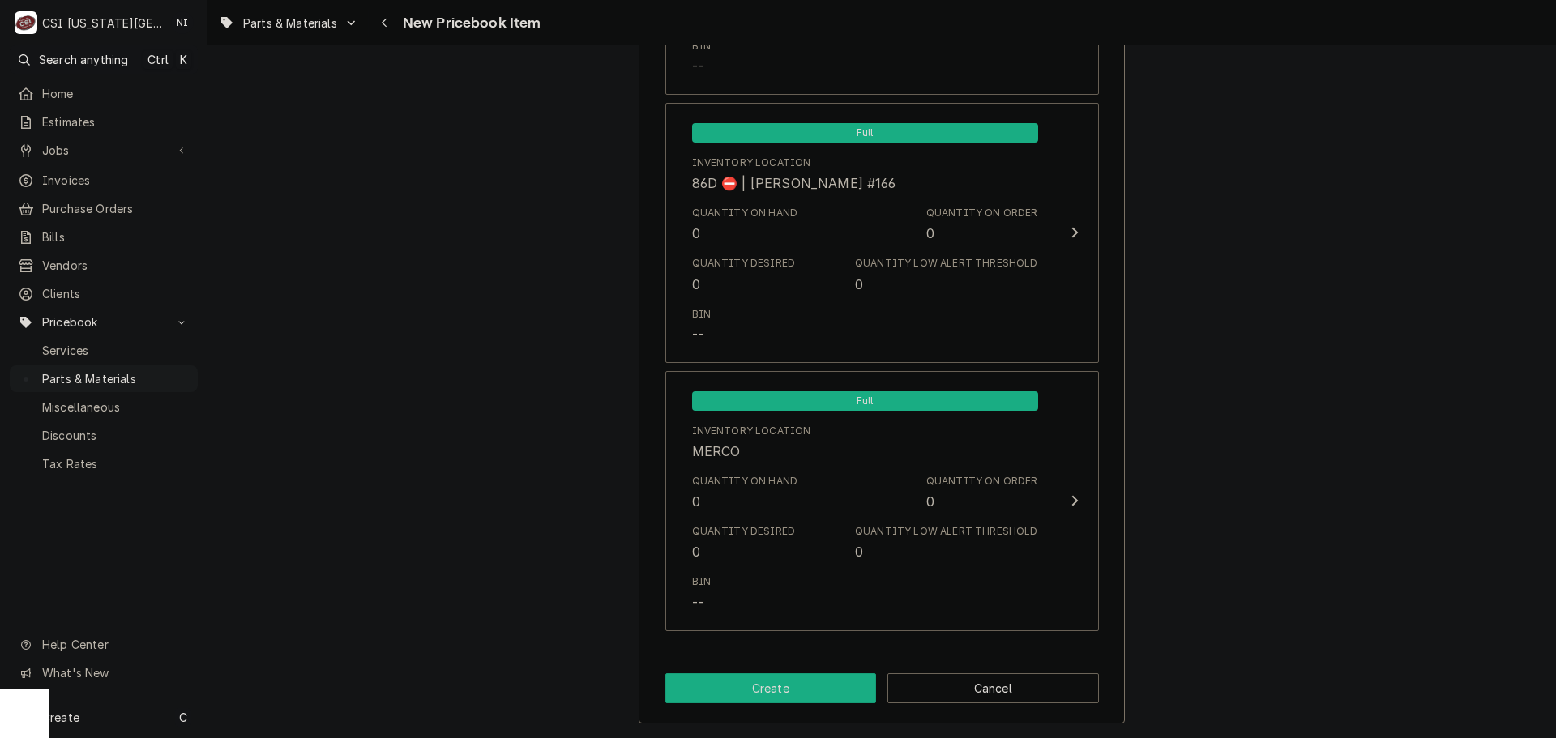
click at [761, 693] on button "Create" at bounding box center [771, 688] width 212 height 30
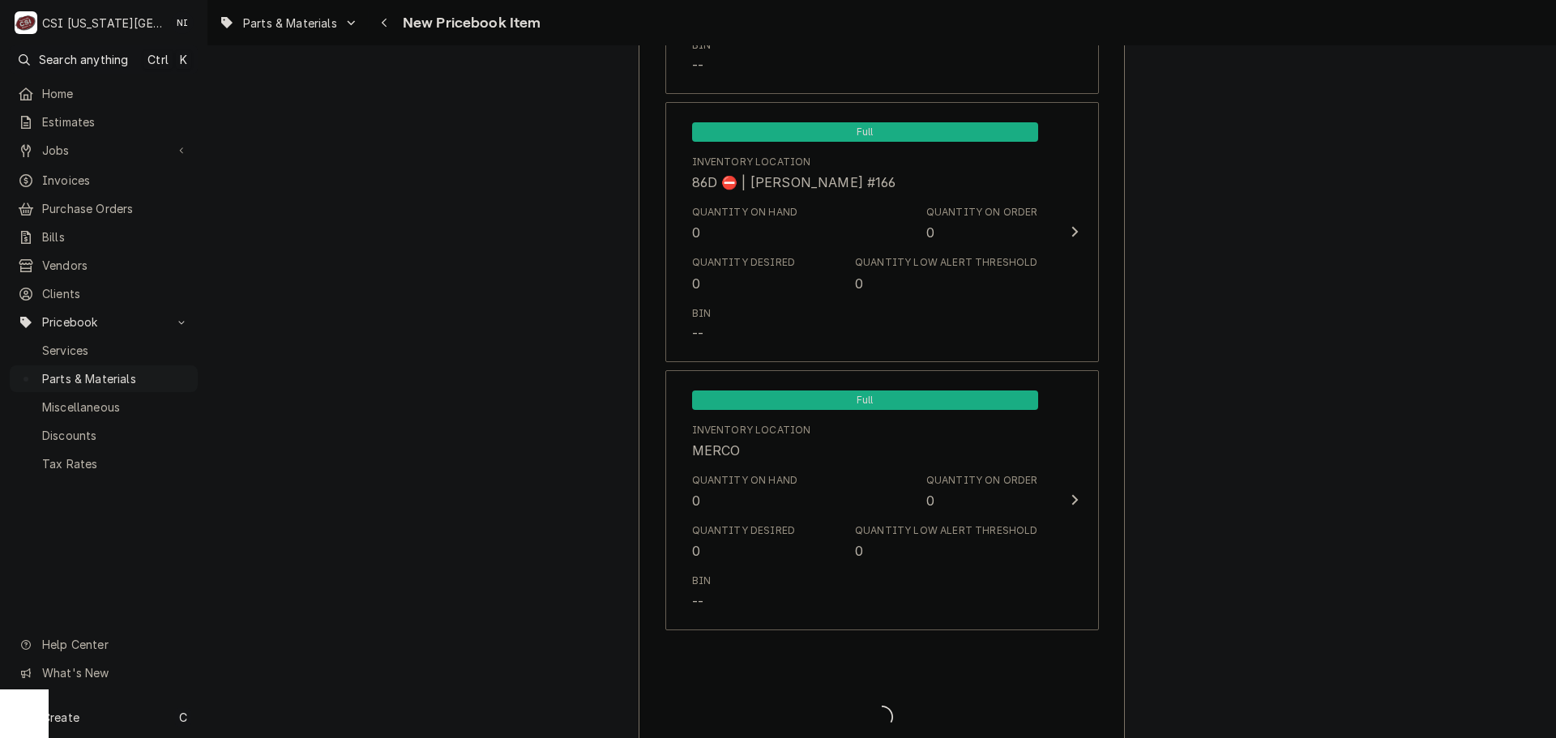
type textarea "x"
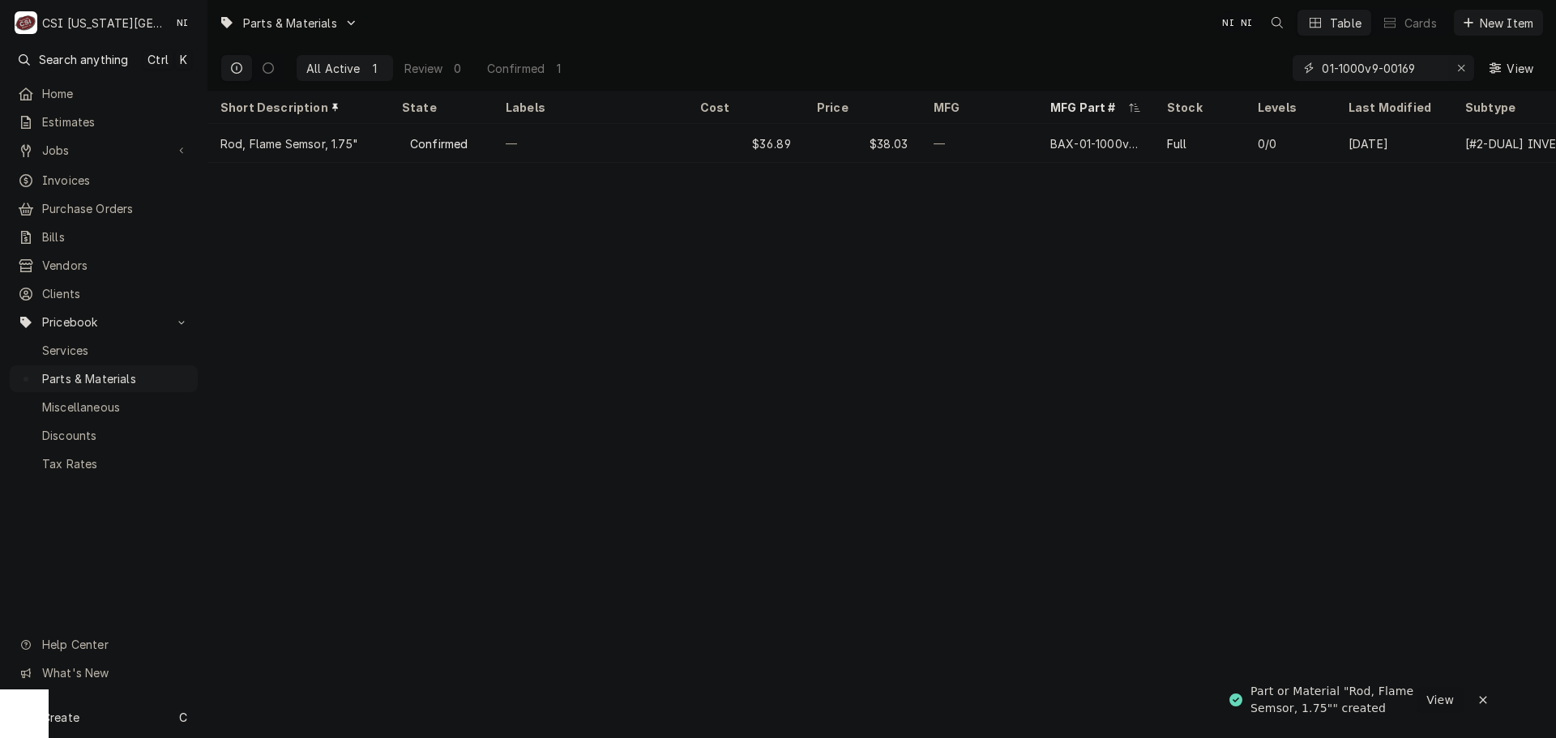
click at [1464, 66] on div "Erase input" at bounding box center [1461, 68] width 16 height 16
paste input "01-1000v9-00146"
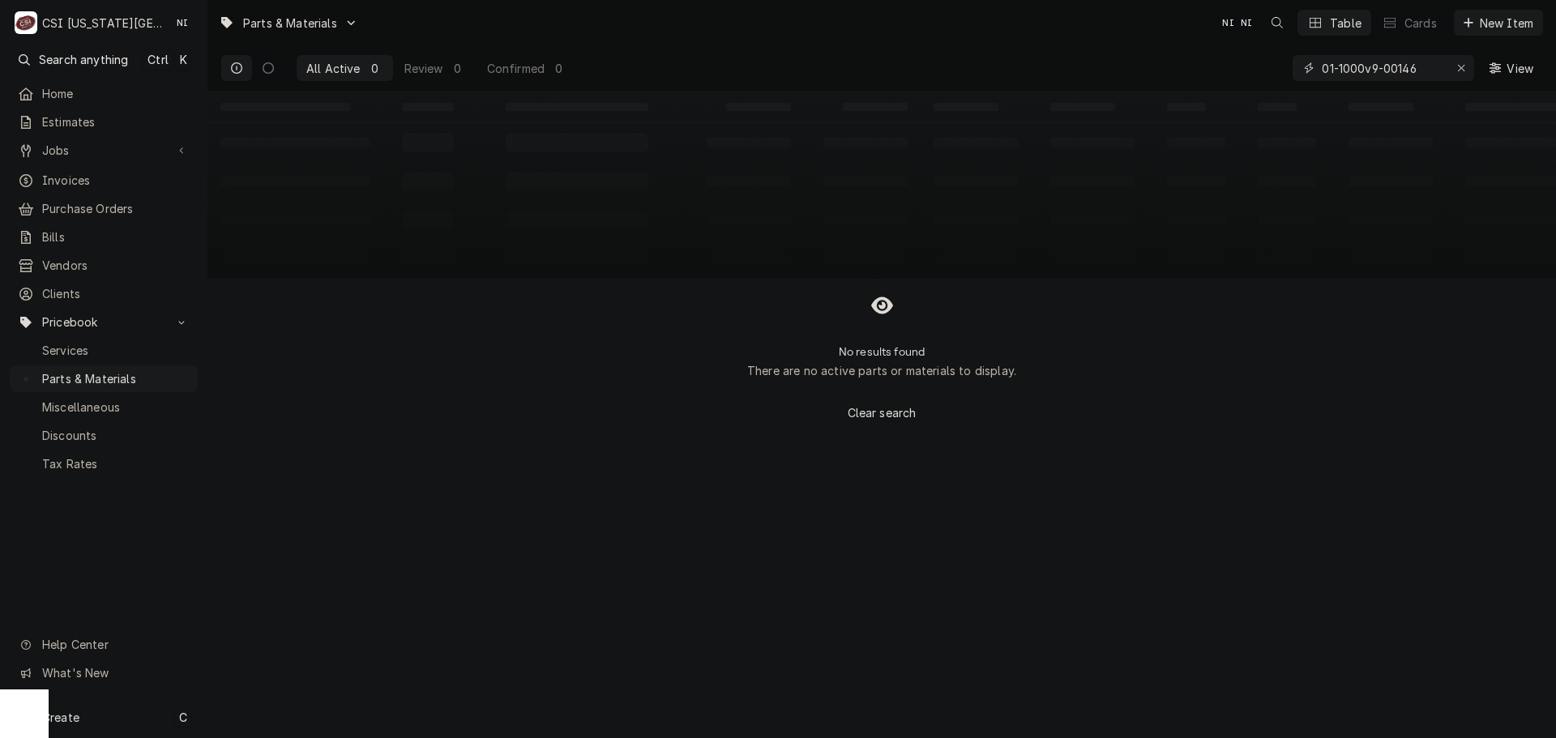
type input "01-1000v9-00146"
click at [110, 716] on div "Create C" at bounding box center [103, 717] width 207 height 42
drag, startPoint x: 308, startPoint y: 708, endPoint x: 356, endPoint y: 699, distance: 48.6
click at [309, 711] on div "Pricebook Item" at bounding box center [296, 719] width 94 height 17
click at [428, 626] on div "Part or Material" at bounding box center [429, 625] width 112 height 20
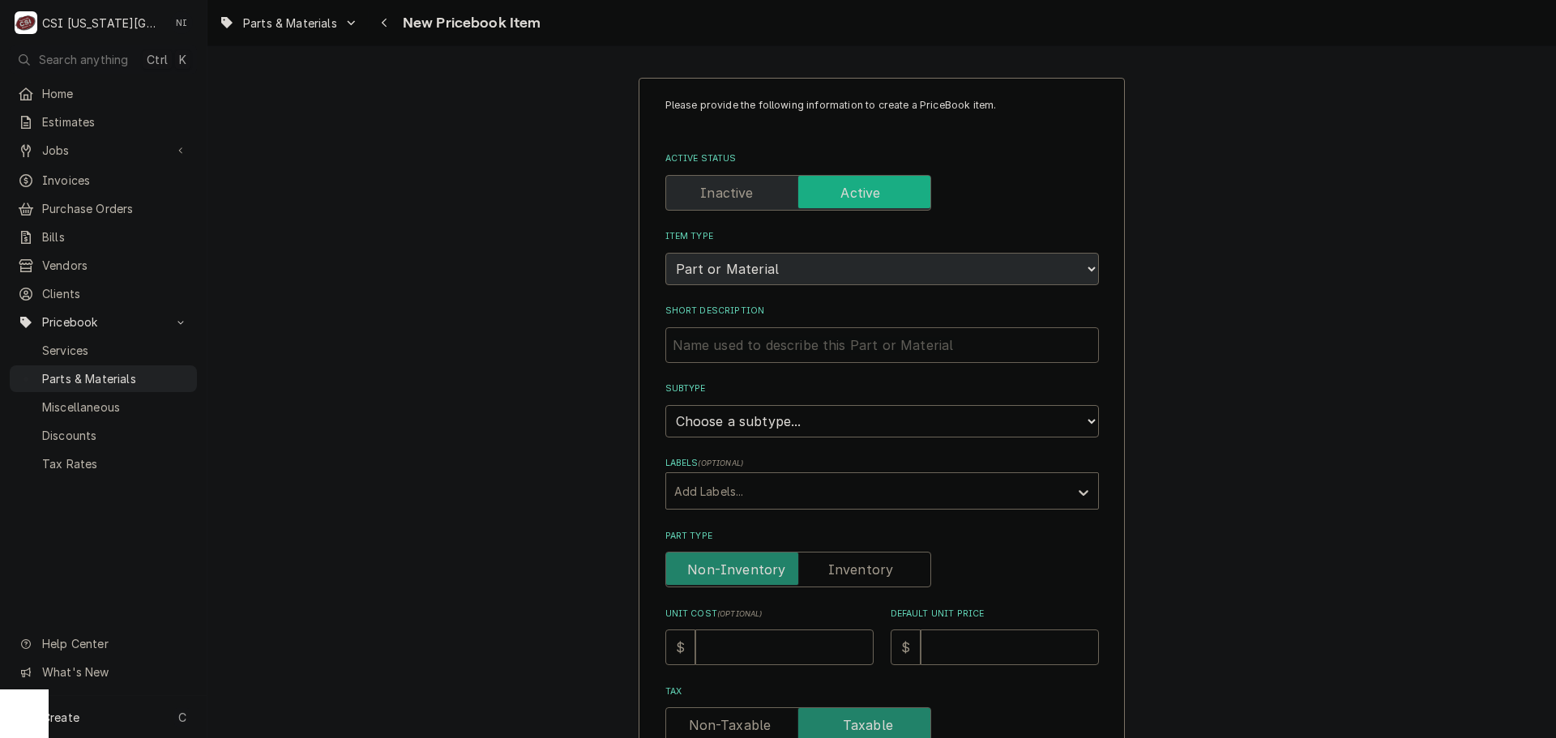
click at [697, 350] on input "Short Description" at bounding box center [882, 345] width 434 height 36
paste input "Burner, In-Shot, Cross Over, OV310G"
type textarea "x"
type input "Burner, In-Shot, Cross Over, OV310G"
click at [770, 419] on select "Choose a subtype... [#2-DUAL] AFTERHRS-WH-CHG-2 [#2-DUAL] [PERSON_NAME]-EQUIP […" at bounding box center [882, 421] width 434 height 32
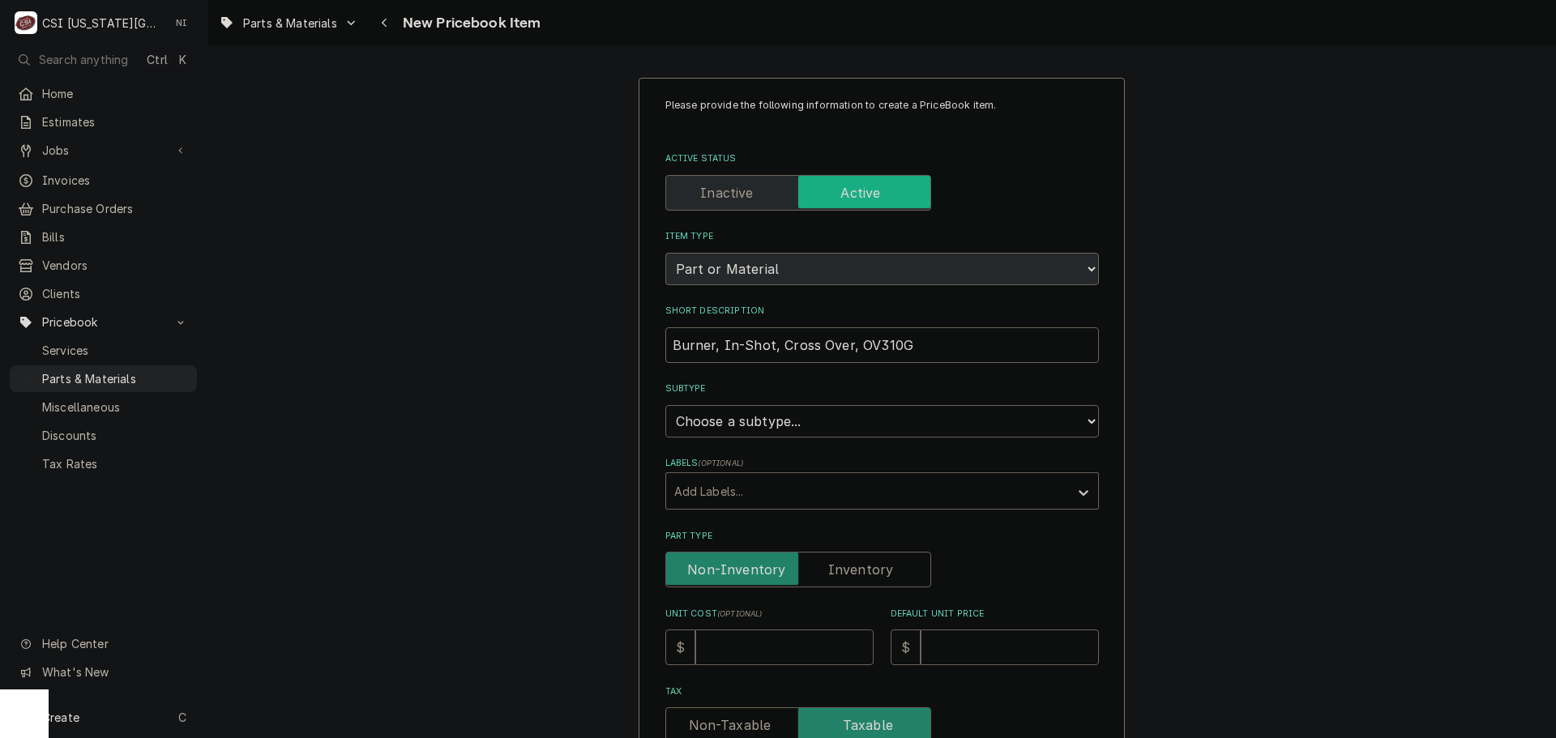
select select "45"
click at [665, 405] on select "Choose a subtype... [#2-DUAL] AFTERHRS-WH-CHG-2 [#2-DUAL] [PERSON_NAME]-EQUIP […" at bounding box center [882, 421] width 434 height 32
type textarea "x"
click at [843, 571] on label "Part Type" at bounding box center [798, 570] width 266 height 36
click at [843, 571] on input "Part Type" at bounding box center [798, 570] width 251 height 36
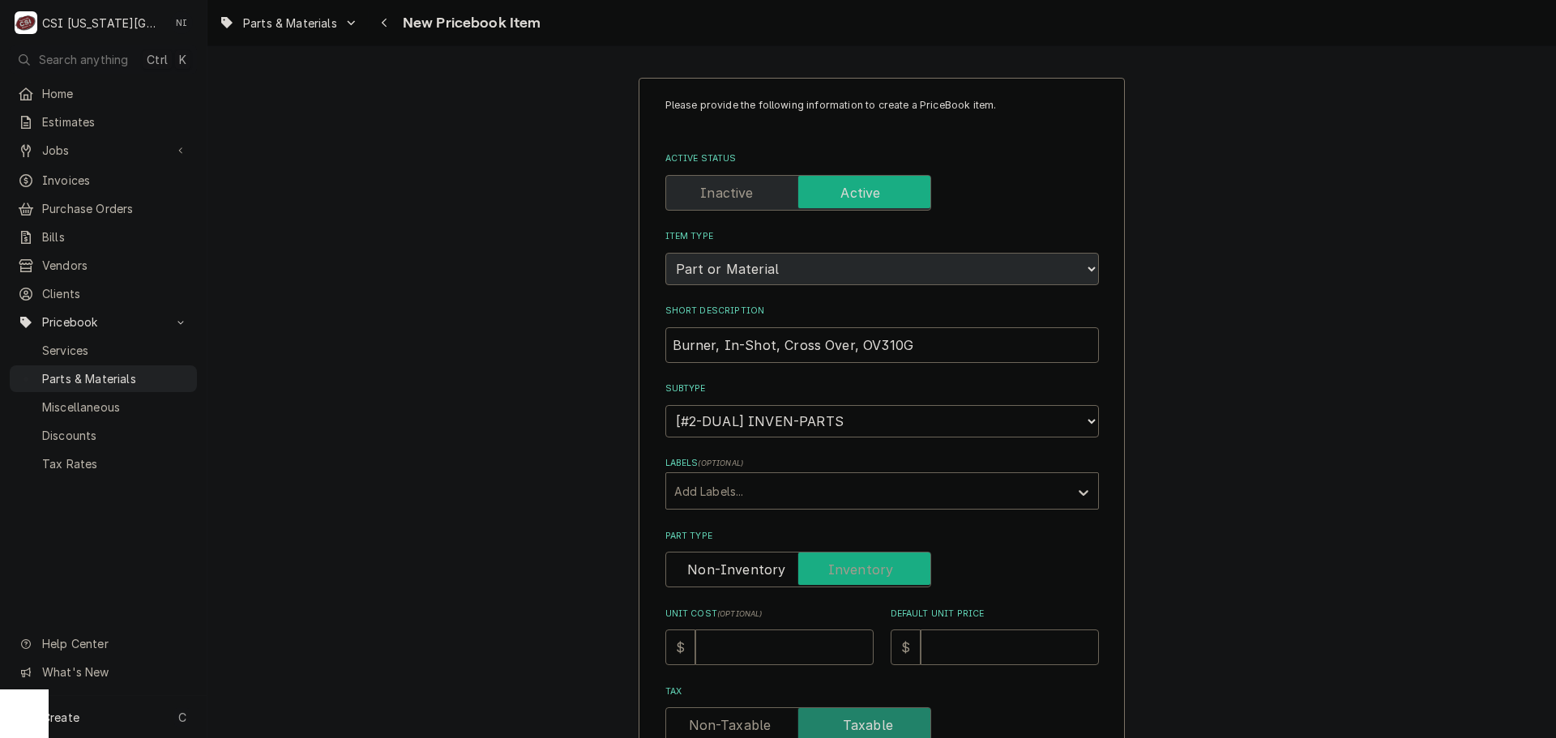
checkbox input "true"
click at [818, 660] on input "Unit Cost ( optional )" at bounding box center [784, 648] width 178 height 36
type textarea "x"
type input "5"
type textarea "x"
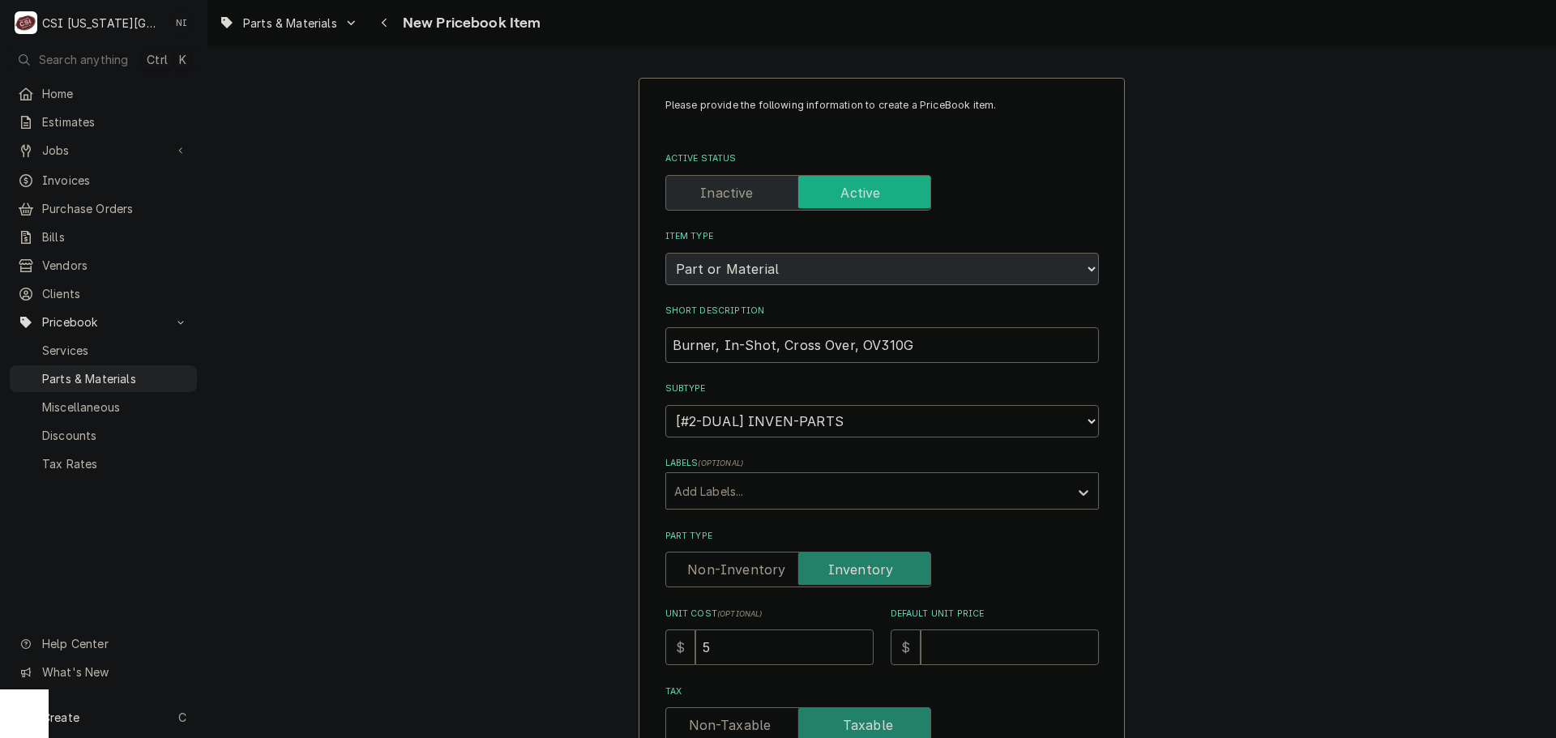
type input "57"
type textarea "x"
type input "57.23"
type textarea "x"
type input "57.23"
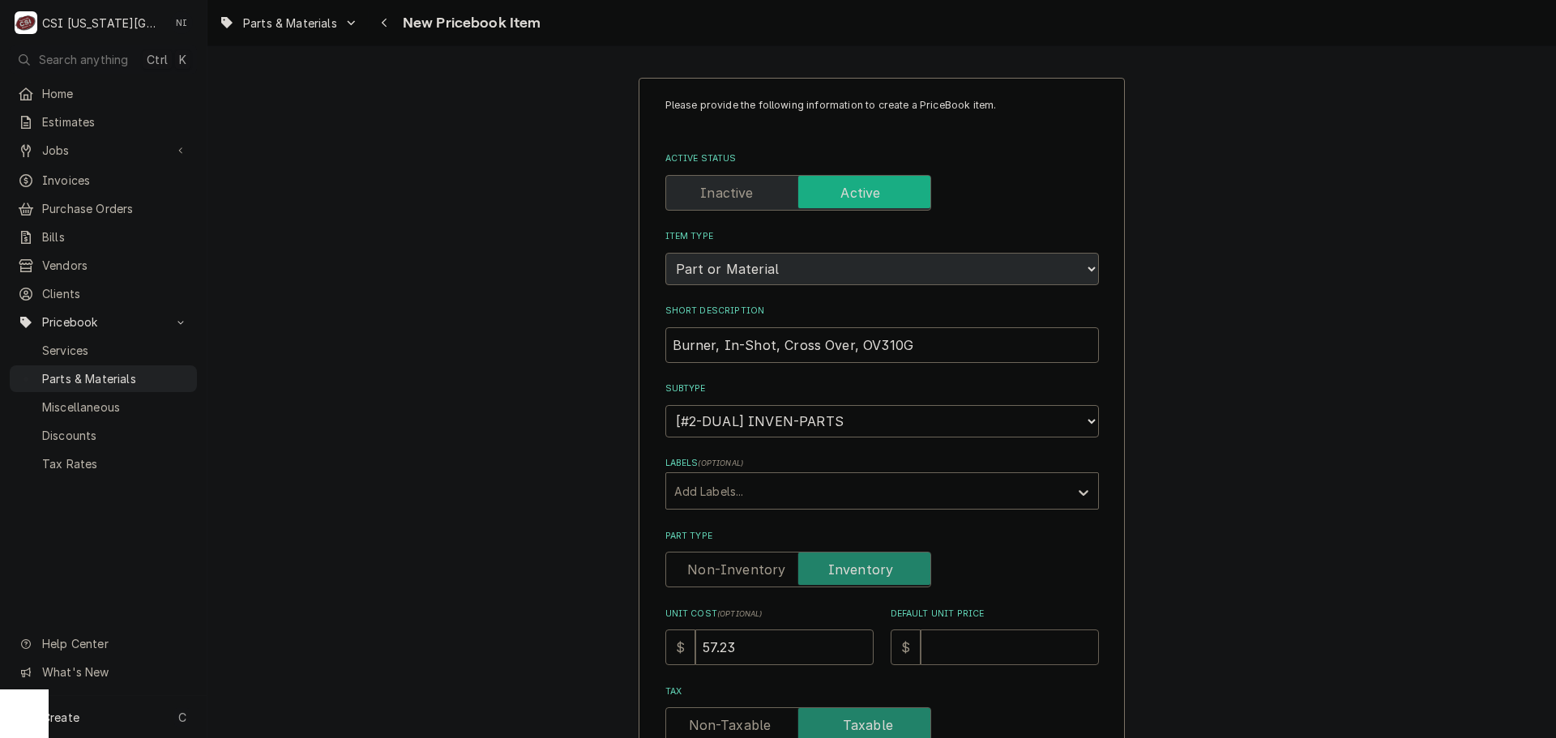
click at [952, 646] on input "Default Unit Price" at bounding box center [1010, 648] width 178 height 36
type textarea "x"
type input "5"
type textarea "x"
type input "59"
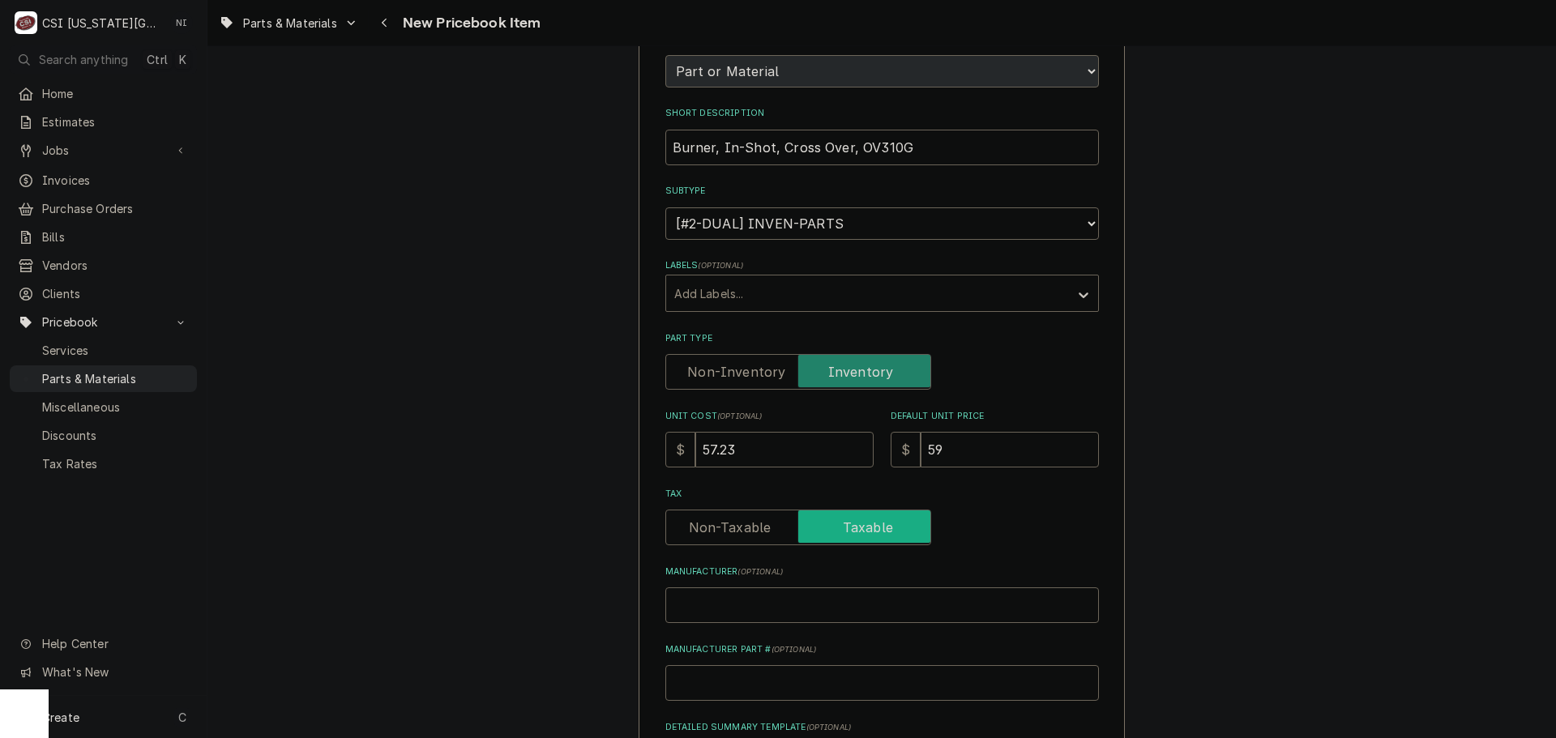
scroll to position [410, 0]
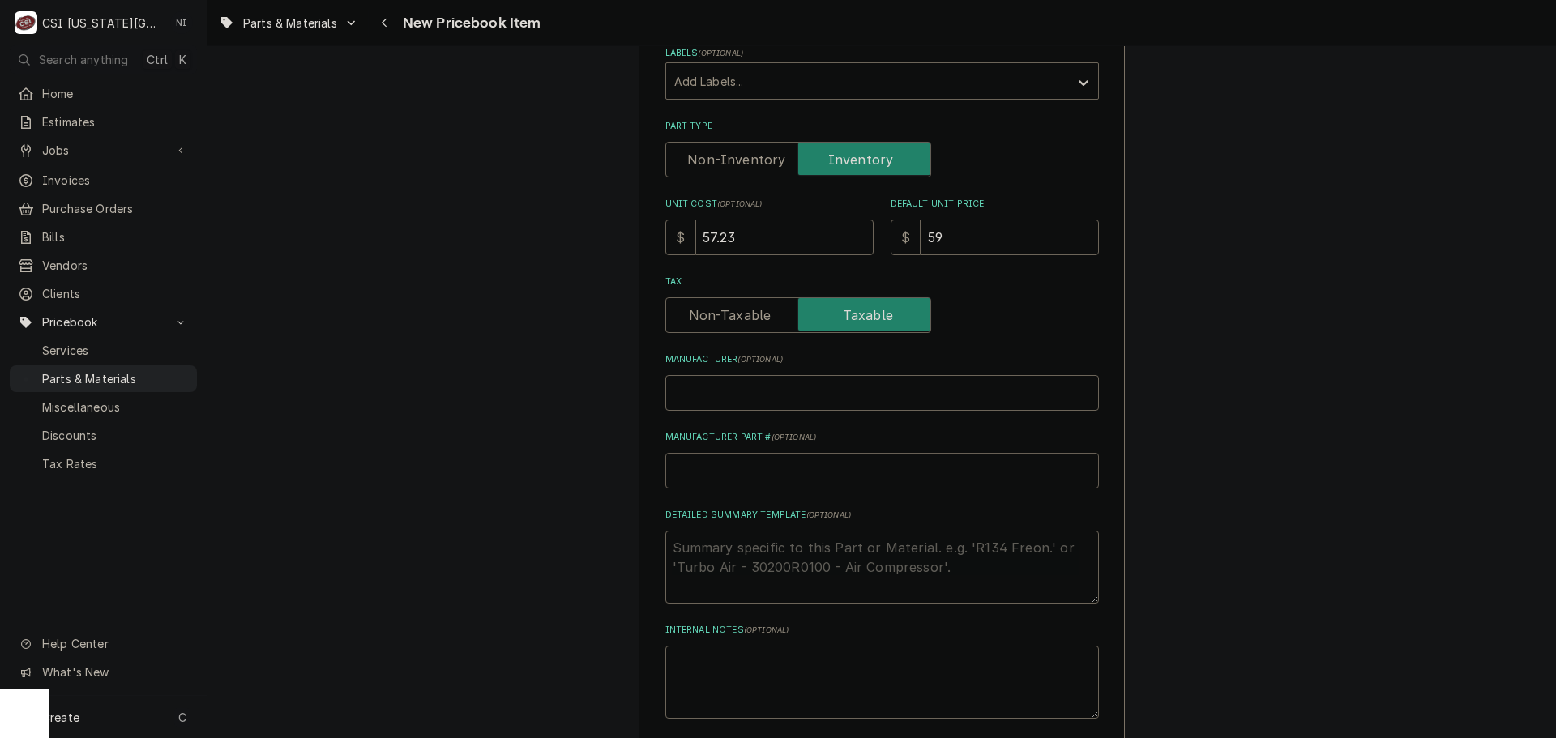
click at [734, 468] on input "Manufacturer Part # ( optional )" at bounding box center [882, 471] width 434 height 36
type textarea "x"
type input "B"
type textarea "x"
type input "BA"
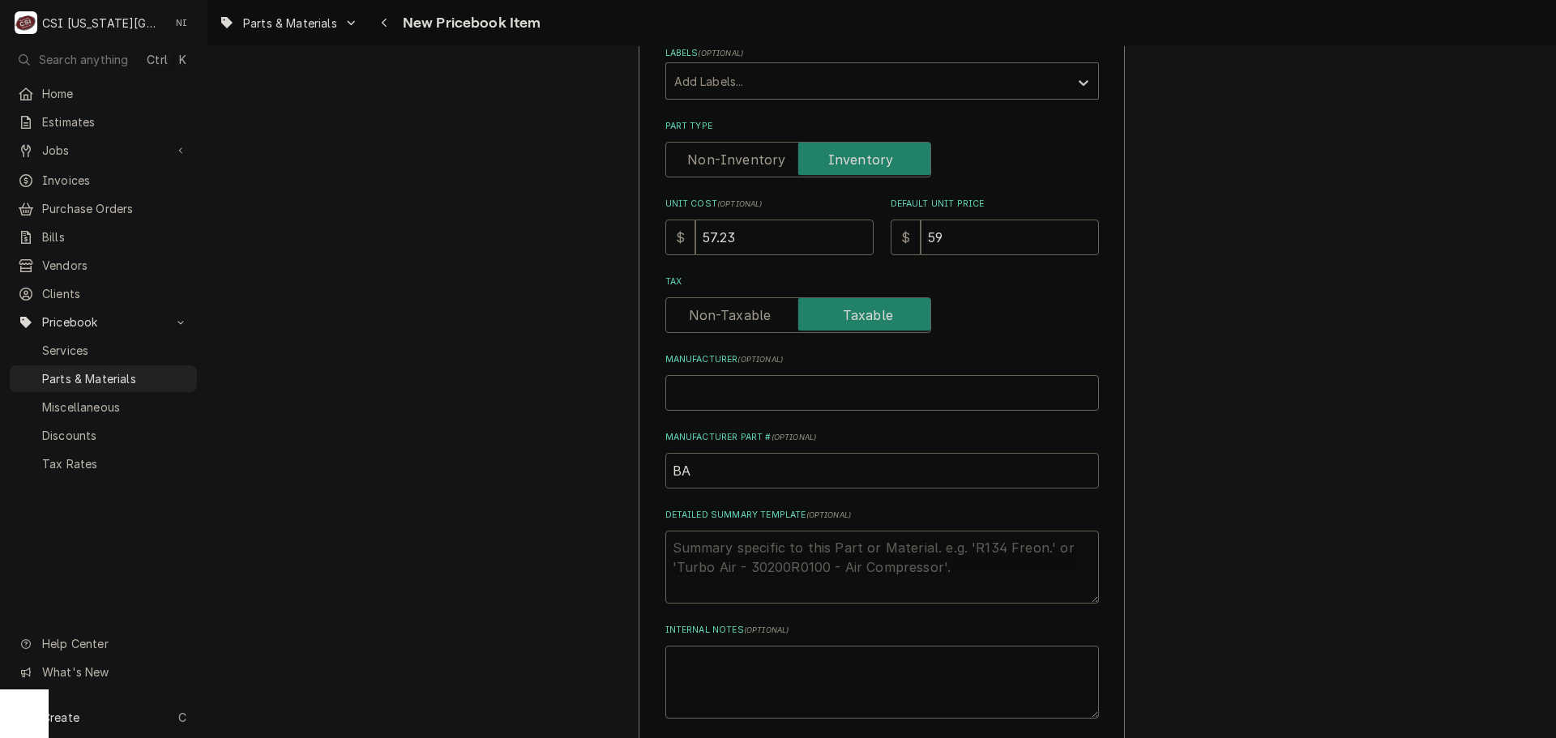
type textarea "x"
type input "BAC"
type textarea "x"
type input "BACX"
type textarea "x"
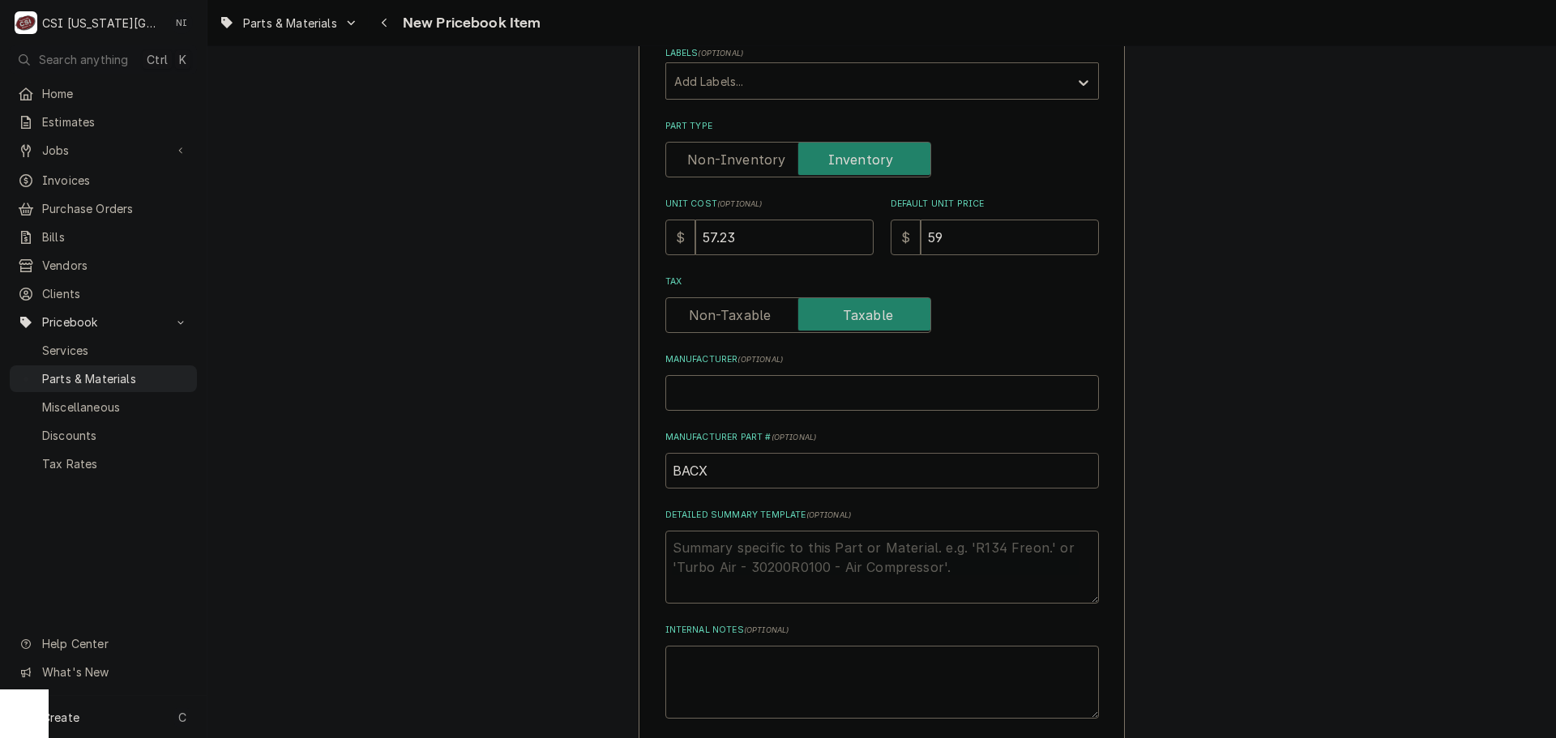
type input "BAC"
type textarea "x"
type input "BA"
type textarea "x"
type input "BAZ"
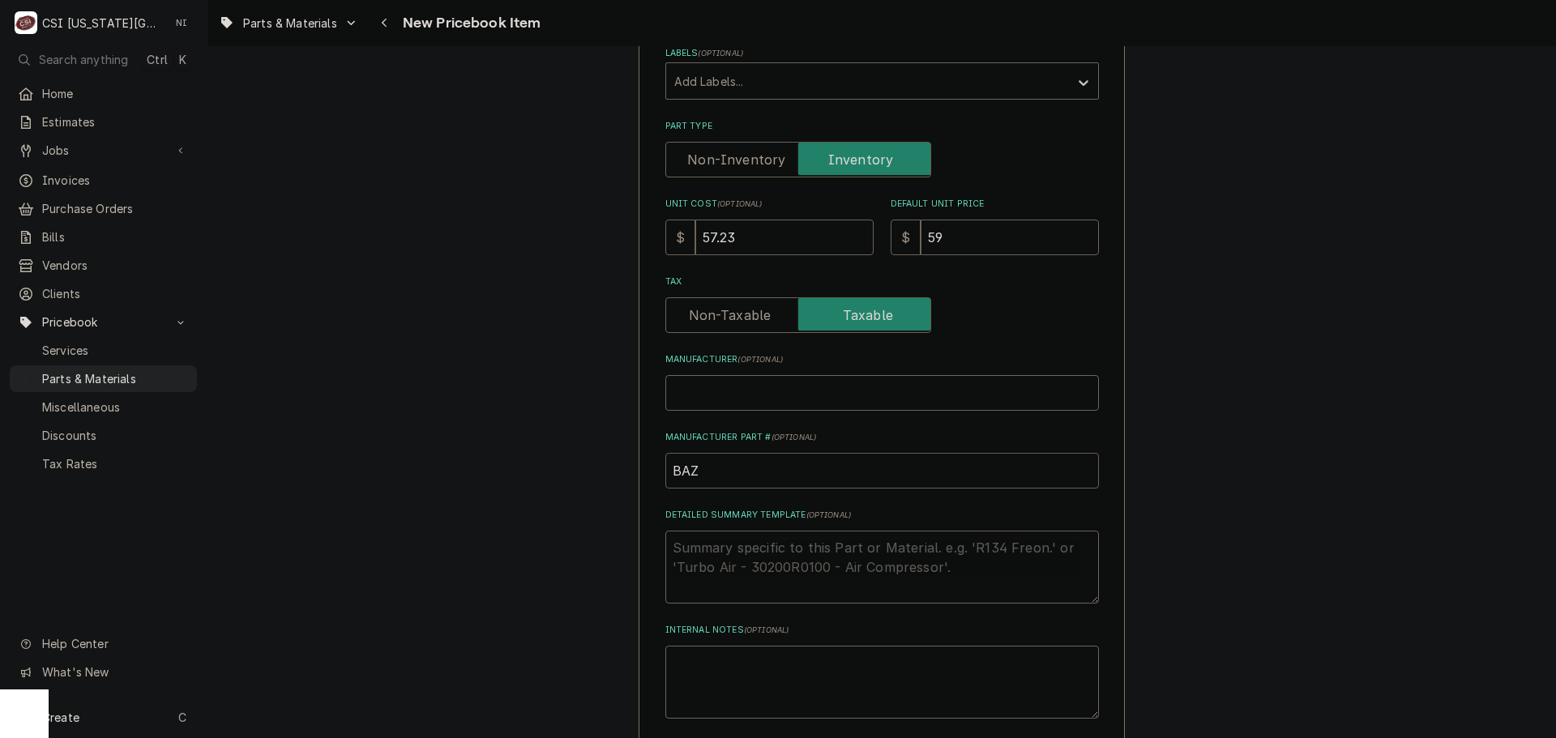
type textarea "x"
type input "BA"
type textarea "x"
type input "BAX"
type textarea "x"
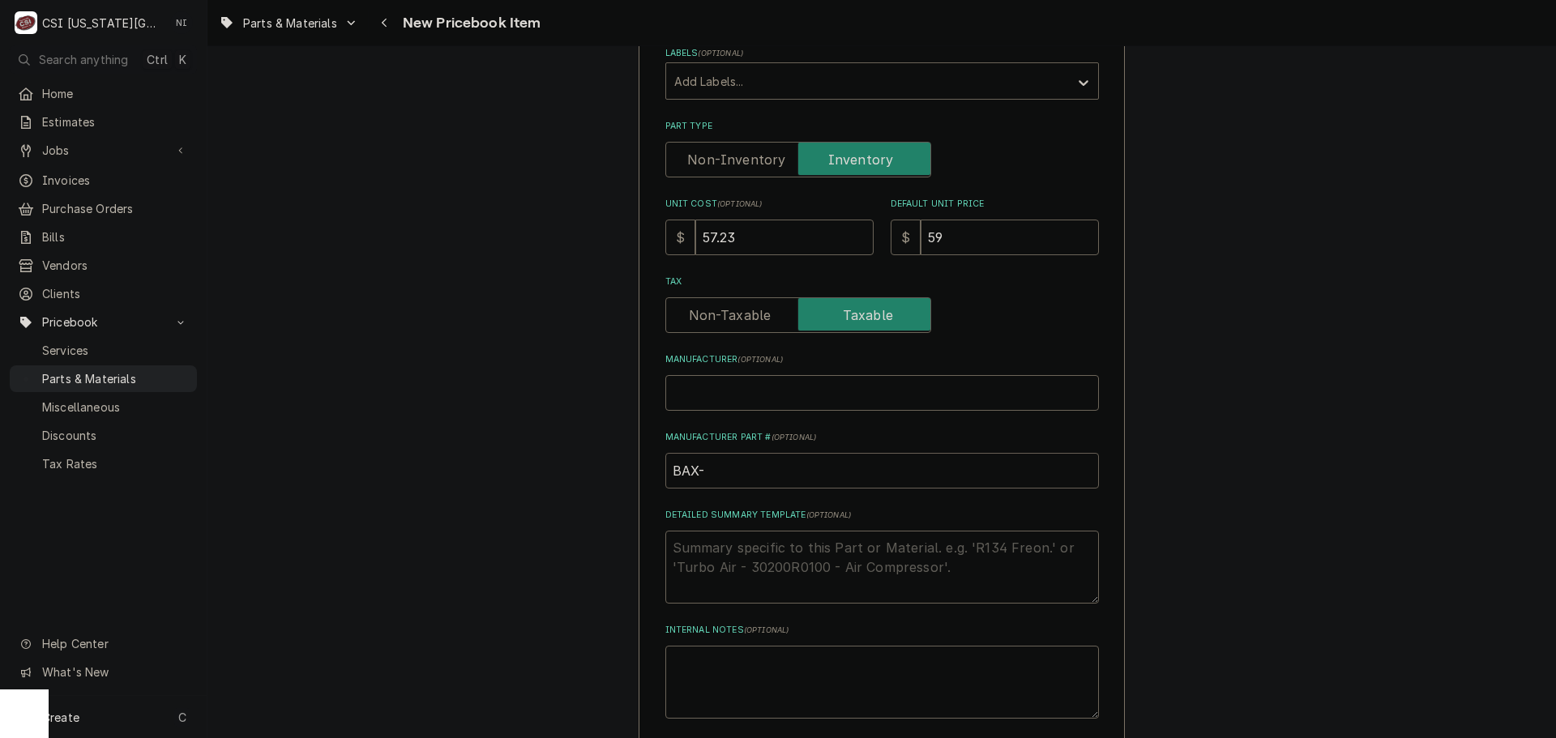
type input "BAX-"
click at [708, 469] on input "BAX-" at bounding box center [882, 471] width 434 height 36
paste input "01-1000v9-00146"
type textarea "x"
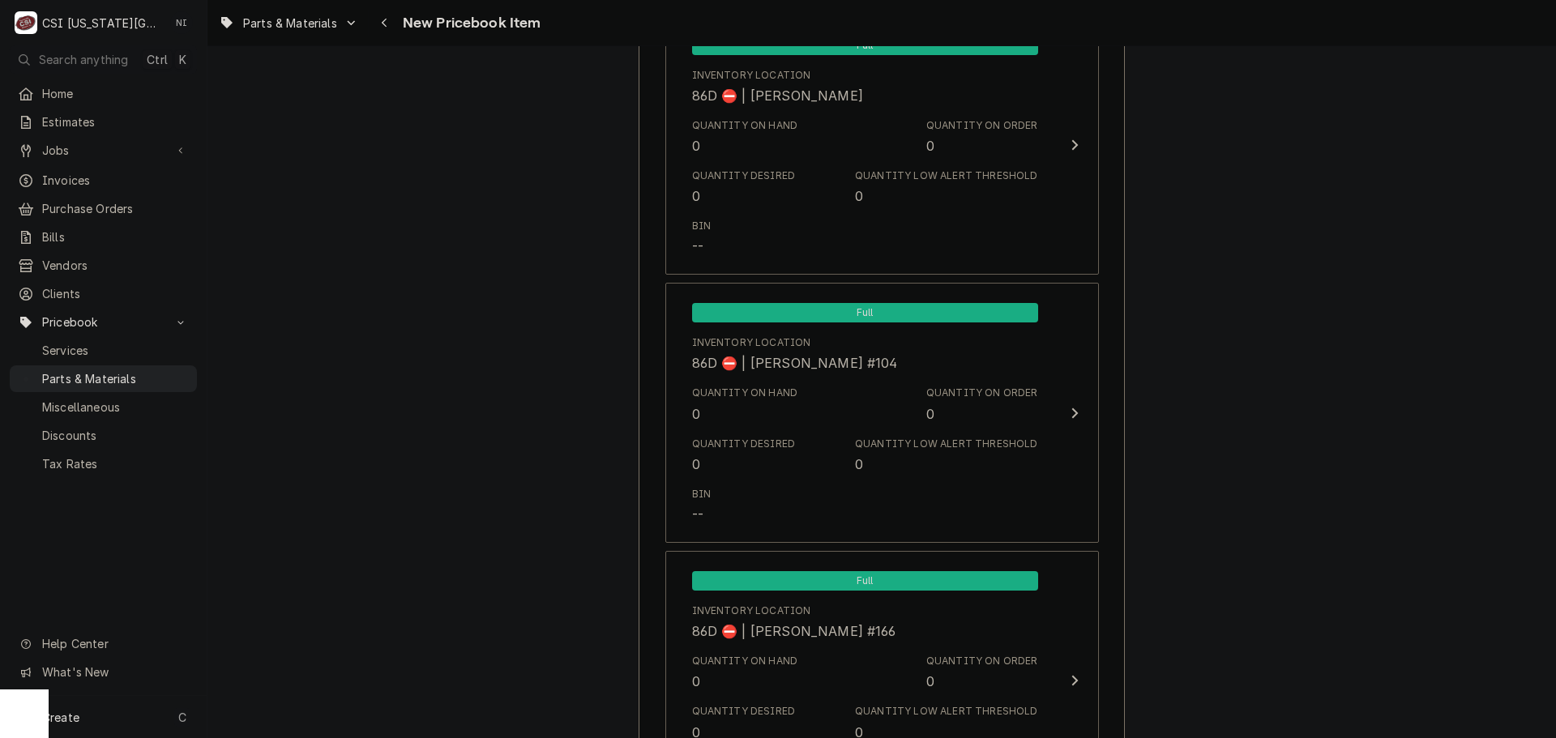
scroll to position [15347, 0]
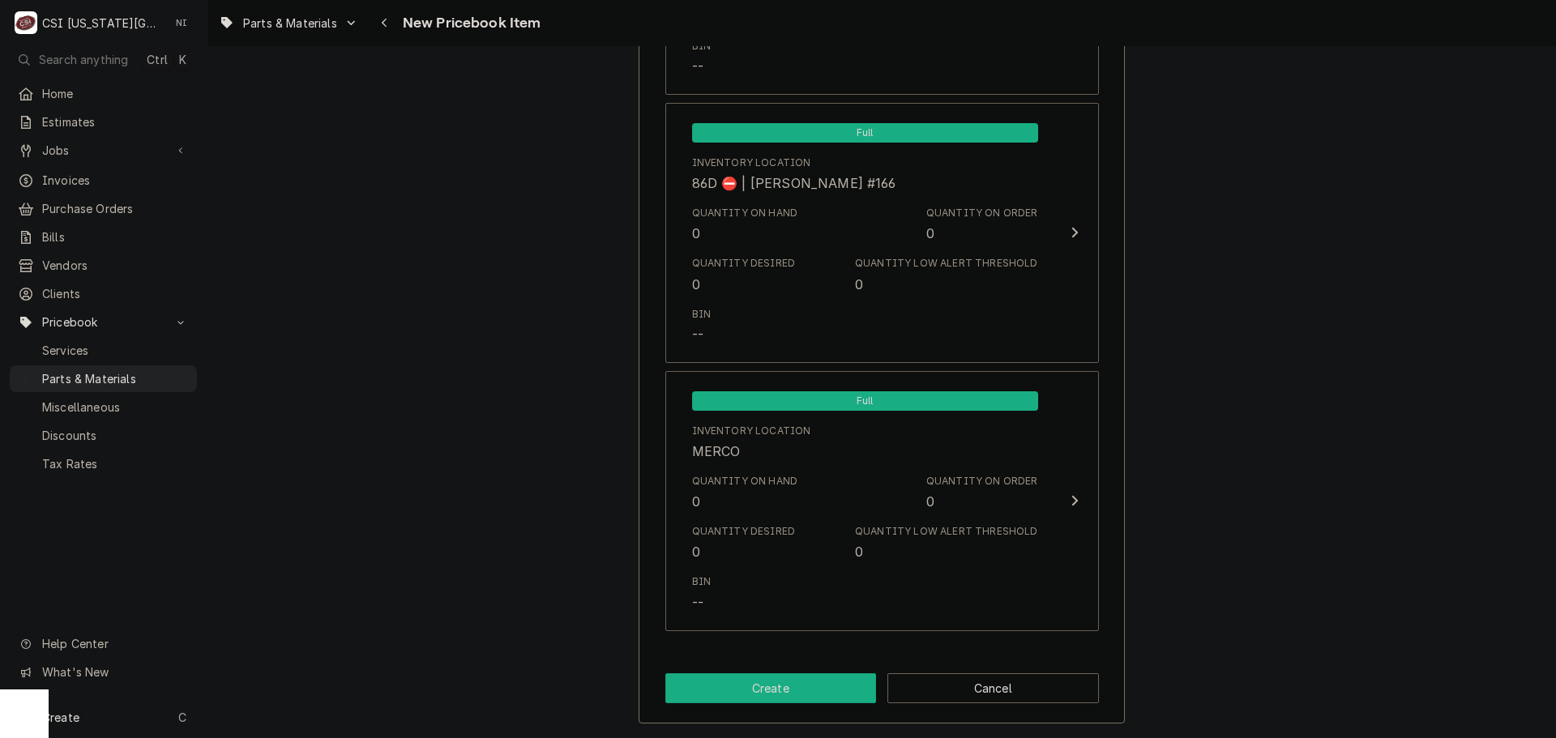
type input "BAX-01-1000v9-00146"
click at [806, 696] on button "Create" at bounding box center [771, 688] width 212 height 30
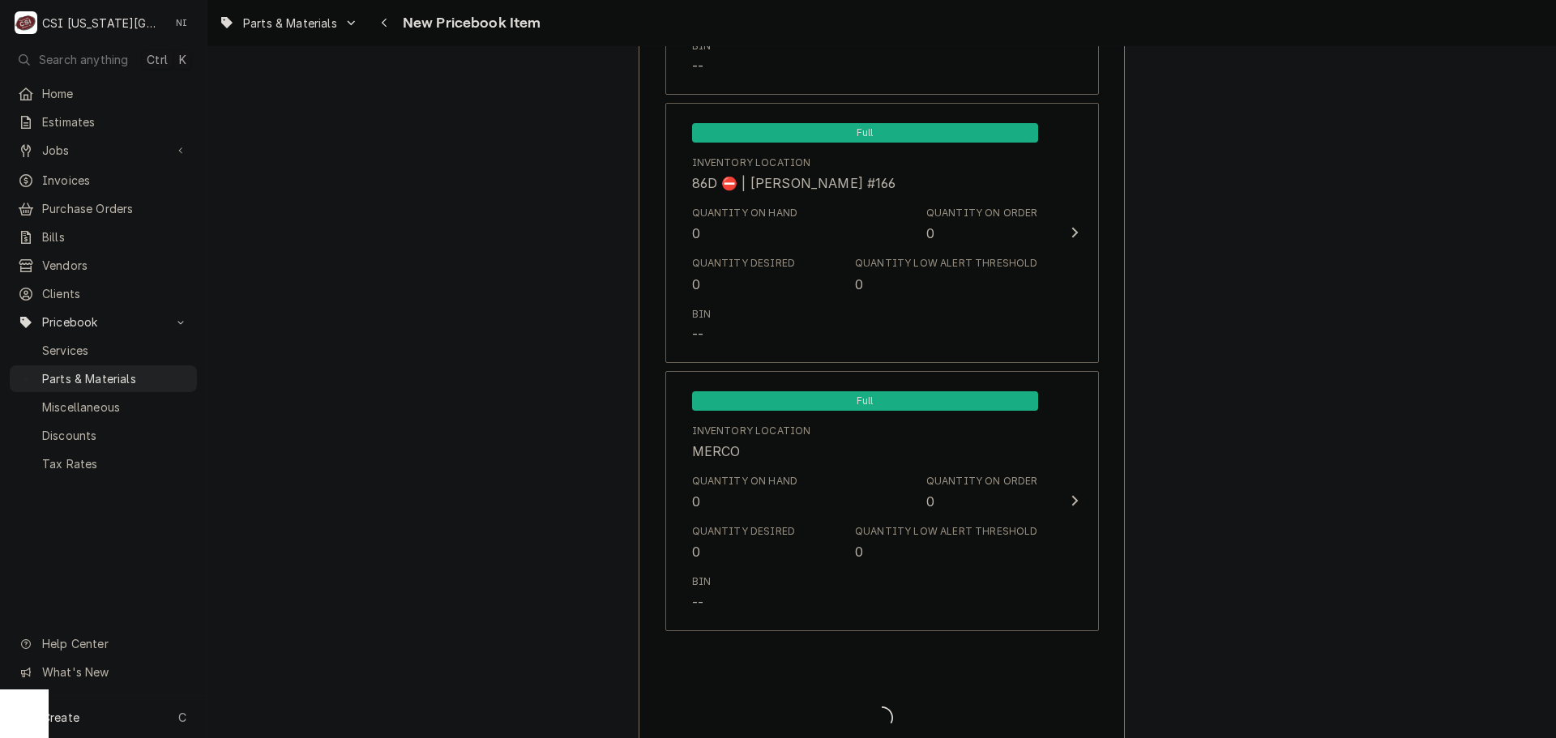
type textarea "x"
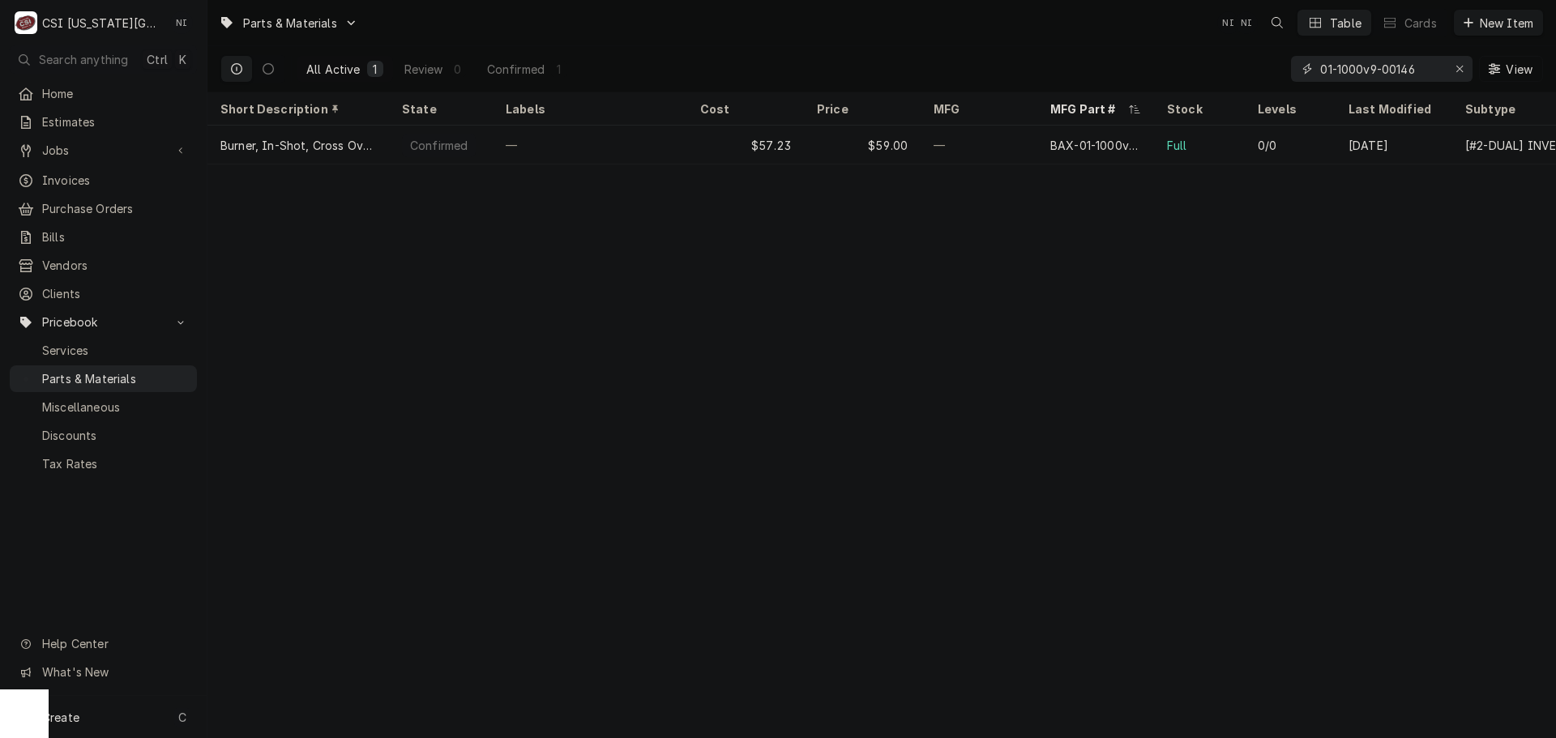
click at [1458, 69] on icon "Erase input" at bounding box center [1459, 68] width 9 height 11
paste input "01-1000v9-00174"
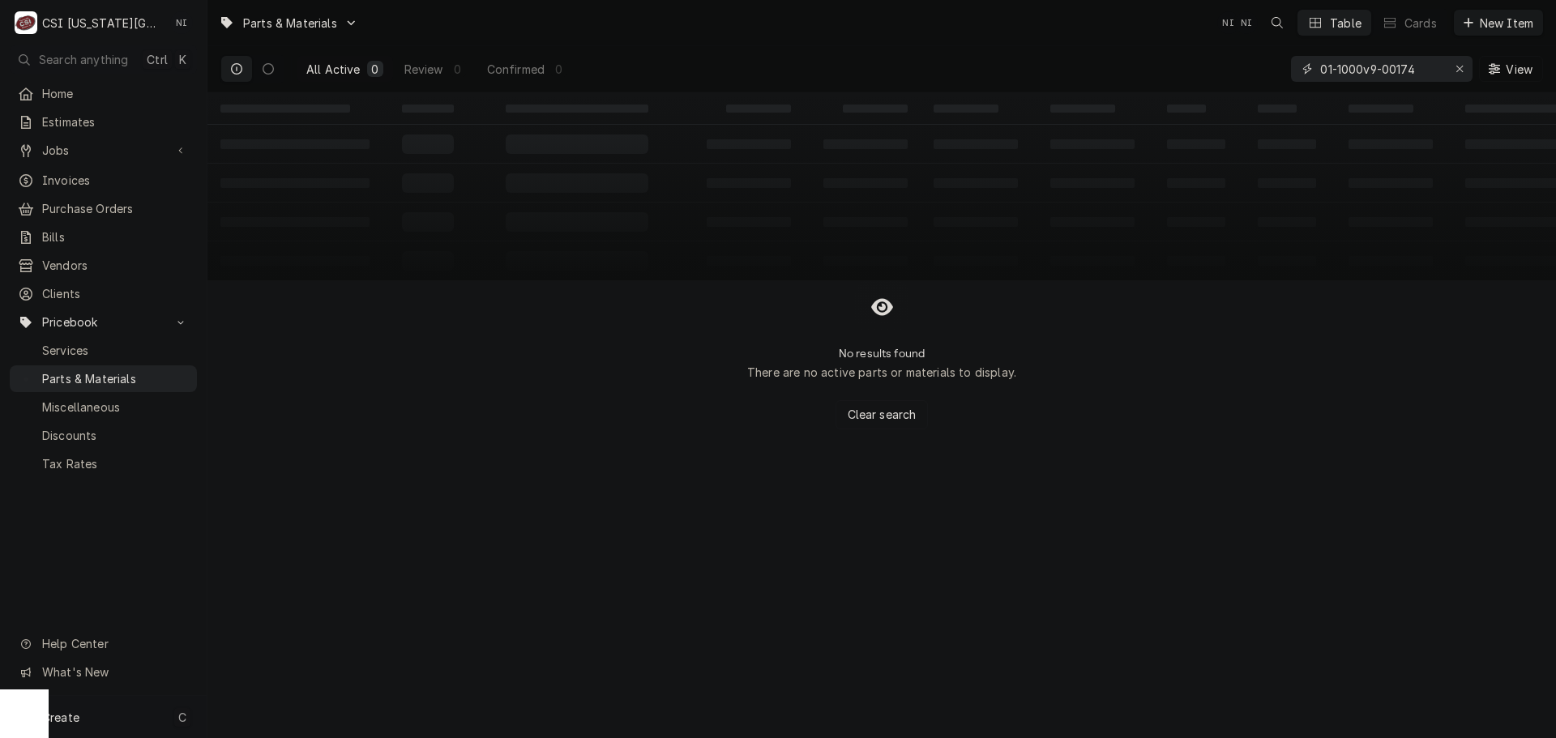
type input "01-1000v9-00174"
click at [147, 724] on div "Create C" at bounding box center [103, 717] width 207 height 42
click at [323, 716] on div "Pricebook Item" at bounding box center [296, 719] width 94 height 17
click at [415, 626] on div "Part or Material" at bounding box center [429, 625] width 112 height 20
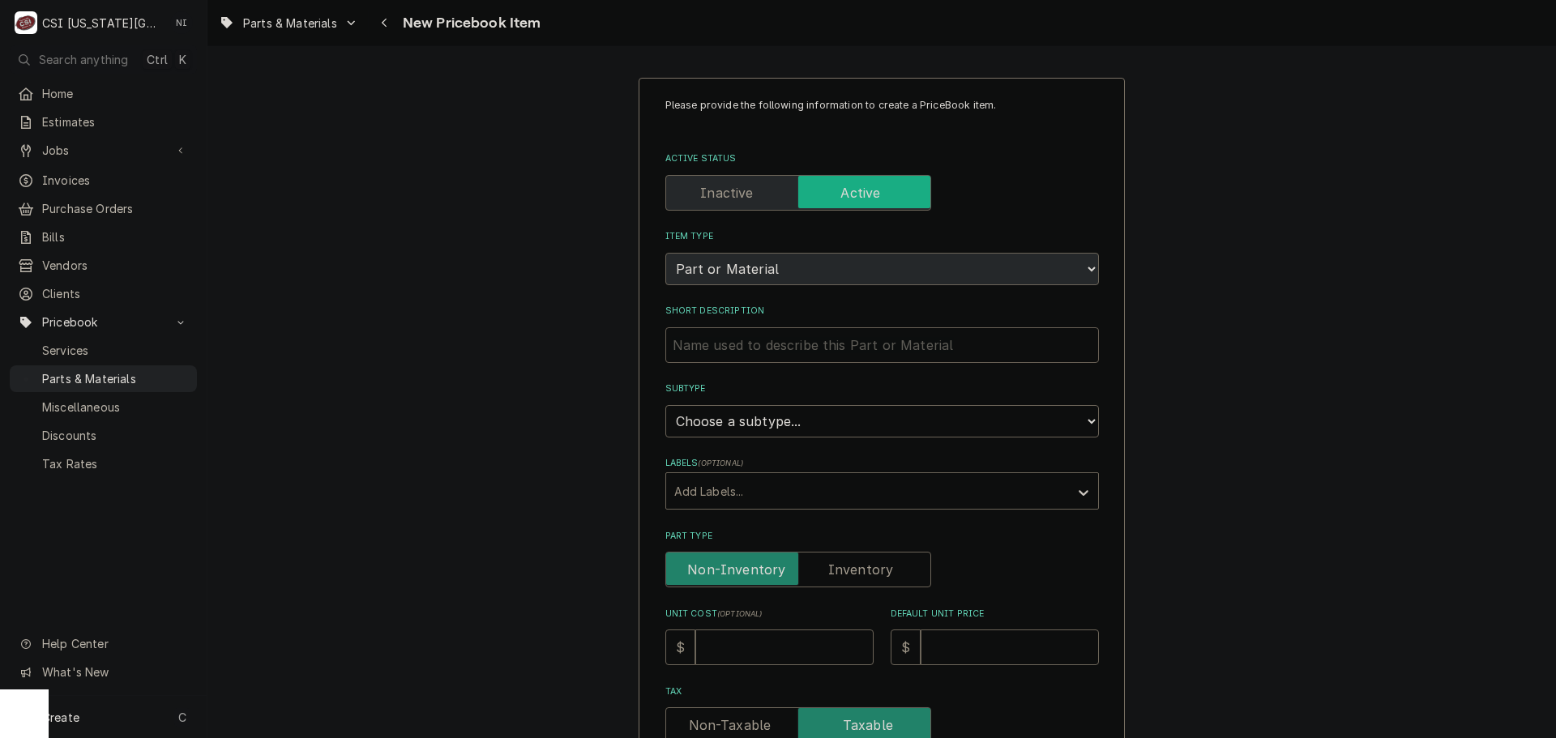
click at [861, 346] on input "Short Description" at bounding box center [882, 345] width 434 height 36
paste input "ORIFICE,#53,.059,HBA1G NG"
type textarea "x"
type input "ORIFICE,#53,.059,HBA1G NG"
drag, startPoint x: 820, startPoint y: 425, endPoint x: 813, endPoint y: 429, distance: 8.3
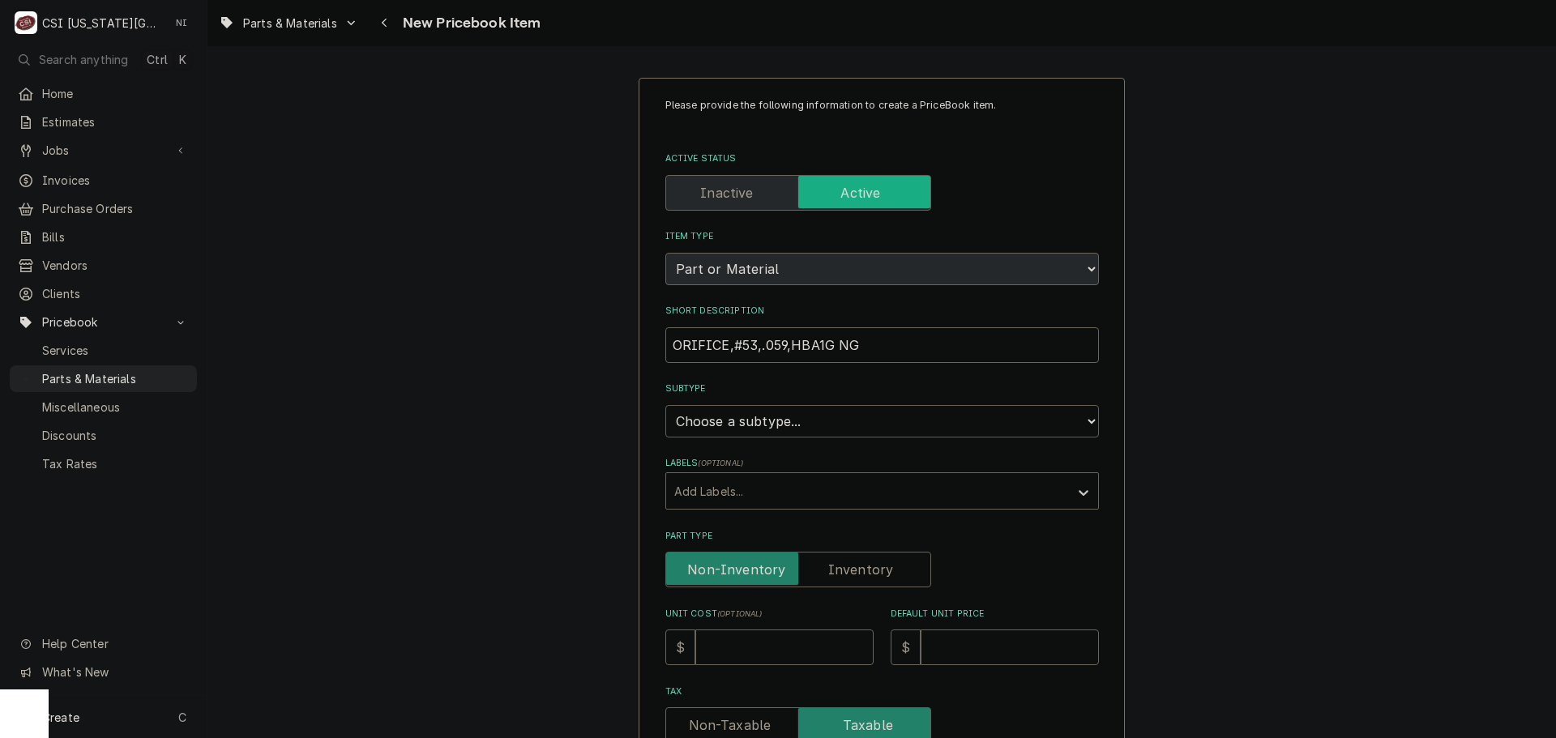
click at [820, 425] on select "Choose a subtype... [#2-DUAL] AFTERHRS-WH-CHG-2 [#2-DUAL] [PERSON_NAME]-EQUIP […" at bounding box center [882, 421] width 434 height 32
select select "45"
click at [665, 405] on select "Choose a subtype... [#2-DUAL] AFTERHRS-WH-CHG-2 [#2-DUAL] [PERSON_NAME]-EQUIP […" at bounding box center [882, 421] width 434 height 32
type textarea "x"
click at [833, 562] on label "Part Type" at bounding box center [798, 570] width 266 height 36
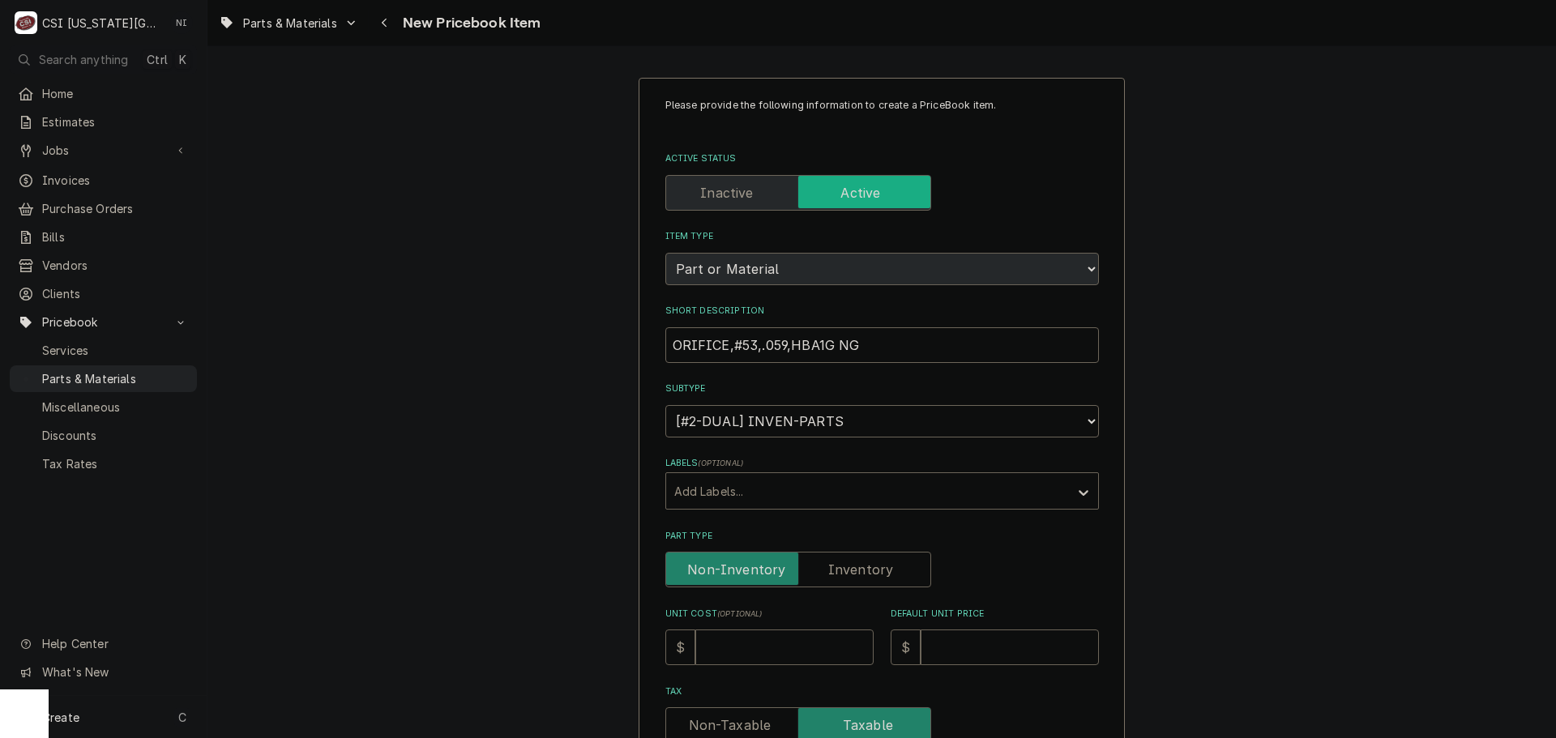
click at [833, 562] on input "Part Type" at bounding box center [798, 570] width 251 height 36
checkbox input "true"
click at [773, 647] on input "Unit Cost ( optional )" at bounding box center [784, 648] width 178 height 36
type textarea "x"
type input "2"
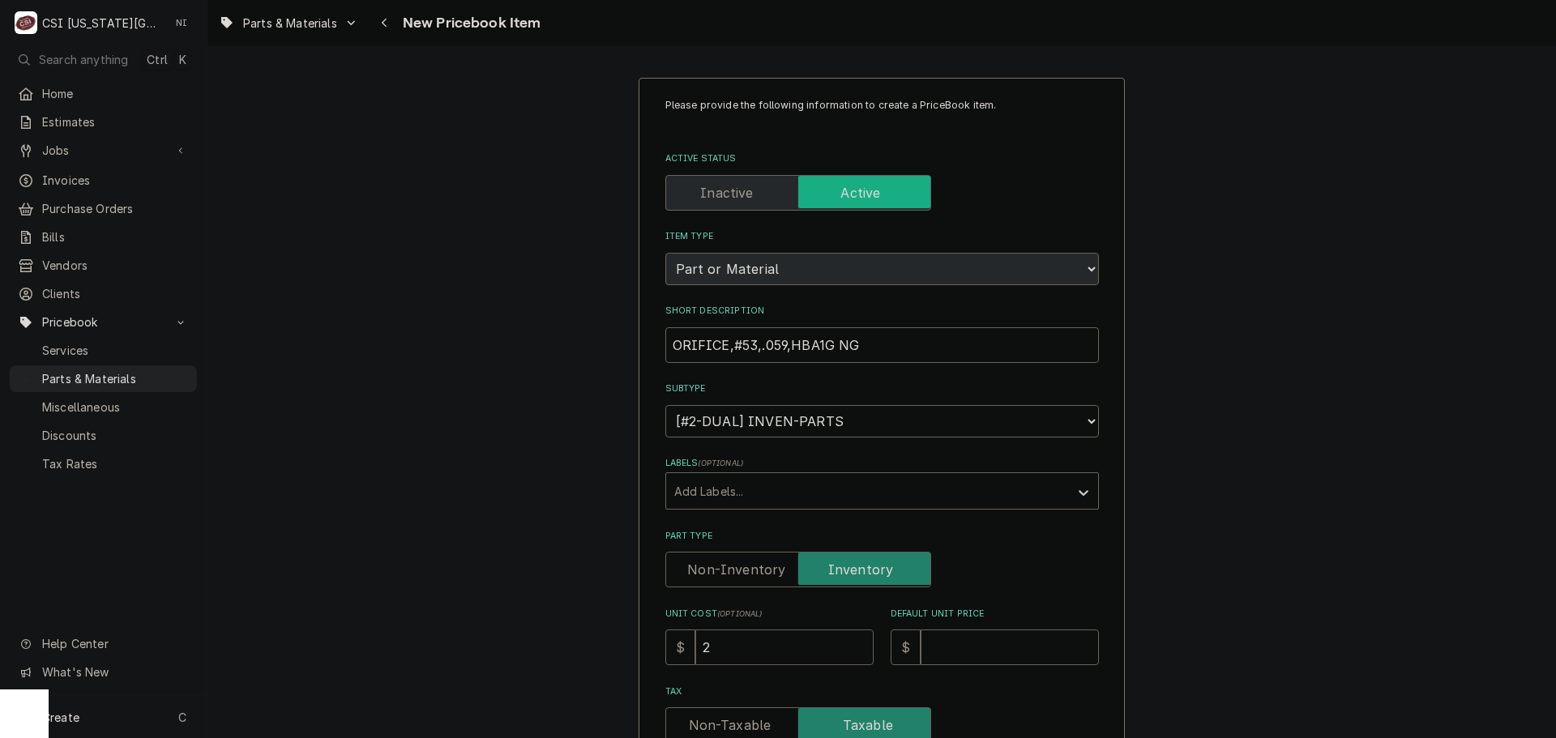
type textarea "x"
type input "29"
type textarea "x"
type input "29.3"
type textarea "x"
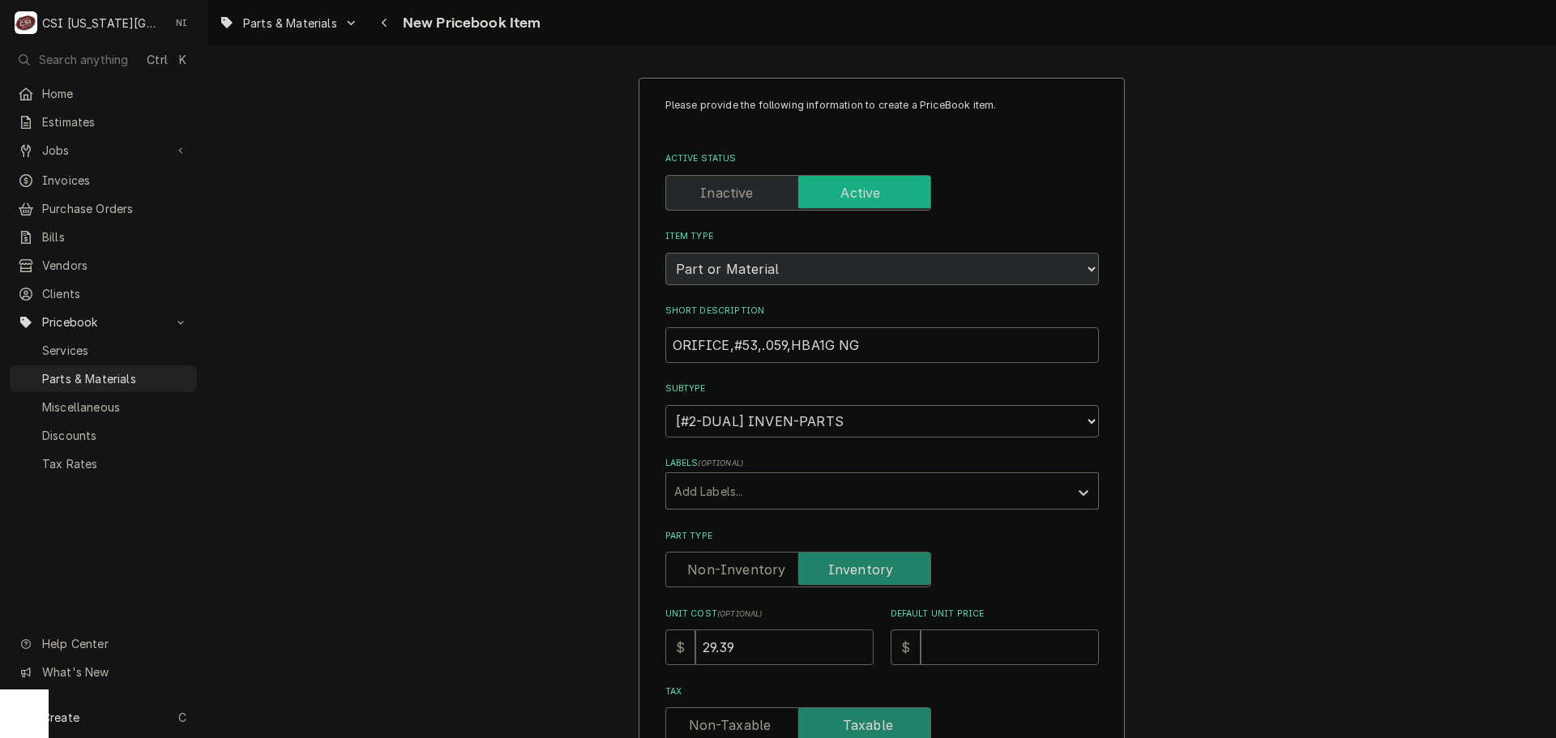
type input "29.39"
click at [985, 641] on input "Default Unit Price" at bounding box center [1010, 648] width 178 height 36
click at [959, 657] on input "Default Unit Price" at bounding box center [1010, 648] width 178 height 36
type textarea "x"
type input "5"
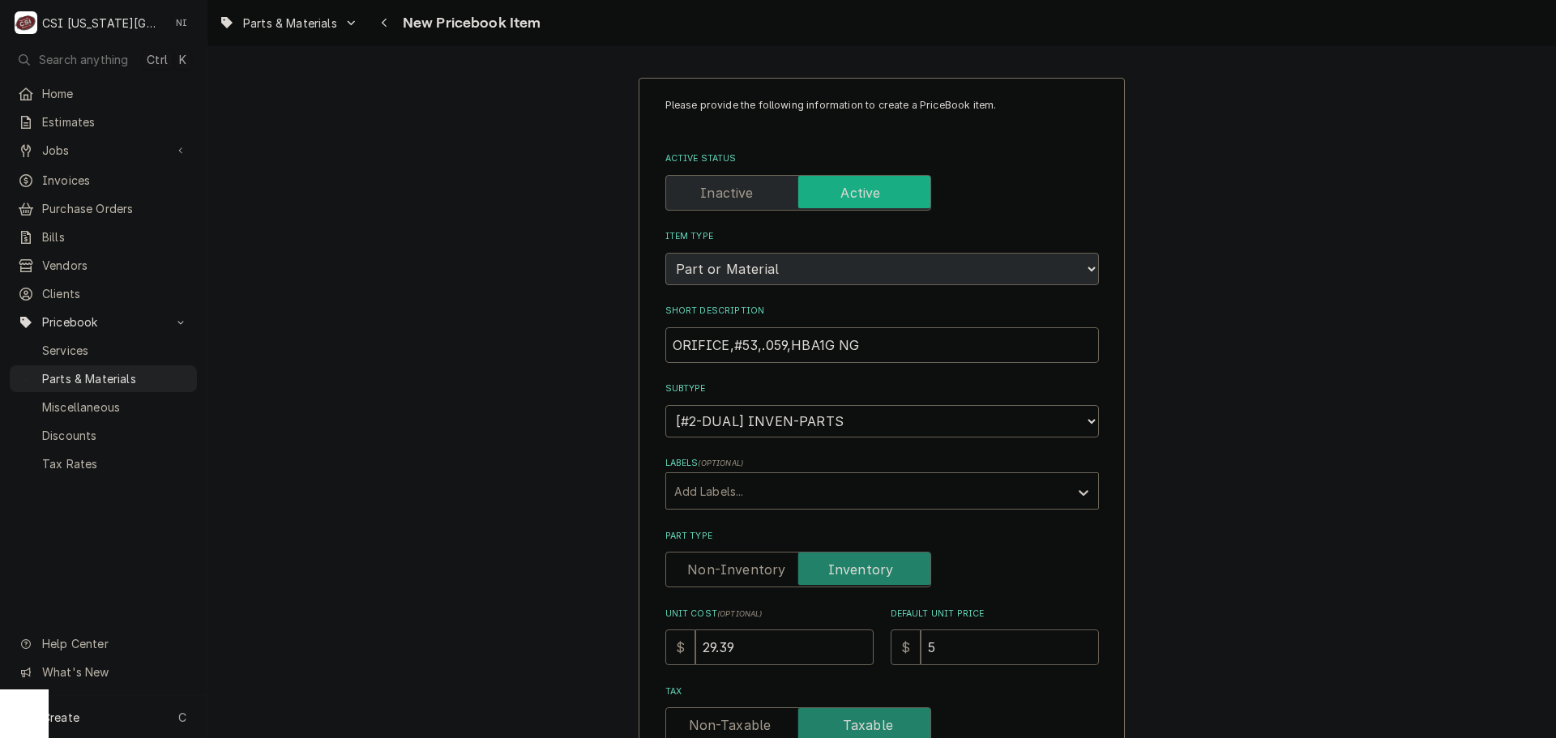
type textarea "x"
type input "58"
type textarea "x"
type input "58.7"
type textarea "x"
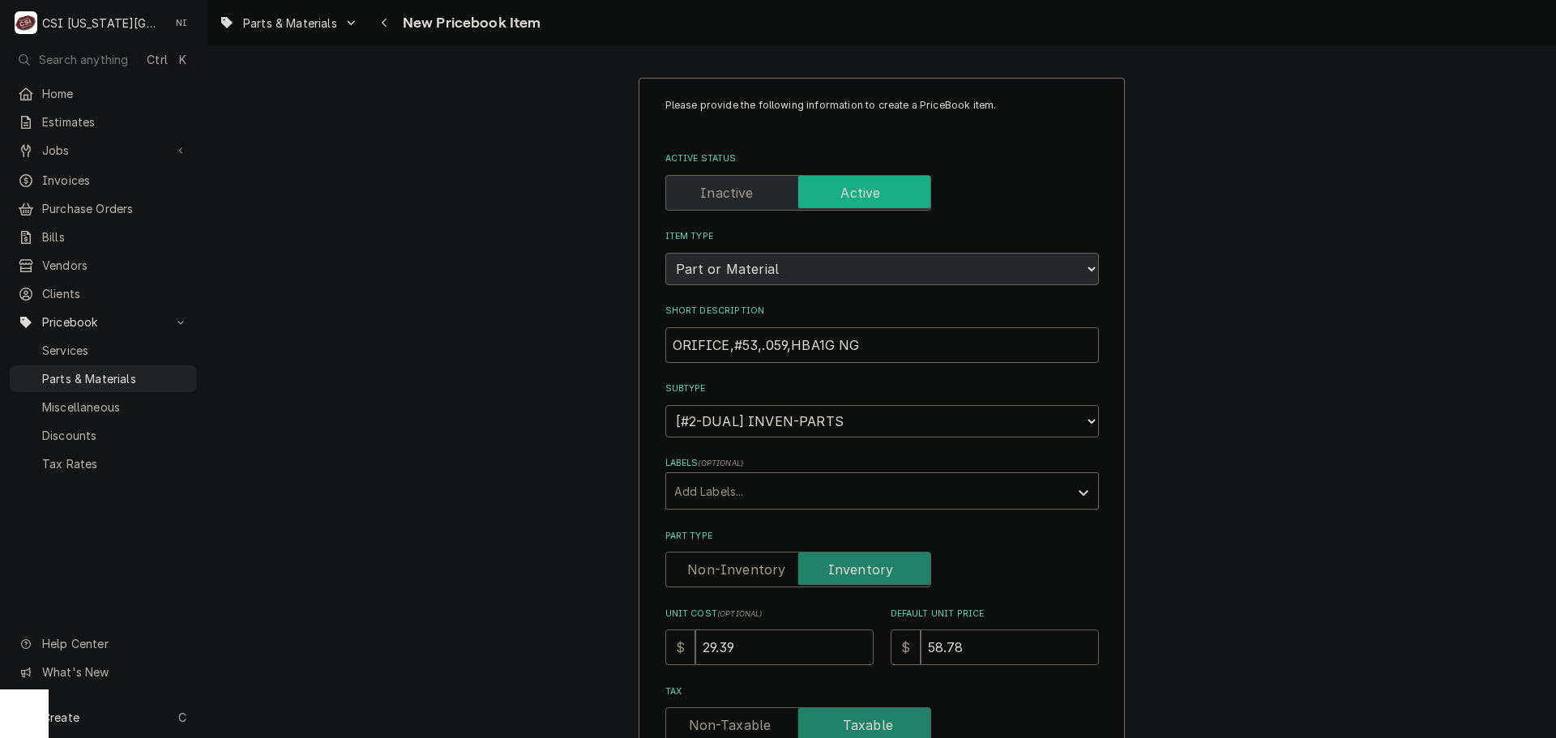
type input "58.78"
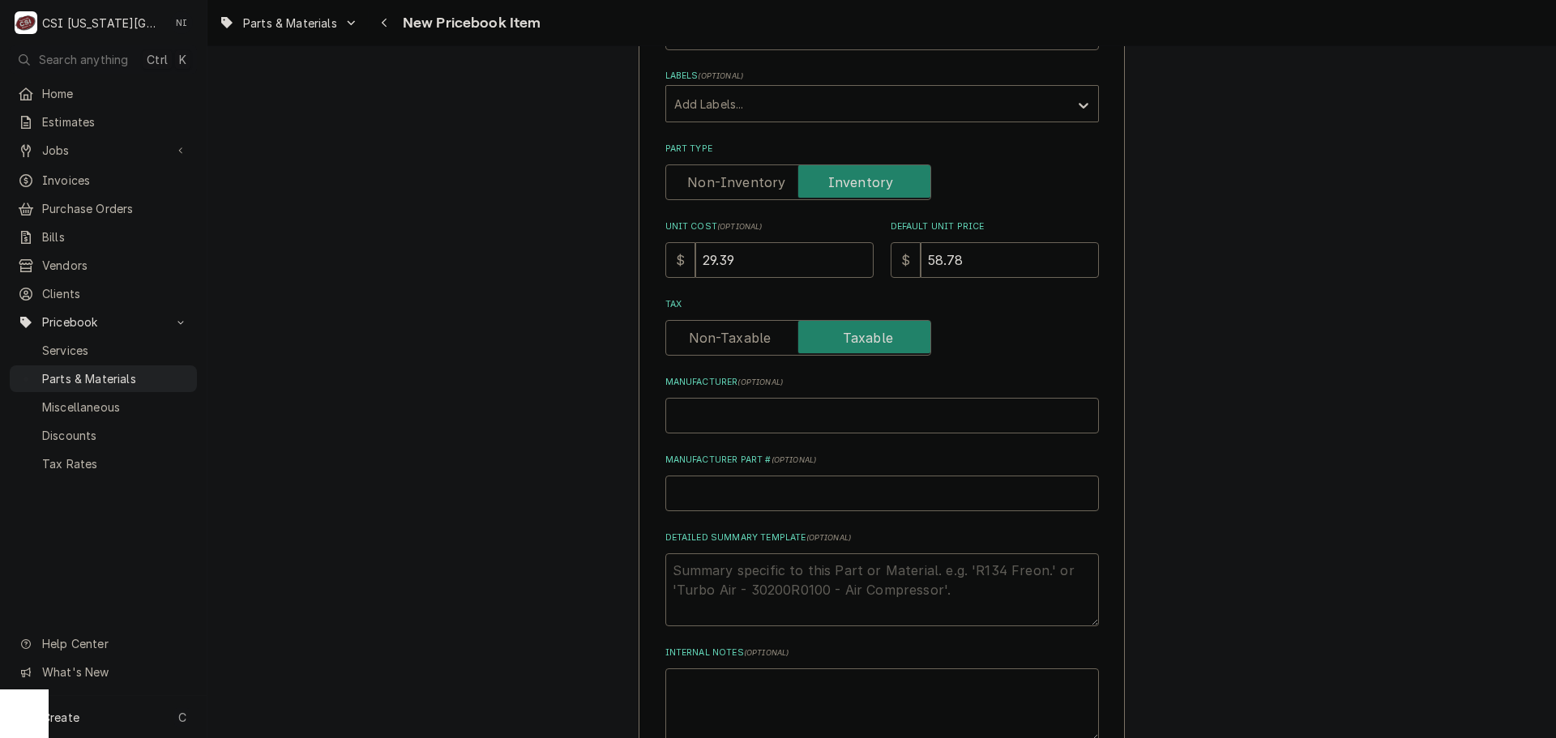
scroll to position [486, 0]
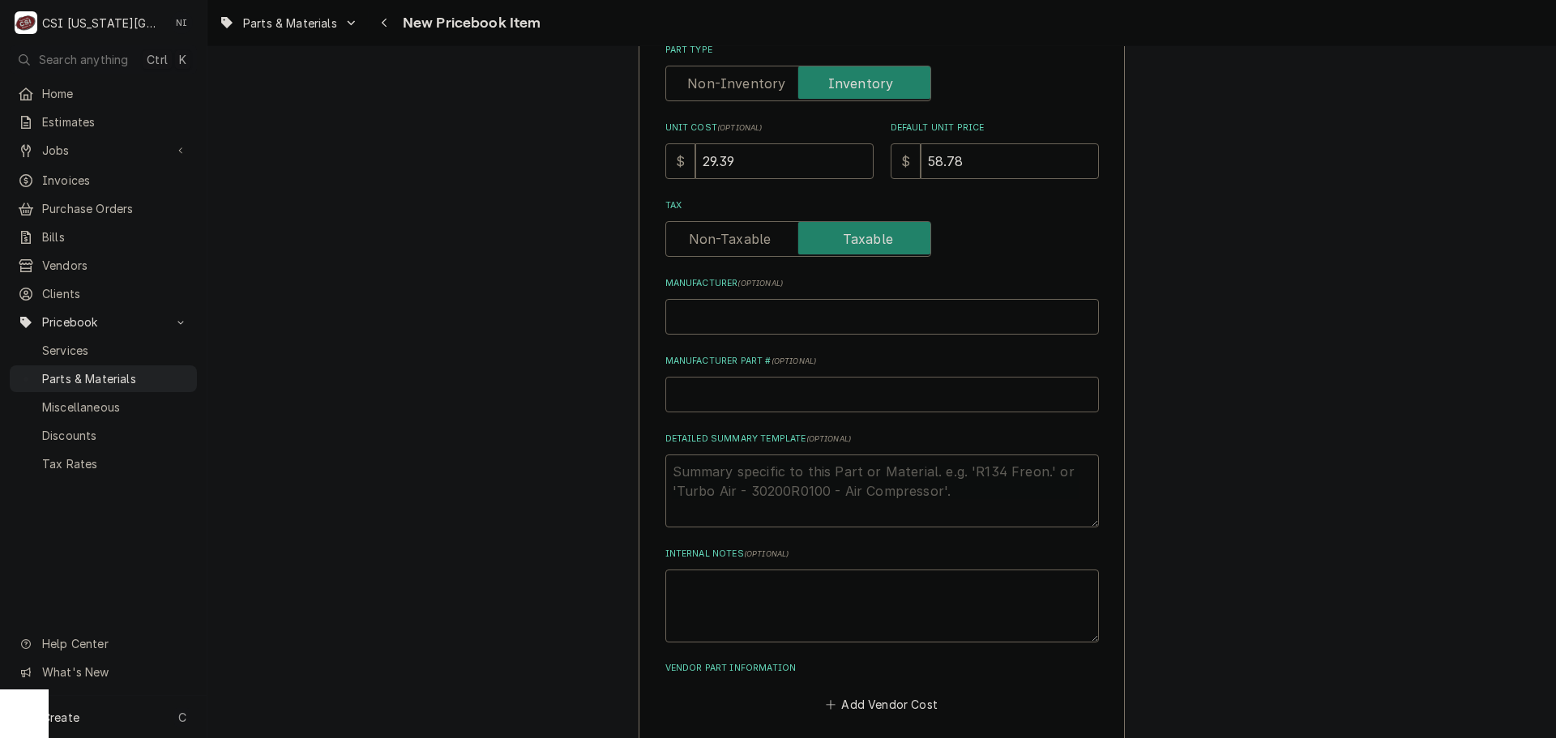
click at [758, 403] on input "Manufacturer Part # ( optional )" at bounding box center [882, 395] width 434 height 36
type textarea "x"
type input "B"
type textarea "x"
type input "BA"
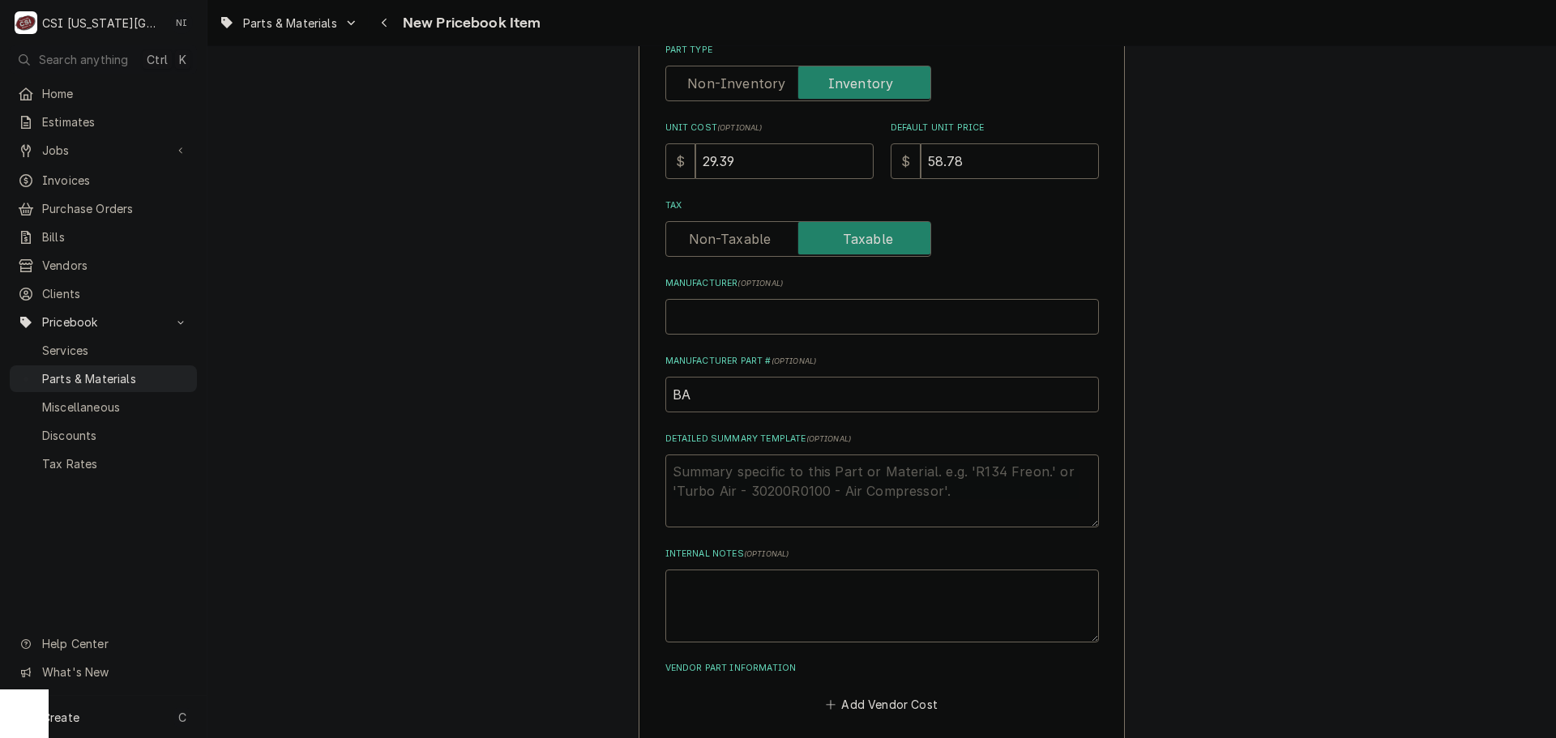
type textarea "x"
type input "BAX"
type textarea "x"
type input "BAX-"
paste input "ORIFICE,#53,.059,HBA1G NG"
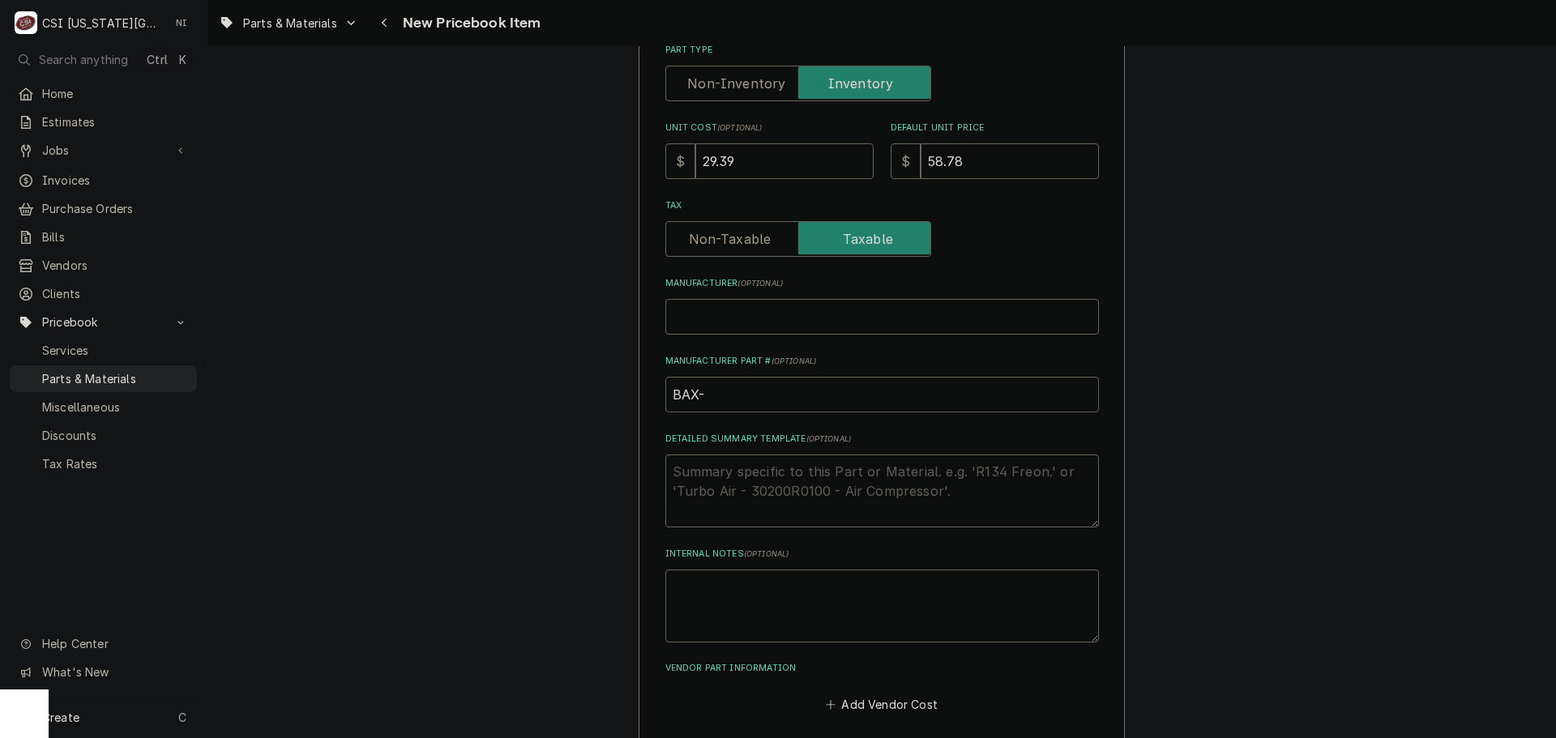
type textarea "x"
type input "BAX-ORIFICE,#53,.059,HBA1G NG"
drag, startPoint x: 814, startPoint y: 393, endPoint x: 697, endPoint y: 400, distance: 116.9
click at [697, 400] on input "BAX-ORIFICE,#53,.059,HBA1G NG" at bounding box center [882, 395] width 434 height 36
paste input "01-1000v9-00174"
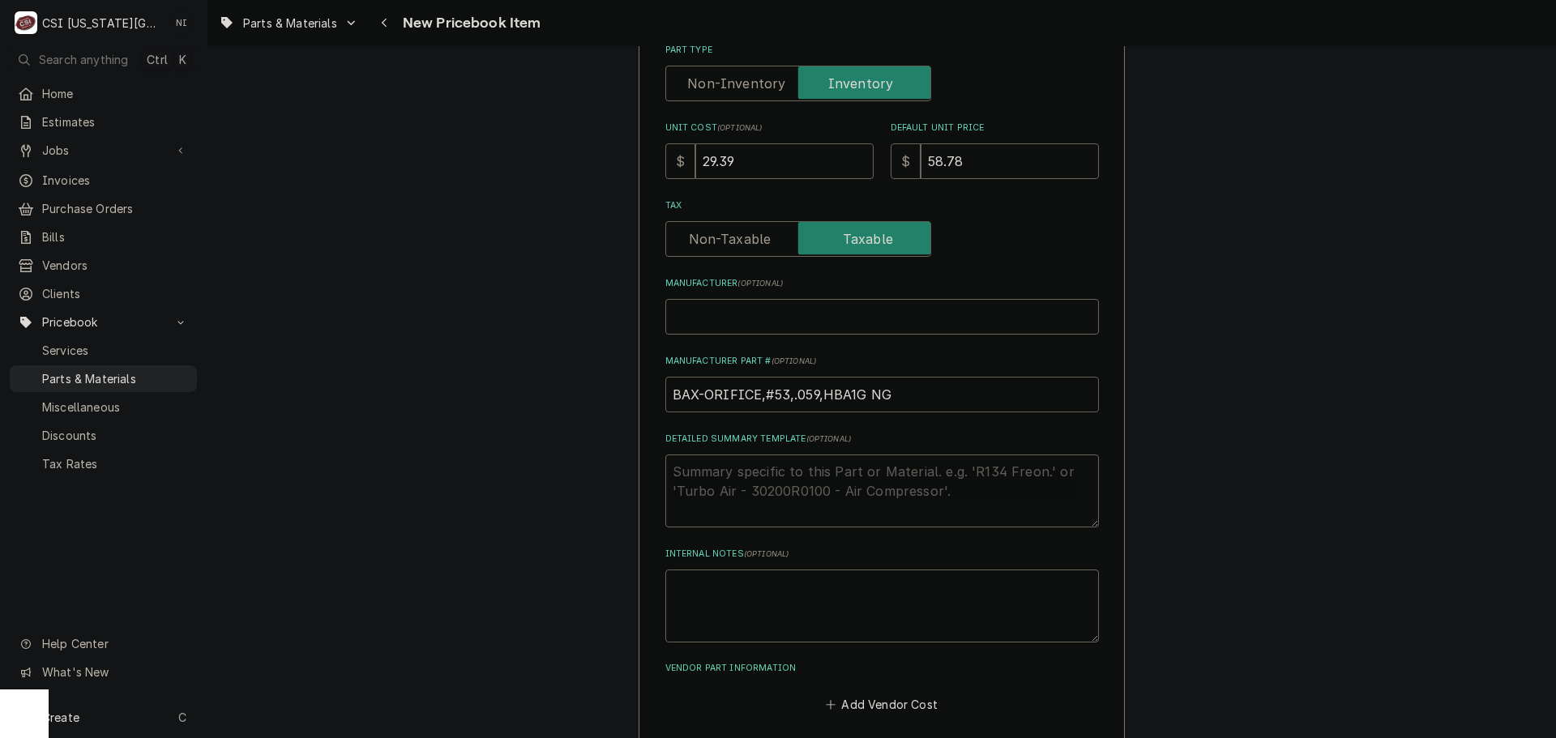
type textarea "x"
drag, startPoint x: 834, startPoint y: 391, endPoint x: 1139, endPoint y: 338, distance: 310.2
click at [1079, 375] on div "Manufacturer Part # ( optional ) BAX-01-1000v9-00174" at bounding box center [882, 384] width 434 height 58
type input "BAX-01-1000v9-00174"
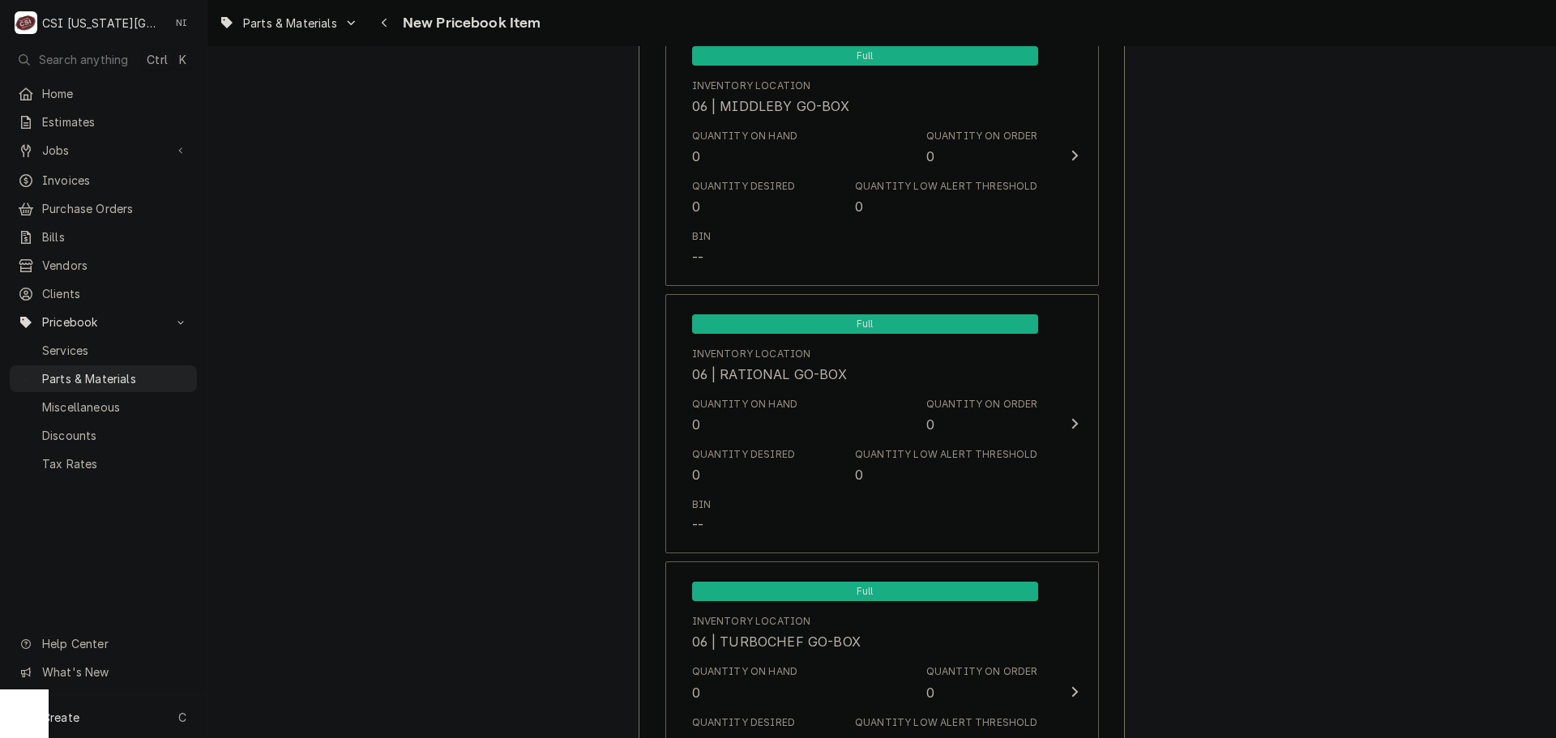
scroll to position [15347, 0]
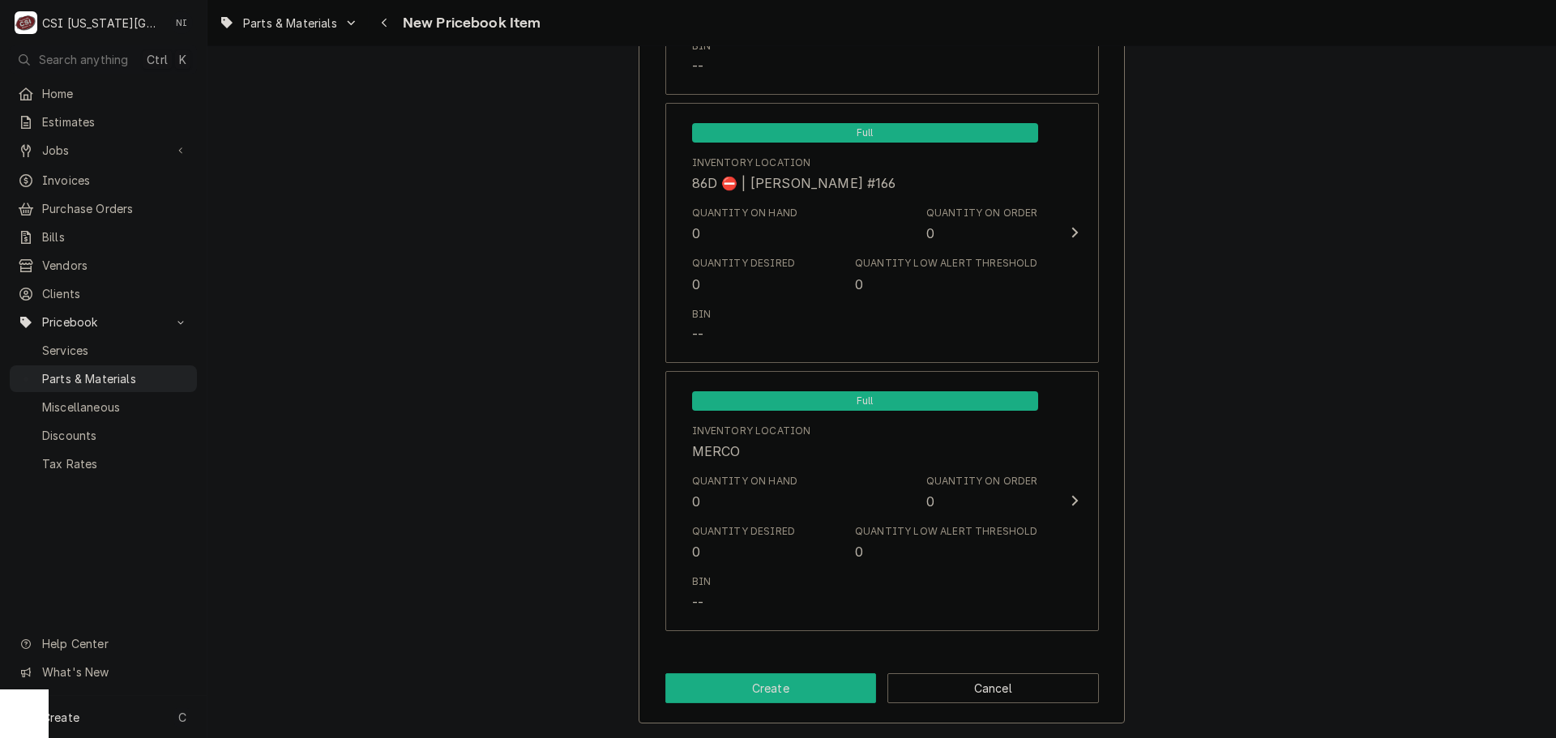
click at [785, 696] on button "Create" at bounding box center [771, 688] width 212 height 30
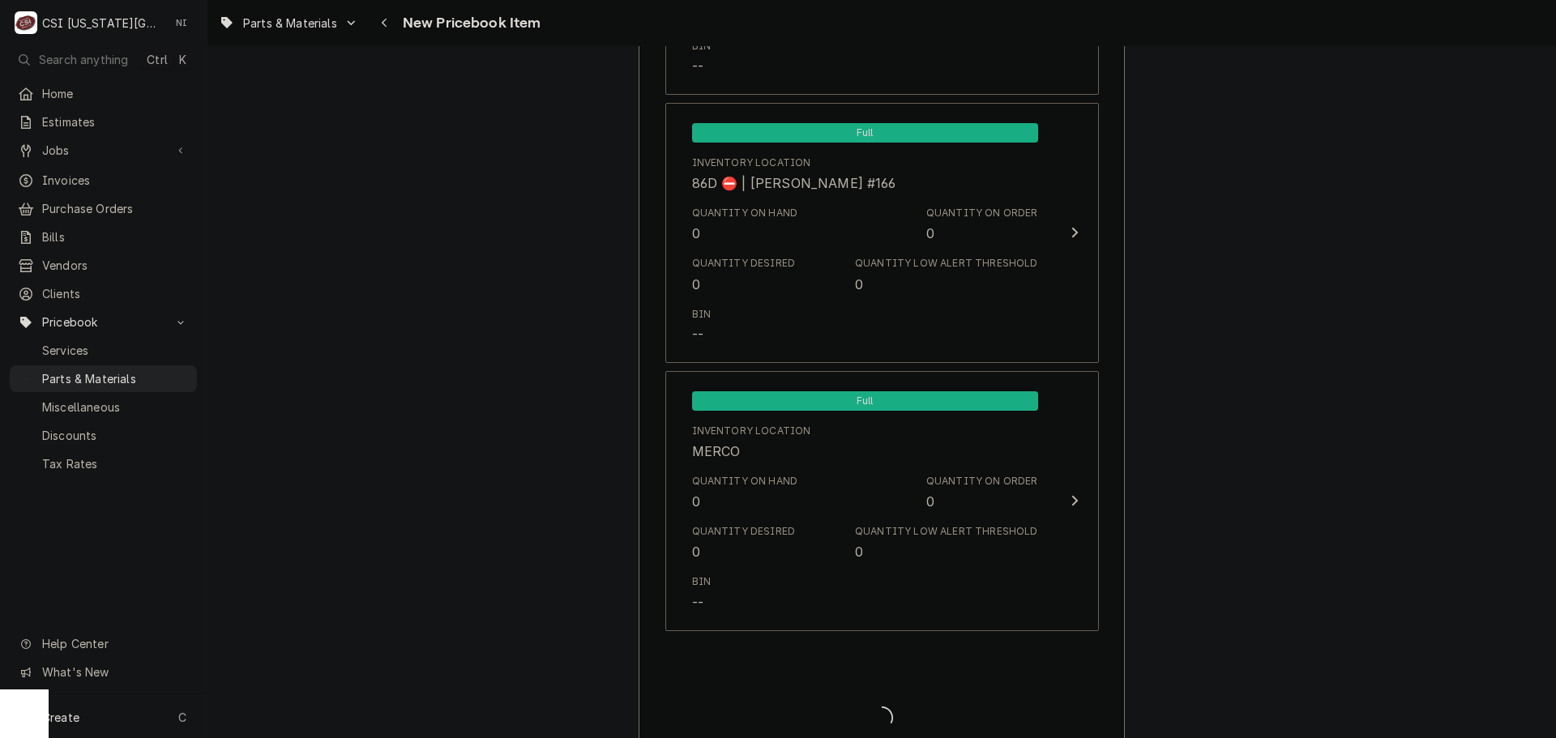
type textarea "x"
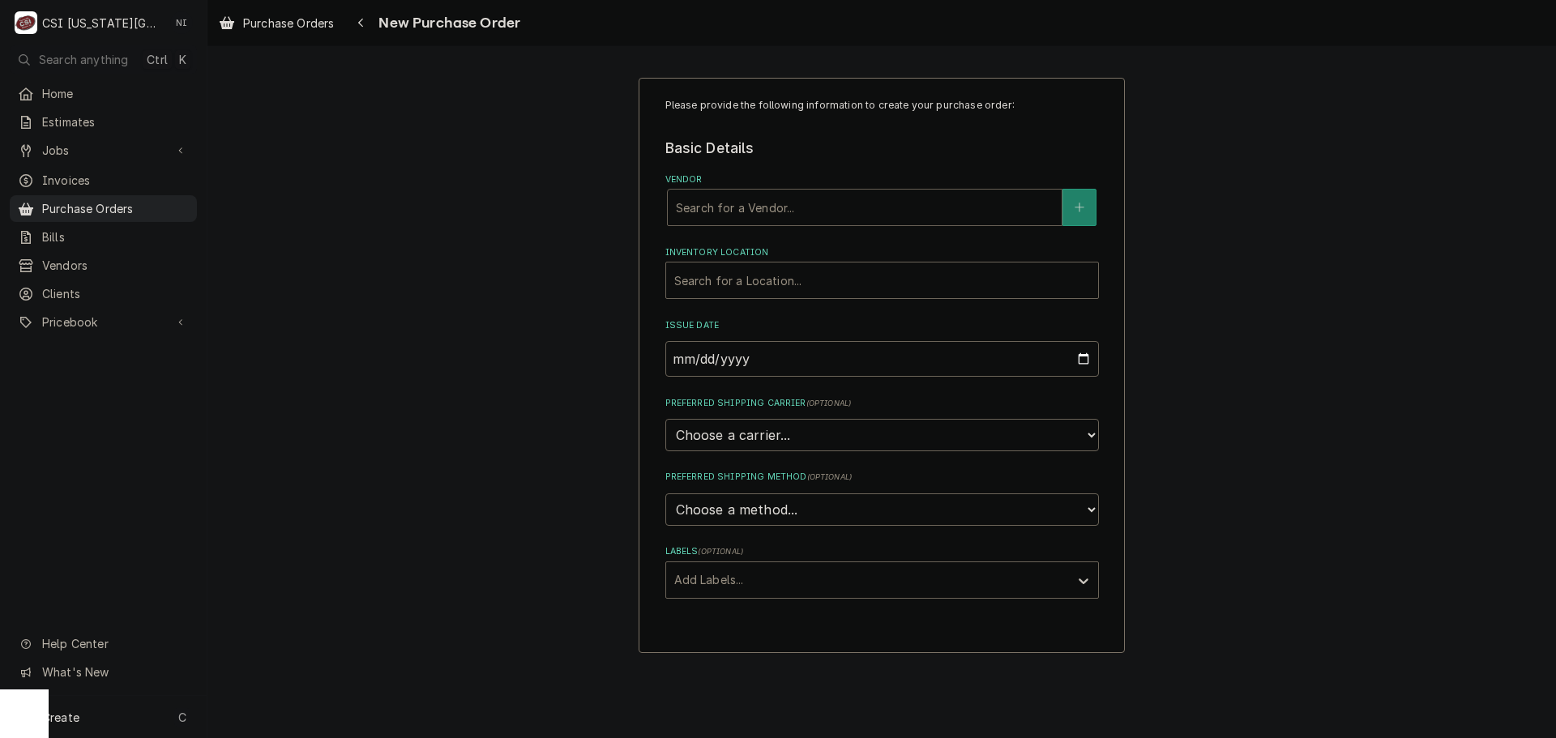
drag, startPoint x: 897, startPoint y: 210, endPoint x: 897, endPoint y: 220, distance: 10.5
click at [897, 210] on div "Vendor" at bounding box center [865, 207] width 378 height 29
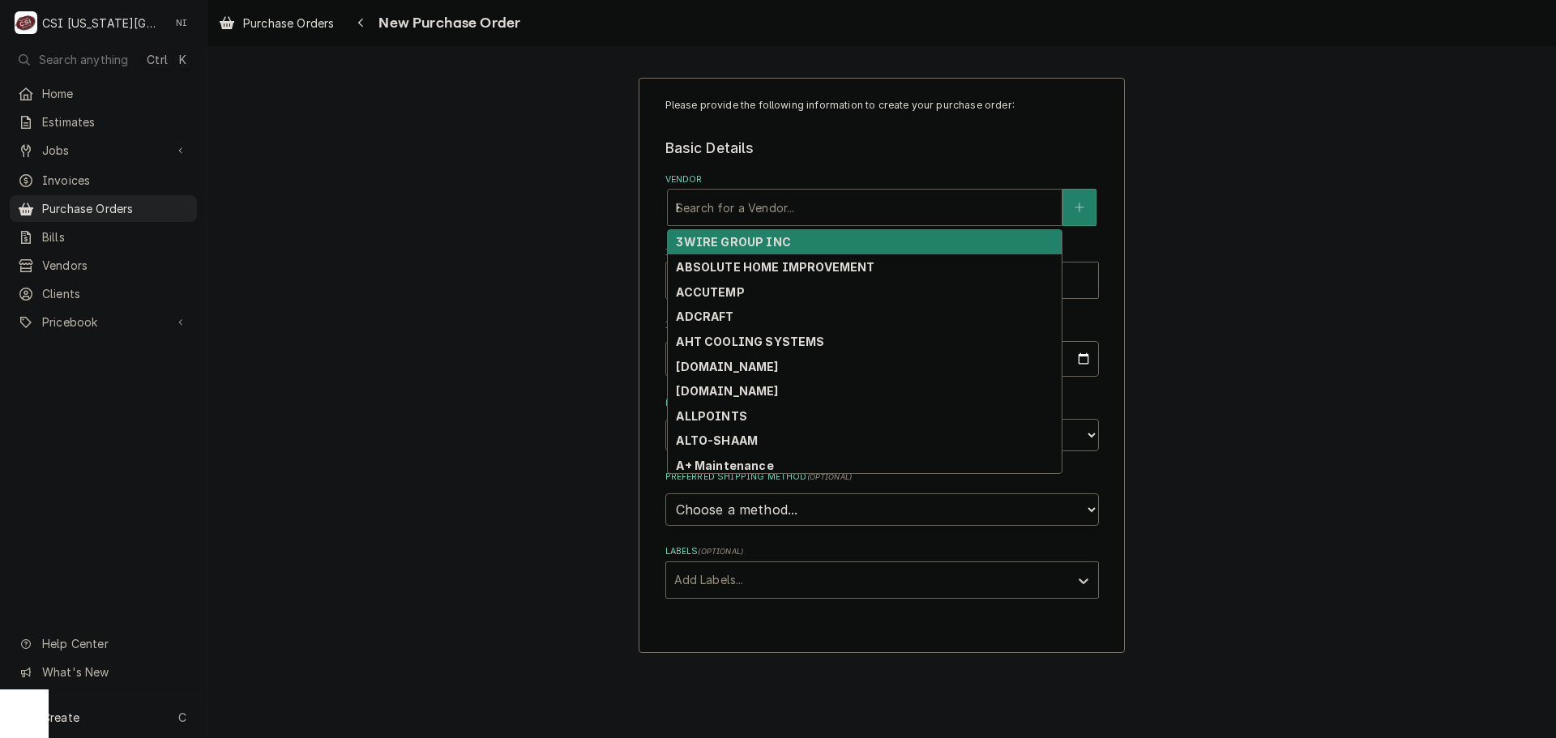
type input "KEY"
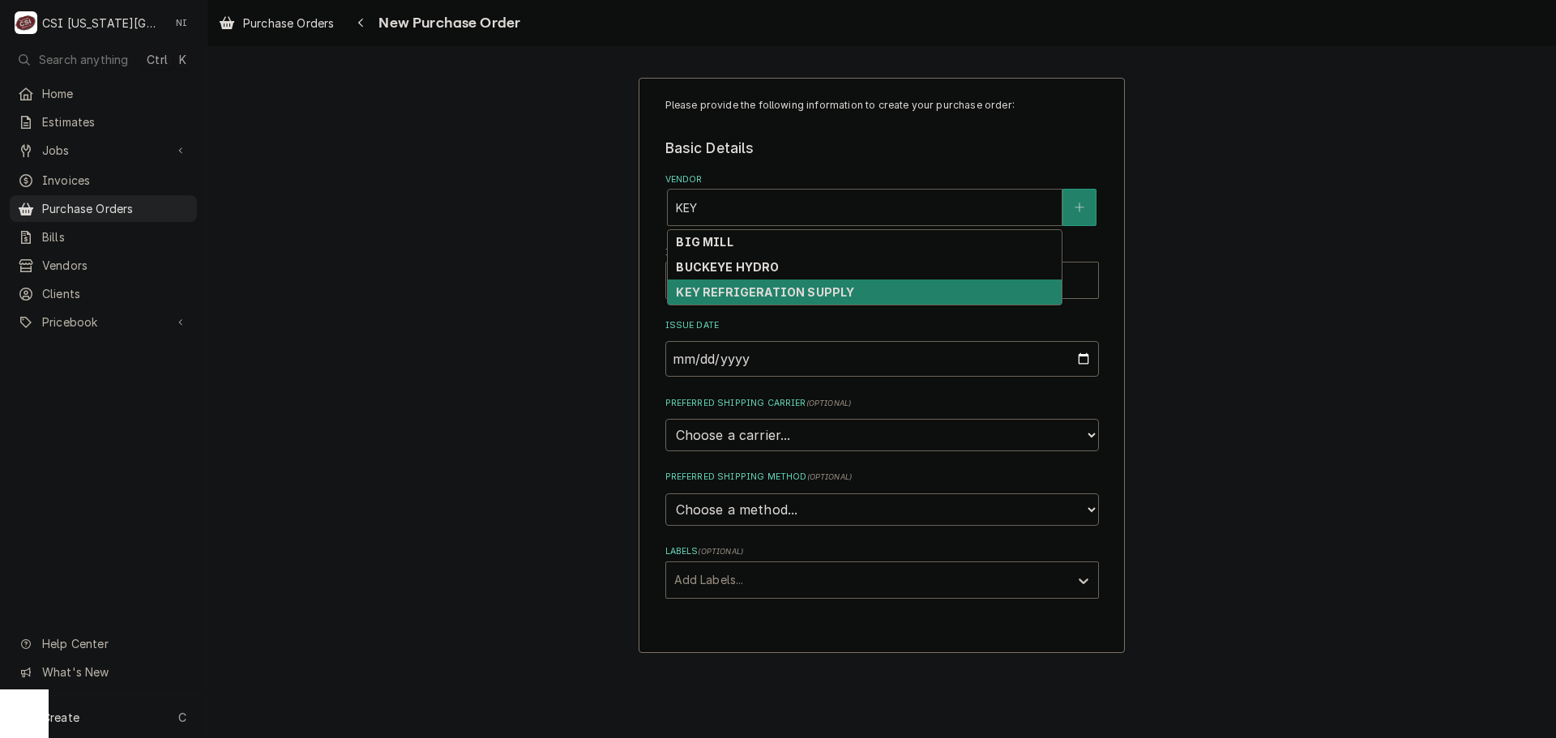
click at [790, 297] on strong "KEY REFRIGERATION SUPPLY" at bounding box center [765, 292] width 178 height 14
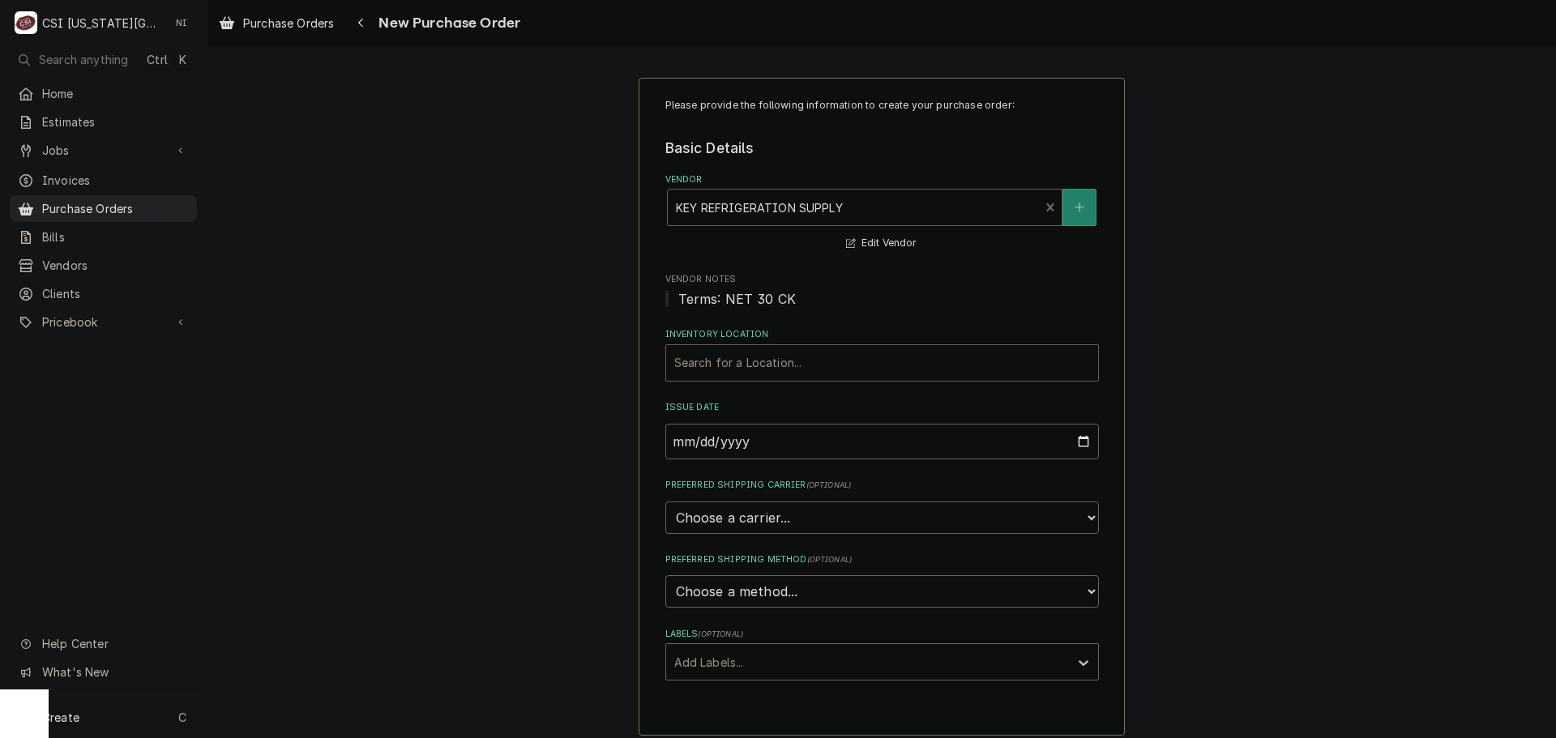
click at [759, 357] on div "Inventory Location" at bounding box center [882, 362] width 416 height 29
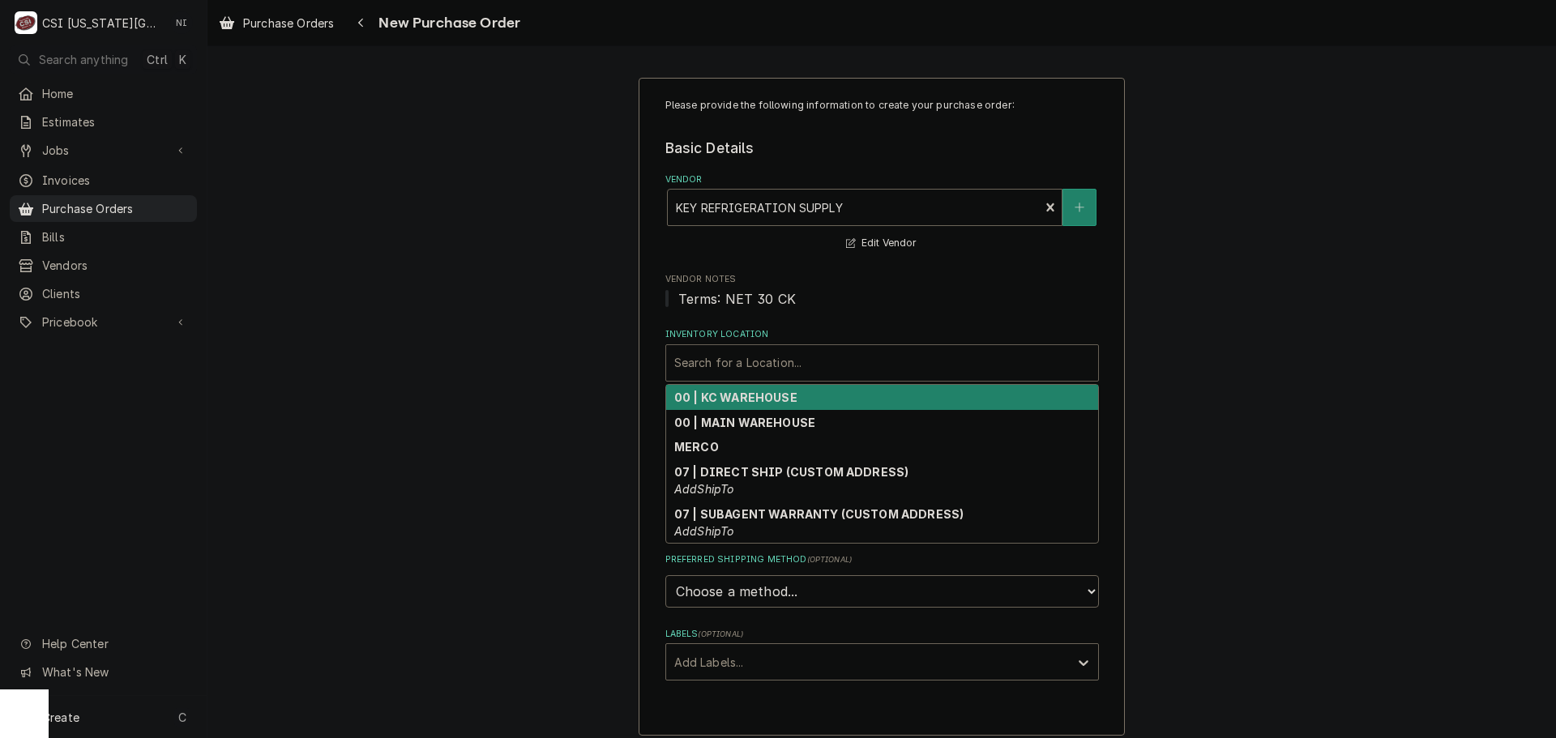
click at [756, 399] on strong "00 | KC WAREHOUSE" at bounding box center [735, 398] width 123 height 14
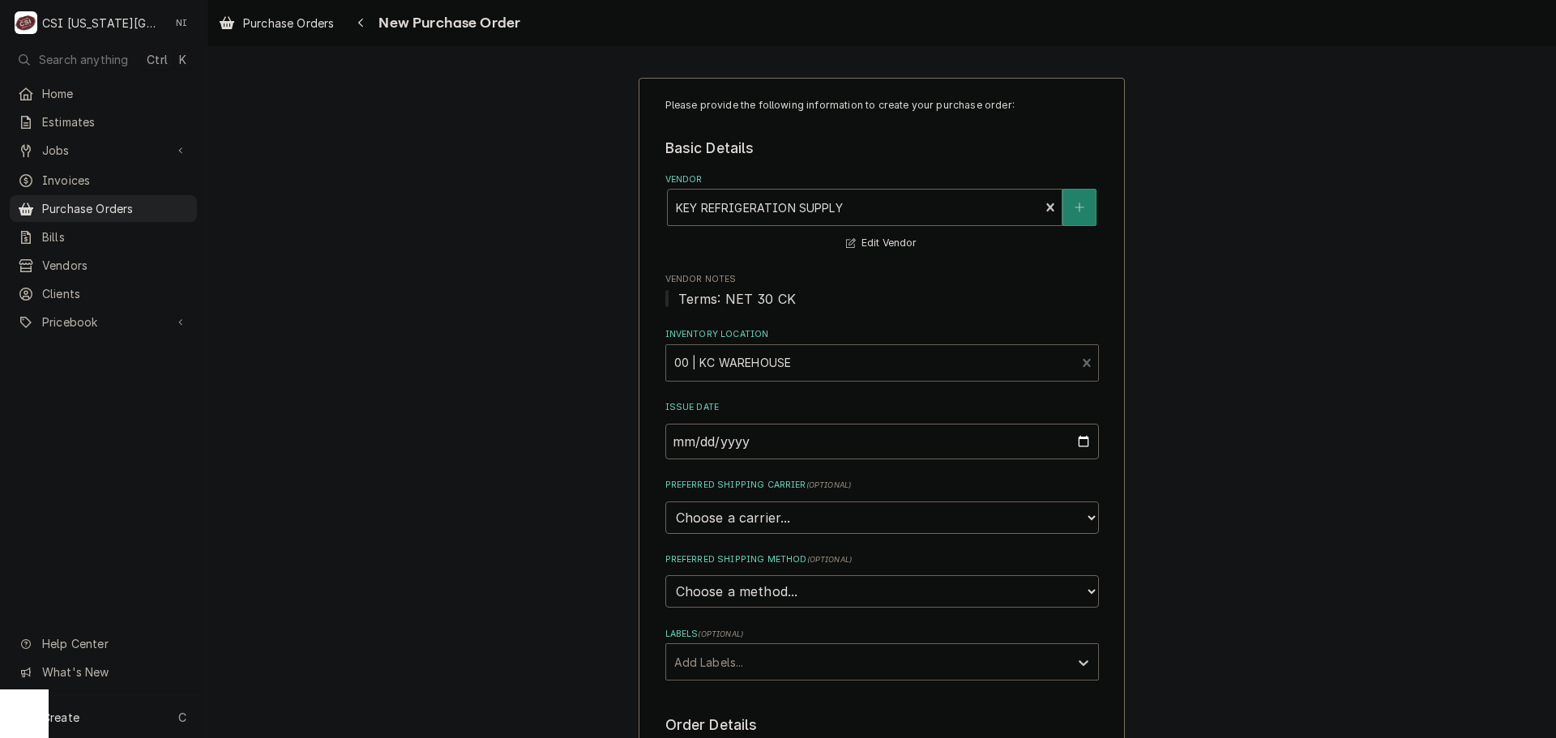
drag, startPoint x: 732, startPoint y: 653, endPoint x: 729, endPoint y: 680, distance: 26.9
click at [732, 655] on div "Labels" at bounding box center [867, 661] width 387 height 29
click at [728, 731] on div "² Local Pickup 🛍️" at bounding box center [882, 722] width 432 height 25
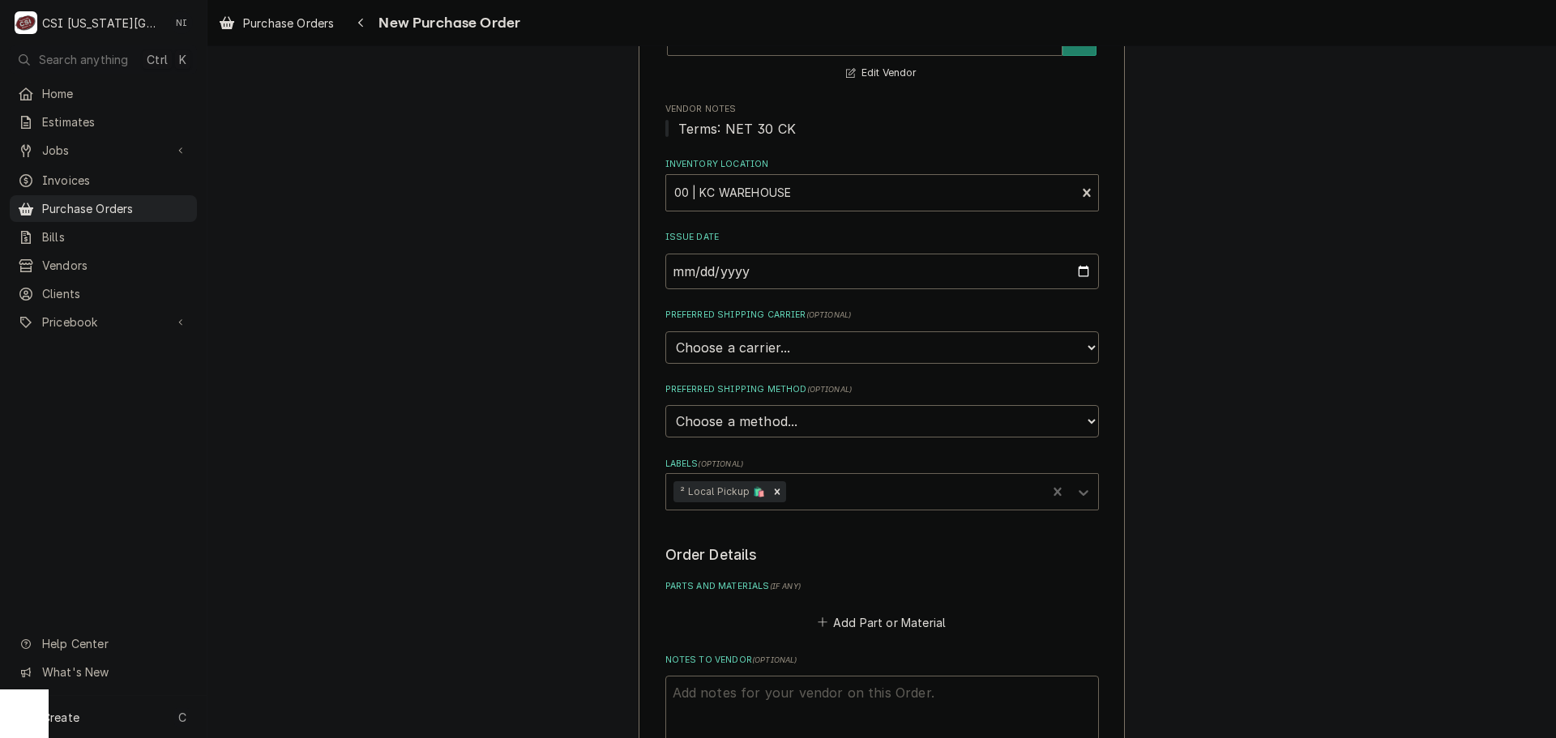
scroll to position [324, 0]
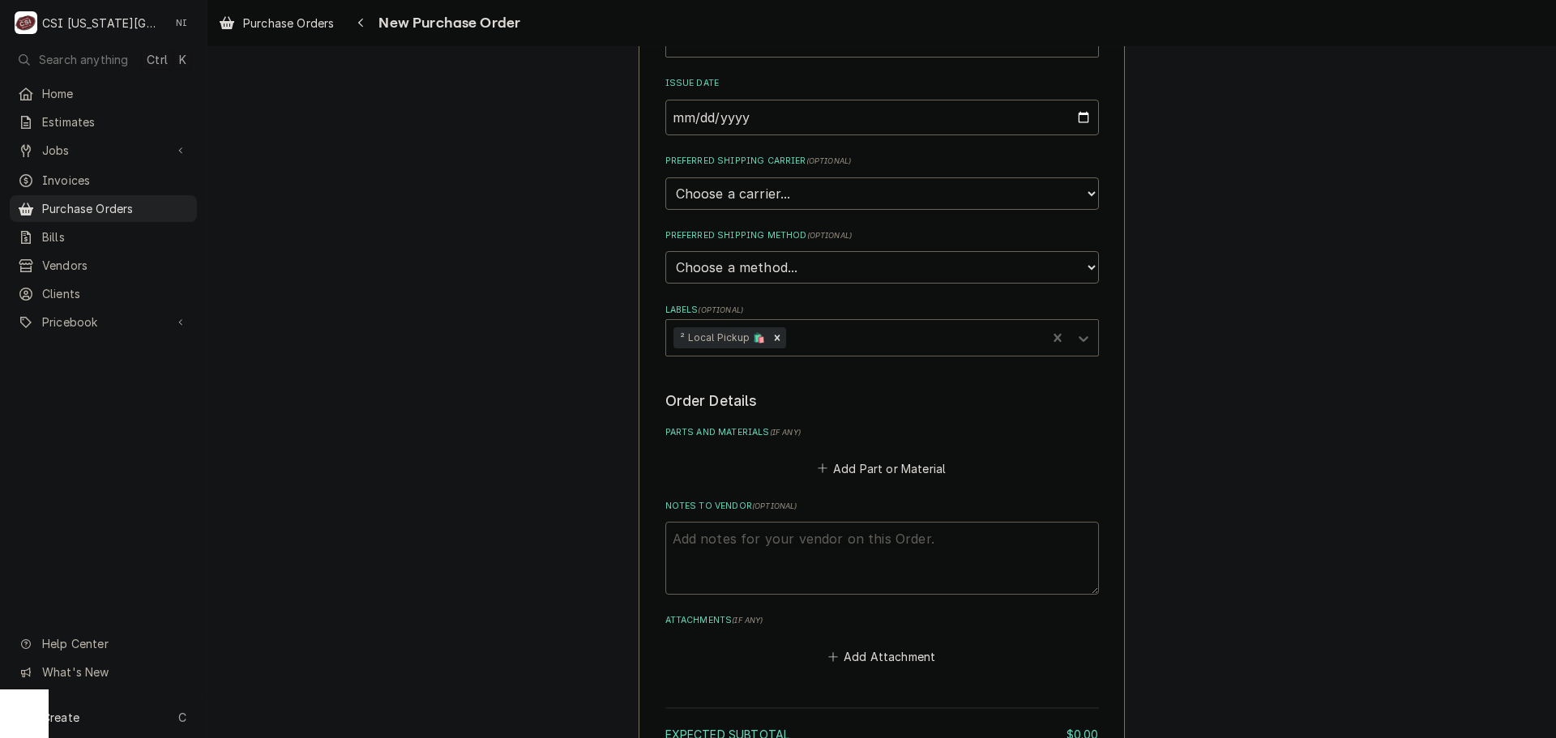
click at [733, 545] on textarea "Notes to Vendor ( optional )" at bounding box center [882, 558] width 434 height 73
type textarea "x"
type textarea "m"
type textarea "x"
type textarea "ma"
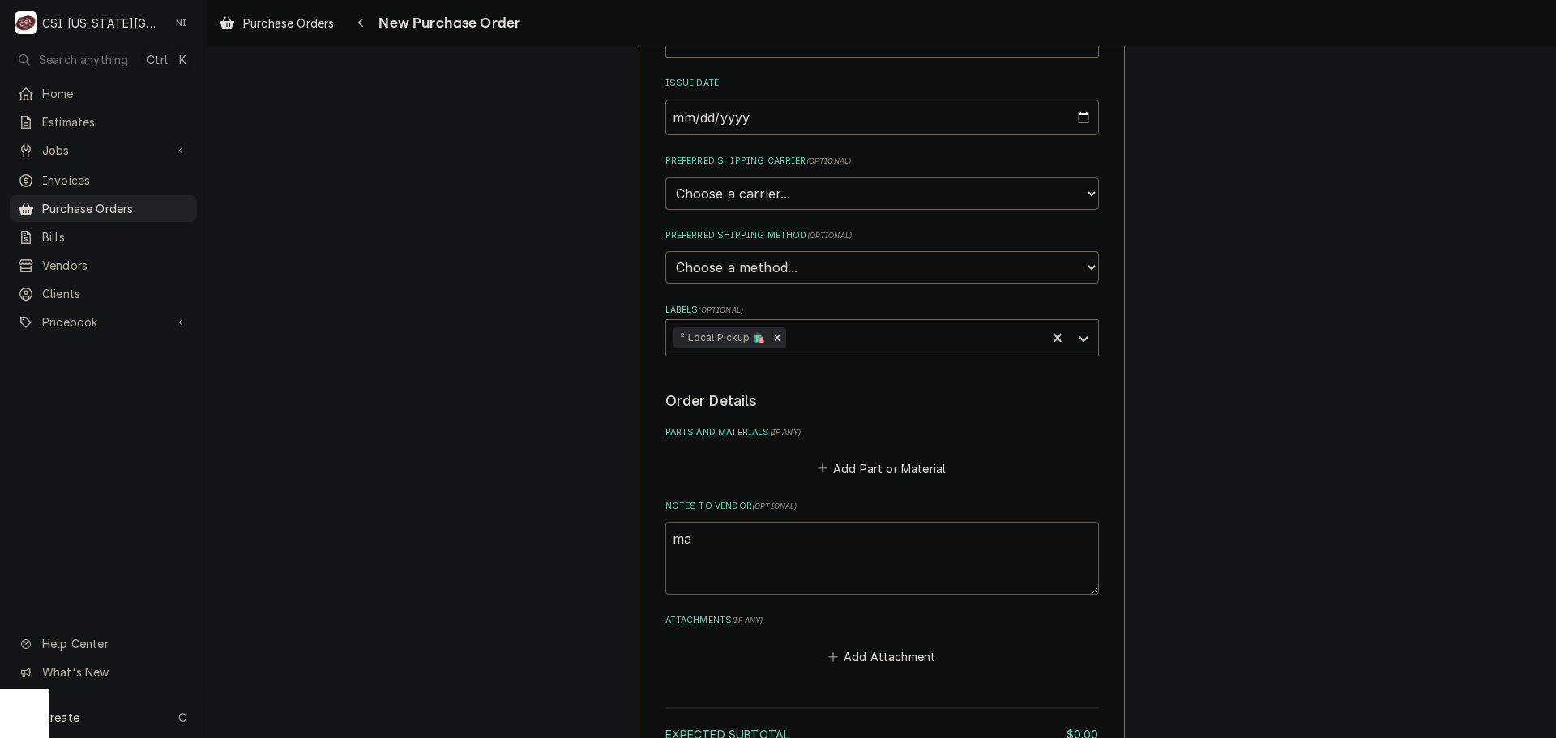
type textarea "x"
type textarea "mas"
type textarea "x"
type textarea "masr"
type textarea "x"
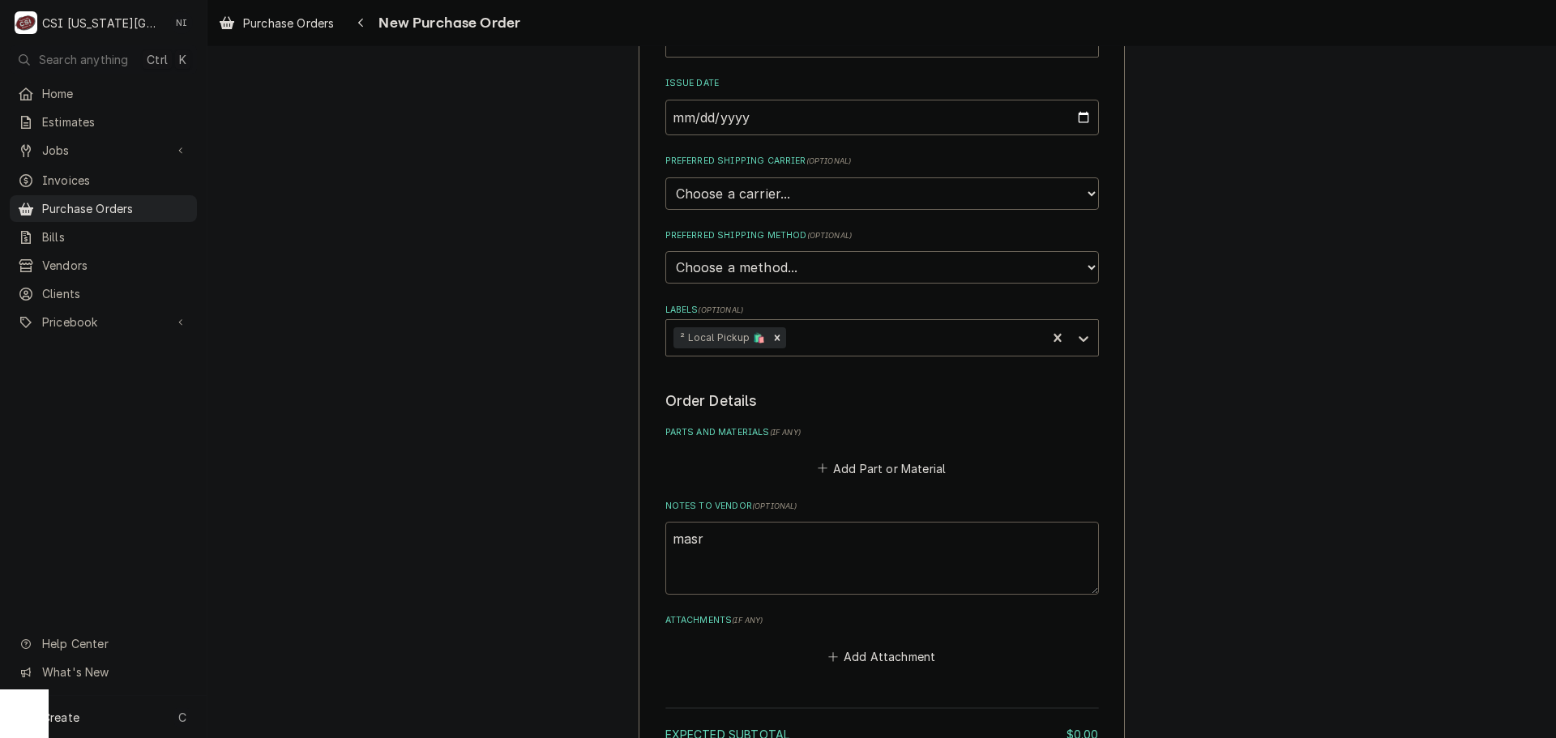
type textarea "mas"
type textarea "x"
type textarea "ma"
type textarea "x"
type textarea "mar"
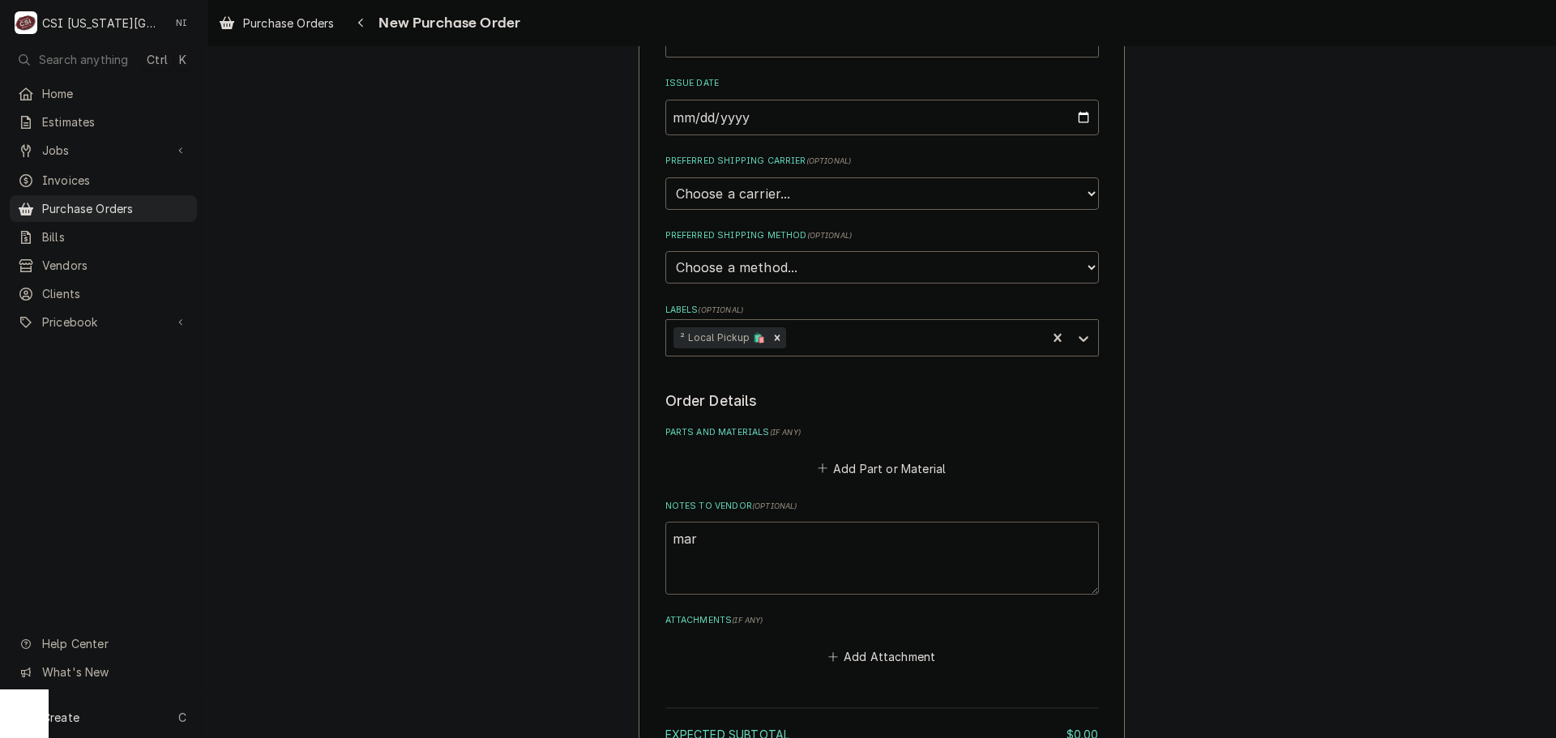
type textarea "x"
type textarea "mars"
type textarea "x"
type textarea "marsh"
type textarea "x"
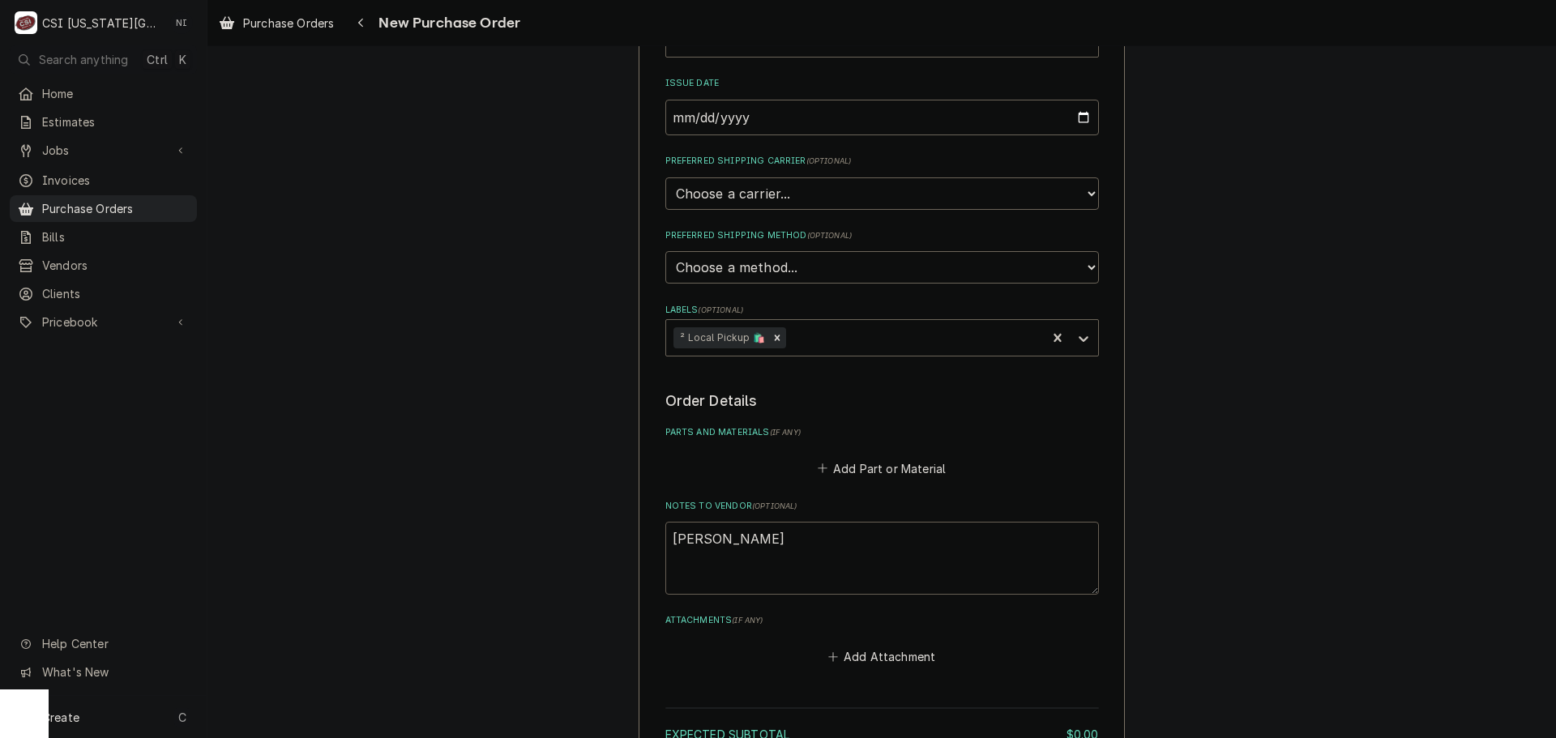
type textarea "marsha"
type textarea "x"
type textarea "marshal"
type textarea "x"
type textarea "[PERSON_NAME]"
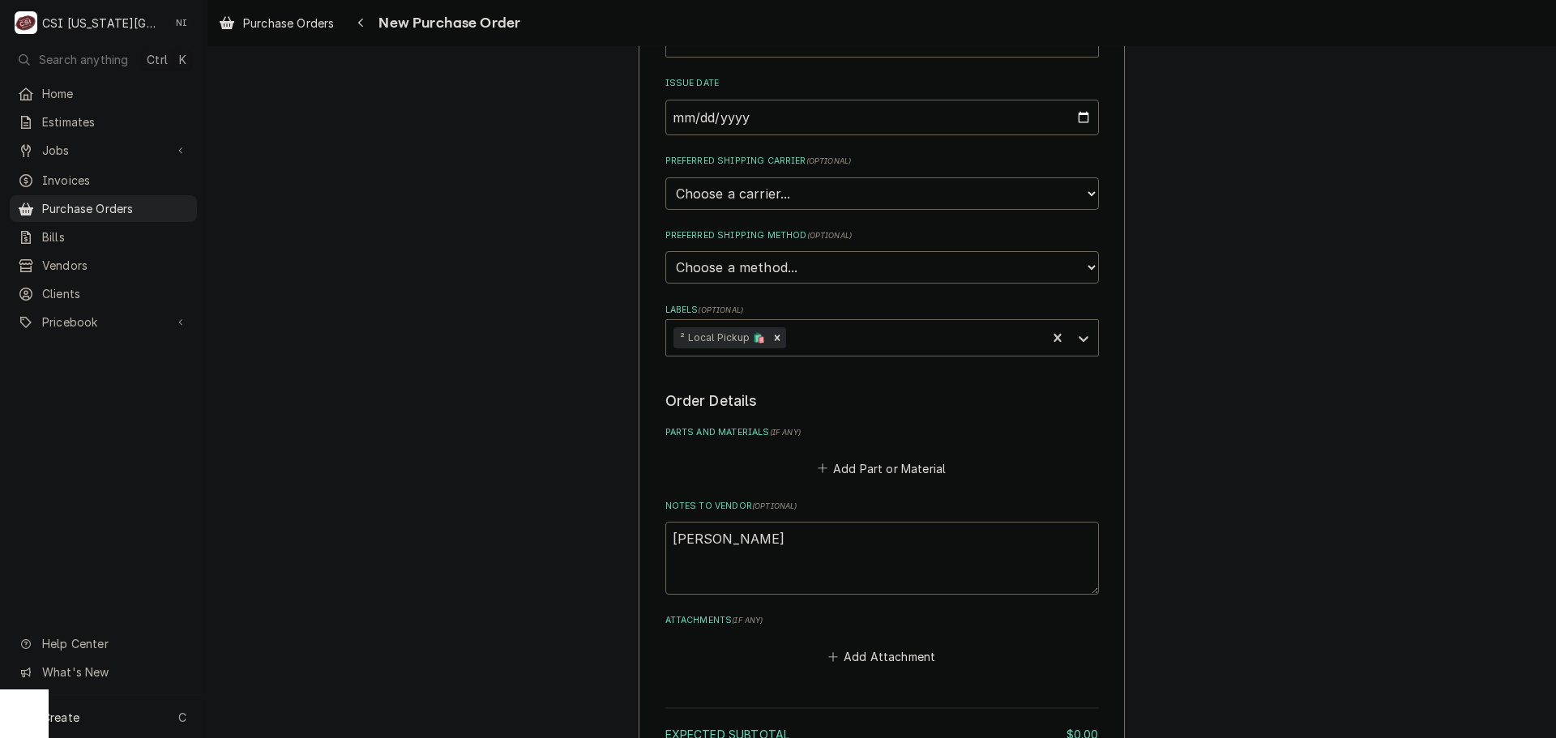
click at [857, 447] on div "Parts and Materials ( if any ) Add Part or Material" at bounding box center [882, 452] width 434 height 53
drag, startPoint x: 862, startPoint y: 477, endPoint x: 858, endPoint y: 459, distance: 18.3
click at [862, 474] on button "Add Part or Material" at bounding box center [881, 468] width 134 height 23
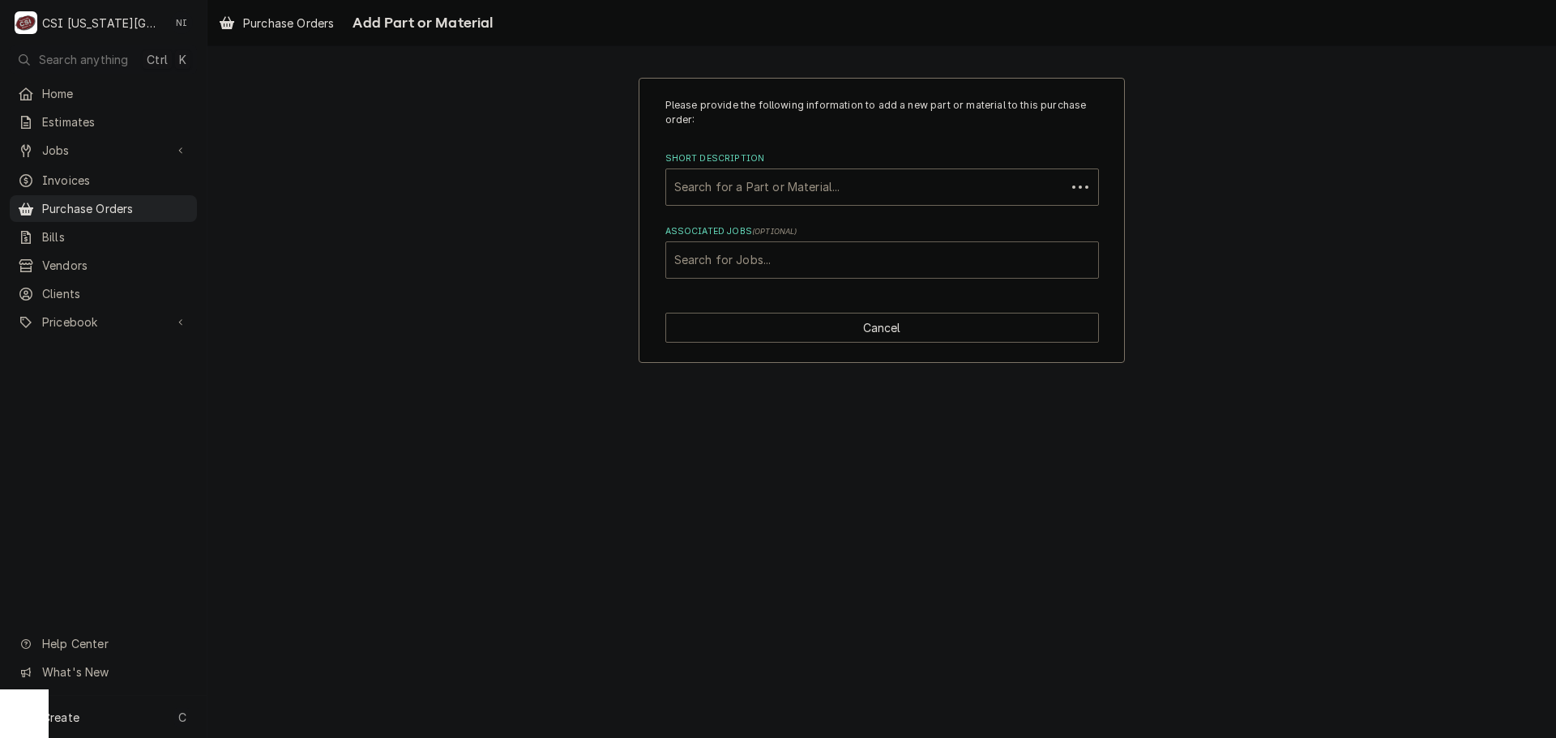
paste input "Can I get a PO for misc refrigeration supplies for dispatch 33224 at Key Lenxa?"
click at [814, 268] on div "Can I get a PO for misc refrigeration supplies for dispatch 33224 at Key Lenxa?" at bounding box center [882, 260] width 416 height 29
type input "Can I get a PO for misc refrigeration supplies for dispatch 33224 at Key Lenxa?"
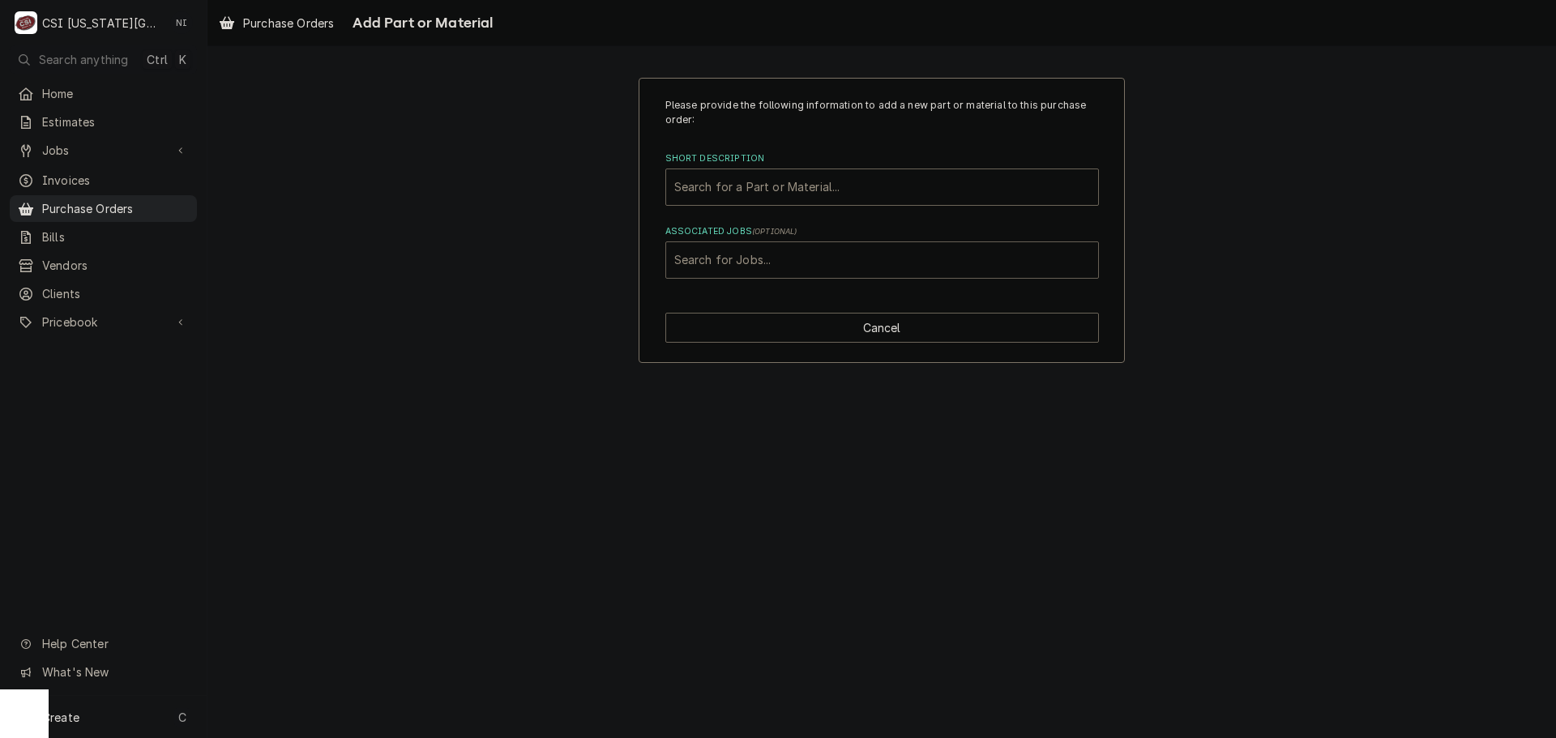
click at [850, 259] on div "Associated Jobs" at bounding box center [882, 260] width 416 height 29
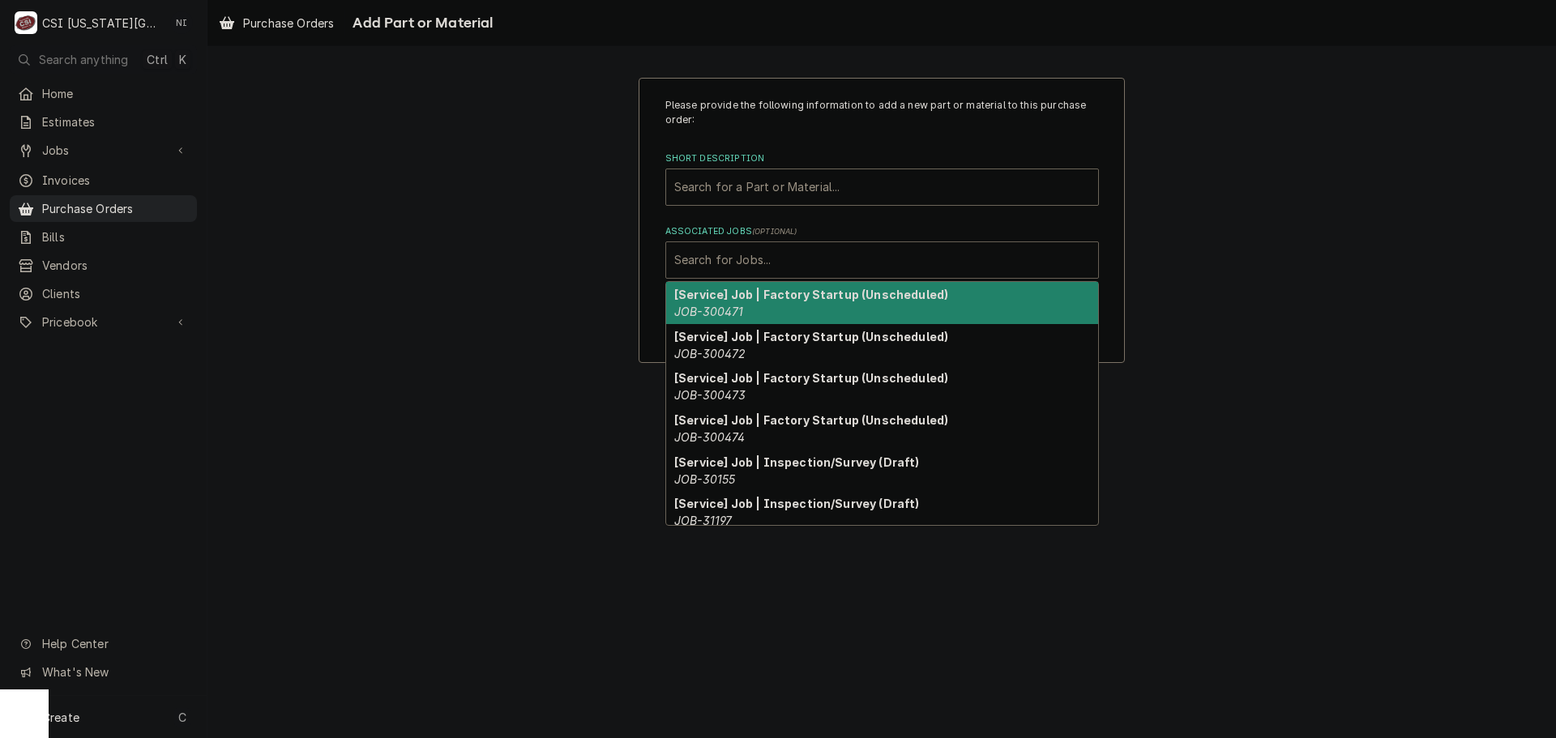
paste input "33224"
type input "33224"
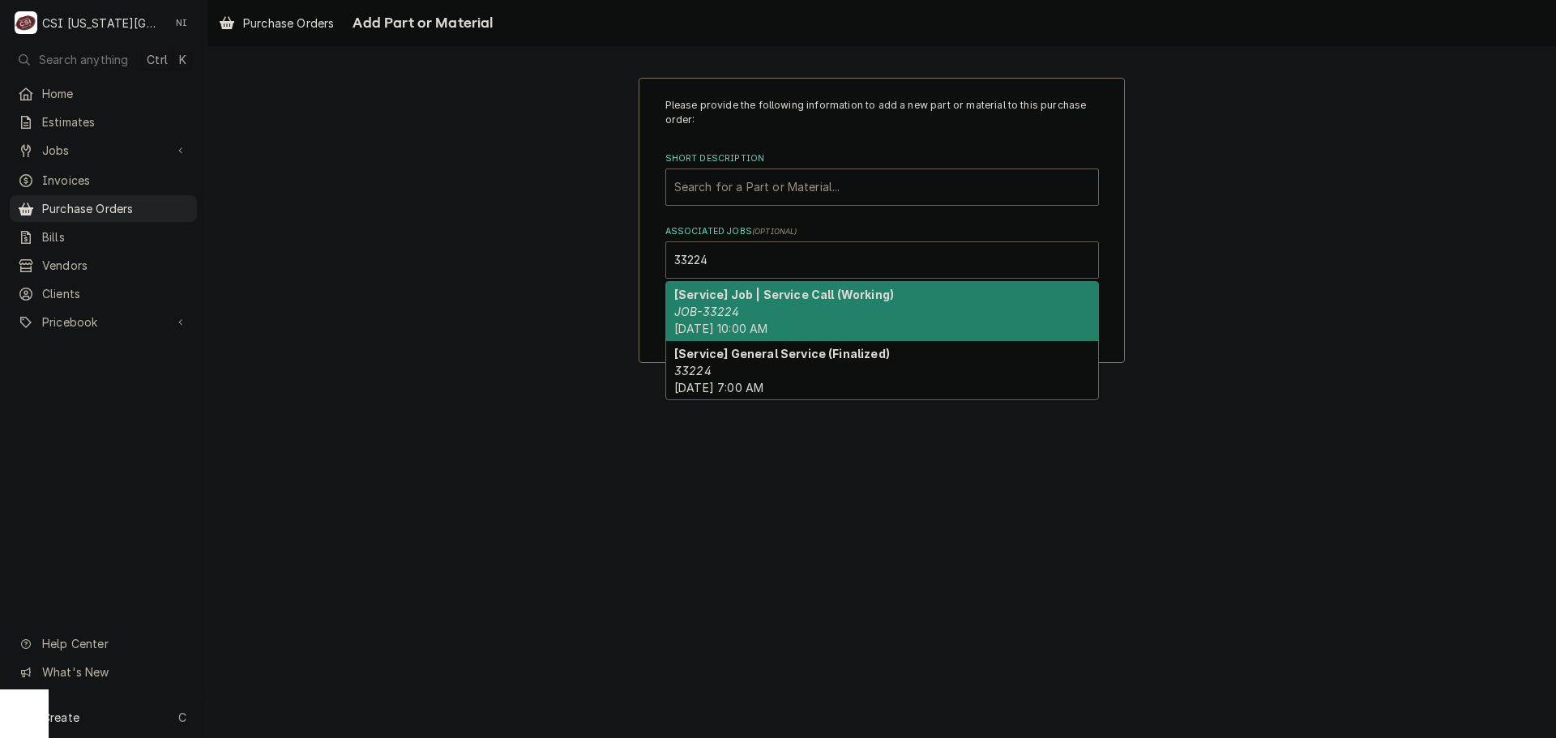
drag, startPoint x: 695, startPoint y: 310, endPoint x: 709, endPoint y: 218, distance: 92.6
click at [700, 306] on em "JOB-33224" at bounding box center [706, 312] width 65 height 14
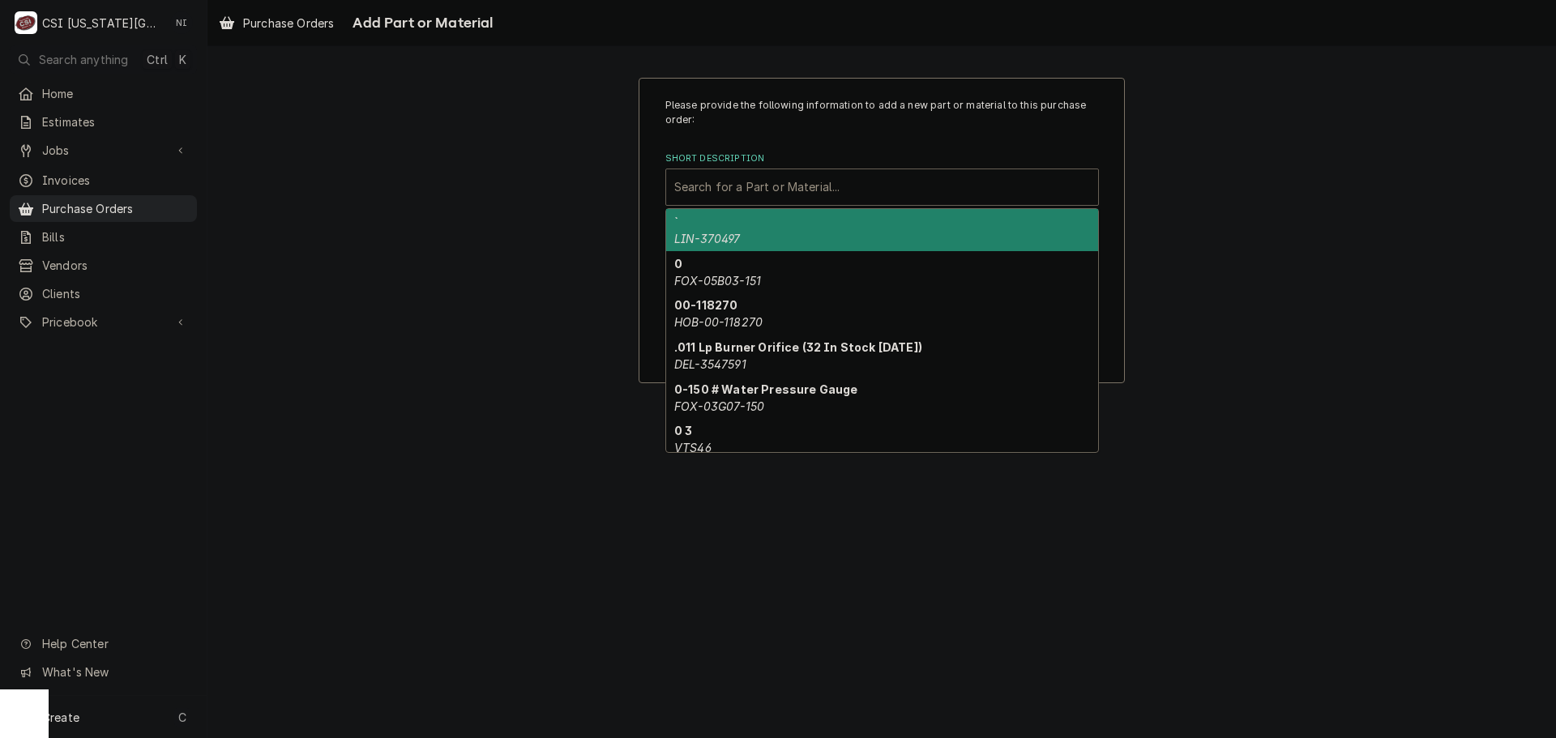
click at [713, 188] on div "Short Description" at bounding box center [882, 187] width 416 height 29
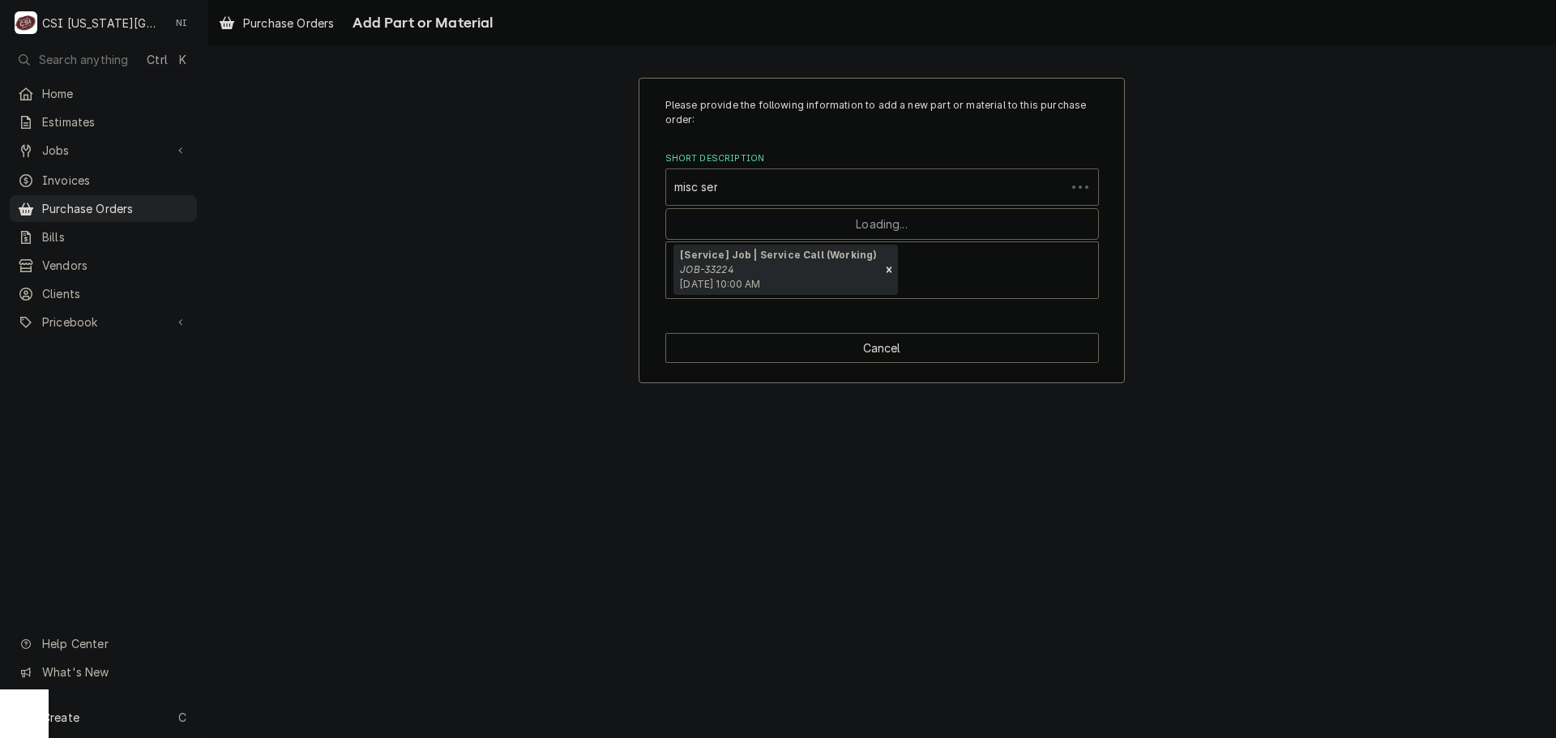
type input "misc serv"
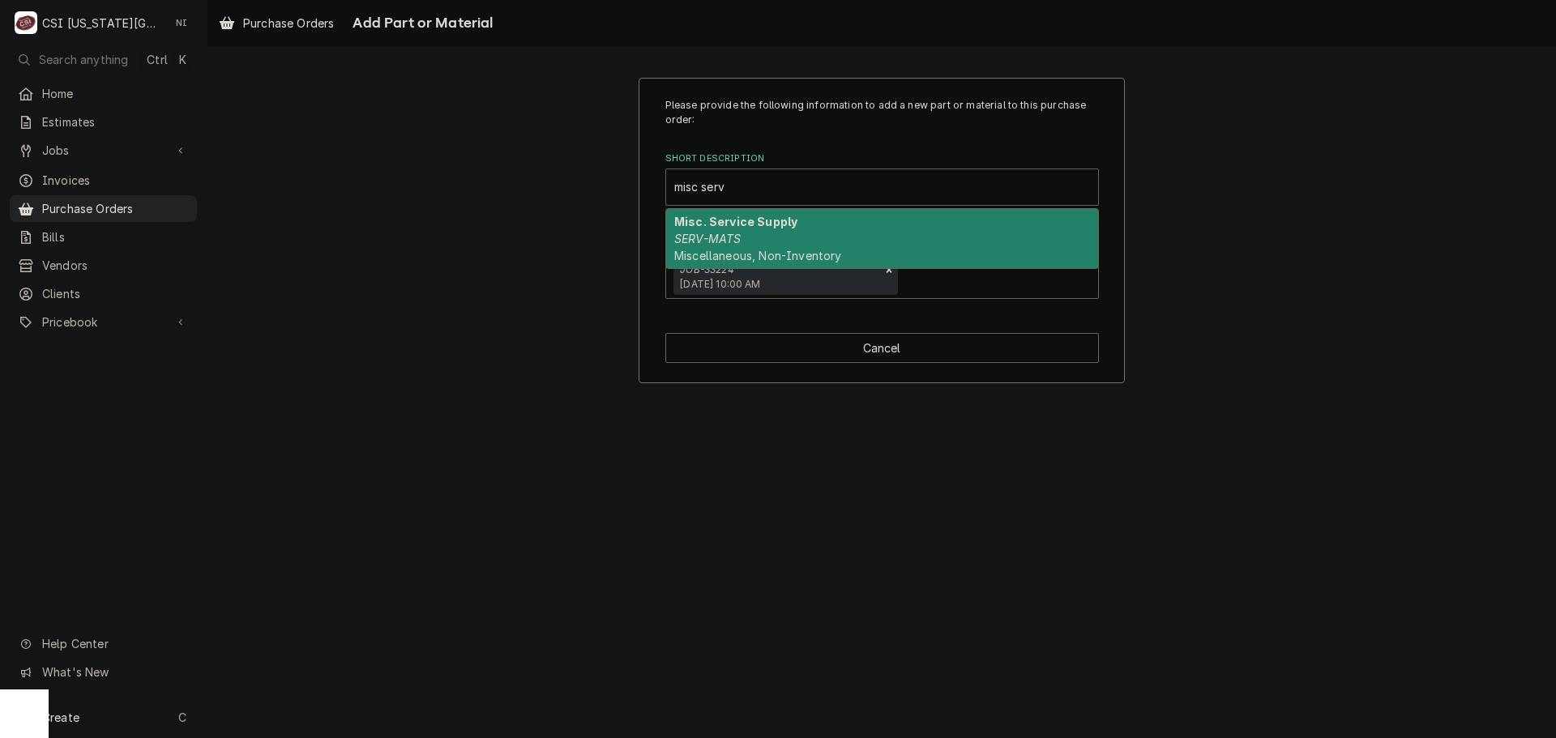
click at [720, 252] on span "Miscellaneous, Non-Inventory" at bounding box center [757, 256] width 167 height 14
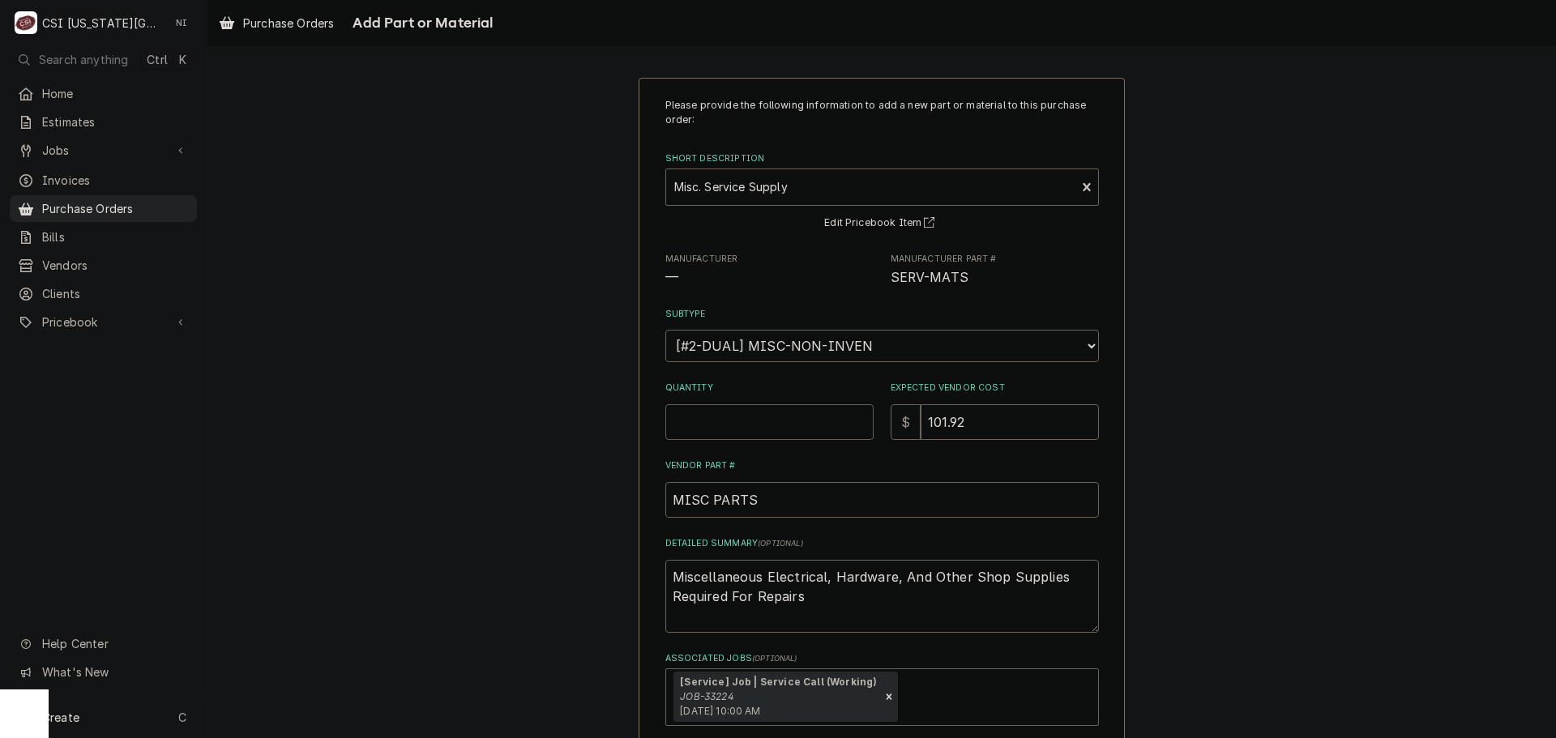
click at [737, 429] on input "Quantity" at bounding box center [769, 422] width 208 height 36
type textarea "x"
type input "1"
type textarea "x"
type input "0"
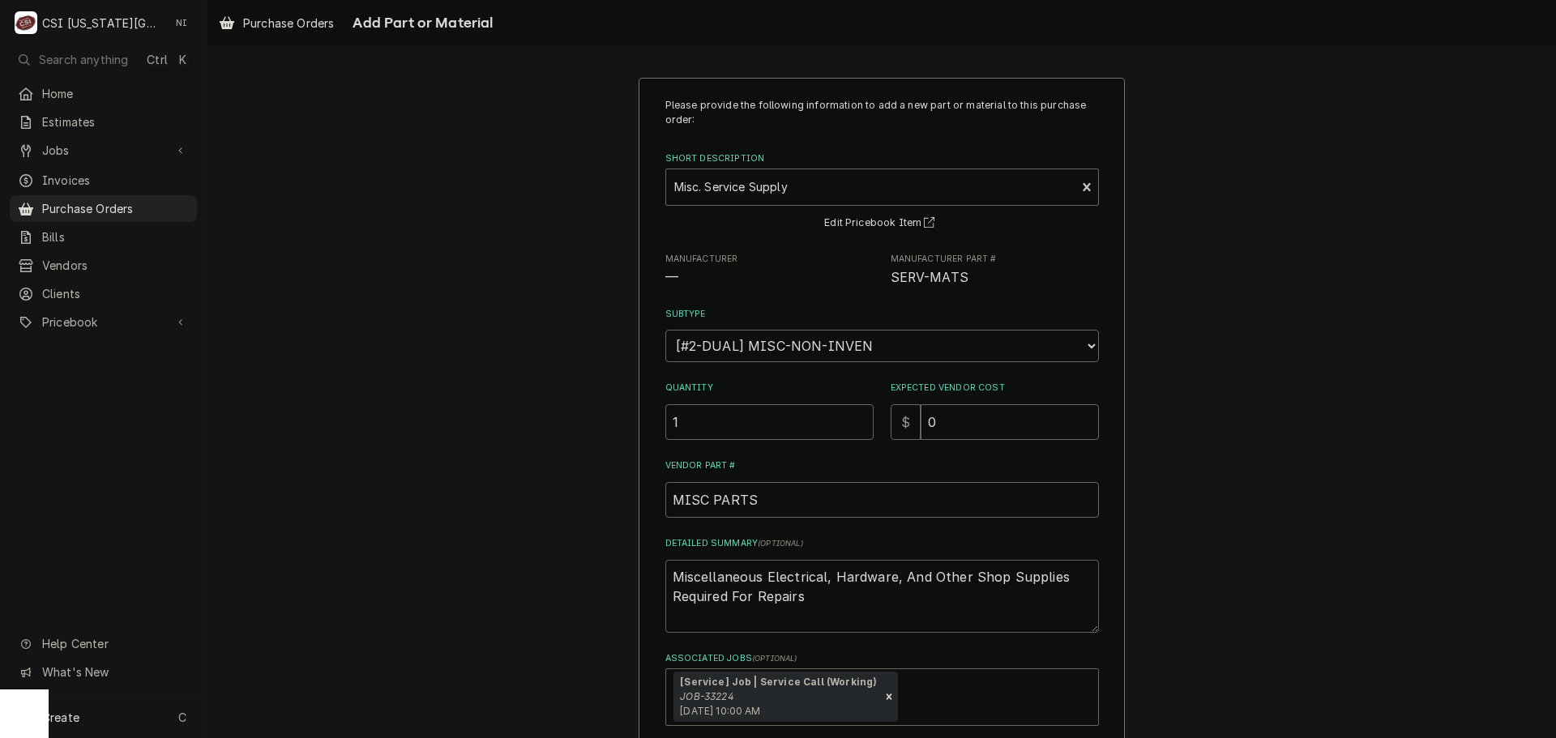
drag, startPoint x: 812, startPoint y: 600, endPoint x: 470, endPoint y: 490, distance: 359.3
click at [470, 490] on div "Please provide the following information to add a new part or material to this …" at bounding box center [881, 444] width 1348 height 762
type textarea "x"
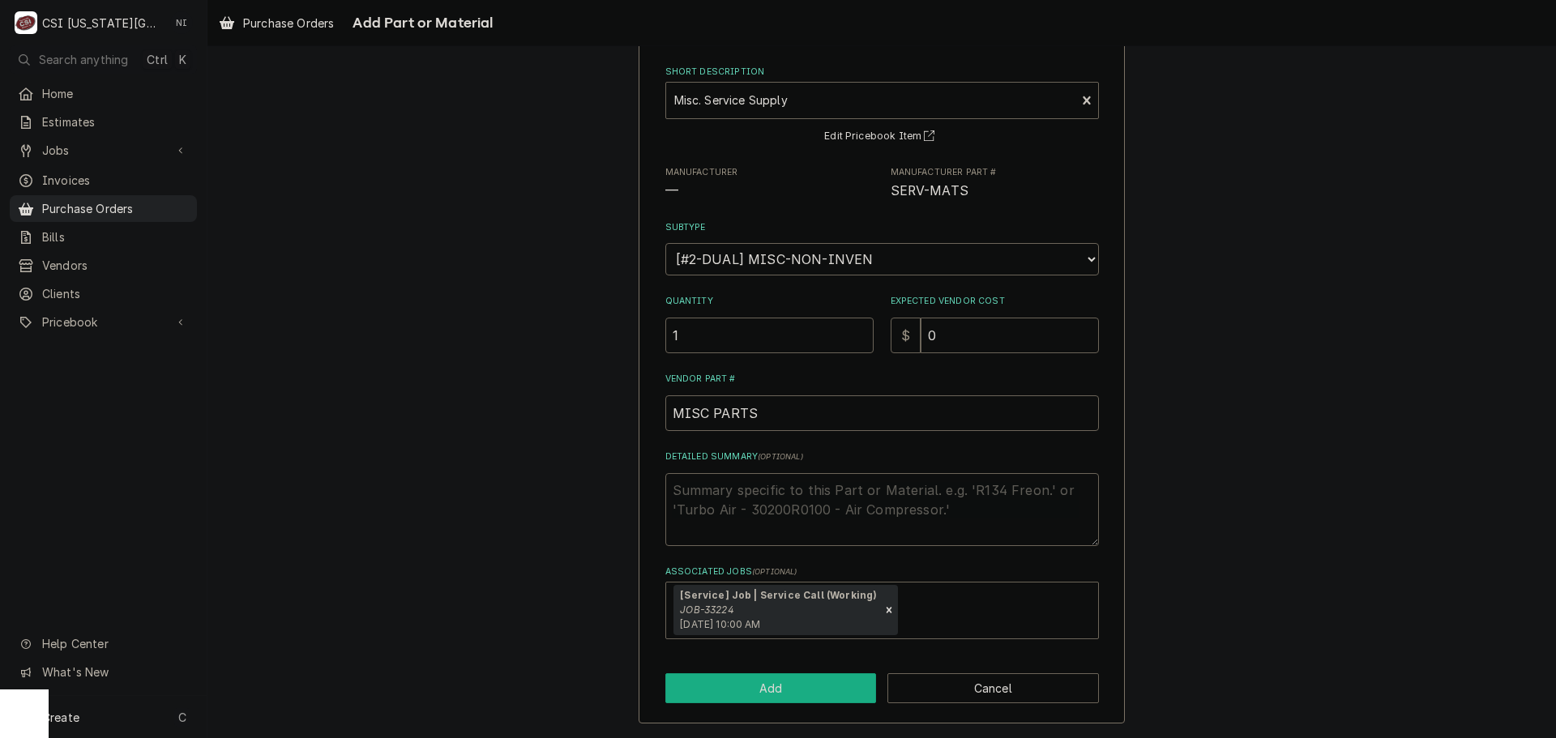
click at [804, 680] on button "Add" at bounding box center [771, 688] width 212 height 30
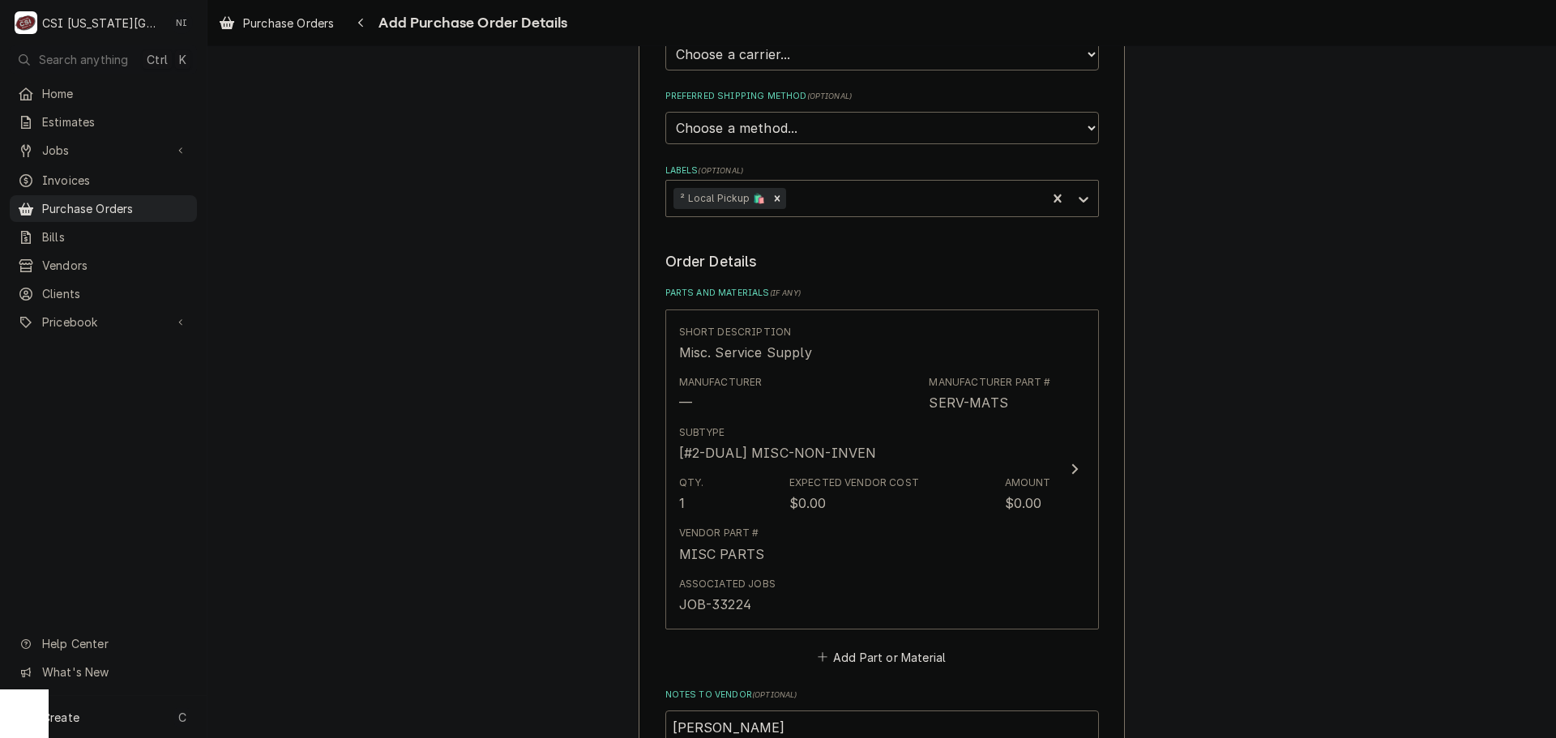
scroll to position [810, 0]
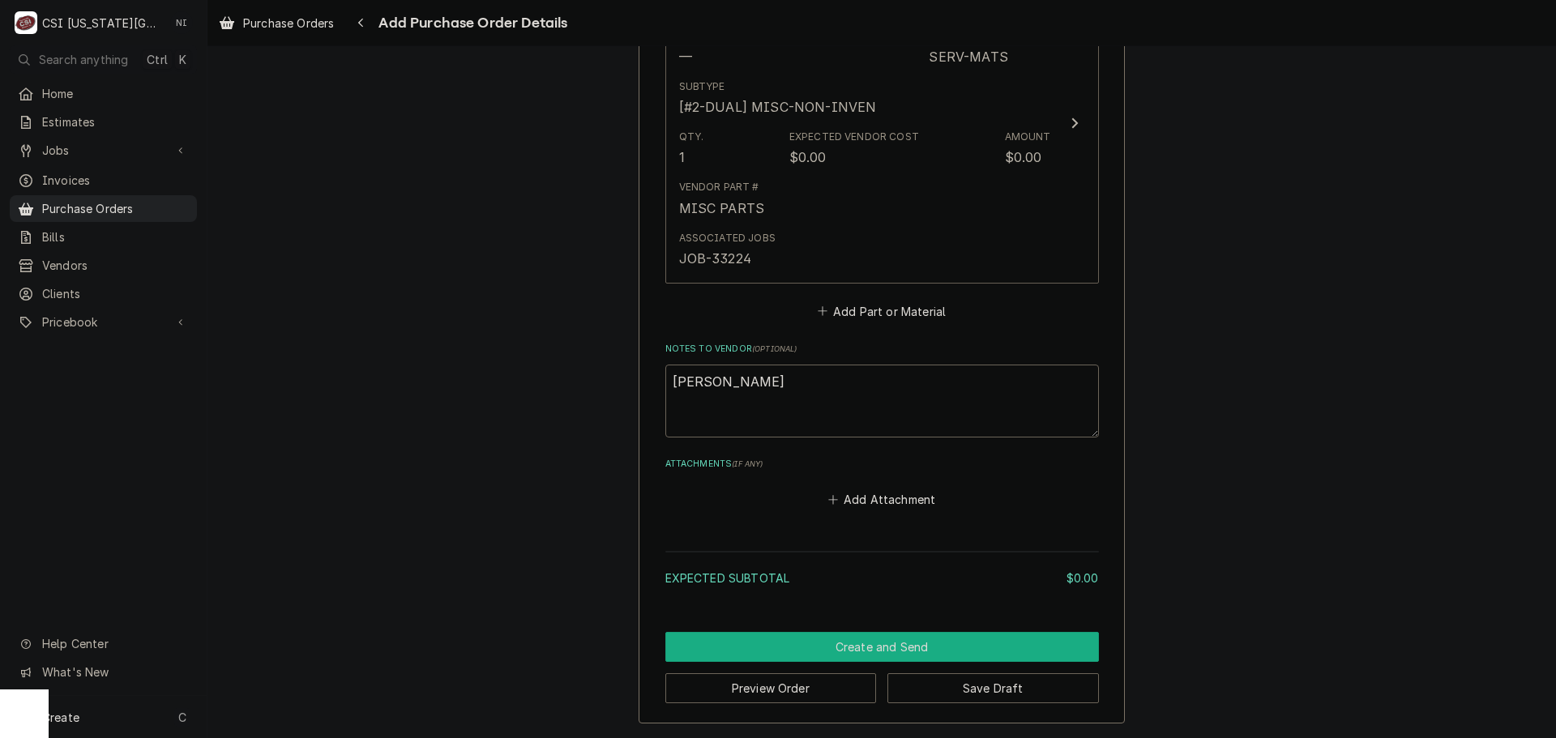
drag, startPoint x: 857, startPoint y: 649, endPoint x: 1005, endPoint y: 622, distance: 150.7
click at [857, 648] on button "Create and Send" at bounding box center [882, 647] width 434 height 30
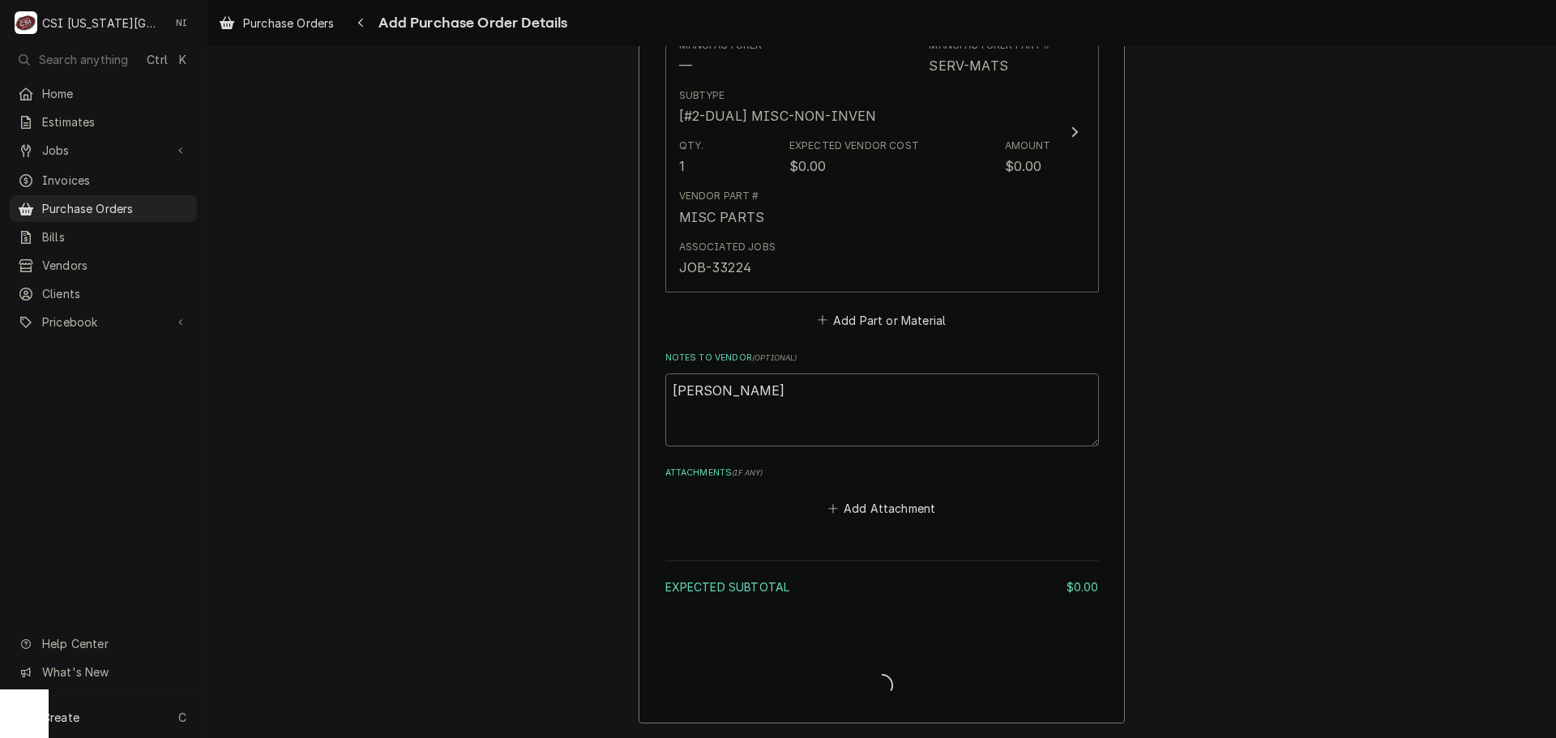
scroll to position [801, 0]
type textarea "x"
